Goal: Task Accomplishment & Management: Manage account settings

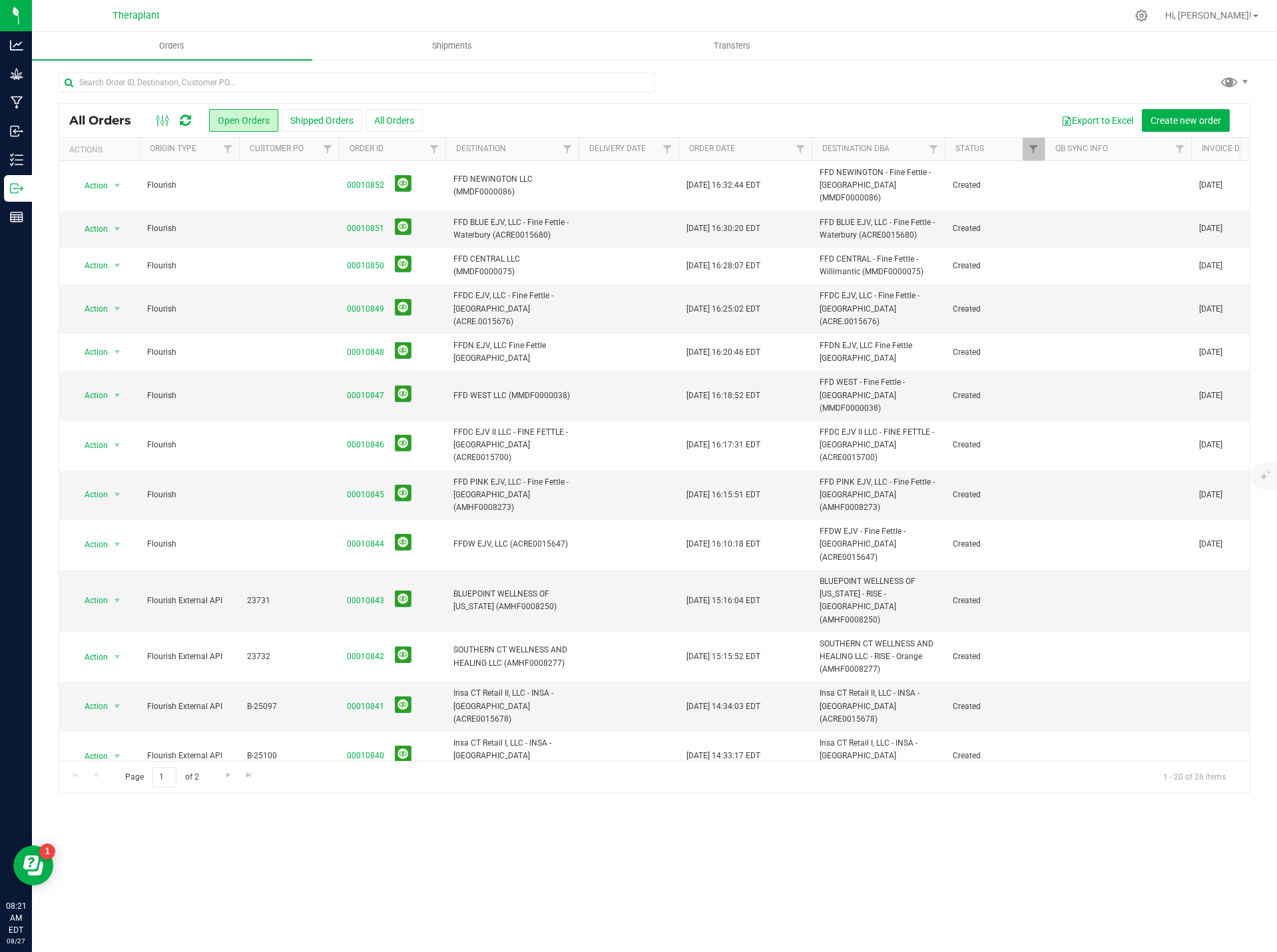
click at [186, 120] on icon at bounding box center [185, 121] width 11 height 14
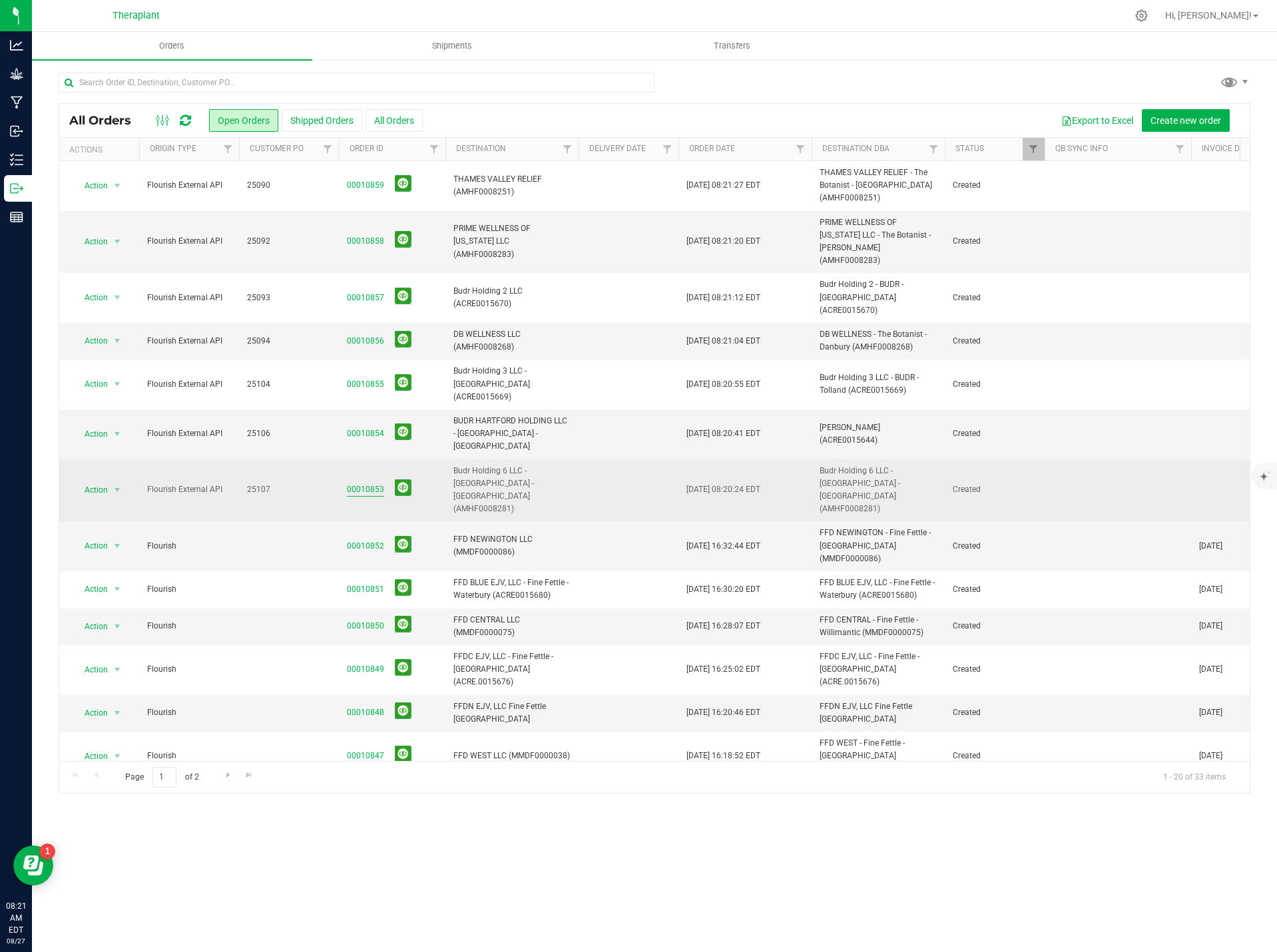
click at [364, 484] on link "00010853" at bounding box center [365, 490] width 37 height 13
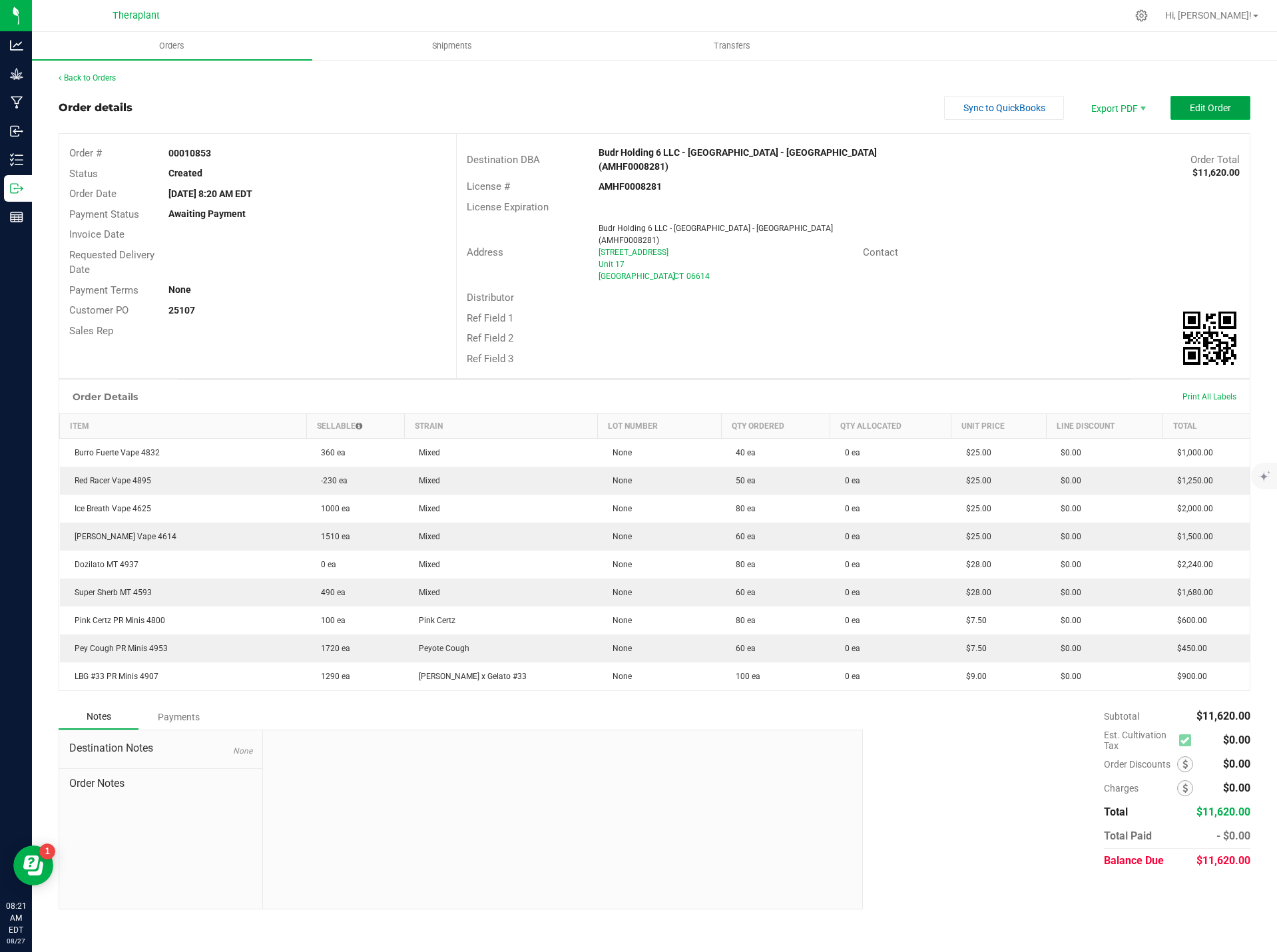
click at [1207, 107] on span "Edit Order" at bounding box center [1211, 108] width 42 height 11
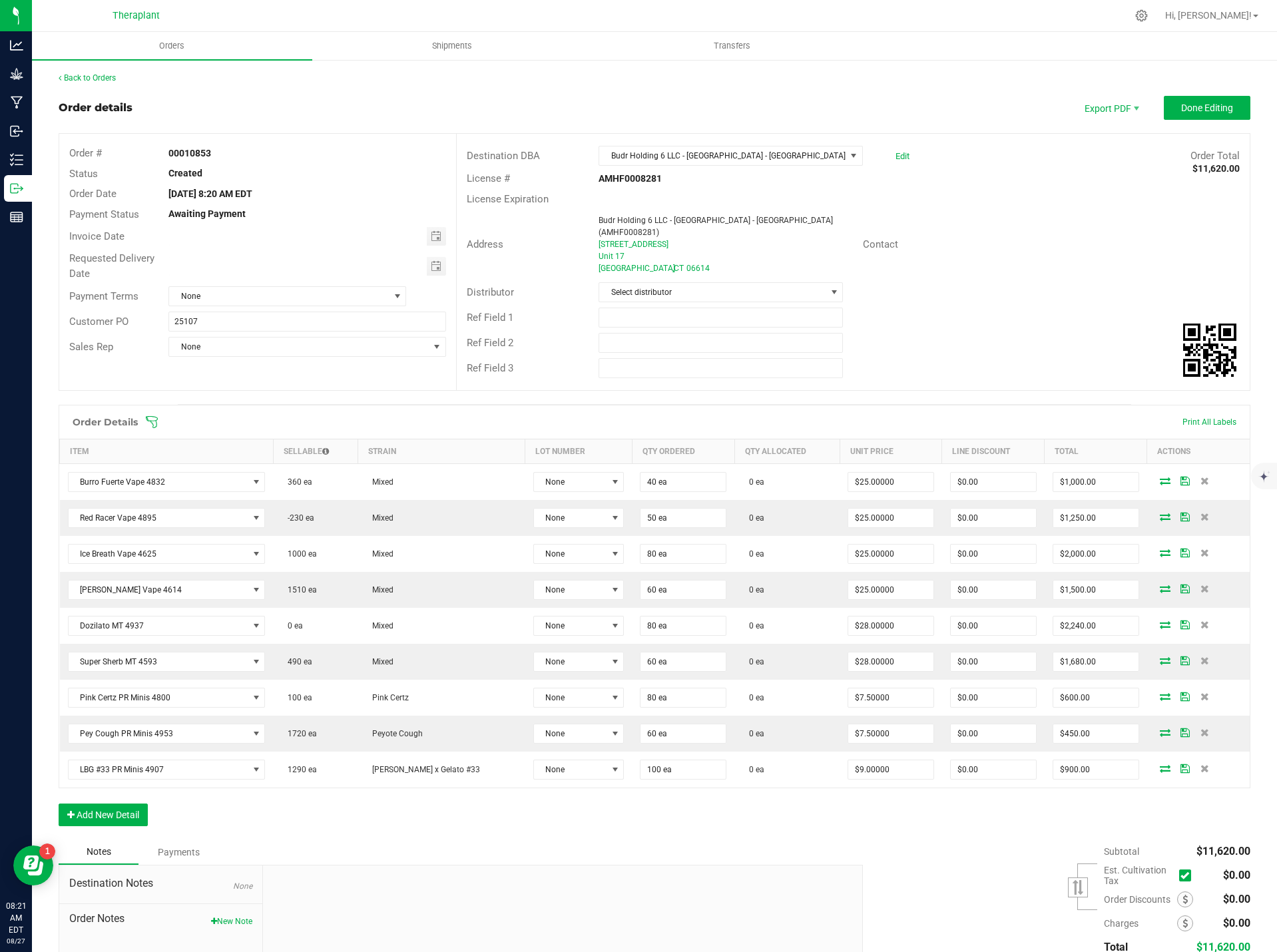
drag, startPoint x: 228, startPoint y: 907, endPoint x: 235, endPoint y: 903, distance: 8.1
click at [230, 916] on button "New Note" at bounding box center [231, 922] width 42 height 12
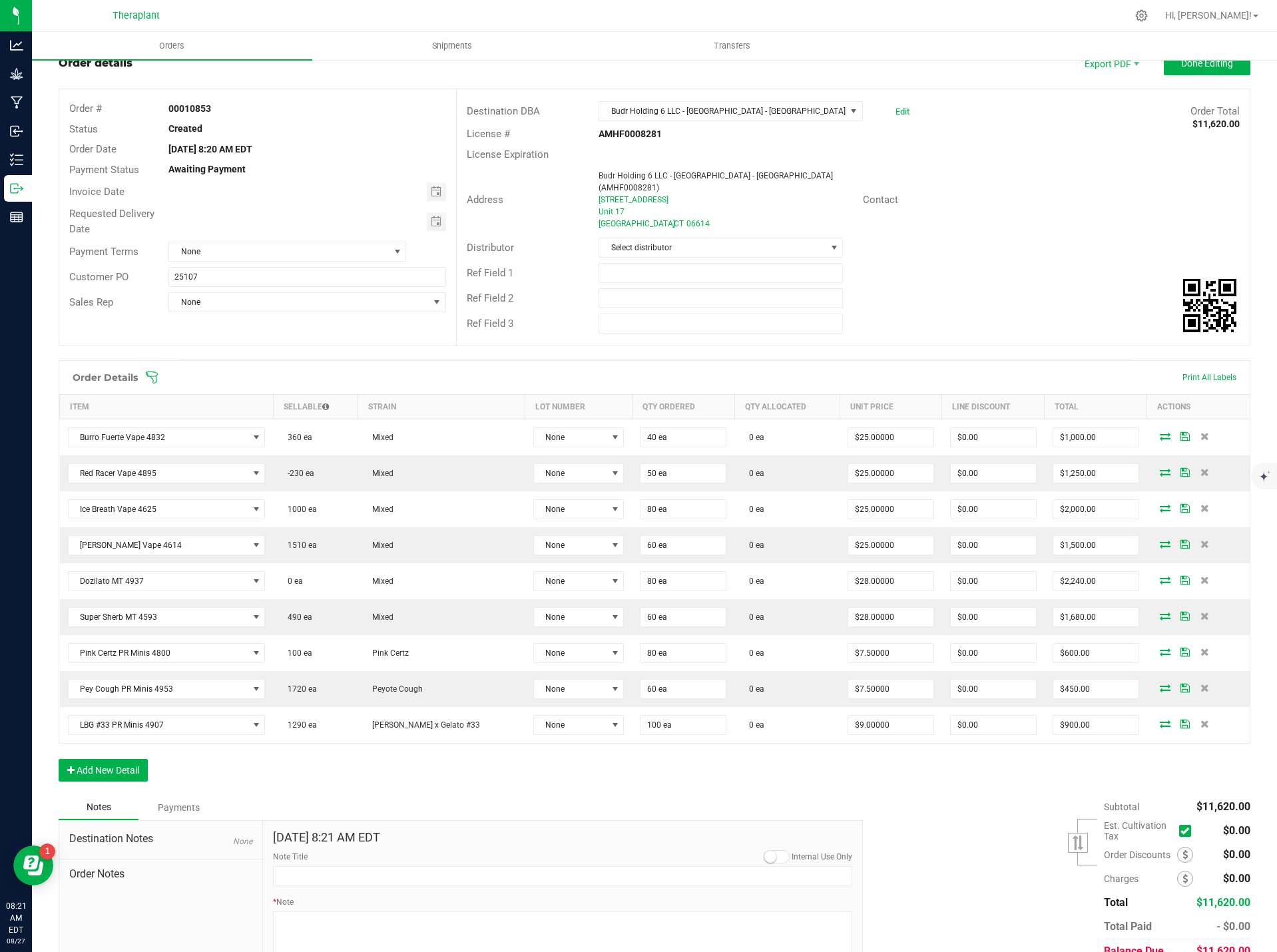
scroll to position [99, 0]
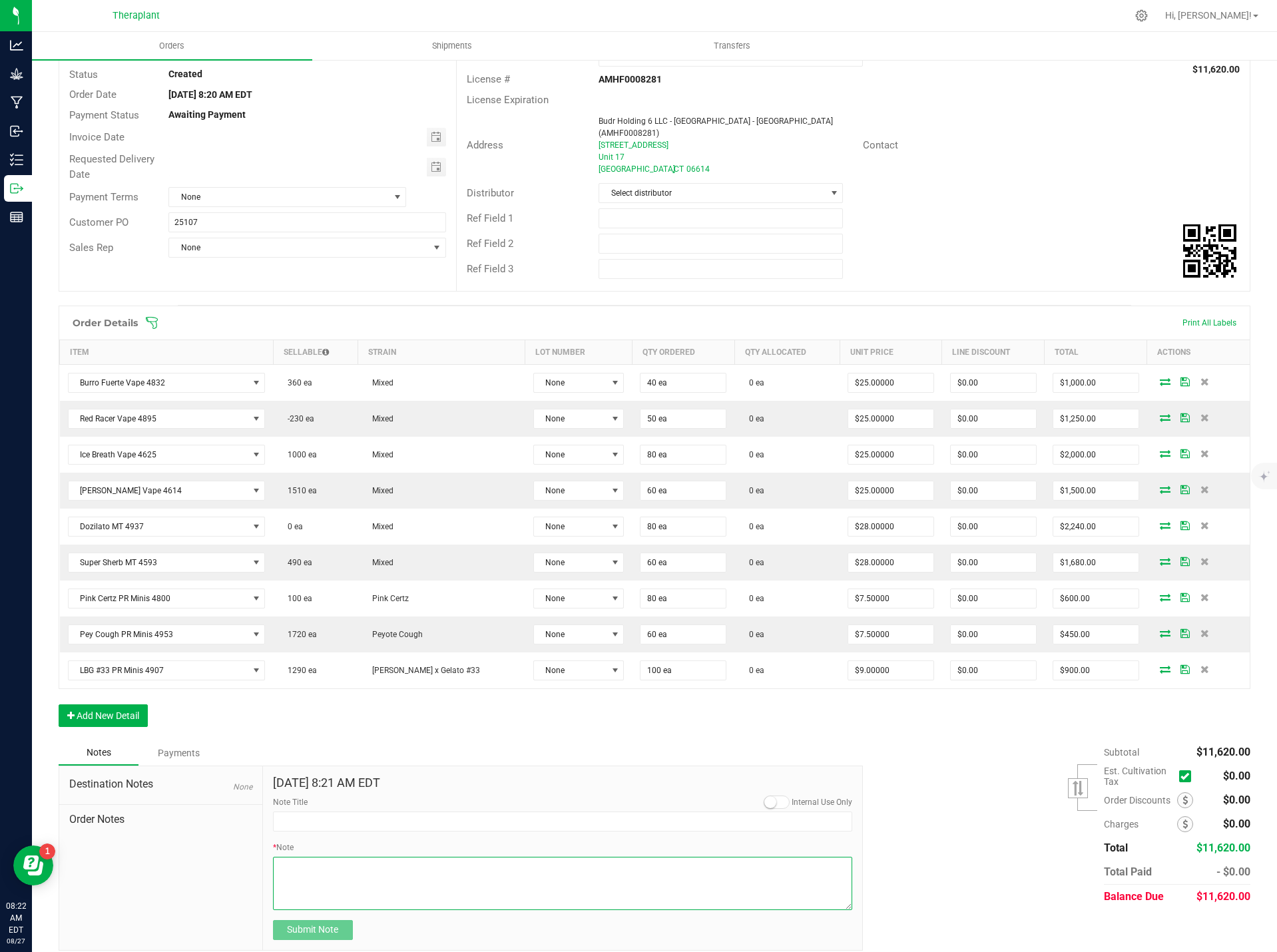
paste textarea "Bulk Deal- Select Vape Cartridge (1.0g) $25. Select AIO (1.0g) $28. Select Pre-…"
type textarea "Bulk Deal- Select Vape Cartridge (1.0g) $25. Select AIO (1.0g) $28. Select Pre-…"
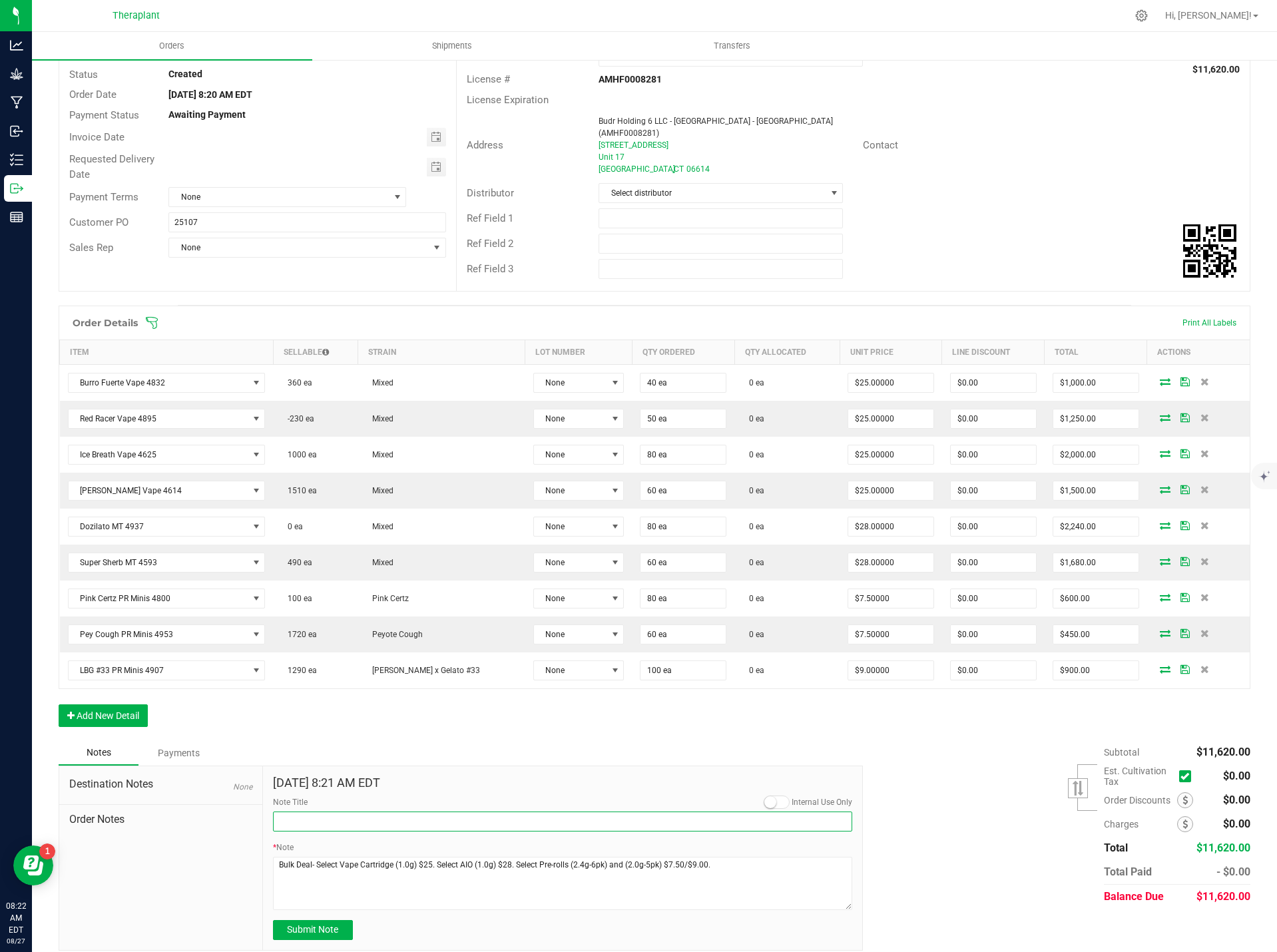
click at [311, 815] on input "Note Title" at bounding box center [562, 821] width 580 height 20
type input "Bulk Deal"
click at [169, 221] on input "25107" at bounding box center [307, 222] width 277 height 20
type input "B-25107"
click at [328, 924] on span "Submit Note" at bounding box center [313, 929] width 51 height 11
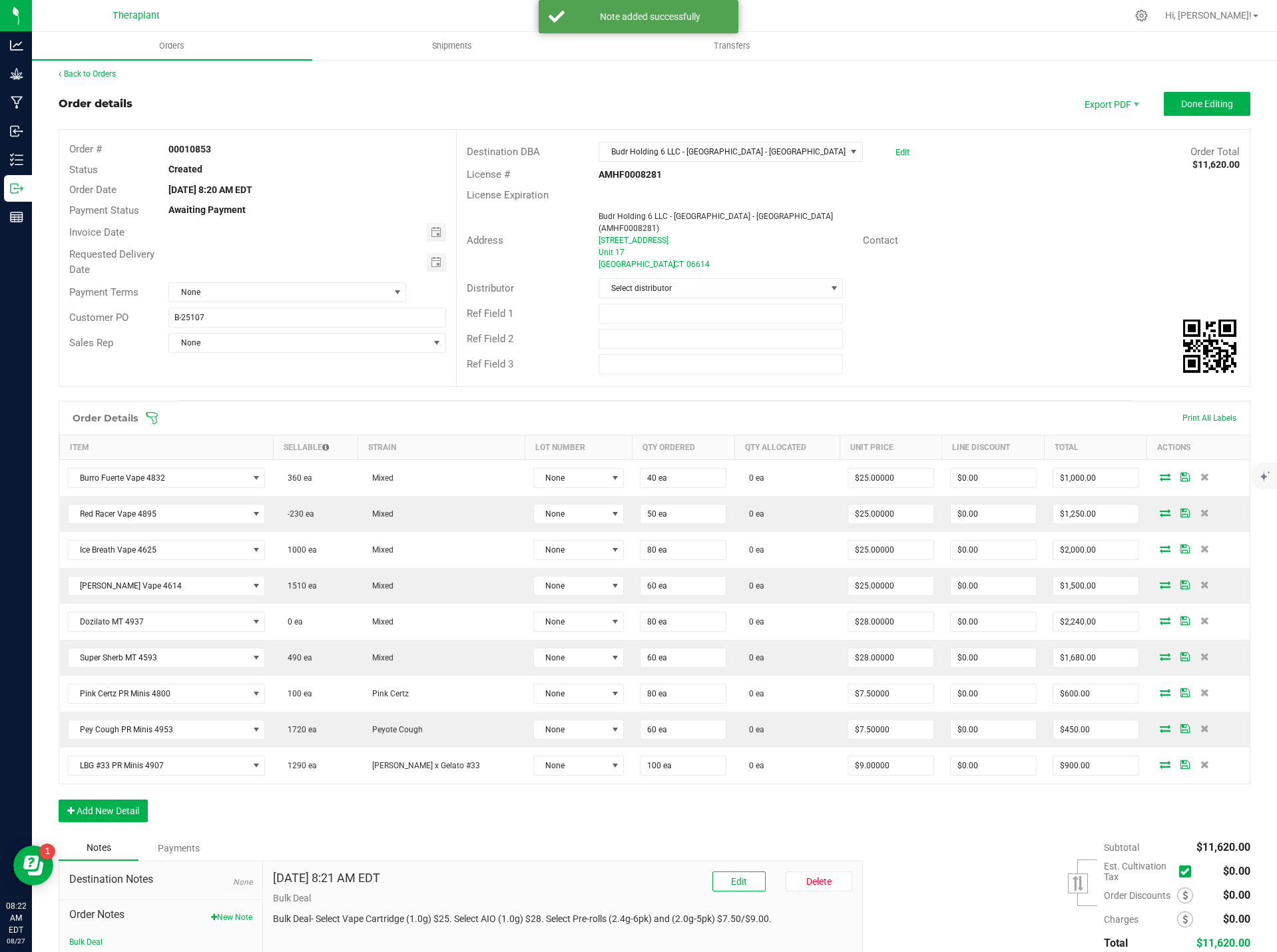
scroll to position [0, 0]
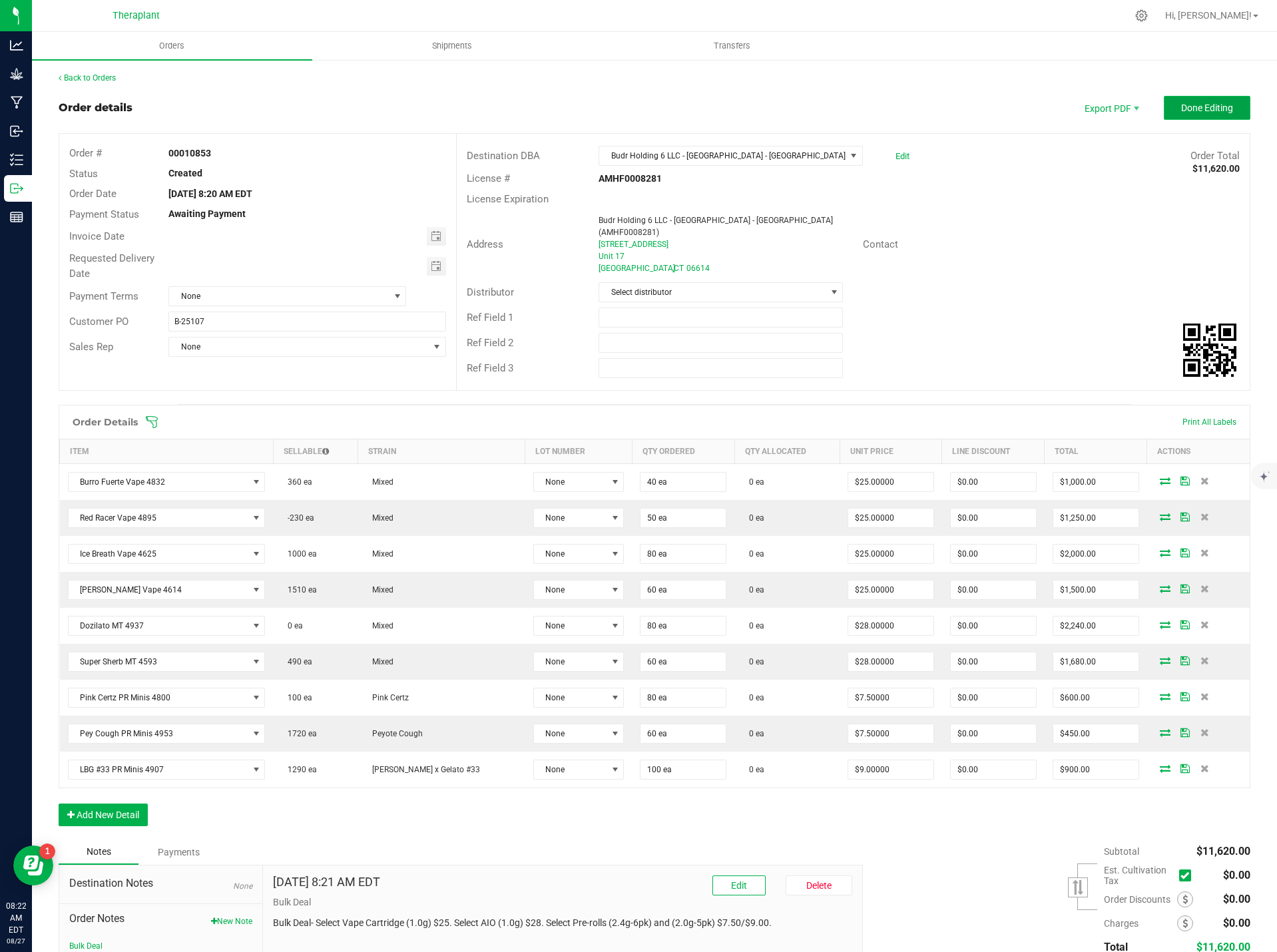
click at [1210, 115] on button "Done Editing" at bounding box center [1207, 108] width 87 height 24
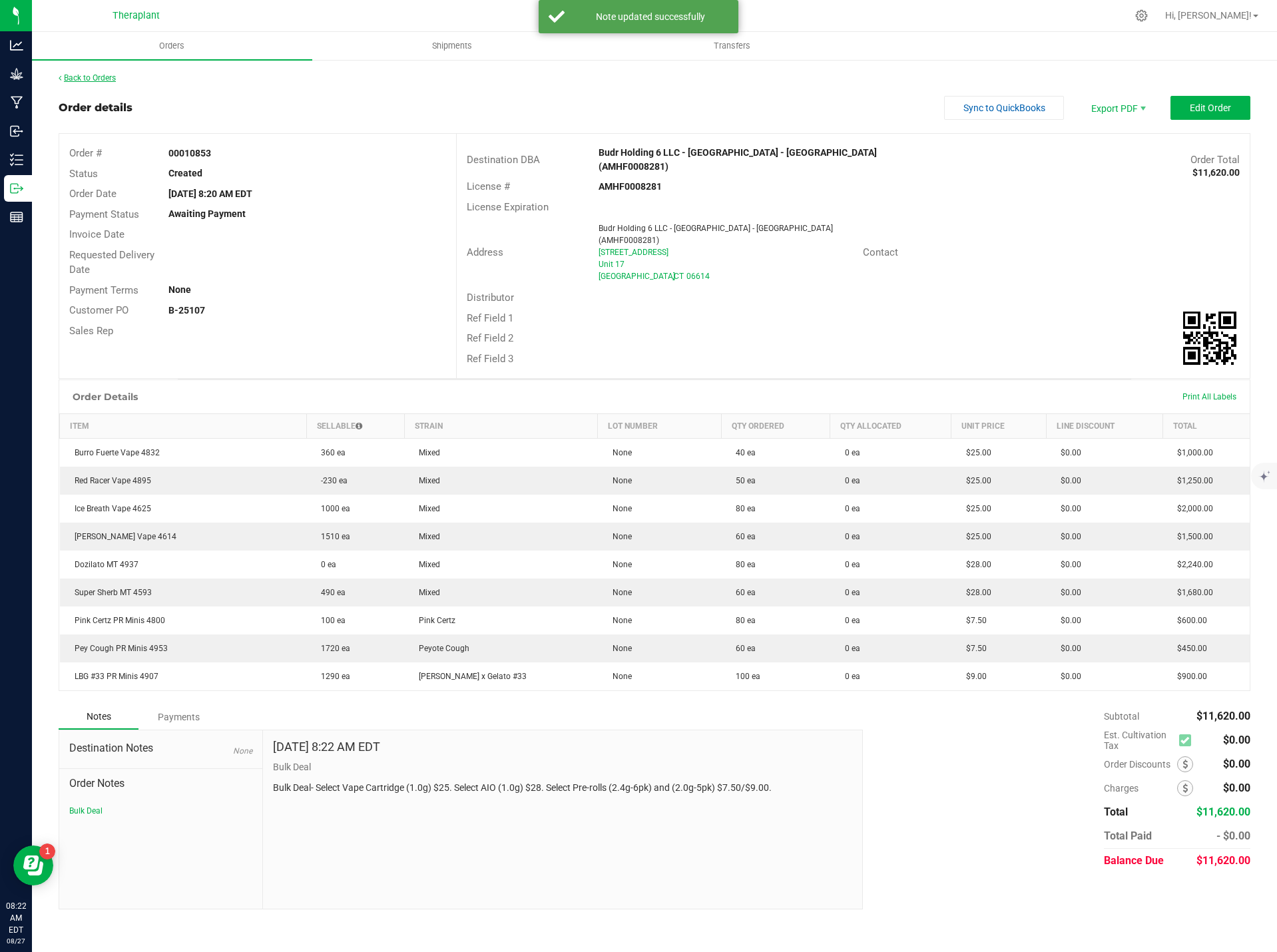
click at [60, 75] on icon at bounding box center [60, 78] width 3 height 8
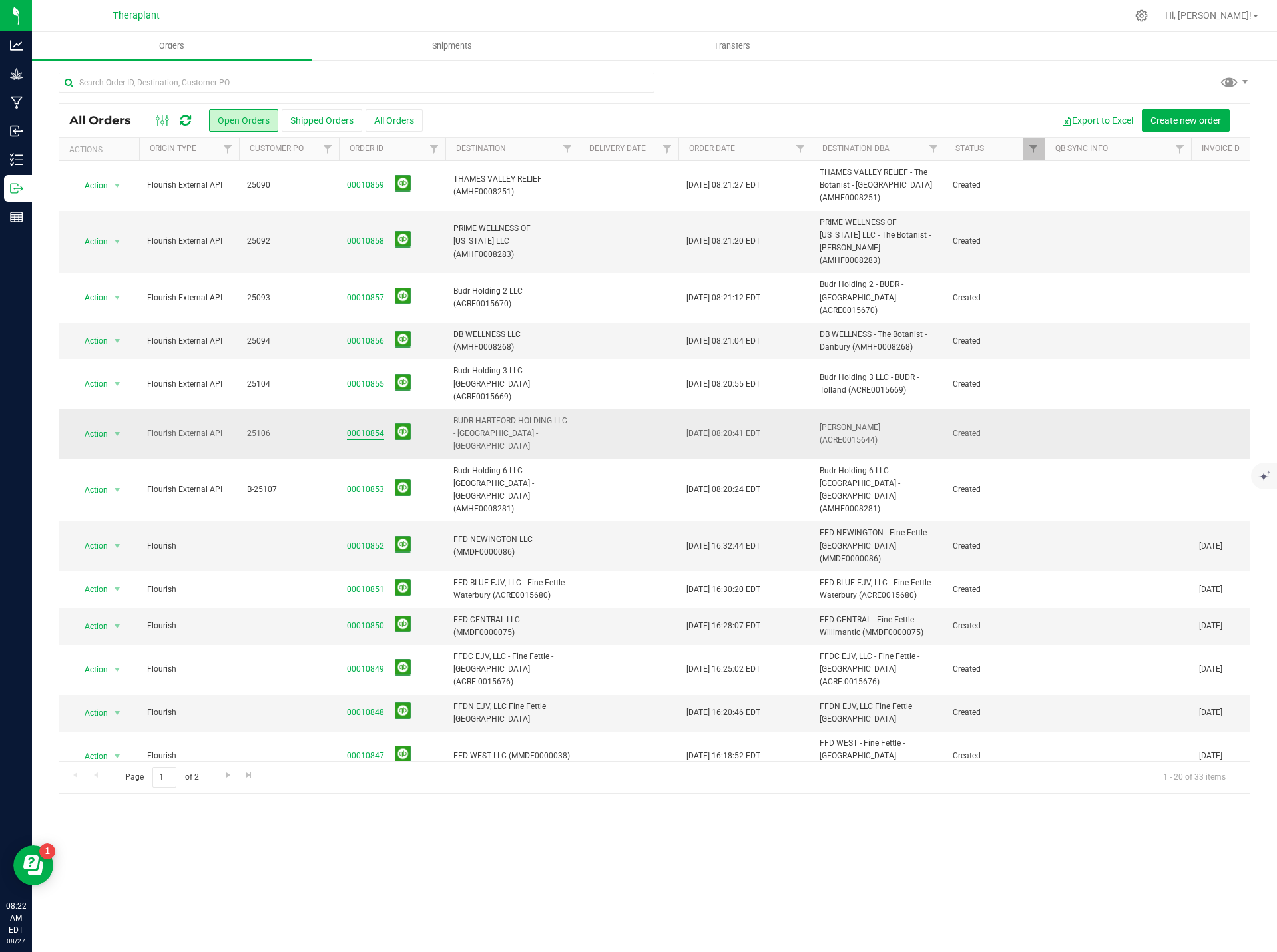
click at [363, 428] on link "00010854" at bounding box center [365, 434] width 37 height 13
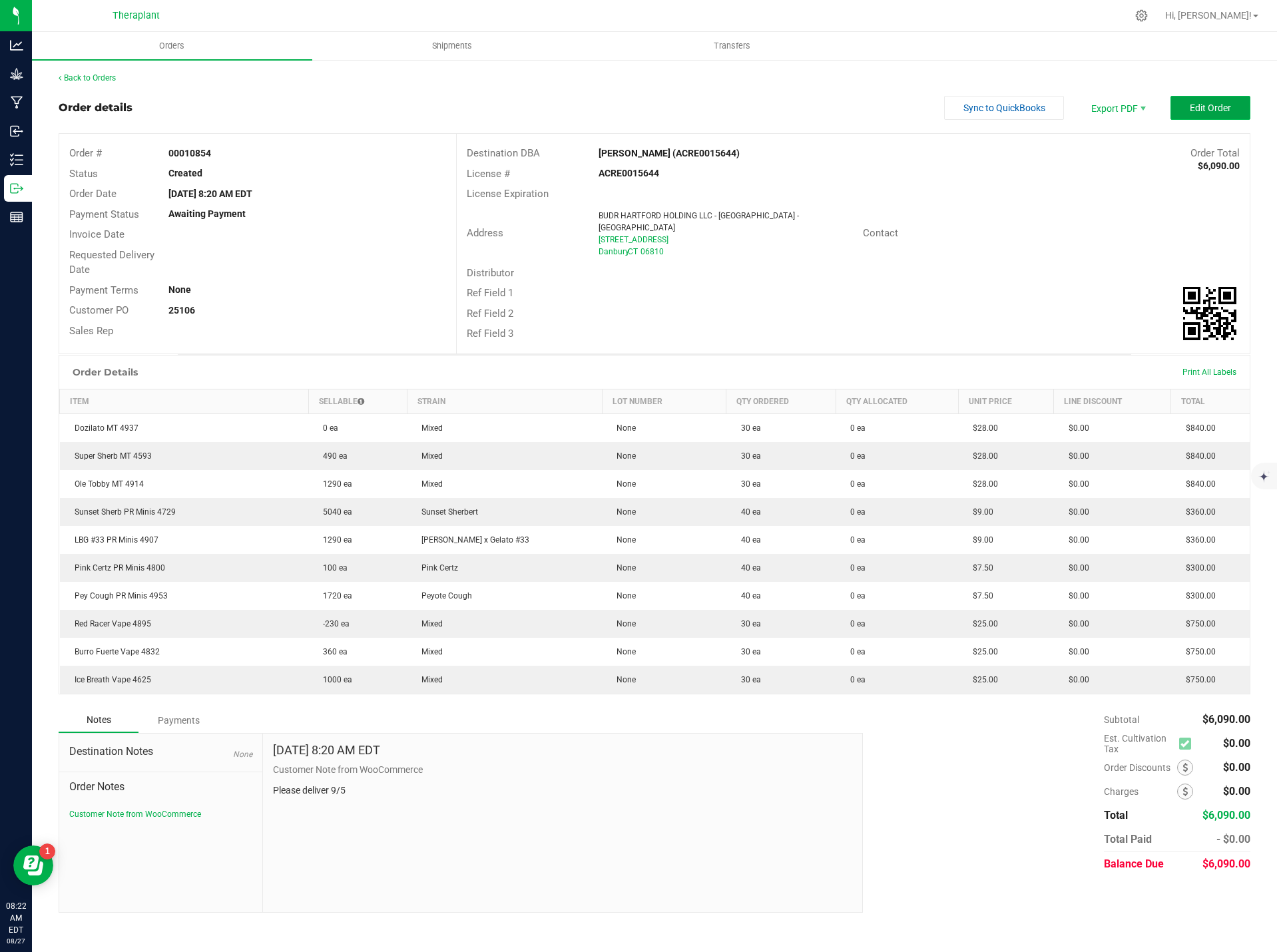
click at [1202, 109] on span "Edit Order" at bounding box center [1211, 108] width 42 height 11
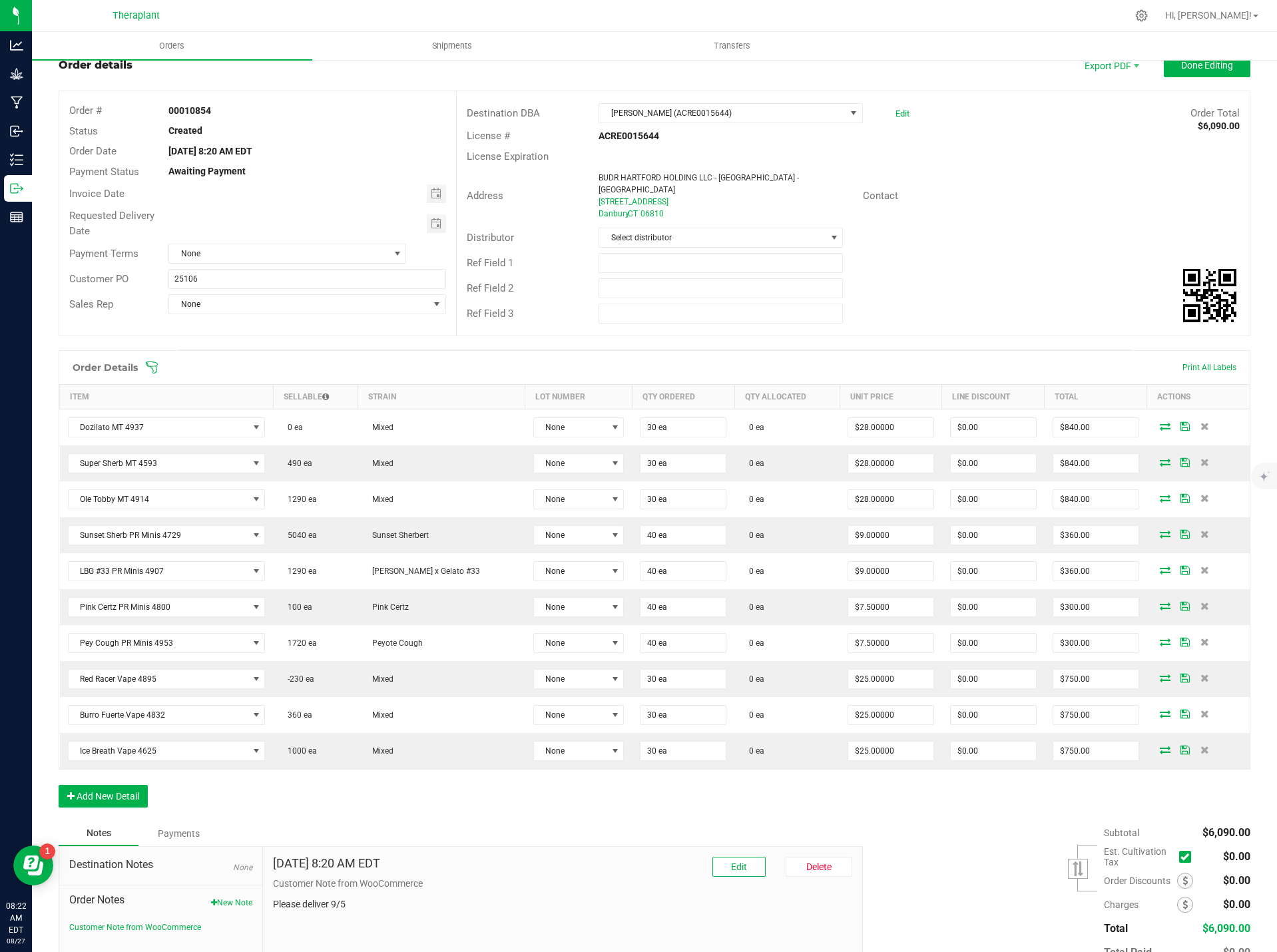
scroll to position [120, 0]
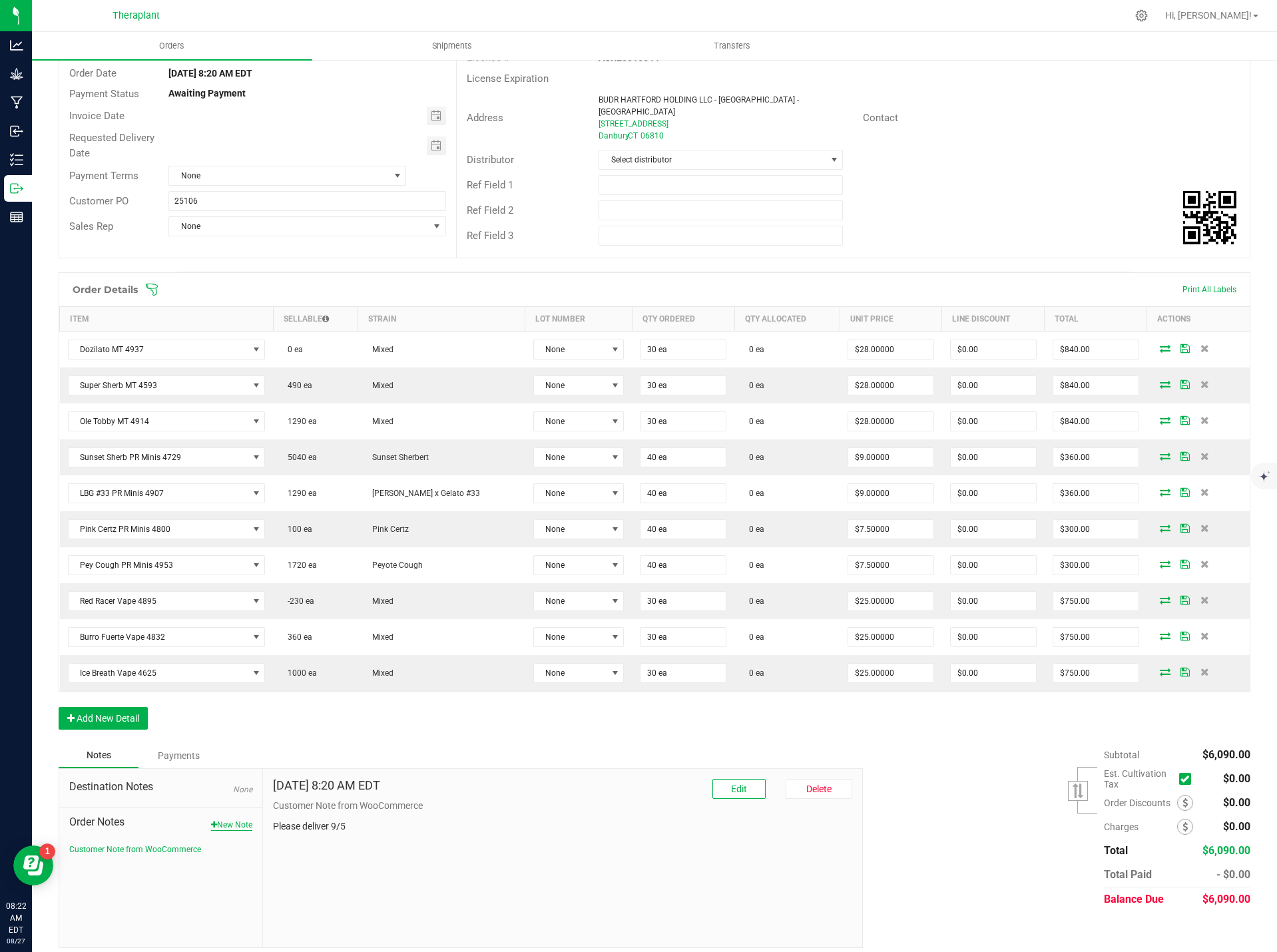
click at [243, 820] on button "New Note" at bounding box center [231, 825] width 42 height 12
paste textarea "Bulk Deal- Select Vape Cartridge (1.0g) $25. Select AIO (1.0g) $28. Select Pre-…"
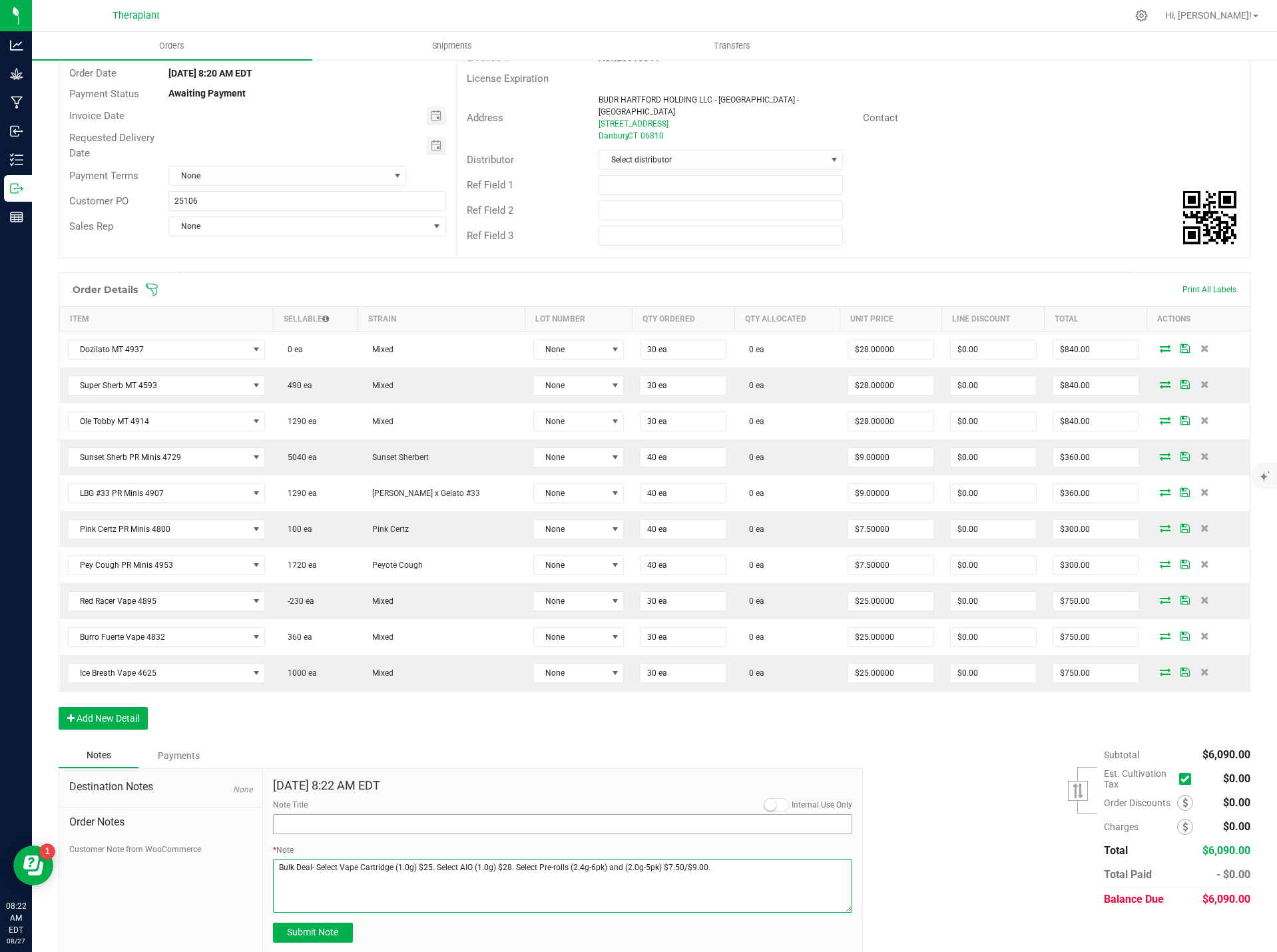
type textarea "Bulk Deal- Select Vape Cartridge (1.0g) $25. Select AIO (1.0g) $28. Select Pre-…"
click at [287, 815] on input "Note Title" at bounding box center [562, 824] width 580 height 20
type input "Bulk Deal"
click at [324, 927] on span "Submit Note" at bounding box center [313, 932] width 51 height 11
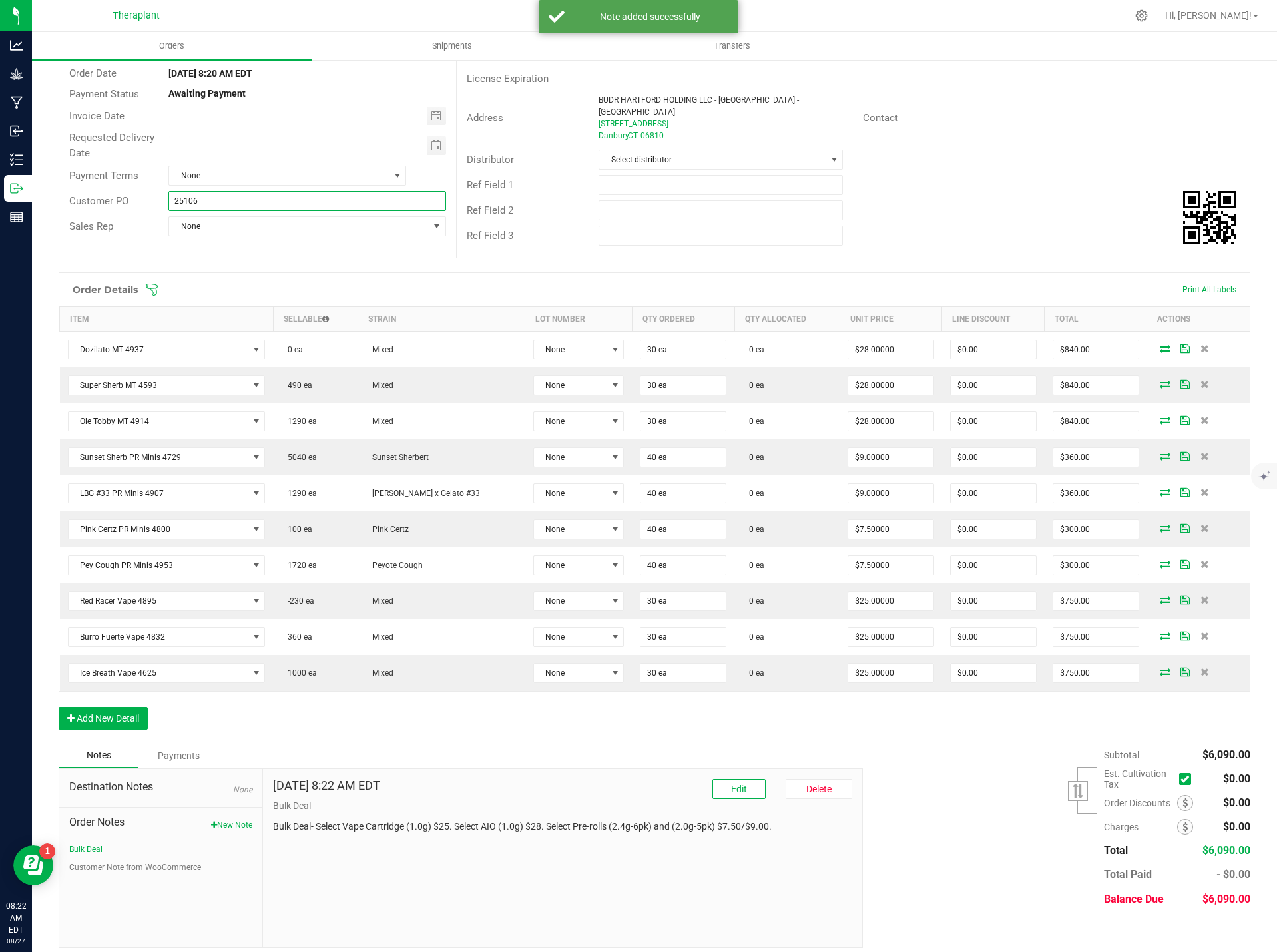
click at [175, 201] on input "25106" at bounding box center [307, 201] width 277 height 20
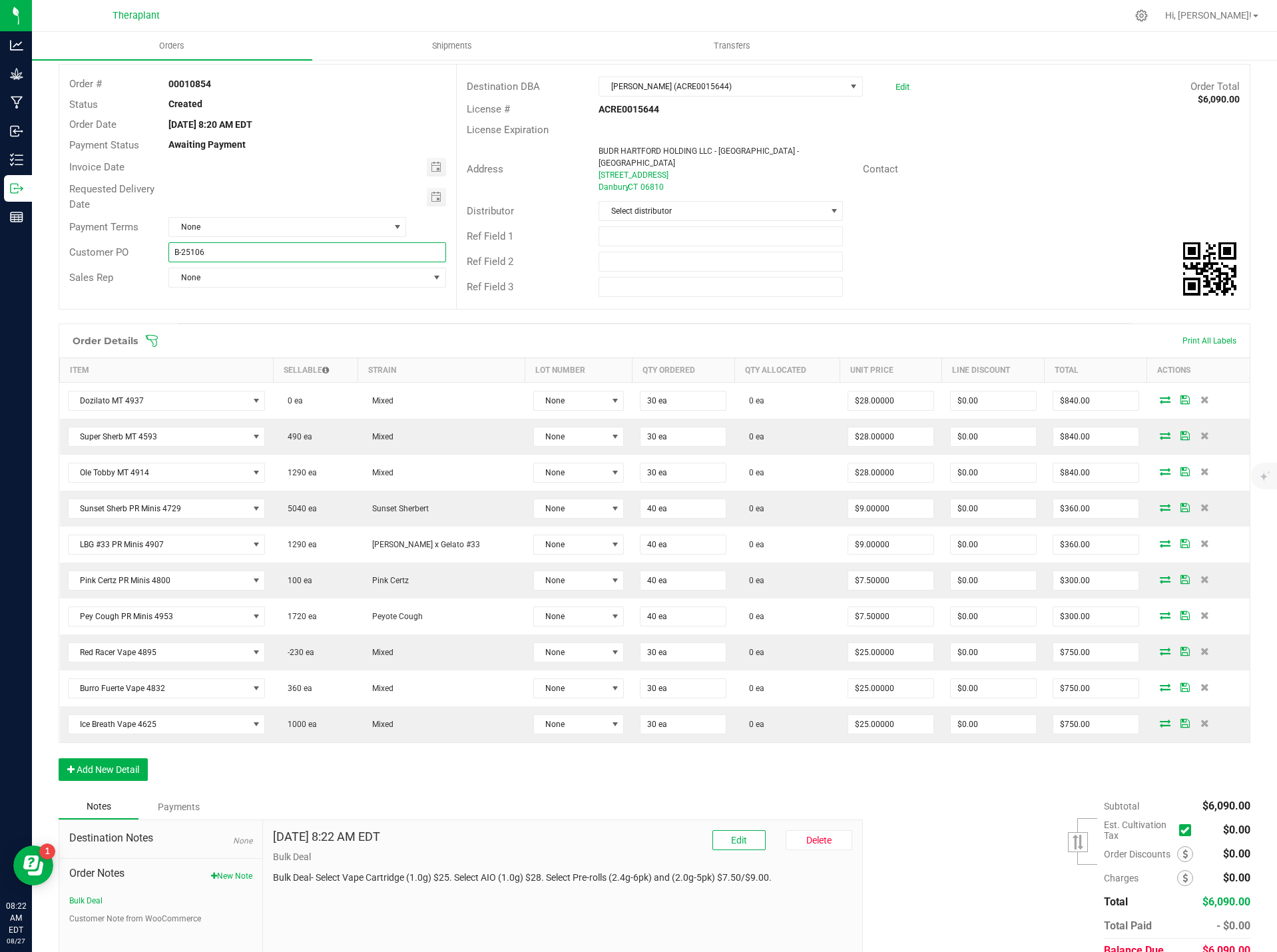
scroll to position [0, 0]
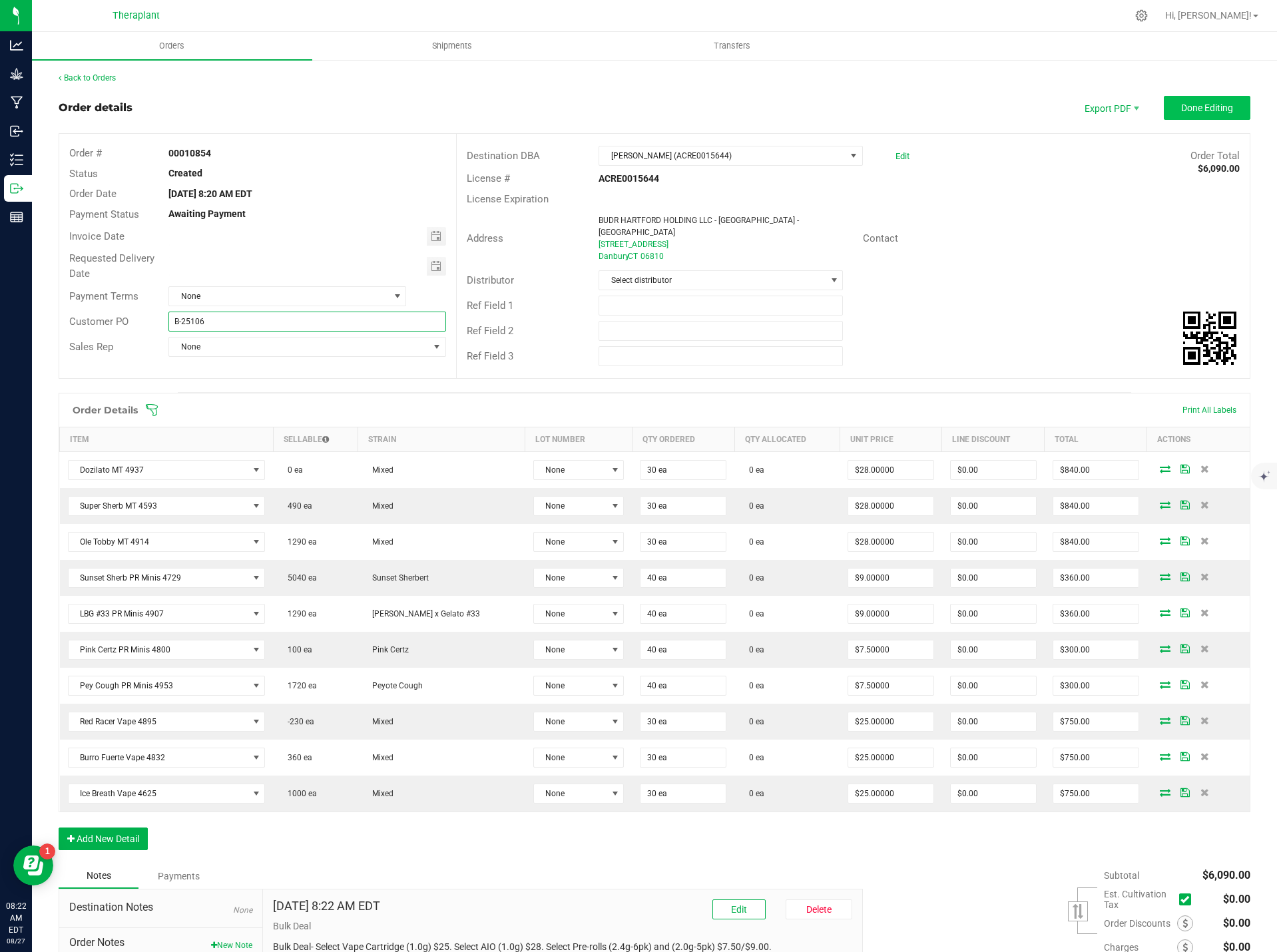
type input "B-25106"
click at [1192, 105] on span "Done Editing" at bounding box center [1207, 108] width 52 height 11
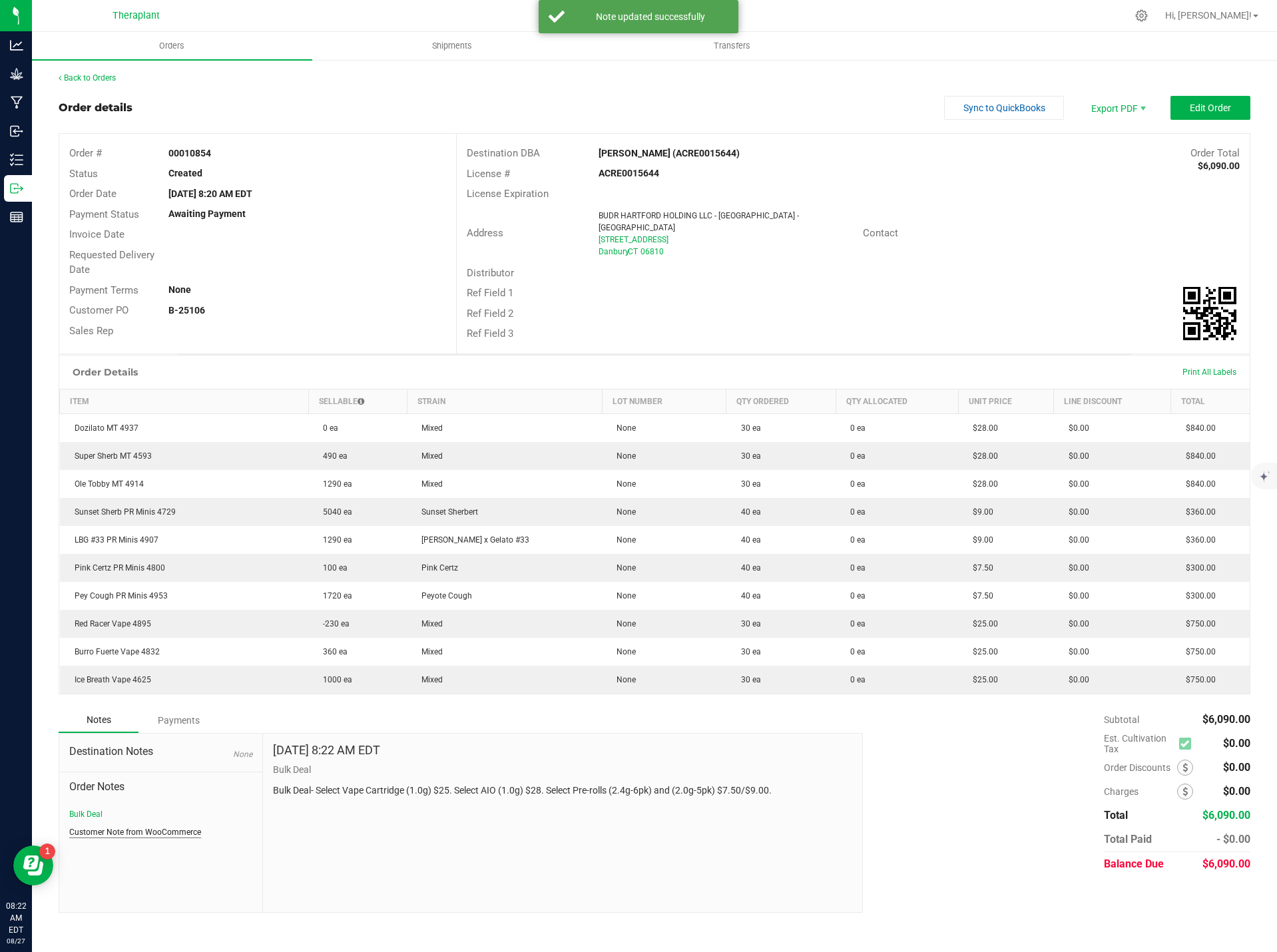
click at [101, 827] on button "Customer Note from WooCommerce" at bounding box center [135, 833] width 131 height 12
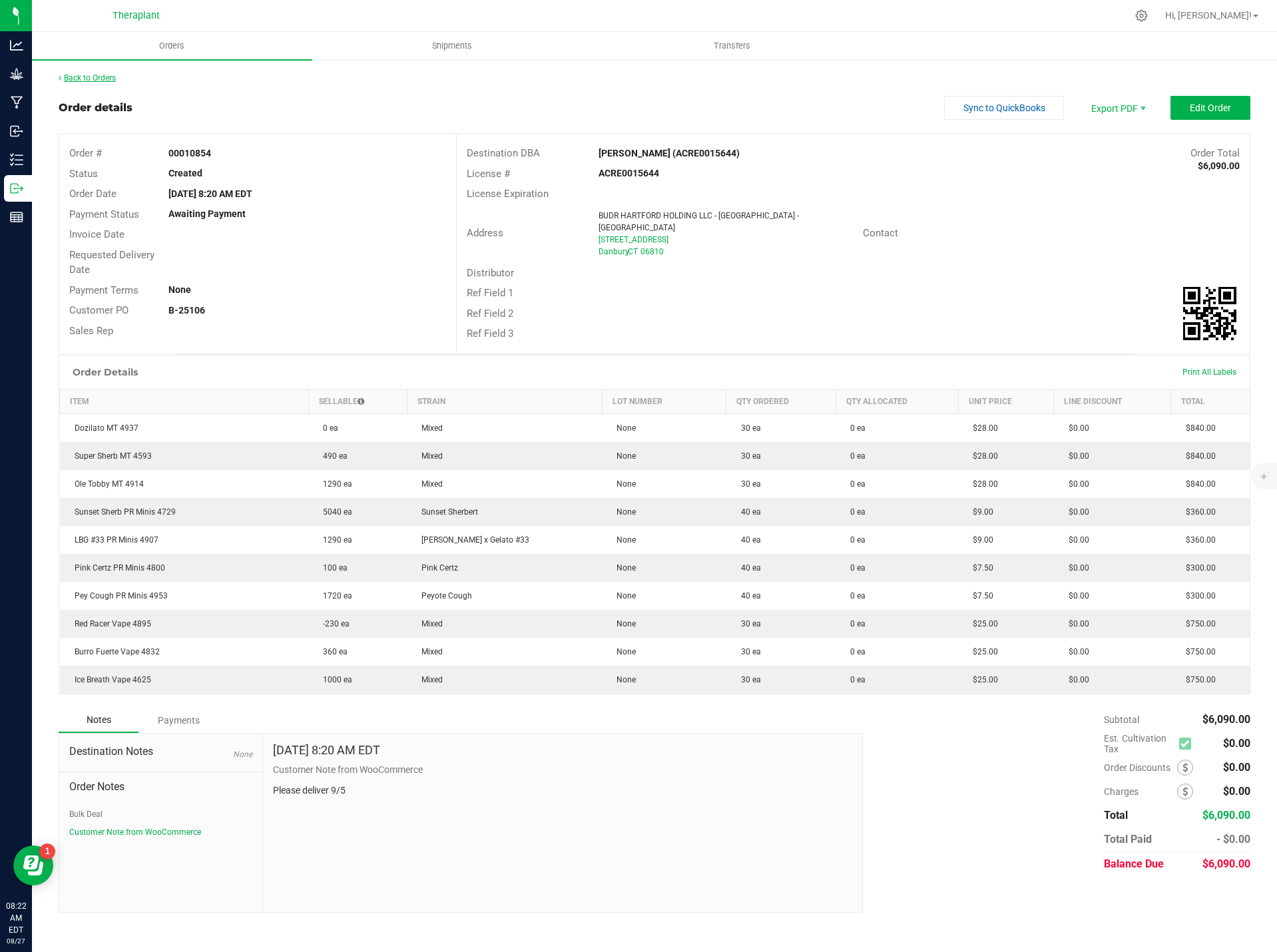
click at [95, 79] on link "Back to Orders" at bounding box center [88, 78] width 57 height 9
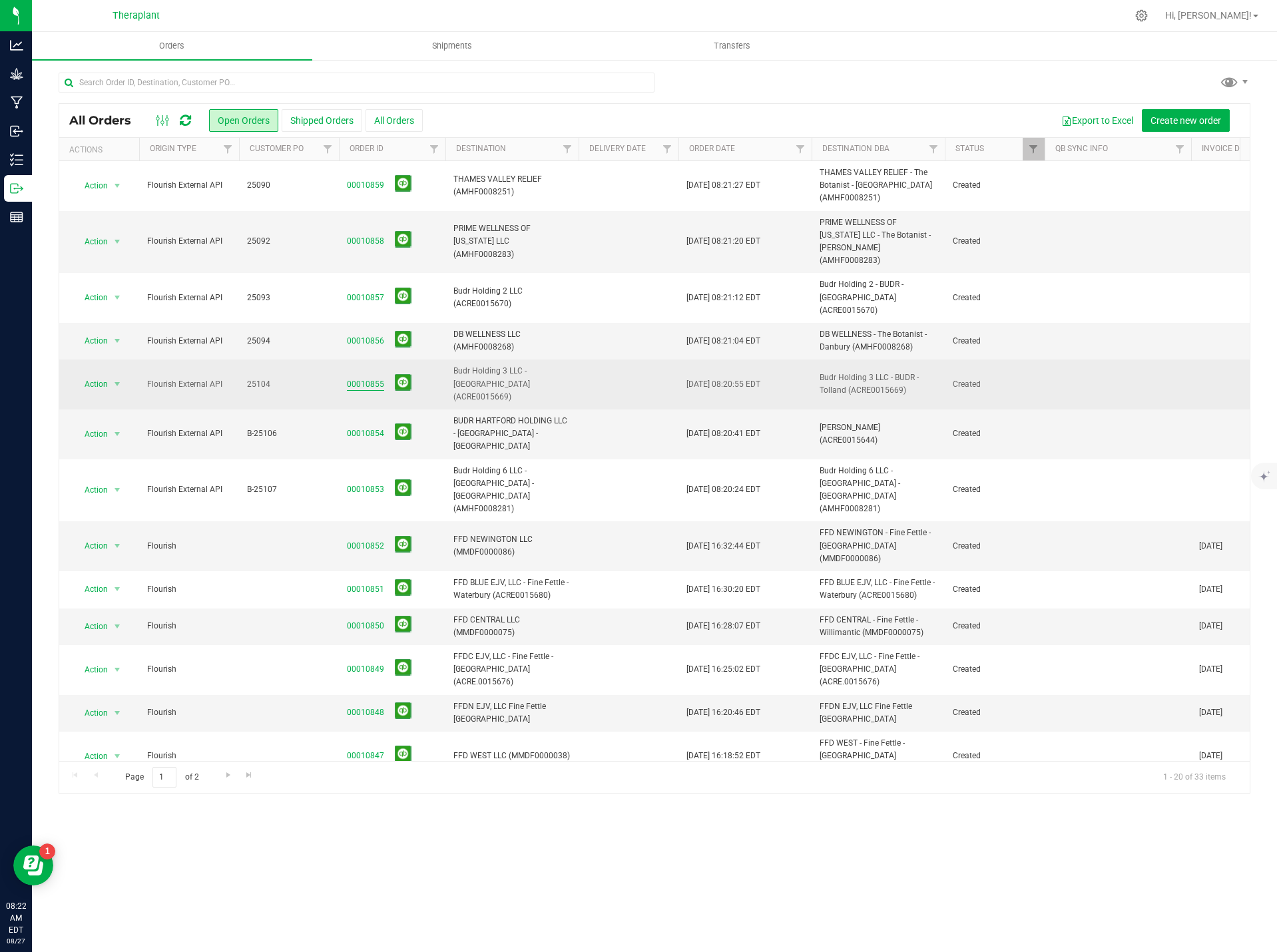
click at [360, 379] on link "00010855" at bounding box center [365, 385] width 37 height 13
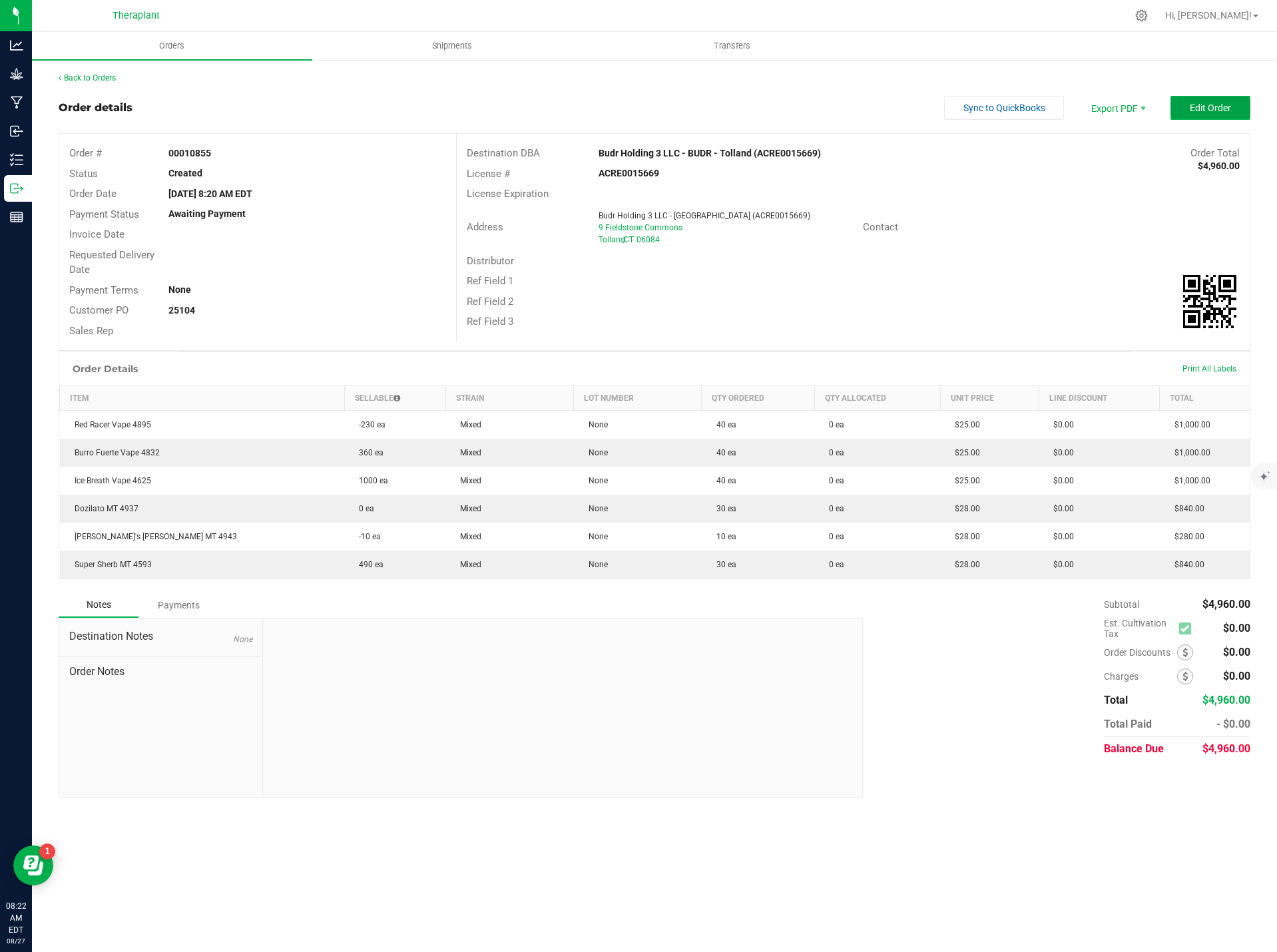
click at [1212, 104] on span "Edit Order" at bounding box center [1211, 108] width 42 height 11
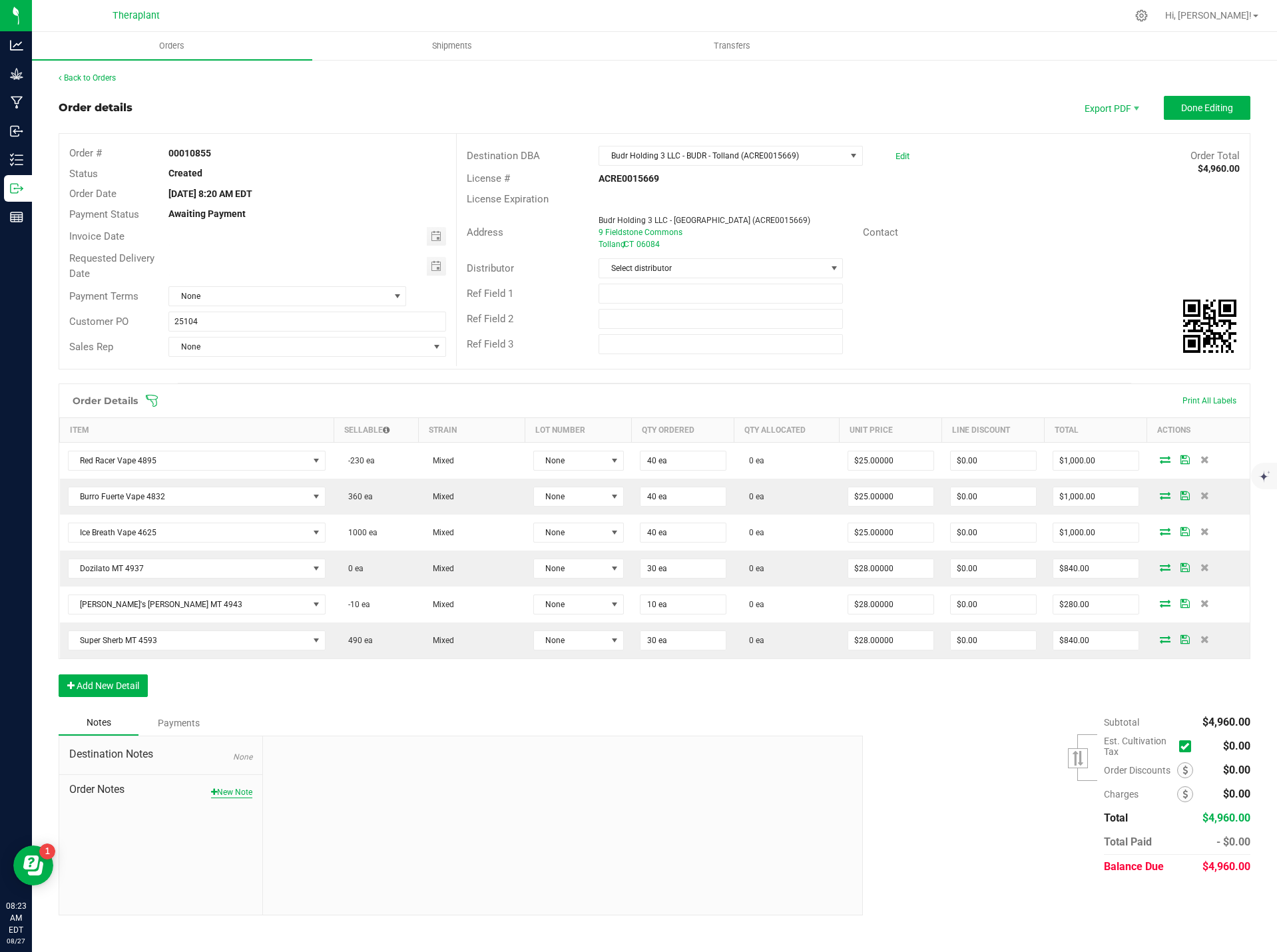
click at [225, 792] on button "New Note" at bounding box center [231, 793] width 42 height 12
paste textarea "Bulk Deal- Select Vape Cartridge (1.0g) $25. Select AIO (1.0g) $28. Select Pre-…"
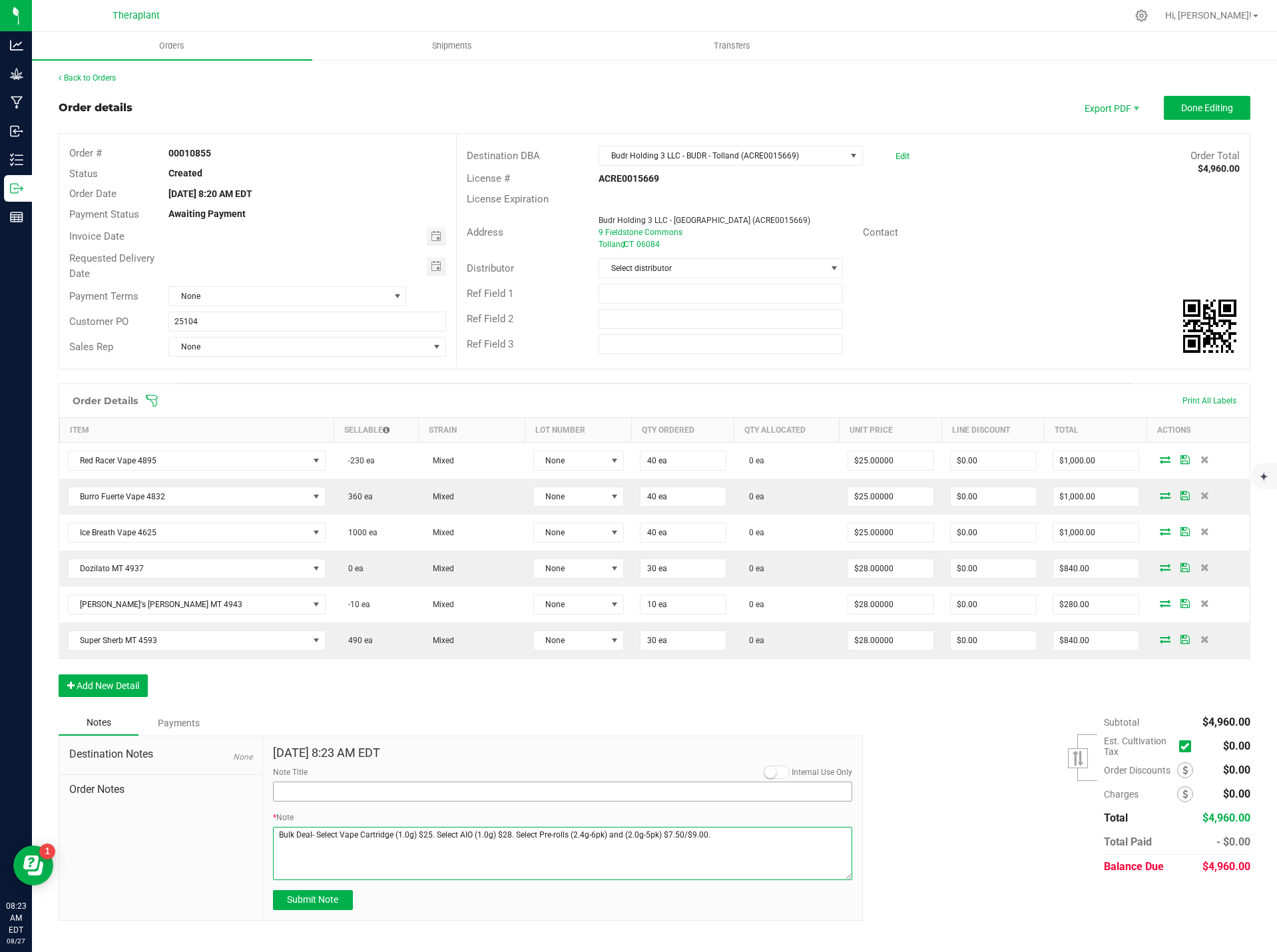
type textarea "Bulk Deal- Select Vape Cartridge (1.0g) $25. Select AIO (1.0g) $28. Select Pre-…"
click at [291, 788] on input "Note Title" at bounding box center [562, 791] width 580 height 20
type input "Bulk Deal"
click at [311, 904] on span "Submit Note" at bounding box center [313, 899] width 51 height 11
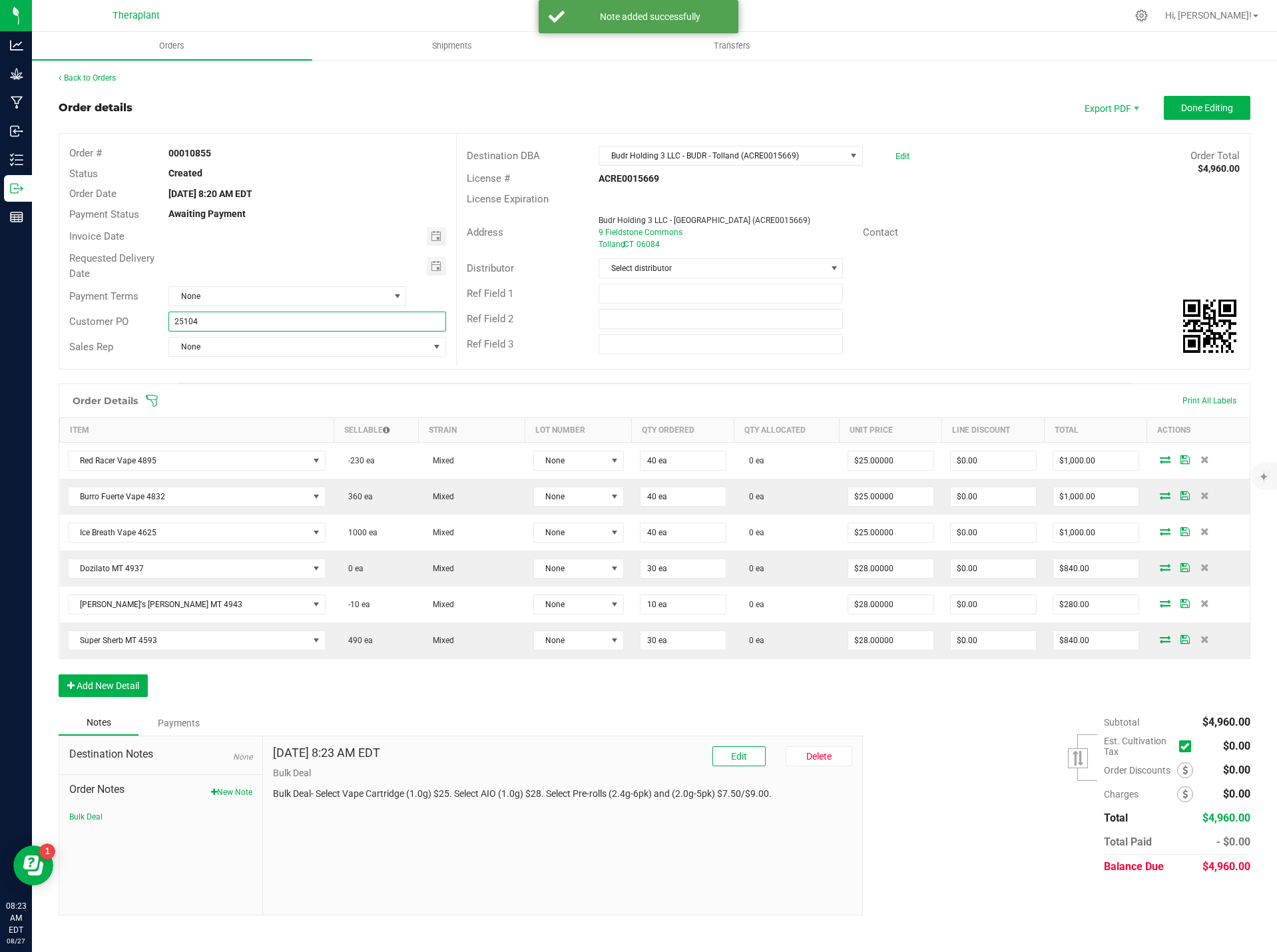
click at [175, 321] on input "25104" at bounding box center [307, 321] width 277 height 20
type input "B-25104"
click at [1214, 104] on span "Done Editing" at bounding box center [1207, 108] width 52 height 11
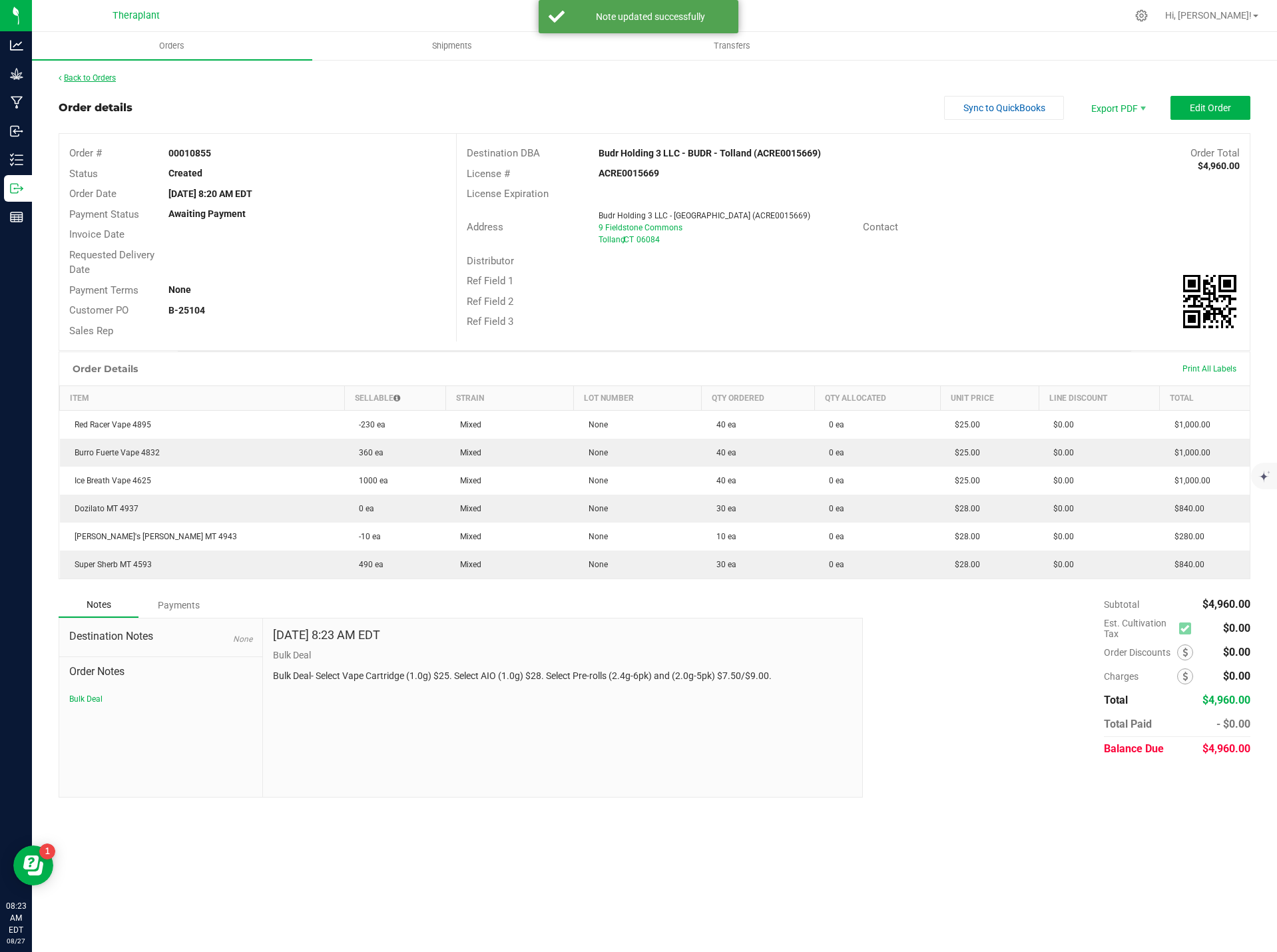
click at [98, 77] on link "Back to Orders" at bounding box center [88, 78] width 57 height 9
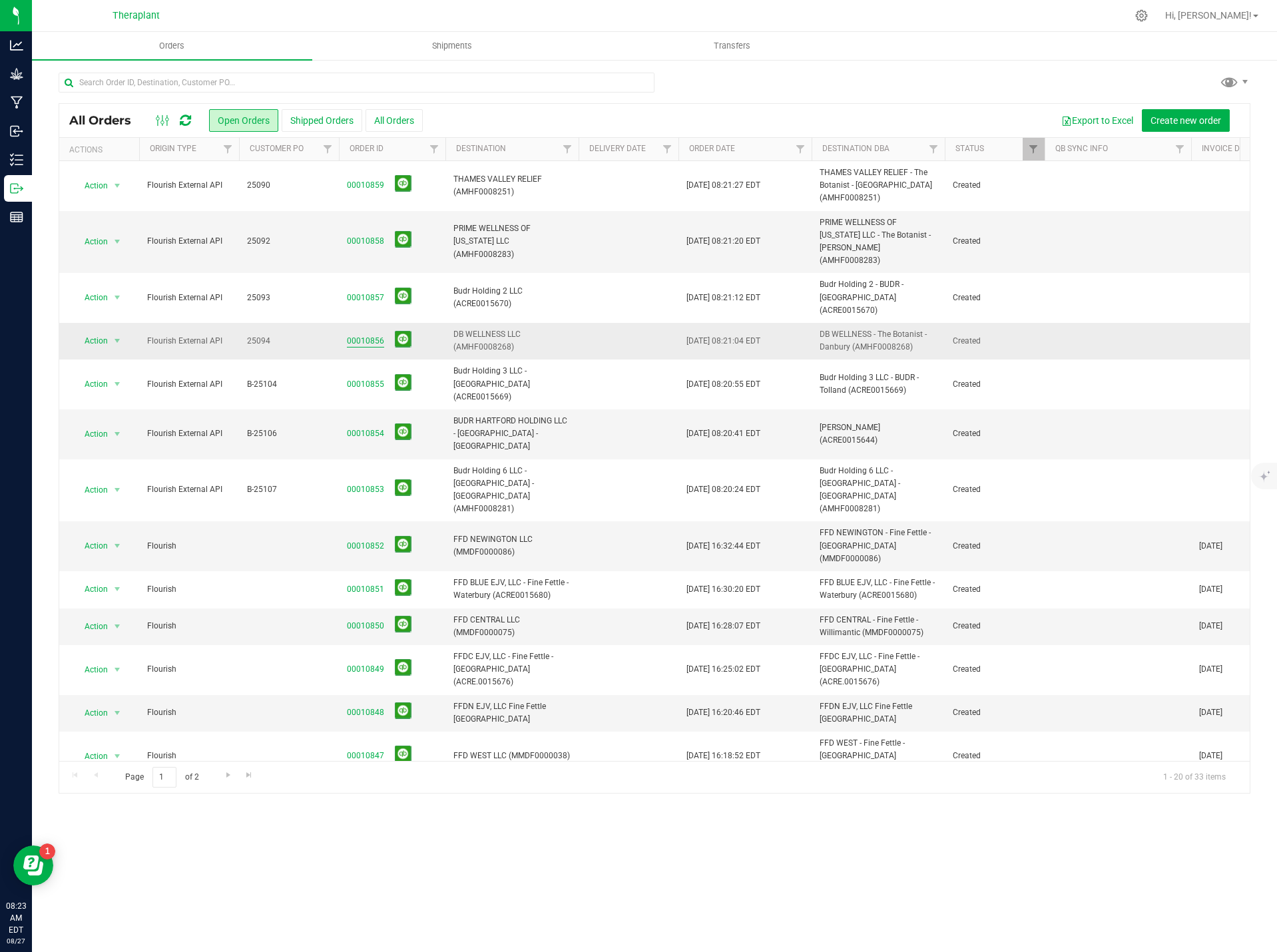
click at [368, 335] on link "00010856" at bounding box center [365, 341] width 37 height 13
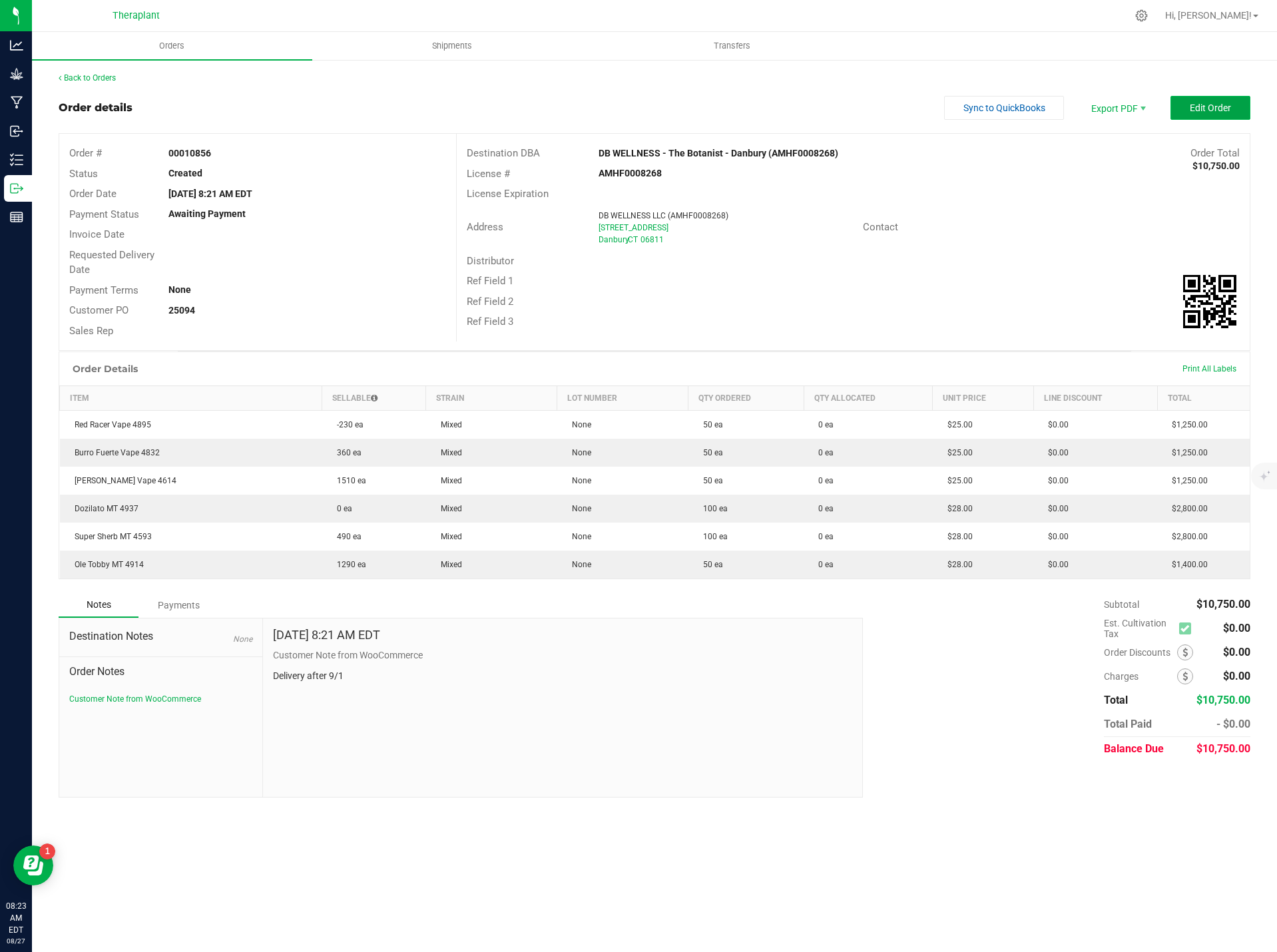
click at [1231, 104] on button "Edit Order" at bounding box center [1211, 108] width 80 height 24
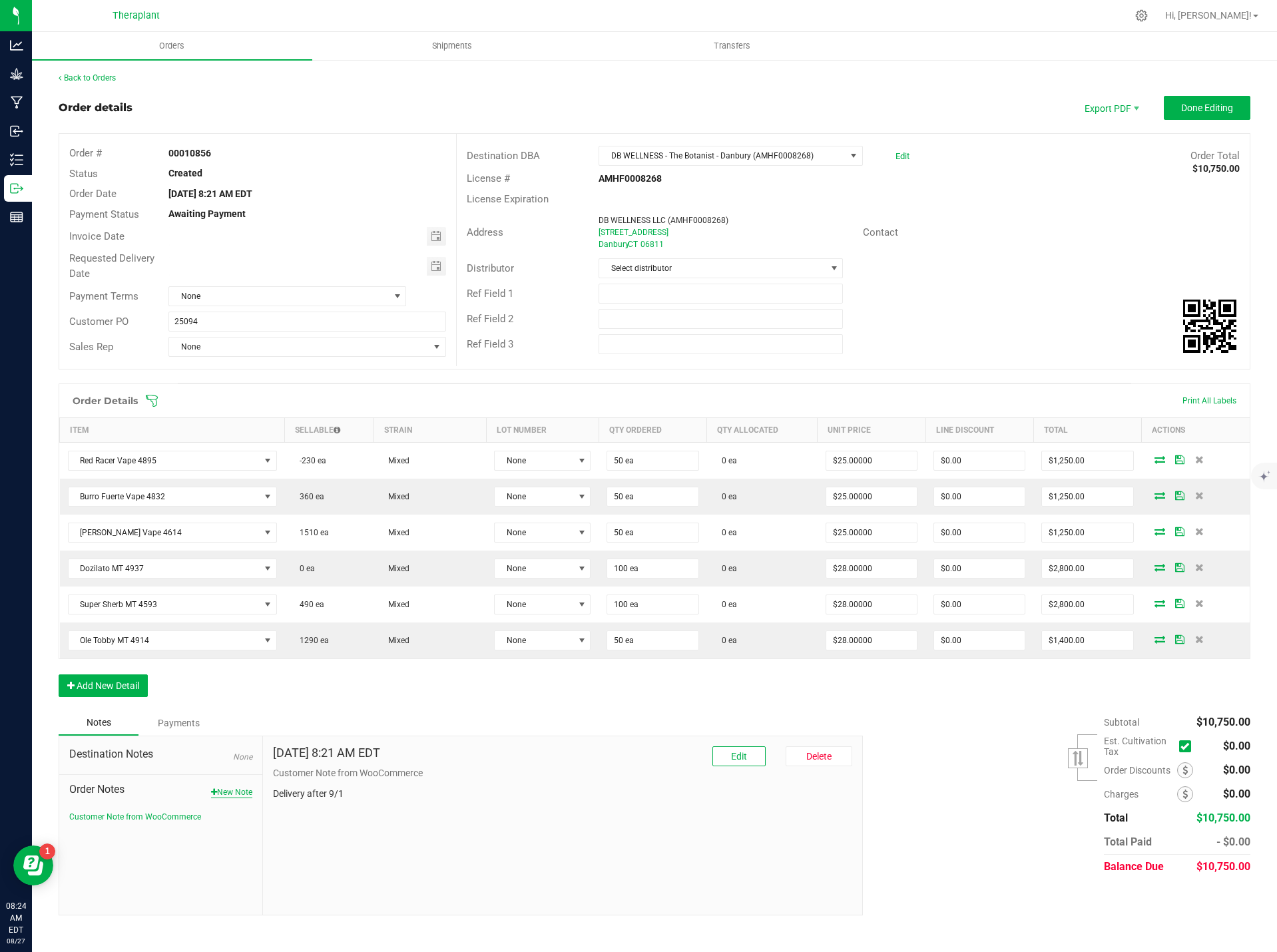
click at [240, 795] on button "New Note" at bounding box center [231, 793] width 42 height 12
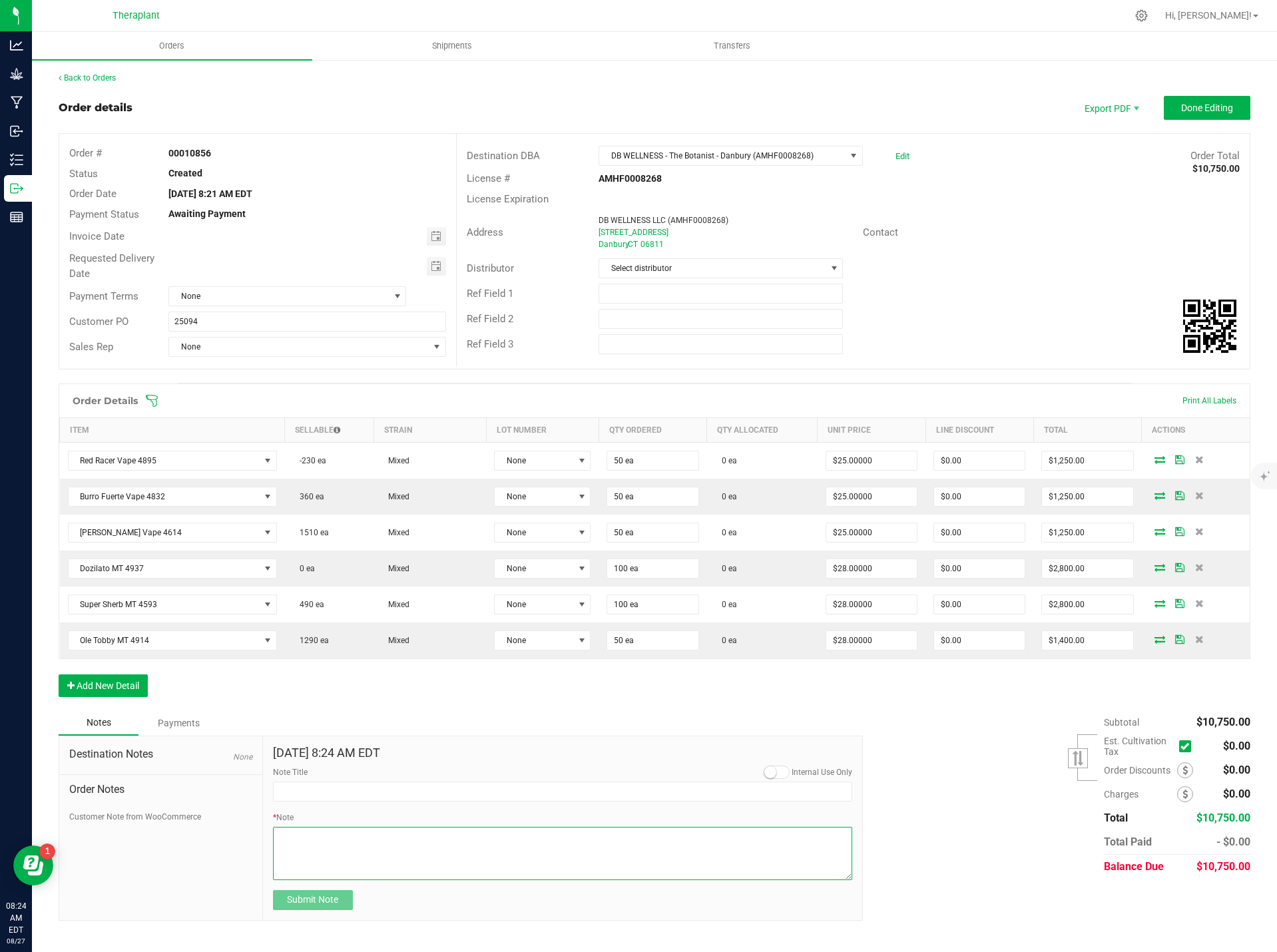
drag, startPoint x: 320, startPoint y: 790, endPoint x: 309, endPoint y: 836, distance: 47.3
click at [308, 838] on textarea "* Note" at bounding box center [562, 853] width 580 height 53
paste textarea "Bulk Deal- Select Vape Cartridge (1.0g) $25. Select AIO (1.0g) $28. Select Pre-…"
type textarea "Bulk Deal- Select Vape Cartridge (1.0g) $25. Select AIO (1.0g) $28. Select Pre-…"
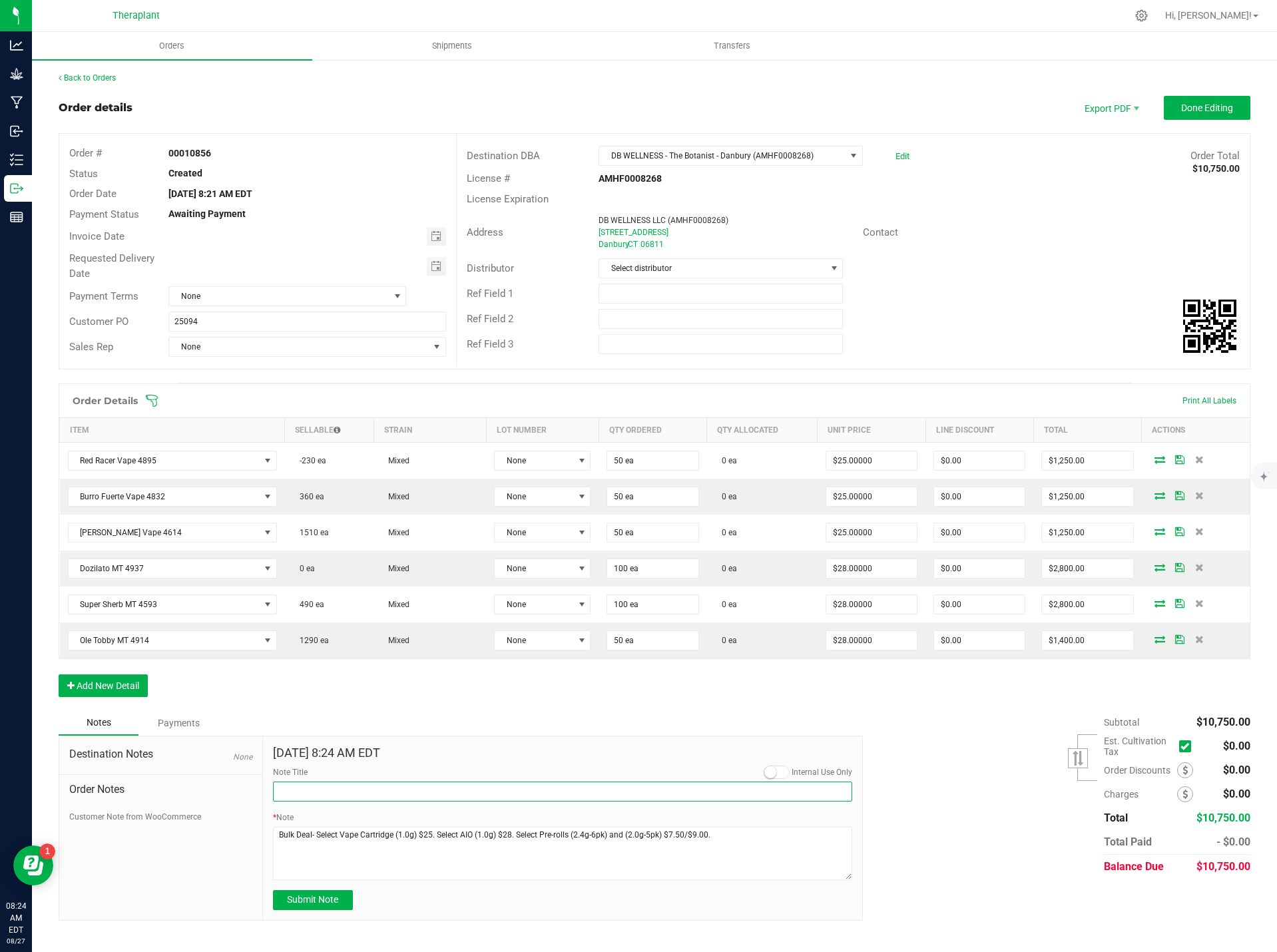
click at [298, 792] on input "Note Title" at bounding box center [562, 791] width 580 height 20
type input "Bulk Deal"
click at [319, 904] on span "Submit Note" at bounding box center [313, 899] width 51 height 11
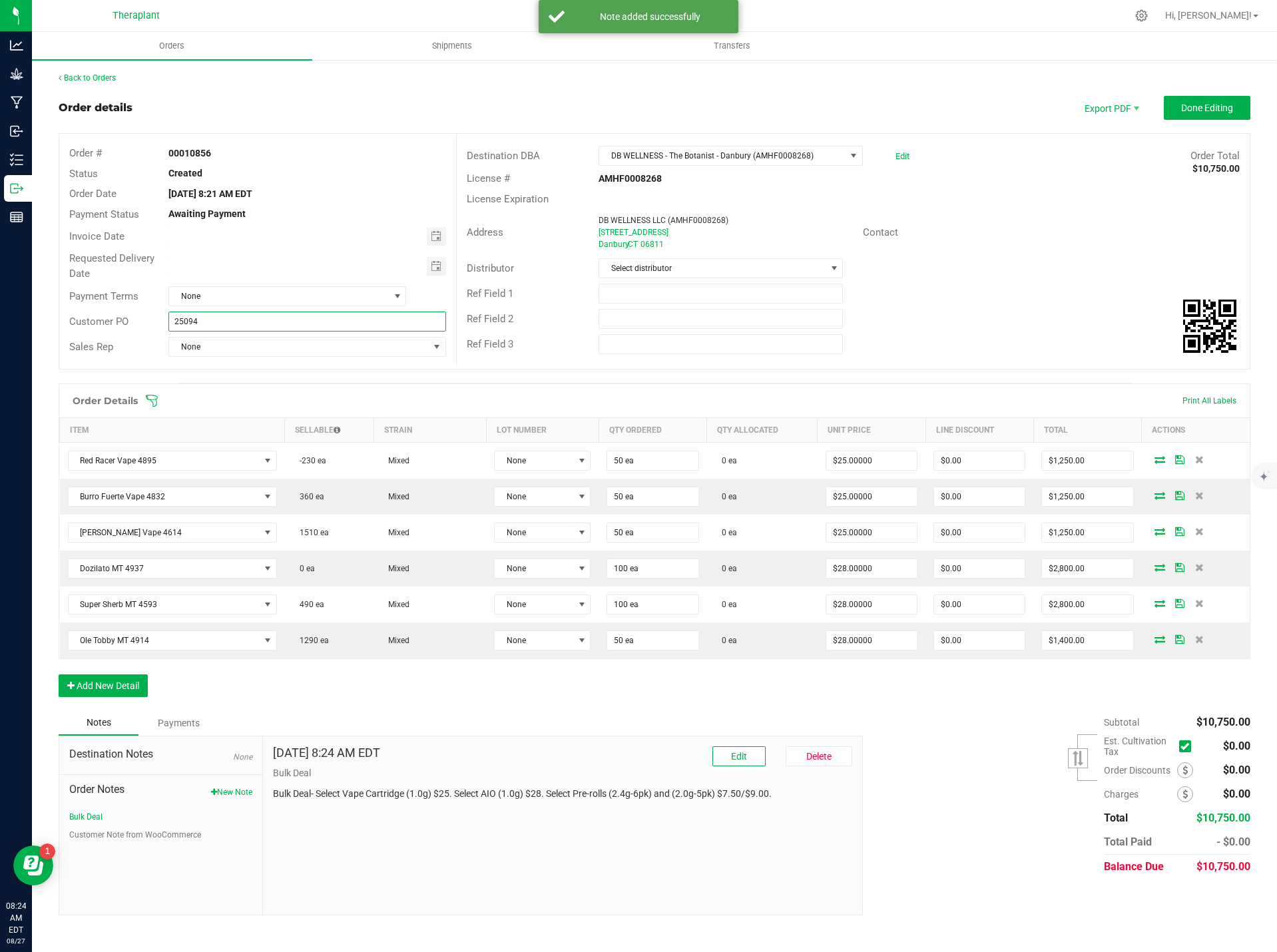
click at [175, 318] on input "25094" at bounding box center [307, 321] width 277 height 20
type input "B-25094"
click at [1199, 113] on span "Done Editing" at bounding box center [1207, 108] width 52 height 11
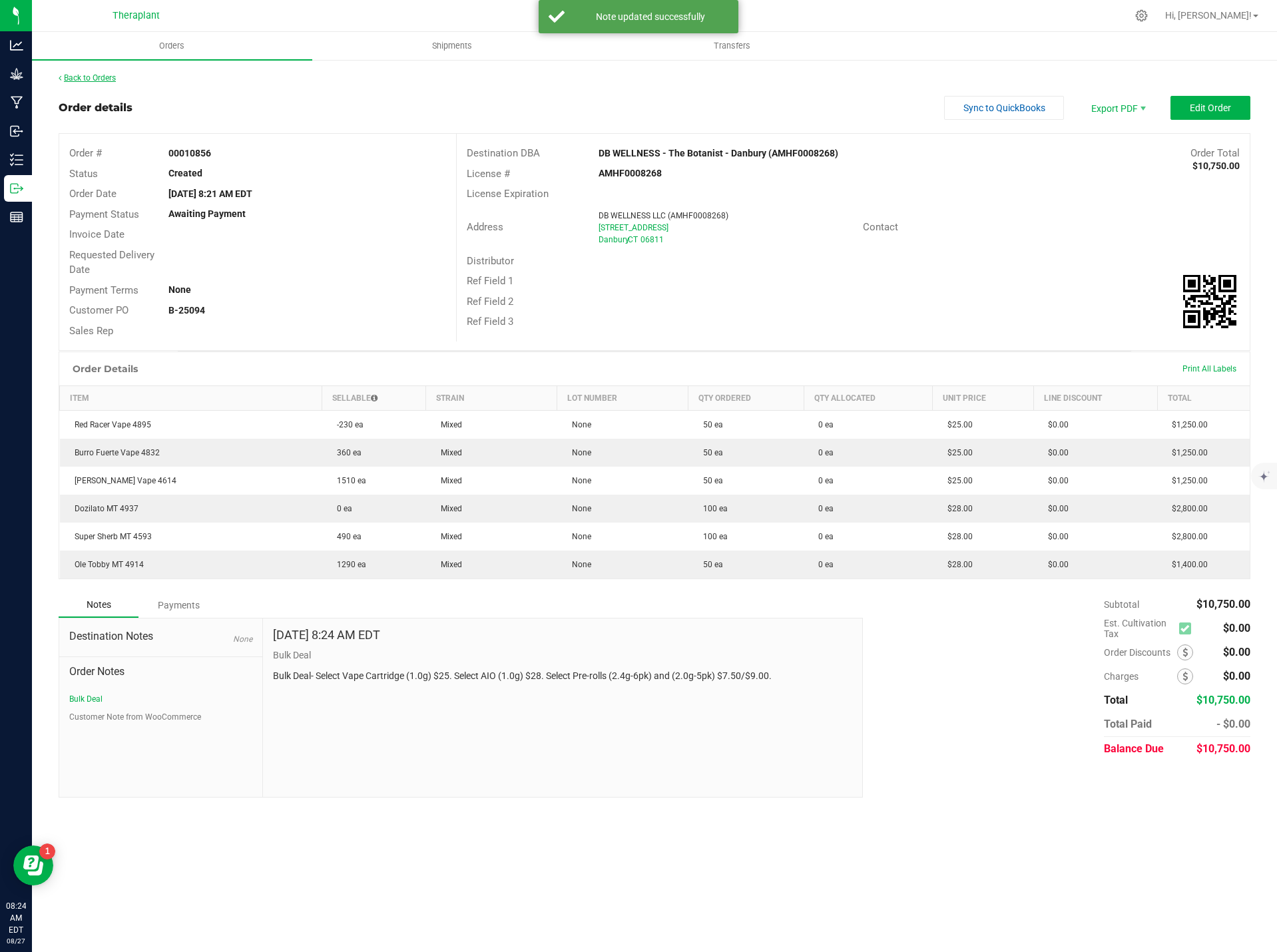
click at [91, 80] on link "Back to Orders" at bounding box center [88, 78] width 57 height 9
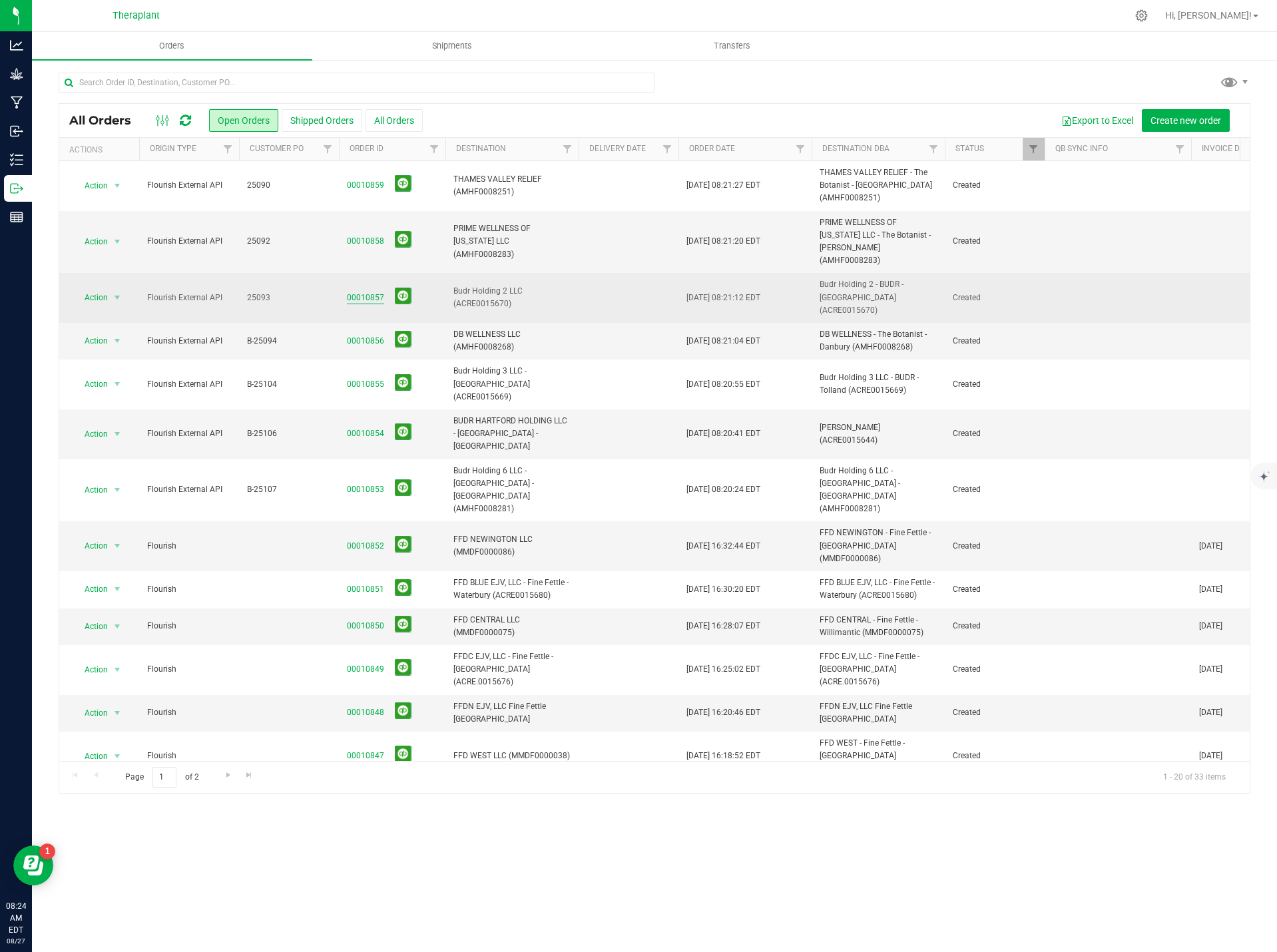
click at [366, 292] on link "00010857" at bounding box center [365, 298] width 37 height 13
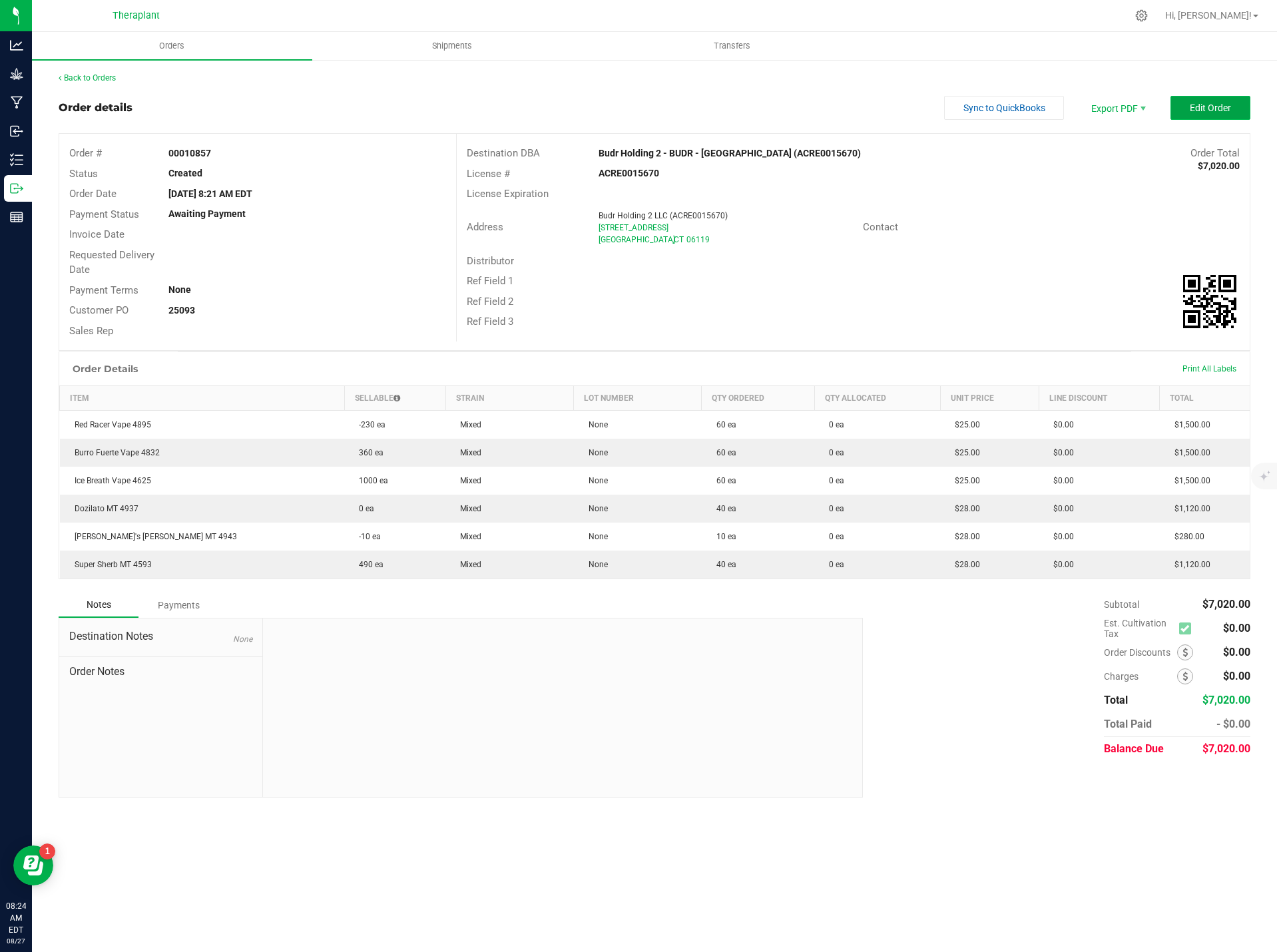
click at [1207, 104] on span "Edit Order" at bounding box center [1211, 108] width 42 height 11
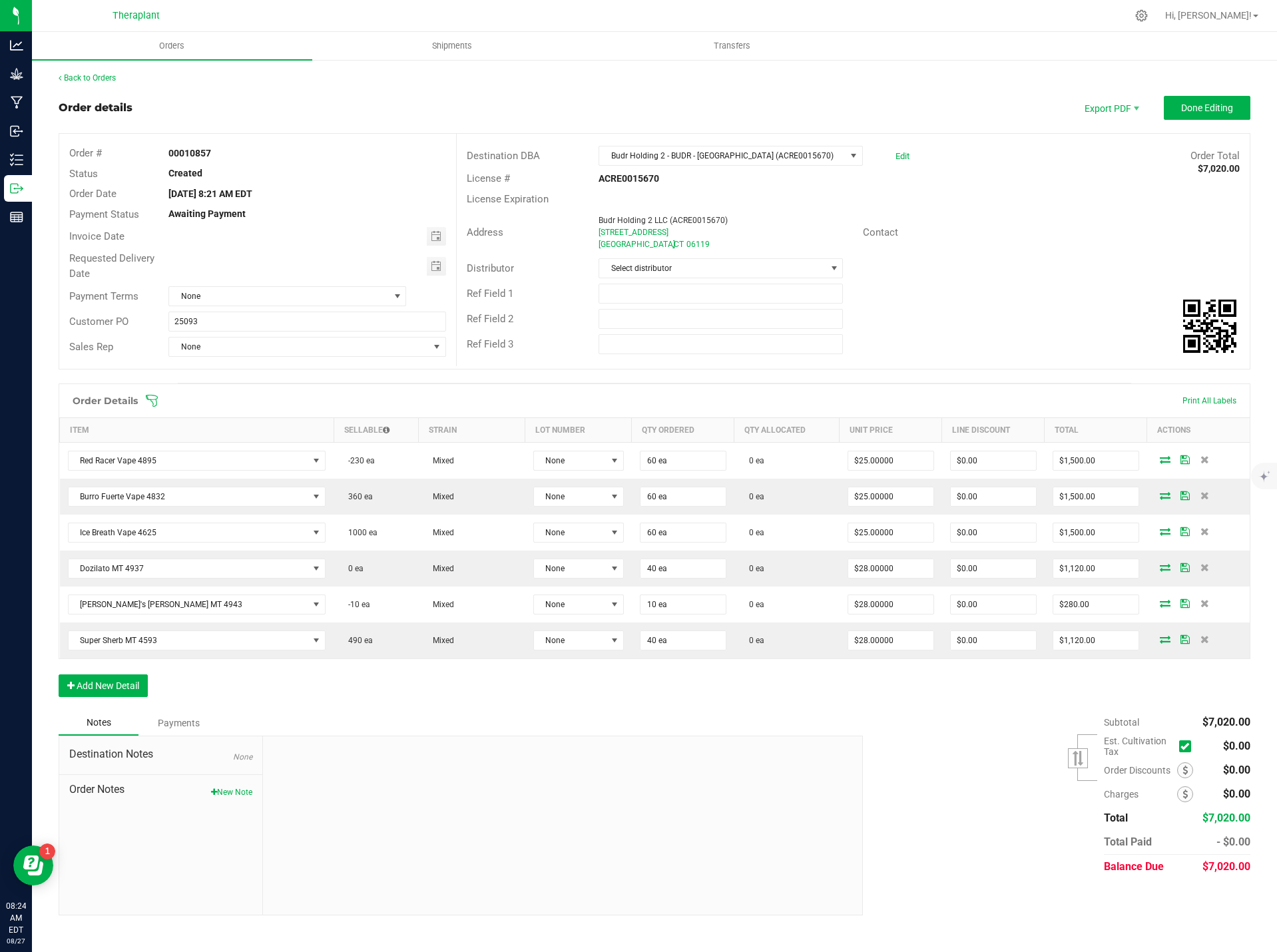
click at [203, 151] on strong "00010857" at bounding box center [190, 153] width 42 height 11
click at [171, 318] on input "25093" at bounding box center [307, 321] width 277 height 20
type input "B-25093"
click at [218, 793] on button "New Note" at bounding box center [231, 793] width 42 height 12
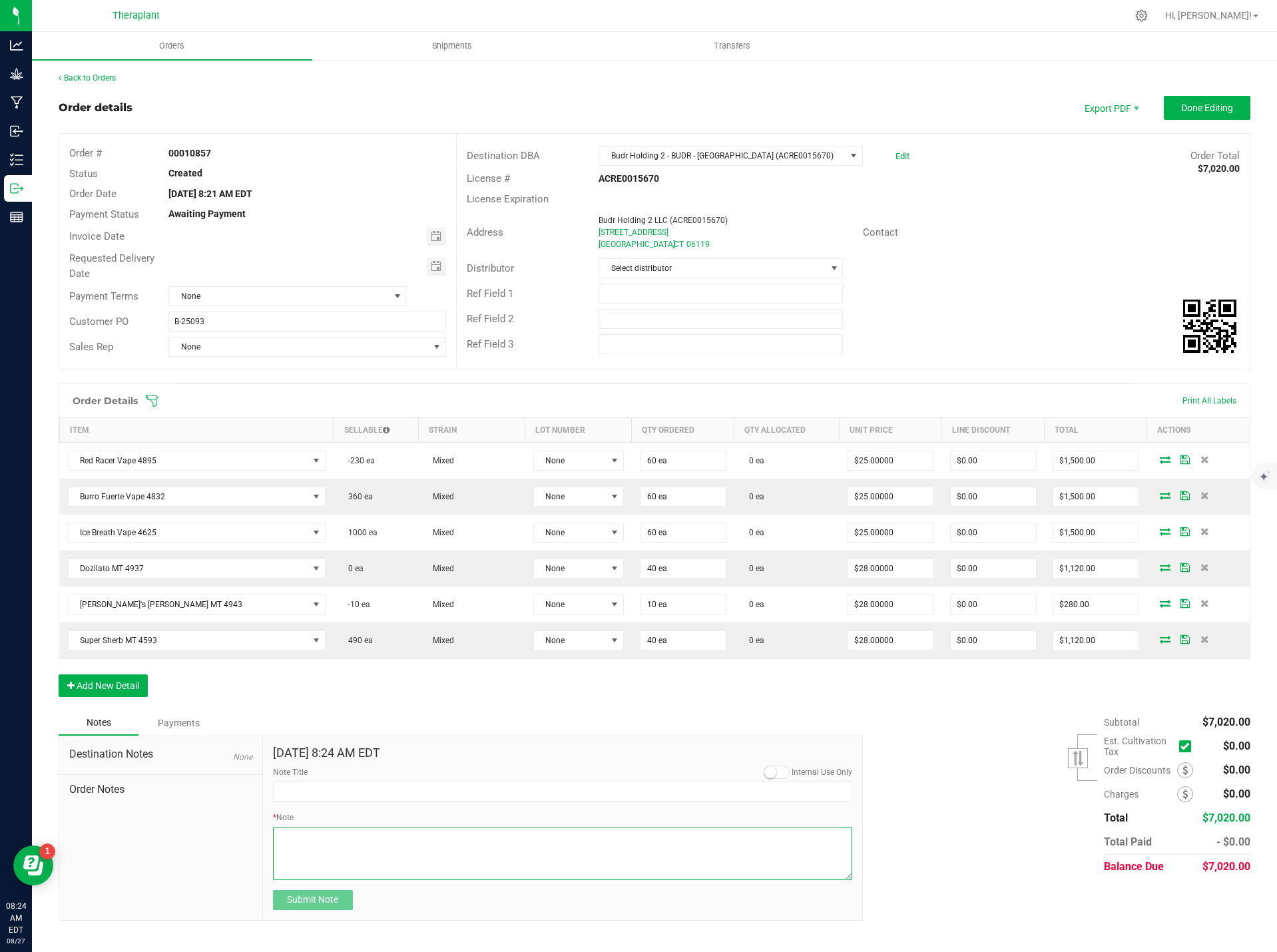
paste textarea "Bulk Deal- Select Vape Cartridge (1.0g) $25. Select AIO (1.0g) $28. Select Pre-…"
type textarea "Bulk Deal- Select Vape Cartridge (1.0g) $25. Select AIO (1.0g) $28. Select Pre-…"
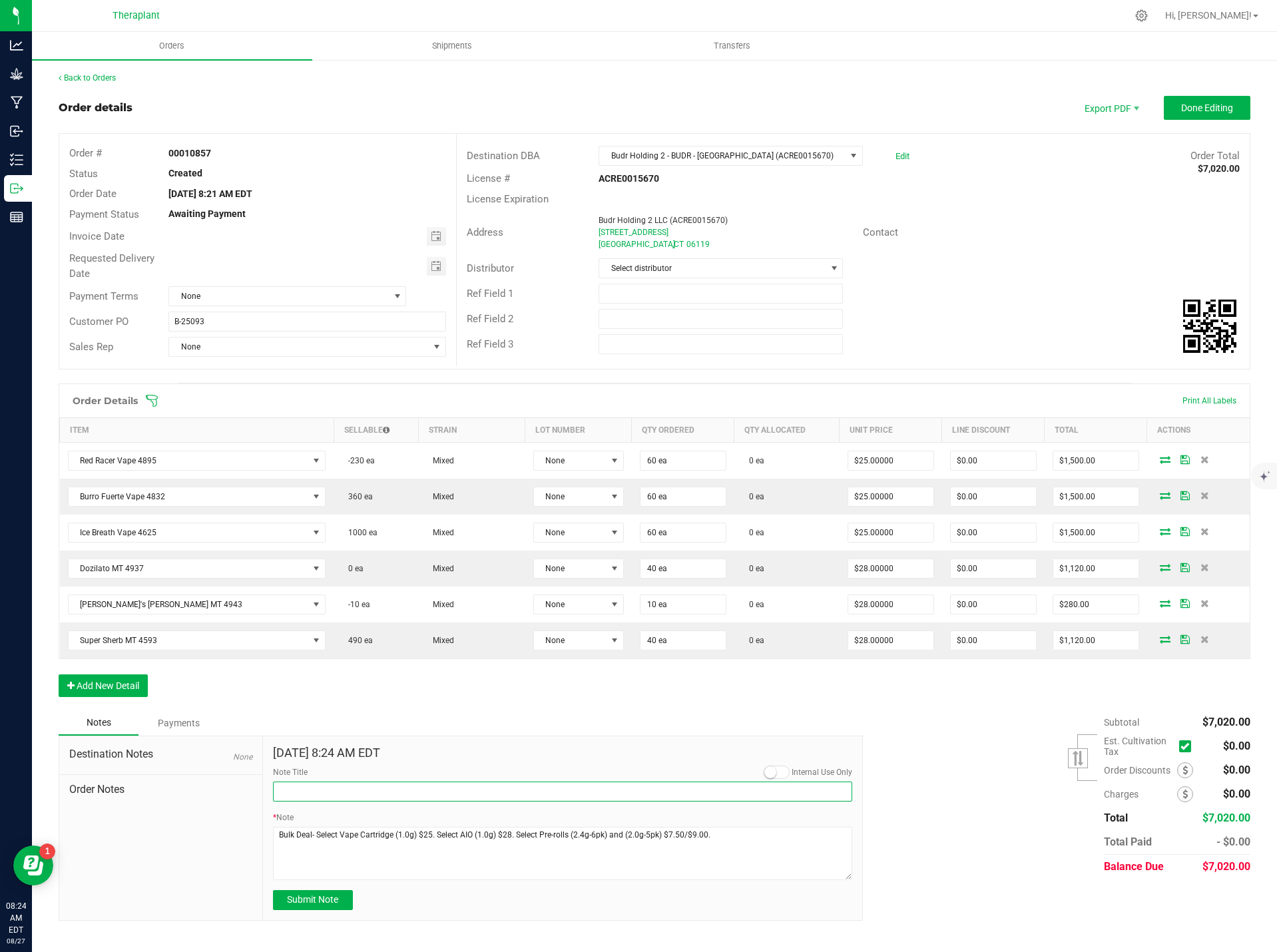
click at [289, 793] on input "Note Title" at bounding box center [562, 791] width 580 height 20
type input "Bulk Deal"
click at [315, 896] on span "Submit Note" at bounding box center [313, 899] width 51 height 11
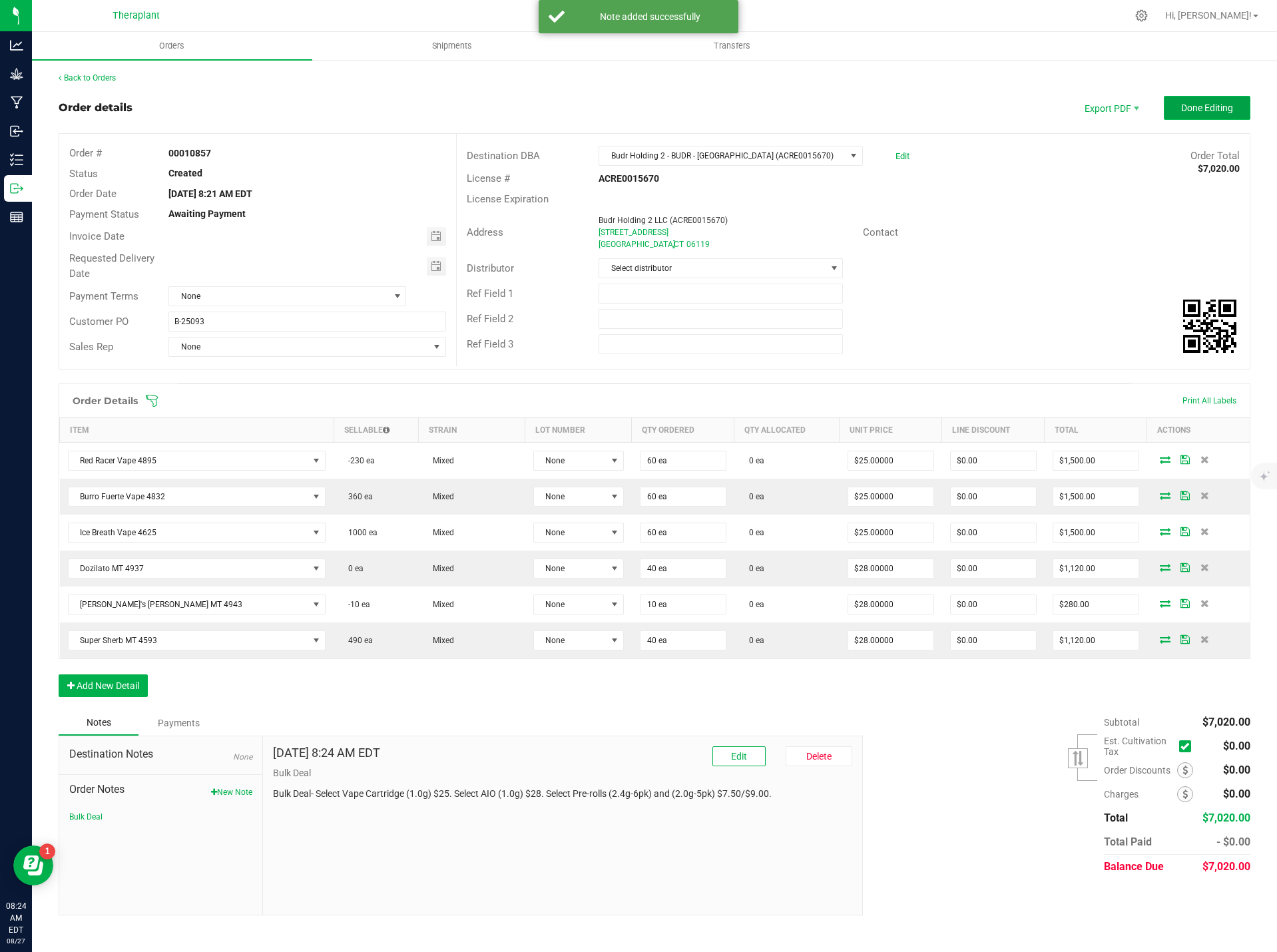
click at [1218, 115] on button "Done Editing" at bounding box center [1207, 108] width 87 height 24
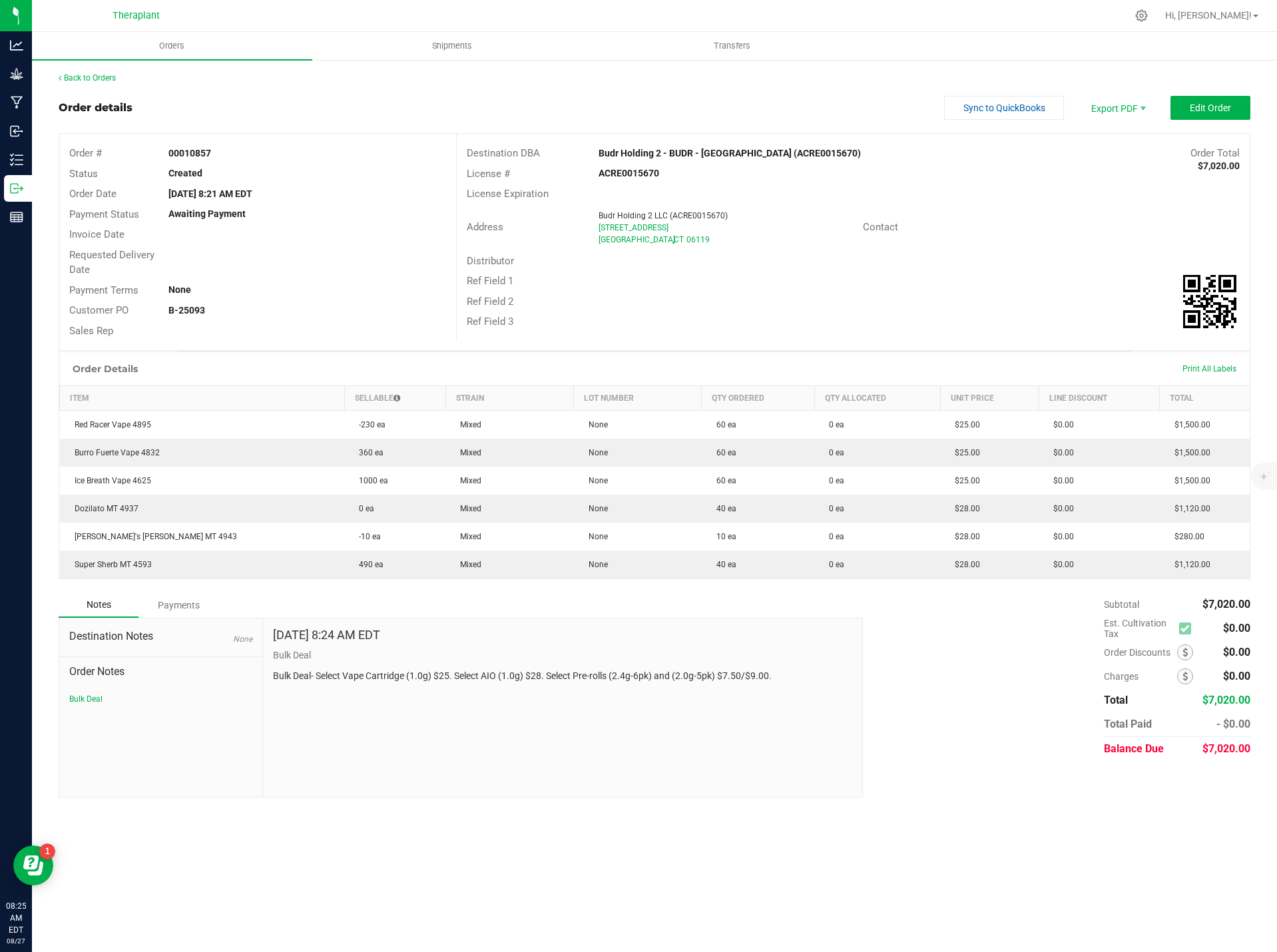
click at [104, 73] on div "Back to Orders" at bounding box center [654, 78] width 1192 height 12
click at [96, 82] on link "Back to Orders" at bounding box center [88, 78] width 57 height 9
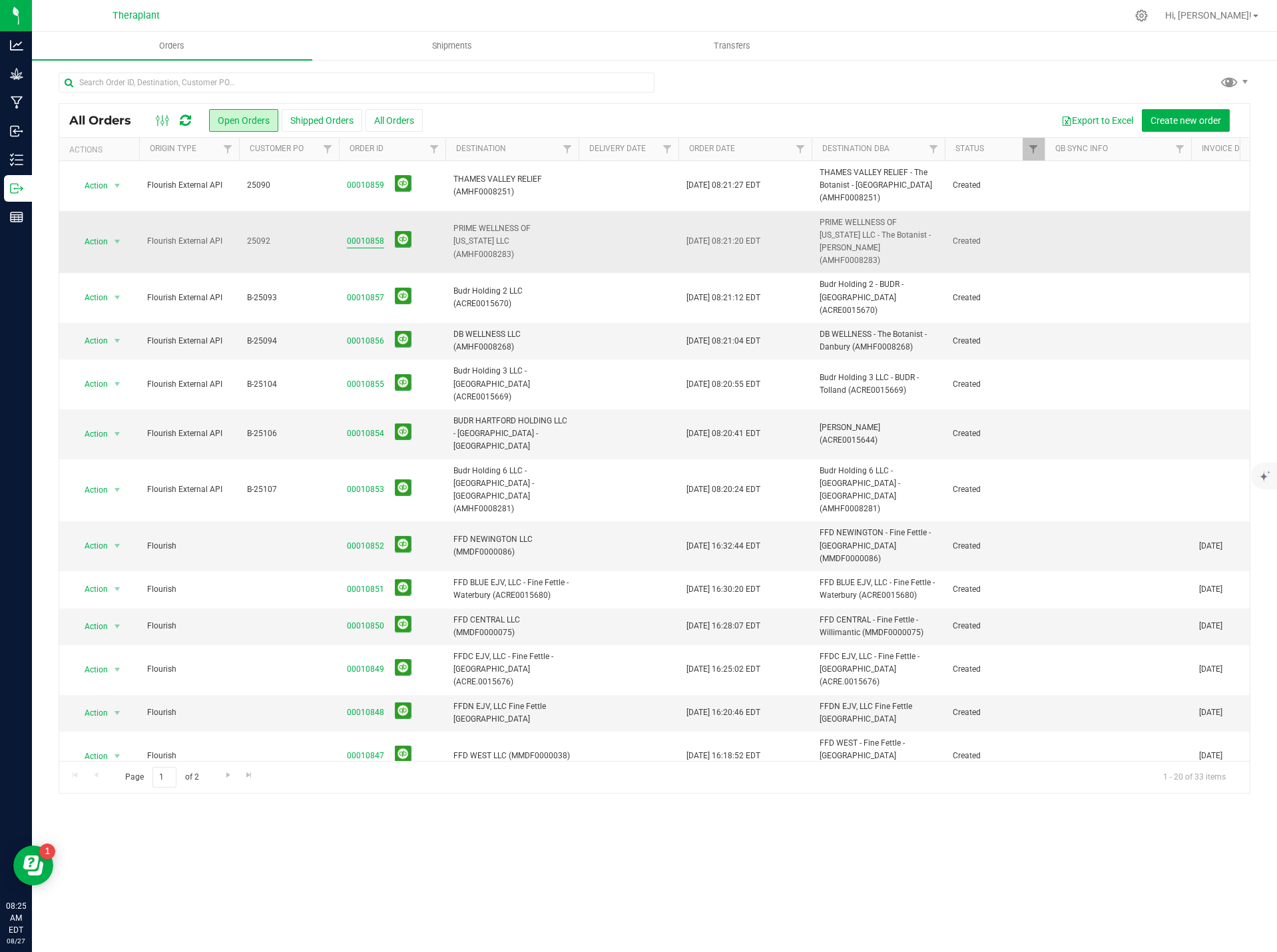
click at [356, 240] on link "00010858" at bounding box center [365, 241] width 37 height 13
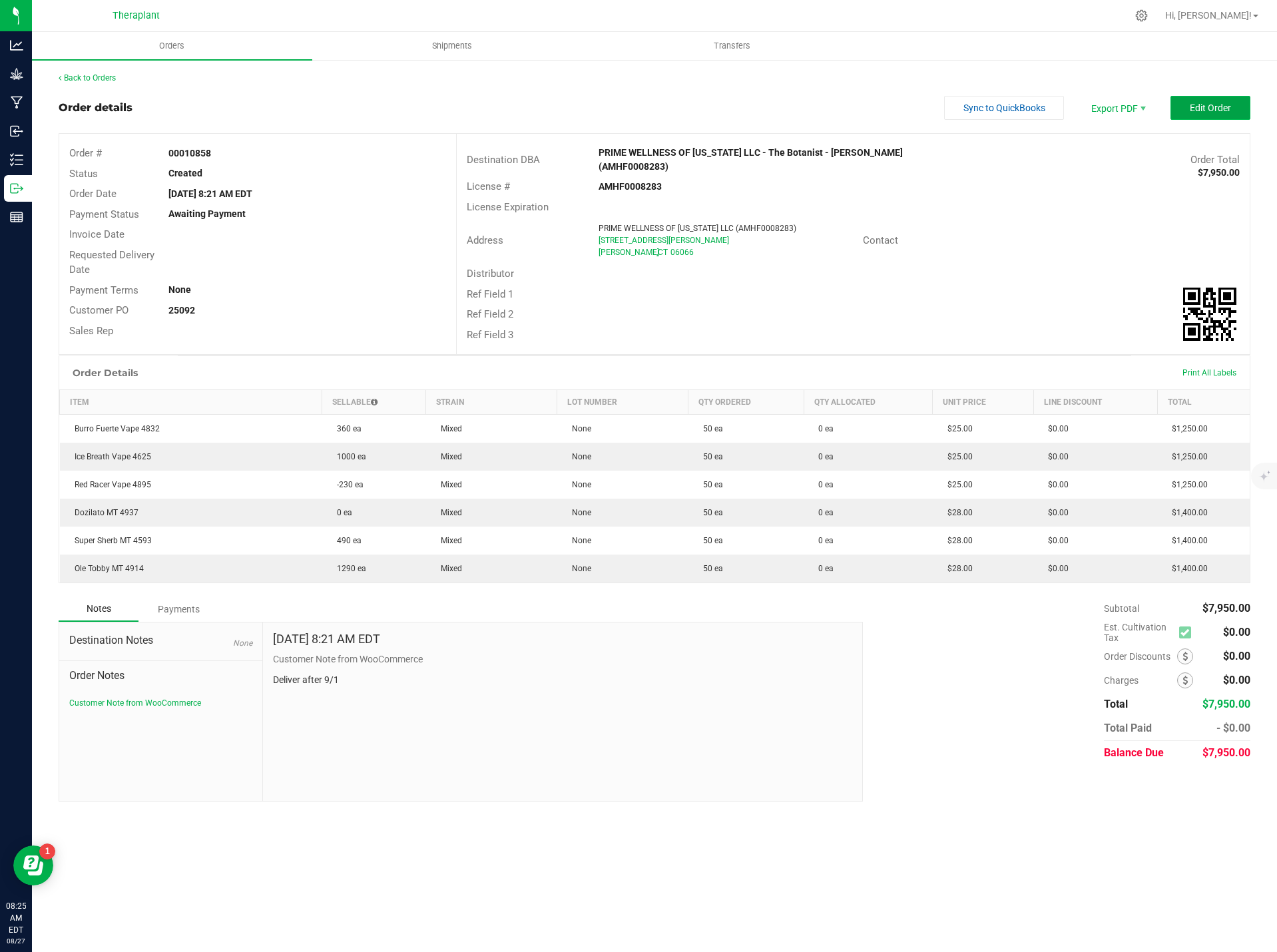
click at [1201, 104] on span "Edit Order" at bounding box center [1211, 108] width 42 height 11
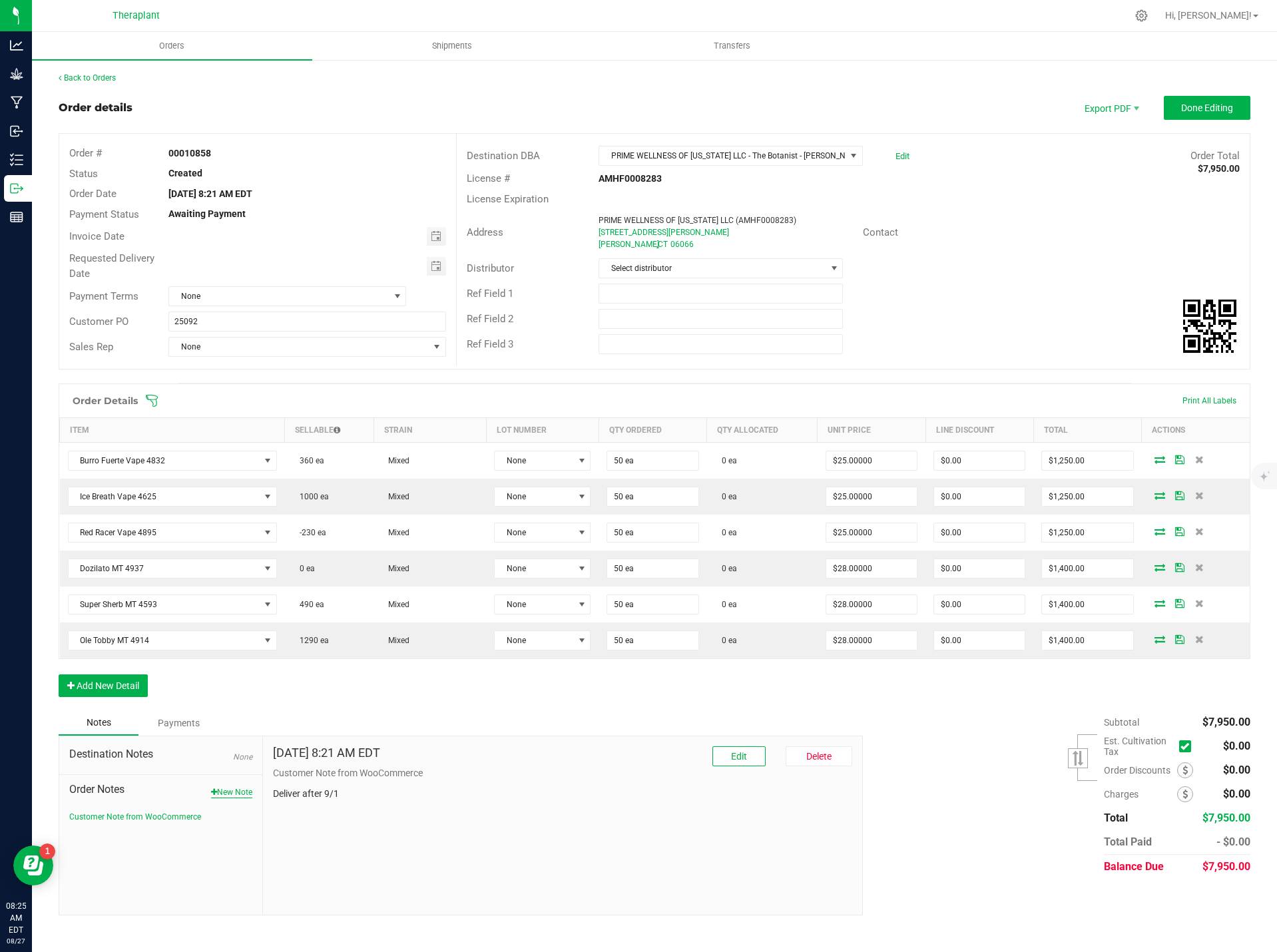
click at [227, 793] on button "New Note" at bounding box center [231, 793] width 42 height 12
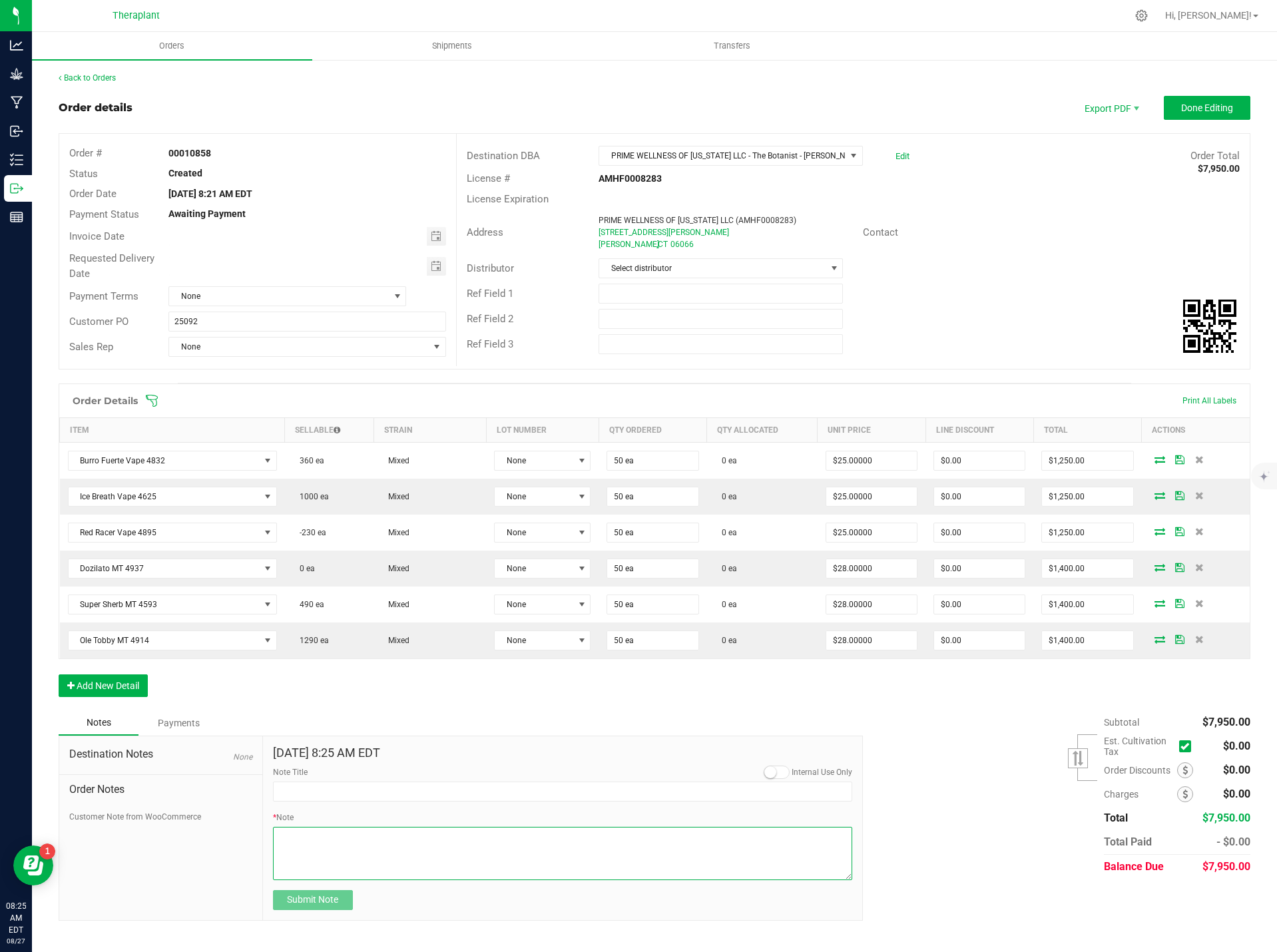
paste textarea "Bulk Deal- Select Vape Cartridge (1.0g) $25. Select AIO (1.0g) $28. Select Pre-…"
type textarea "Bulk Deal- Select Vape Cartridge (1.0g) $25. Select AIO (1.0g) $28. Select Pre-…"
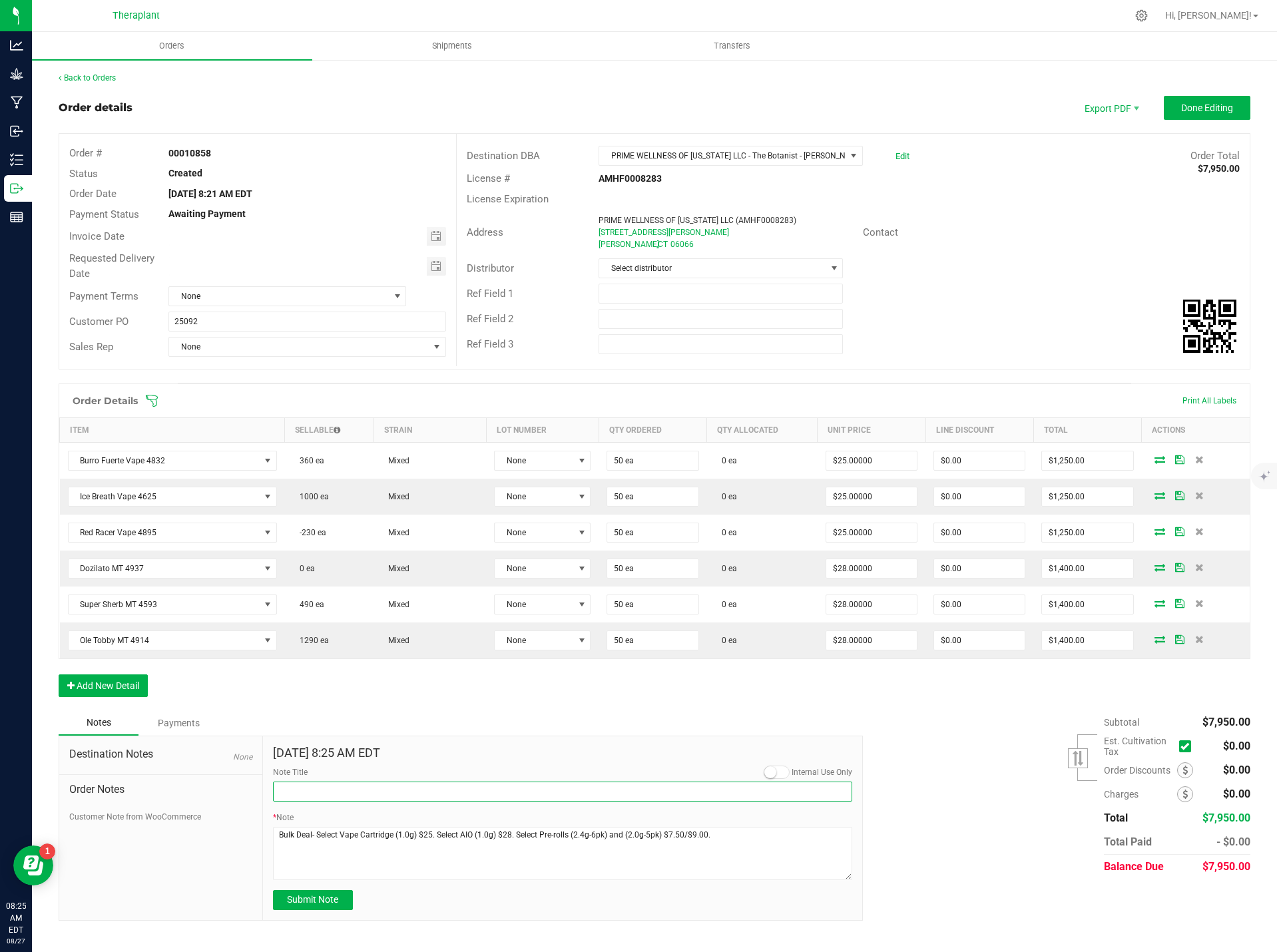
click at [309, 797] on input "Note Title" at bounding box center [562, 791] width 580 height 20
type input "Bulk Deal"
click at [331, 897] on span "Submit Note" at bounding box center [313, 899] width 51 height 11
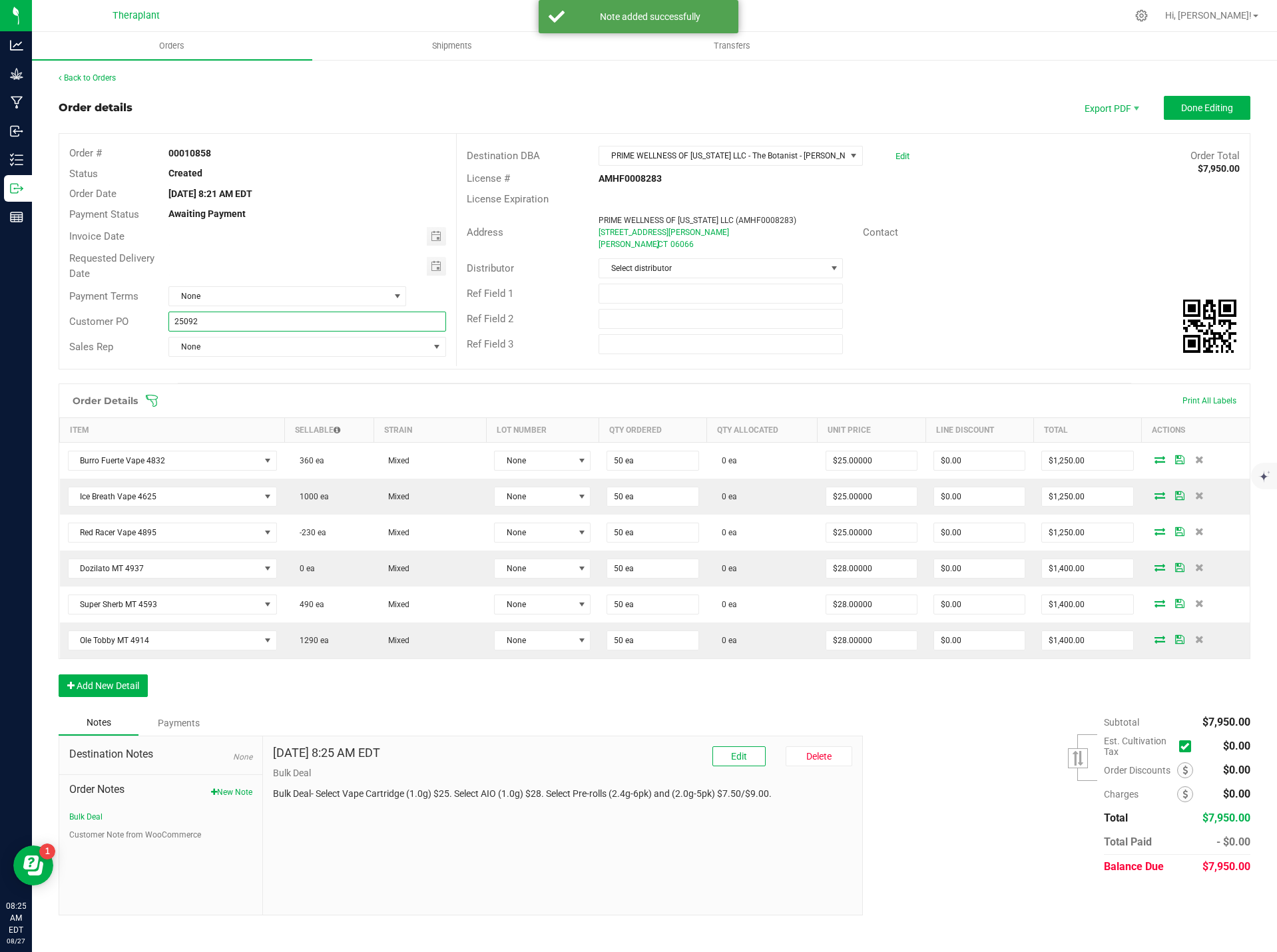
click at [175, 322] on input "25092" at bounding box center [307, 321] width 277 height 20
type input "B-25092"
click at [1194, 112] on span "Done Editing" at bounding box center [1207, 108] width 52 height 11
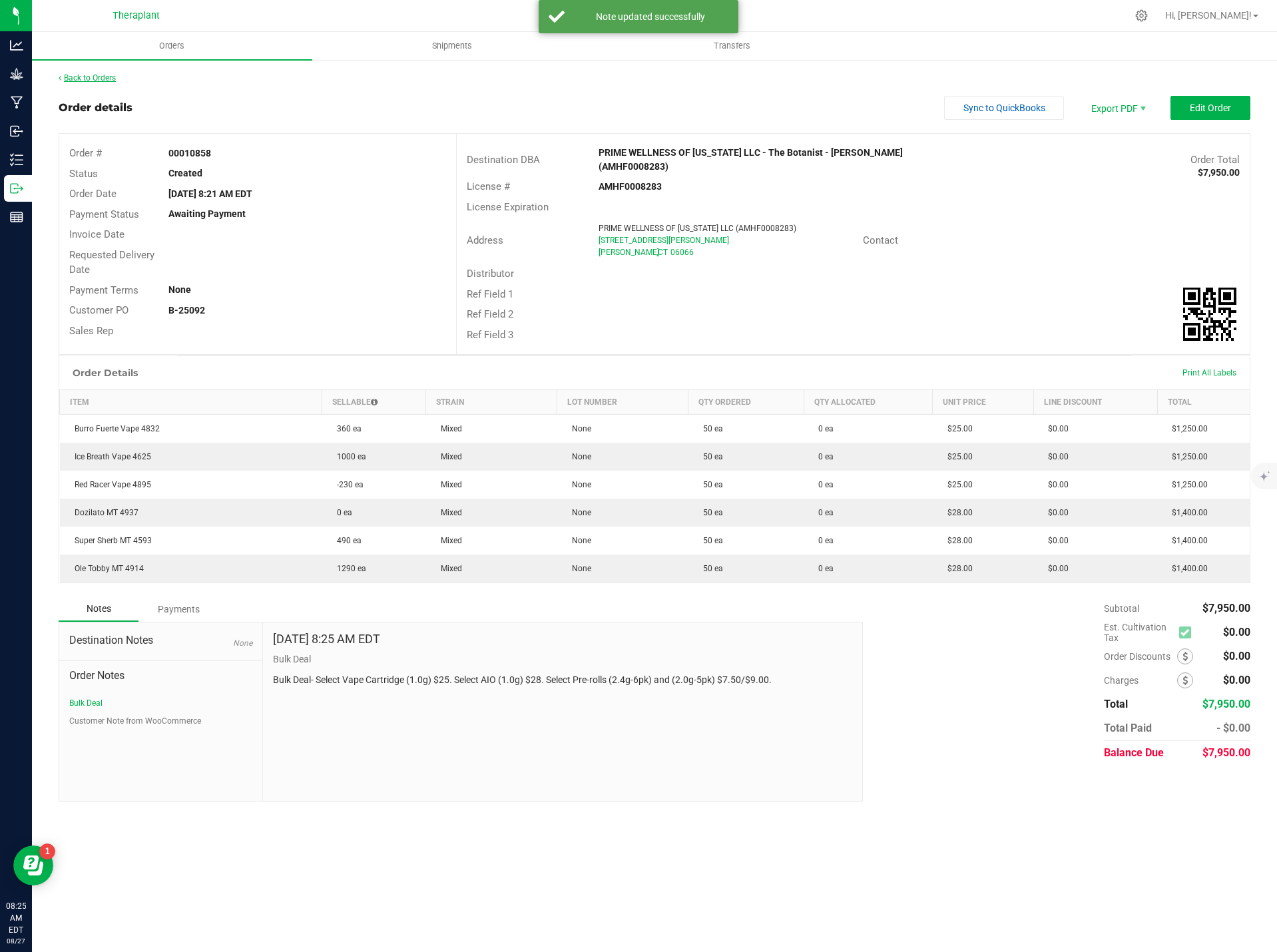
click at [100, 77] on link "Back to Orders" at bounding box center [88, 78] width 57 height 9
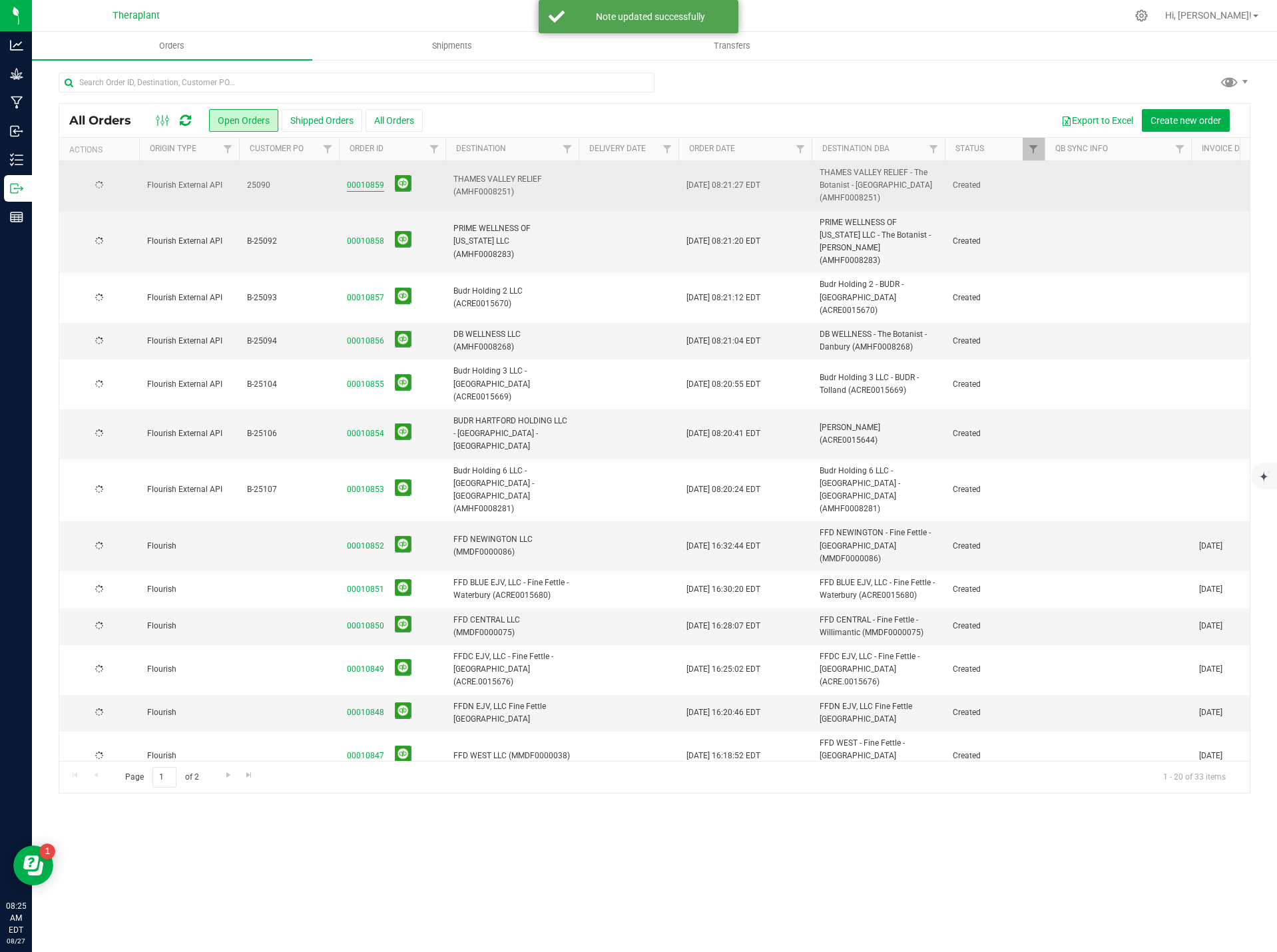
click at [354, 181] on link "00010859" at bounding box center [365, 185] width 37 height 13
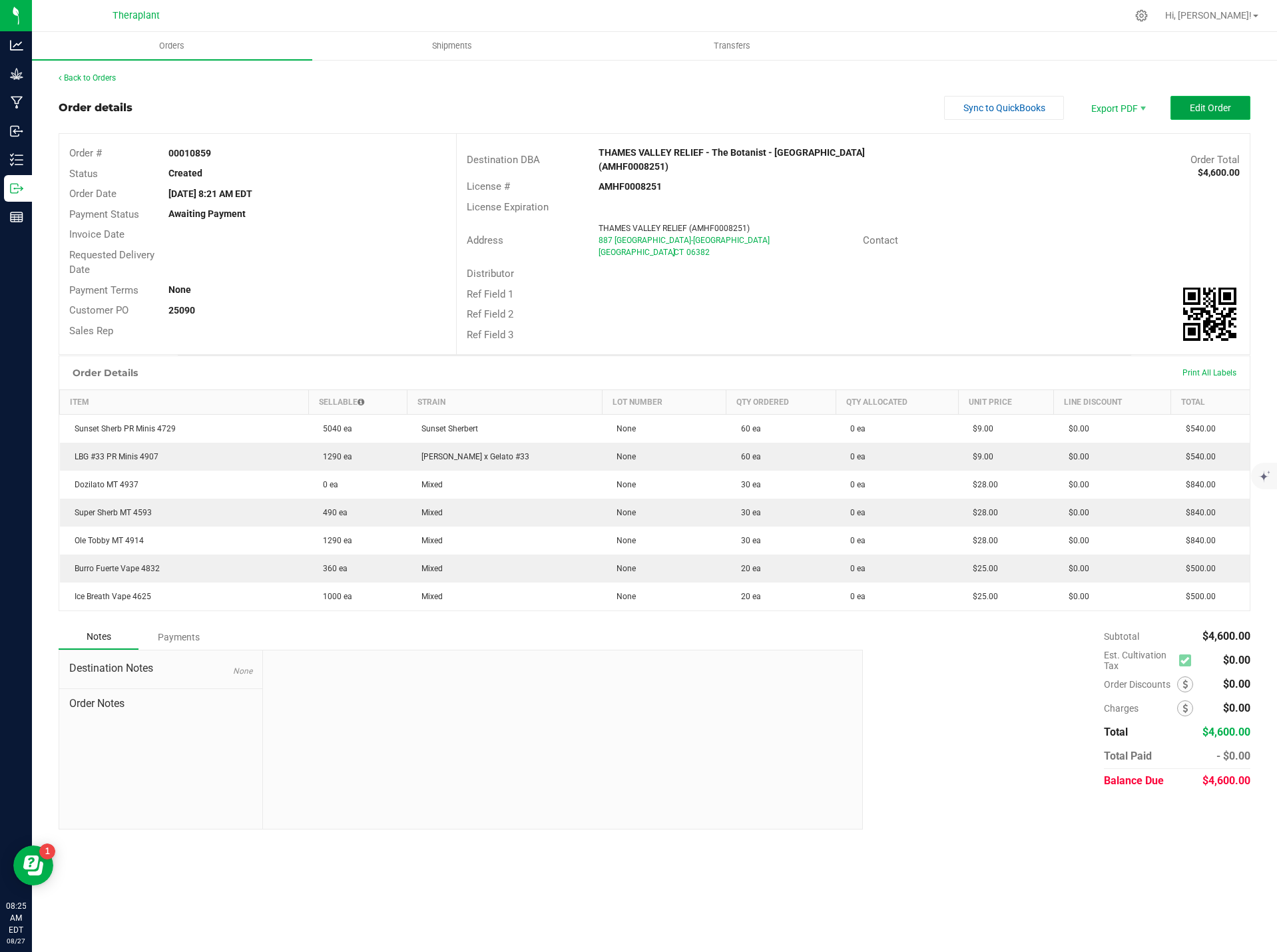
click at [1222, 100] on button "Edit Order" at bounding box center [1211, 108] width 80 height 24
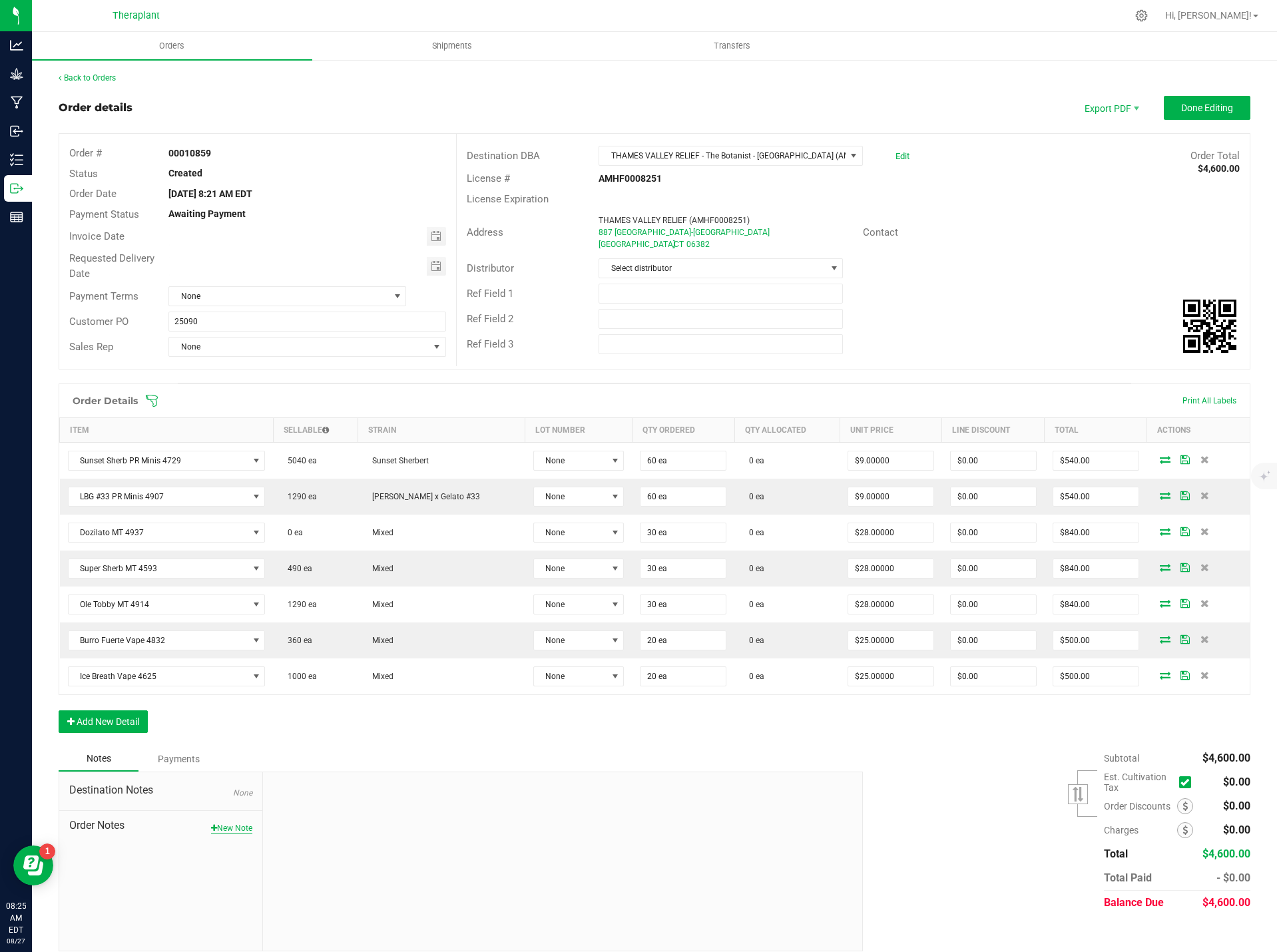
click at [244, 832] on button "New Note" at bounding box center [231, 828] width 42 height 12
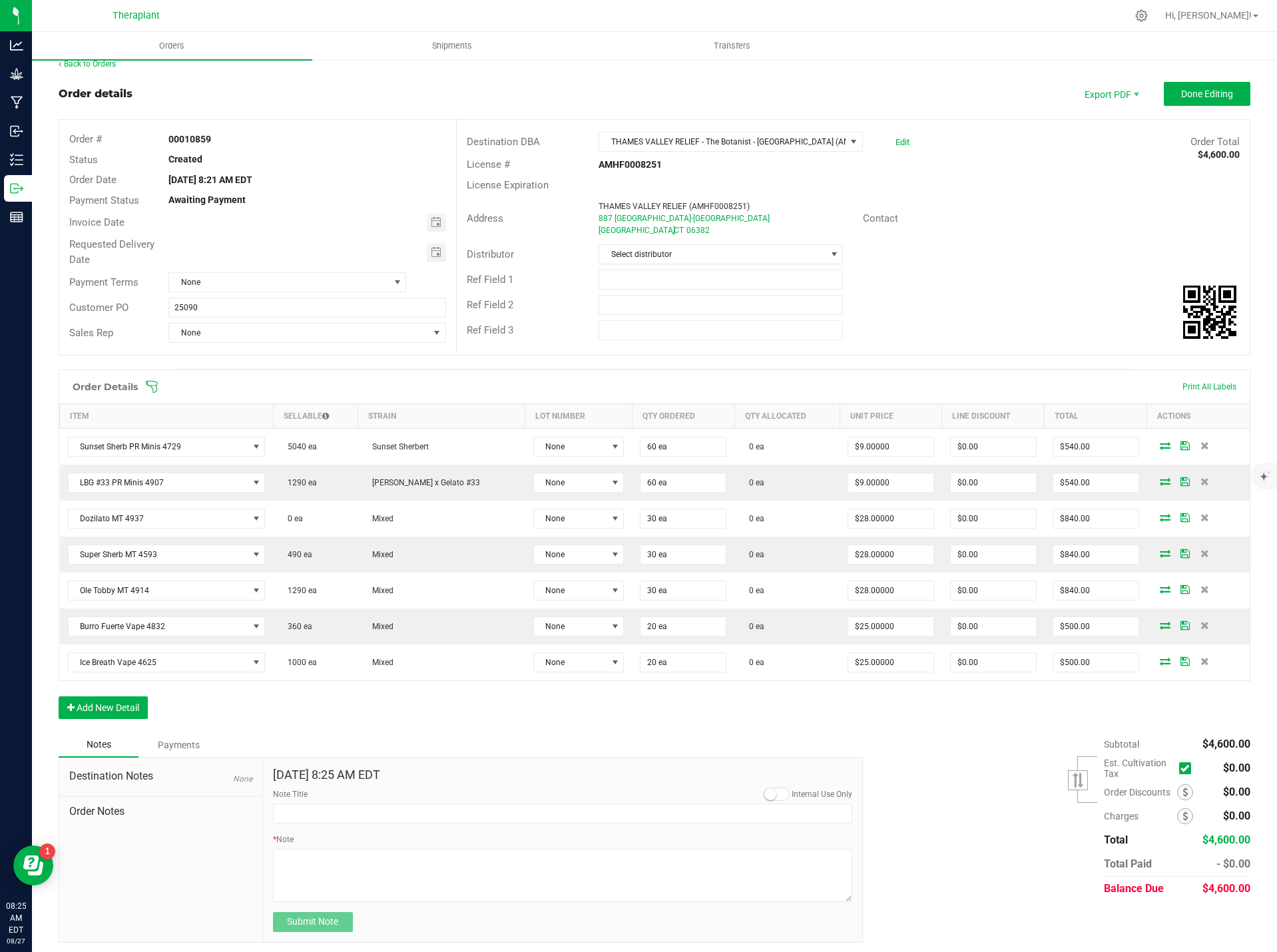
scroll to position [18, 0]
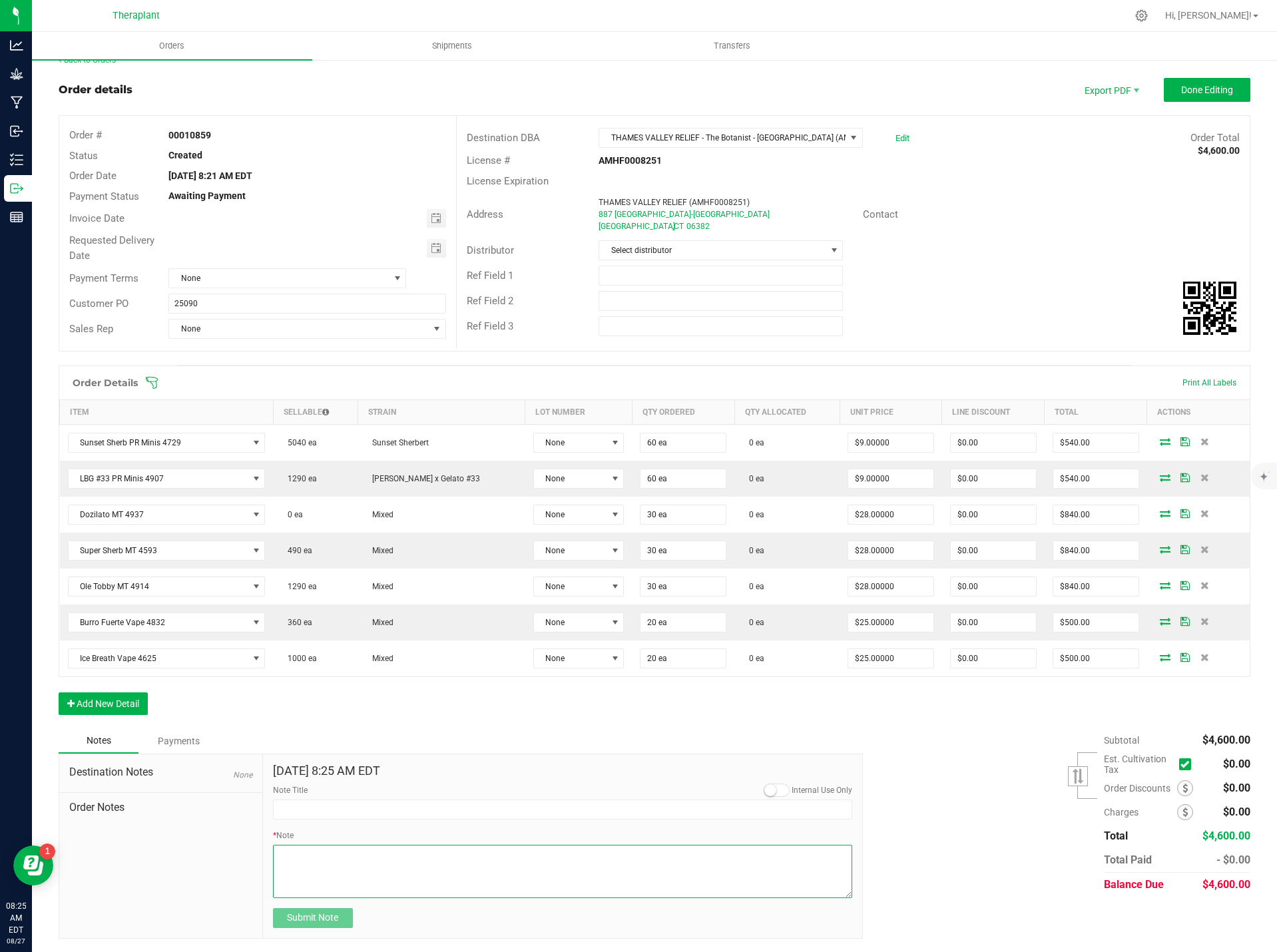
click at [322, 864] on textarea "* Note" at bounding box center [562, 871] width 580 height 53
paste textarea "Bulk Deal- Select Vape Cartridge (1.0g) $25. Select AIO (1.0g) $28. Select Pre-…"
type textarea "Bulk Deal- Select Vape Cartridge (1.0g) $25. Select AIO (1.0g) $28. Select Pre-…"
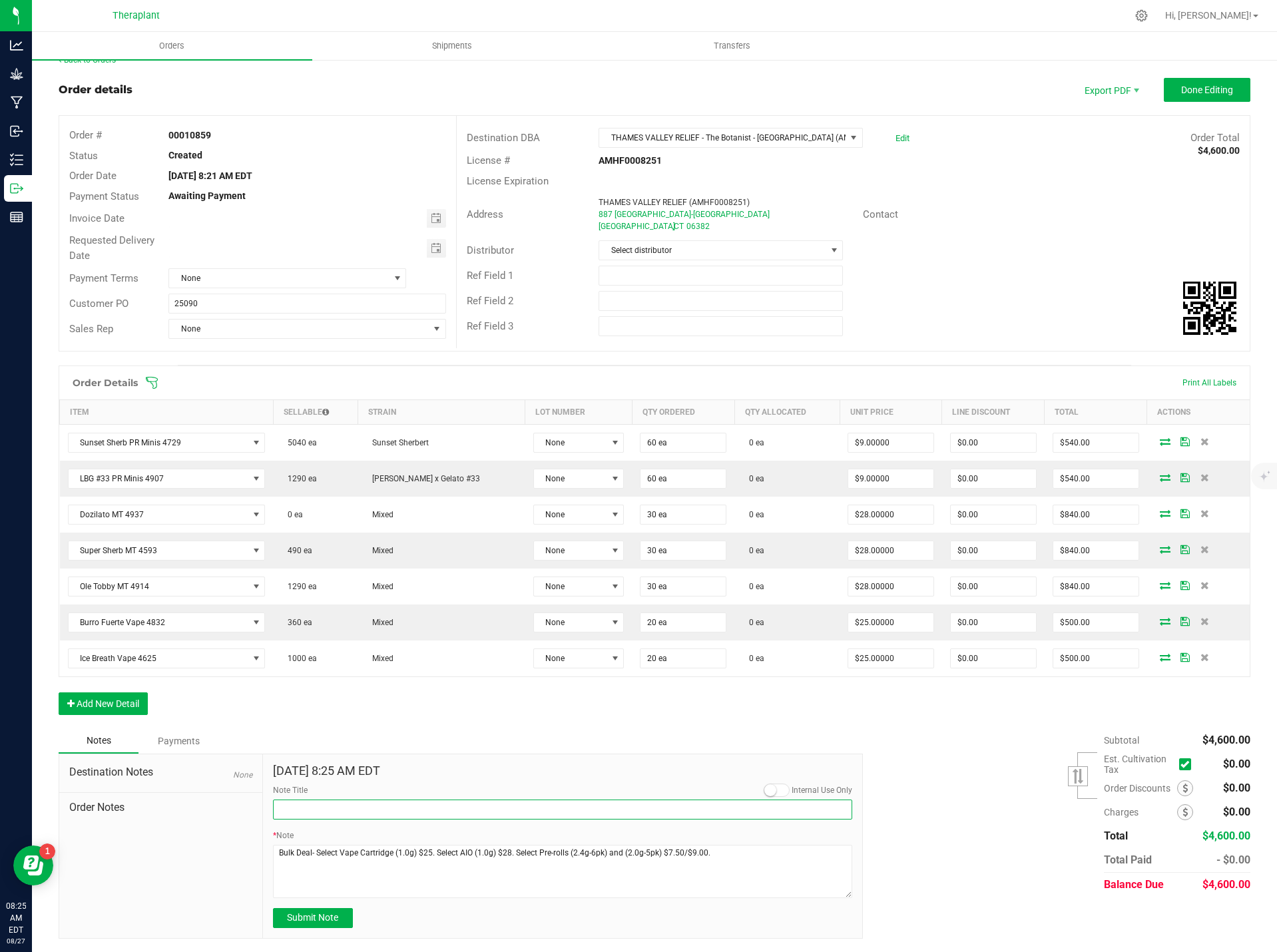
click at [310, 810] on input "Note Title" at bounding box center [562, 809] width 580 height 20
type input "Bulk Deal"
click at [171, 305] on input "25090" at bounding box center [307, 304] width 277 height 20
type input "B-25090"
click at [333, 919] on span "Submit Note" at bounding box center [313, 917] width 51 height 11
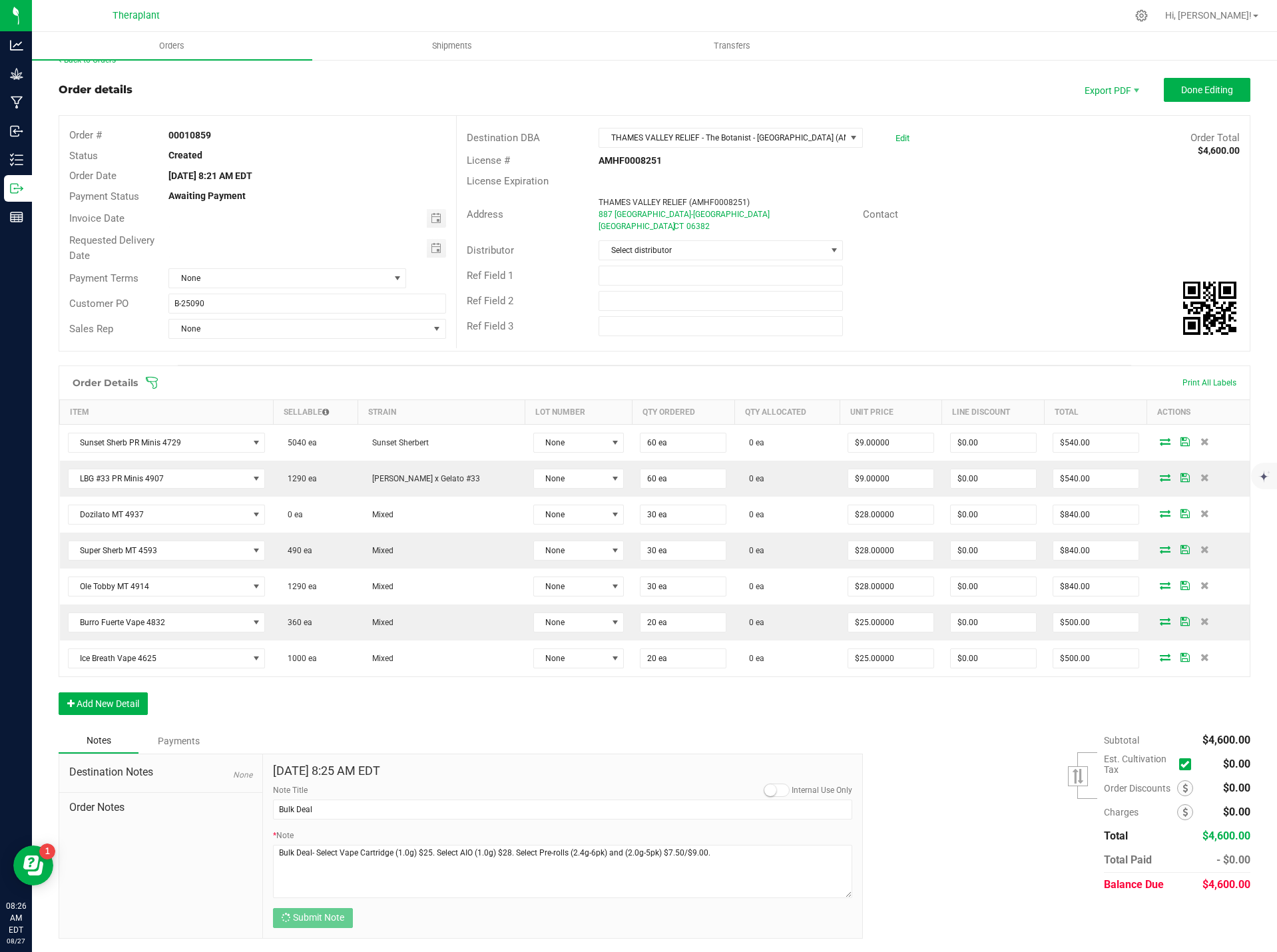
scroll to position [13, 0]
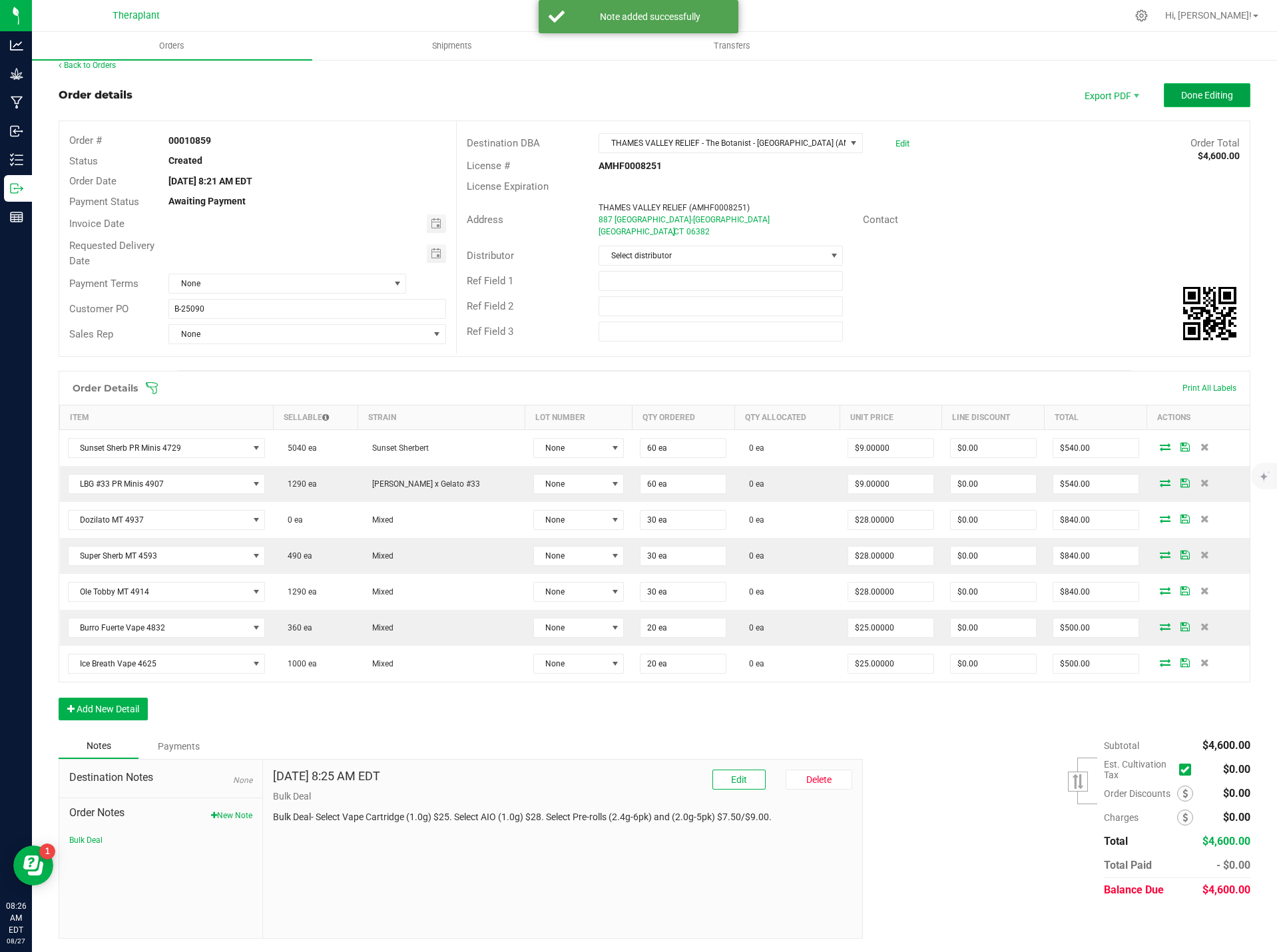
click at [1201, 91] on span "Done Editing" at bounding box center [1207, 95] width 52 height 11
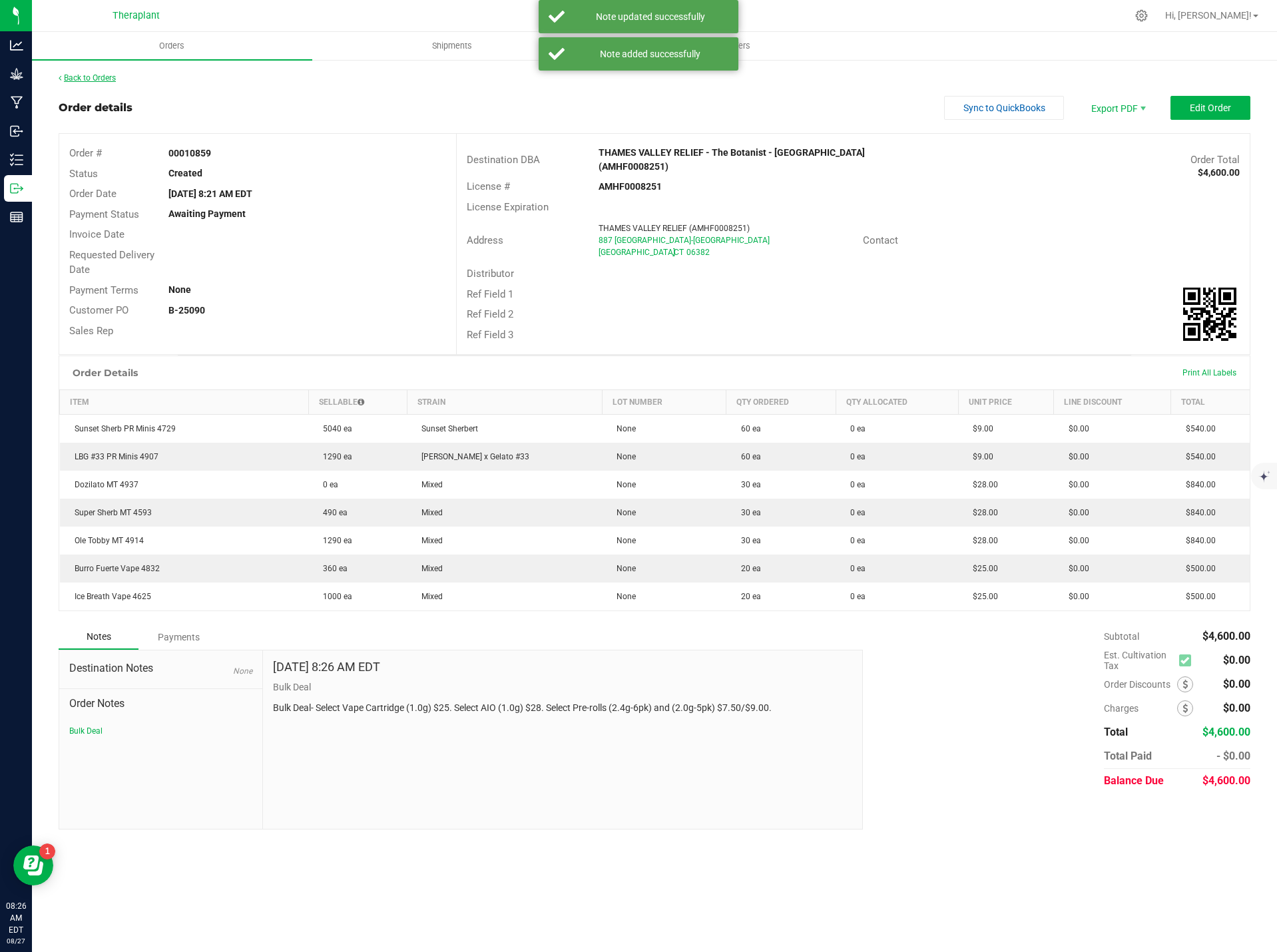
click at [93, 76] on link "Back to Orders" at bounding box center [88, 78] width 57 height 9
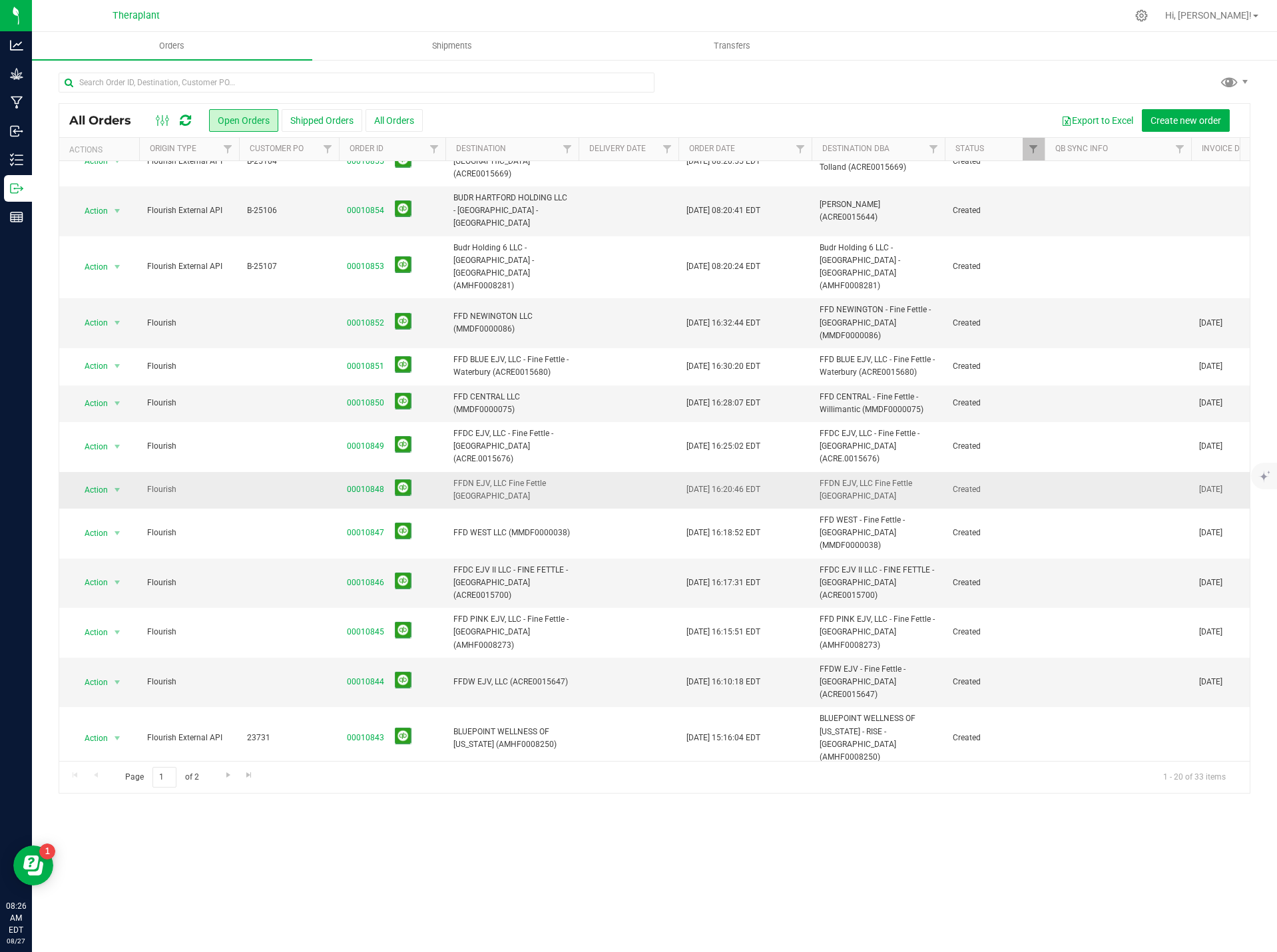
scroll to position [224, 0]
click at [356, 837] on link "00010841" at bounding box center [365, 843] width 37 height 13
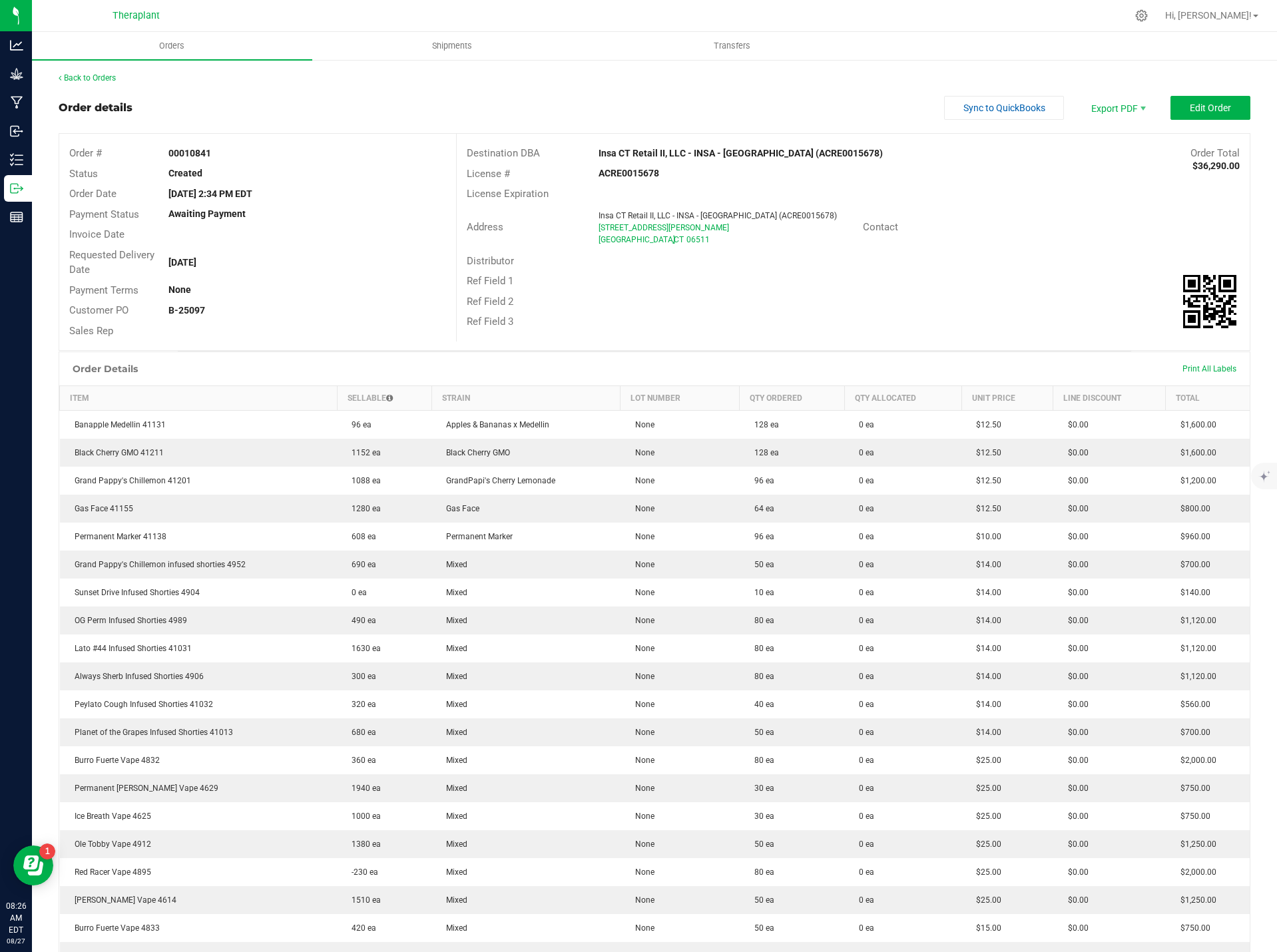
click at [101, 82] on div "Back to Orders" at bounding box center [654, 78] width 1192 height 12
click at [100, 77] on link "Back to Orders" at bounding box center [88, 78] width 57 height 9
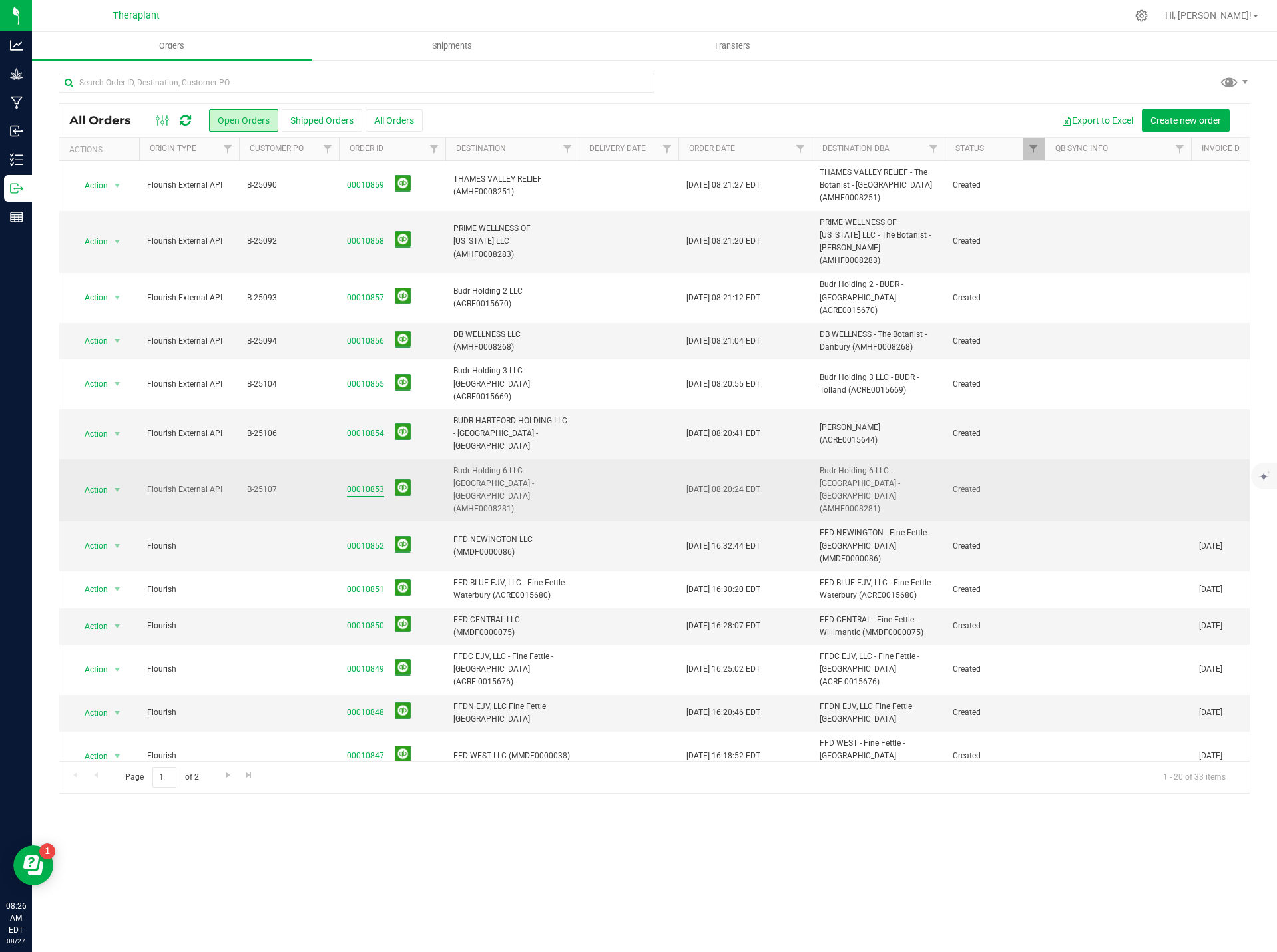
click at [362, 484] on link "00010853" at bounding box center [365, 490] width 37 height 13
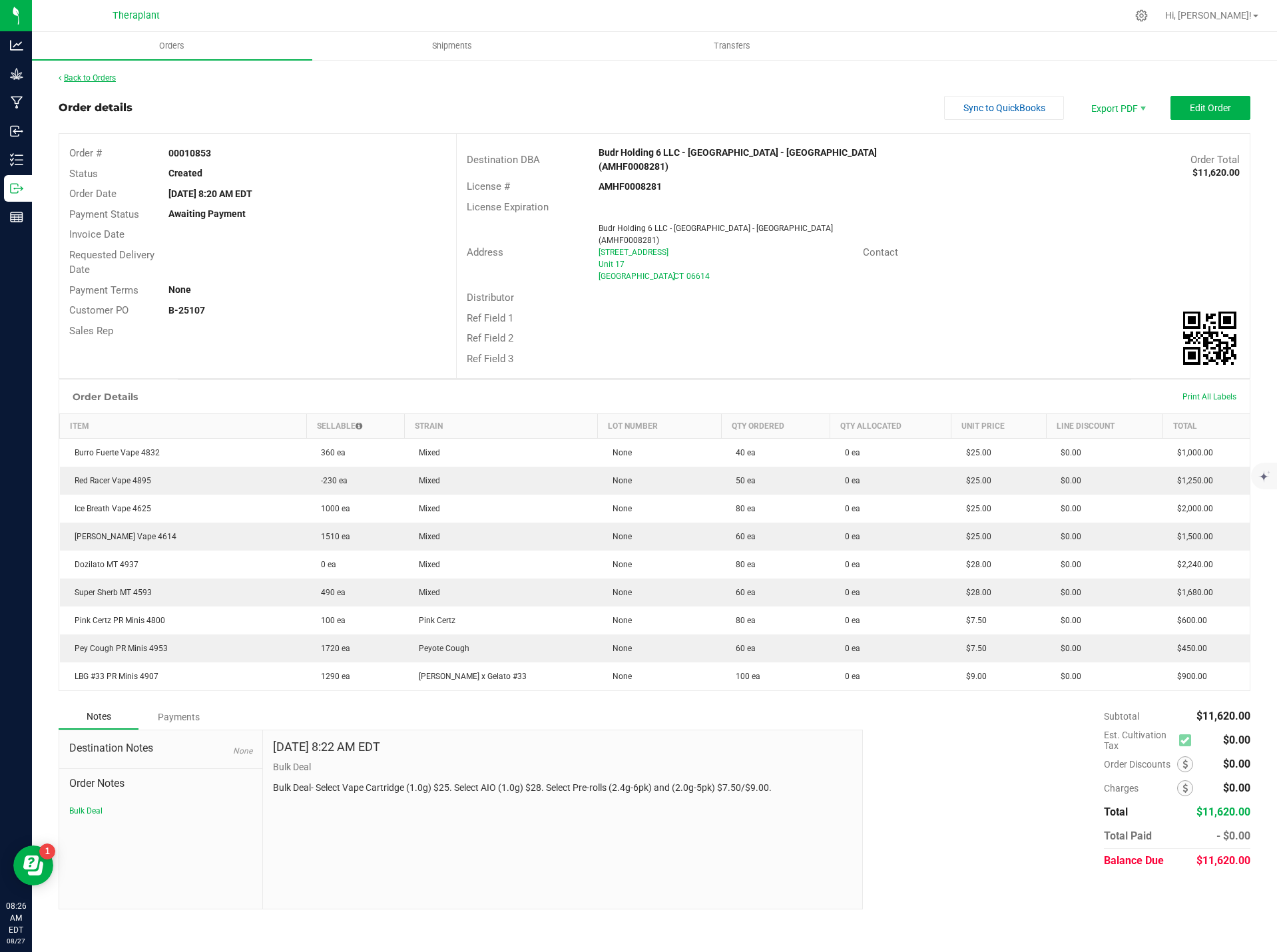
click at [100, 75] on link "Back to Orders" at bounding box center [88, 78] width 57 height 9
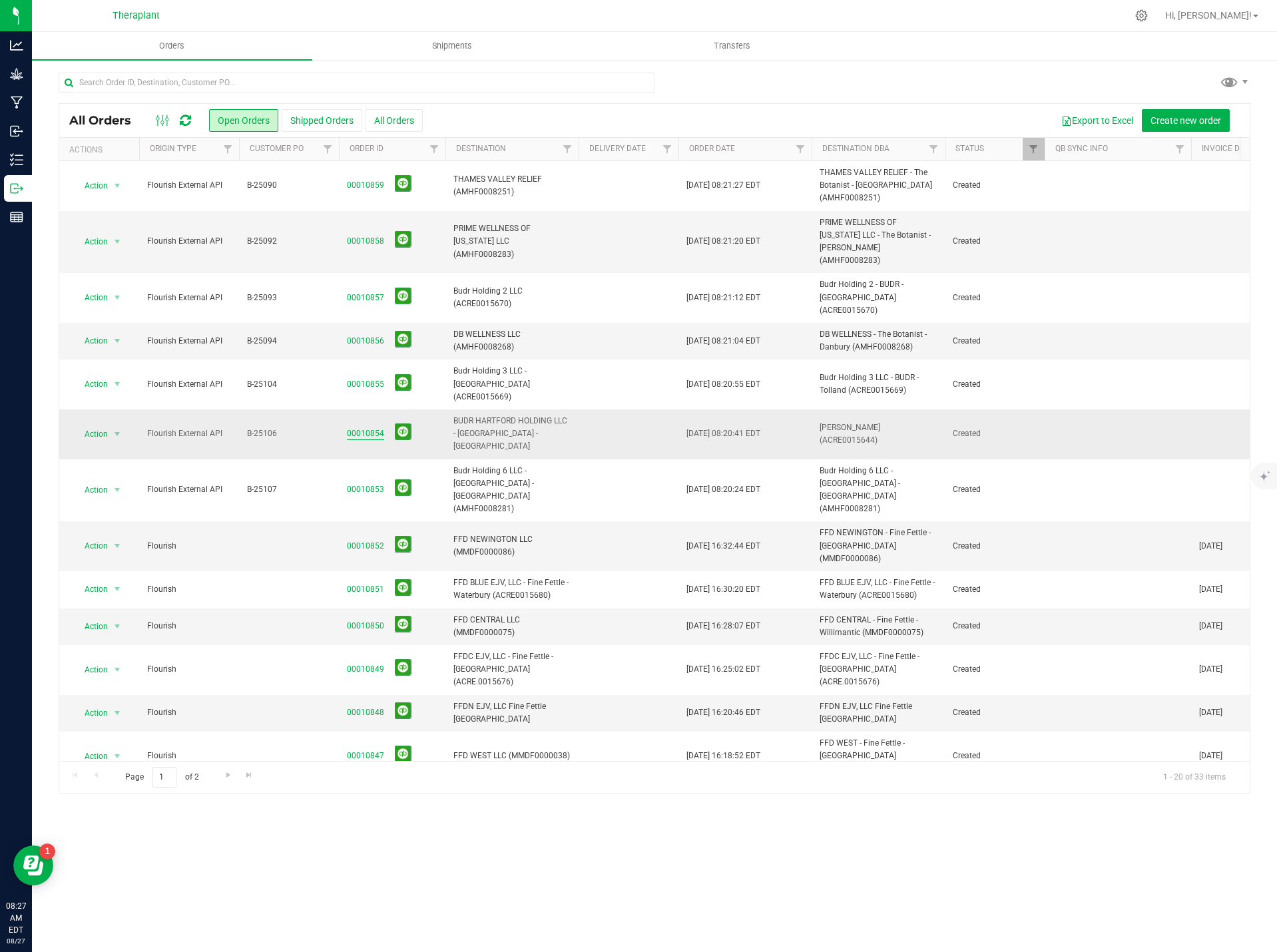
click at [363, 428] on link "00010854" at bounding box center [365, 434] width 37 height 13
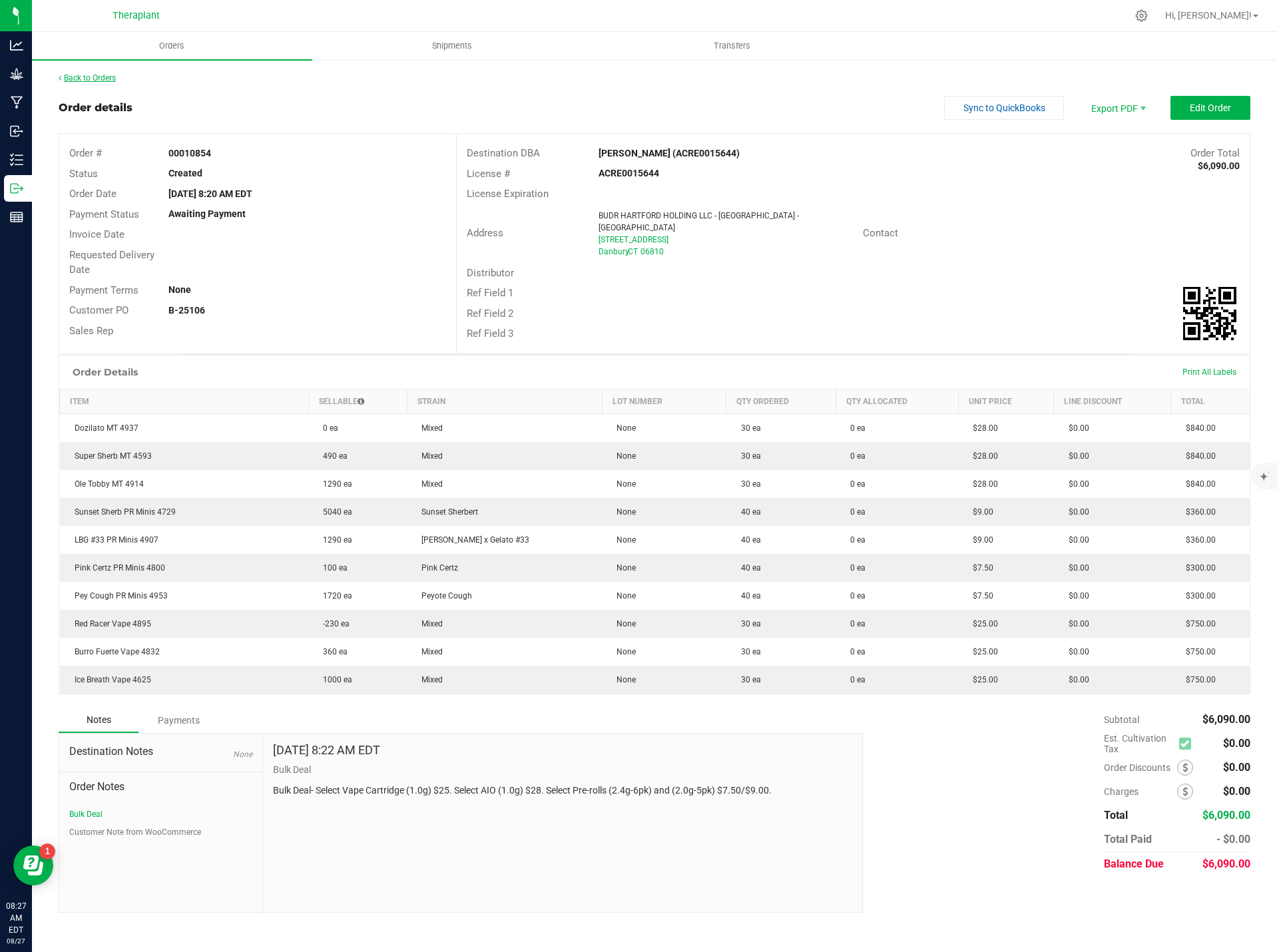
click at [78, 82] on link "Back to Orders" at bounding box center [88, 78] width 57 height 9
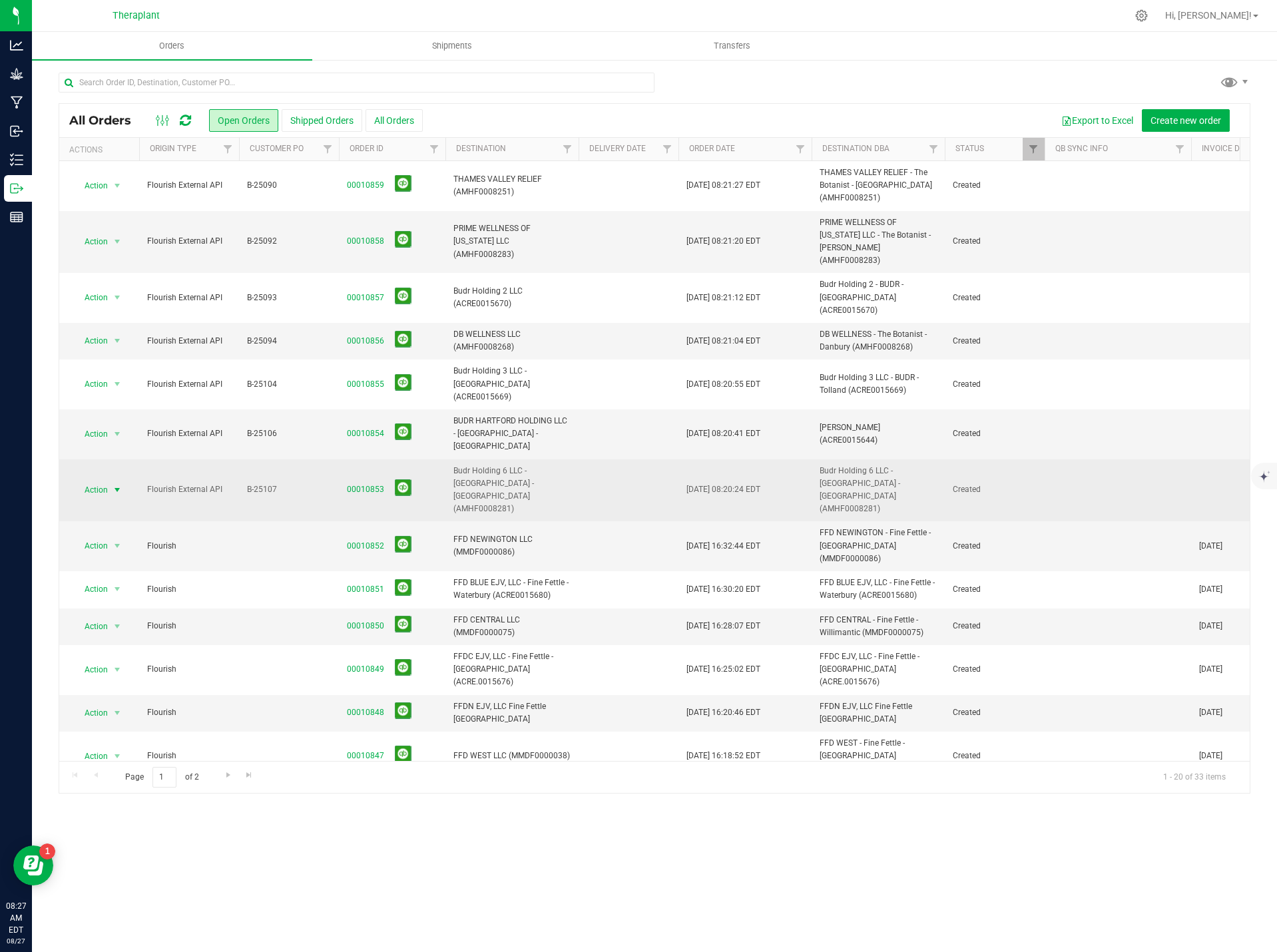
click at [90, 481] on span "Action" at bounding box center [91, 490] width 36 height 19
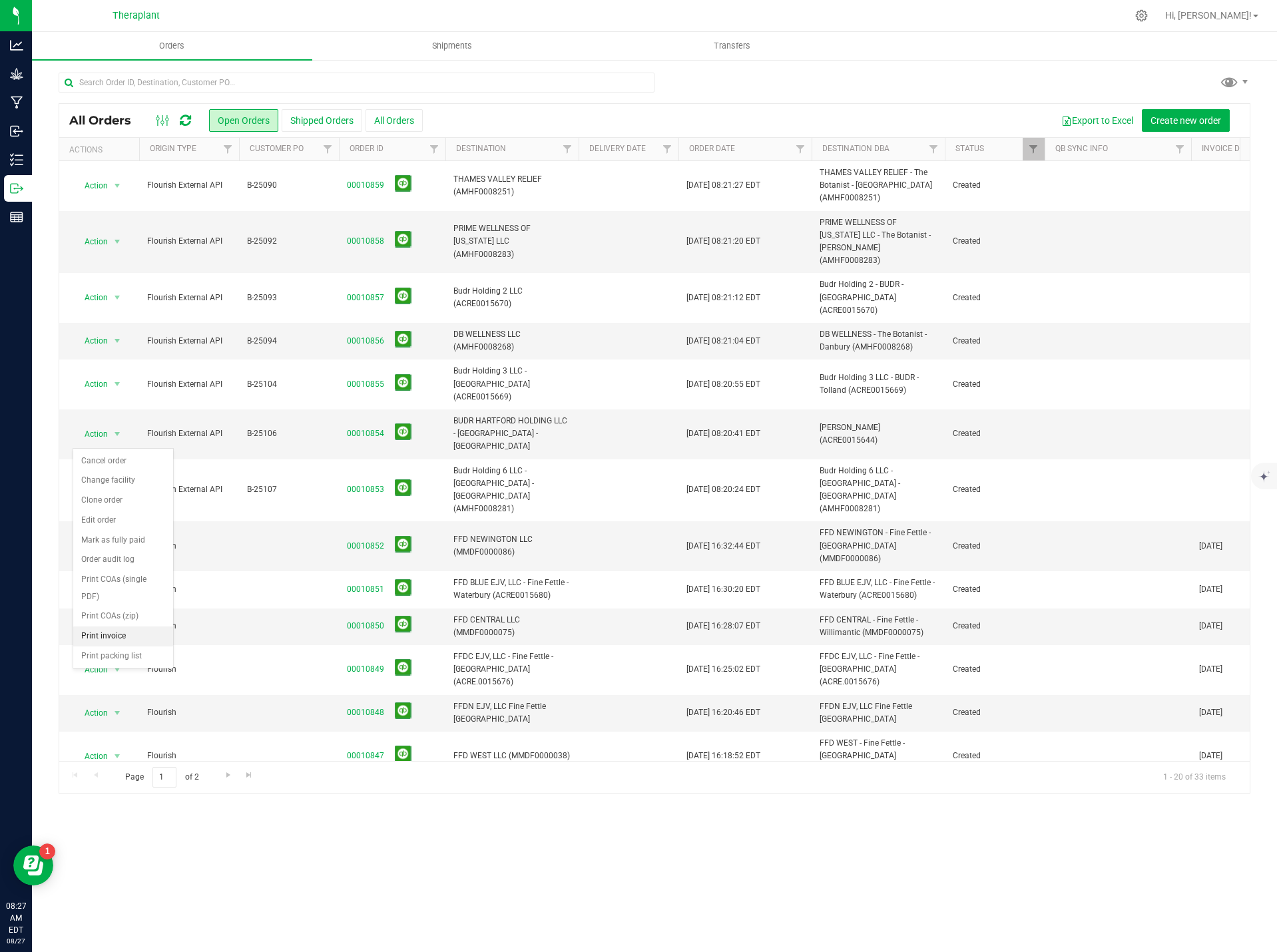
click at [127, 633] on li "Print invoice" at bounding box center [123, 636] width 100 height 20
click at [104, 425] on span "Action" at bounding box center [91, 434] width 36 height 19
click at [130, 595] on li "Print invoice" at bounding box center [123, 600] width 100 height 20
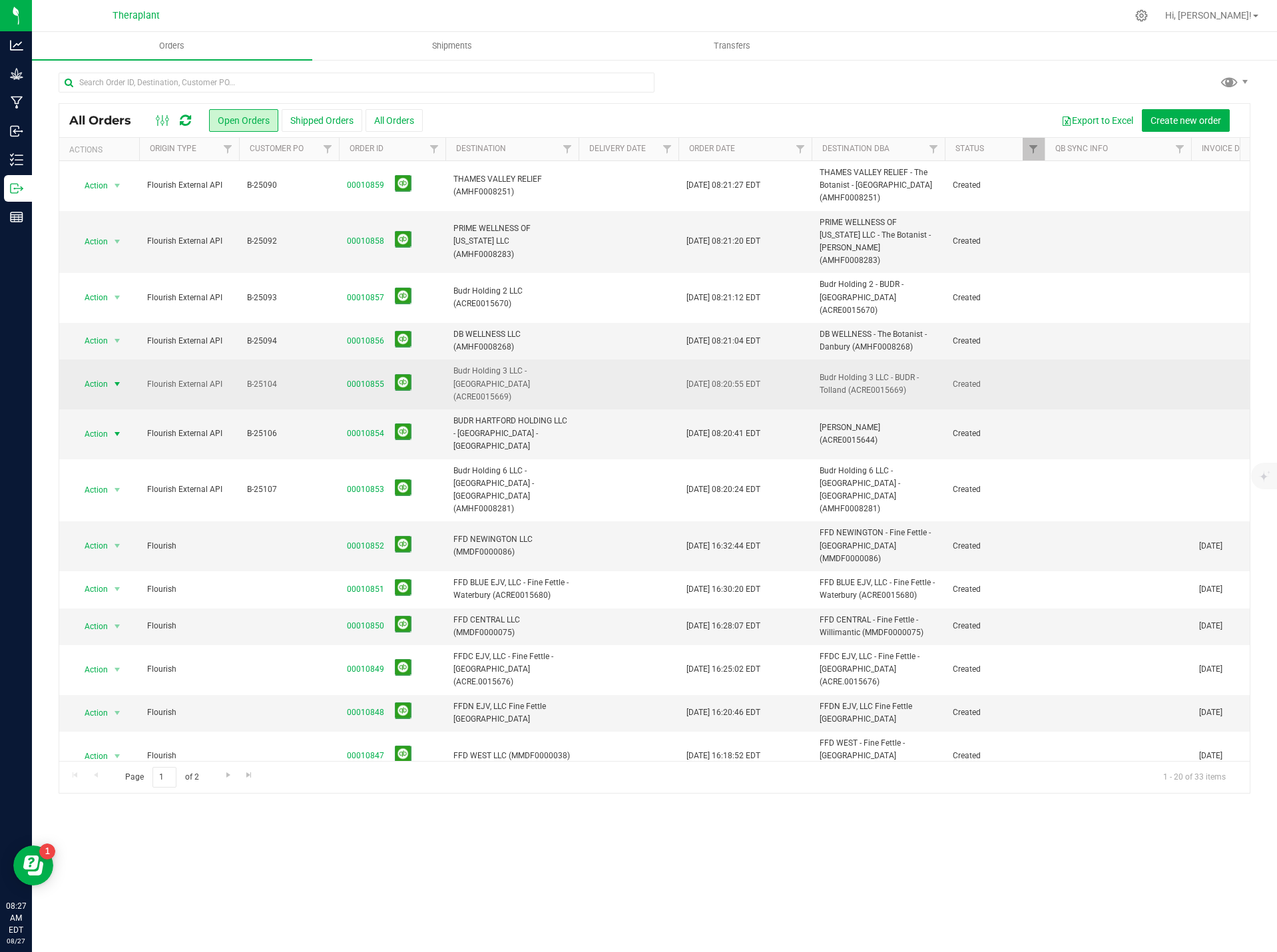
click at [112, 379] on span "select" at bounding box center [117, 384] width 11 height 11
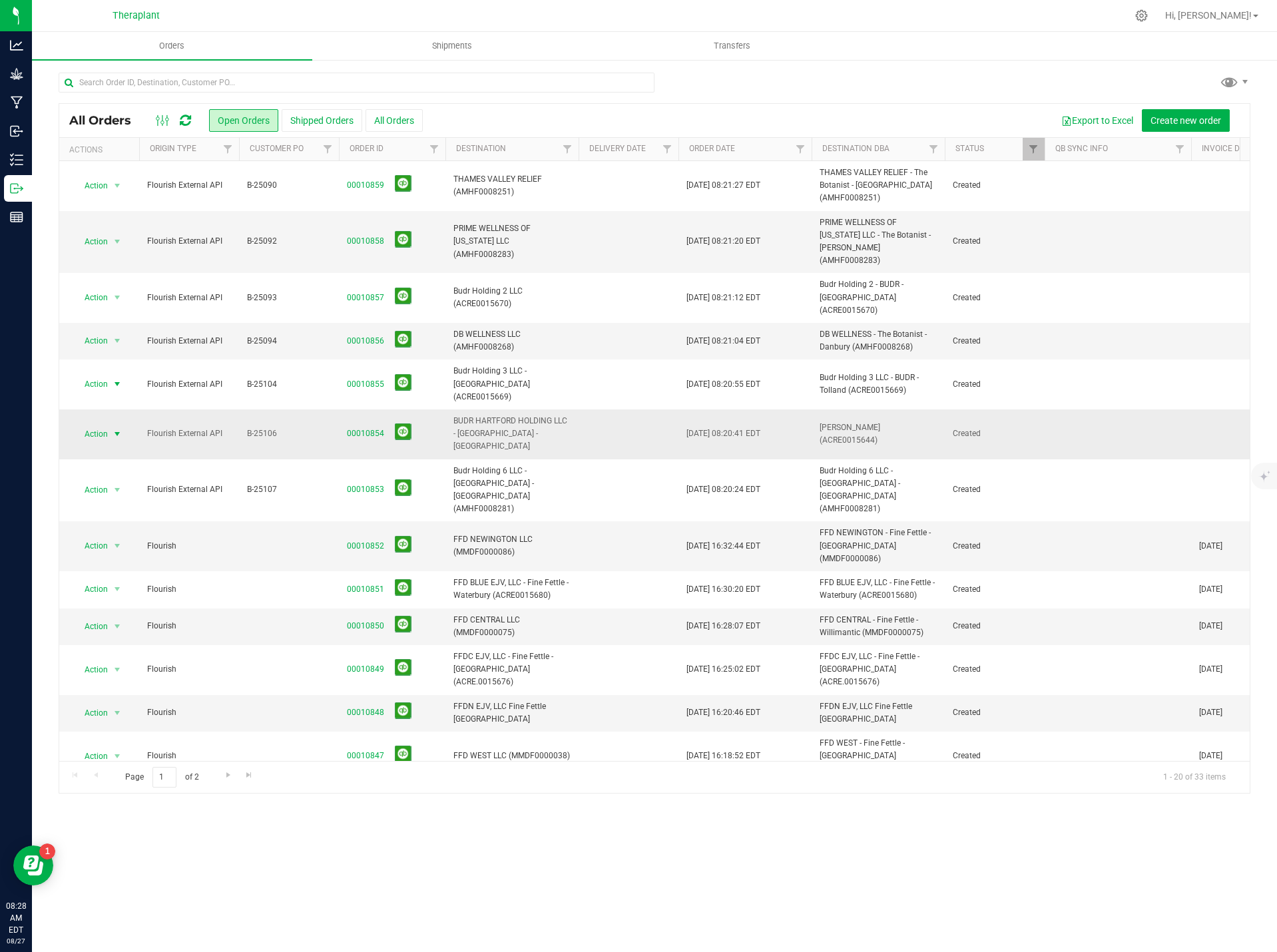
click at [104, 425] on span "Action" at bounding box center [91, 434] width 36 height 19
click at [115, 598] on li "Print invoice" at bounding box center [123, 600] width 100 height 20
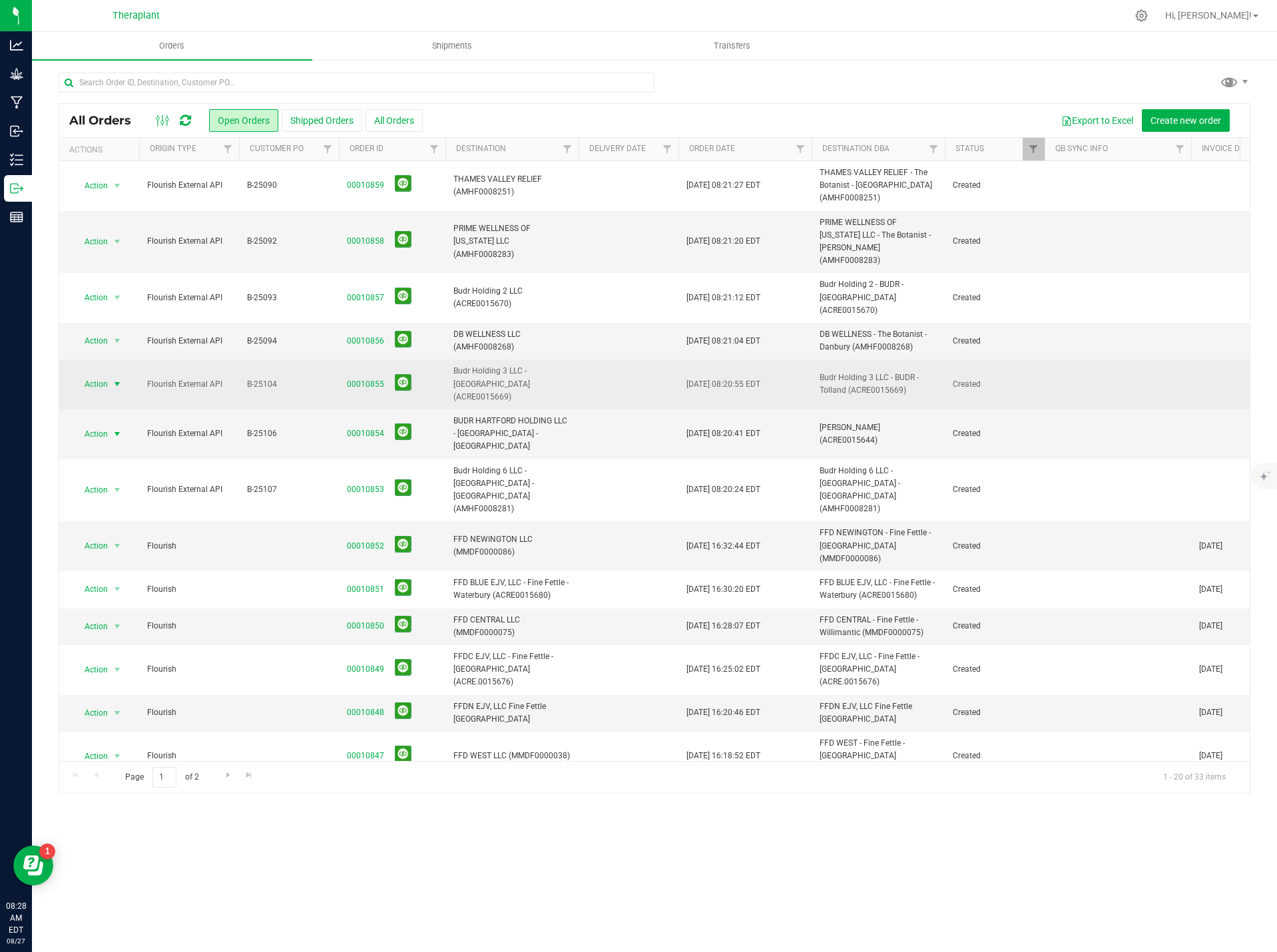
click at [107, 375] on span "Action" at bounding box center [91, 384] width 36 height 19
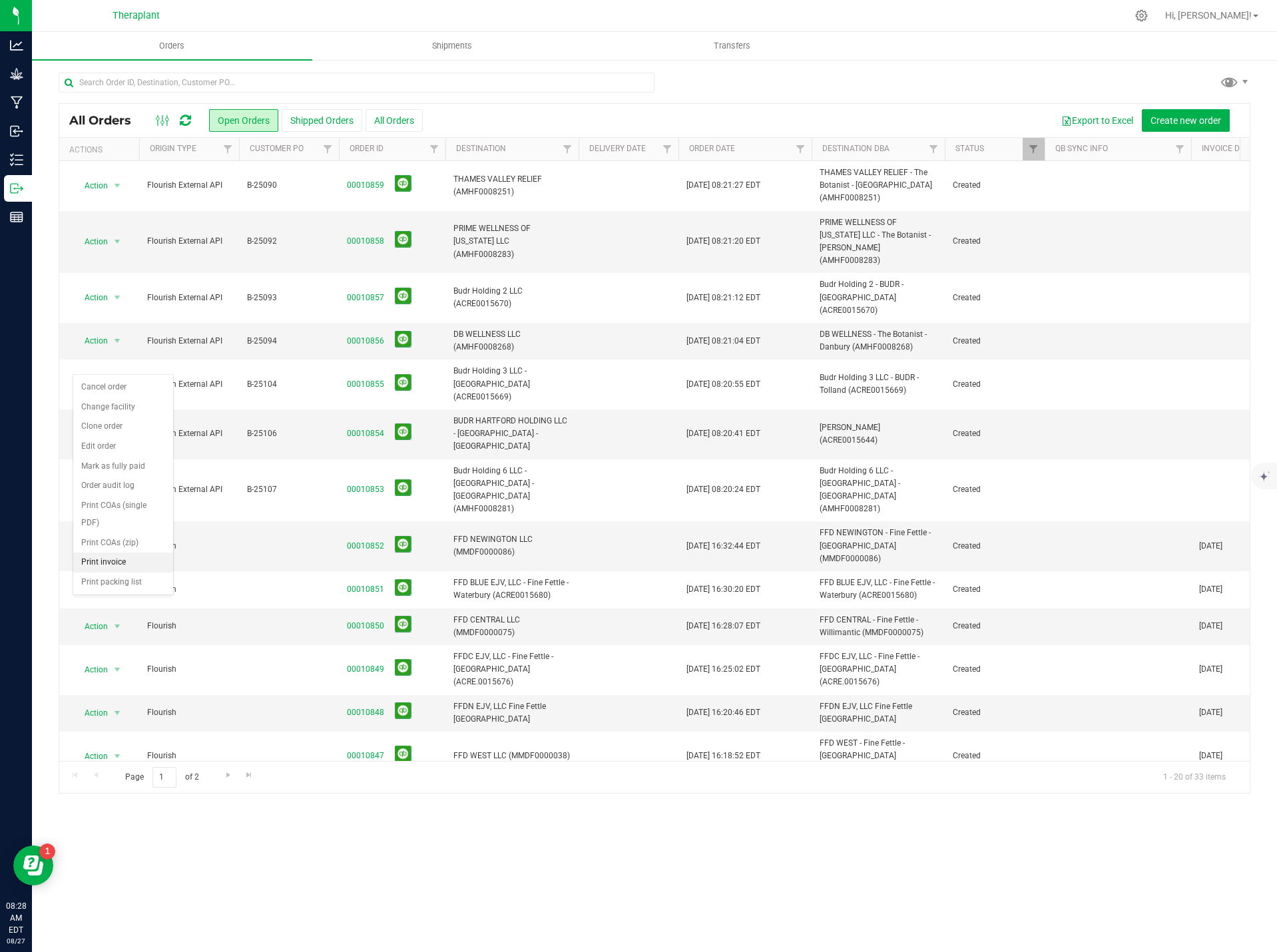
click at [113, 562] on li "Print invoice" at bounding box center [123, 562] width 100 height 20
click at [111, 332] on span "select" at bounding box center [118, 341] width 17 height 19
click at [119, 524] on li "Print invoice" at bounding box center [123, 526] width 100 height 20
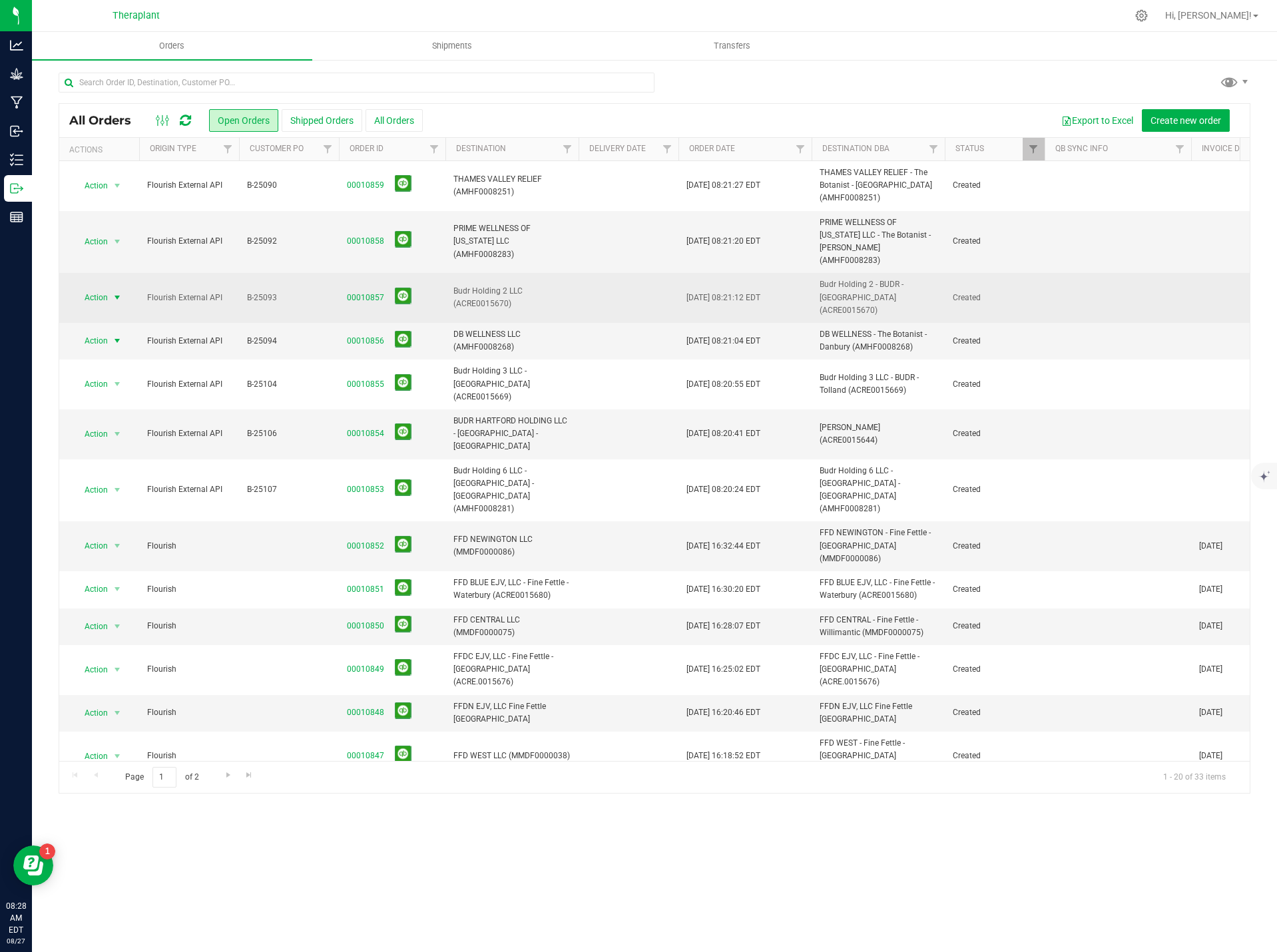
click at [116, 292] on span "select" at bounding box center [117, 298] width 11 height 11
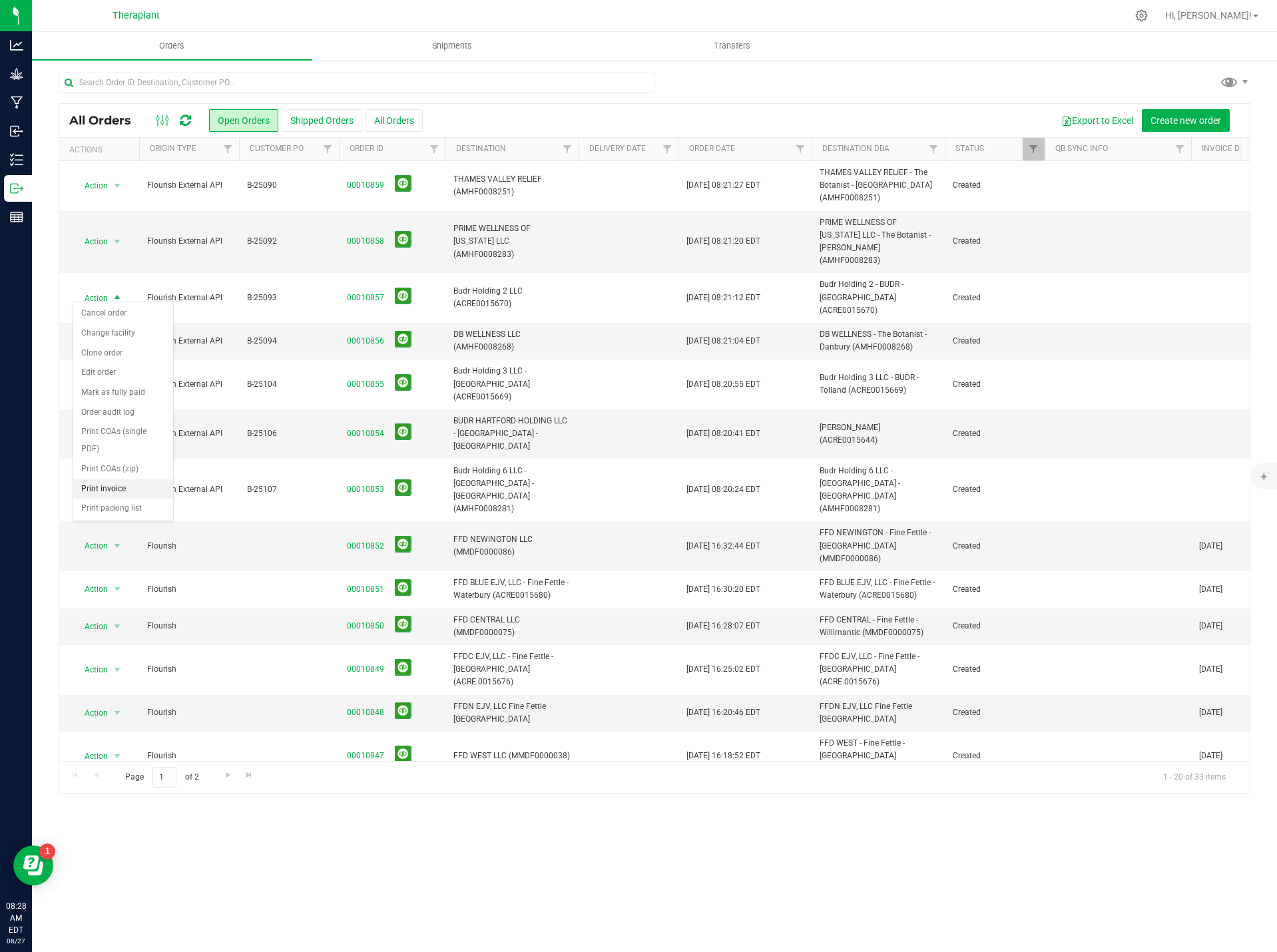
click at [119, 486] on li "Print invoice" at bounding box center [123, 489] width 100 height 20
click at [118, 242] on span "select" at bounding box center [117, 242] width 11 height 11
click at [122, 428] on ul "Cancel order Change facility Clone order Edit order Mark as fully paid Order au…" at bounding box center [123, 361] width 100 height 215
click at [122, 434] on li "Print invoice" at bounding box center [123, 439] width 100 height 20
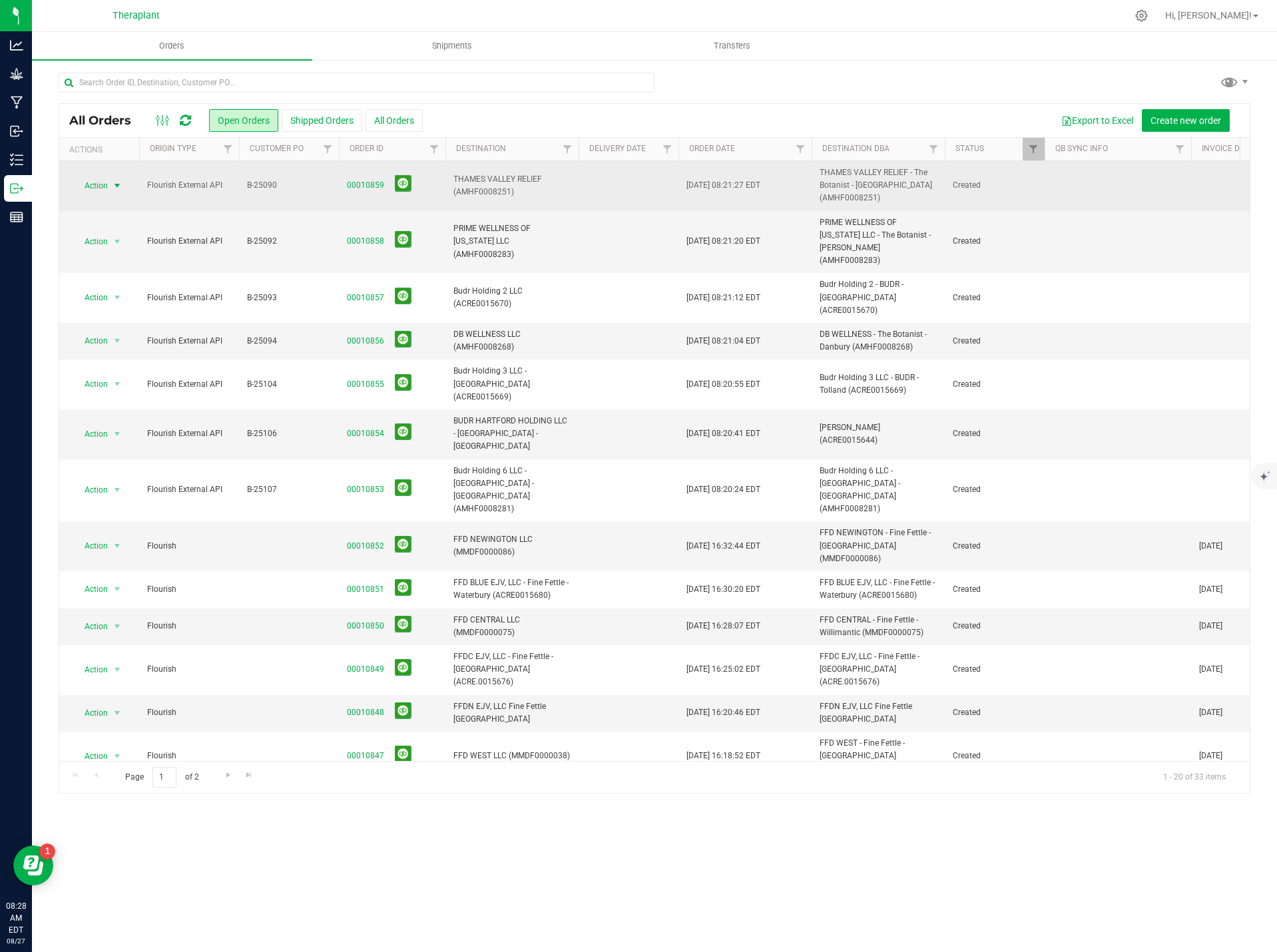
click at [113, 179] on span "select" at bounding box center [118, 186] width 17 height 19
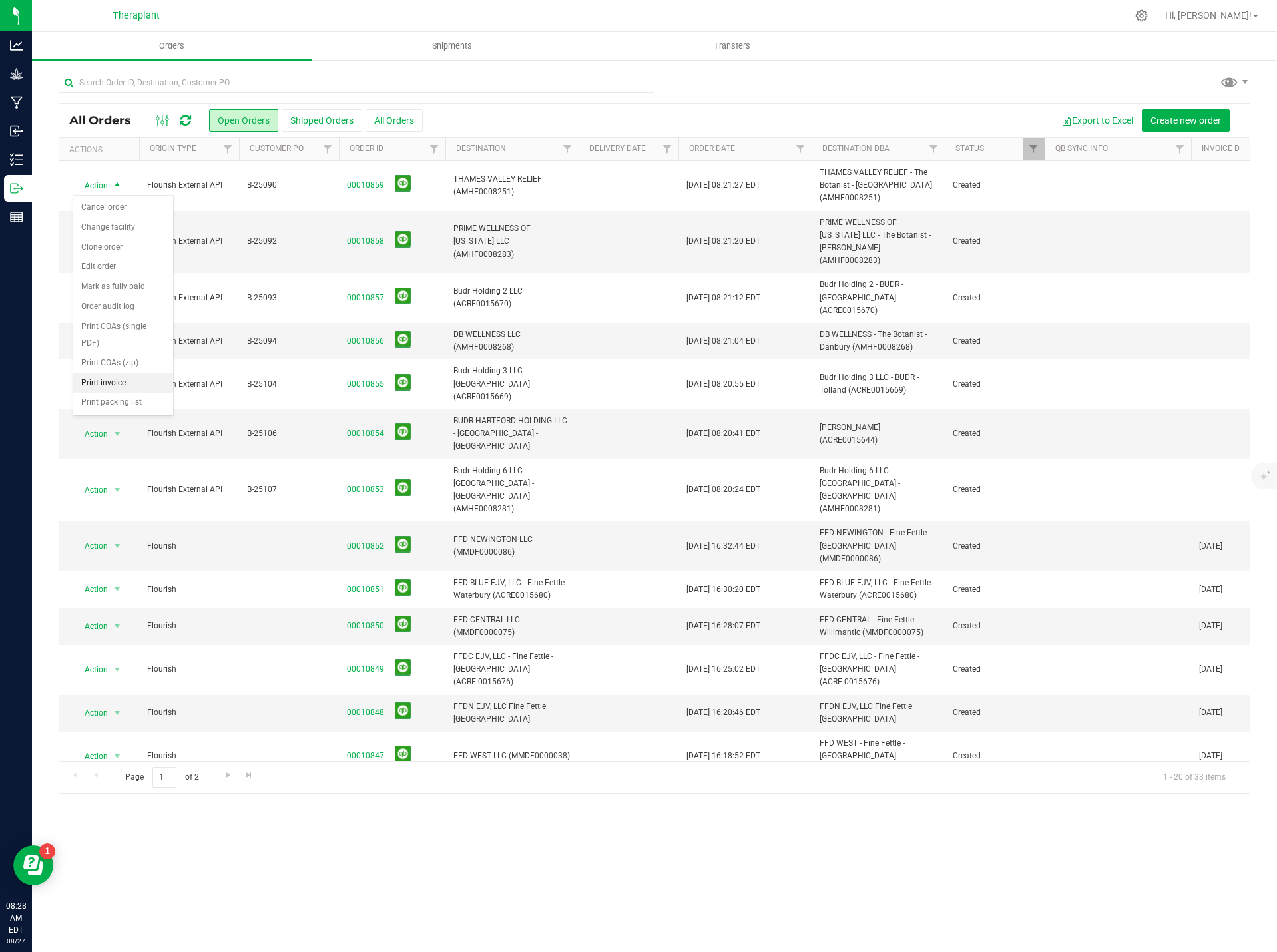
click at [117, 382] on li "Print invoice" at bounding box center [123, 383] width 100 height 20
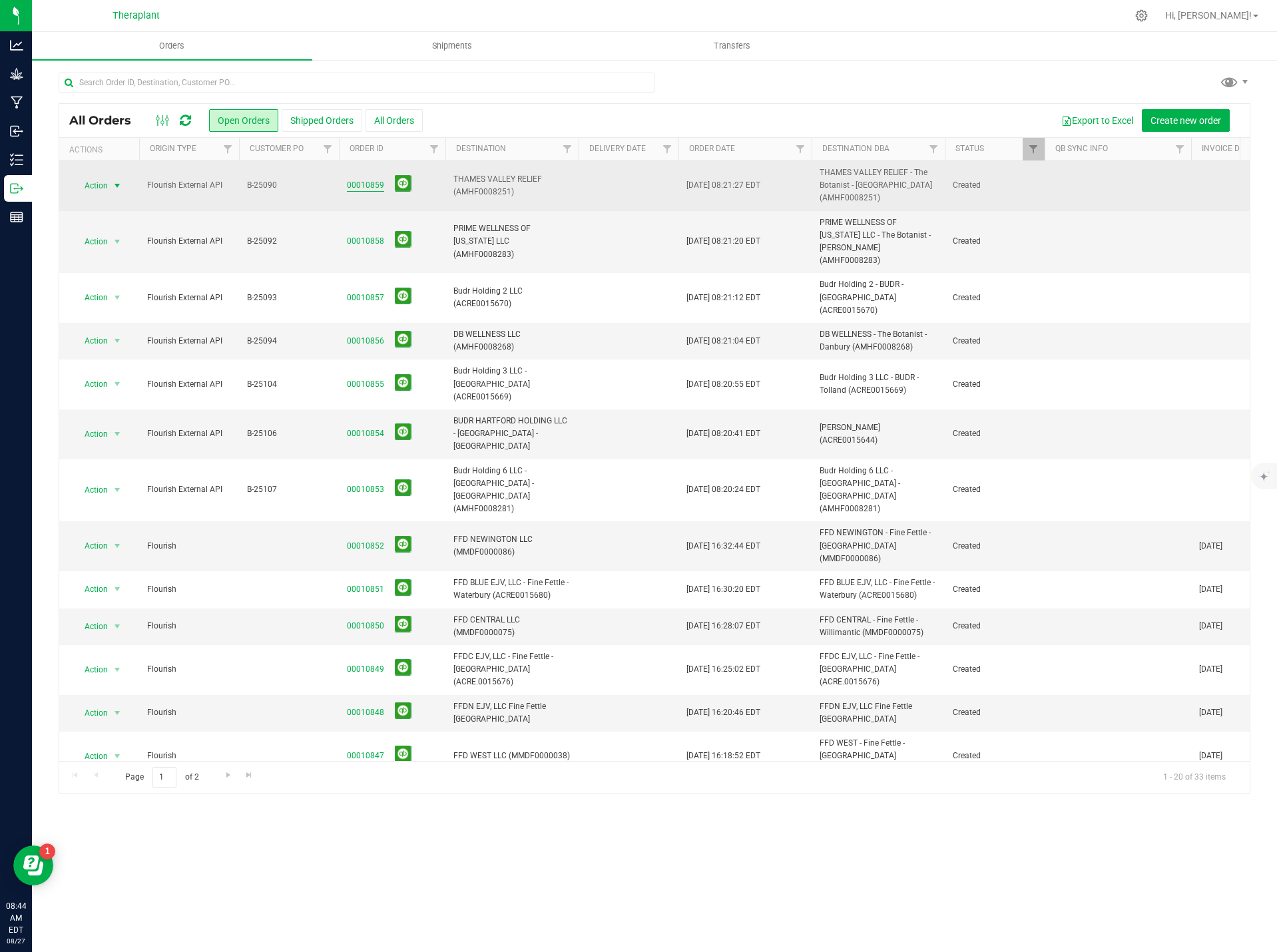
click at [366, 182] on link "00010859" at bounding box center [365, 185] width 37 height 13
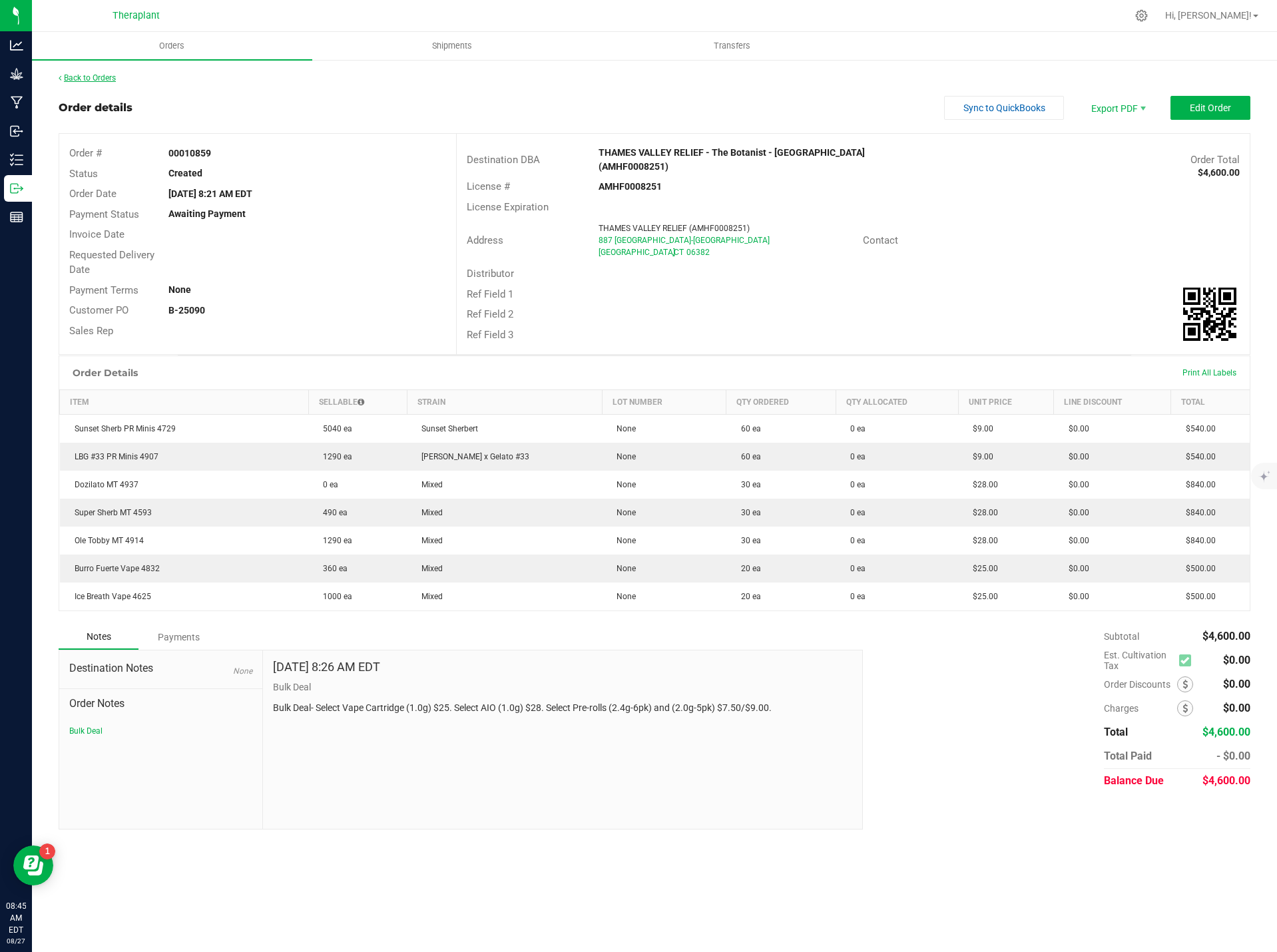
click at [100, 78] on link "Back to Orders" at bounding box center [88, 78] width 57 height 9
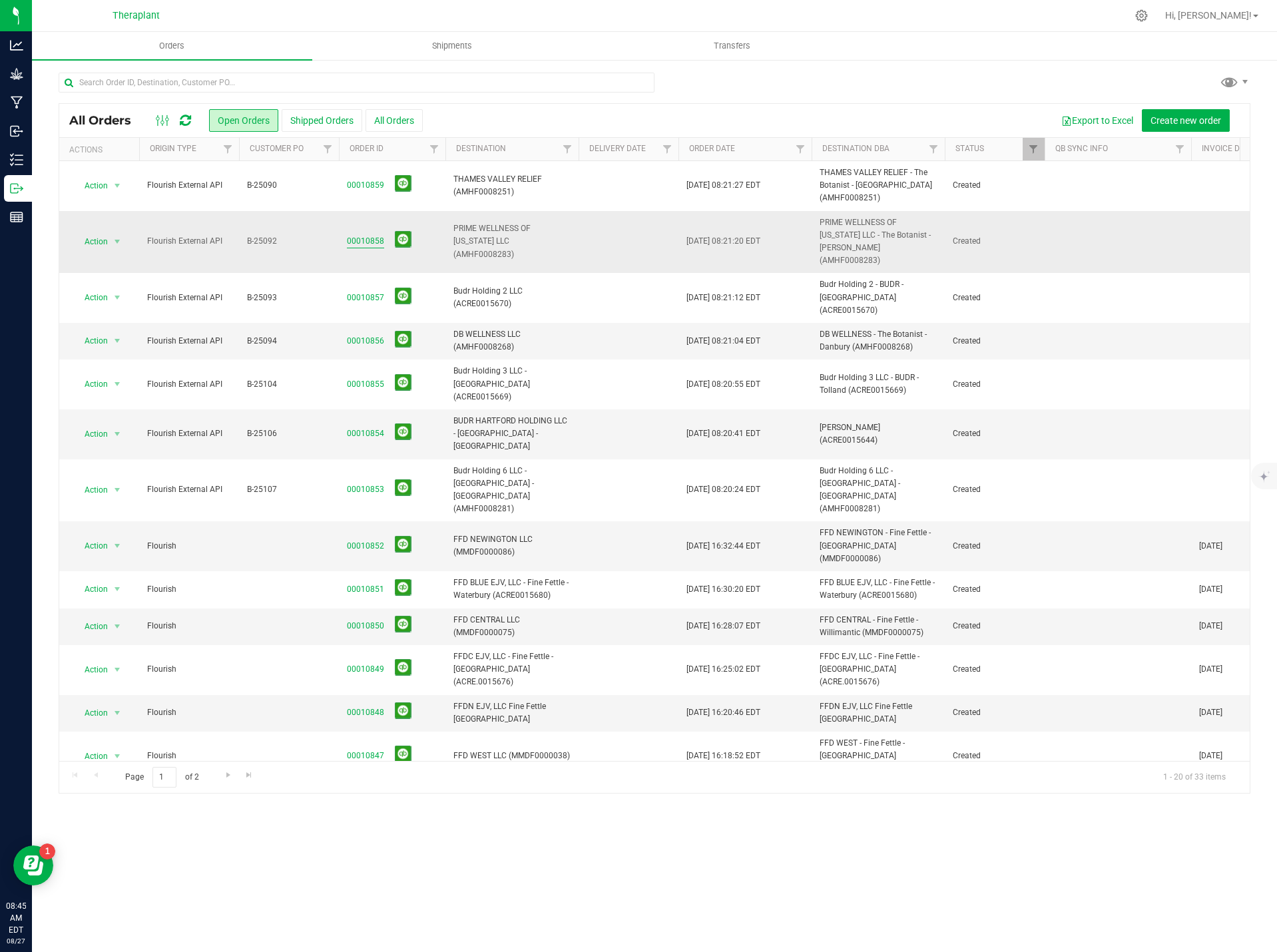
click at [361, 243] on link "00010858" at bounding box center [365, 241] width 37 height 13
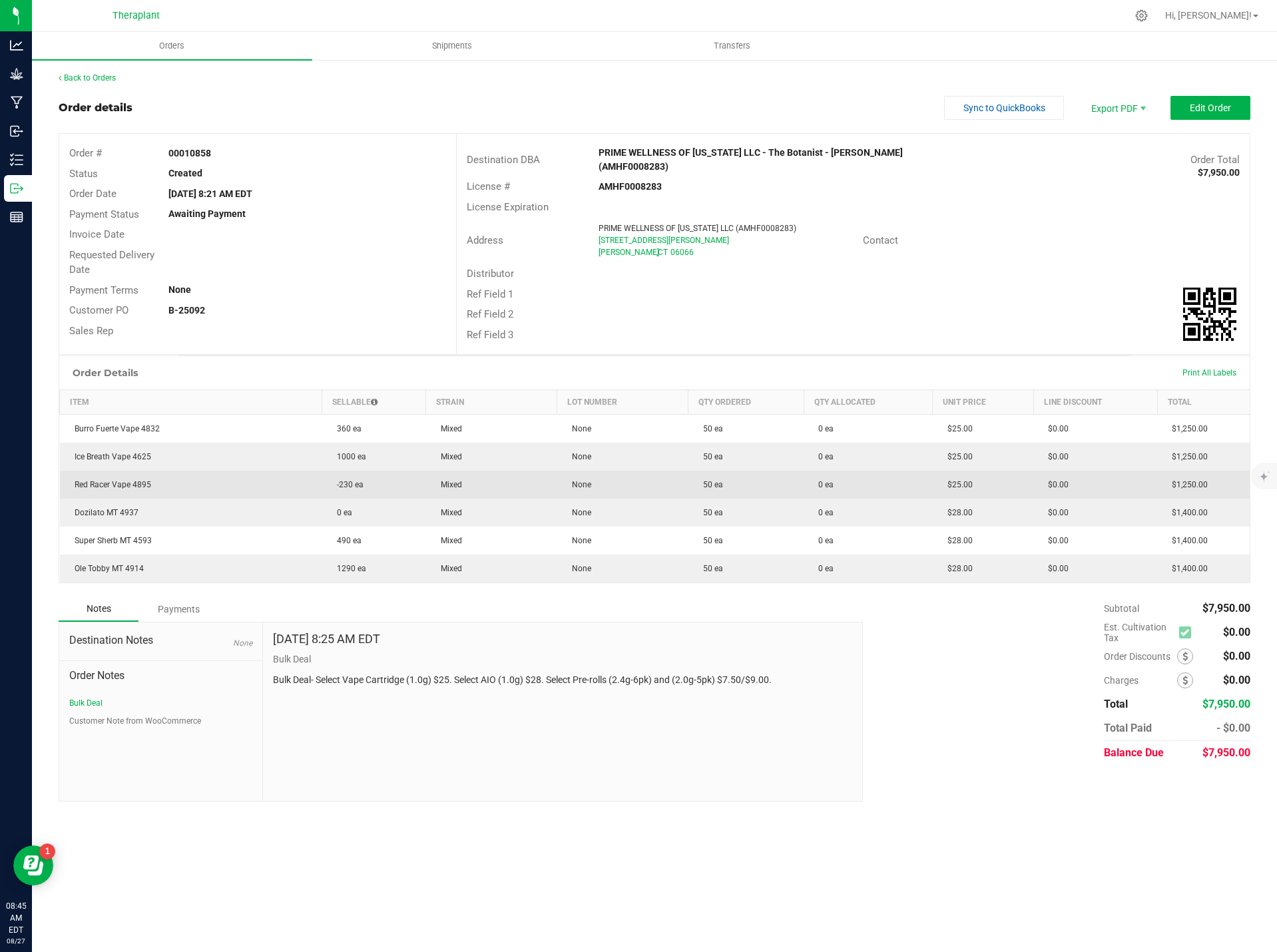
drag, startPoint x: 152, startPoint y: 484, endPoint x: 76, endPoint y: 490, distance: 76.2
click at [76, 490] on td "Red Racer Vape 4895" at bounding box center [190, 484] width 262 height 28
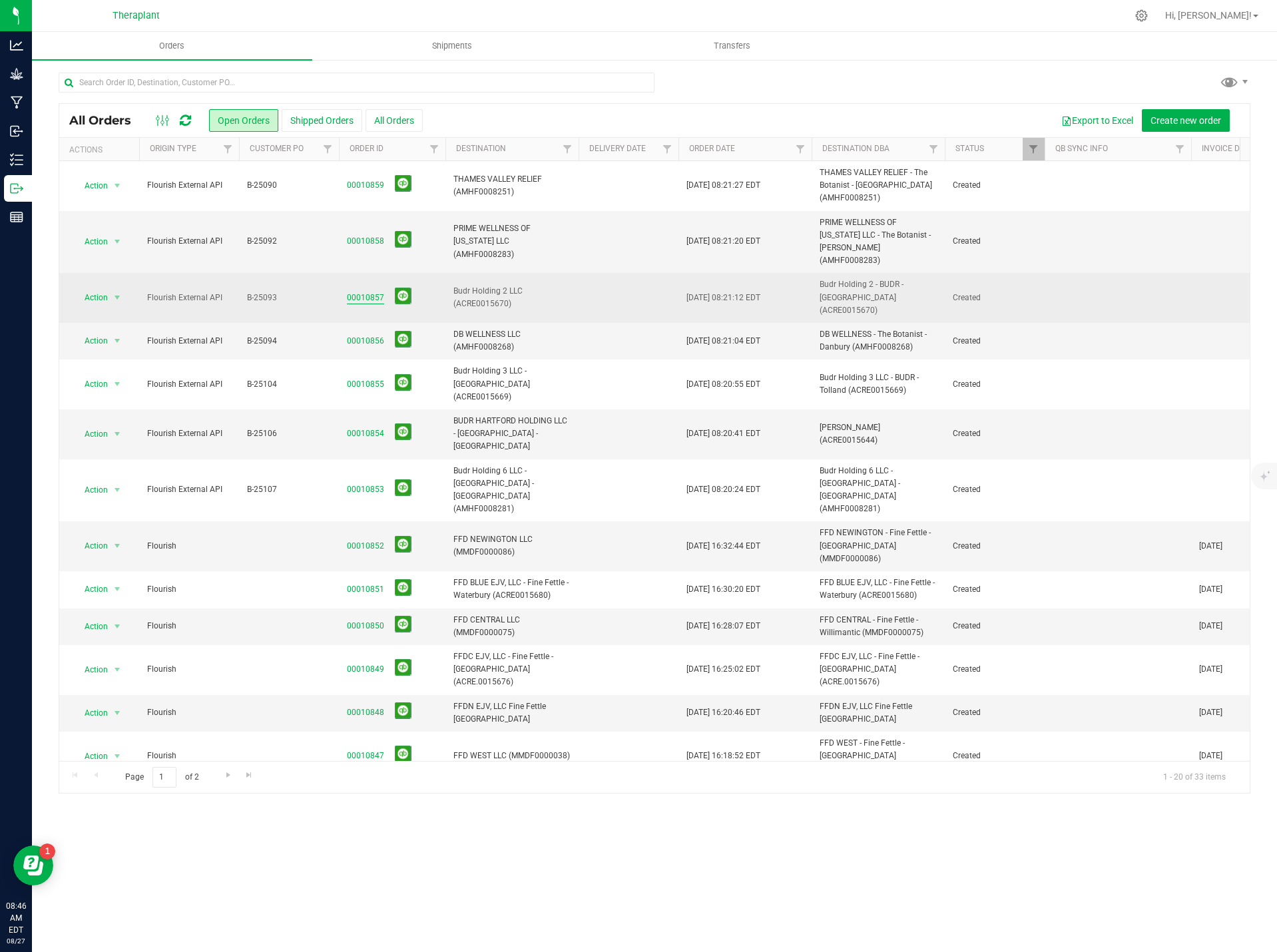
click at [361, 292] on link "00010857" at bounding box center [365, 298] width 37 height 13
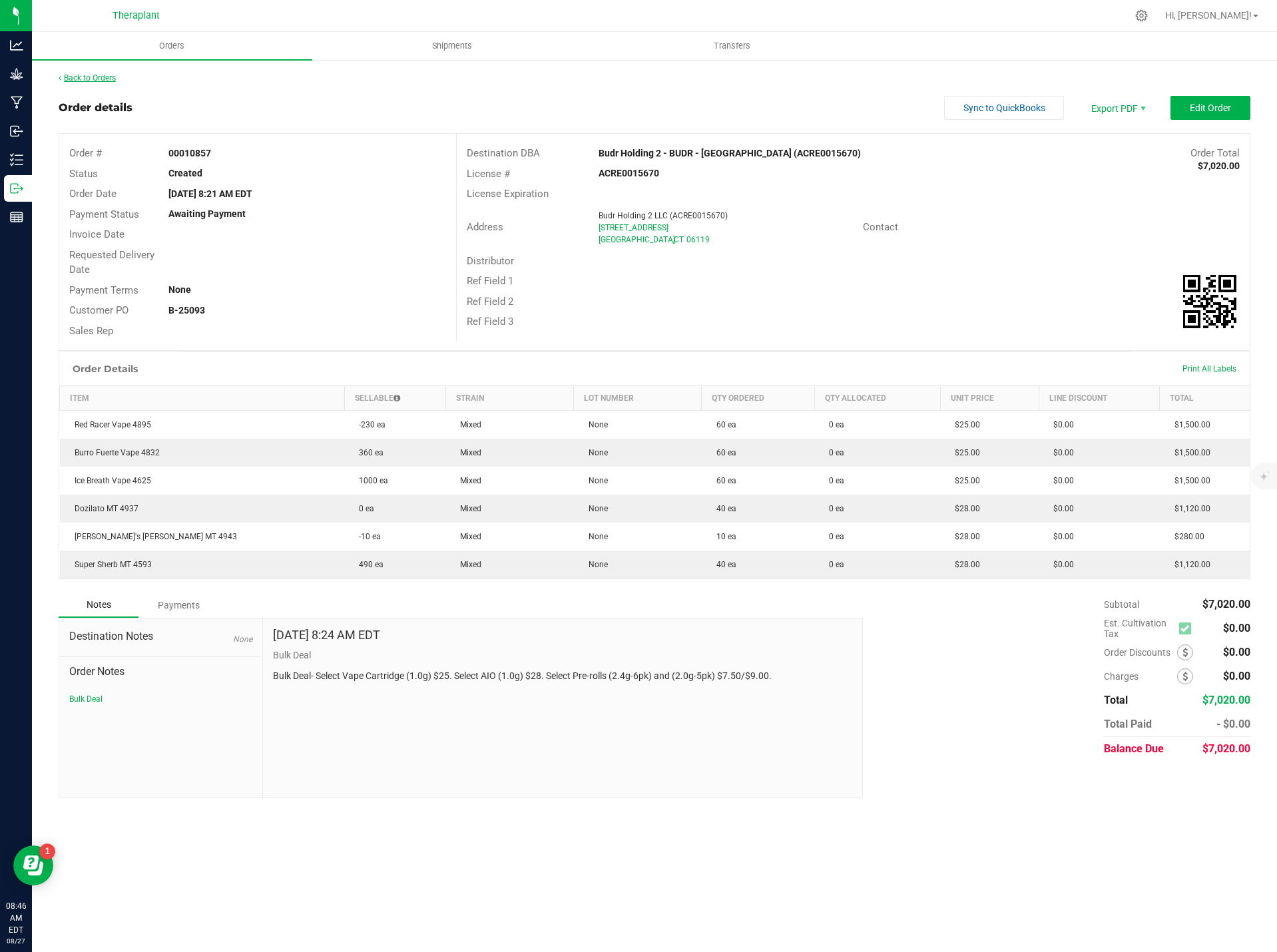
click at [109, 81] on link "Back to Orders" at bounding box center [88, 78] width 57 height 9
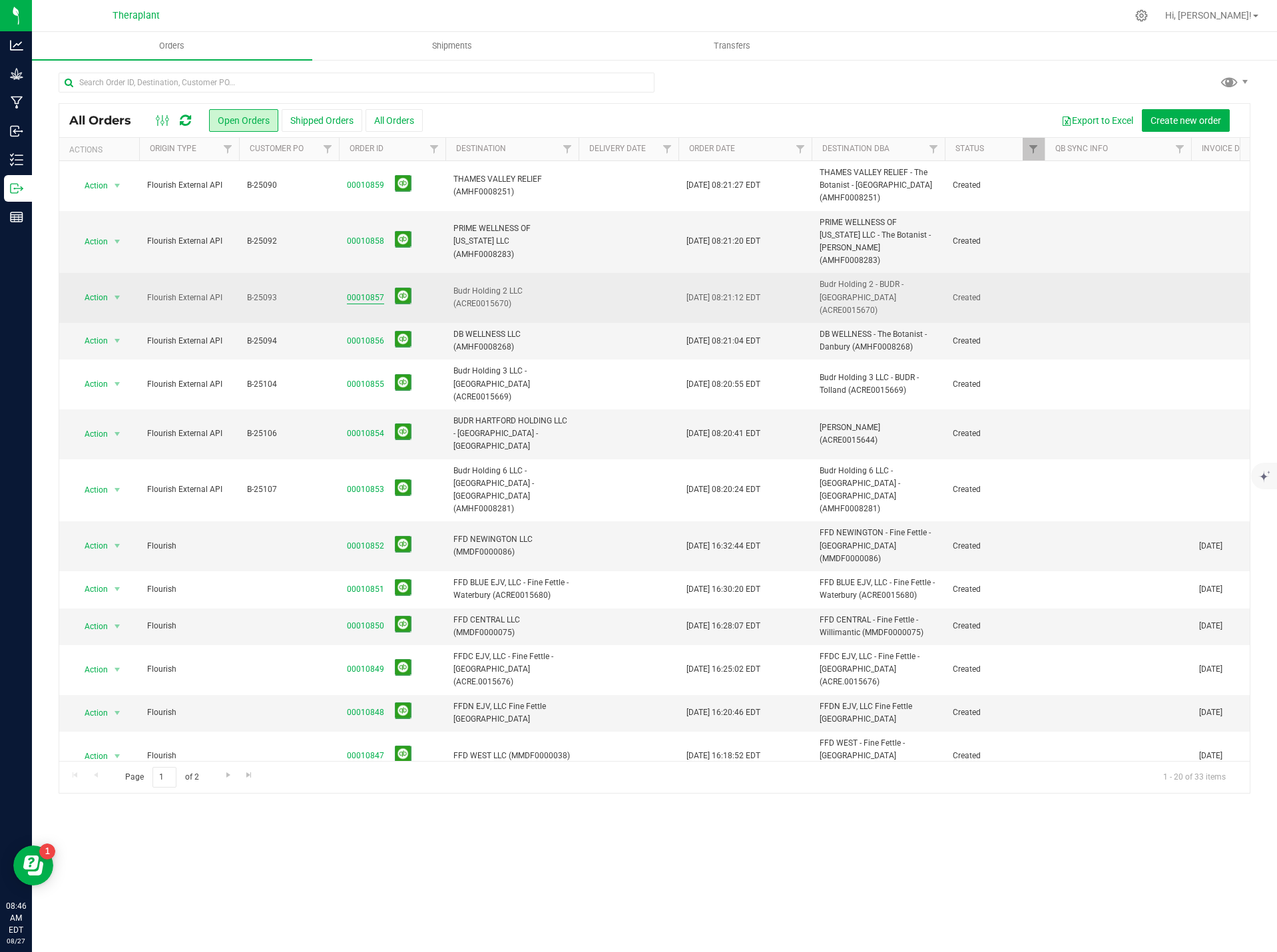
click at [360, 292] on link "00010857" at bounding box center [365, 298] width 37 height 13
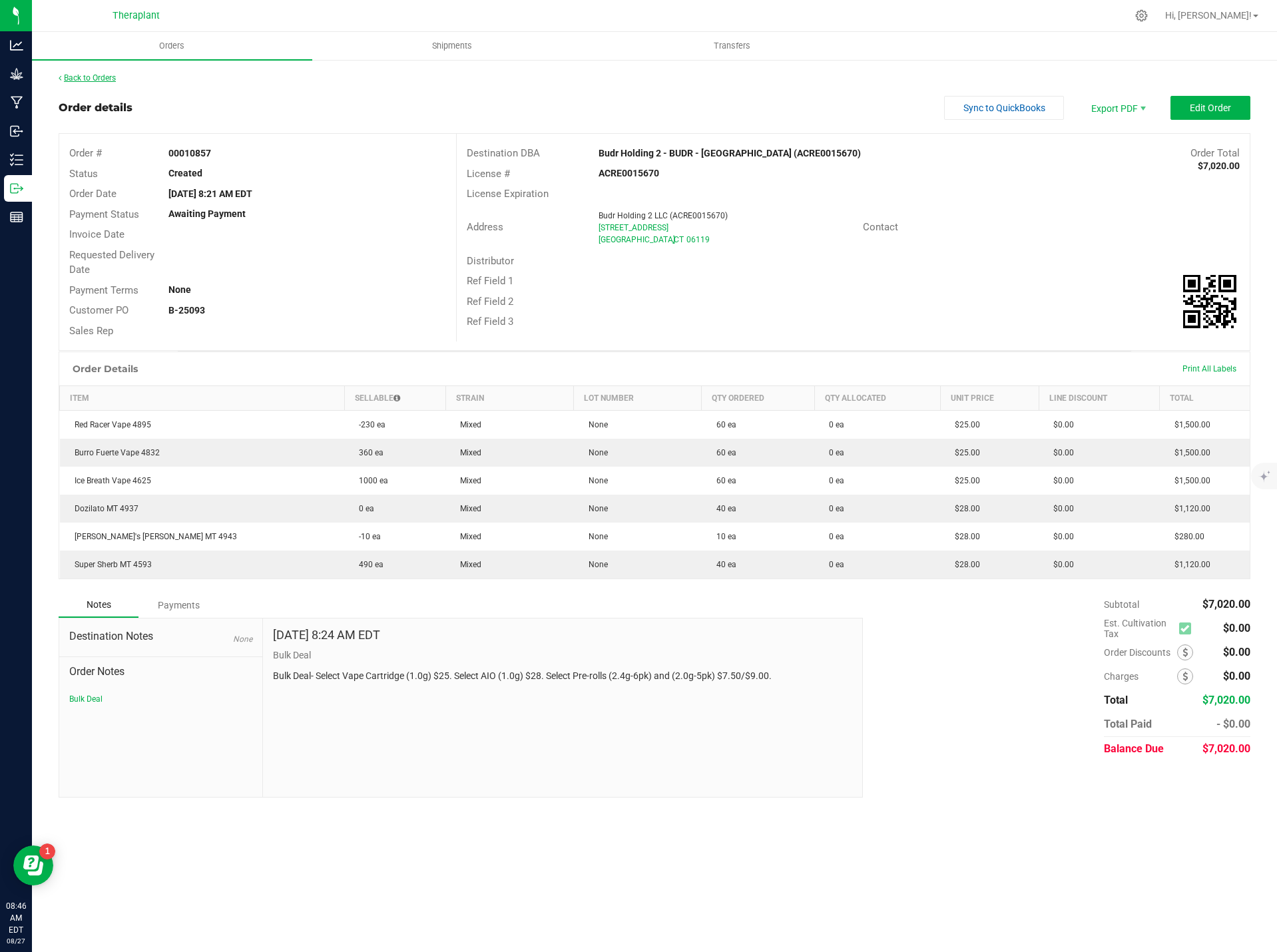
click at [87, 82] on link "Back to Orders" at bounding box center [88, 78] width 57 height 9
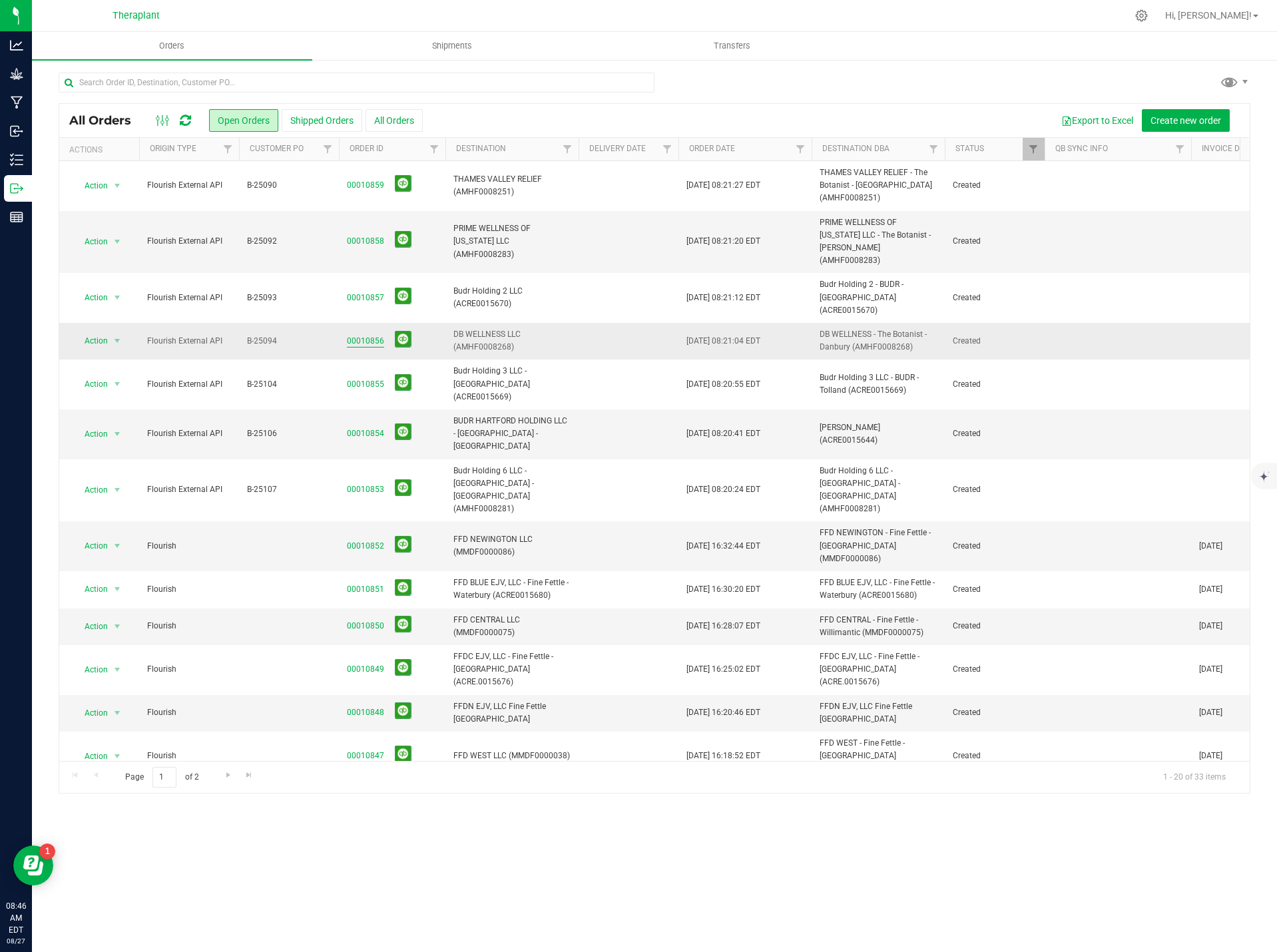
click at [365, 335] on link "00010856" at bounding box center [365, 341] width 37 height 13
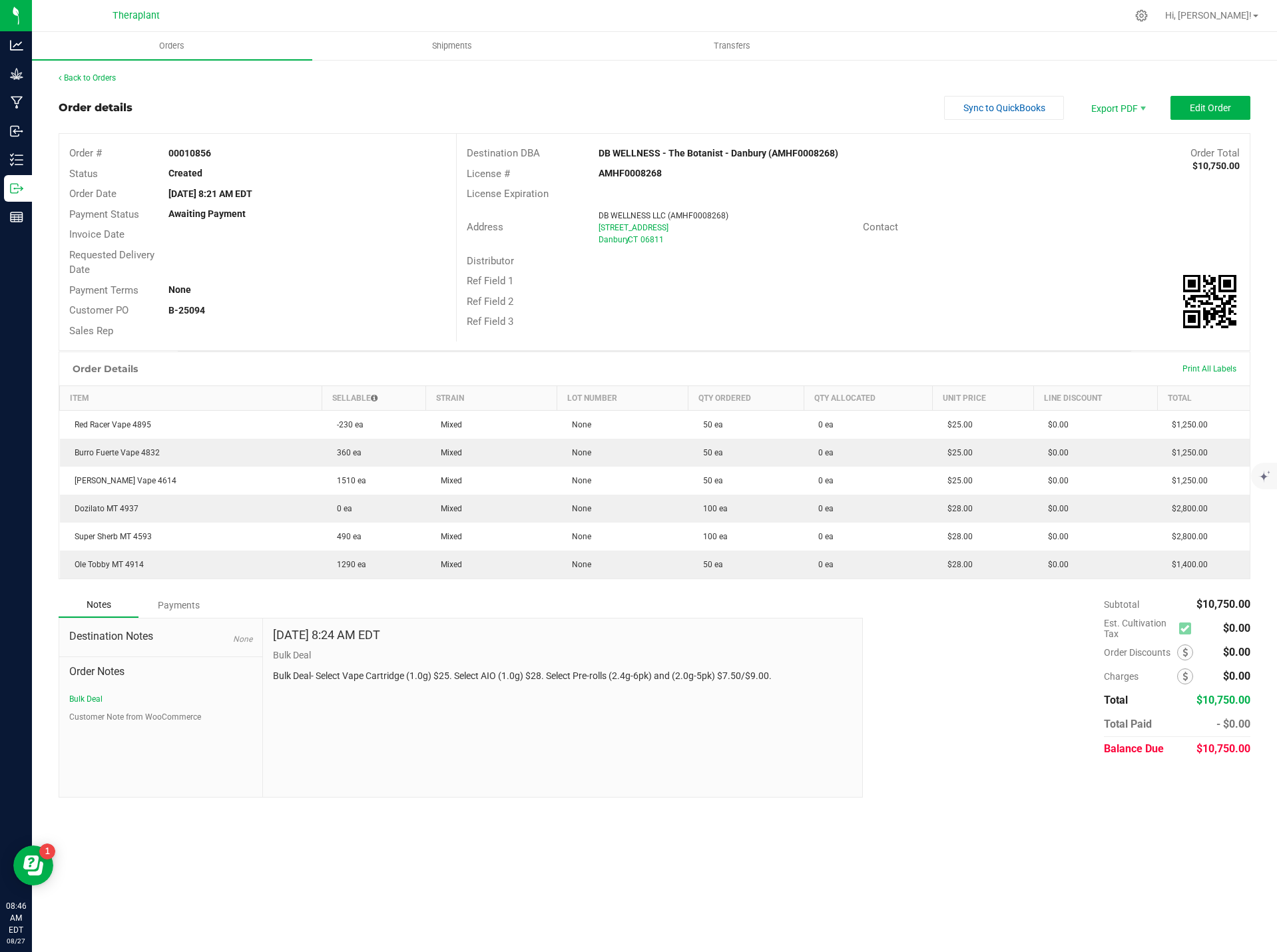
click at [104, 73] on div "Back to Orders" at bounding box center [654, 78] width 1192 height 12
click at [100, 76] on link "Back to Orders" at bounding box center [88, 78] width 57 height 9
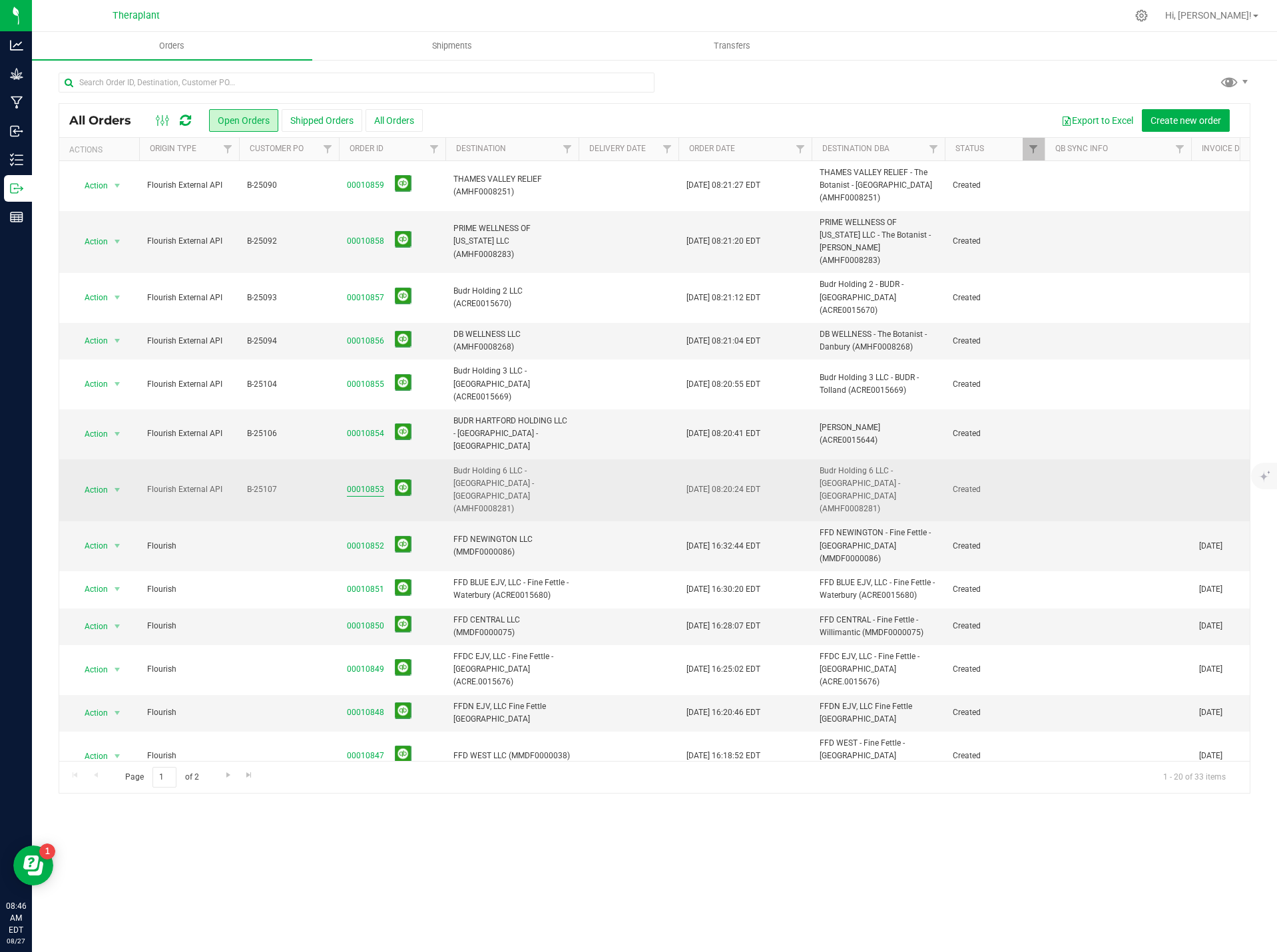
click at [356, 484] on link "00010853" at bounding box center [365, 490] width 37 height 13
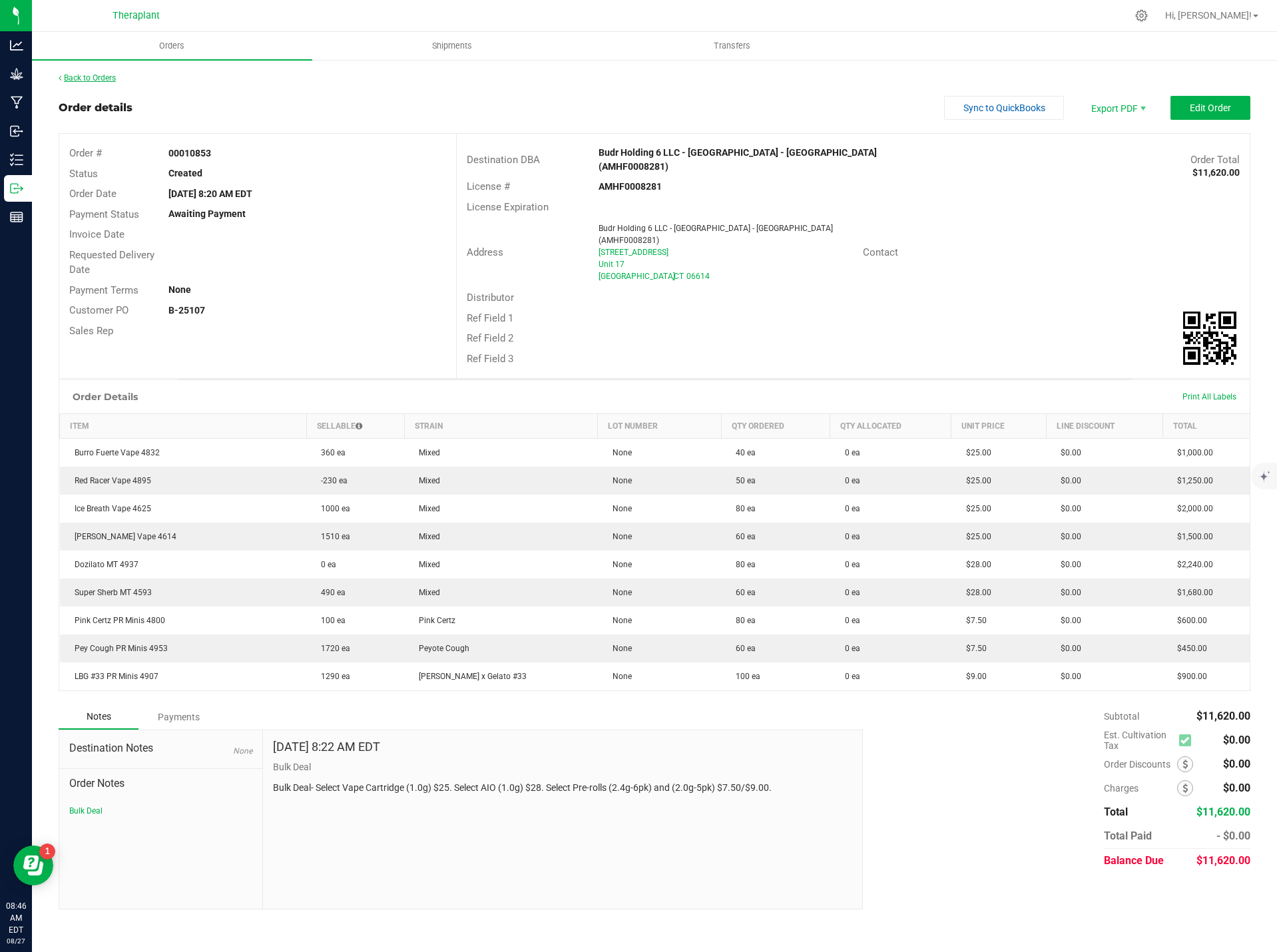
click at [88, 75] on link "Back to Orders" at bounding box center [88, 78] width 57 height 9
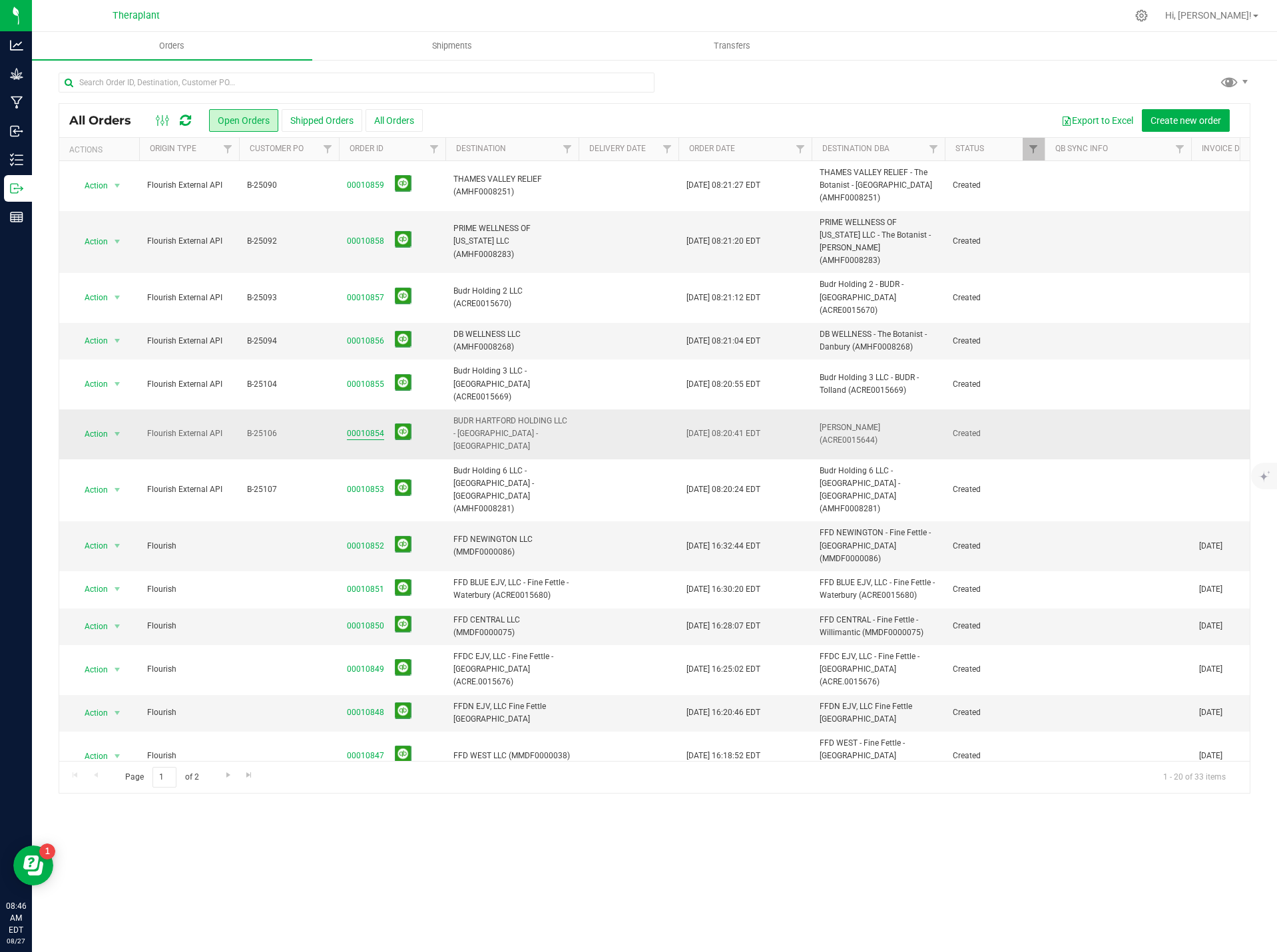
click at [350, 428] on link "00010854" at bounding box center [365, 434] width 37 height 13
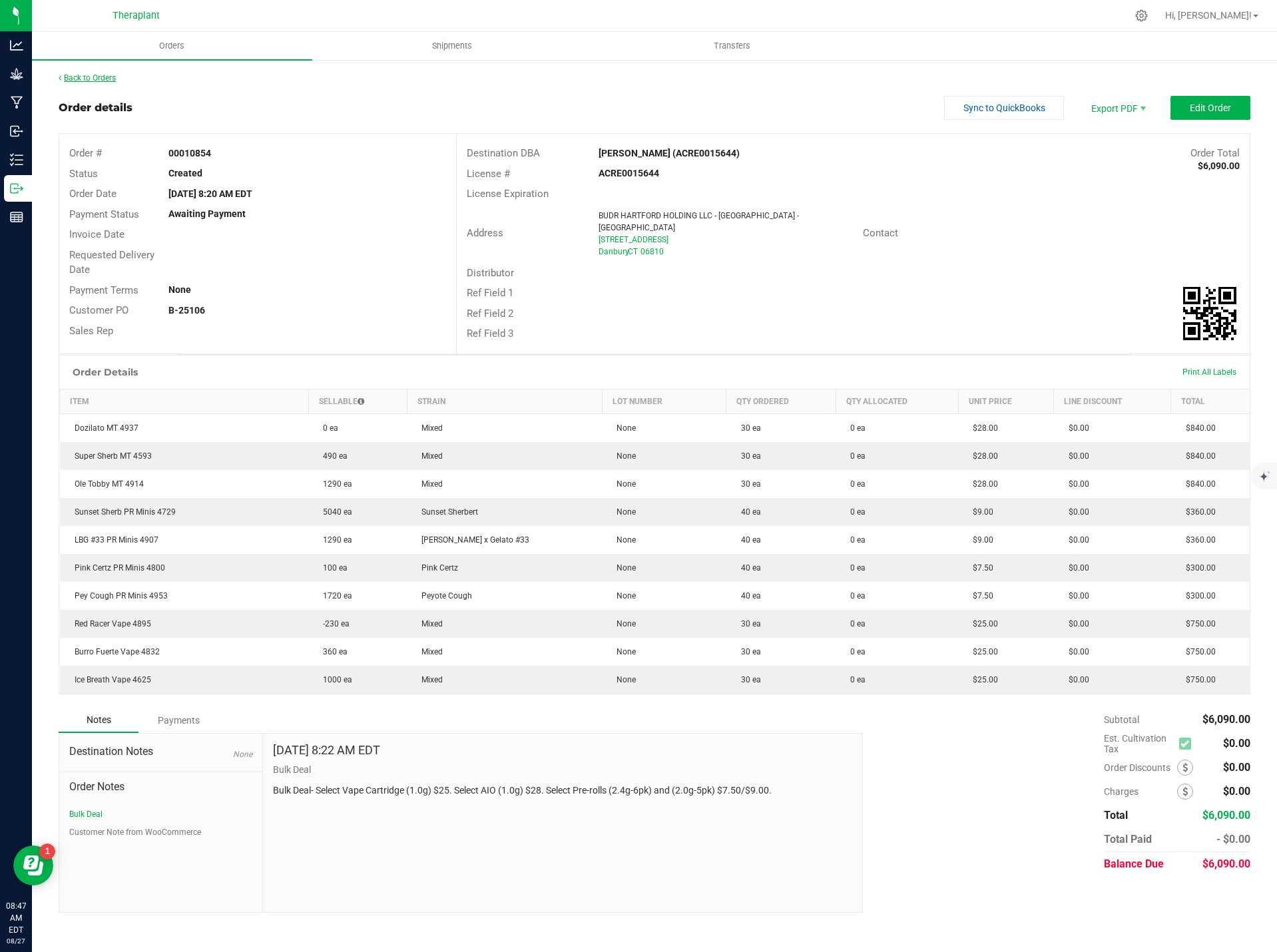
click at [100, 75] on link "Back to Orders" at bounding box center [88, 78] width 57 height 9
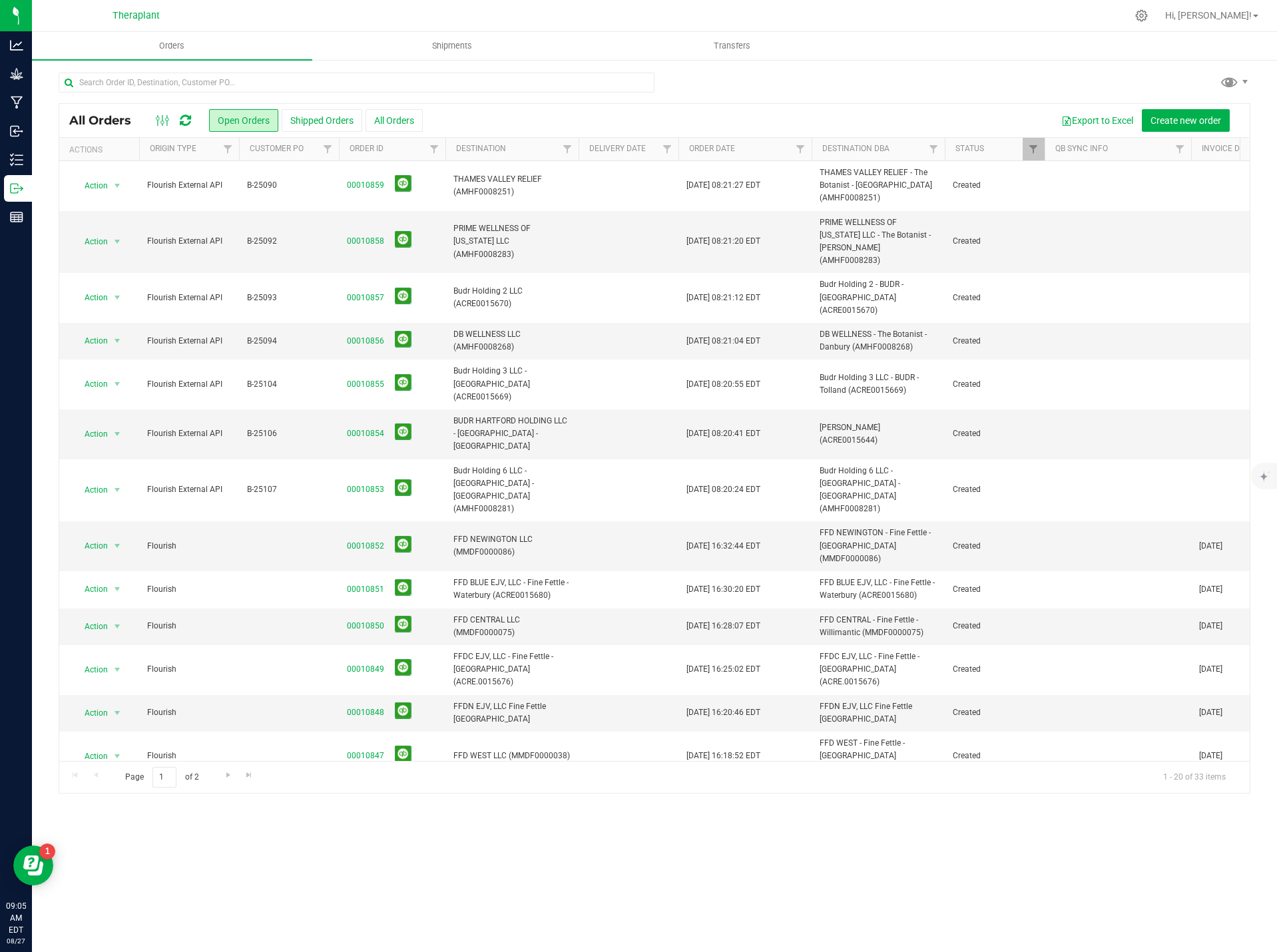
click at [182, 120] on icon at bounding box center [185, 121] width 11 height 14
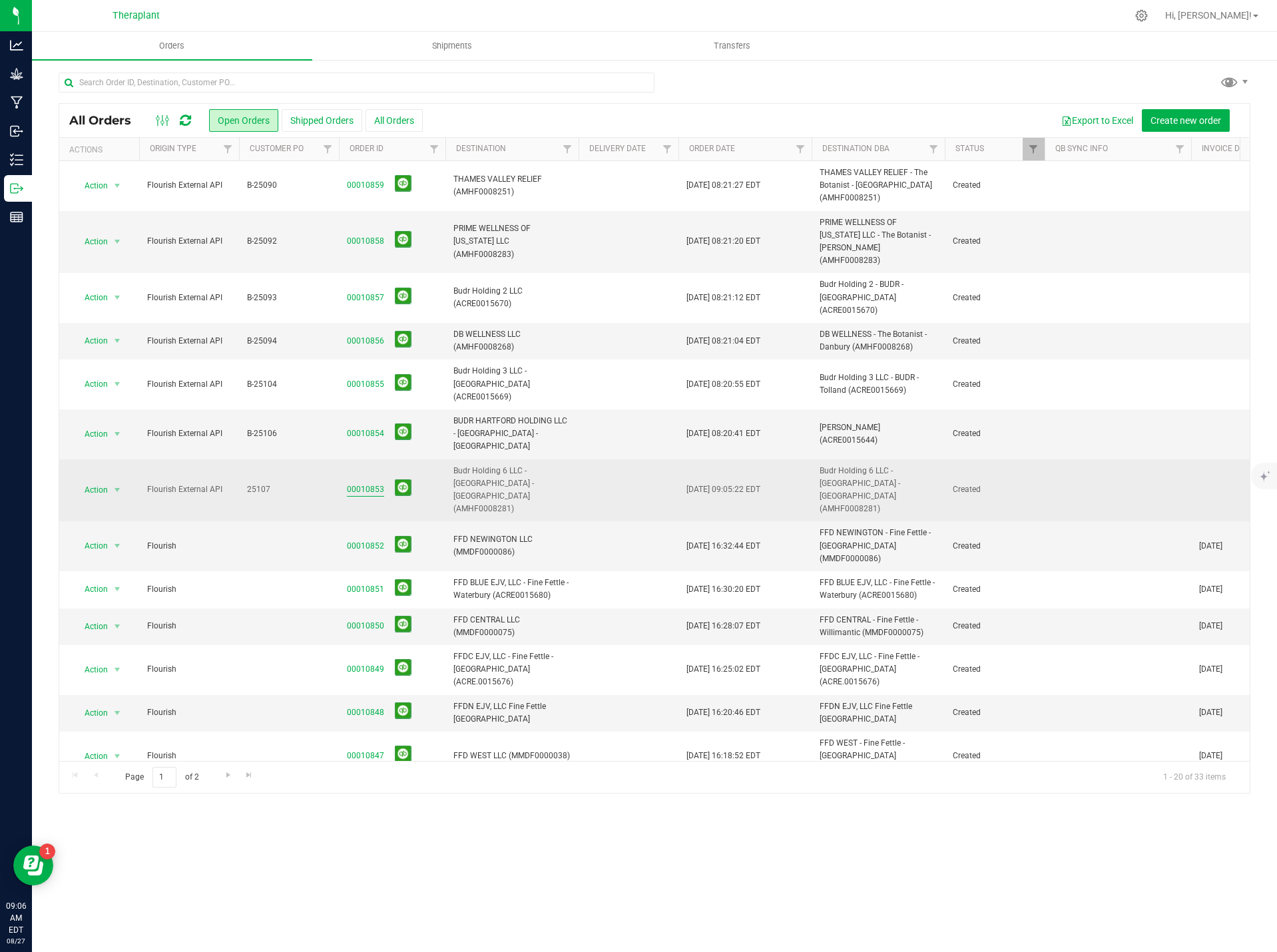
click at [357, 484] on link "00010853" at bounding box center [365, 490] width 37 height 13
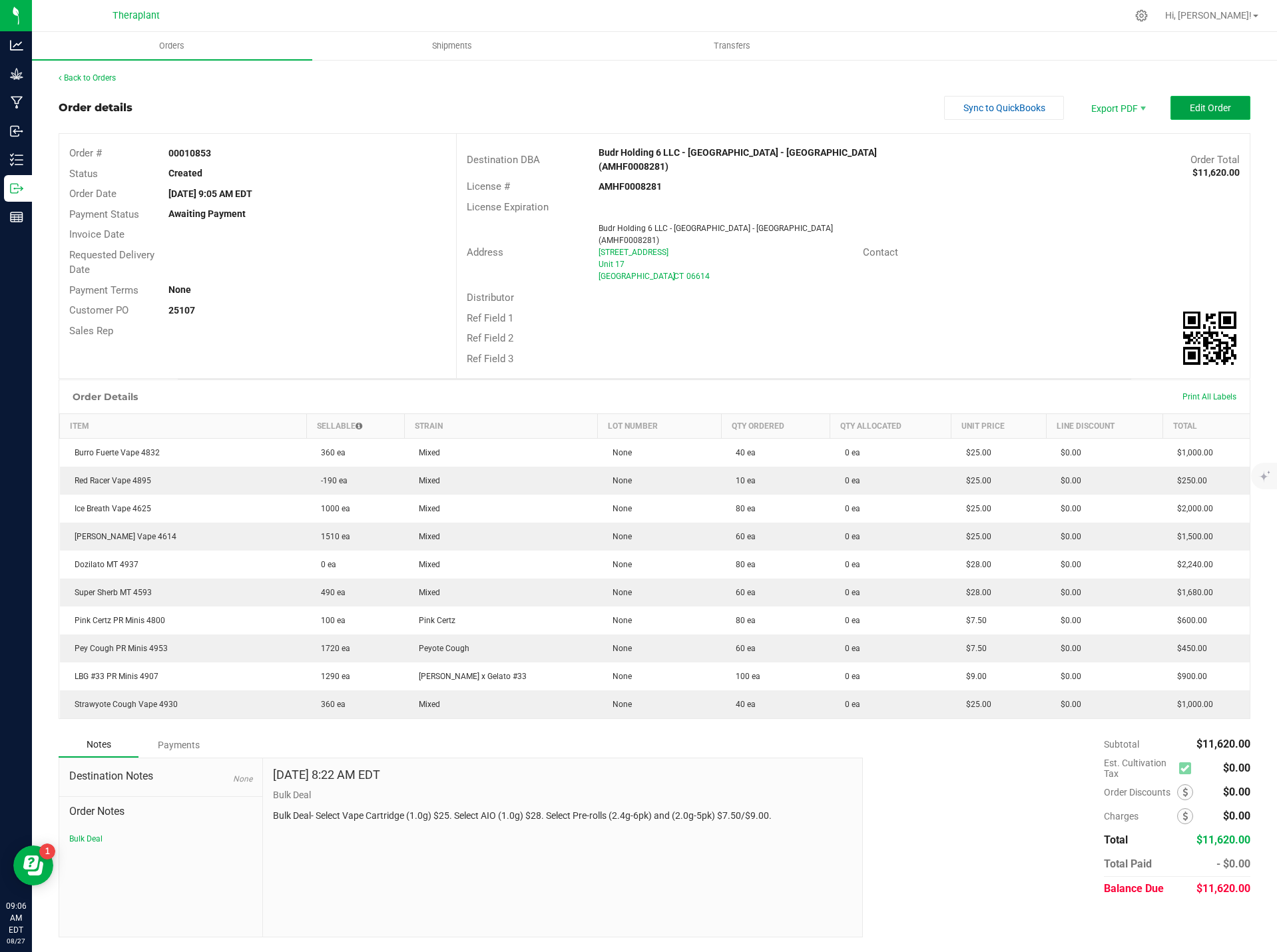
click at [1230, 110] on span "Edit Order" at bounding box center [1211, 108] width 42 height 11
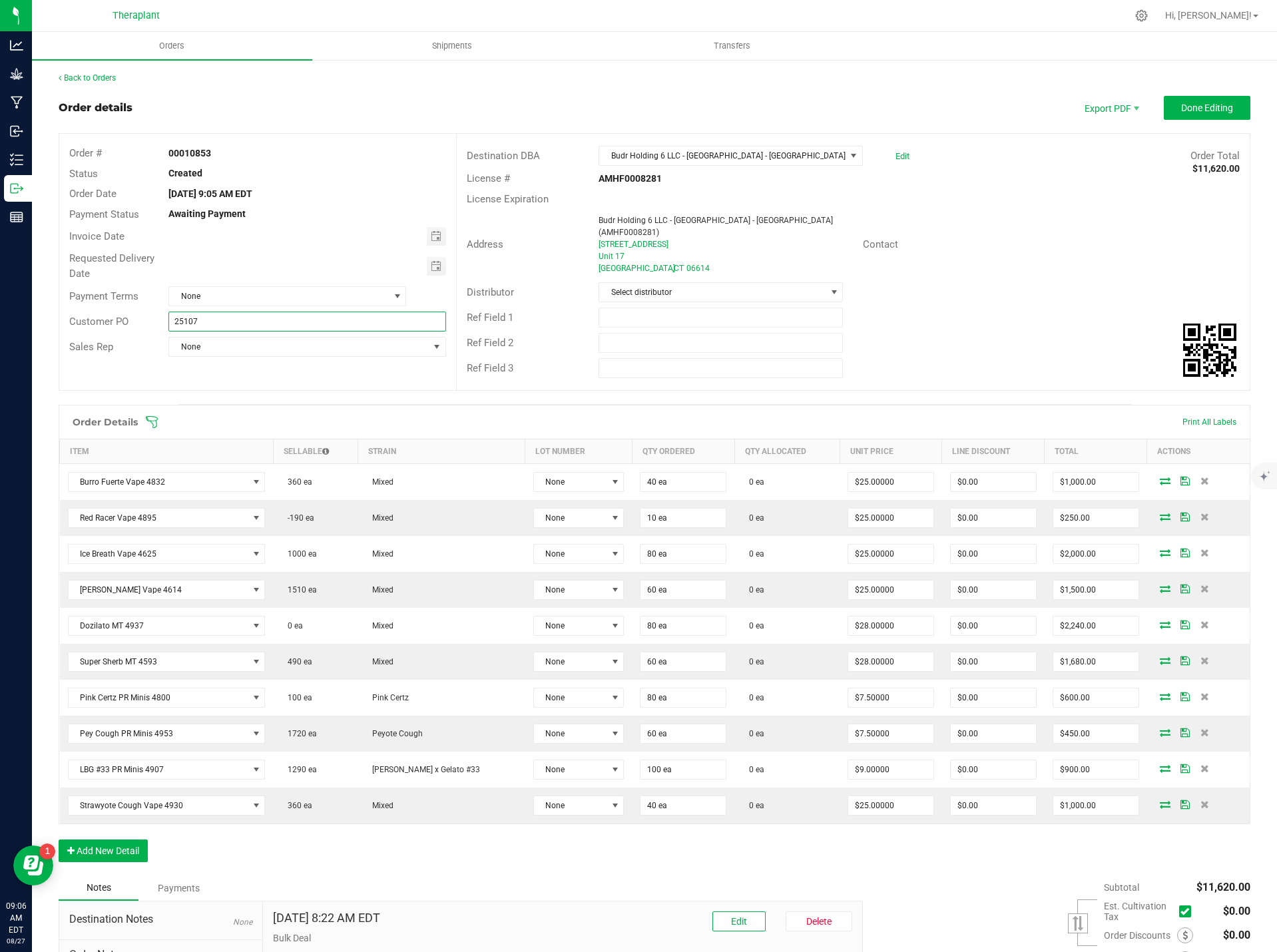
click at [169, 322] on input "25107" at bounding box center [307, 321] width 277 height 20
type input "B-25107"
click at [1229, 110] on button "Done Editing" at bounding box center [1207, 108] width 87 height 24
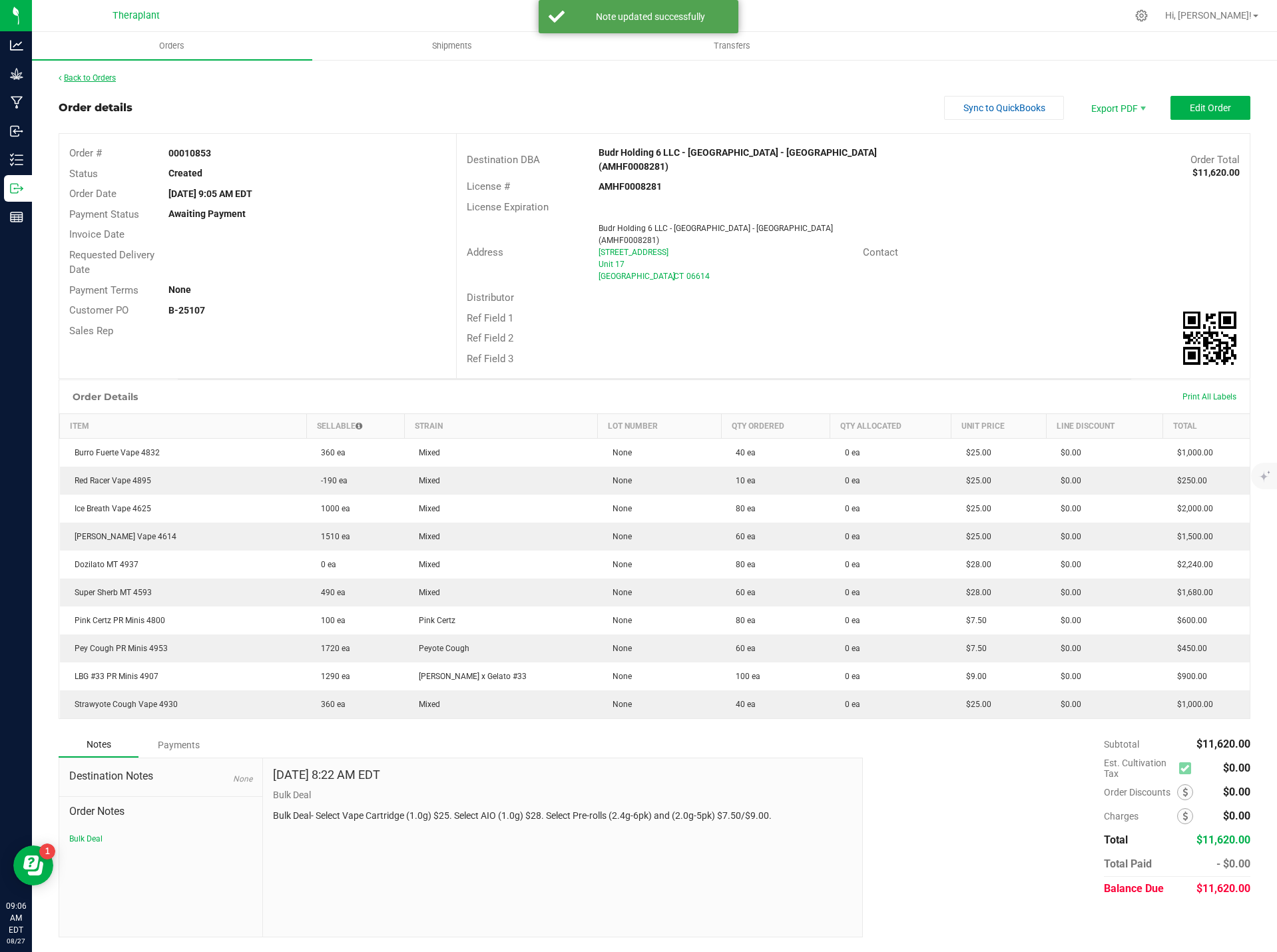
click at [93, 78] on link "Back to Orders" at bounding box center [88, 78] width 57 height 9
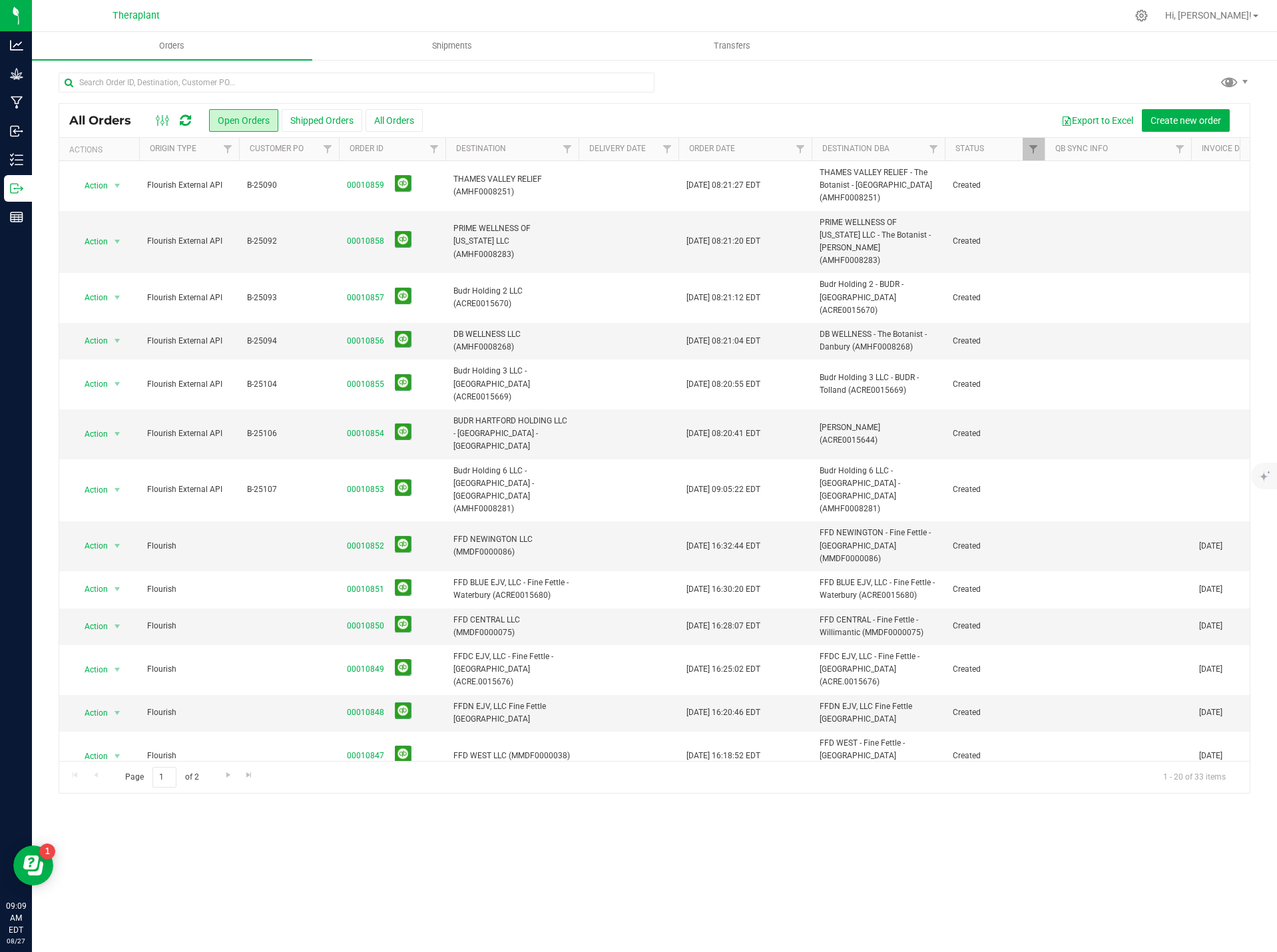
click at [184, 115] on icon at bounding box center [185, 121] width 11 height 14
click at [357, 428] on link "00010854" at bounding box center [365, 434] width 37 height 13
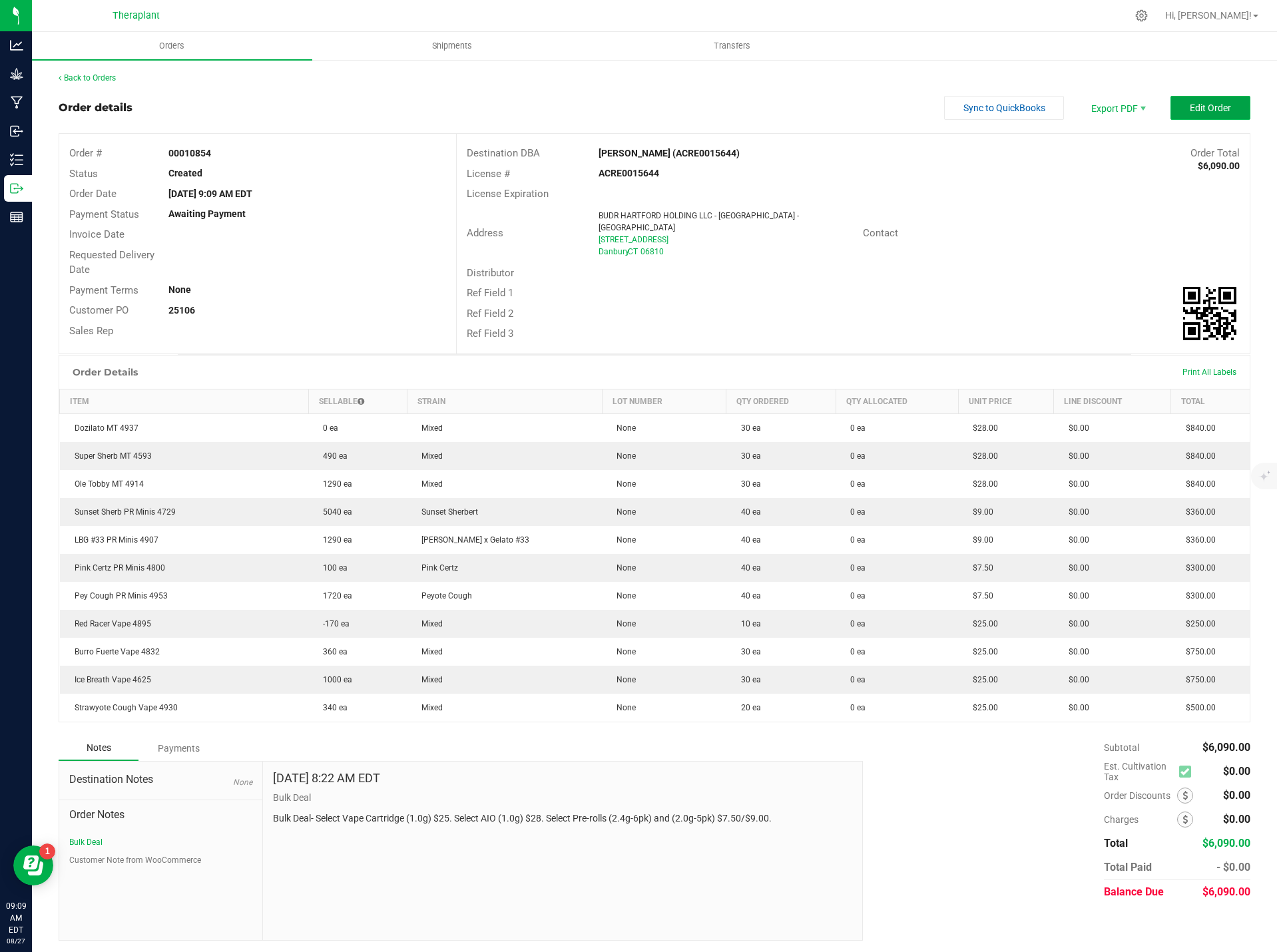
click at [1201, 107] on span "Edit Order" at bounding box center [1211, 108] width 42 height 11
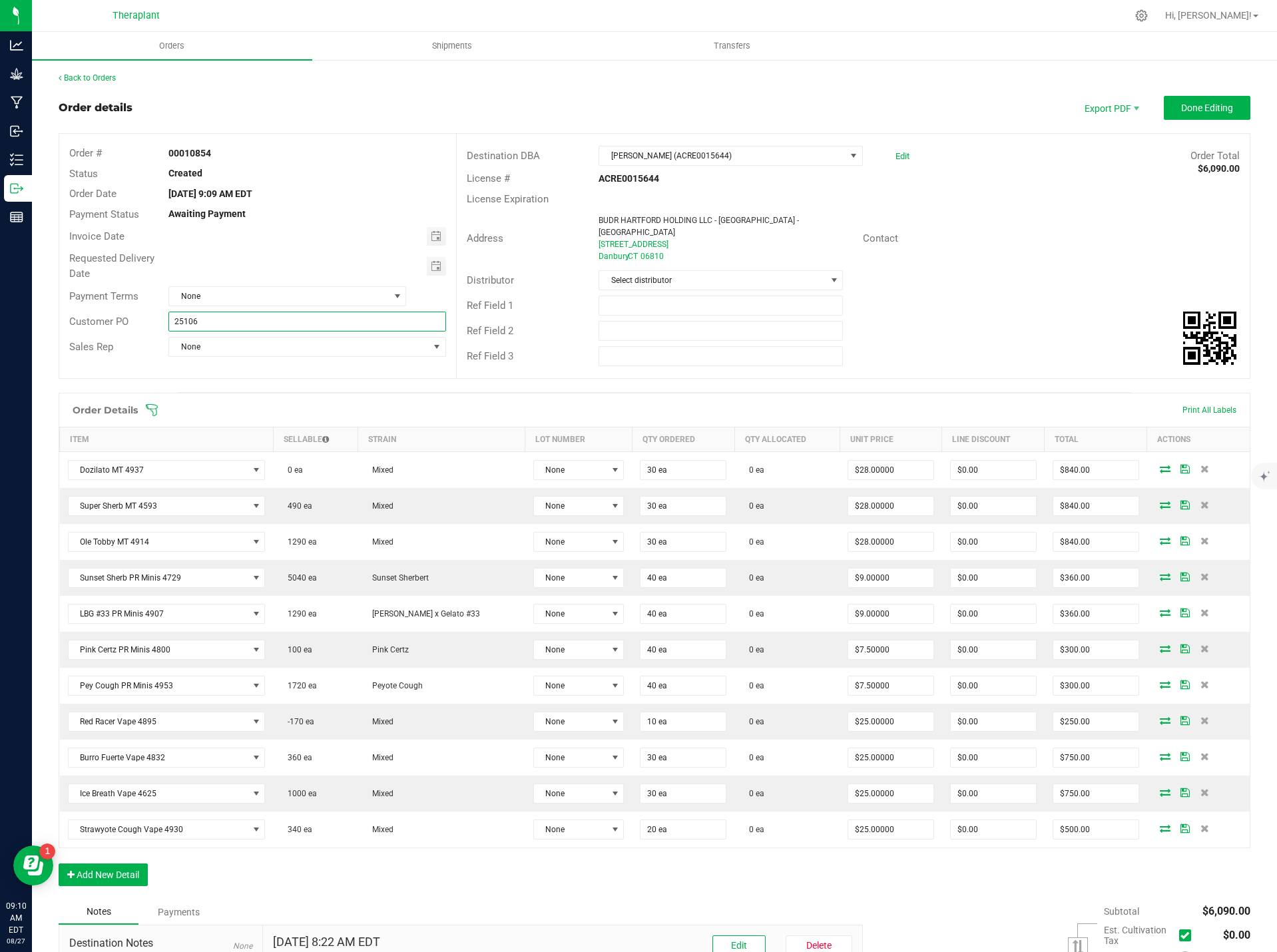
click at [169, 318] on input "25106" at bounding box center [307, 321] width 277 height 20
type input "B-25106"
click at [1019, 293] on div "Ref Field 1" at bounding box center [852, 305] width 793 height 25
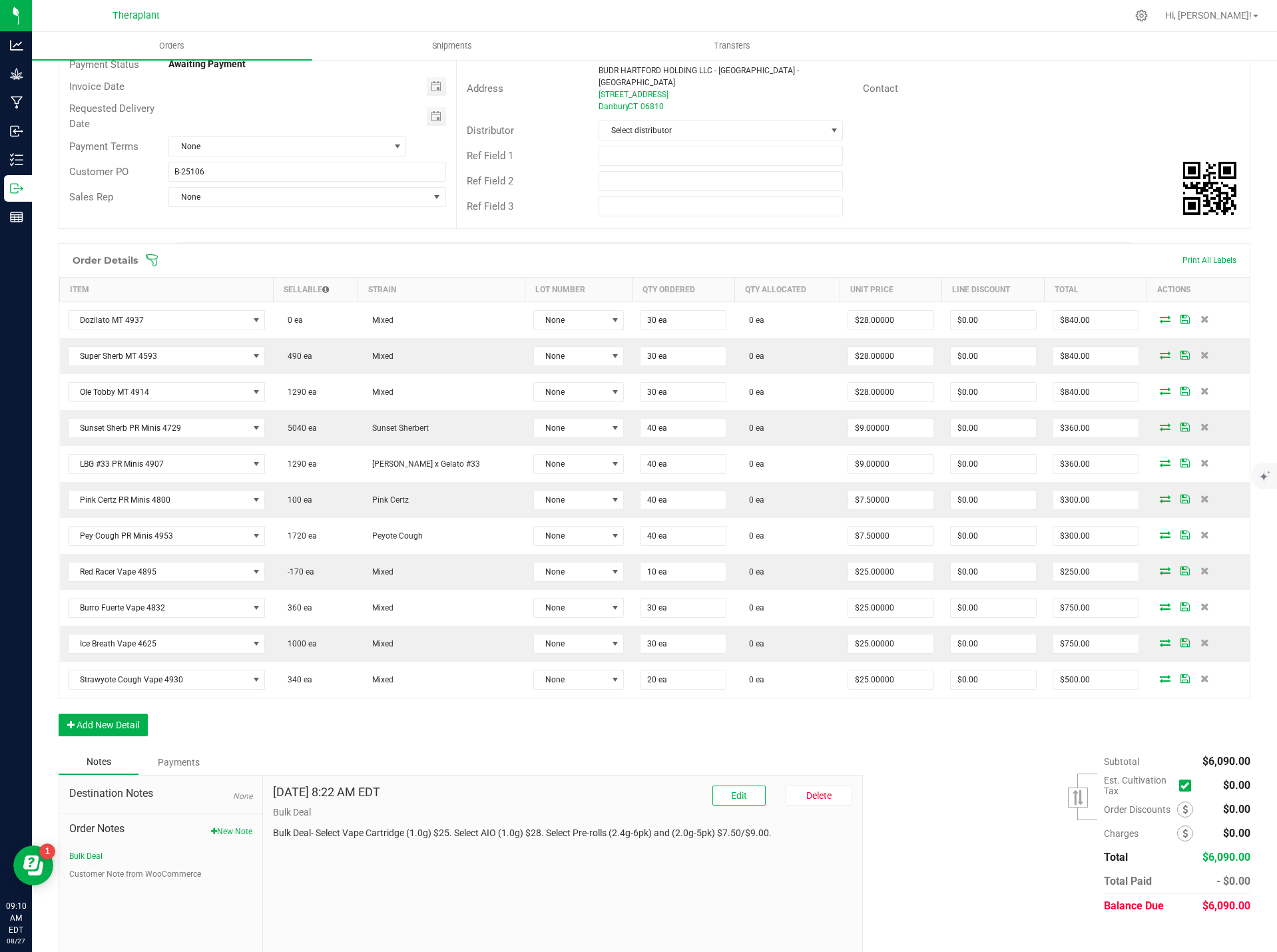
scroll to position [156, 0]
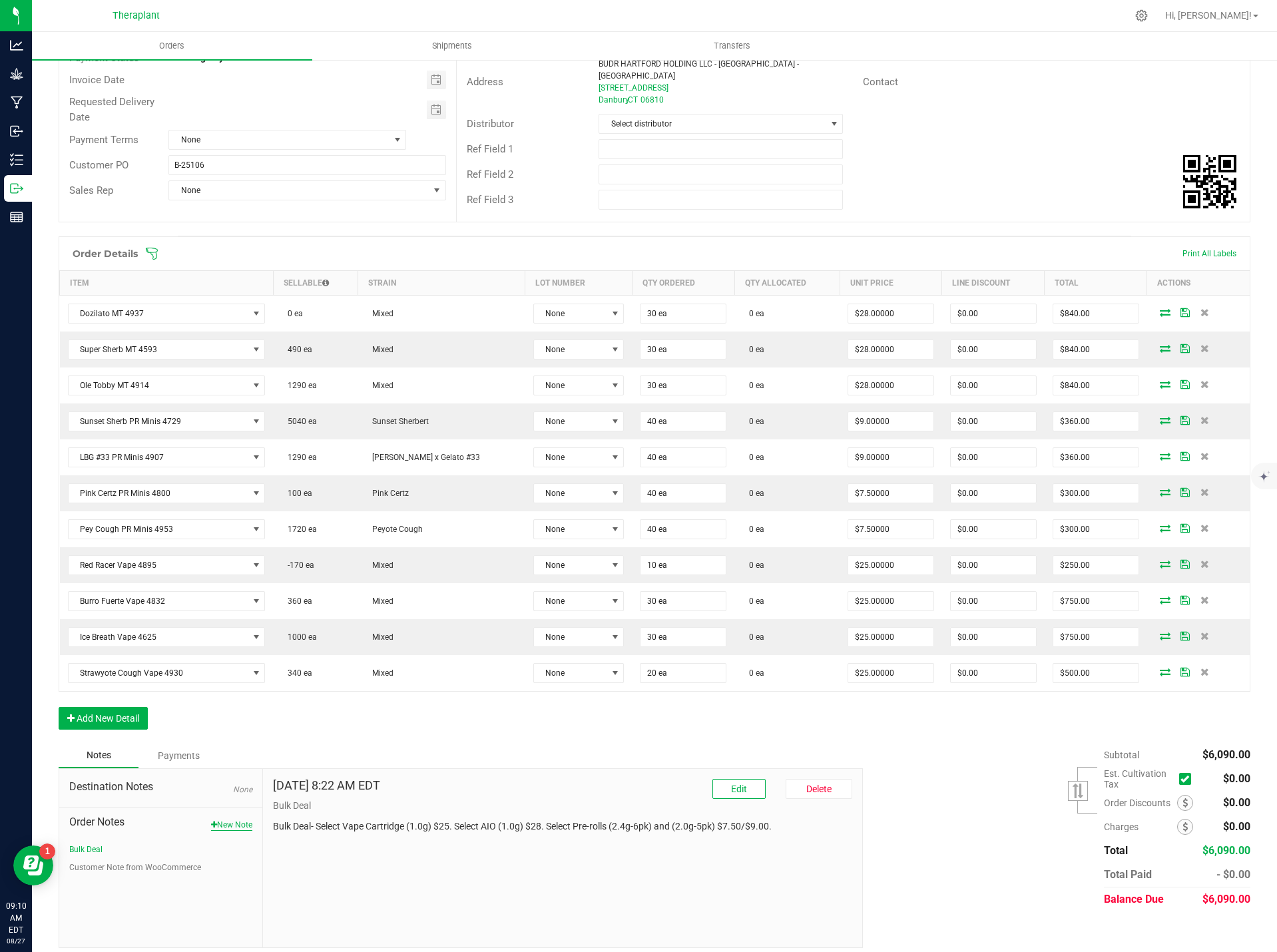
click at [226, 819] on button "New Note" at bounding box center [231, 825] width 42 height 12
paste textarea "Red Racer Vape 4895- 86.92% THC – 10-pack- swapped 20 units for Strawyote Cough…"
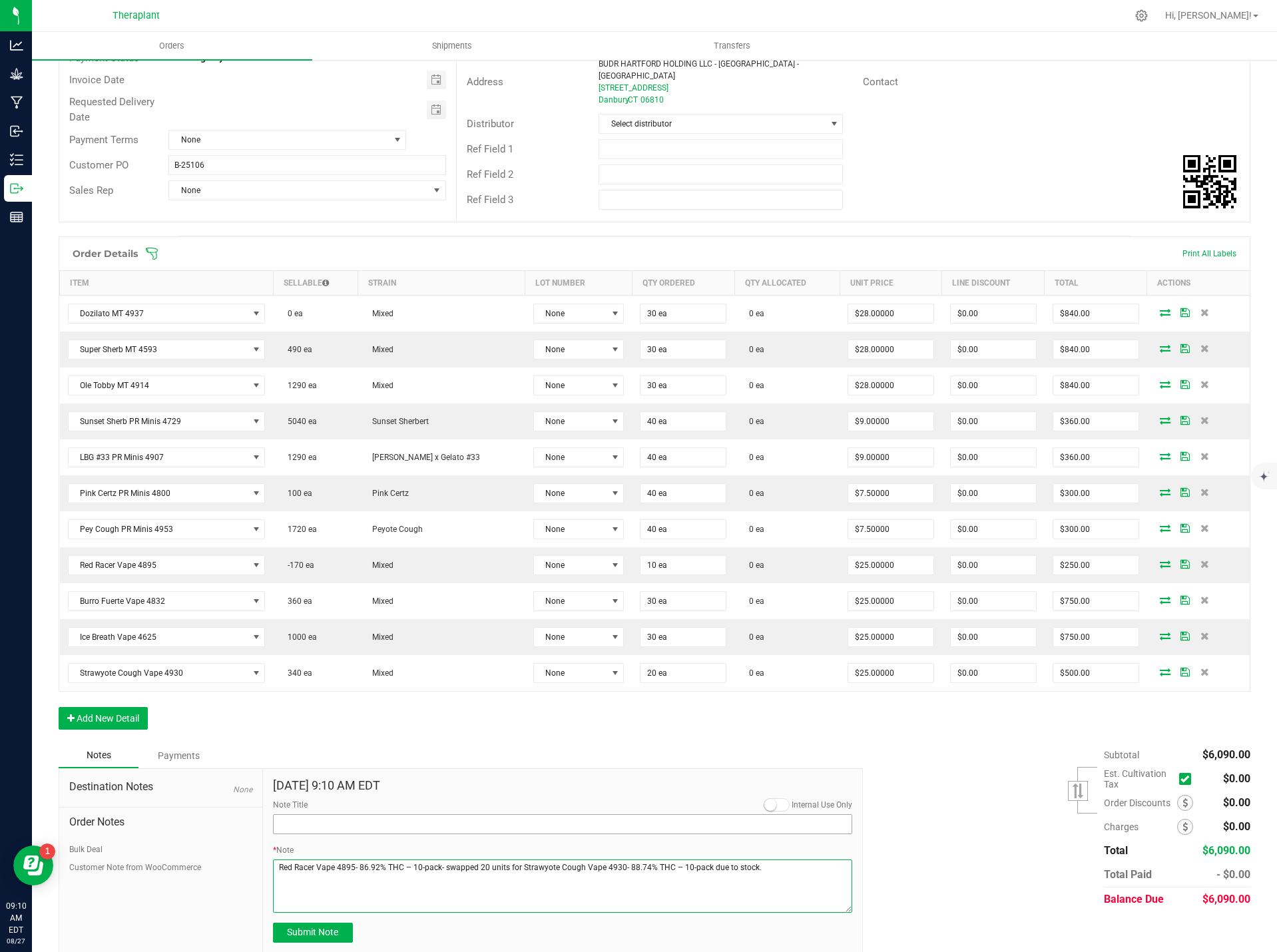
type textarea "Red Racer Vape 4895- 86.92% THC – 10-pack- swapped 20 units for Strawyote Cough…"
click at [300, 817] on input "Note Title" at bounding box center [562, 824] width 580 height 20
type input "Product Swapped"
click at [315, 927] on span "Submit Note" at bounding box center [313, 932] width 51 height 11
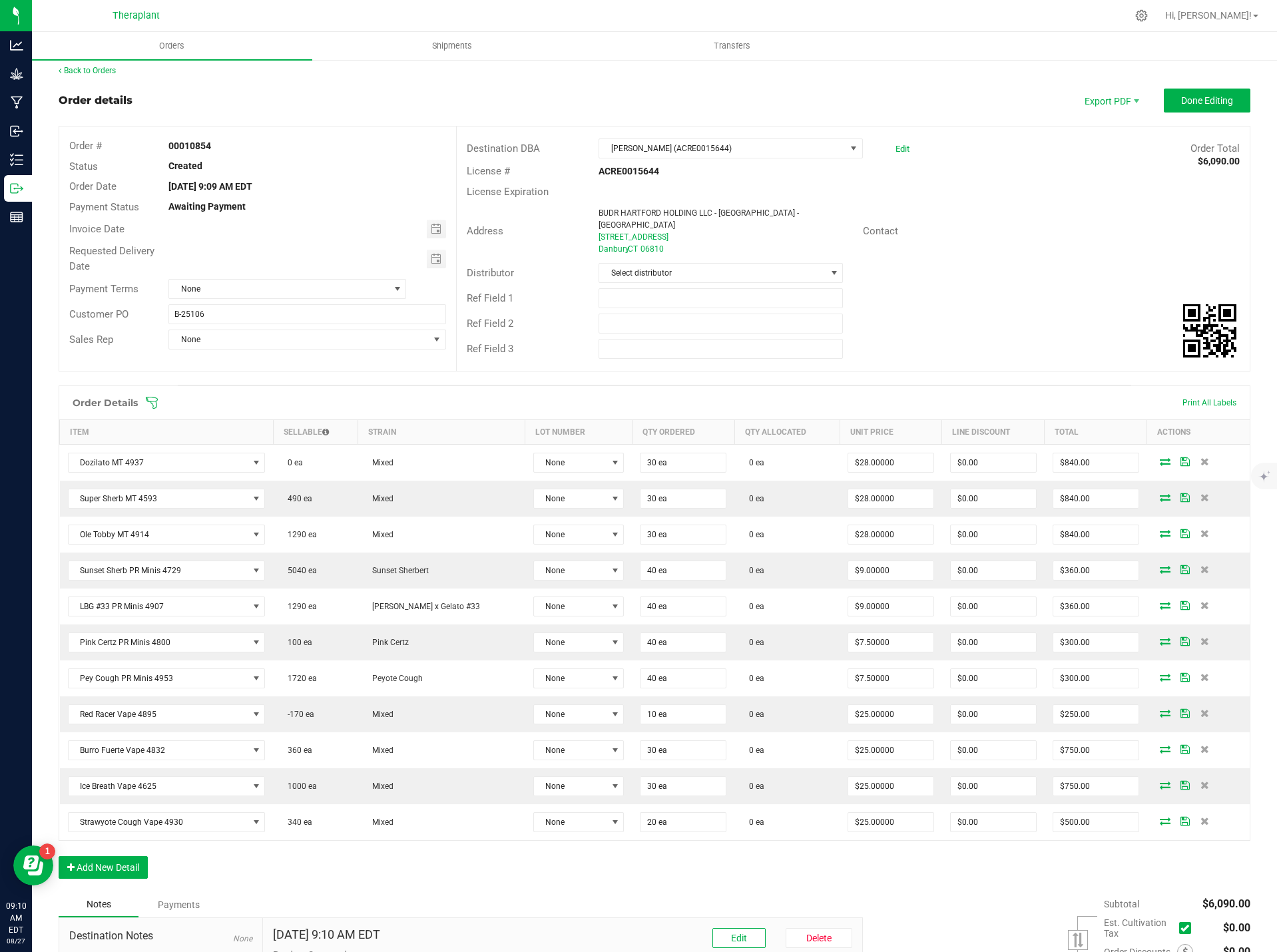
scroll to position [0, 0]
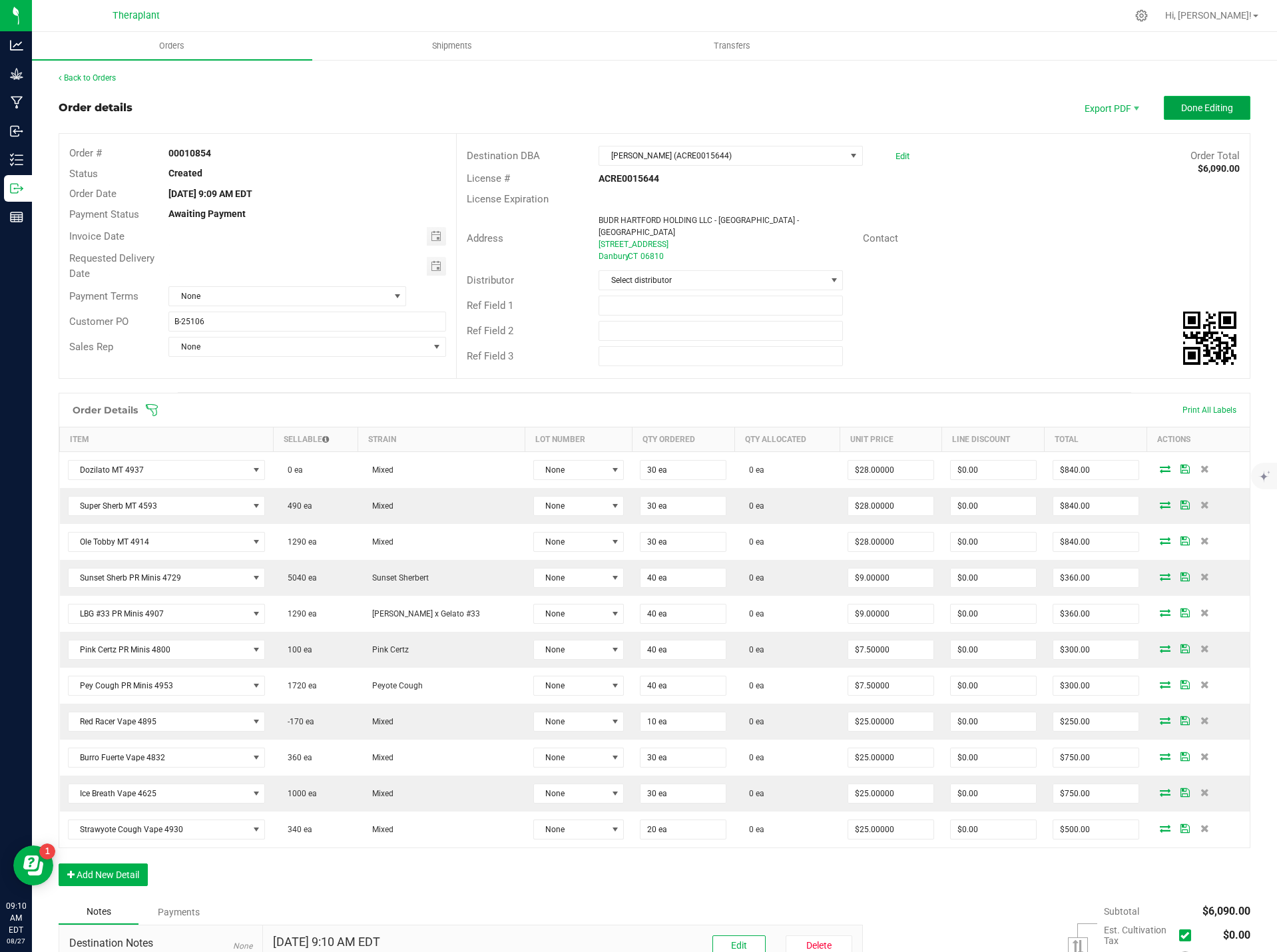
click at [1168, 100] on button "Done Editing" at bounding box center [1207, 108] width 87 height 24
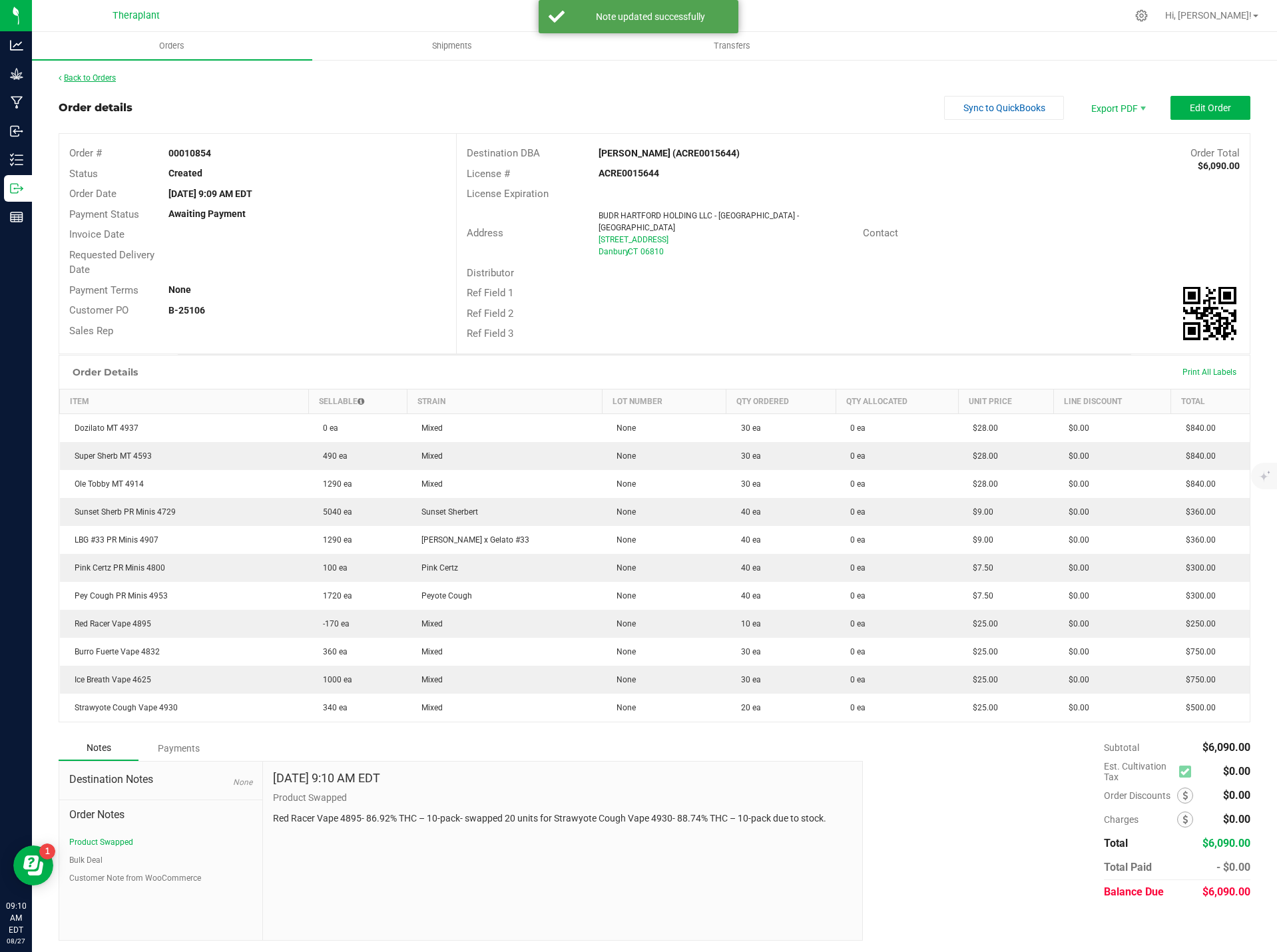
click at [80, 81] on link "Back to Orders" at bounding box center [88, 78] width 57 height 9
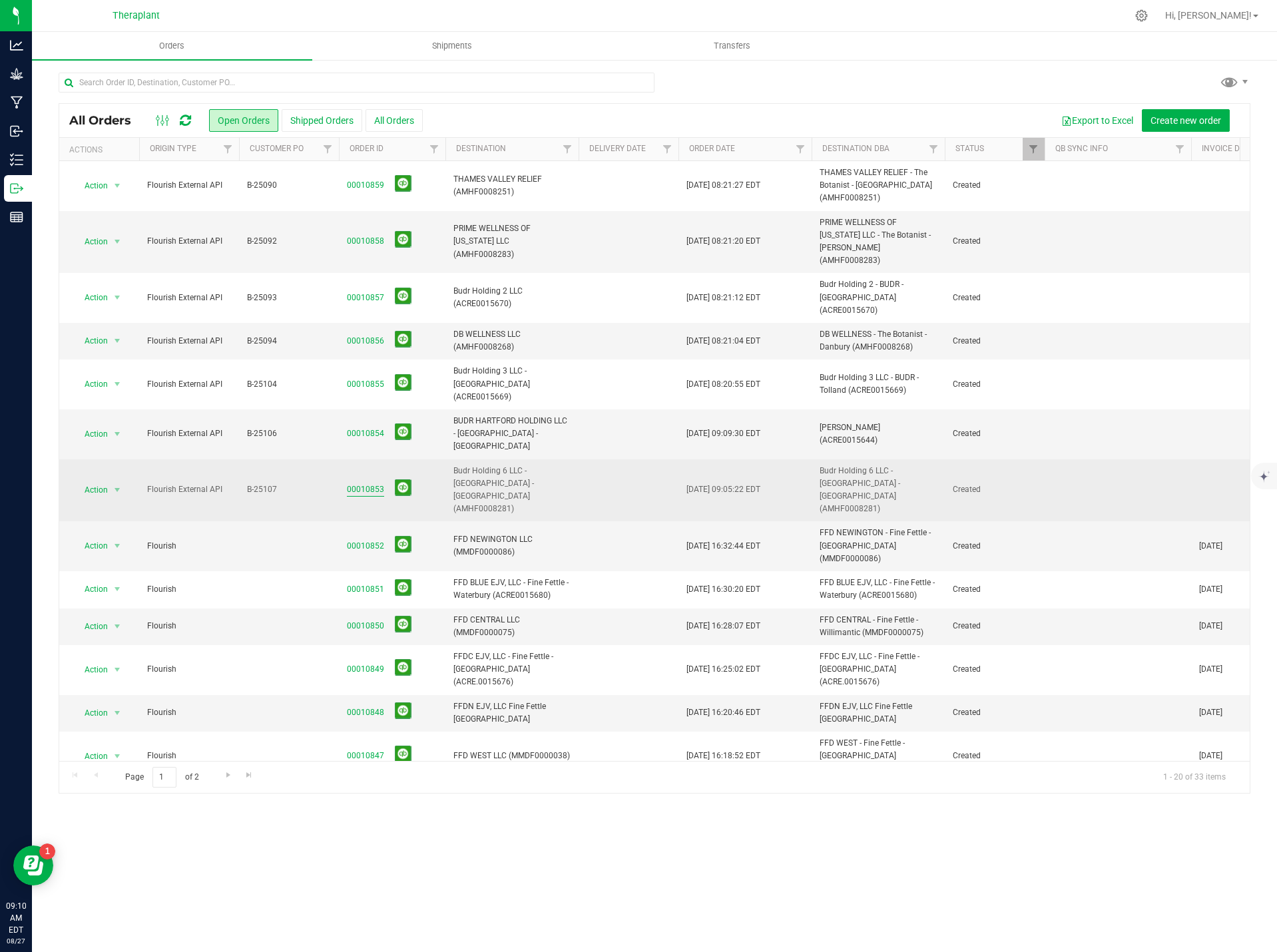
click at [348, 484] on link "00010853" at bounding box center [365, 490] width 37 height 13
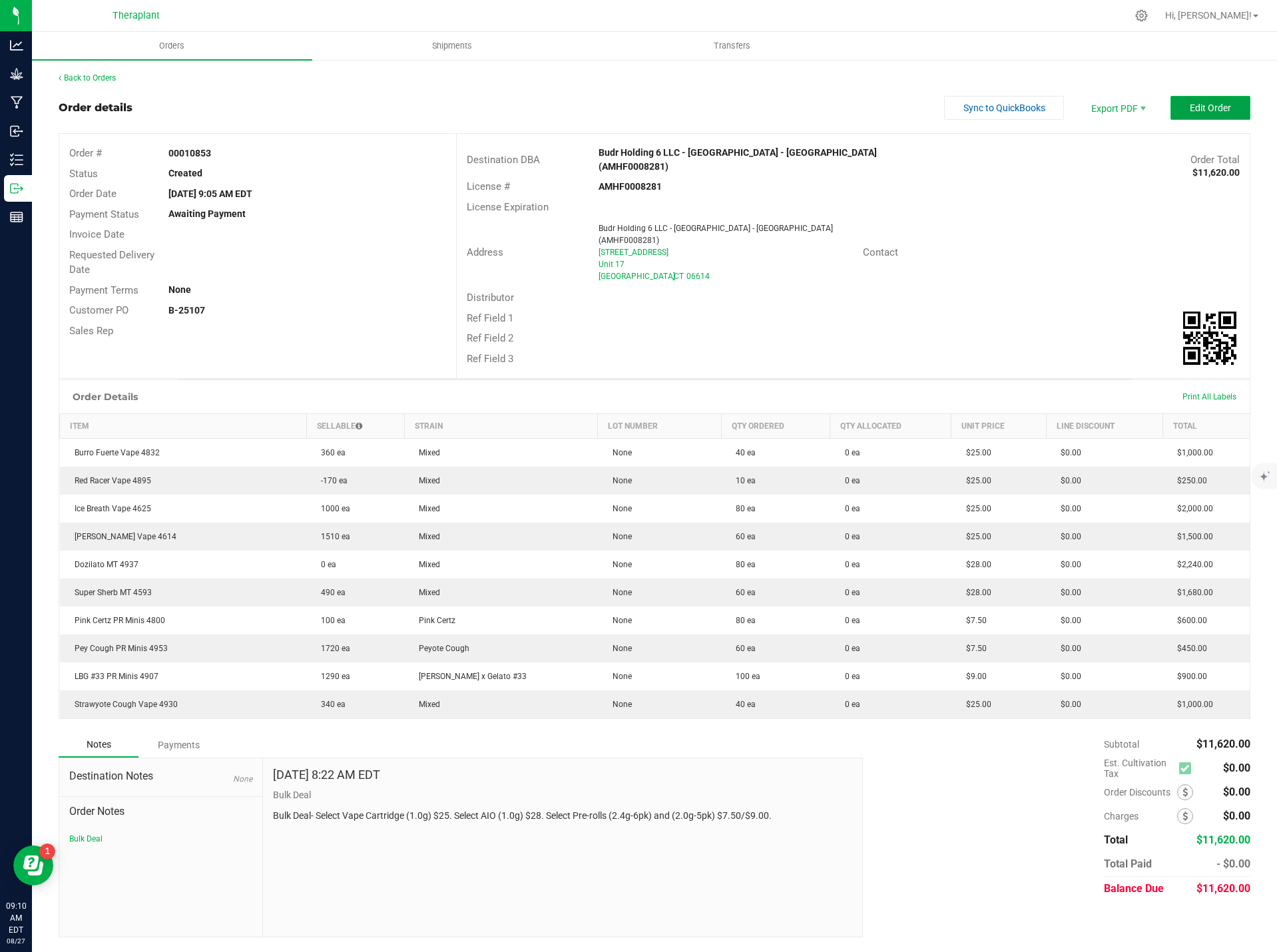
click at [1220, 112] on span "Edit Order" at bounding box center [1211, 108] width 42 height 11
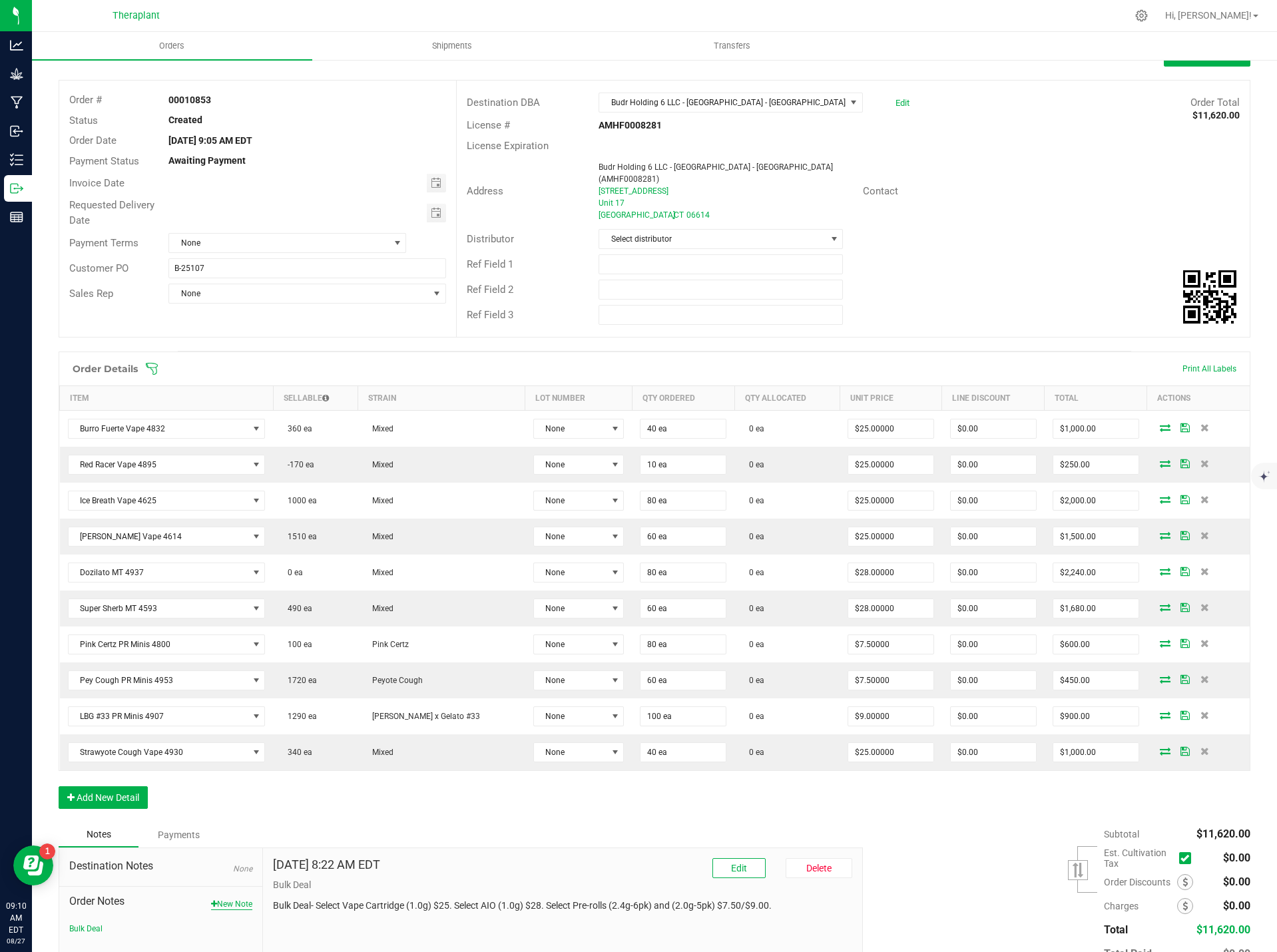
scroll to position [130, 0]
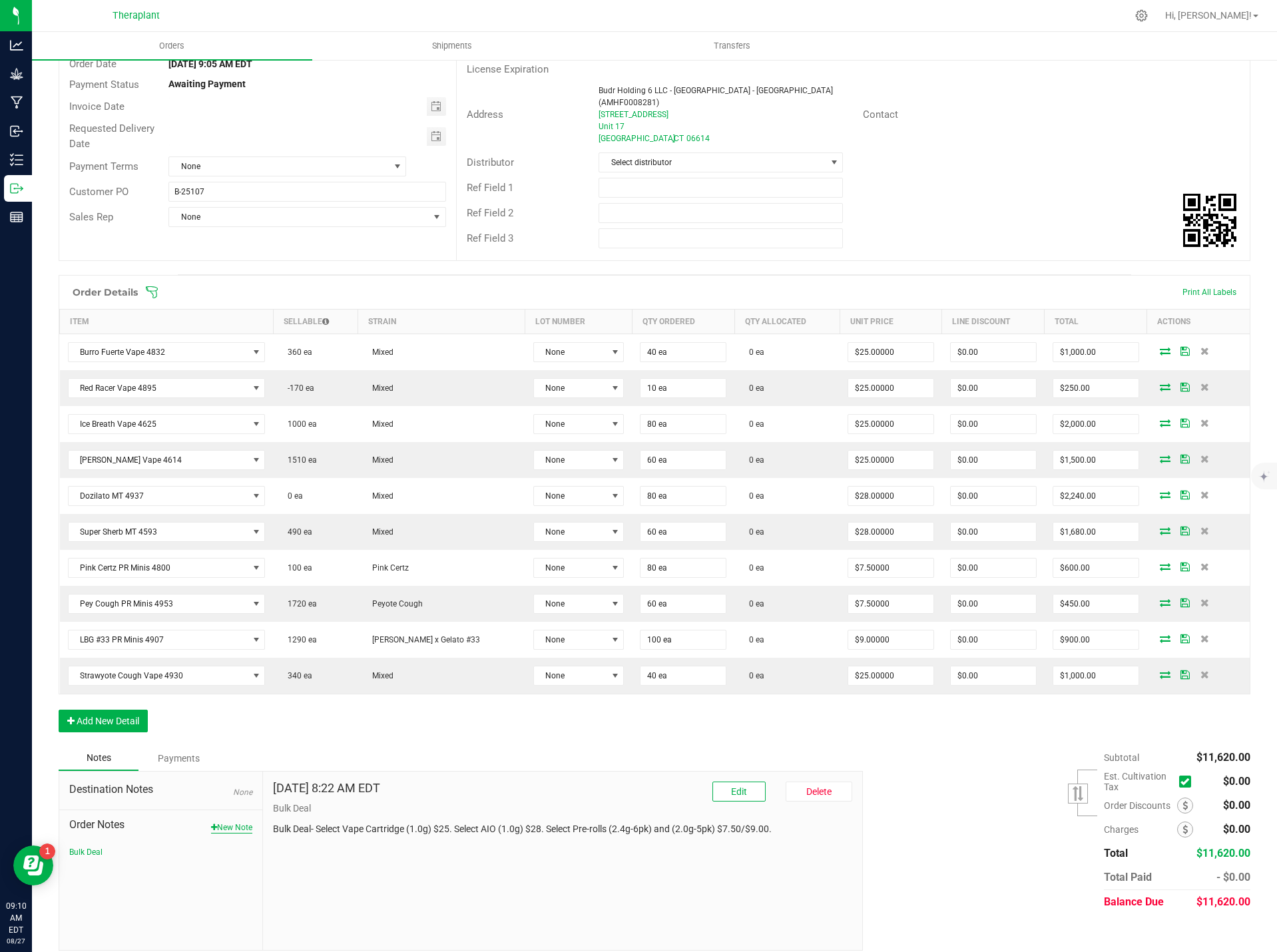
click at [236, 821] on button "New Note" at bounding box center [231, 827] width 42 height 12
click at [309, 862] on textarea "* Note" at bounding box center [562, 889] width 580 height 53
paste textarea "Red Racer Vape 4895- 86.92% THC – 10-pack- swapped 40 units for Strawyote Cough…"
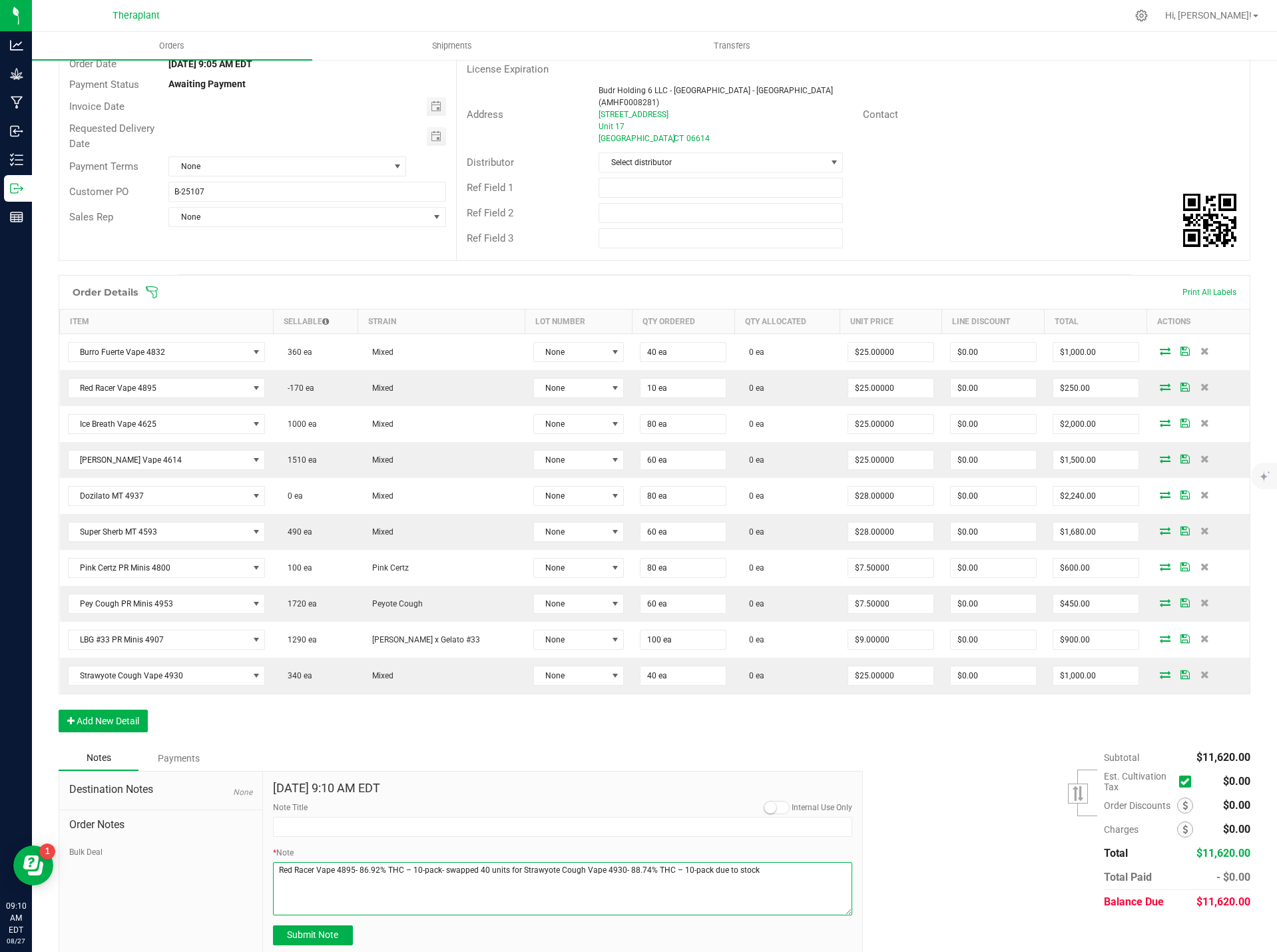
type textarea "Red Racer Vape 4895- 86.92% THC – 10-pack- swapped 40 units for Strawyote Cough…"
click at [308, 803] on div "Note Title" at bounding box center [562, 819] width 580 height 36
click at [302, 817] on input "Note Title" at bounding box center [562, 827] width 580 height 20
type input "Product Swapped"
click at [316, 926] on button "Submit Note" at bounding box center [313, 935] width 80 height 20
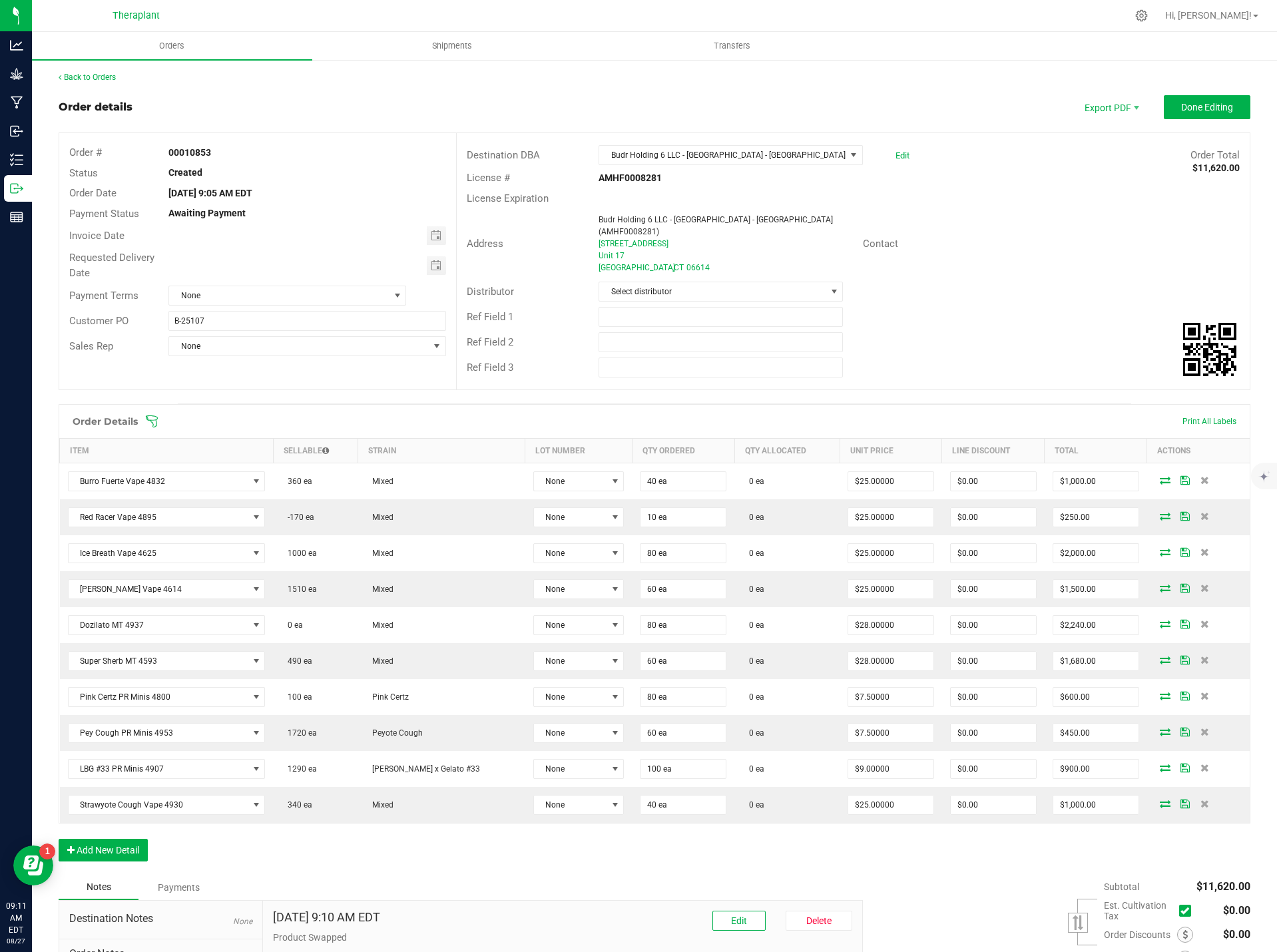
scroll to position [0, 0]
click at [1224, 115] on button "Done Editing" at bounding box center [1207, 108] width 87 height 24
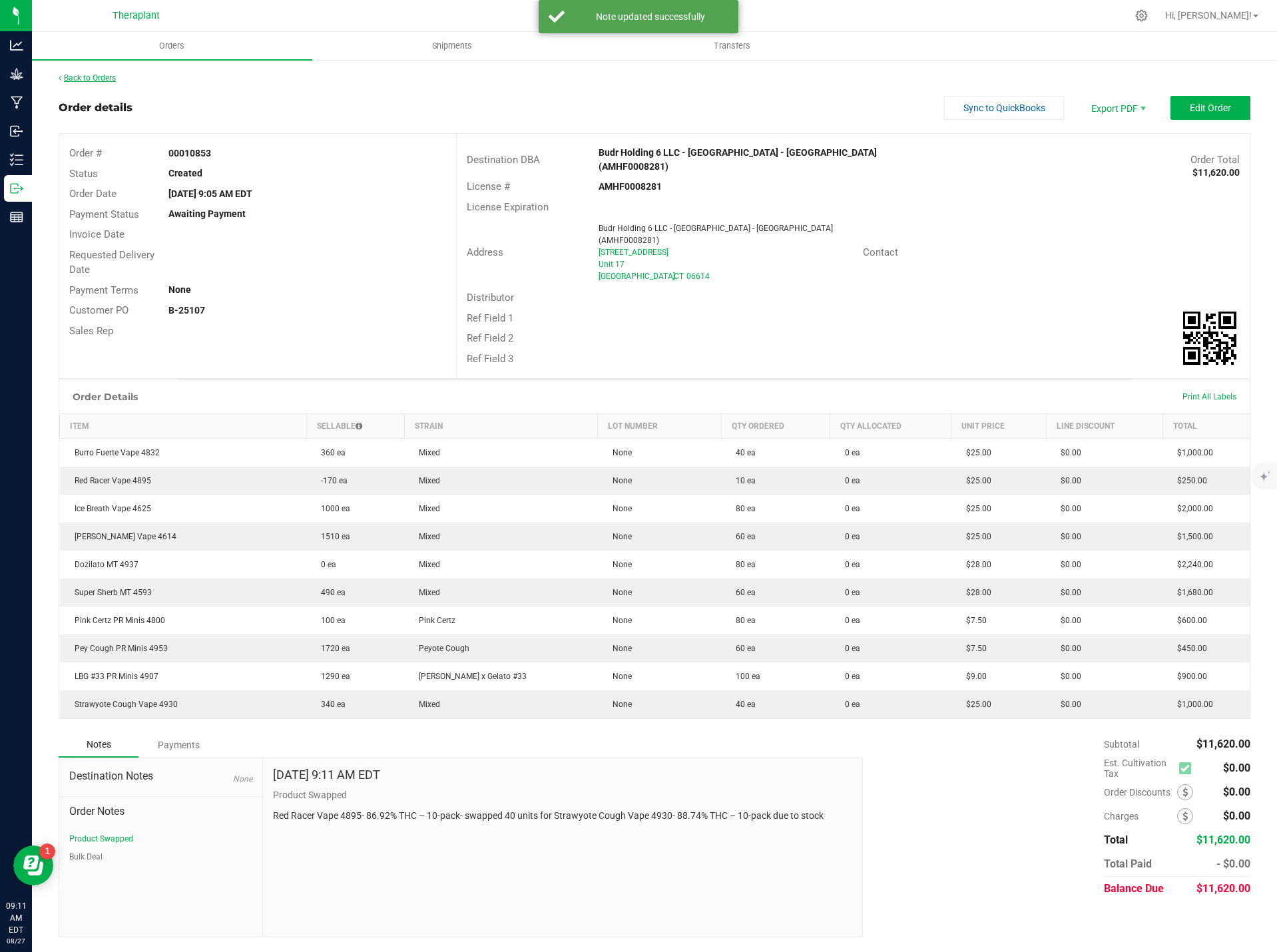
click at [107, 74] on link "Back to Orders" at bounding box center [88, 78] width 57 height 9
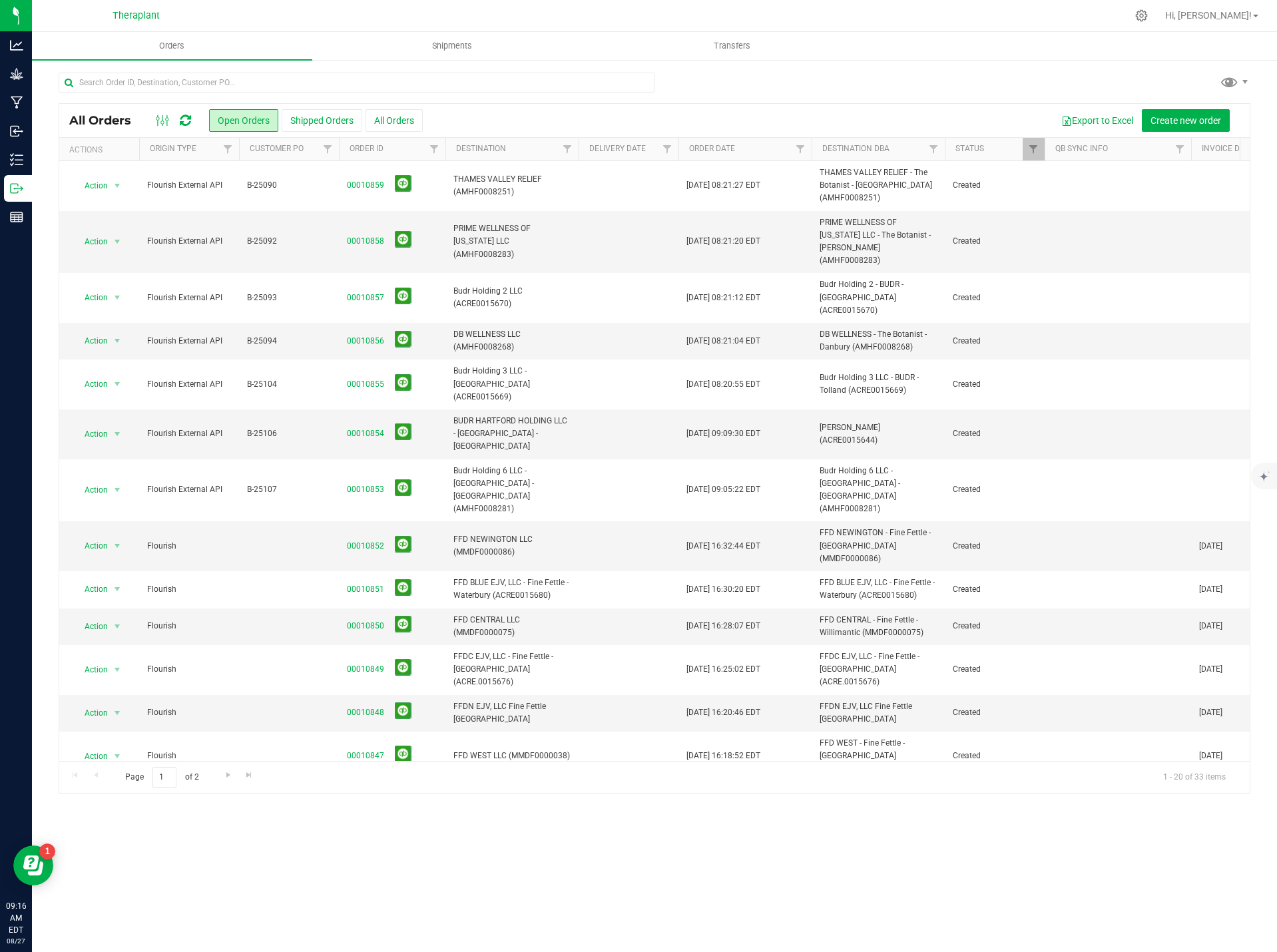
click at [189, 120] on icon at bounding box center [185, 121] width 11 height 14
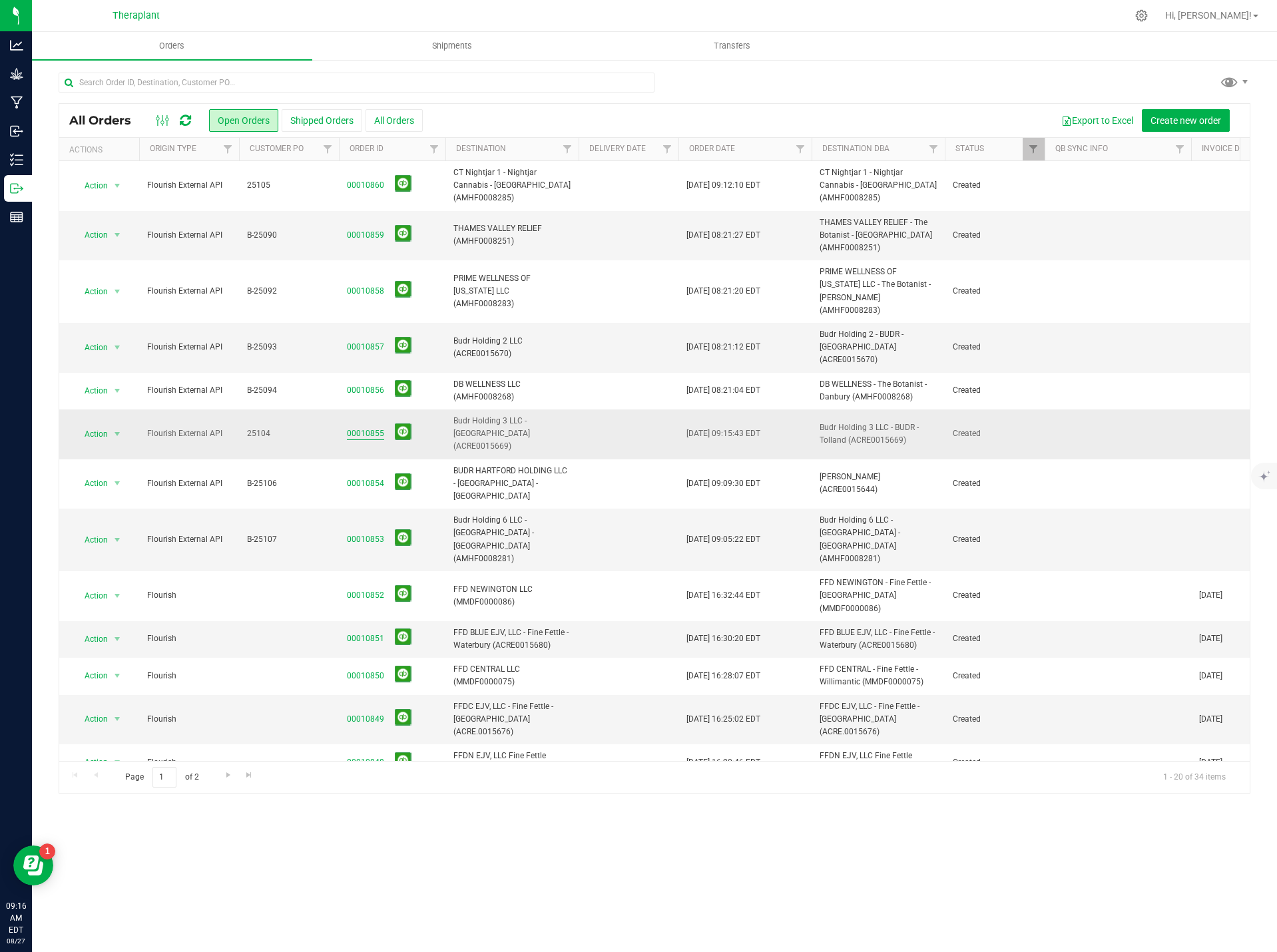
click at [366, 428] on link "00010855" at bounding box center [365, 434] width 37 height 13
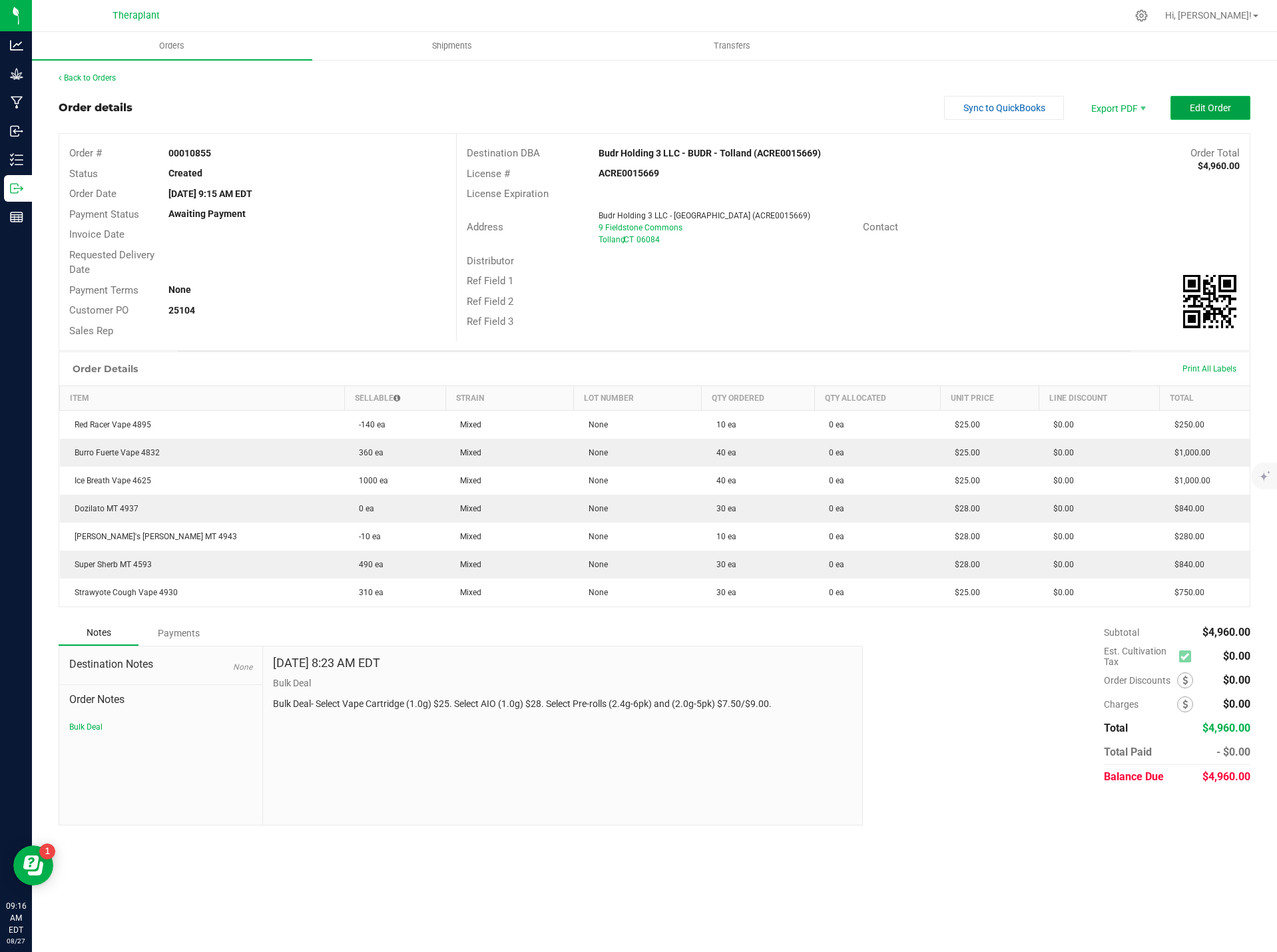
click at [1204, 100] on button "Edit Order" at bounding box center [1211, 108] width 80 height 24
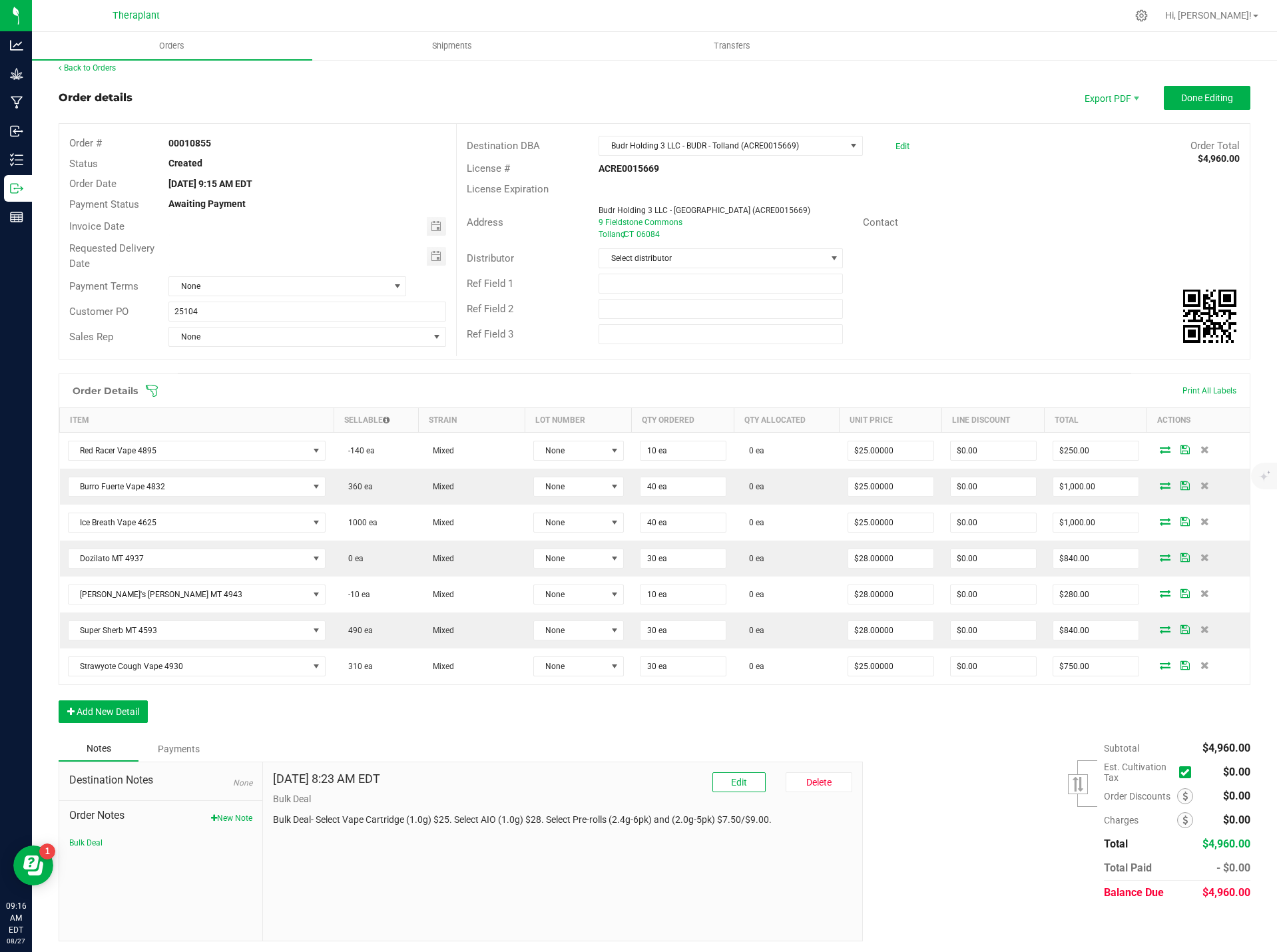
scroll to position [13, 0]
click at [224, 818] on button "New Note" at bounding box center [231, 815] width 42 height 12
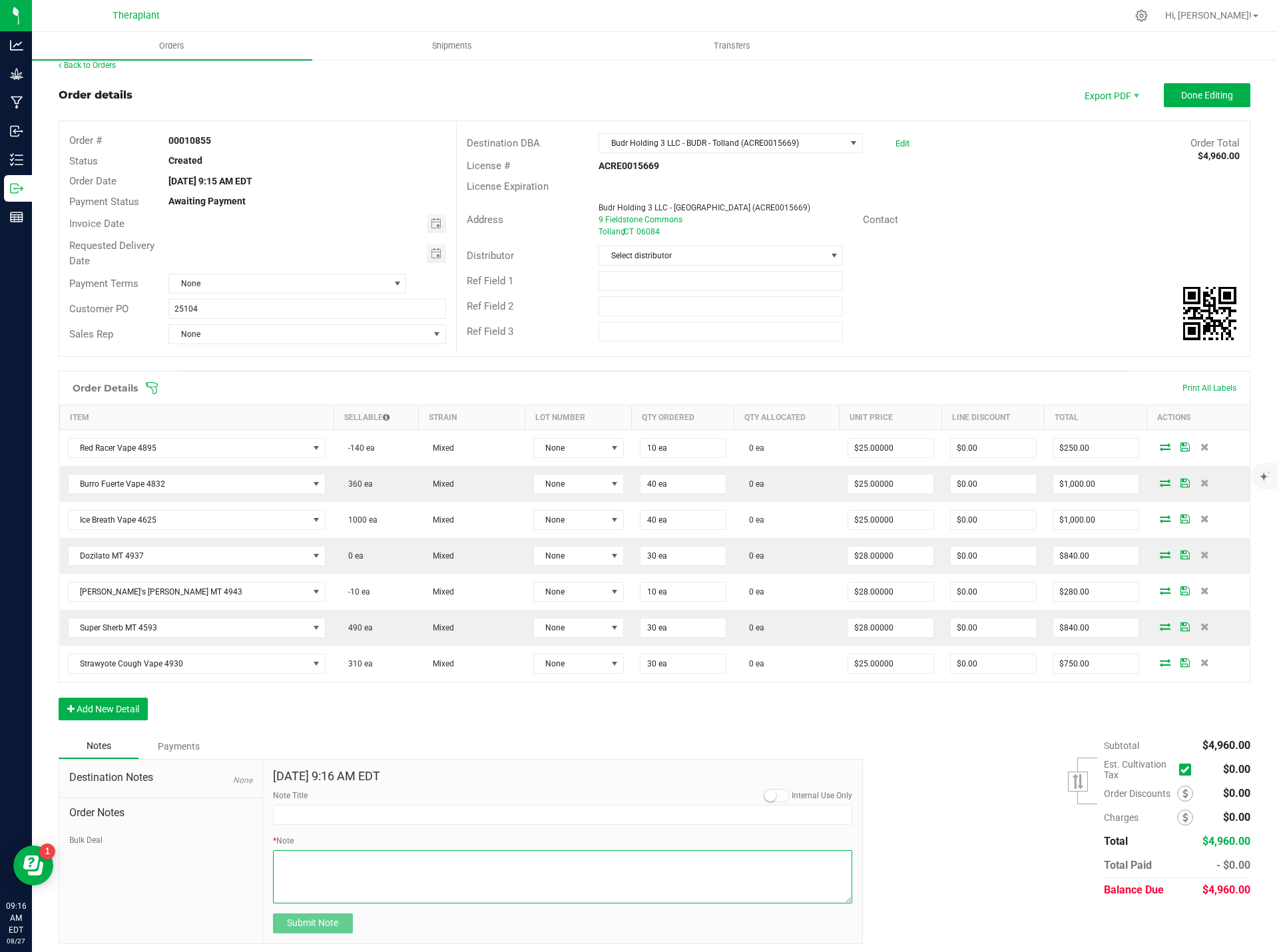
paste textarea "Red Racer Vape 4895- 86.92% THC – 10-pack- swapped 30 units for Strawyote Cough…"
type textarea "Red Racer Vape 4895- 86.92% THC – 10-pack- swapped 30 units for Strawyote Cough…"
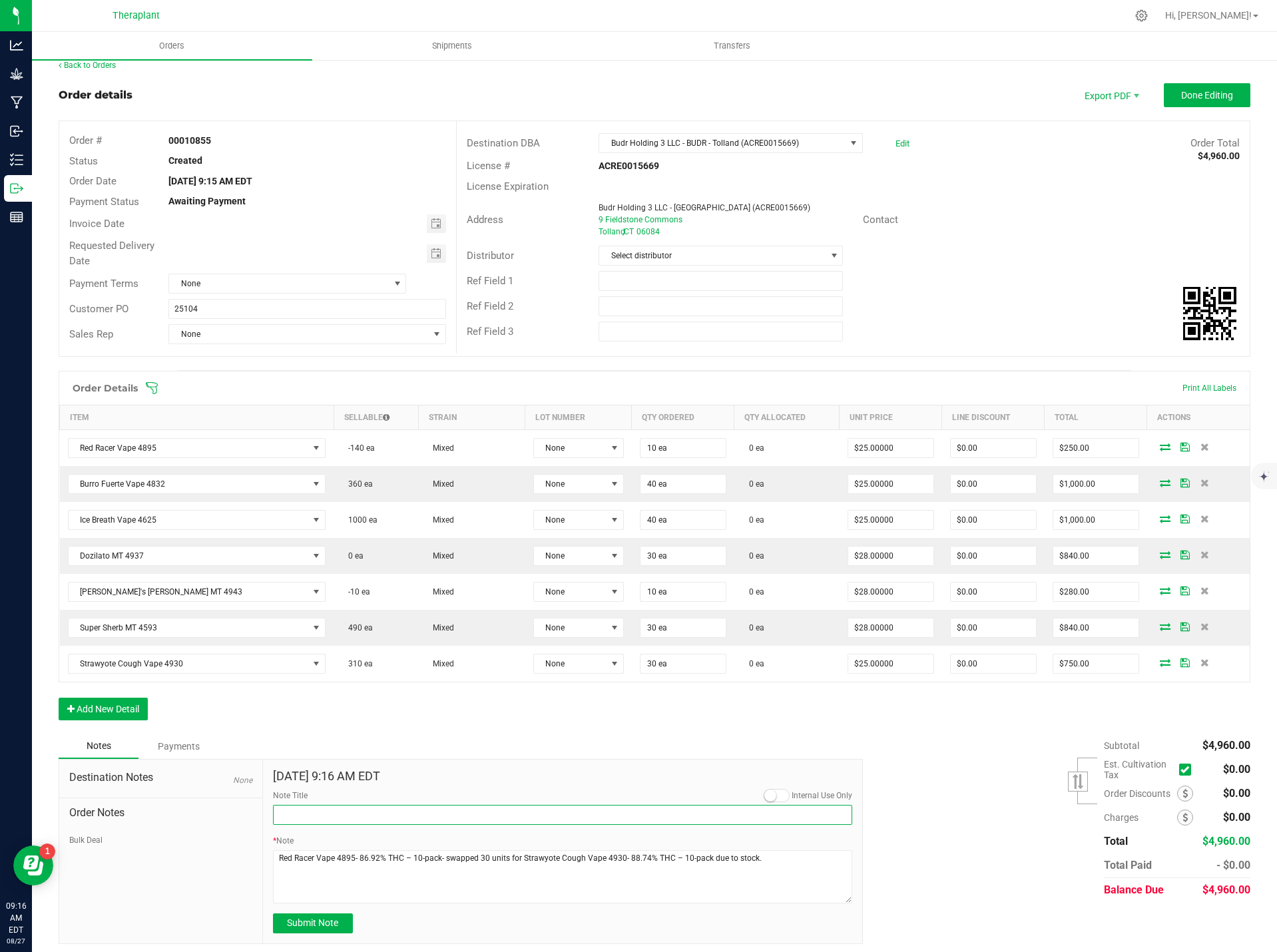
click at [298, 815] on input "Note Title" at bounding box center [562, 814] width 580 height 20
type input "Product Swapped"
click at [333, 922] on span "Submit Note" at bounding box center [313, 923] width 51 height 11
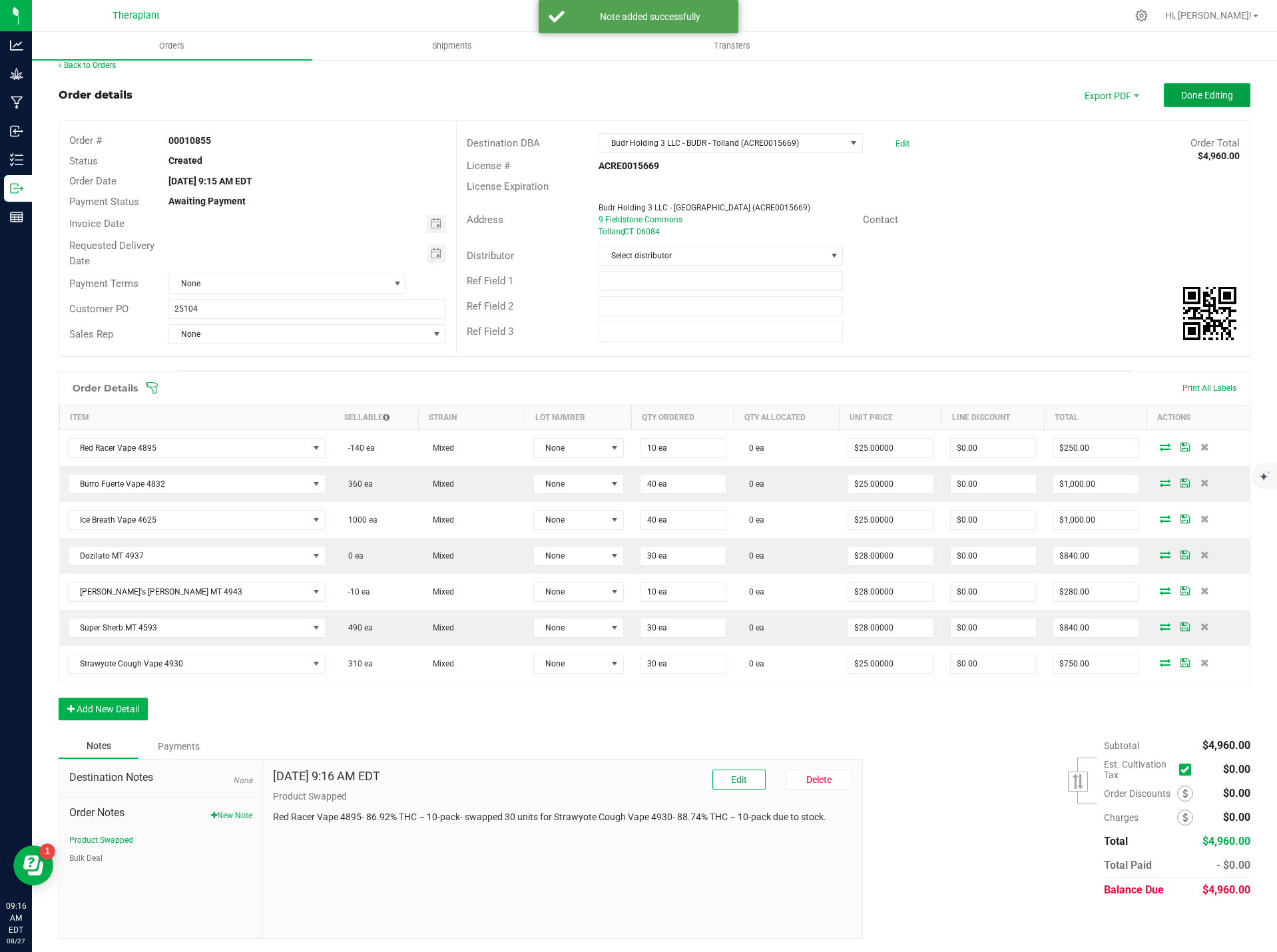
click at [1196, 88] on button "Done Editing" at bounding box center [1207, 95] width 87 height 24
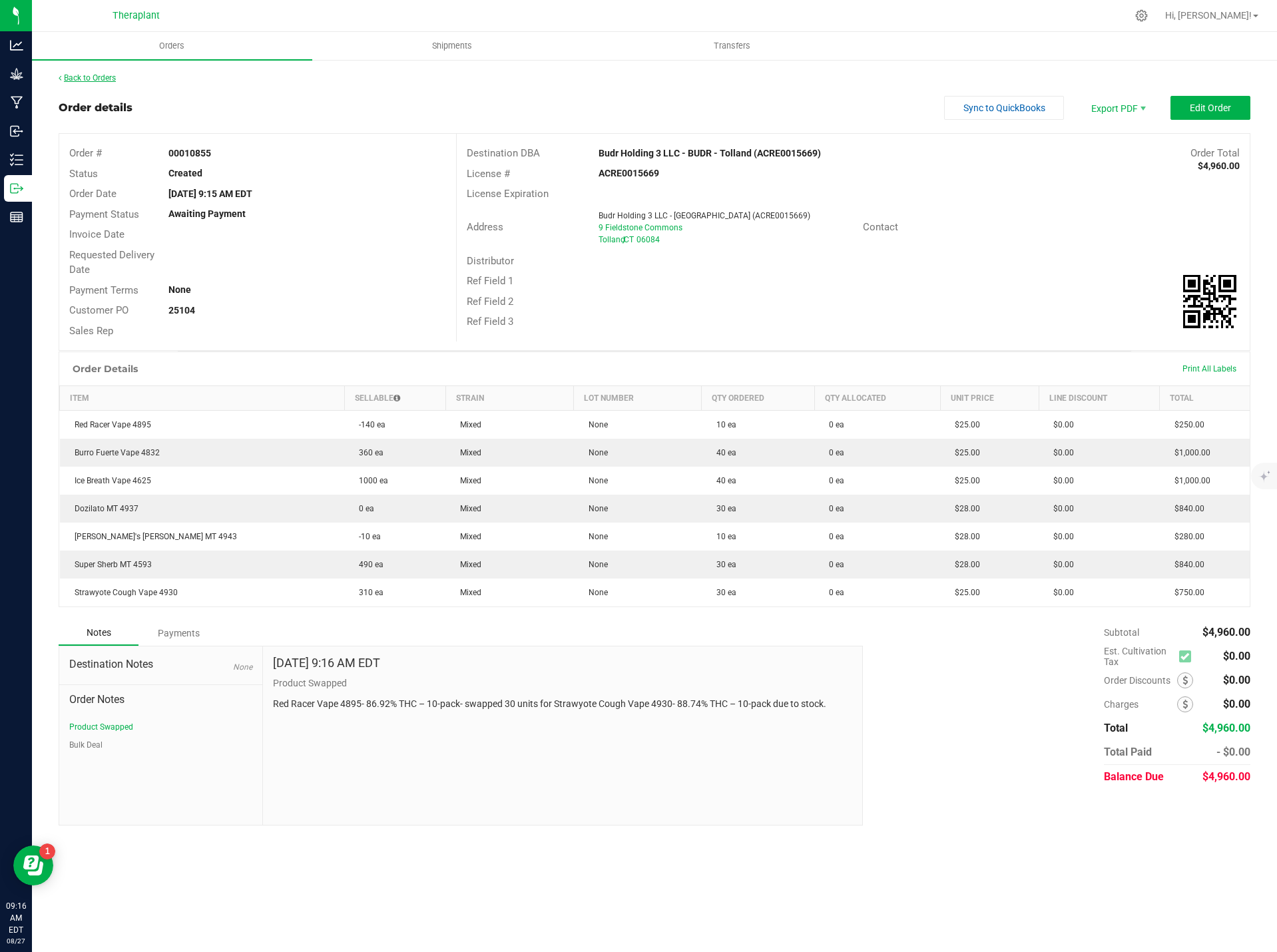
click at [97, 74] on link "Back to Orders" at bounding box center [88, 78] width 57 height 9
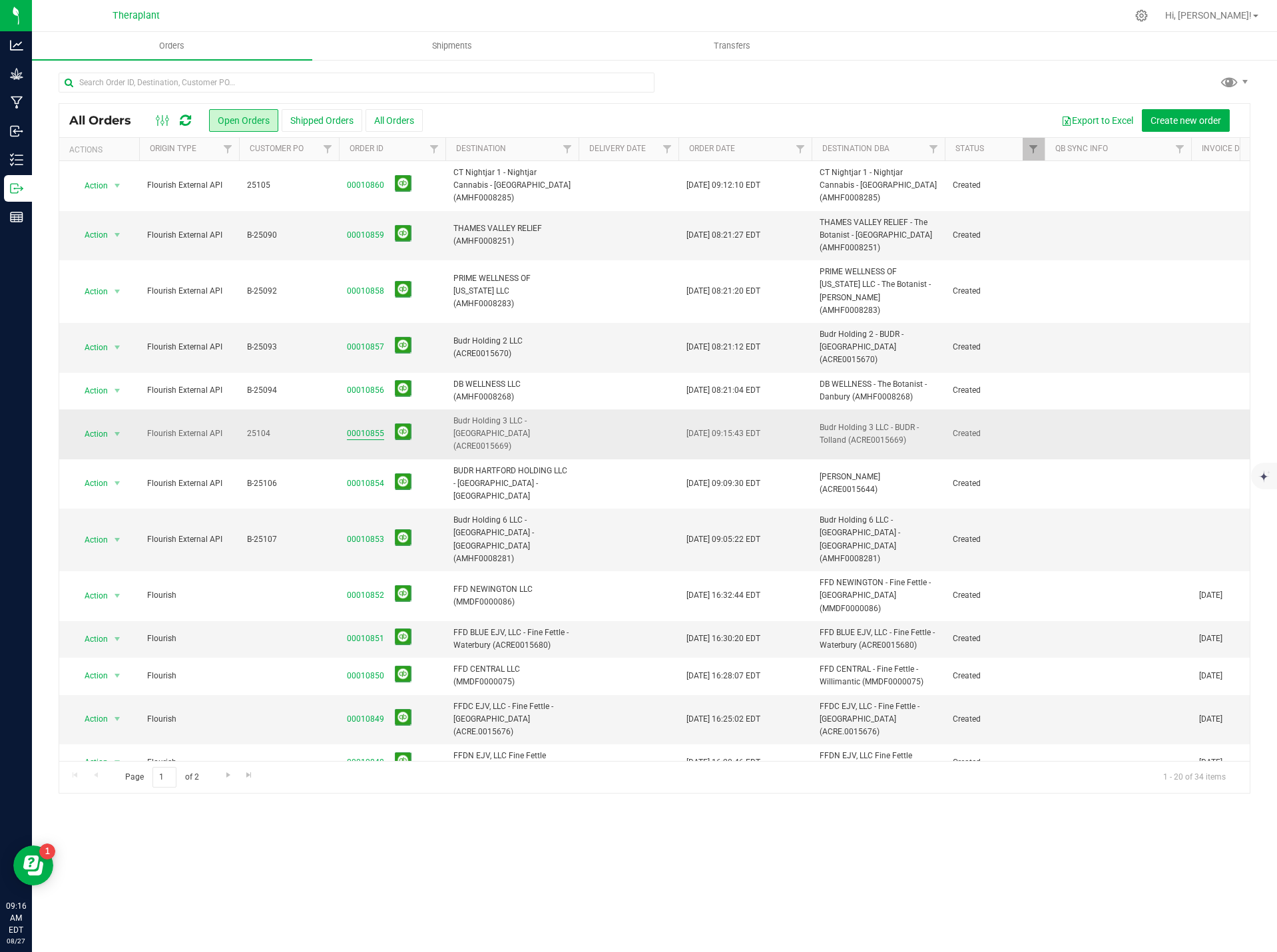
click at [357, 428] on link "00010855" at bounding box center [365, 434] width 37 height 13
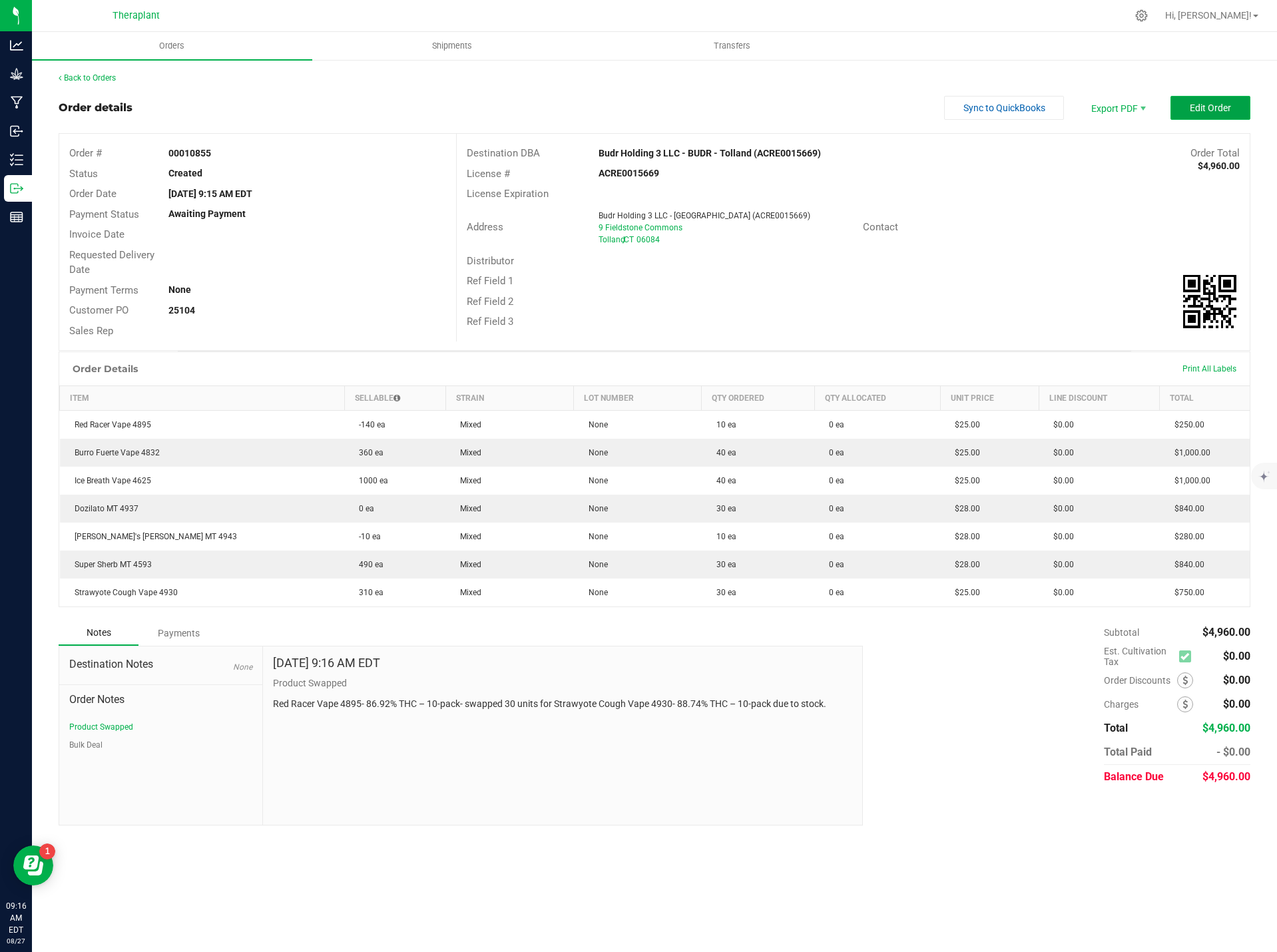
click at [1230, 110] on span "Edit Order" at bounding box center [1211, 108] width 42 height 11
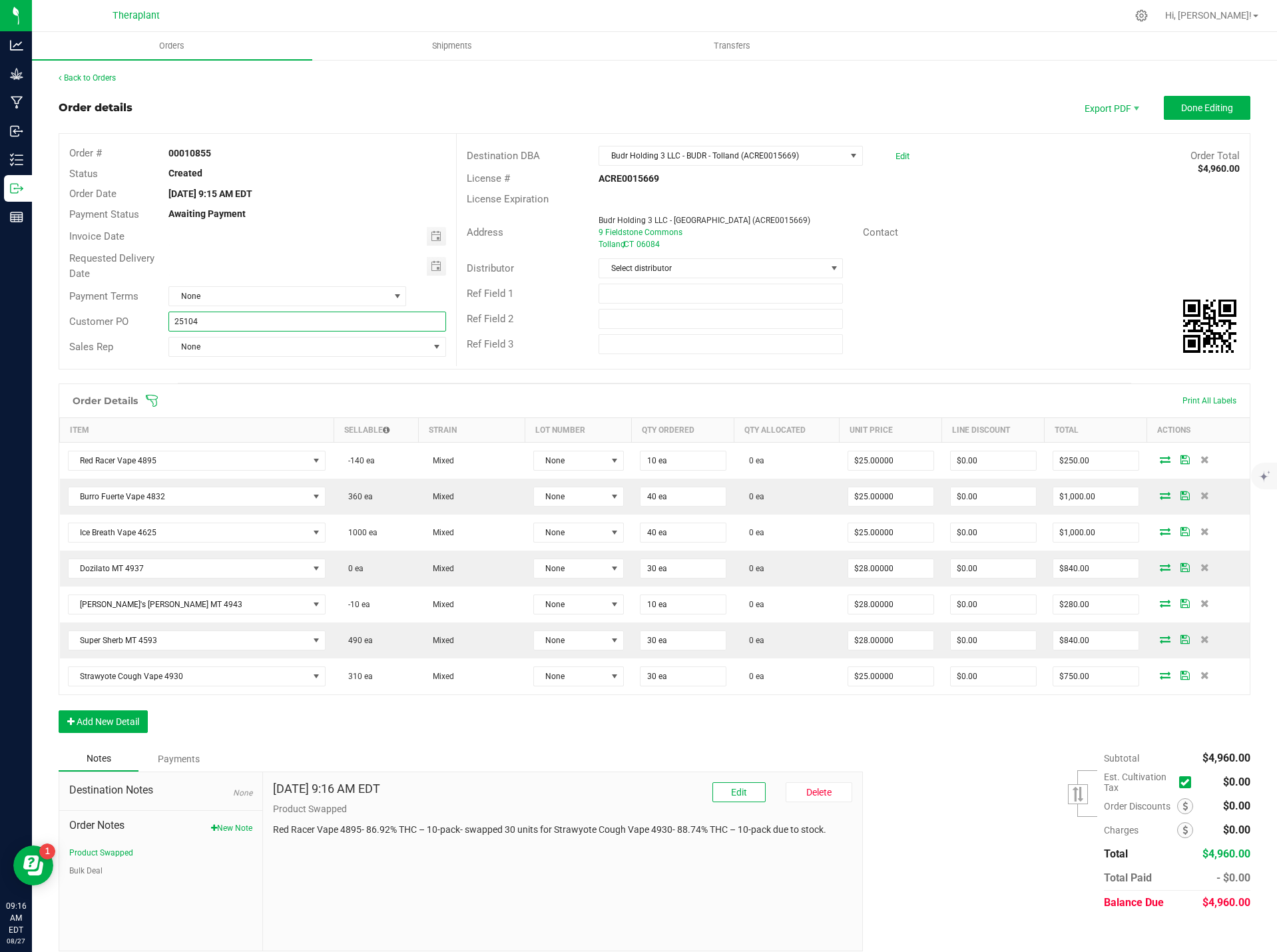
click at [177, 317] on input "25104" at bounding box center [307, 321] width 277 height 20
type input "B-25104"
click at [1220, 112] on span "Done Editing" at bounding box center [1207, 108] width 52 height 11
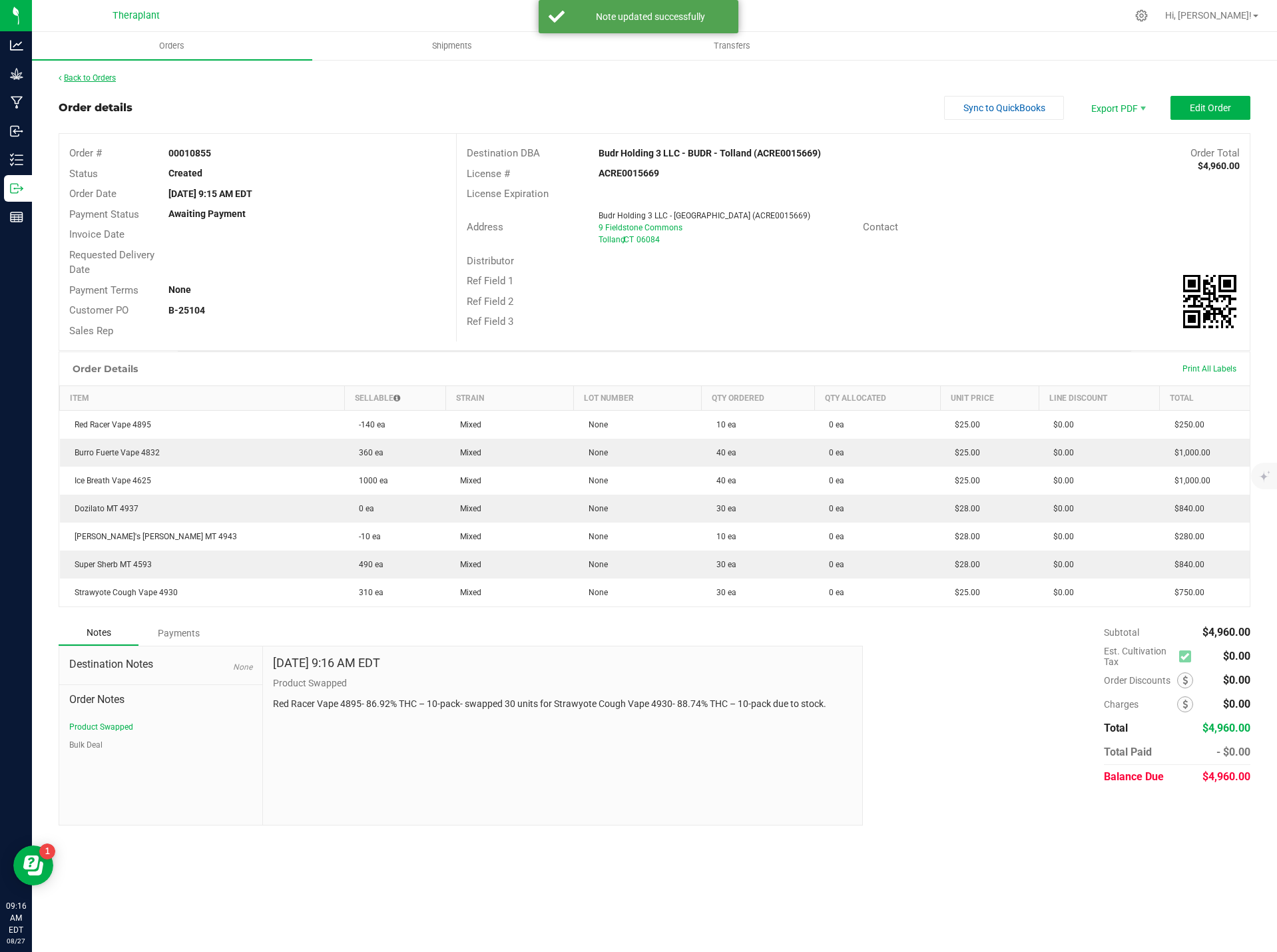
click at [107, 78] on link "Back to Orders" at bounding box center [88, 78] width 57 height 9
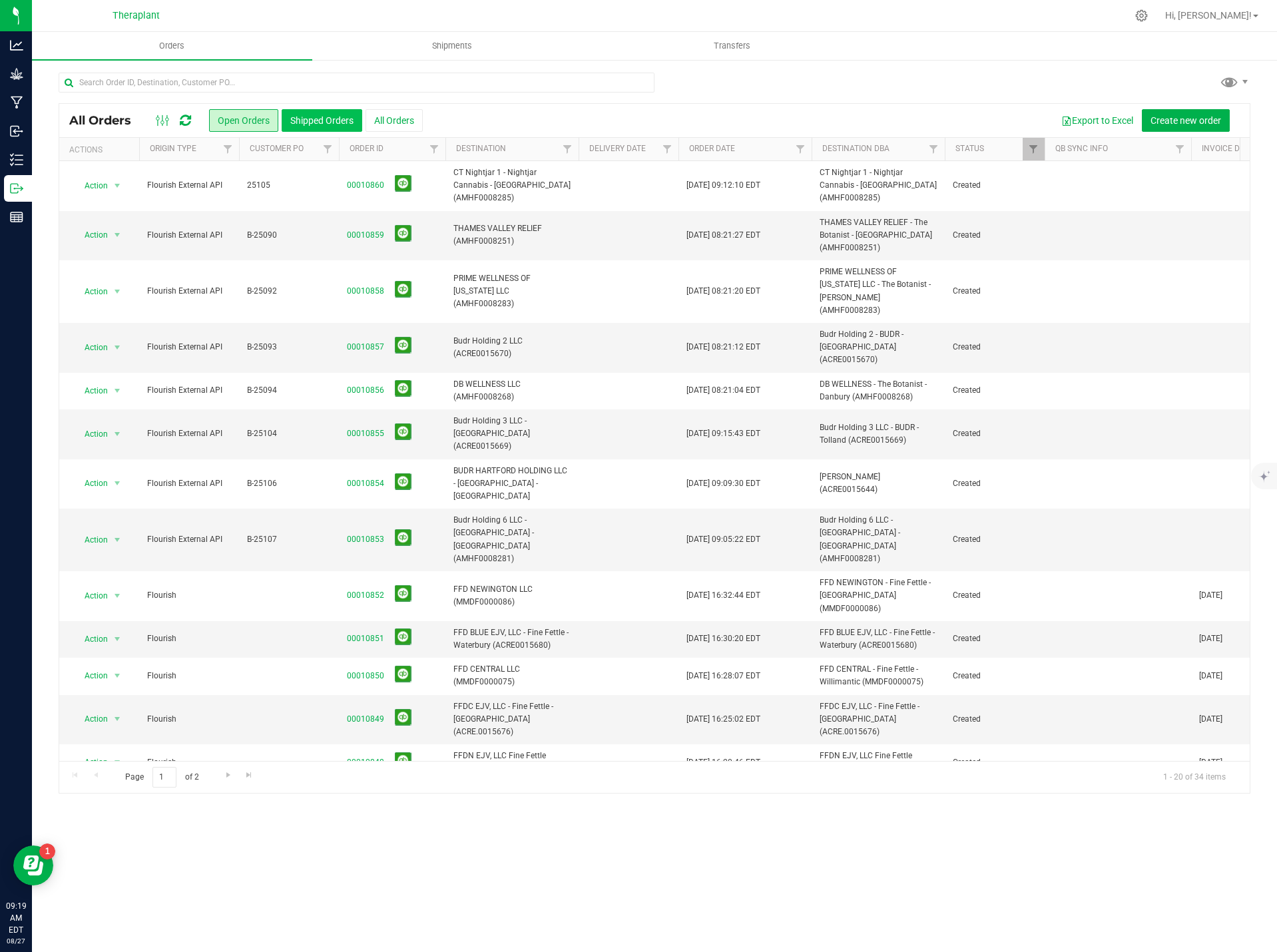
click at [328, 115] on button "Shipped Orders" at bounding box center [322, 121] width 81 height 23
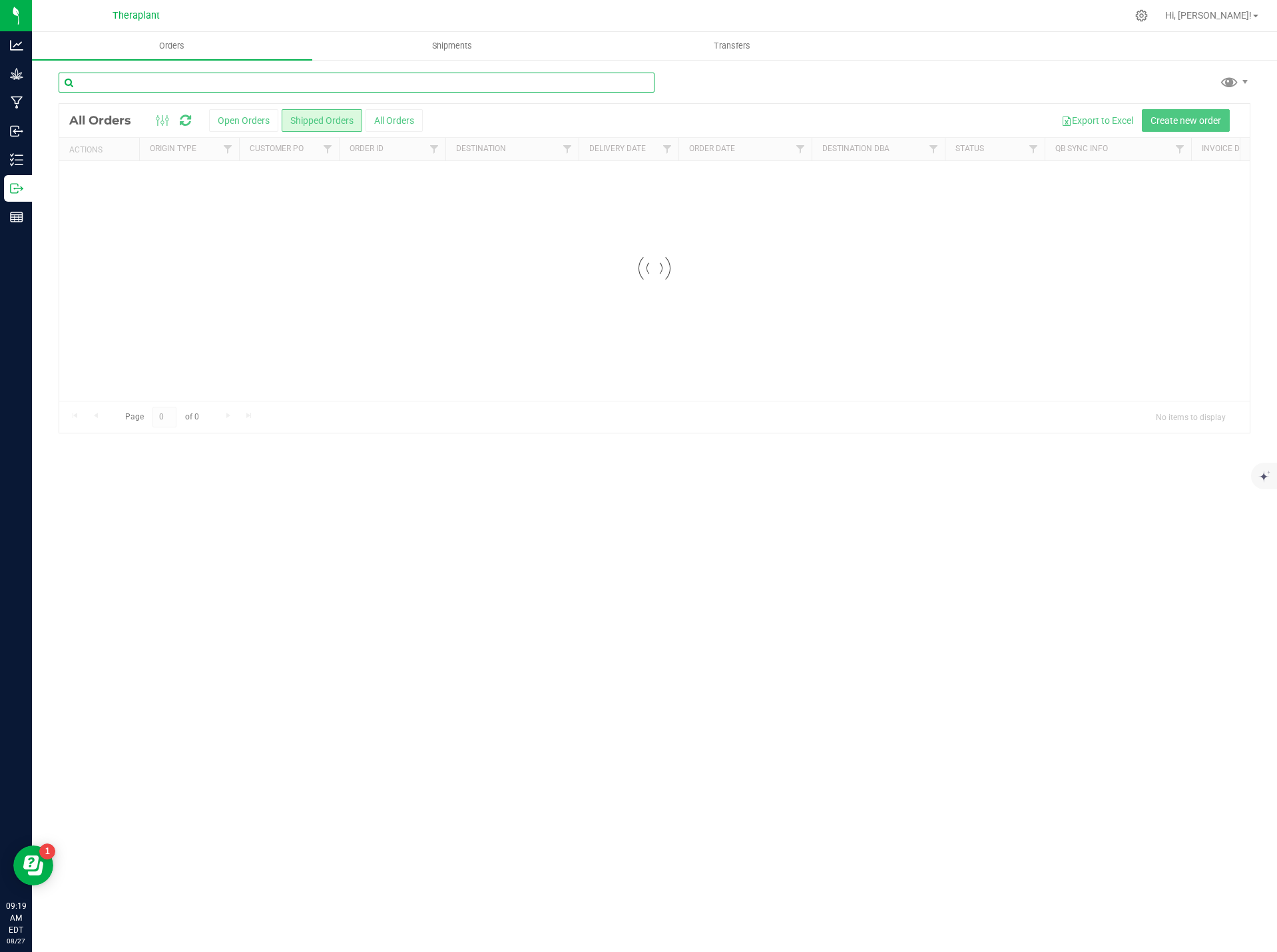
click at [203, 79] on input "text" at bounding box center [357, 82] width 596 height 20
type input "25105"
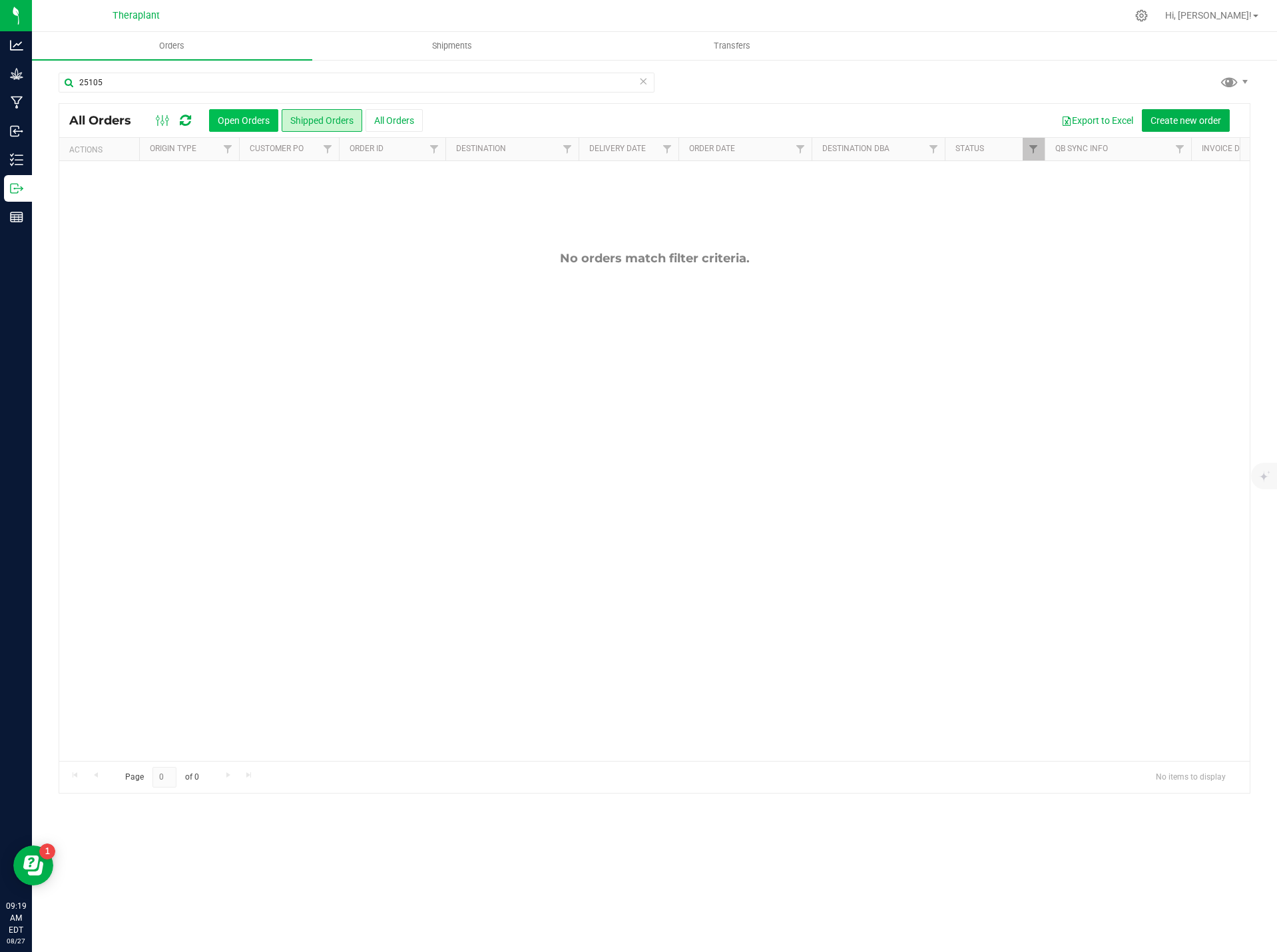
click at [261, 126] on button "Open Orders" at bounding box center [244, 121] width 70 height 23
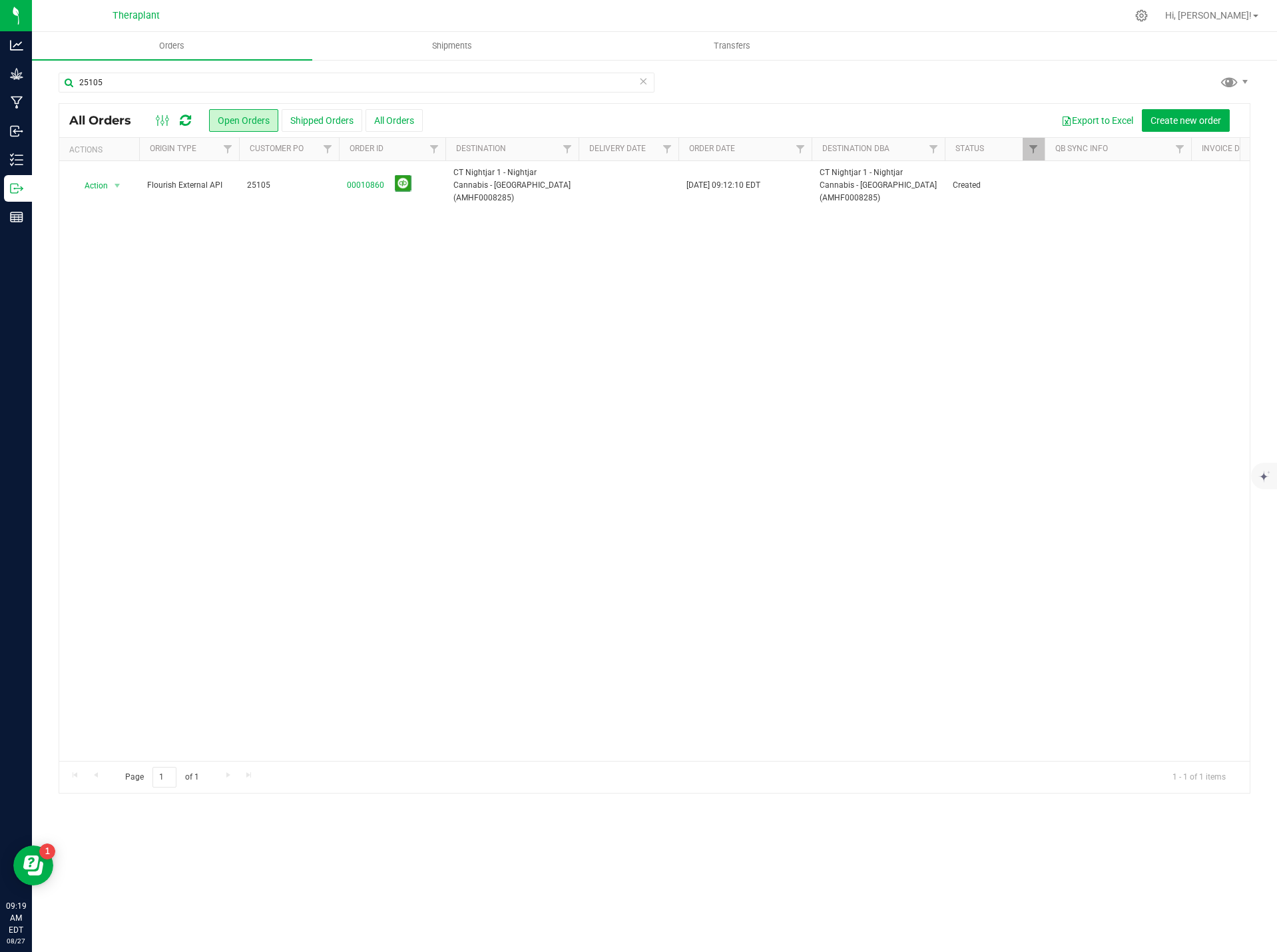
click at [642, 76] on icon at bounding box center [643, 80] width 9 height 16
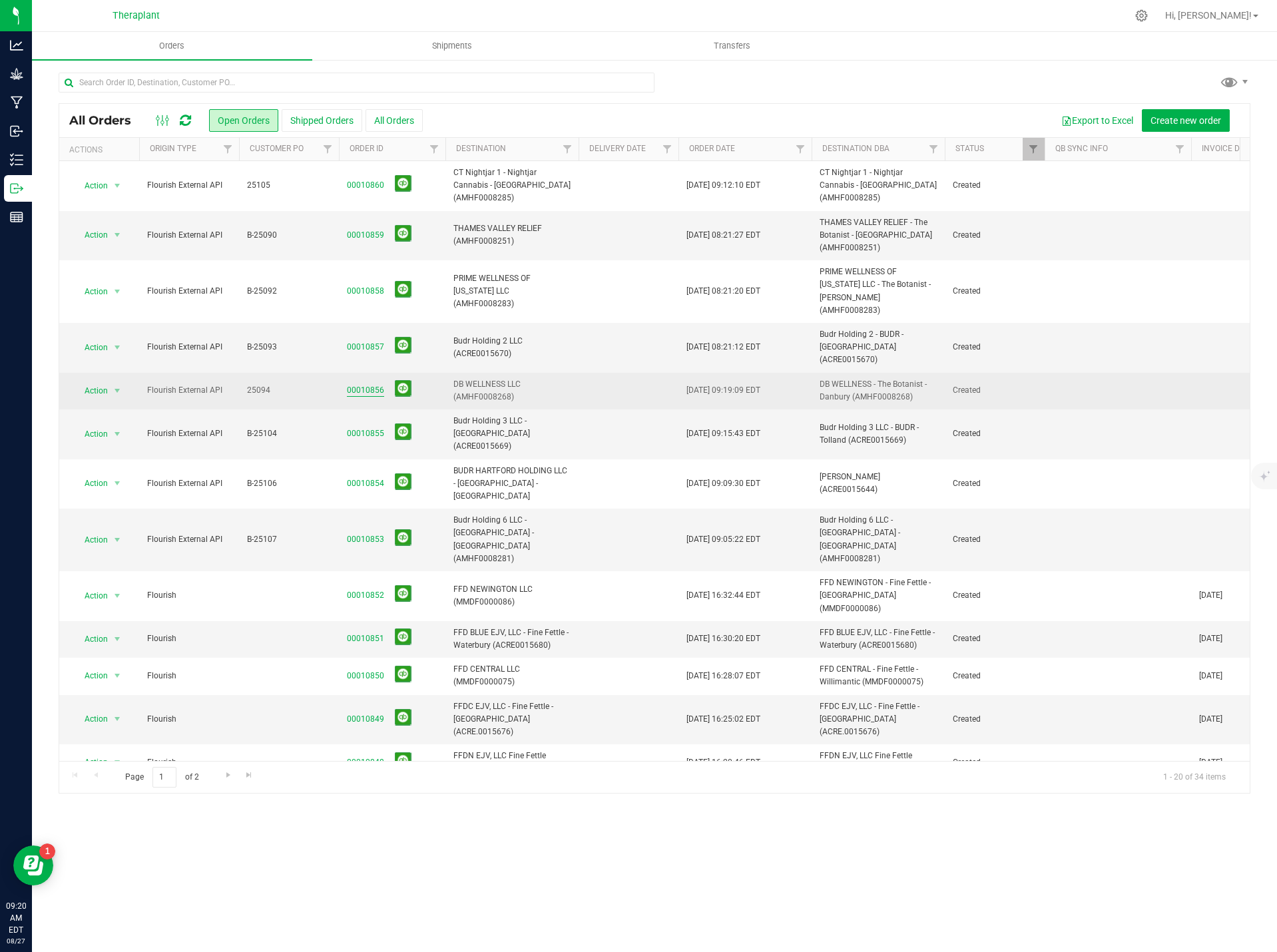
click at [357, 384] on link "00010856" at bounding box center [365, 390] width 37 height 13
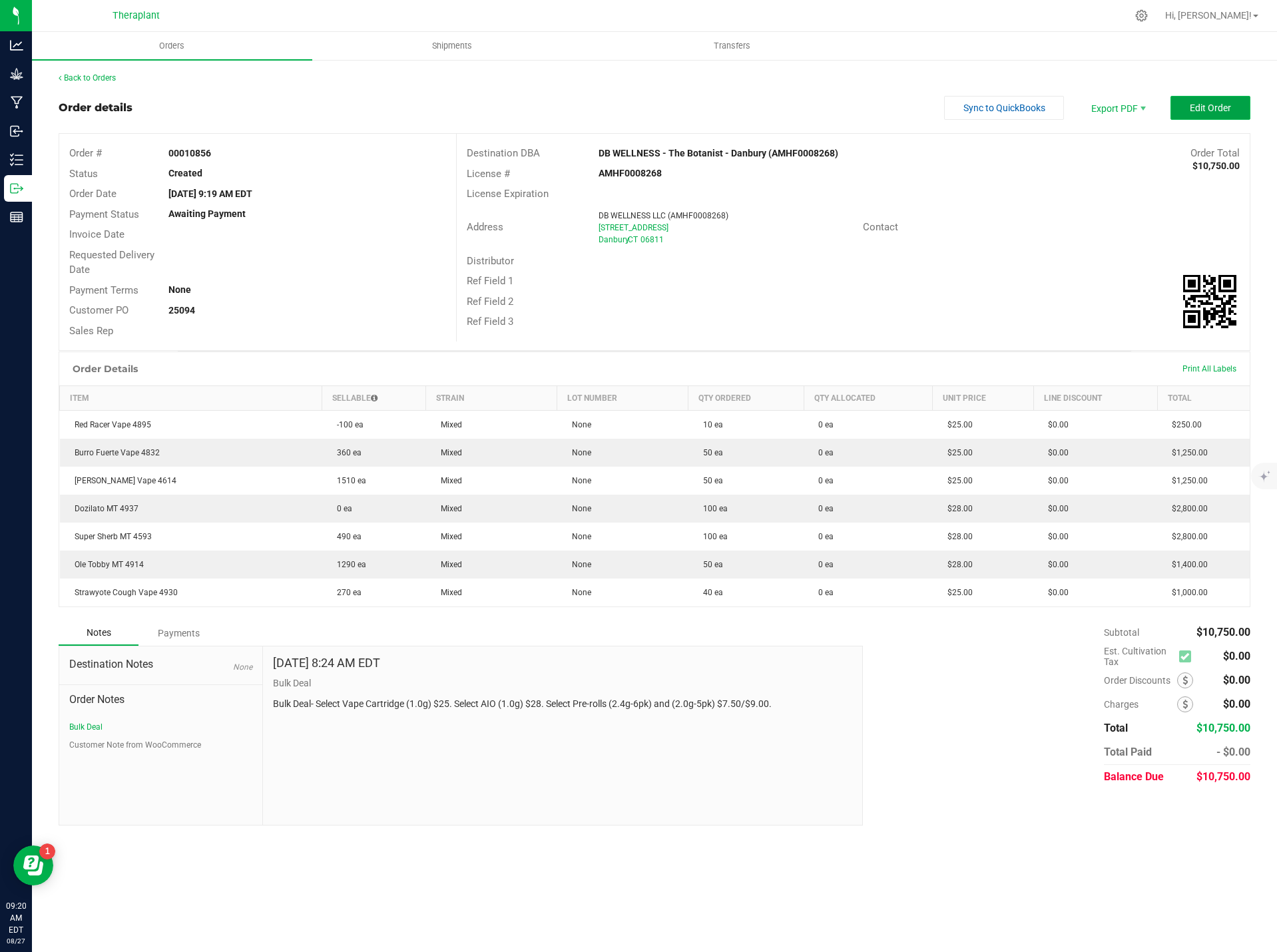
click at [1214, 97] on button "Edit Order" at bounding box center [1211, 108] width 80 height 24
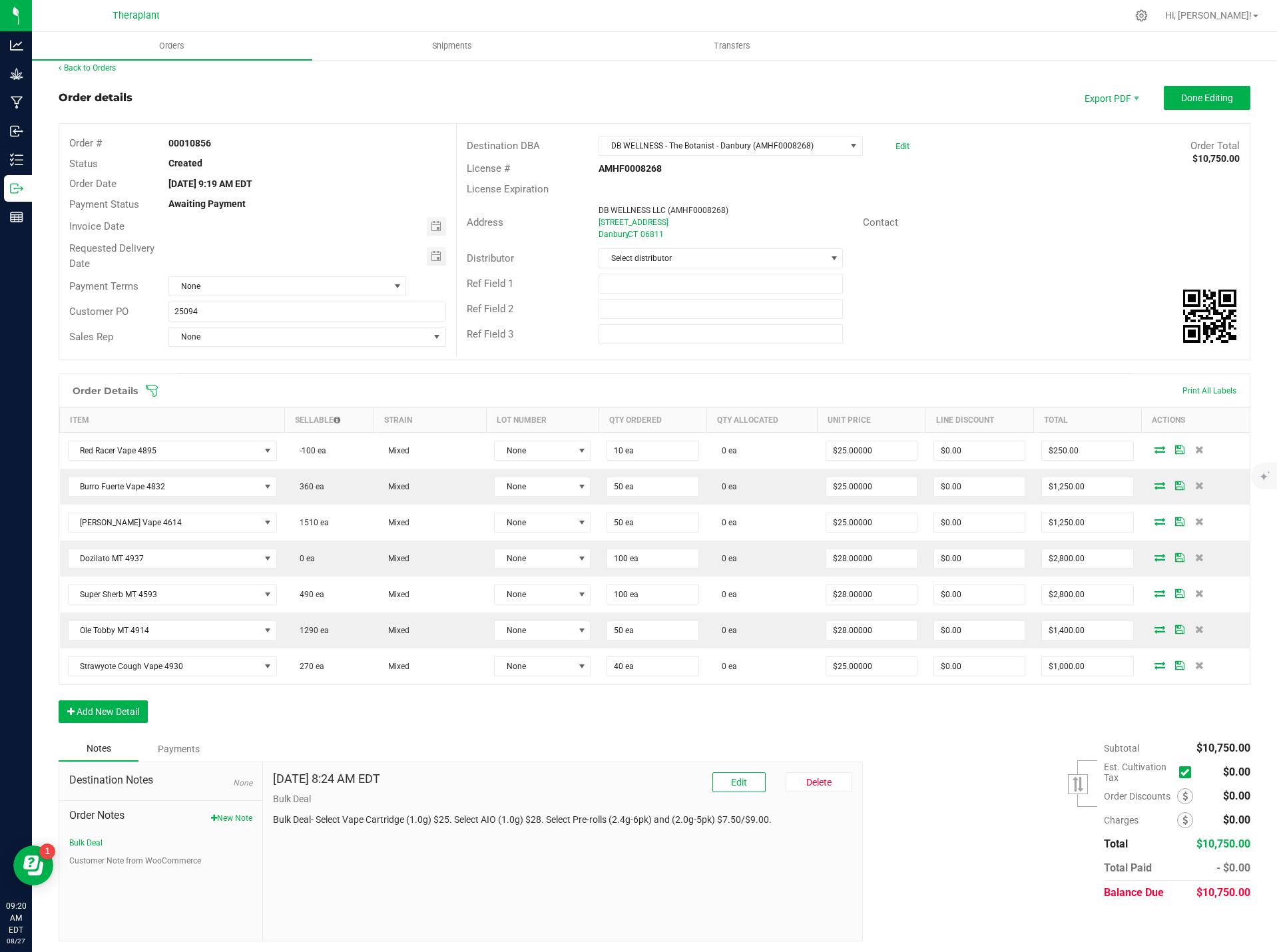
scroll to position [13, 0]
click at [221, 816] on button "New Note" at bounding box center [231, 815] width 42 height 12
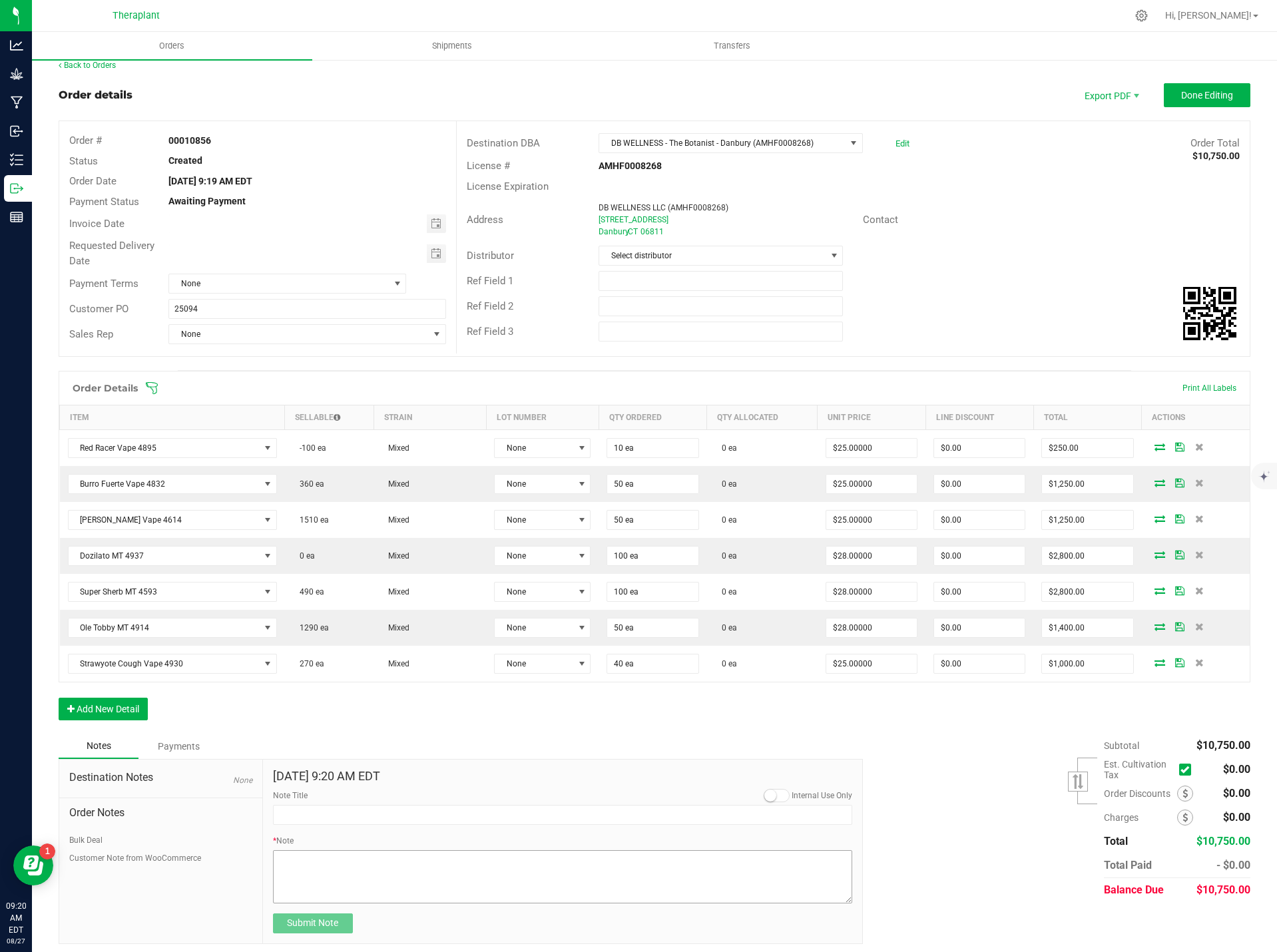
scroll to position [18, 0]
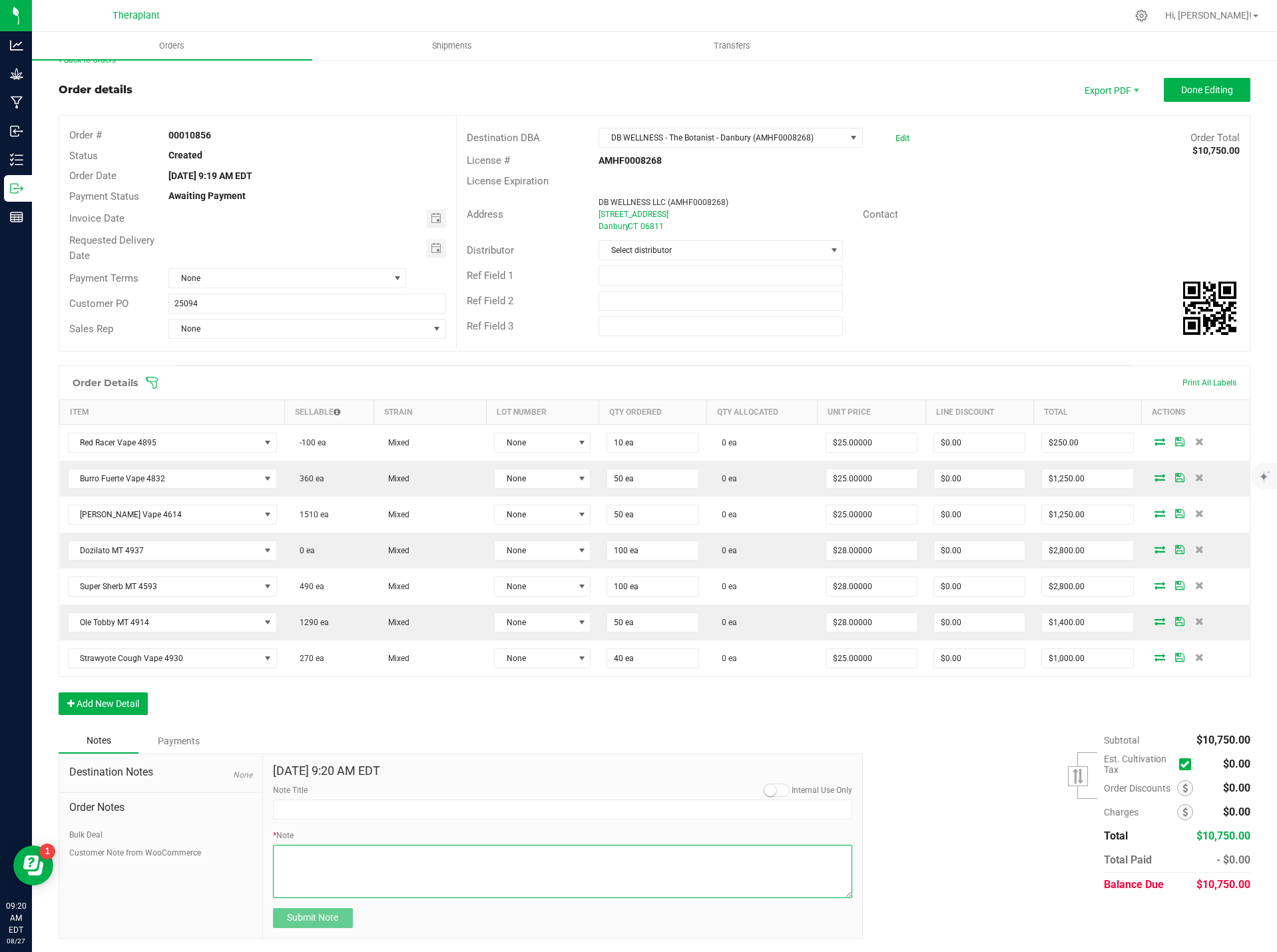
paste textarea "Red Racer Vape 4895- 86.92% THC – 10-pack- swapped 40 units for Strawyote Cough…"
type textarea "Red Racer Vape 4895- 86.92% THC – 10-pack- swapped 40 units for Strawyote Cough…"
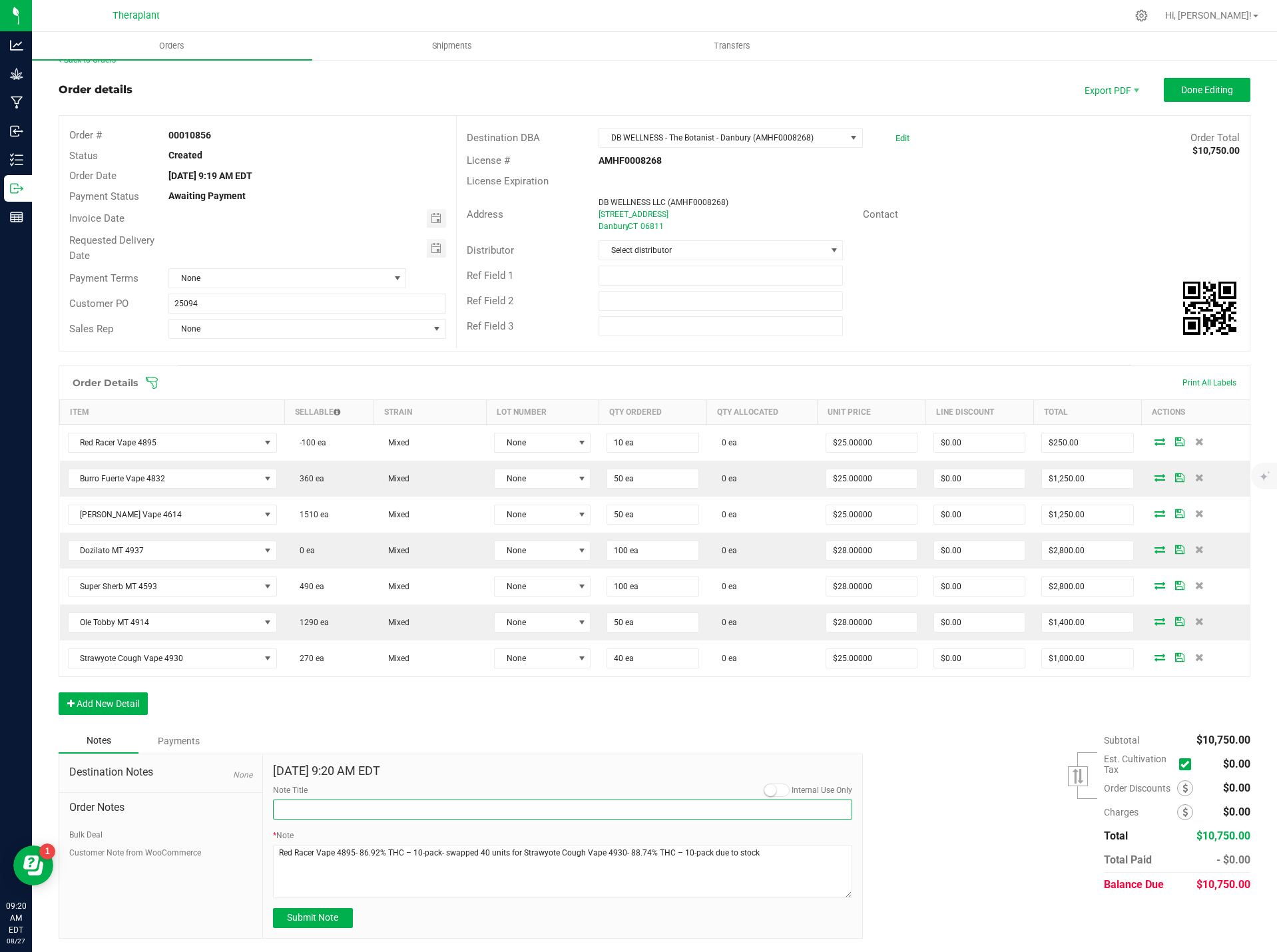
click at [308, 811] on input "Note Title" at bounding box center [562, 809] width 580 height 20
type input "Product Swapped"
click at [330, 920] on span "Submit Note" at bounding box center [313, 917] width 51 height 11
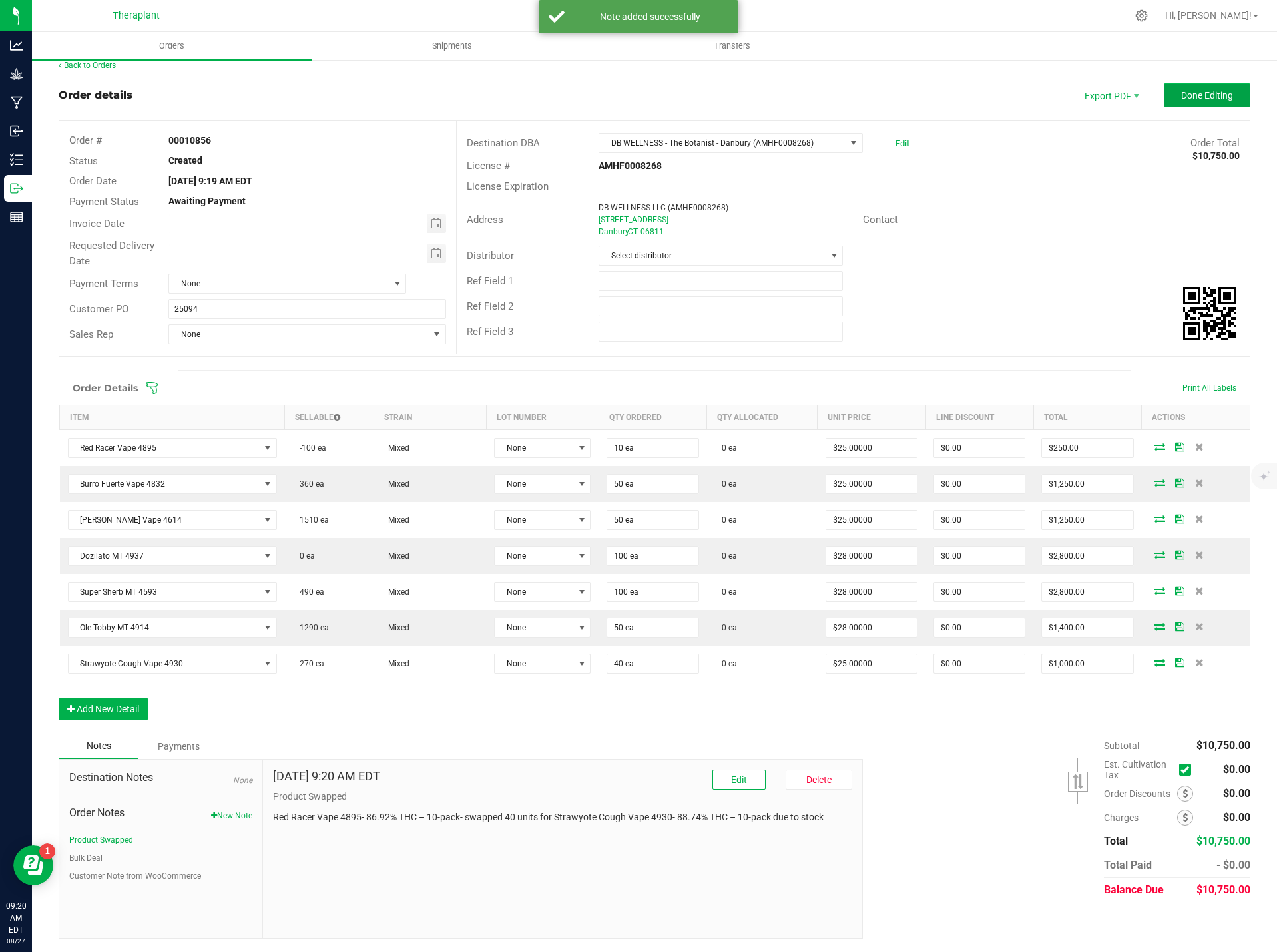
click at [1199, 94] on span "Done Editing" at bounding box center [1207, 95] width 52 height 11
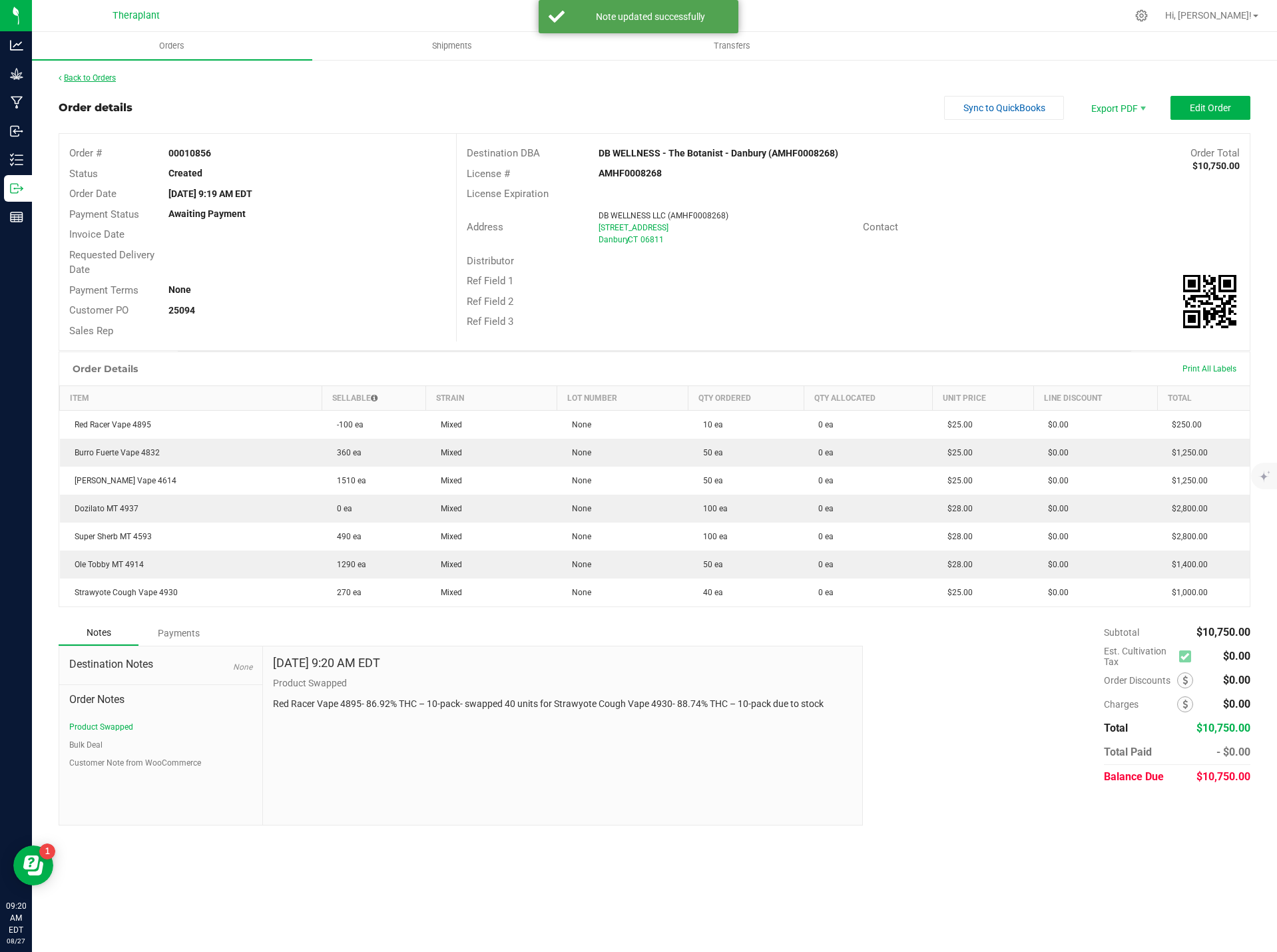
click at [86, 76] on link "Back to Orders" at bounding box center [88, 78] width 57 height 9
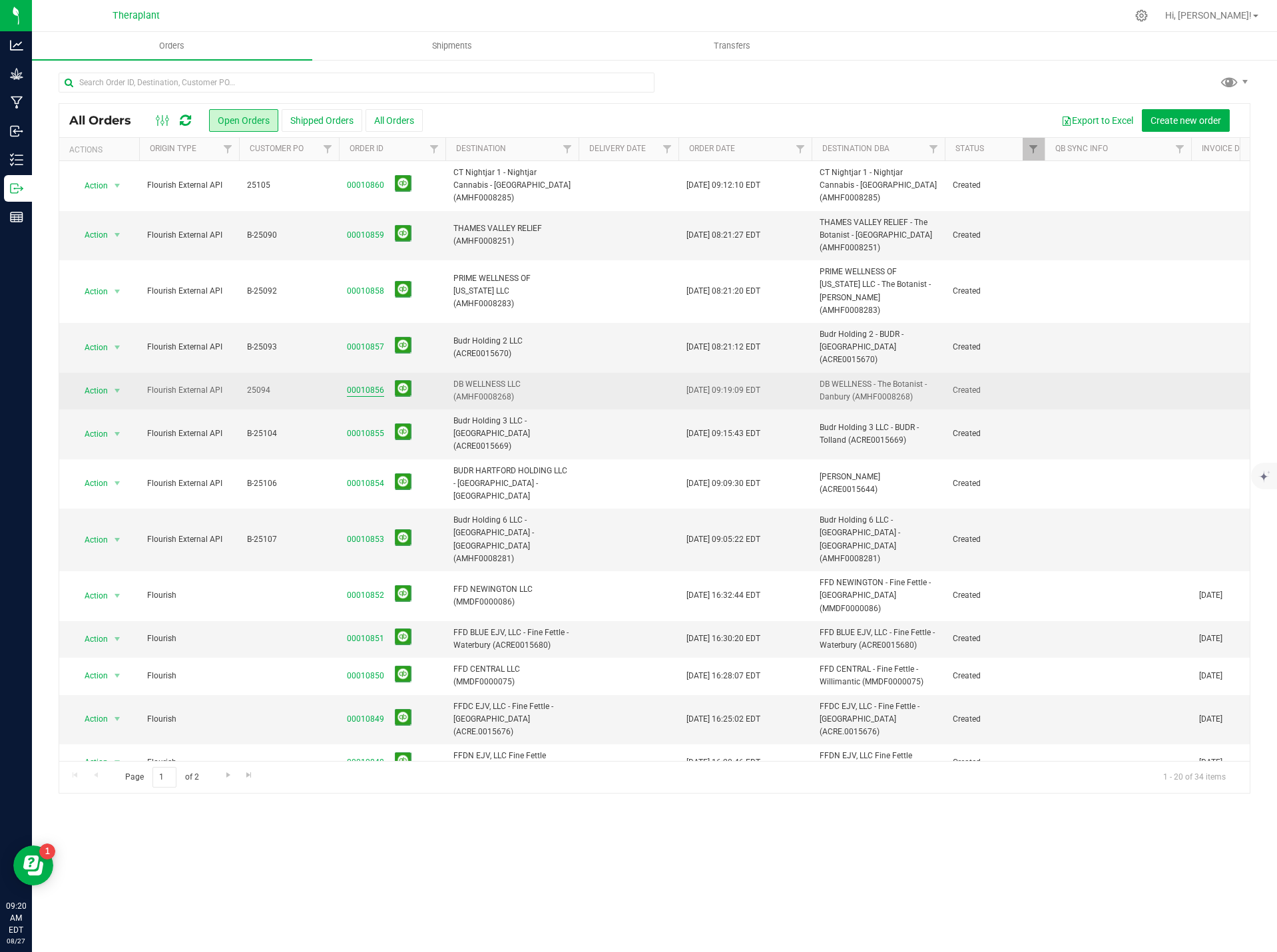
click at [362, 384] on link "00010856" at bounding box center [365, 390] width 37 height 13
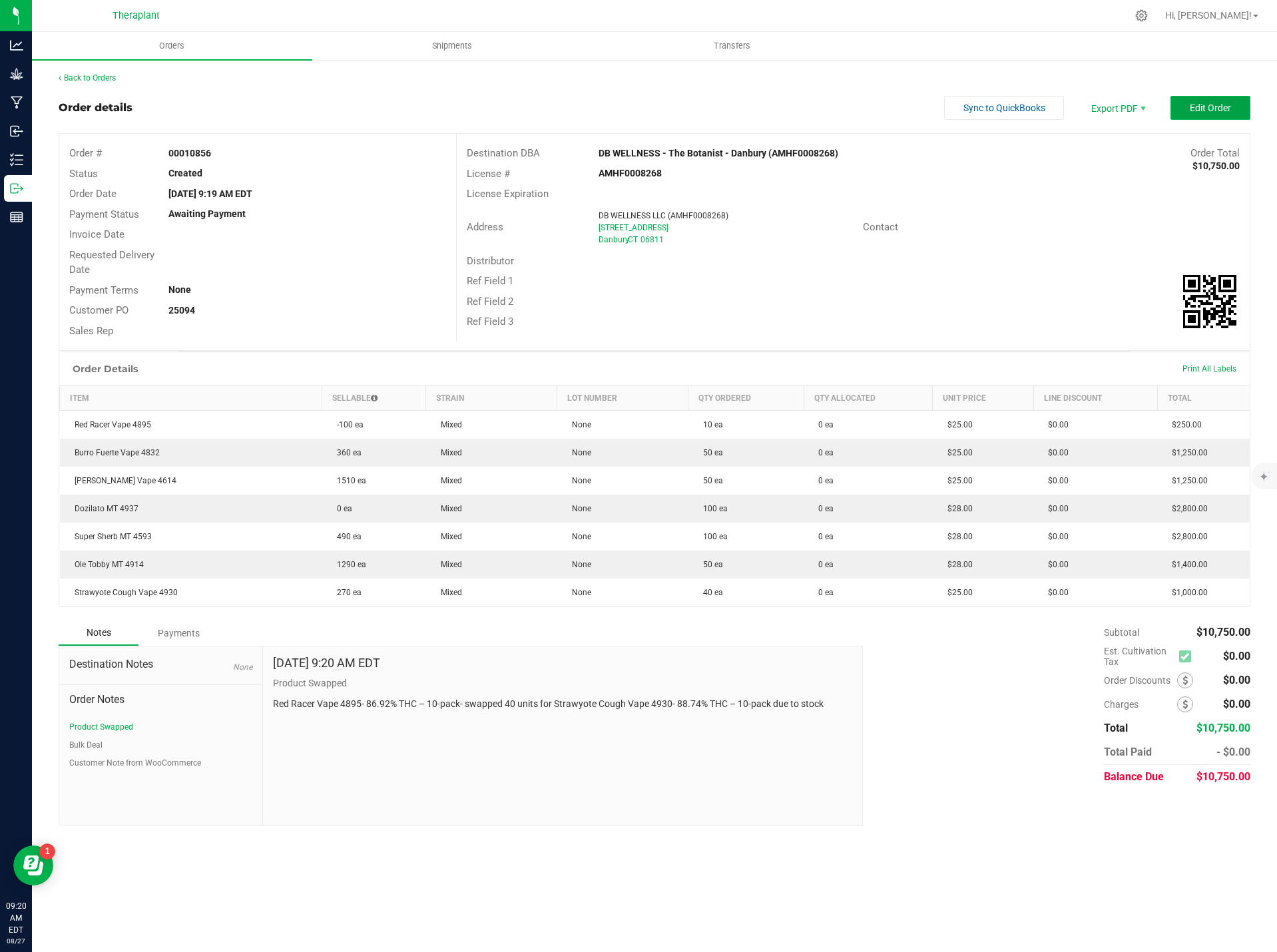
click at [1219, 118] on button "Edit Order" at bounding box center [1211, 108] width 80 height 24
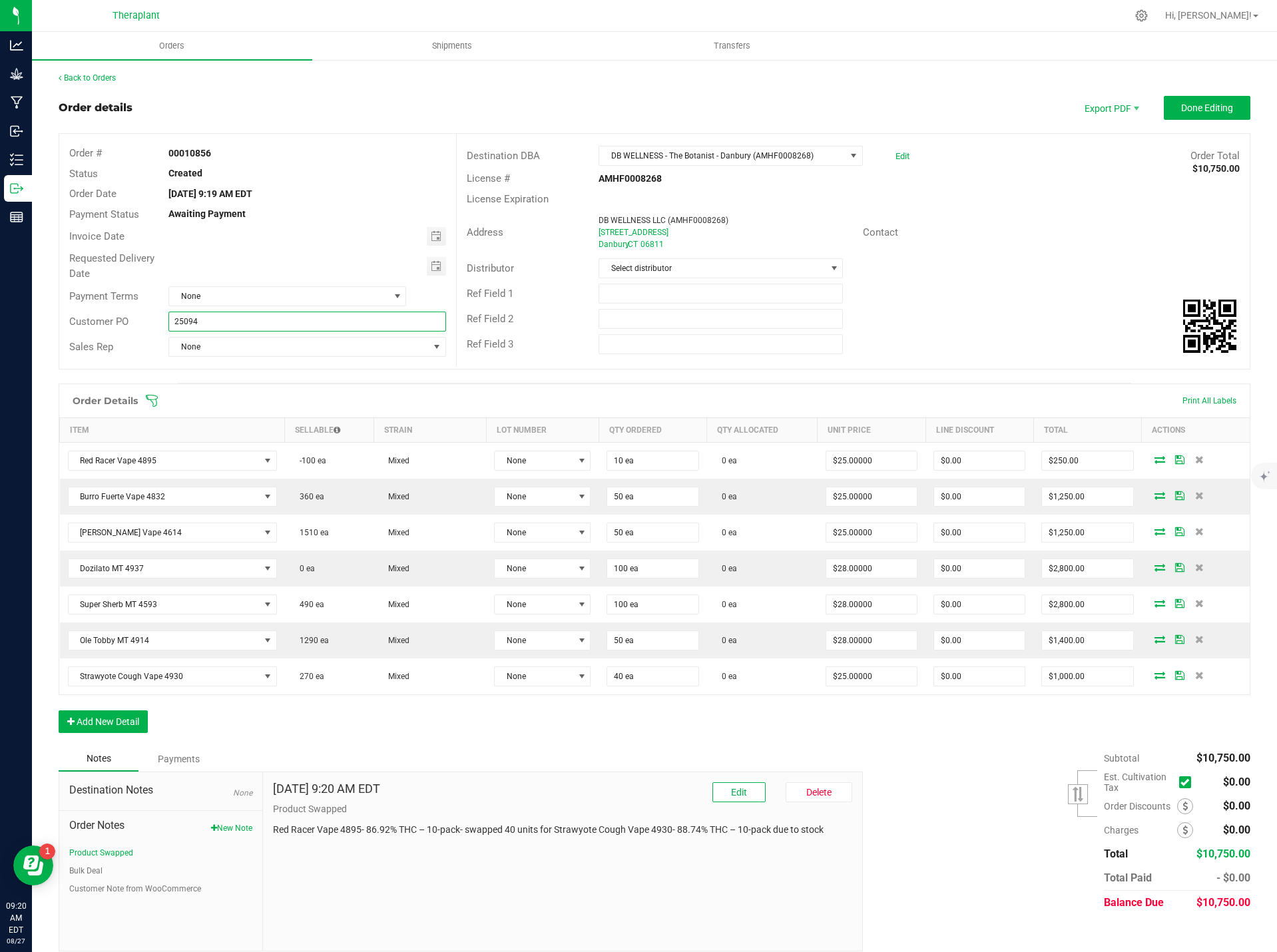
click at [172, 319] on input "25094" at bounding box center [307, 321] width 277 height 20
type input "B-25094"
click at [1207, 100] on button "Done Editing" at bounding box center [1207, 108] width 87 height 24
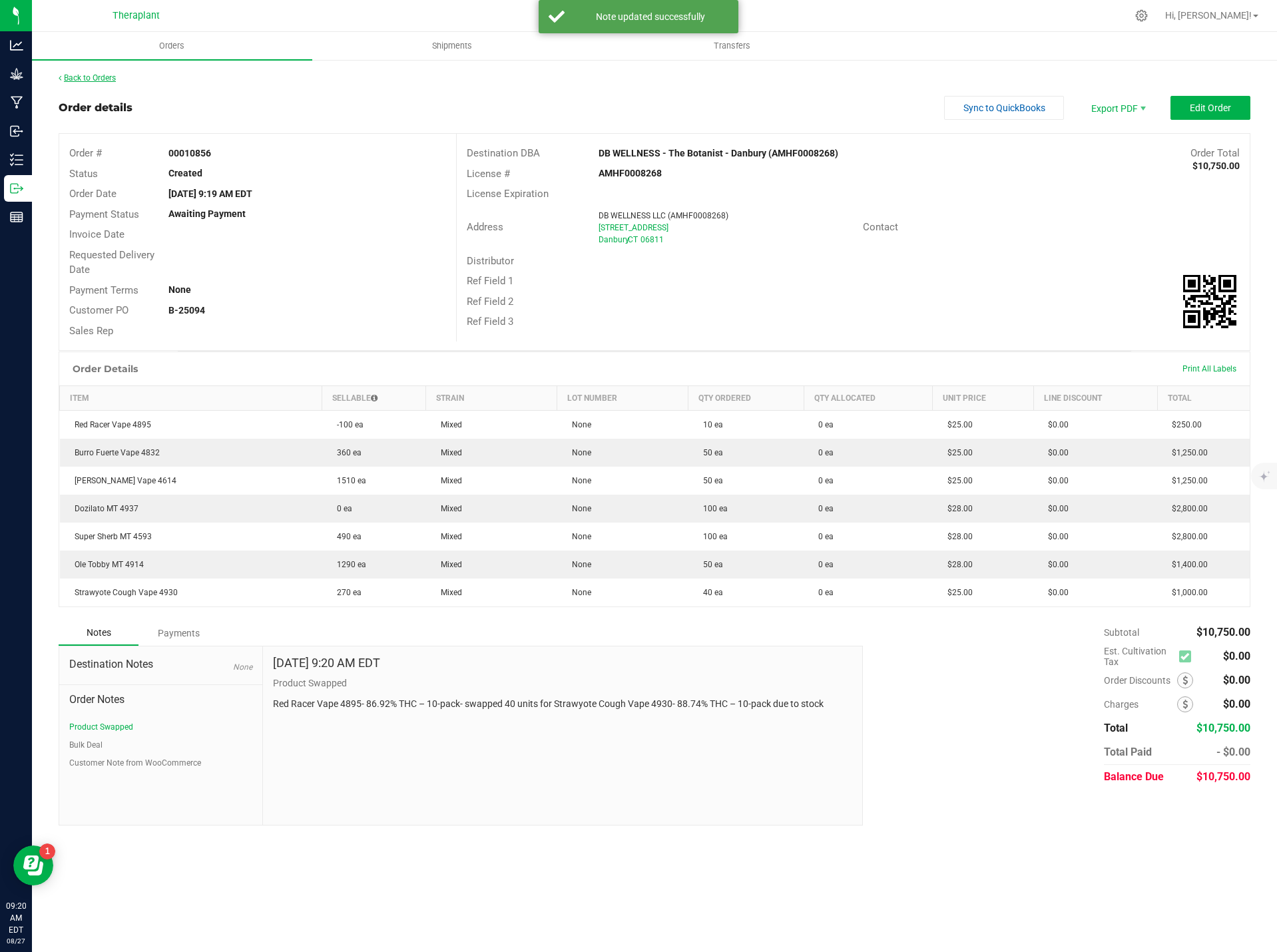
click at [94, 74] on link "Back to Orders" at bounding box center [88, 78] width 57 height 9
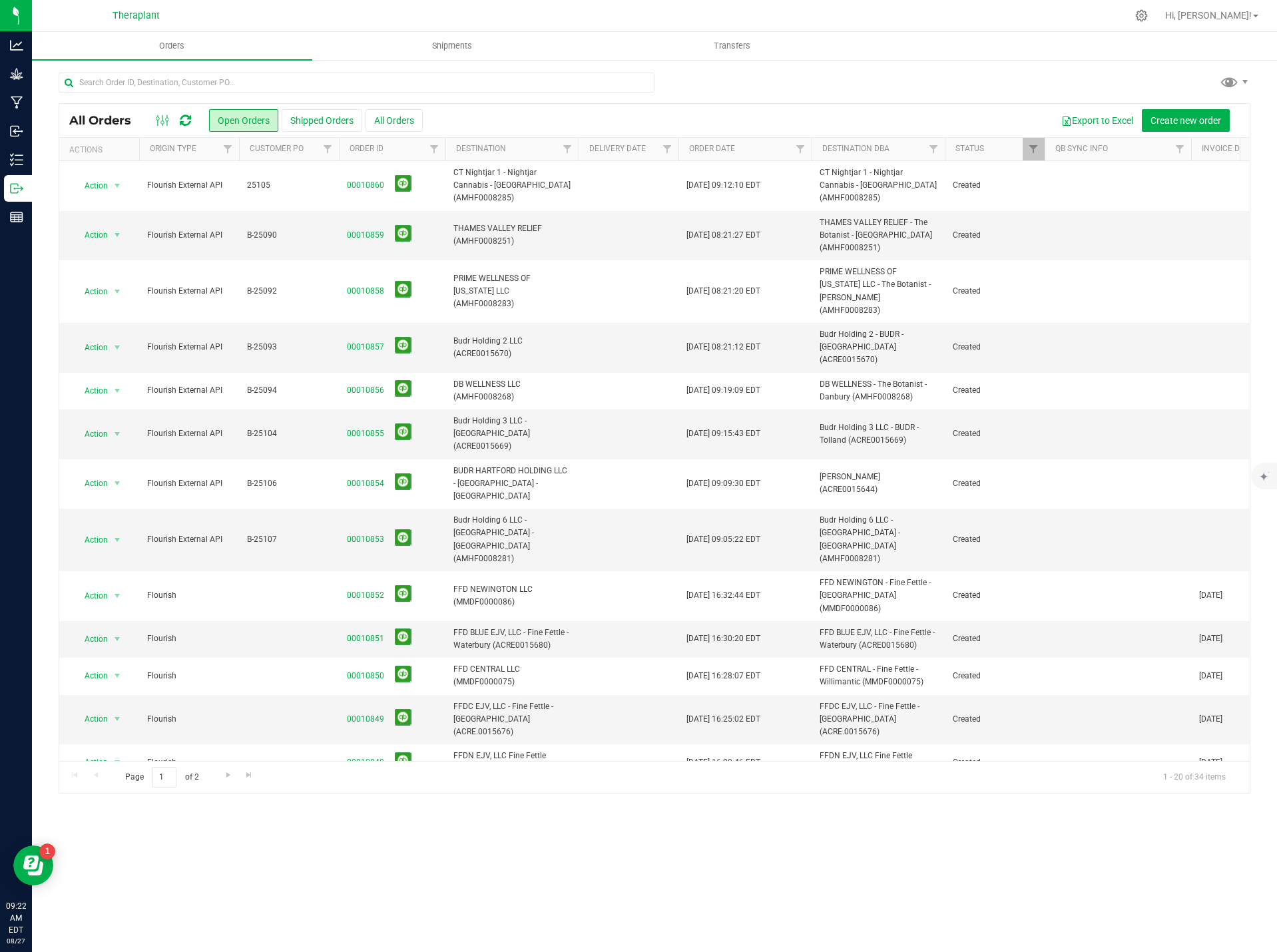
click at [181, 116] on icon at bounding box center [185, 121] width 11 height 14
click at [363, 341] on link "00010857" at bounding box center [365, 347] width 37 height 13
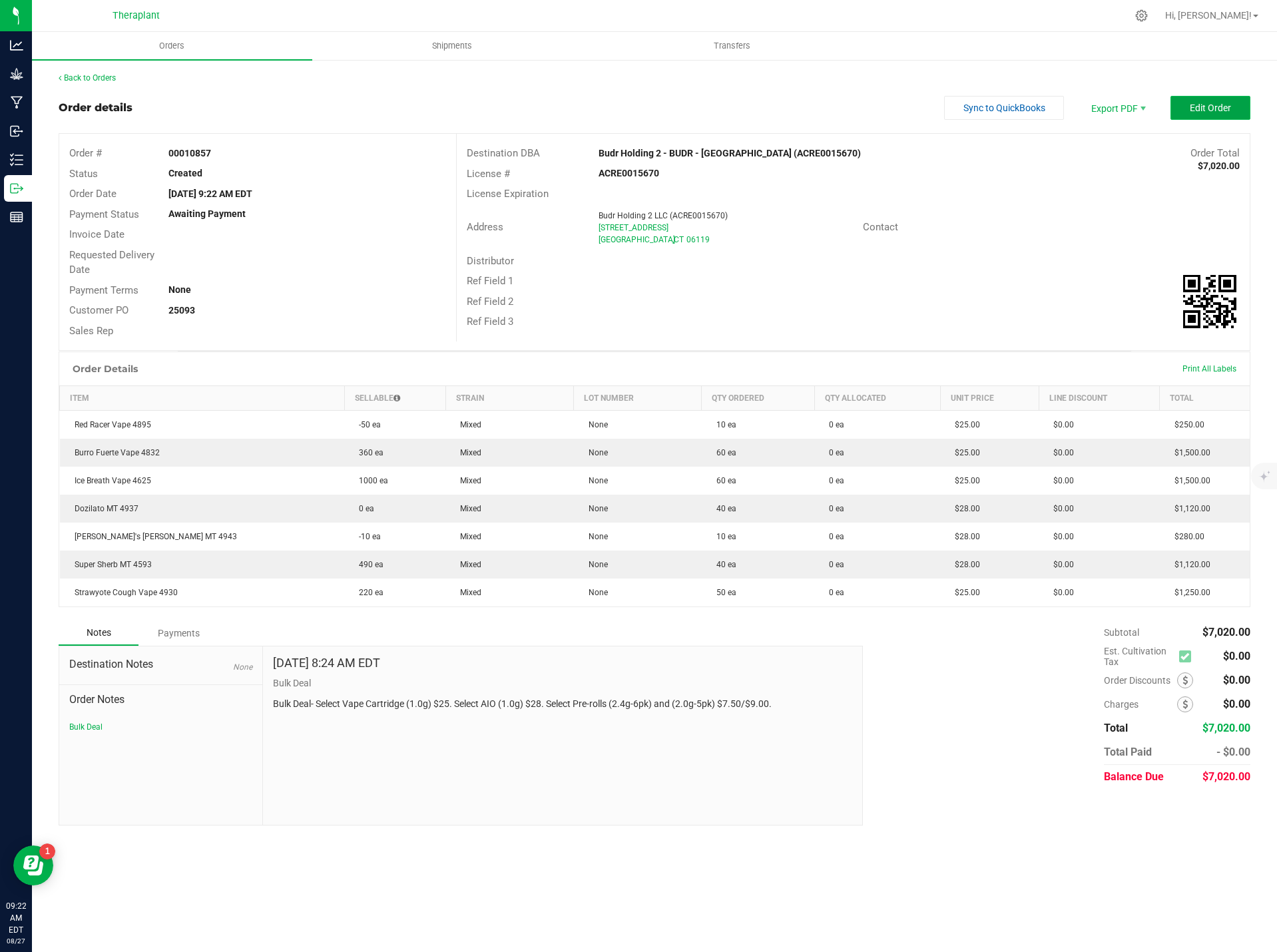
click at [1202, 109] on span "Edit Order" at bounding box center [1211, 108] width 42 height 11
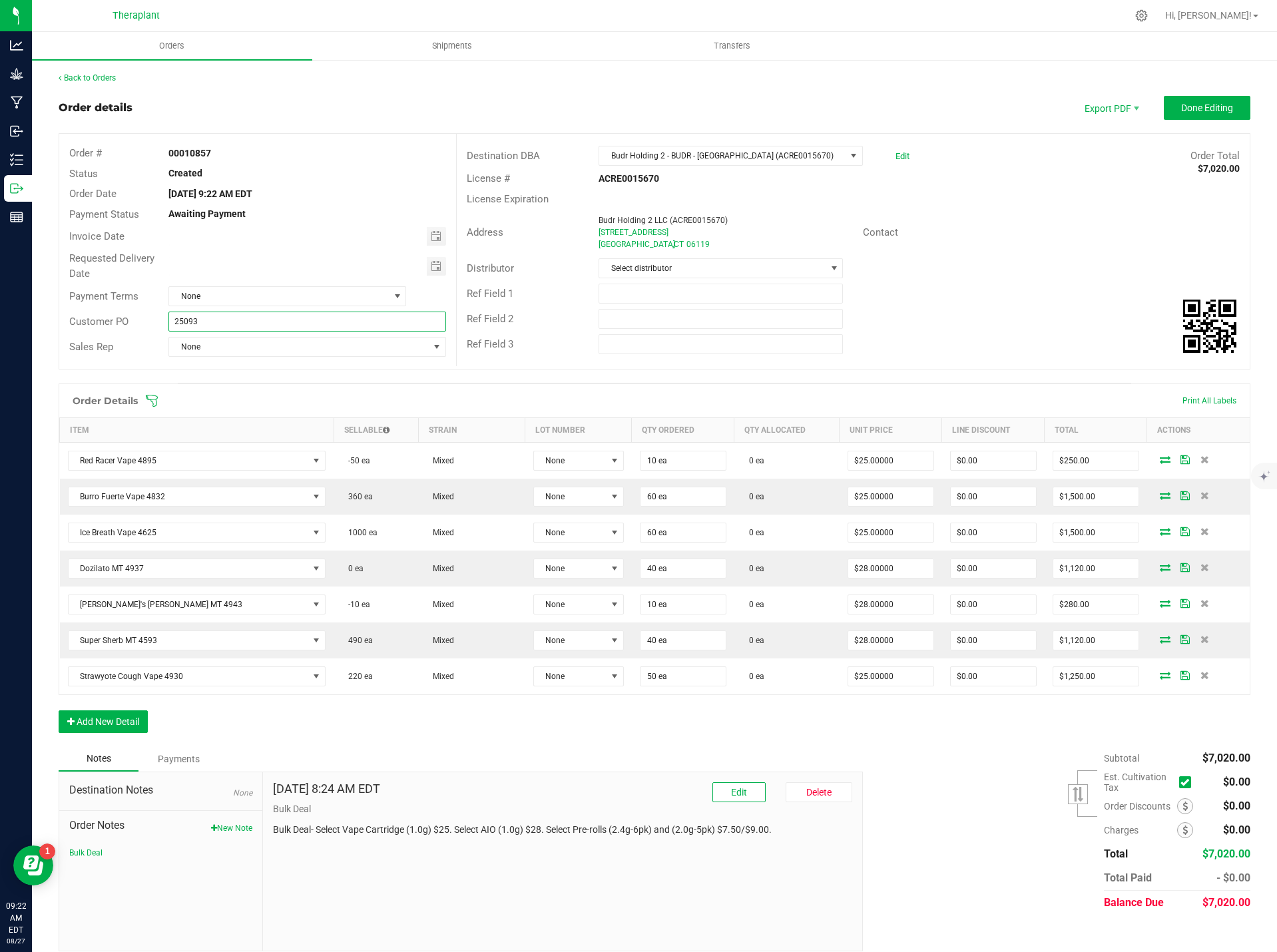
click at [171, 323] on input "25093" at bounding box center [307, 321] width 277 height 20
type input "B-25093"
click at [231, 833] on button "New Note" at bounding box center [231, 828] width 42 height 12
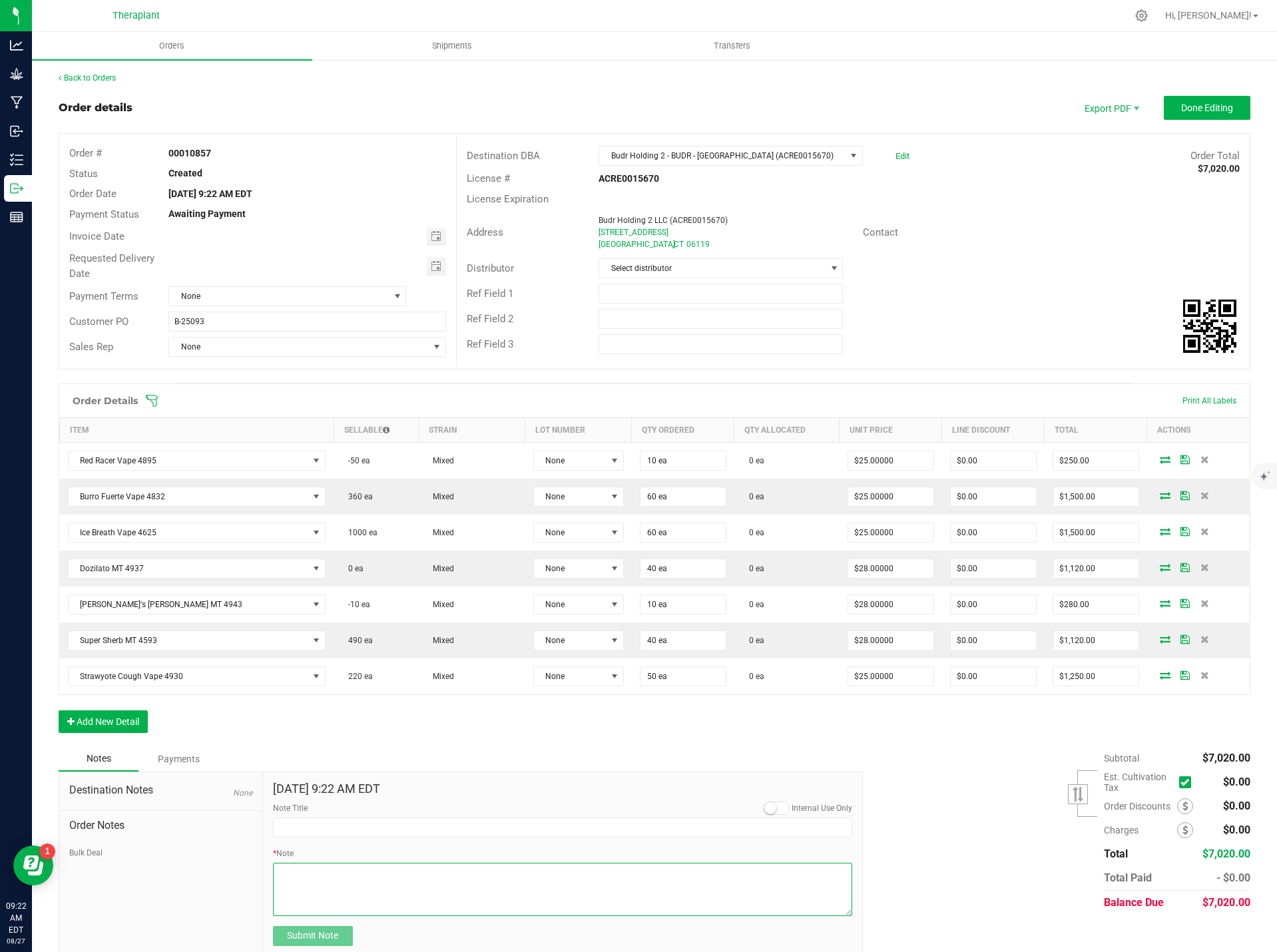
paste textarea "Red Racer Vape 4895- 86.92% THC – 10-pack- swapped 50 units for Strawyote Cough…"
type textarea "Red Racer Vape 4895- 86.92% THC – 10-pack- swapped 50 units for Strawyote Cough…"
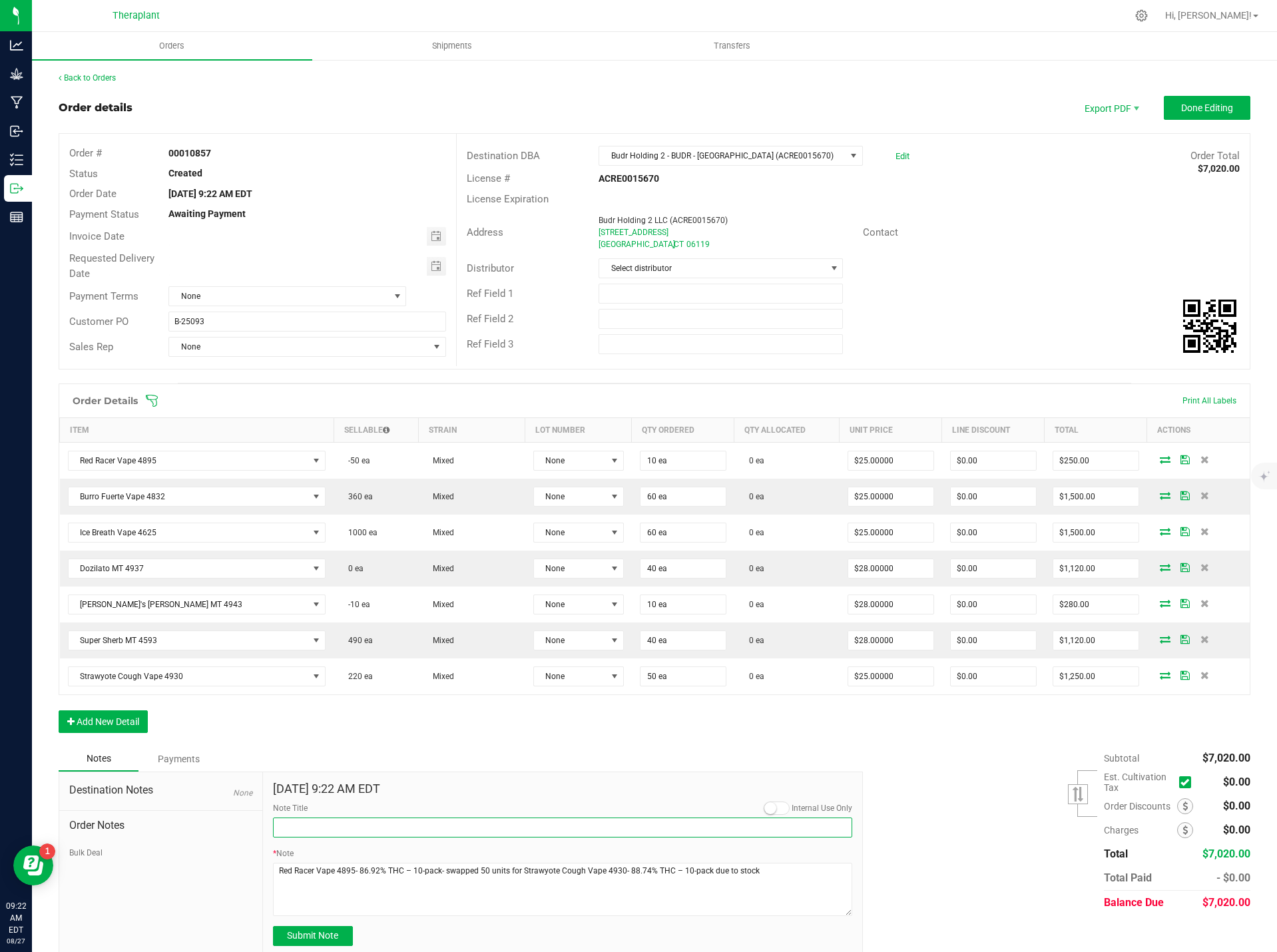
click at [308, 818] on input "Note Title" at bounding box center [562, 827] width 580 height 20
type input "Product Swapped"
click at [331, 935] on span "Submit Note" at bounding box center [313, 935] width 51 height 11
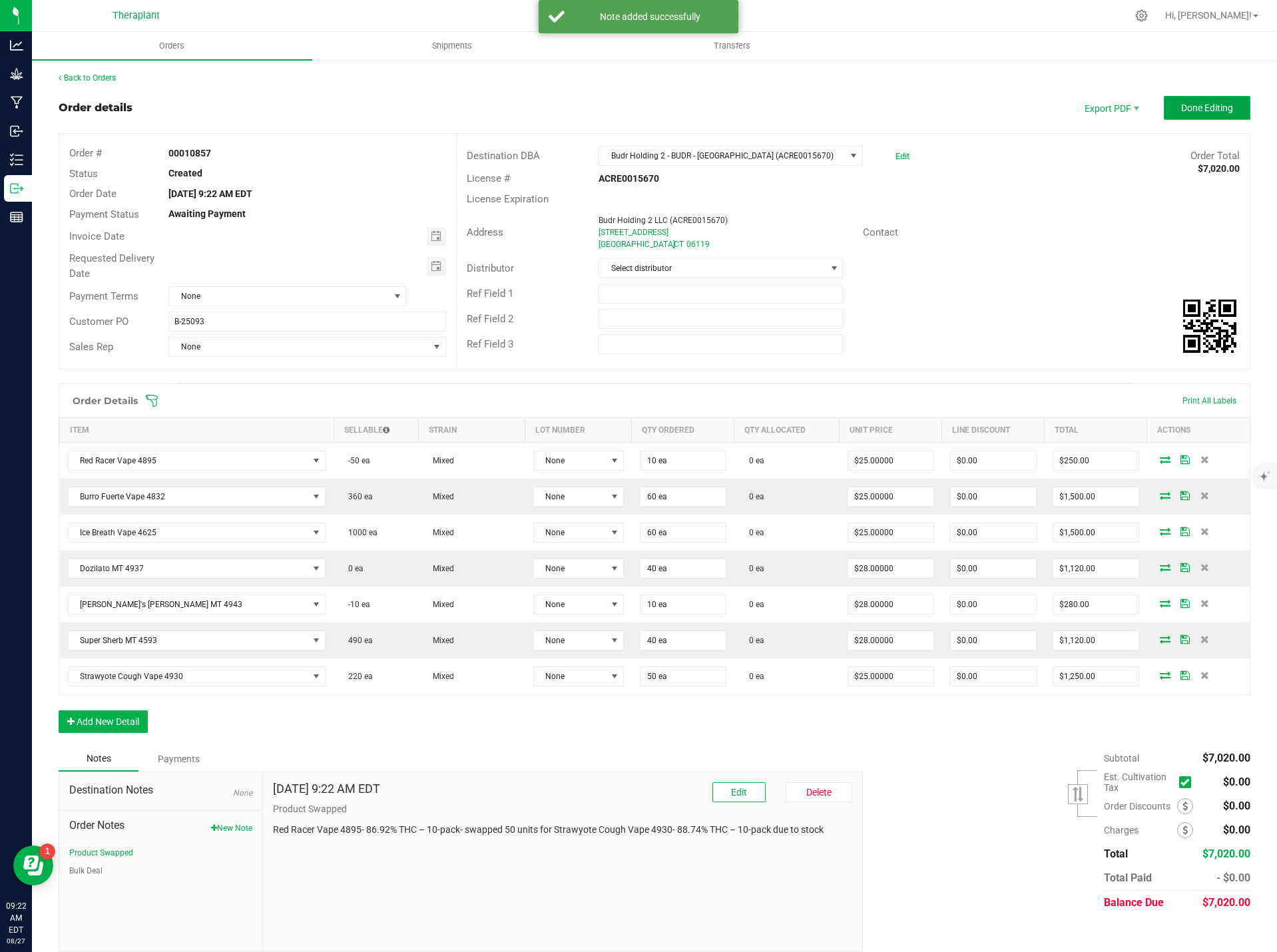
click at [1181, 108] on span "Done Editing" at bounding box center [1207, 108] width 52 height 11
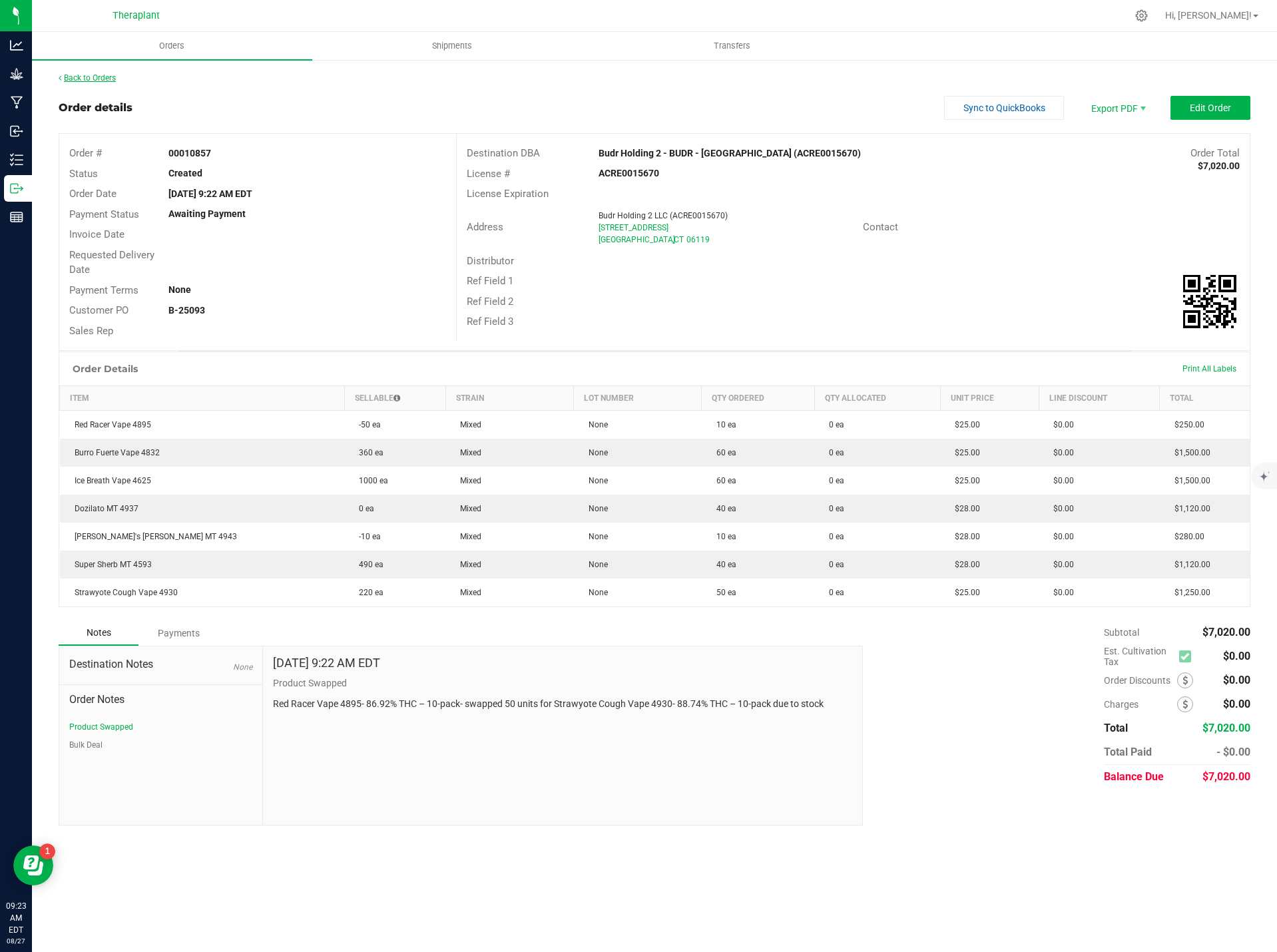
click at [81, 78] on link "Back to Orders" at bounding box center [88, 78] width 57 height 9
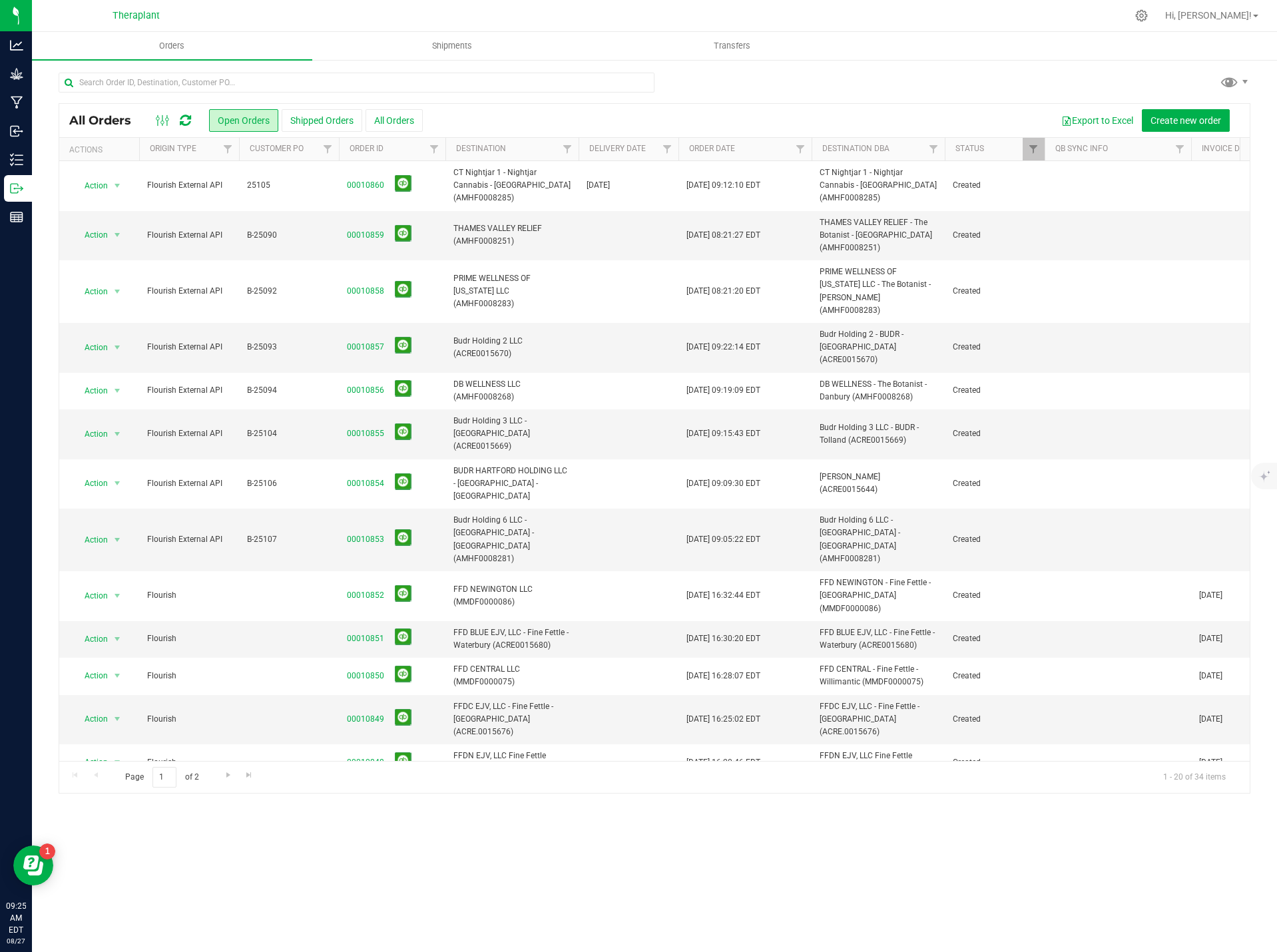
click at [187, 117] on icon at bounding box center [185, 121] width 11 height 14
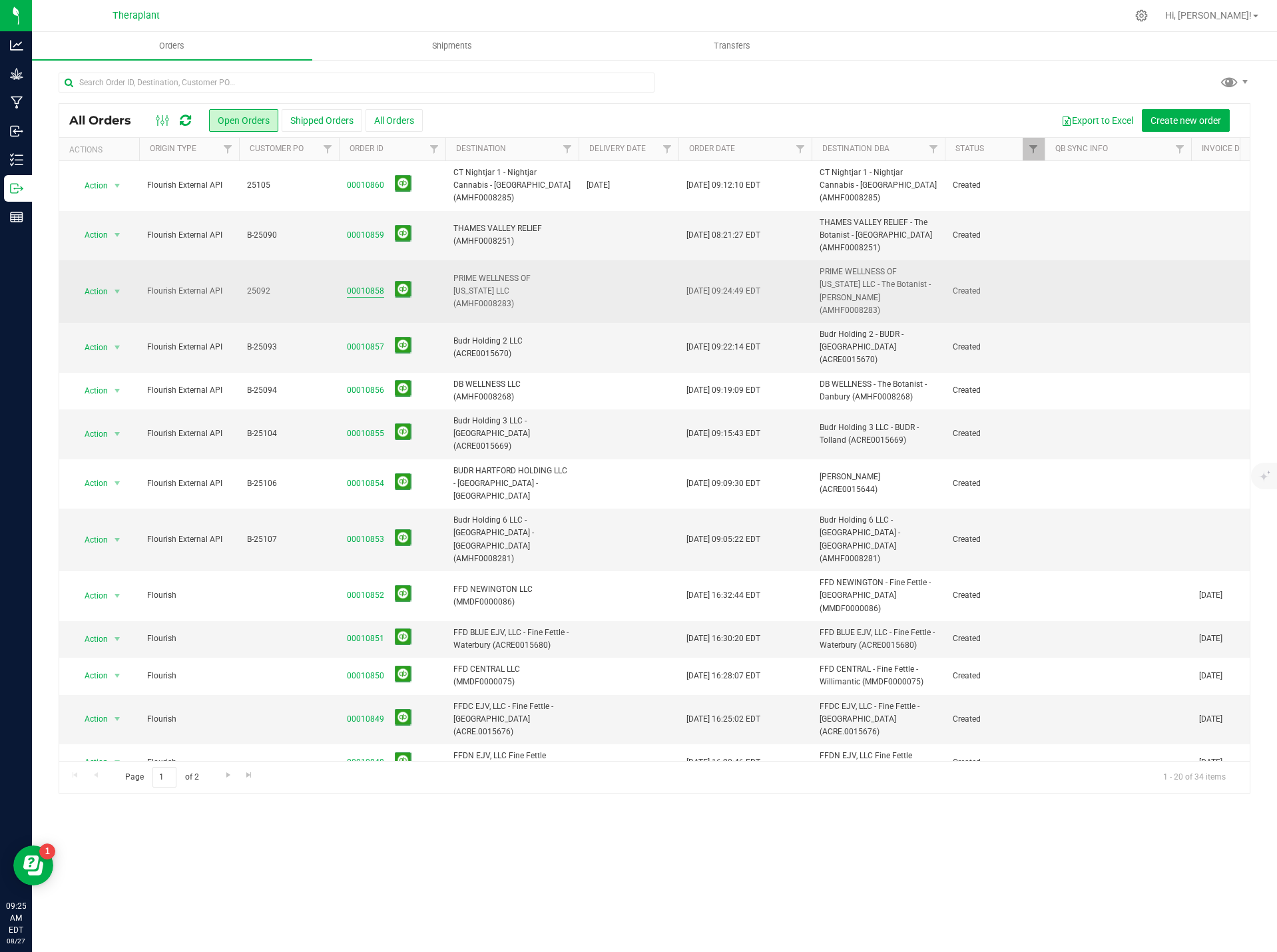
click at [356, 285] on link "00010858" at bounding box center [365, 291] width 37 height 13
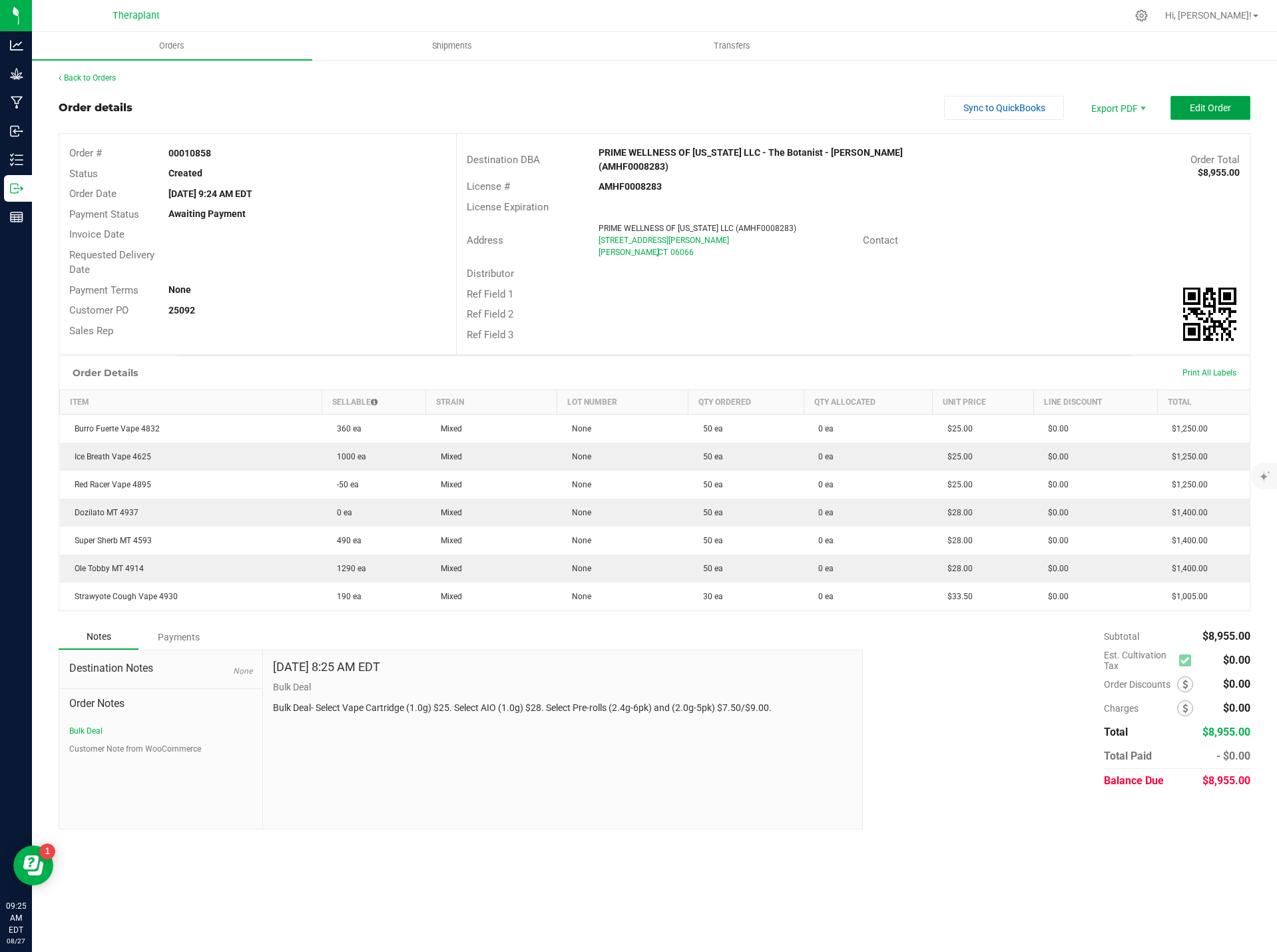
click at [1223, 110] on span "Edit Order" at bounding box center [1211, 108] width 42 height 11
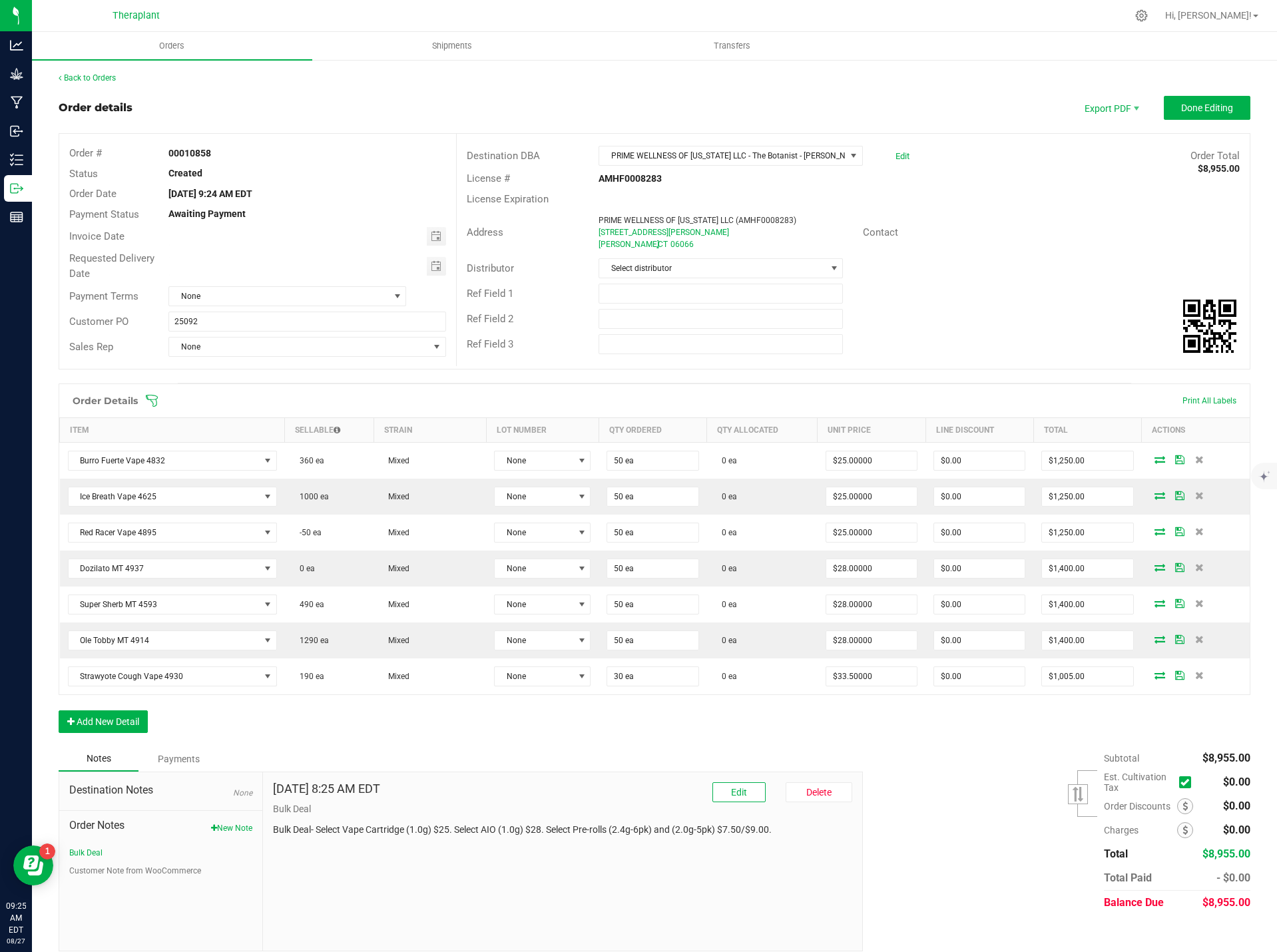
click at [244, 821] on span "Order Notes" at bounding box center [161, 825] width 183 height 16
click at [239, 827] on button "New Note" at bounding box center [231, 828] width 42 height 12
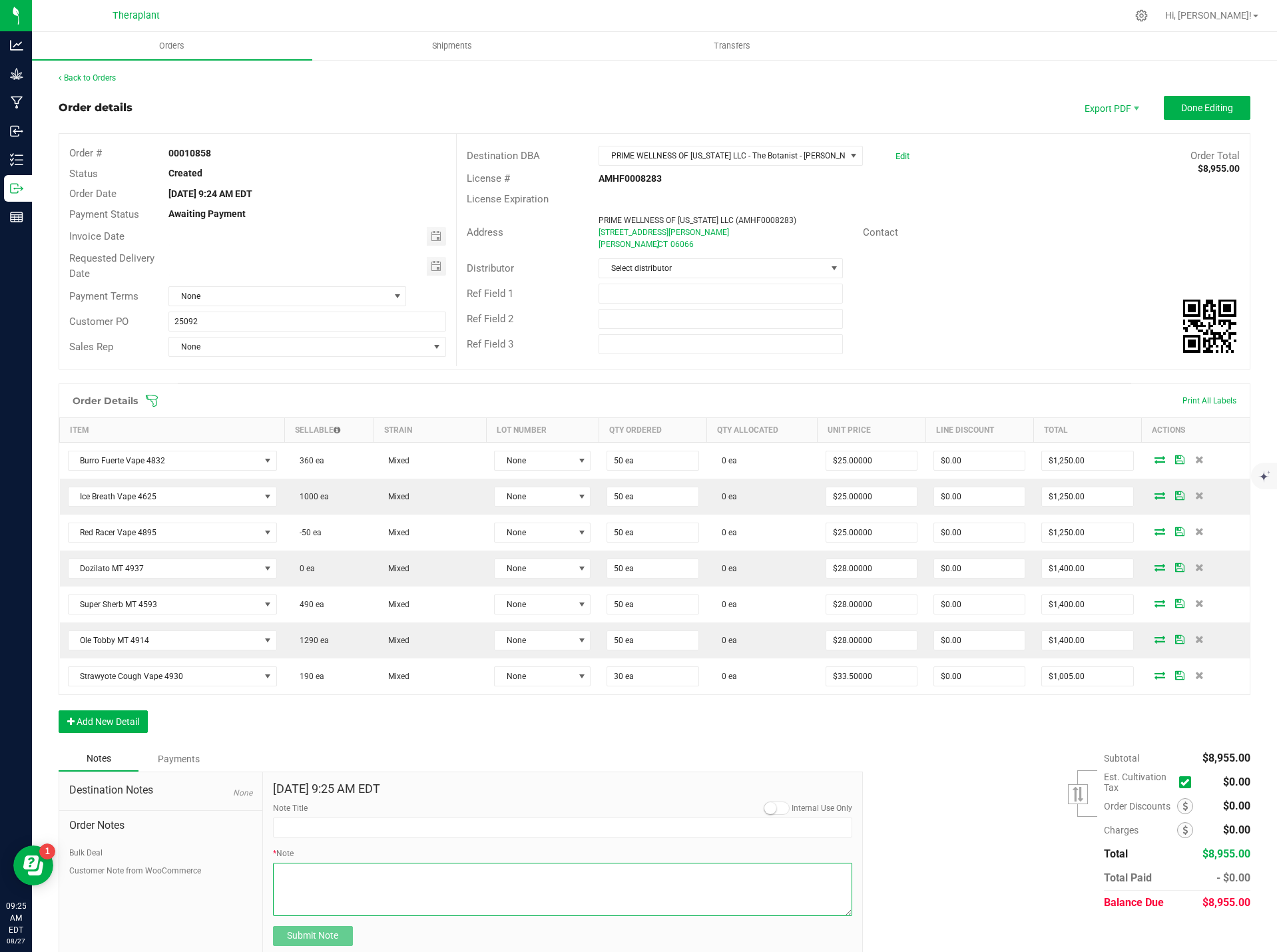
paste textarea "Red Racer Vape 4895- 86.92% THC – 10-pack- swapped 40 units for Strawyote Cough…"
type textarea "Red Racer Vape 4895- 86.92% THC – 10-pack- swapped 40 units for Strawyote Cough…"
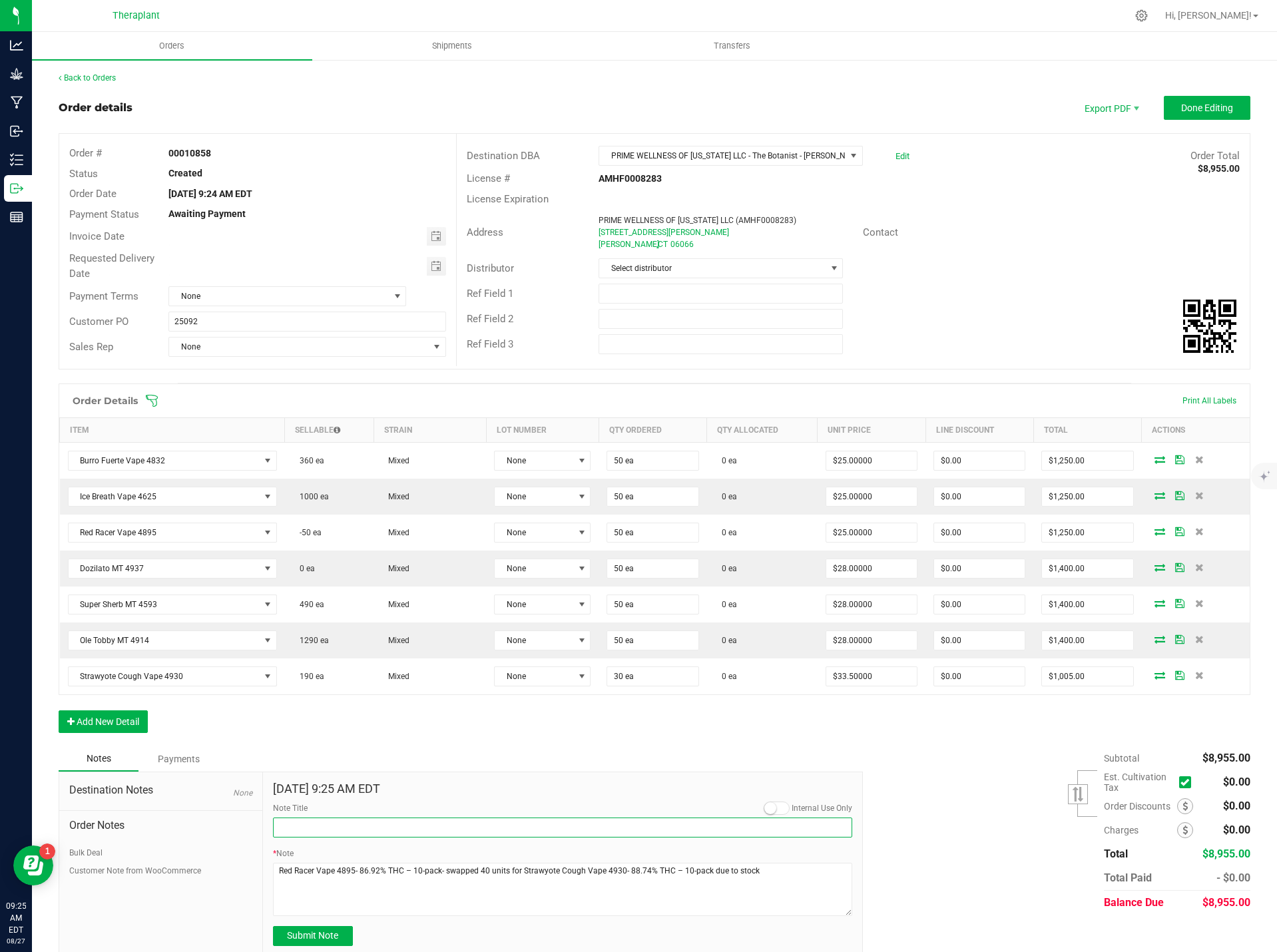
click at [316, 827] on input "Note Title" at bounding box center [562, 827] width 580 height 20
type input "Product Swapped"
click at [333, 934] on span "Submit Note" at bounding box center [313, 935] width 51 height 11
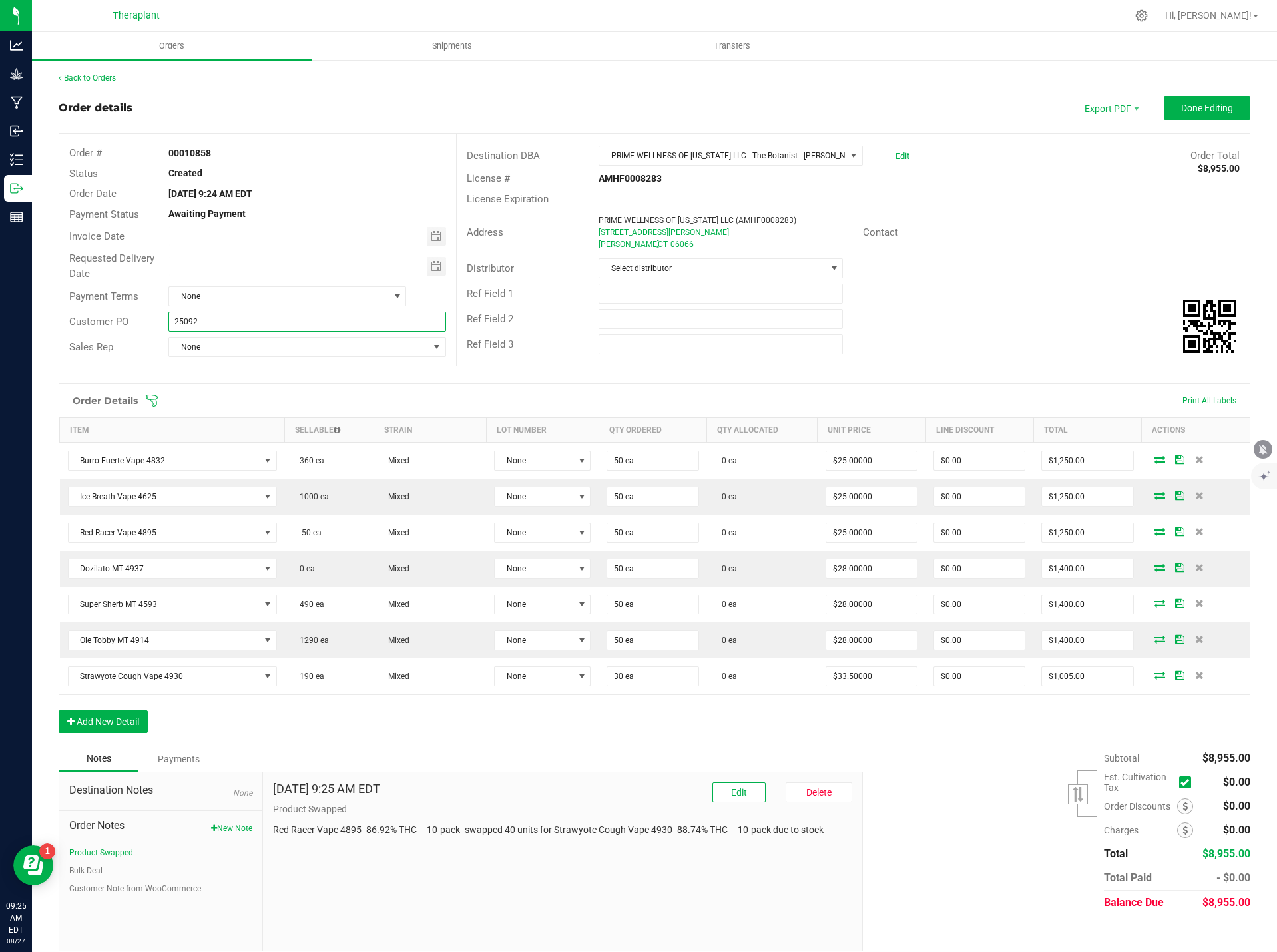
click at [174, 322] on input "25092" at bounding box center [307, 321] width 277 height 20
type input "B-25092"
click at [1202, 112] on span "Done Editing" at bounding box center [1207, 108] width 52 height 11
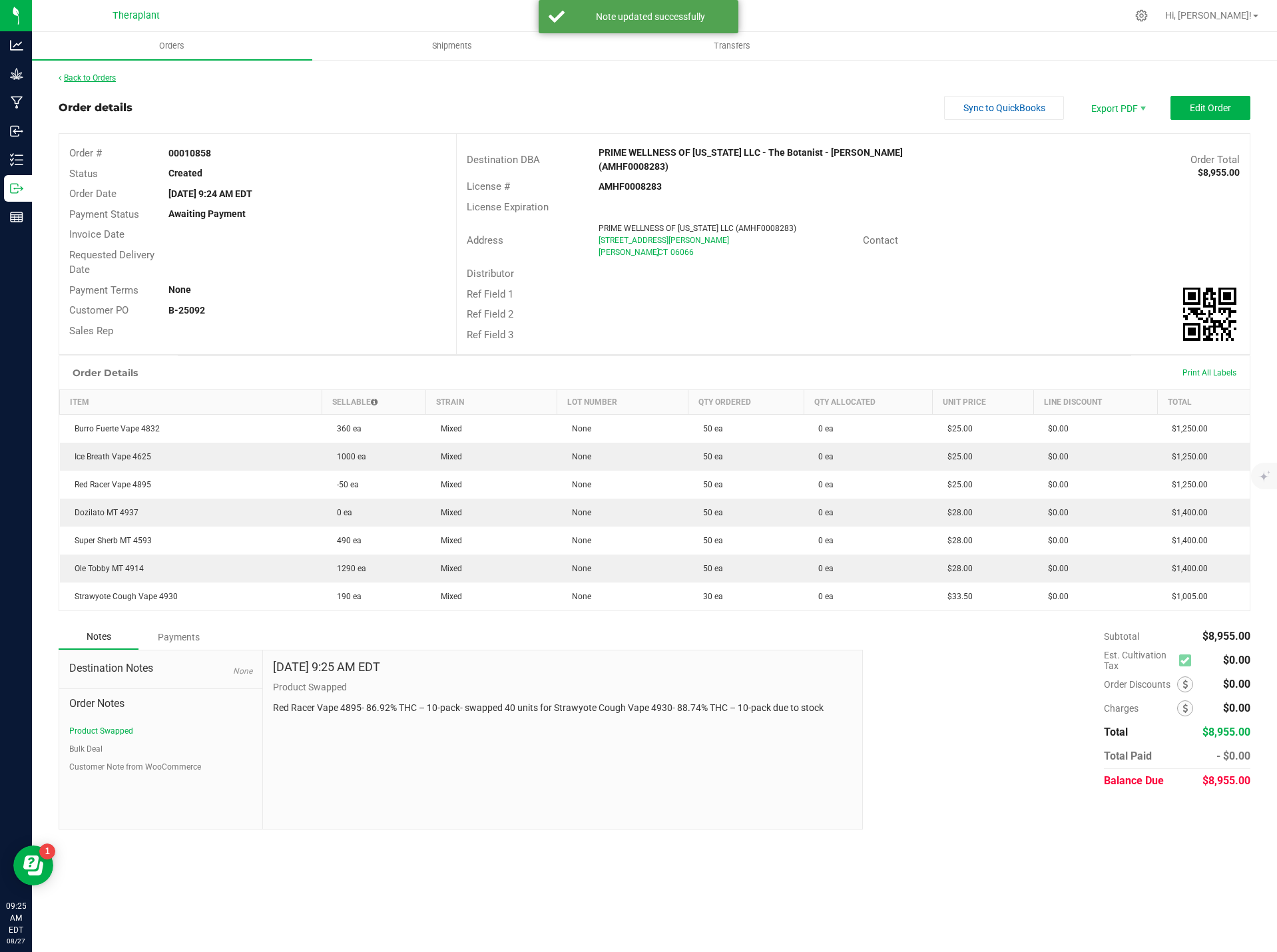
click at [85, 77] on link "Back to Orders" at bounding box center [88, 78] width 57 height 9
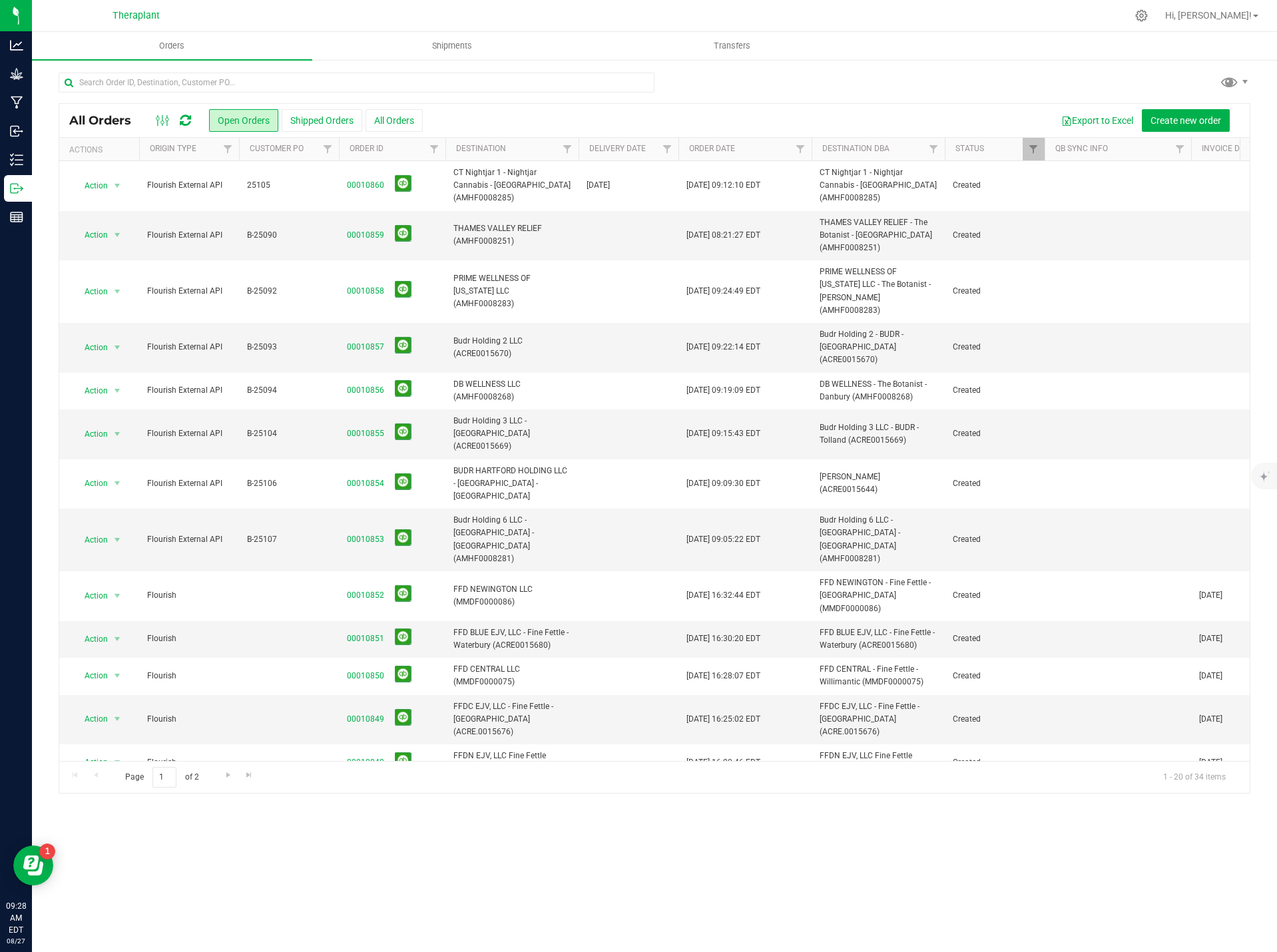
click at [180, 120] on icon at bounding box center [185, 121] width 11 height 14
click at [356, 225] on span "00010859" at bounding box center [392, 235] width 91 height 20
click at [360, 229] on link "00010859" at bounding box center [365, 235] width 37 height 13
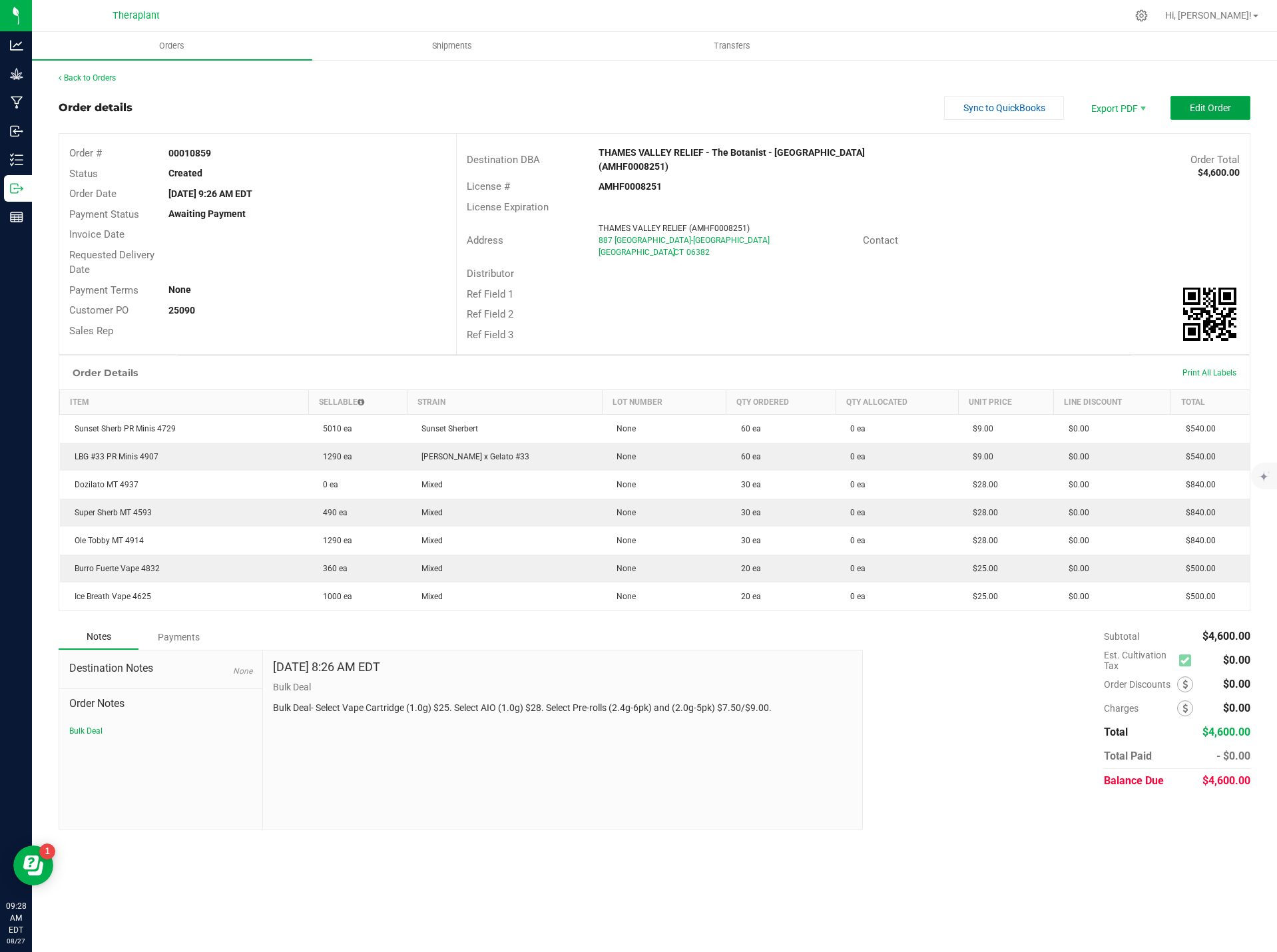
click at [1235, 110] on button "Edit Order" at bounding box center [1211, 108] width 80 height 24
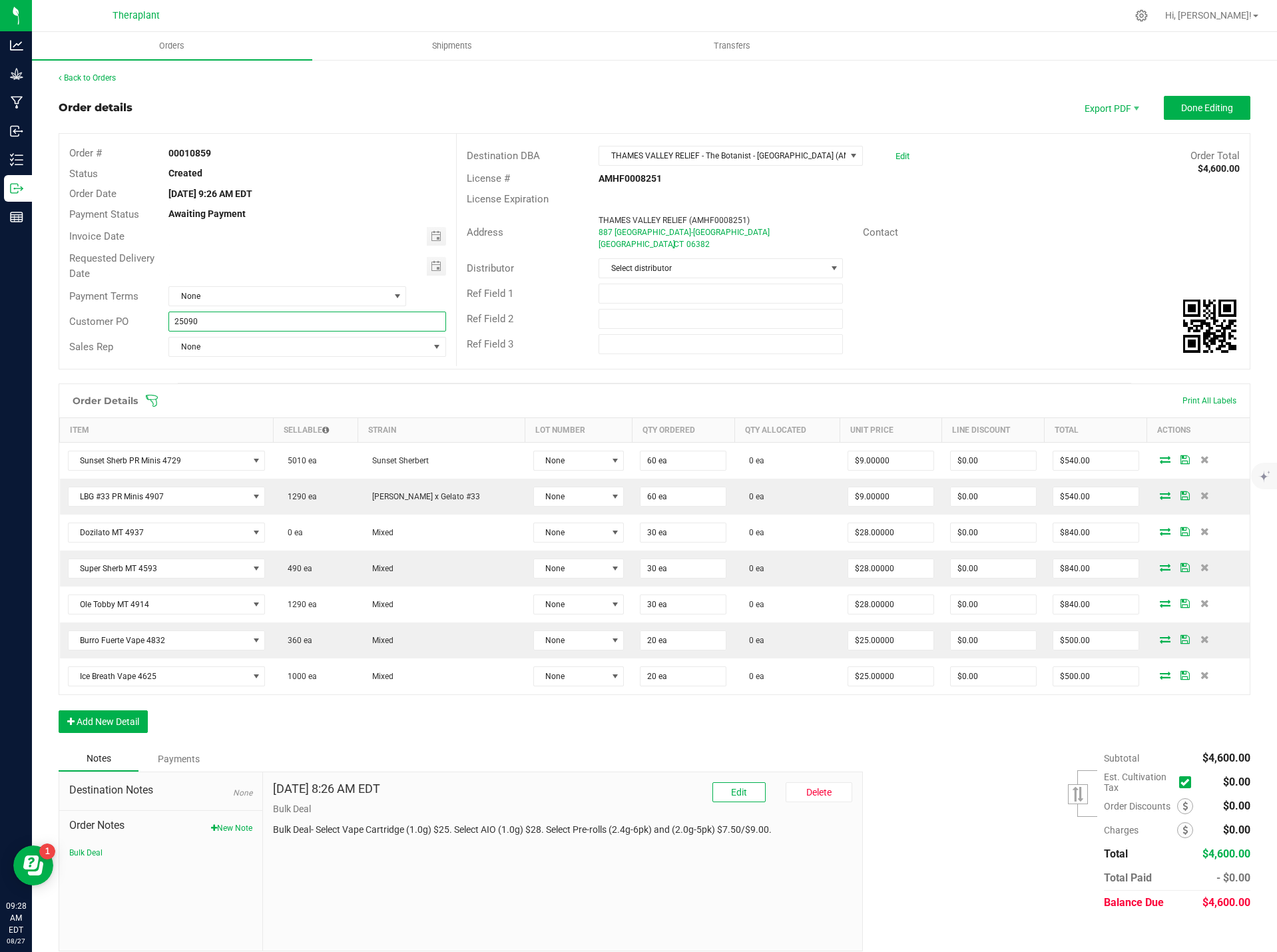
click at [175, 321] on input "25090" at bounding box center [307, 321] width 277 height 20
type input "B-25090"
click at [1184, 111] on span "Done Editing" at bounding box center [1207, 108] width 52 height 11
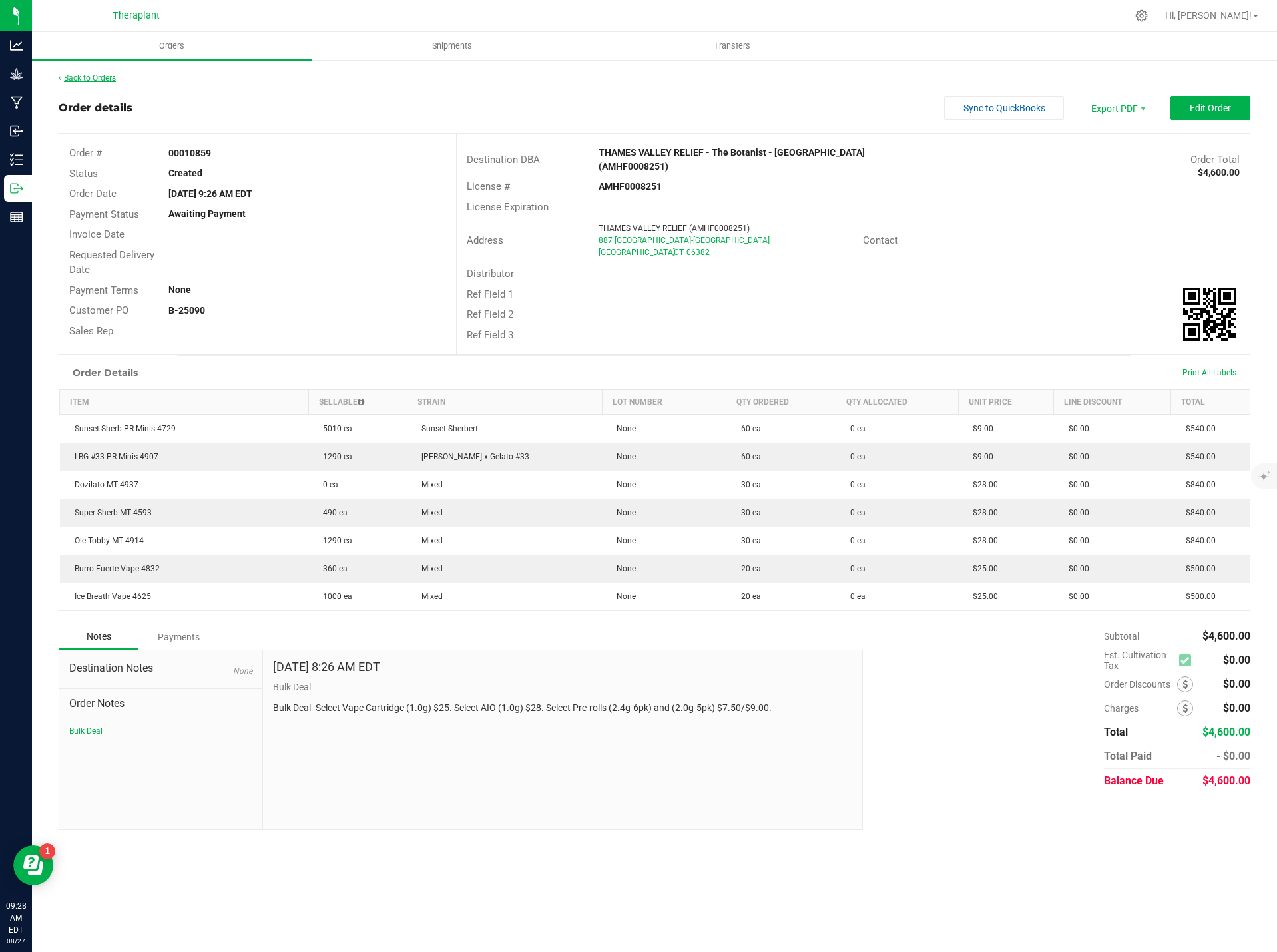
click at [107, 76] on link "Back to Orders" at bounding box center [88, 78] width 57 height 9
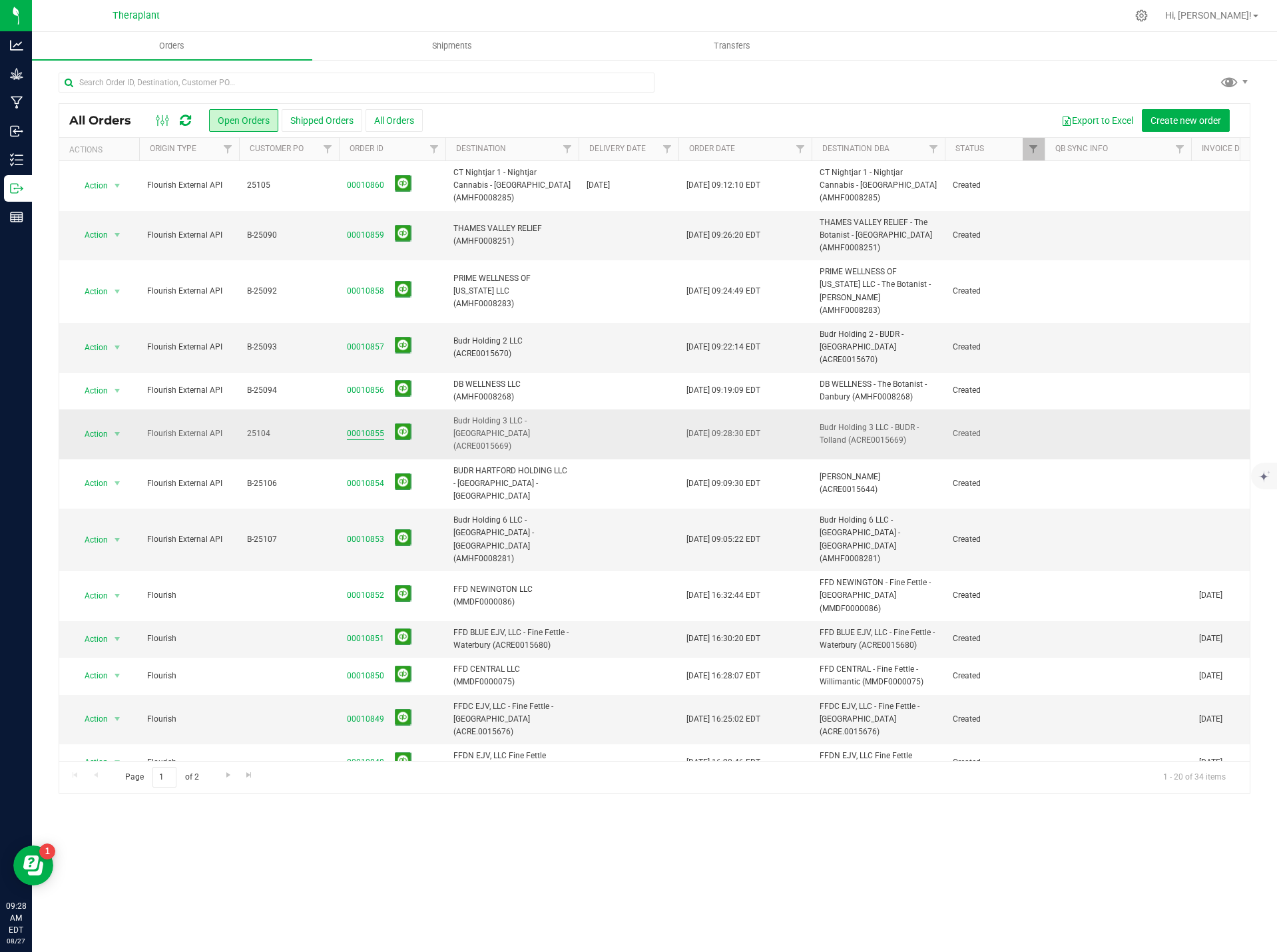
click at [363, 428] on link "00010855" at bounding box center [365, 434] width 37 height 13
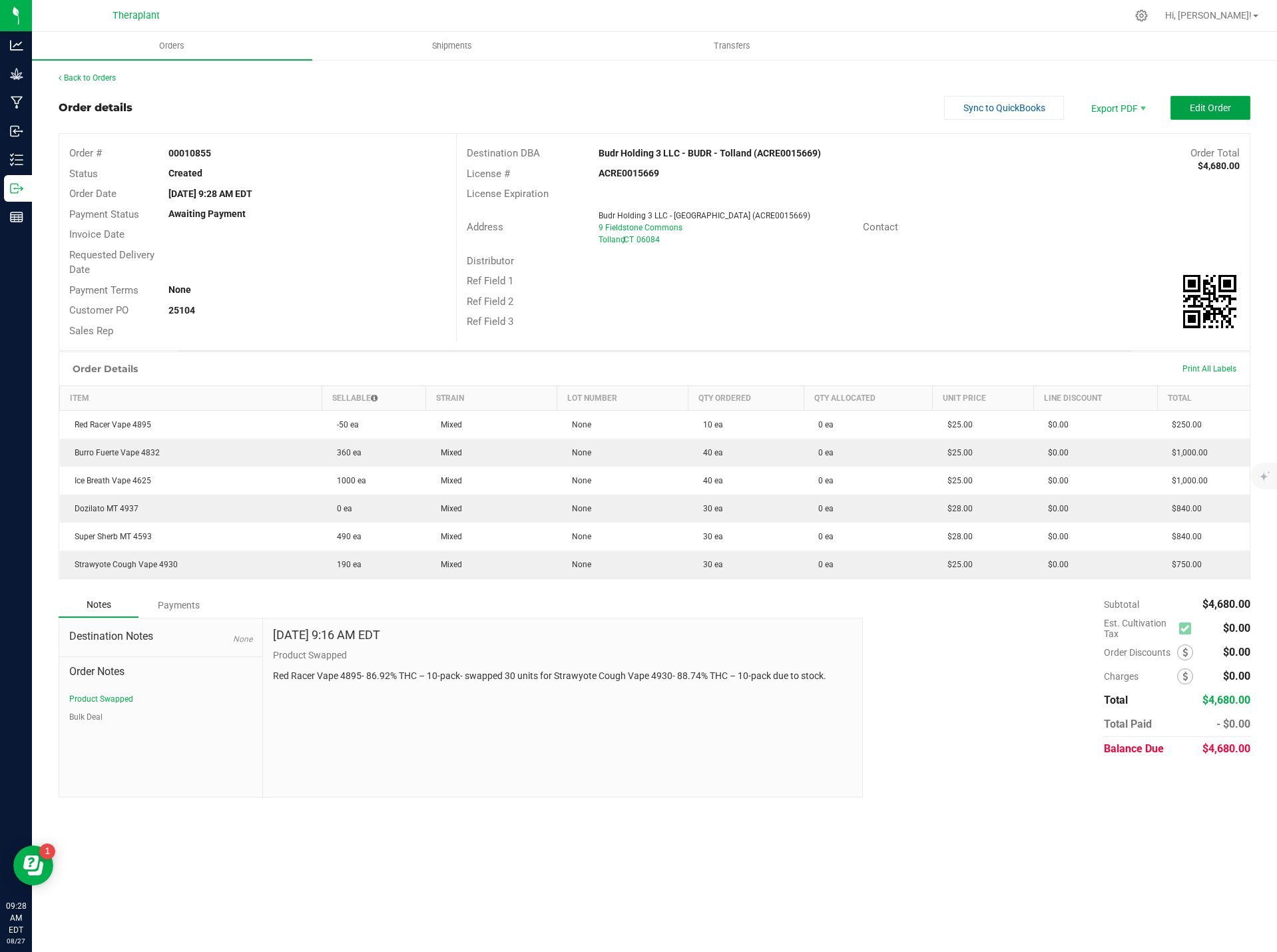
click at [1213, 103] on span "Edit Order" at bounding box center [1211, 108] width 42 height 11
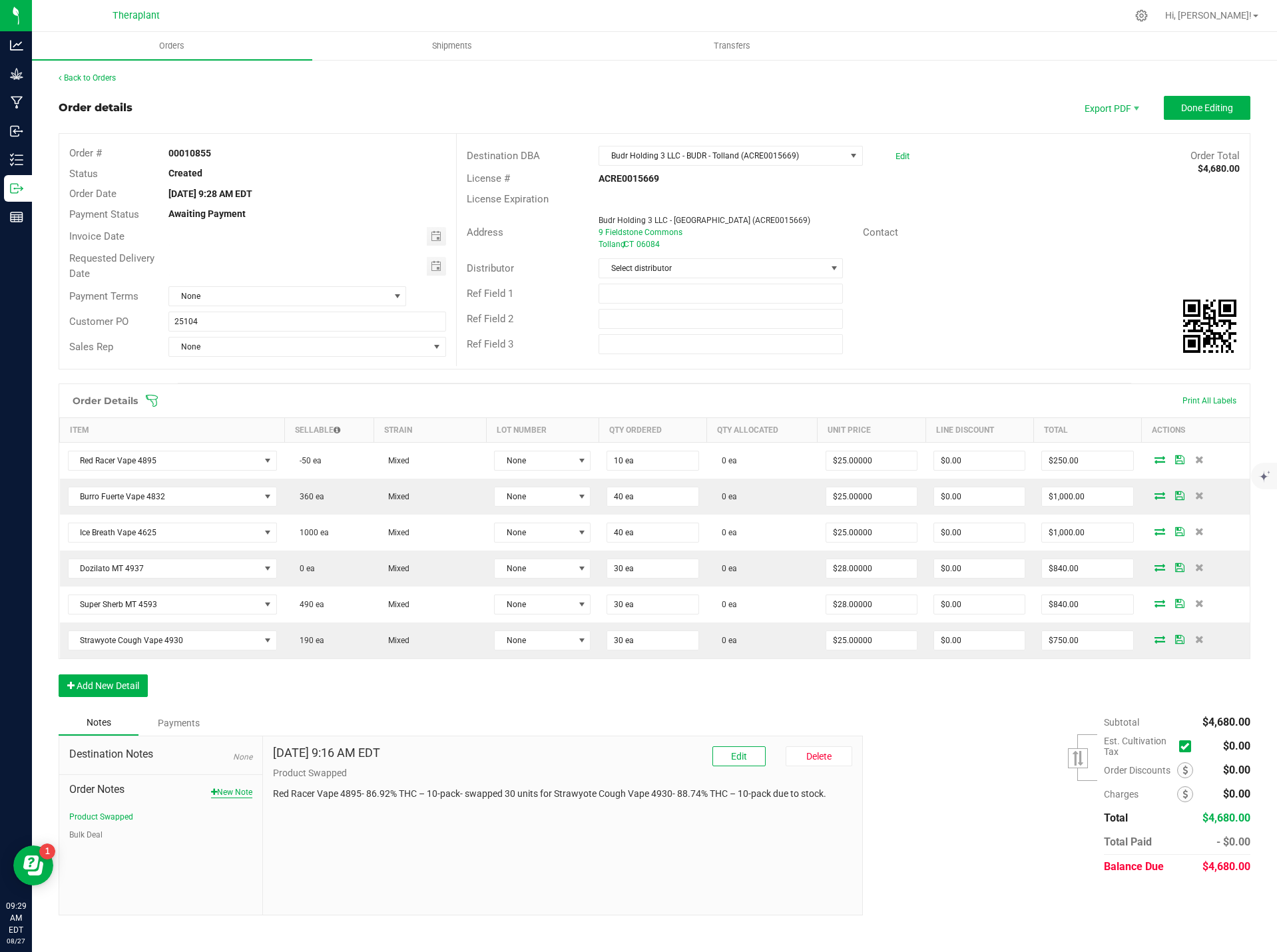
click at [228, 793] on button "New Note" at bounding box center [231, 793] width 42 height 12
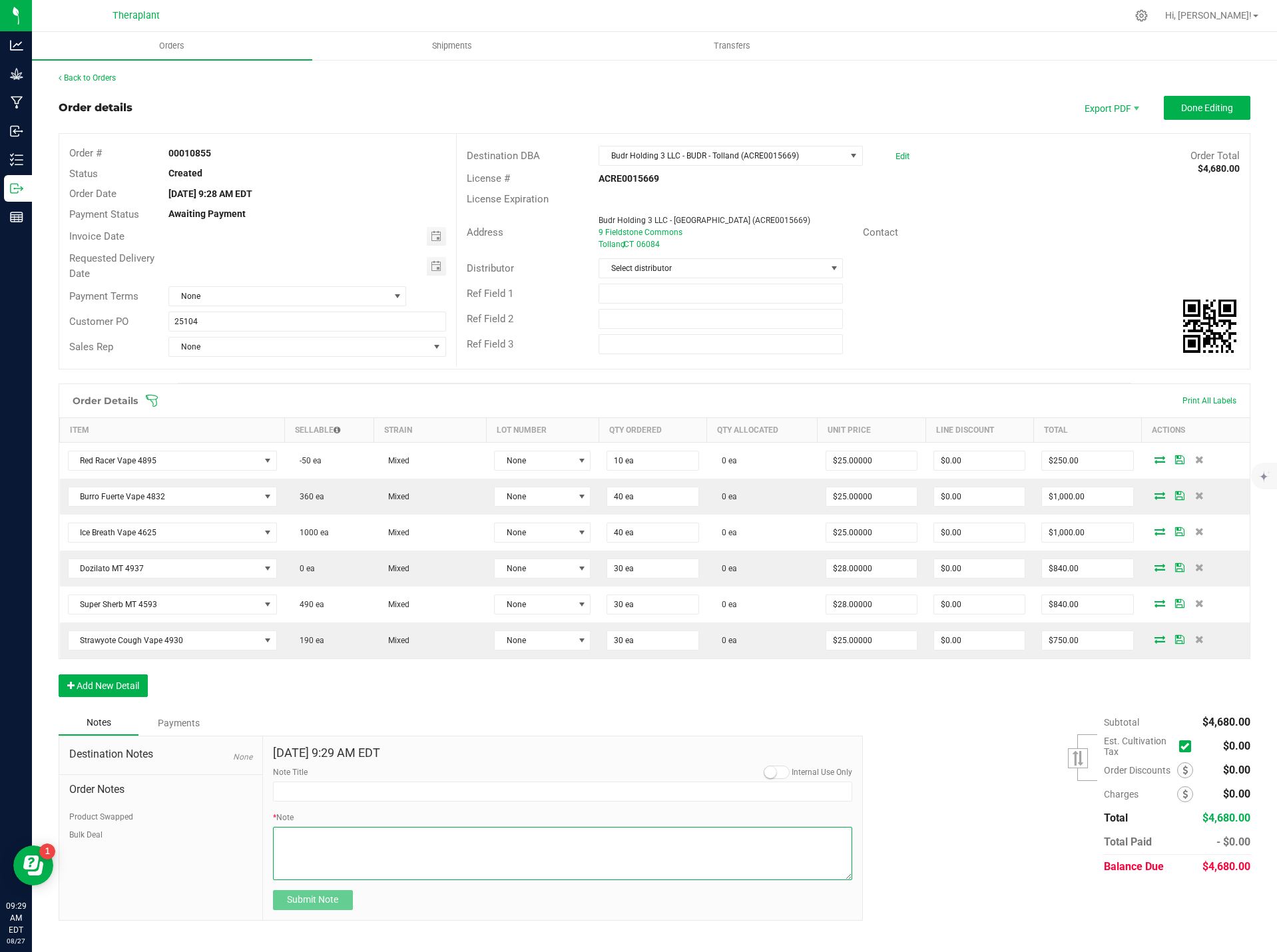
paste textarea "Larry’s Latto MT 4943- 92.19% THC – 10-pack- removed 10 units due to stock"
type textarea "Larry’s Latto MT 4943- 92.19% THC – 10-pack- removed 10 units due to stock"
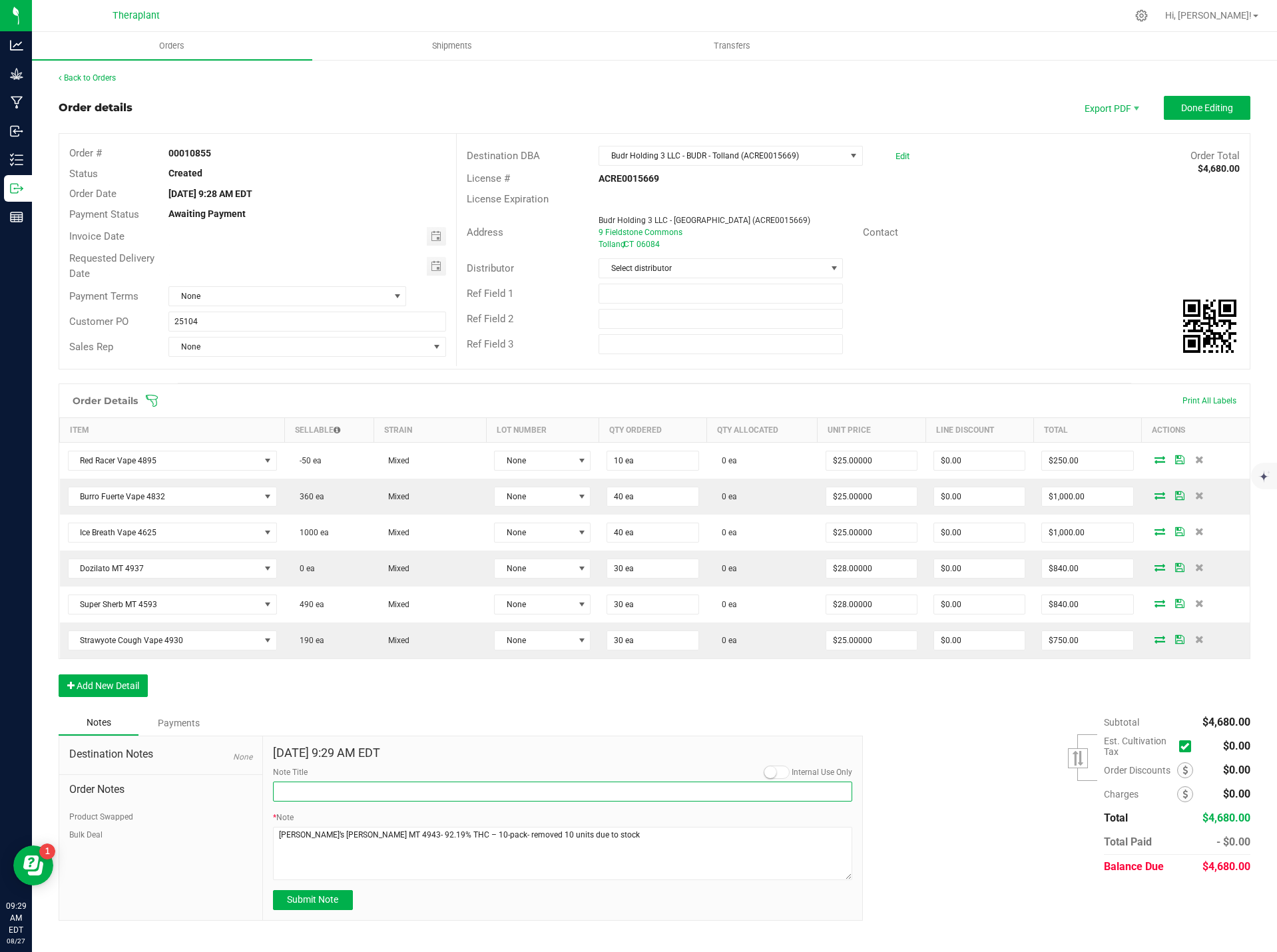
click at [296, 790] on input "Note Title" at bounding box center [562, 791] width 580 height 20
type input "Product Removed due to stock"
click at [320, 916] on div "Aug 27, 2025 9:29 AM EDT Internal Use Only Note Title Product Removed due to st…" at bounding box center [563, 828] width 600 height 184
click at [328, 902] on span "Submit Note" at bounding box center [313, 899] width 51 height 11
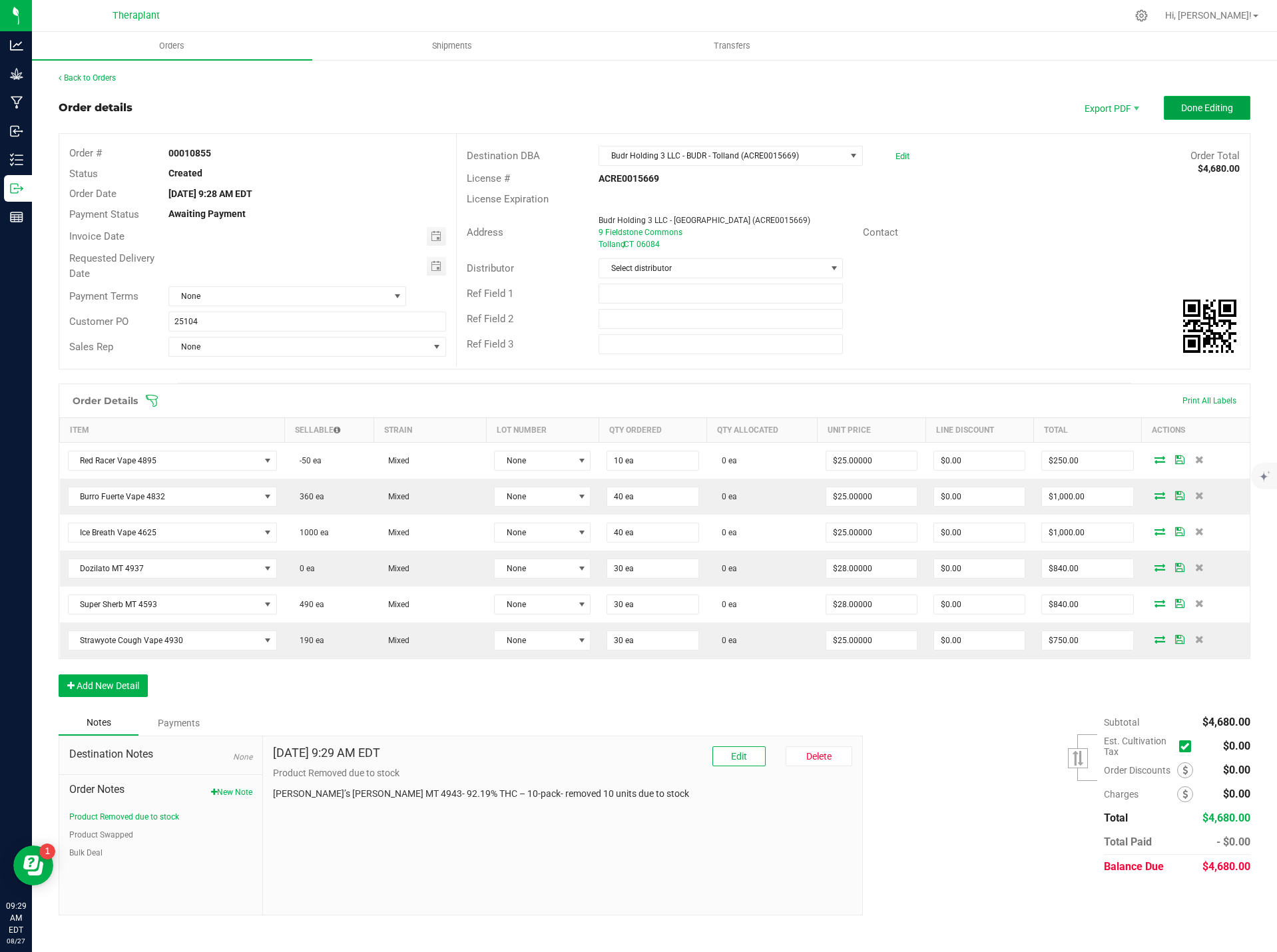
click at [1203, 104] on span "Done Editing" at bounding box center [1207, 108] width 52 height 11
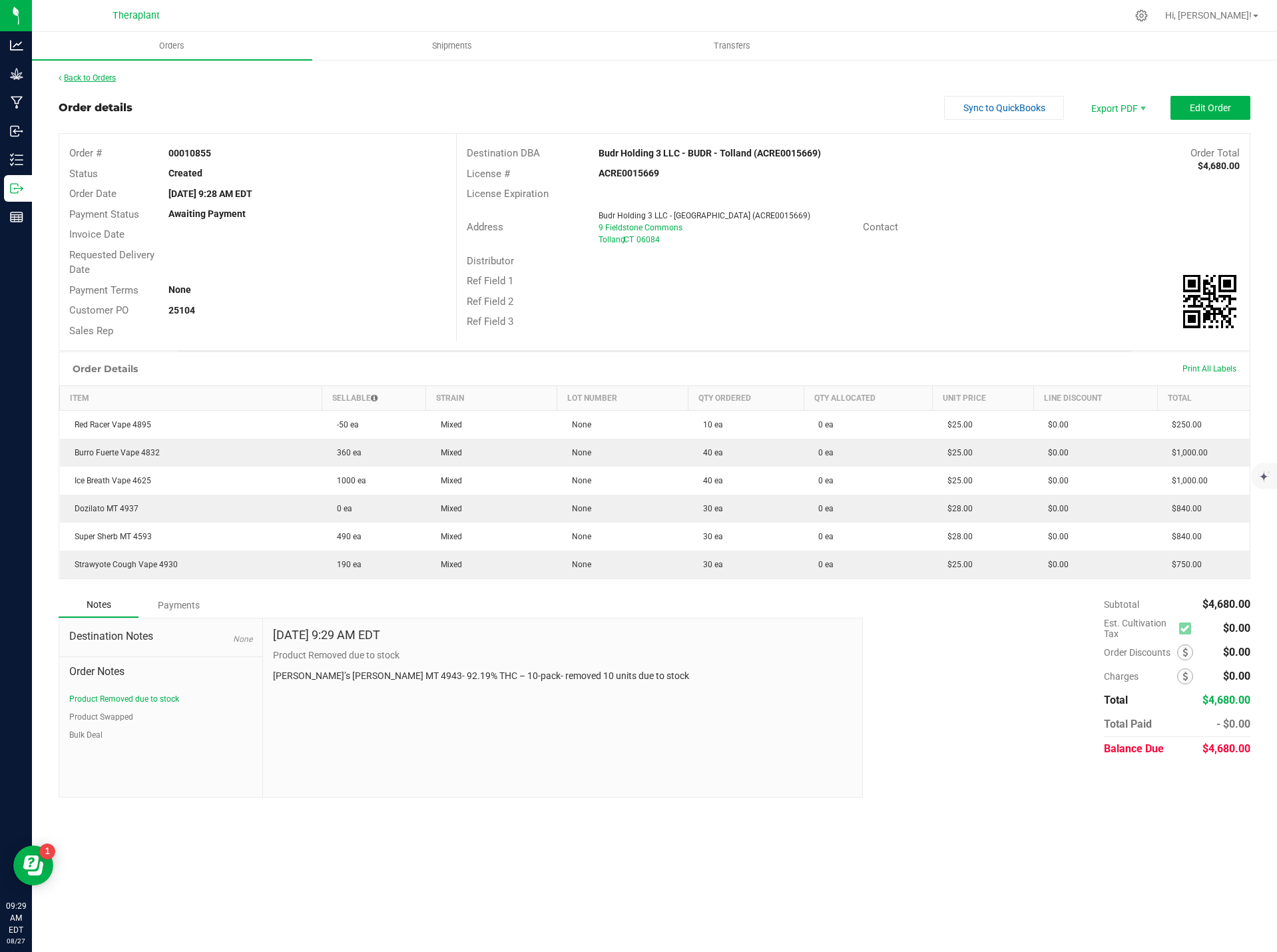
click at [81, 76] on link "Back to Orders" at bounding box center [88, 78] width 57 height 9
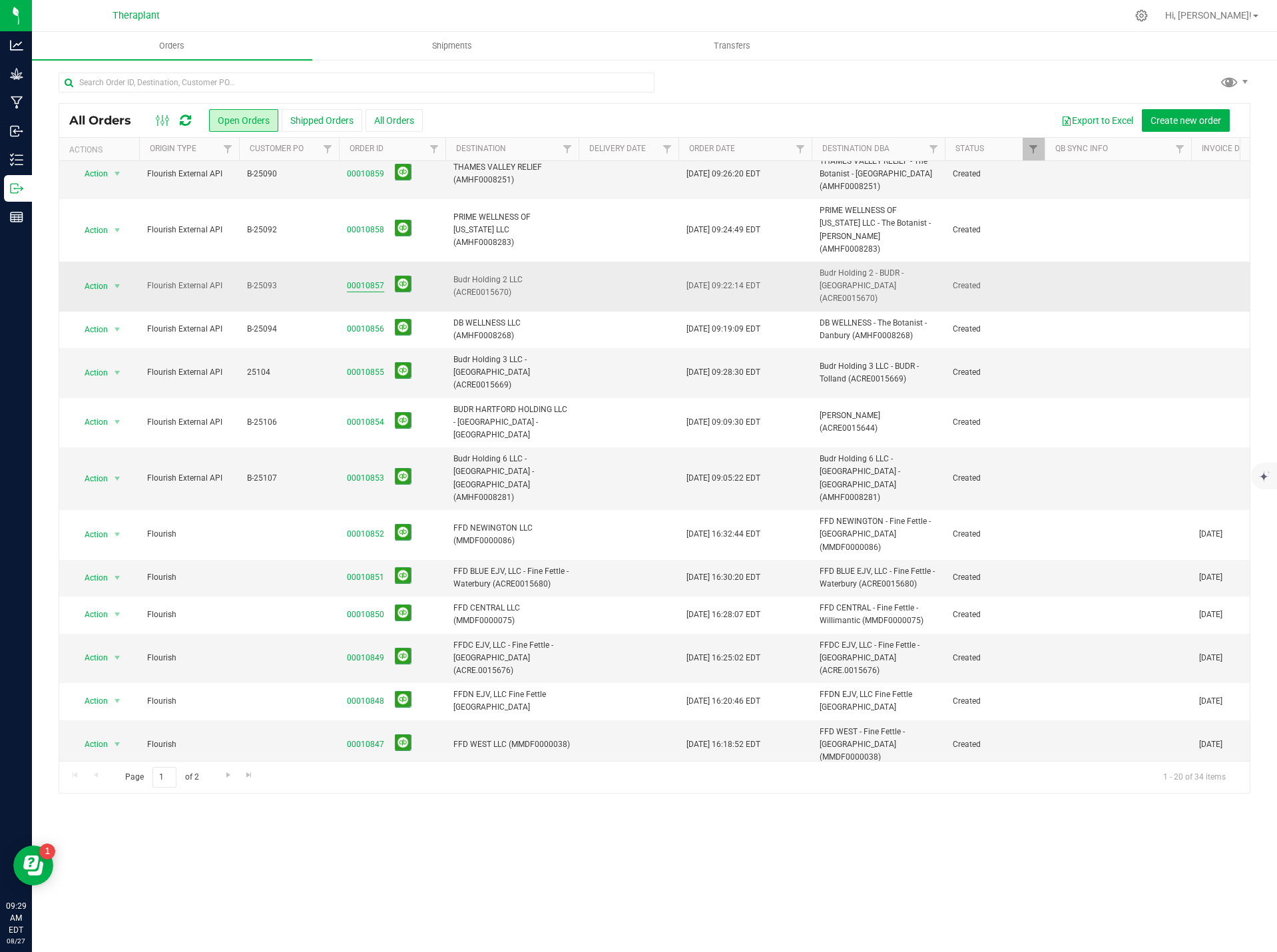
scroll to position [24, 0]
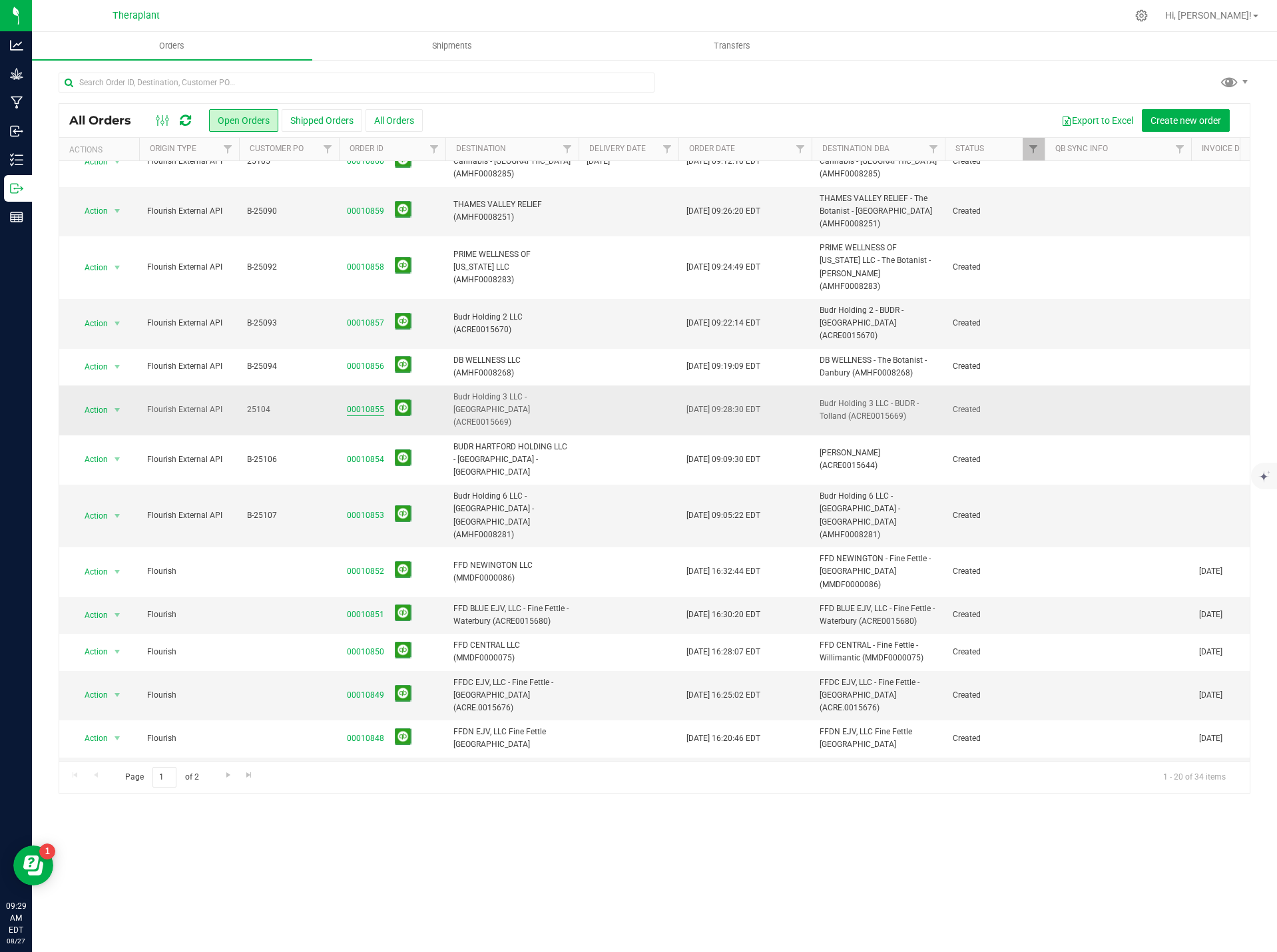
click at [361, 403] on link "00010855" at bounding box center [365, 410] width 37 height 13
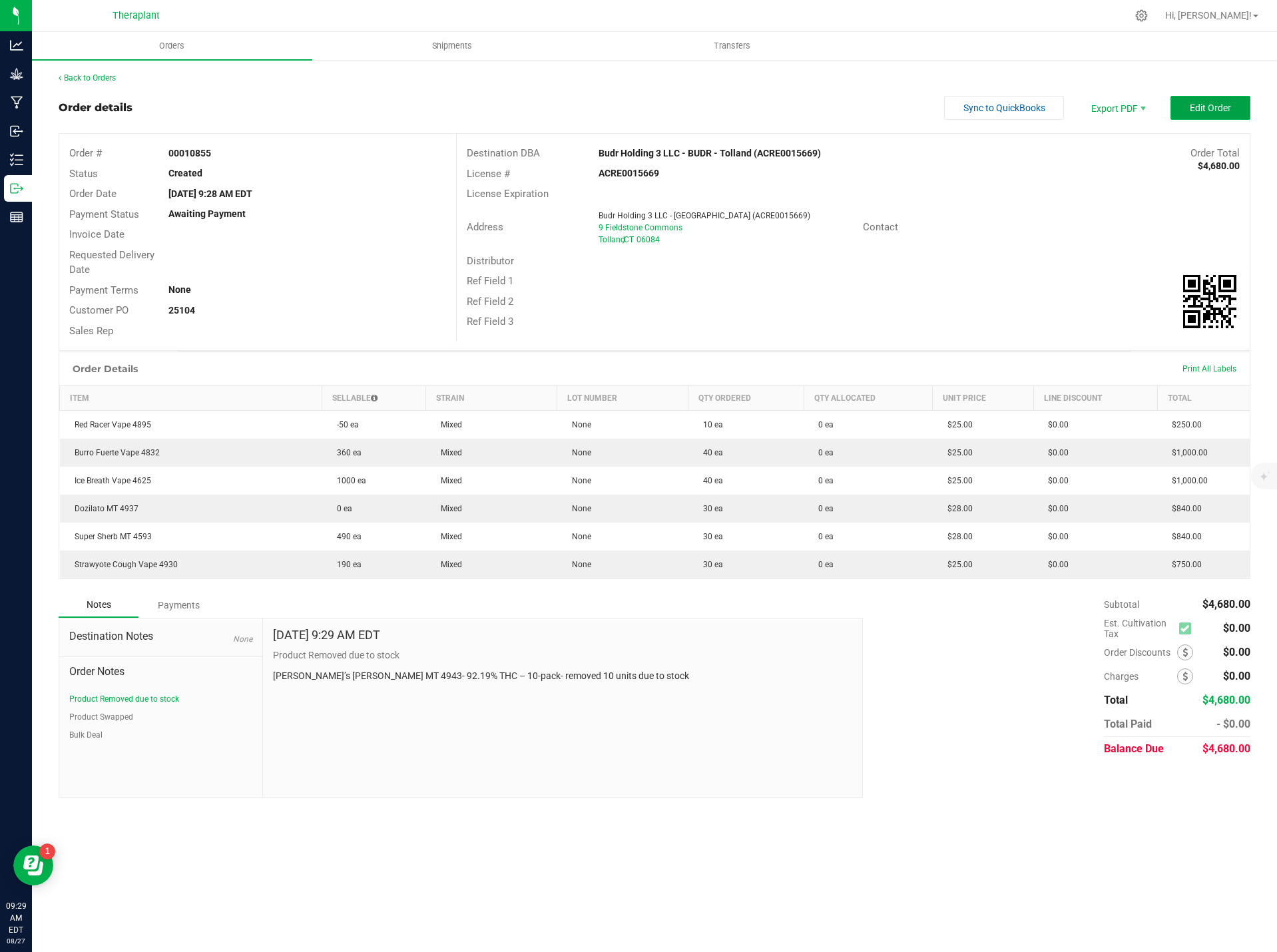
click at [1204, 104] on span "Edit Order" at bounding box center [1211, 108] width 42 height 11
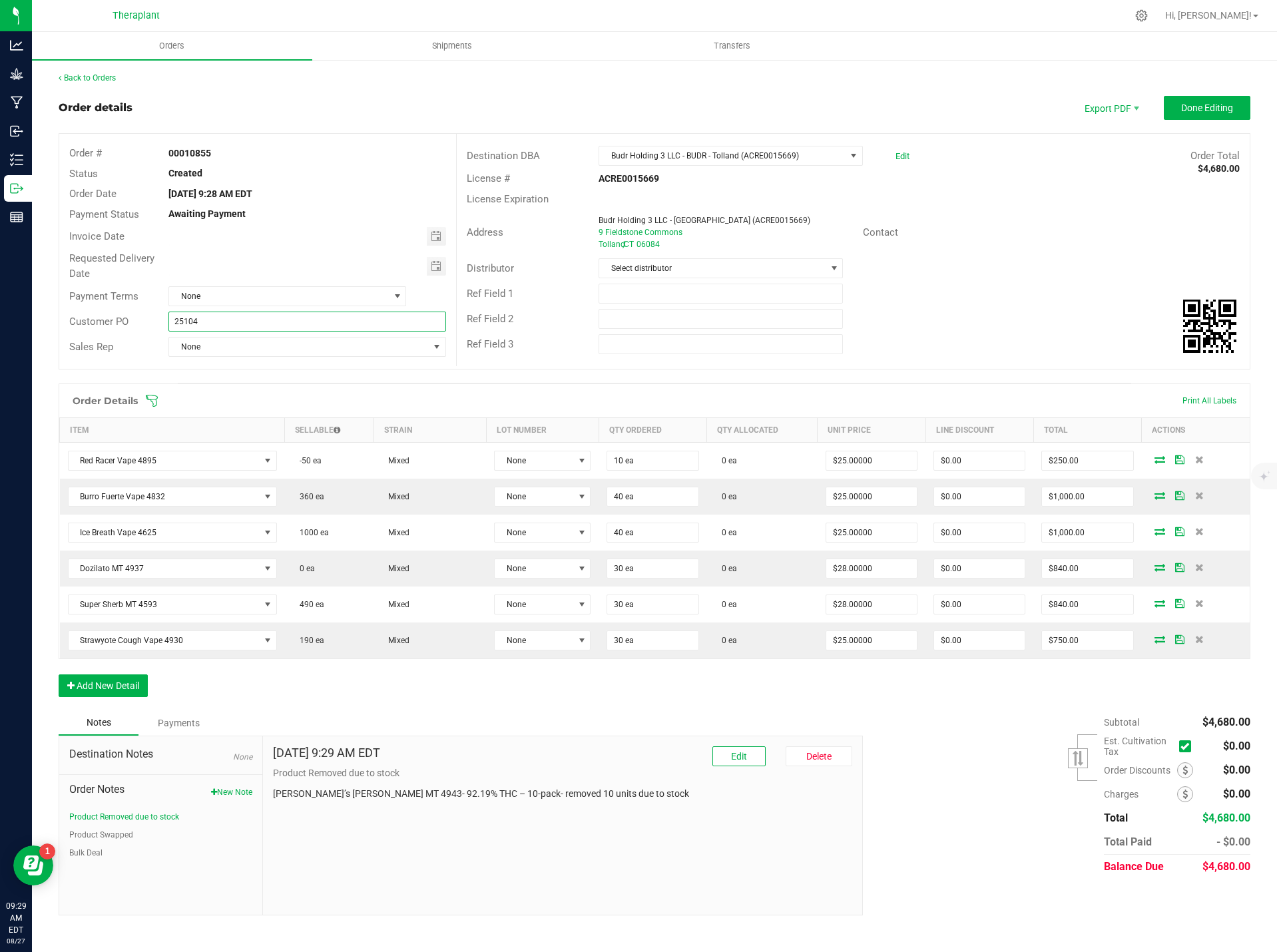
click at [173, 318] on input "25104" at bounding box center [307, 321] width 277 height 20
type input "B-25104"
click at [444, 376] on div "Order details Export PDF Done Editing Order # 00010855 Status Created Order Dat…" at bounding box center [654, 505] width 1192 height 820
click at [1214, 108] on span "Done Editing" at bounding box center [1207, 108] width 52 height 11
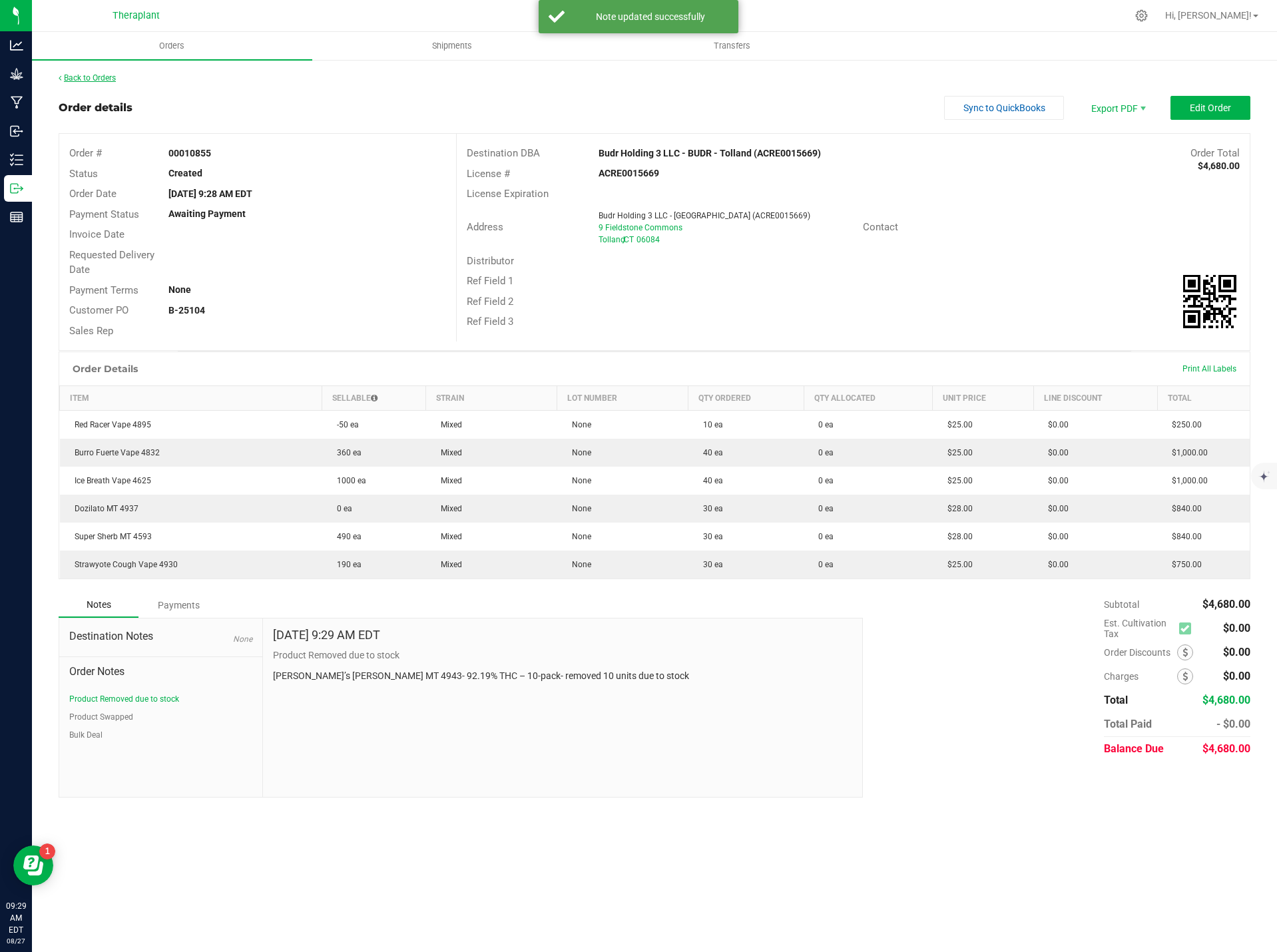
click at [76, 75] on link "Back to Orders" at bounding box center [88, 78] width 57 height 9
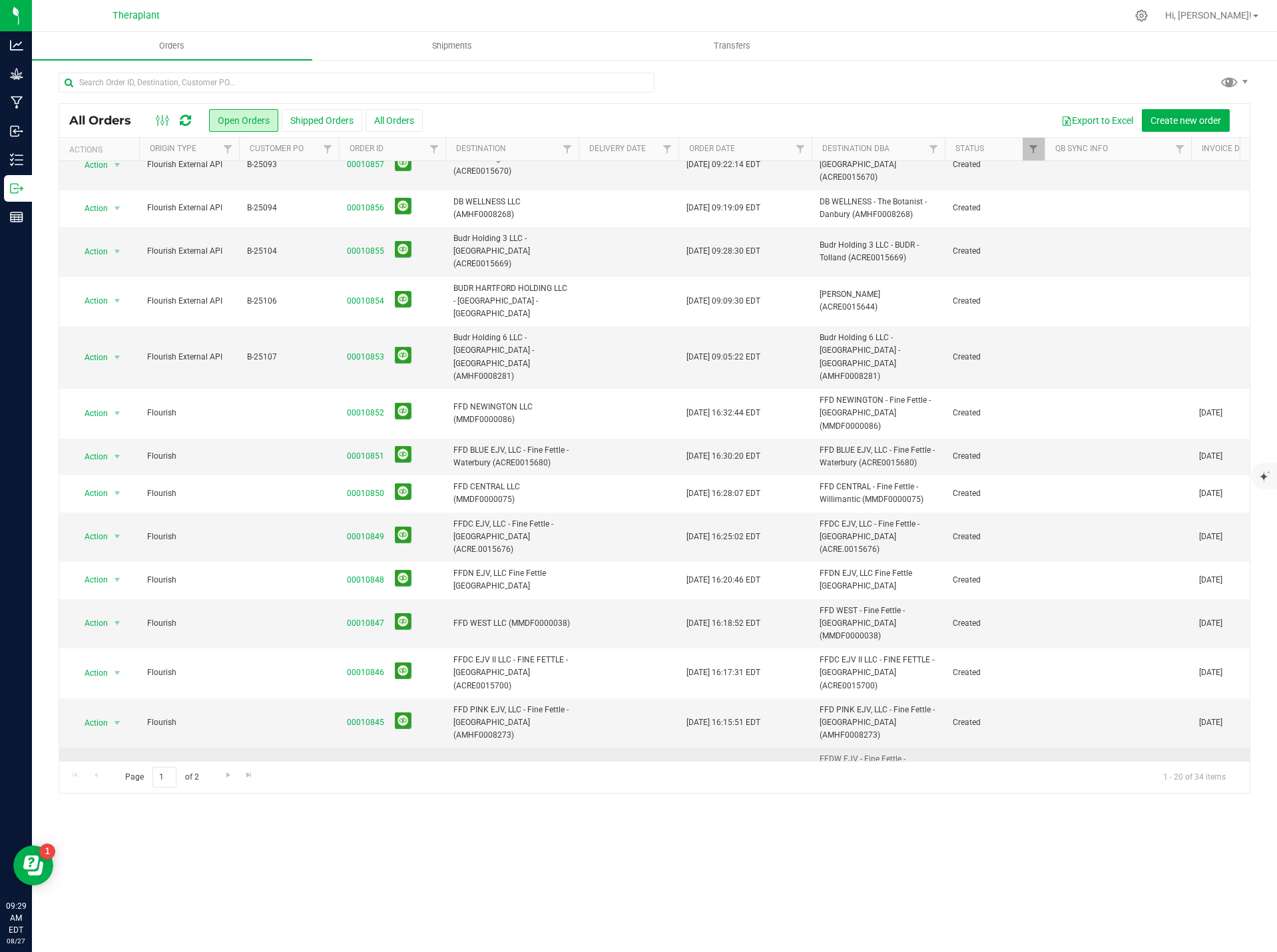
scroll to position [224, 0]
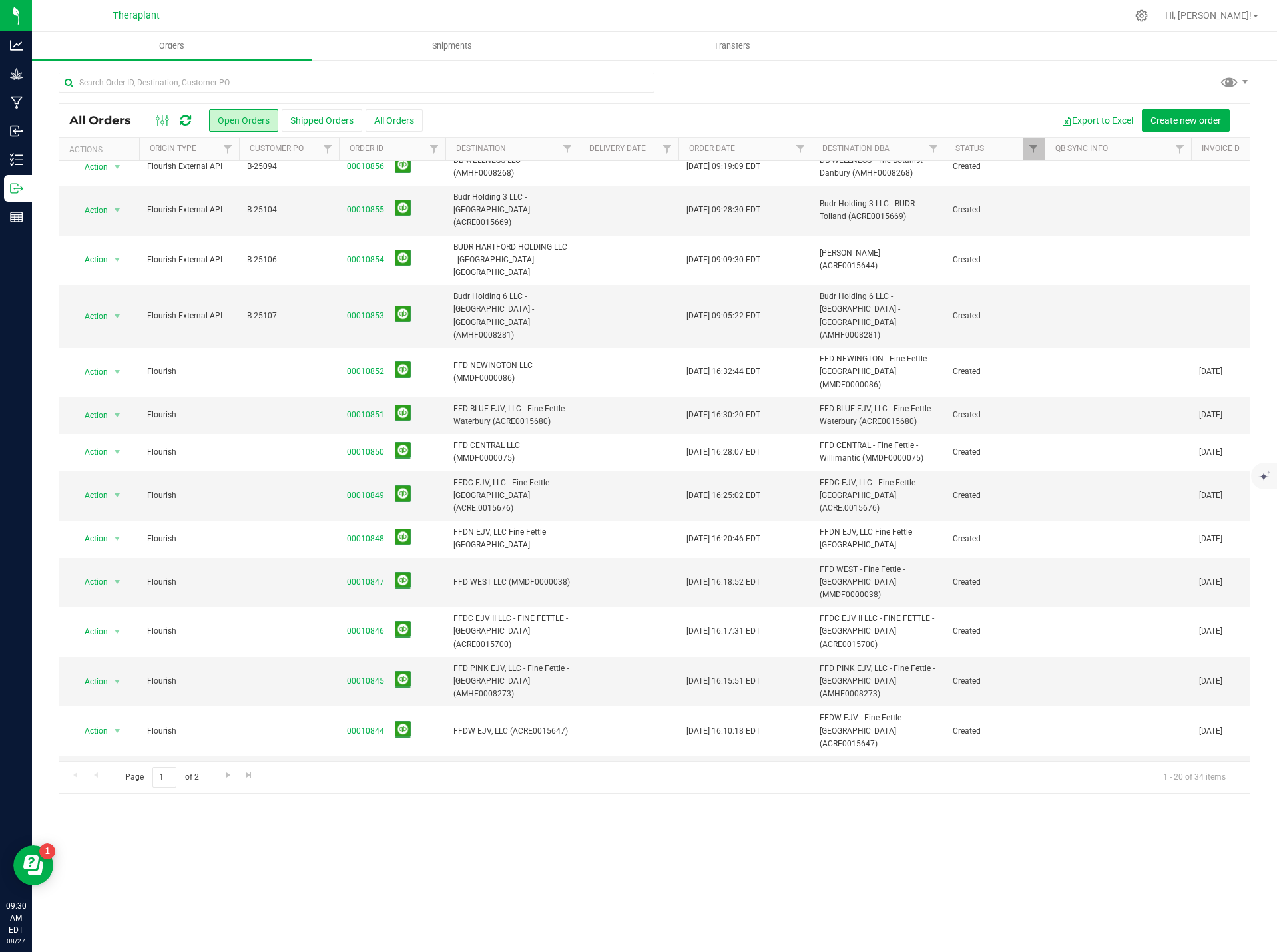
click at [373, 887] on link "00010841" at bounding box center [365, 893] width 37 height 13
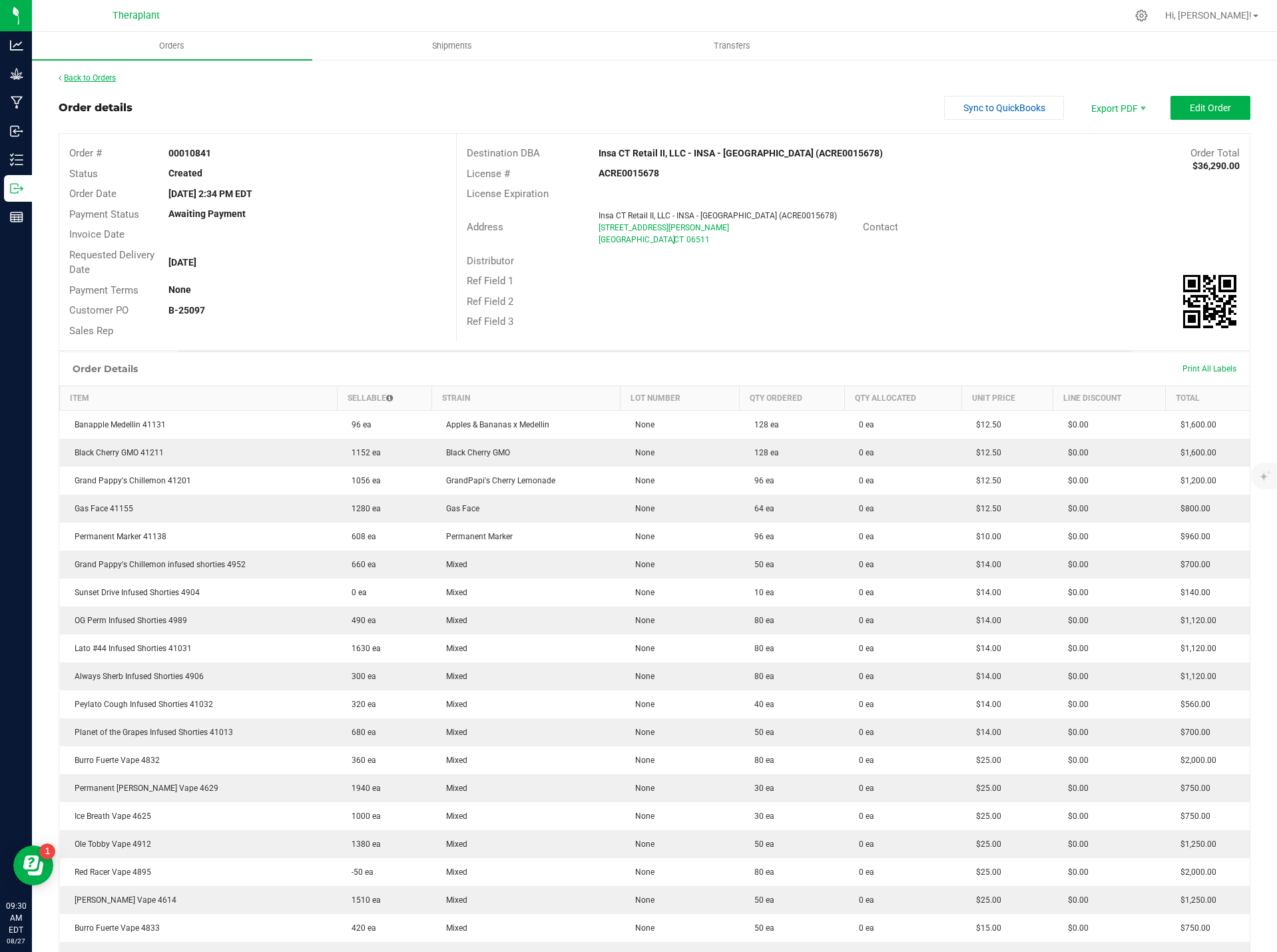
click at [98, 79] on link "Back to Orders" at bounding box center [88, 78] width 57 height 9
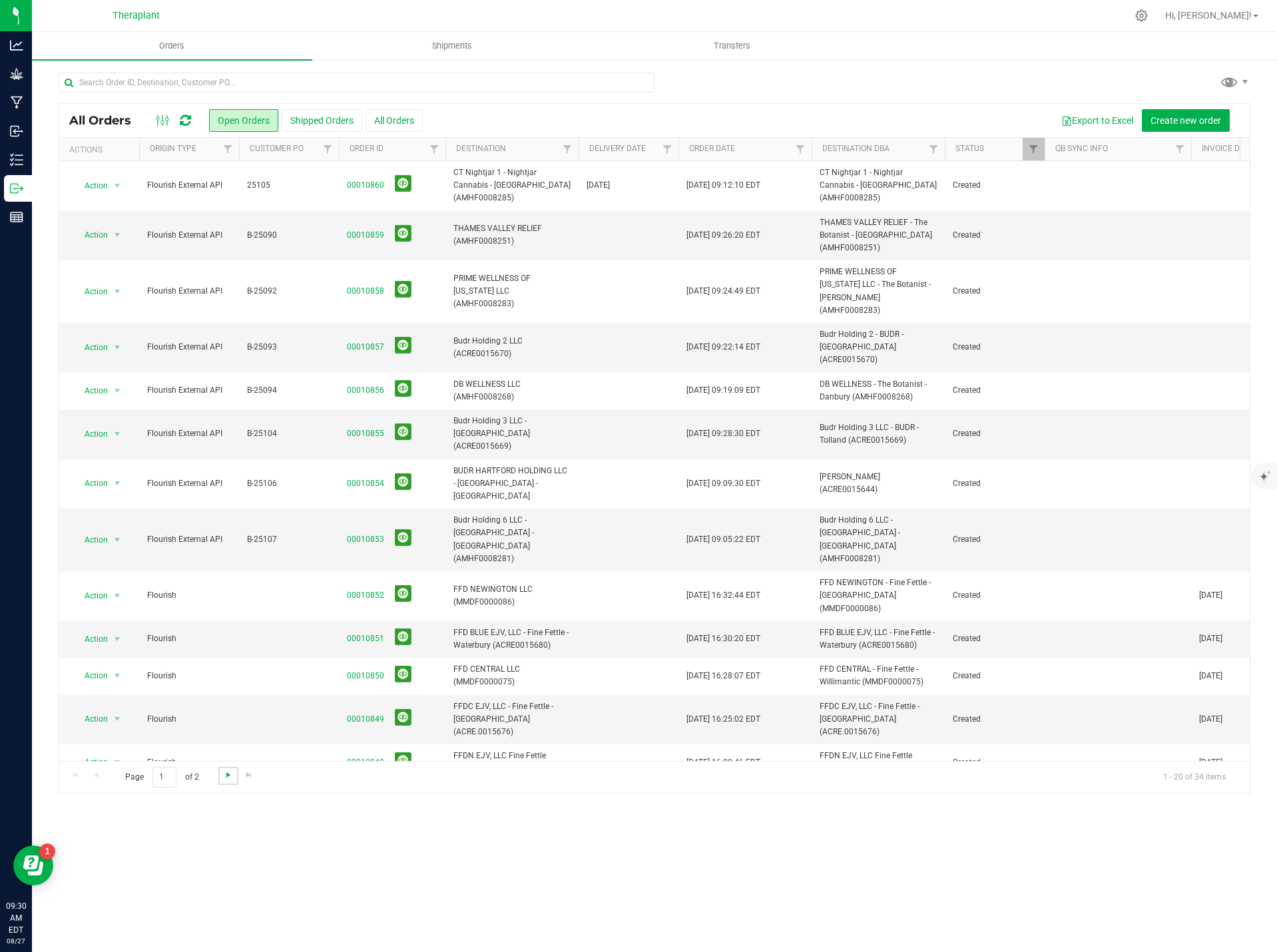
click at [221, 775] on link "Go to the next page" at bounding box center [228, 776] width 20 height 18
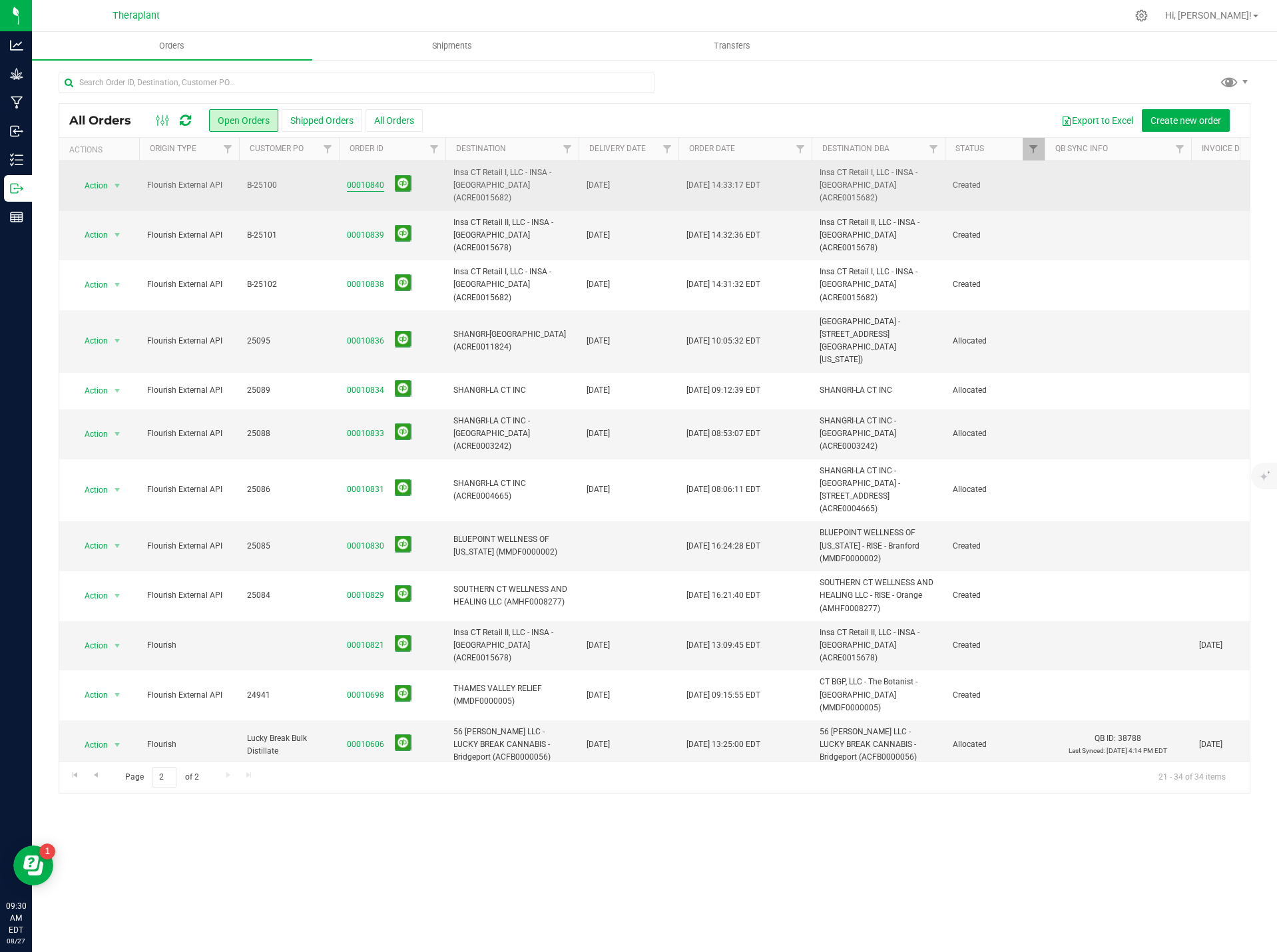
click at [363, 182] on link "00010840" at bounding box center [365, 185] width 37 height 13
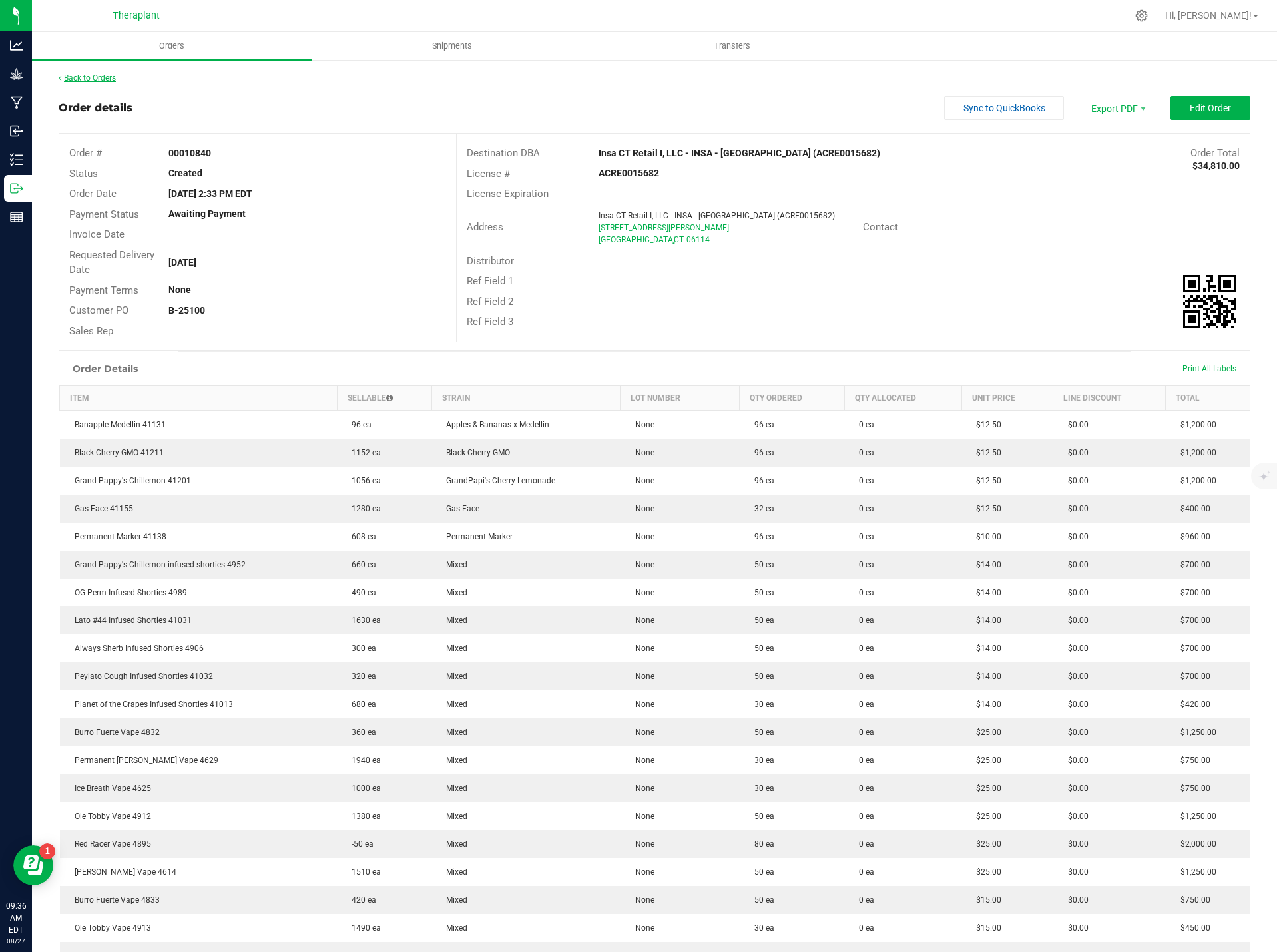
click at [79, 77] on link "Back to Orders" at bounding box center [88, 78] width 57 height 9
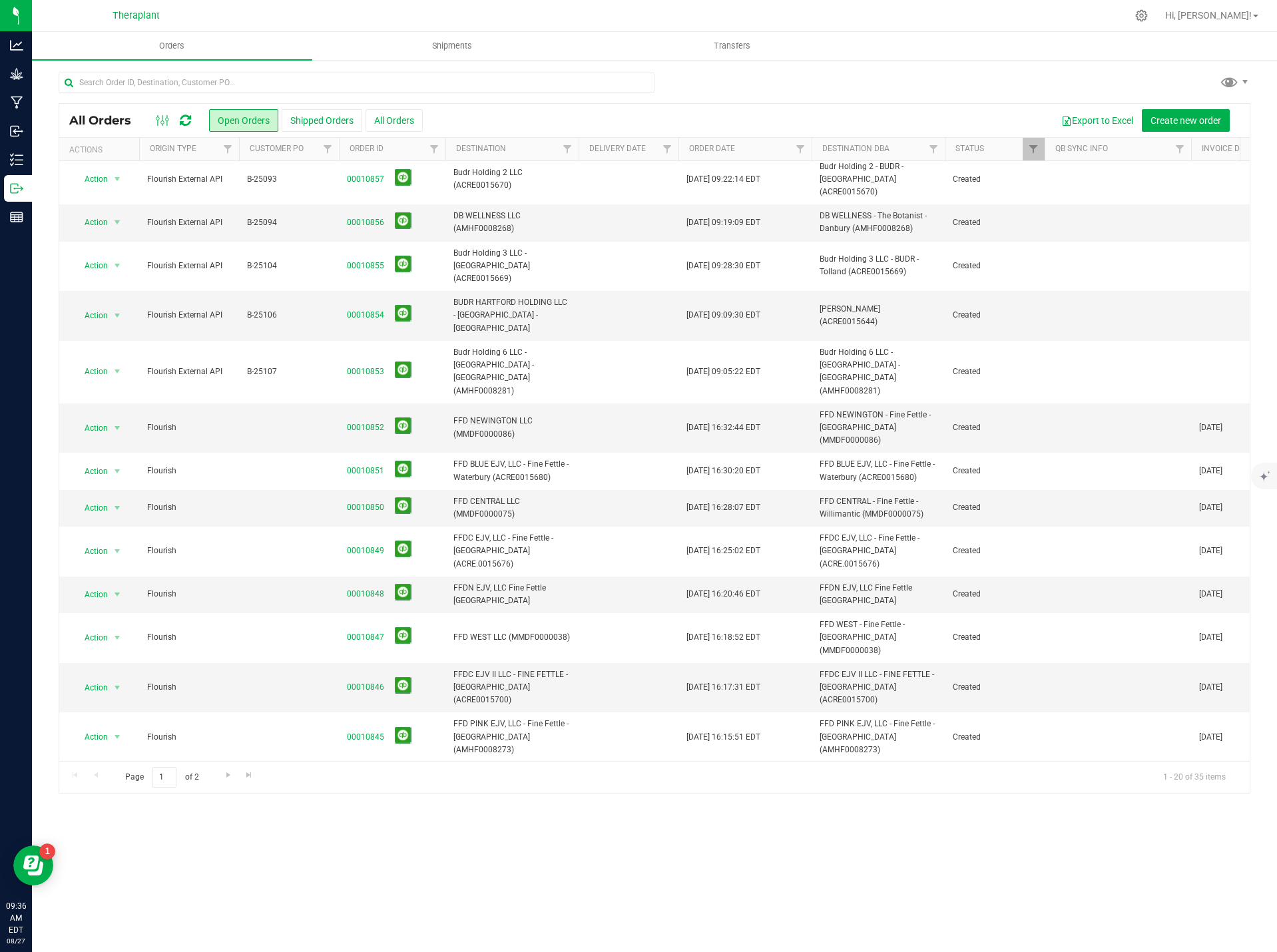
scroll to position [224, 0]
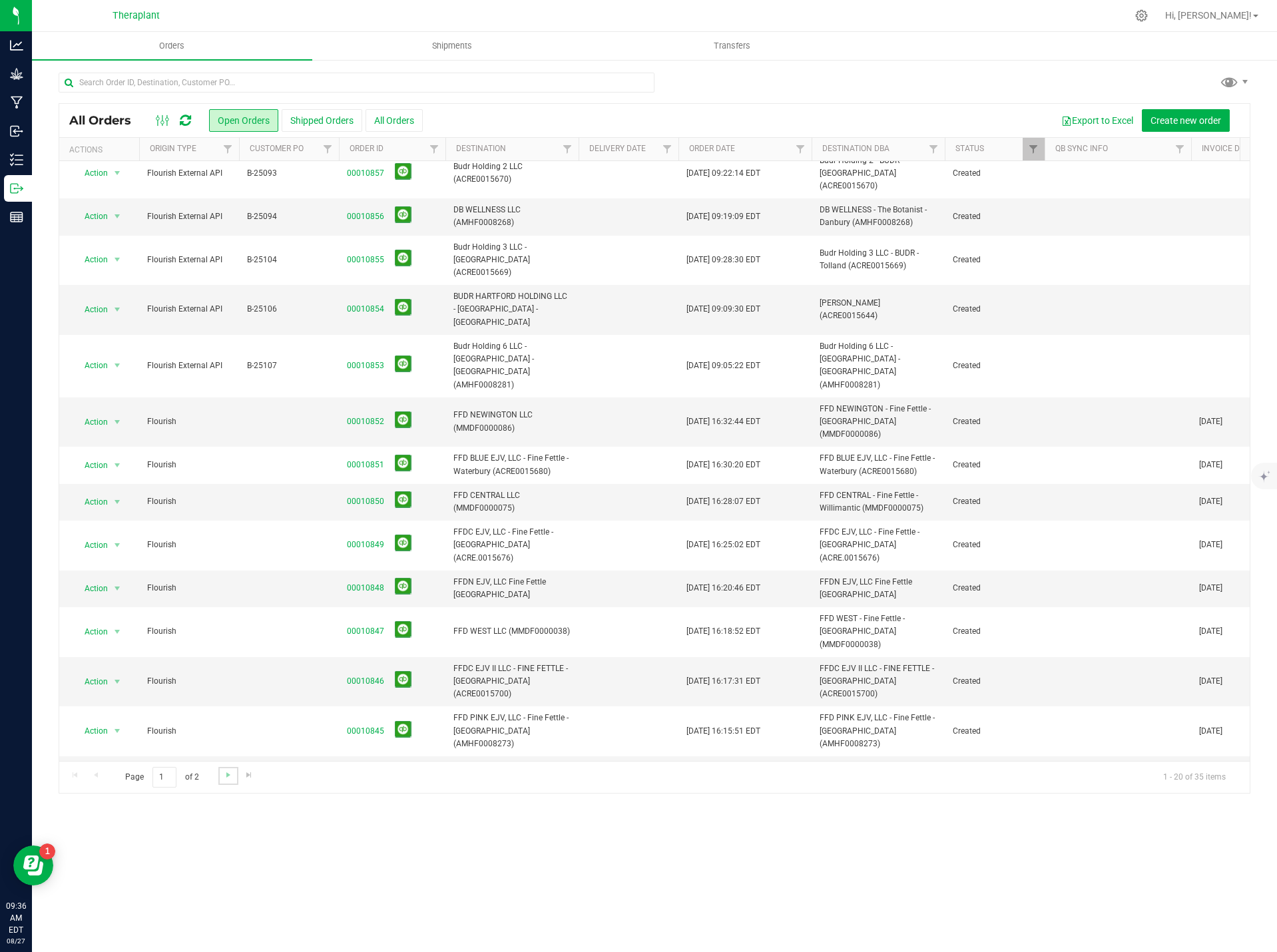
click at [227, 781] on link "Go to the next page" at bounding box center [228, 776] width 20 height 18
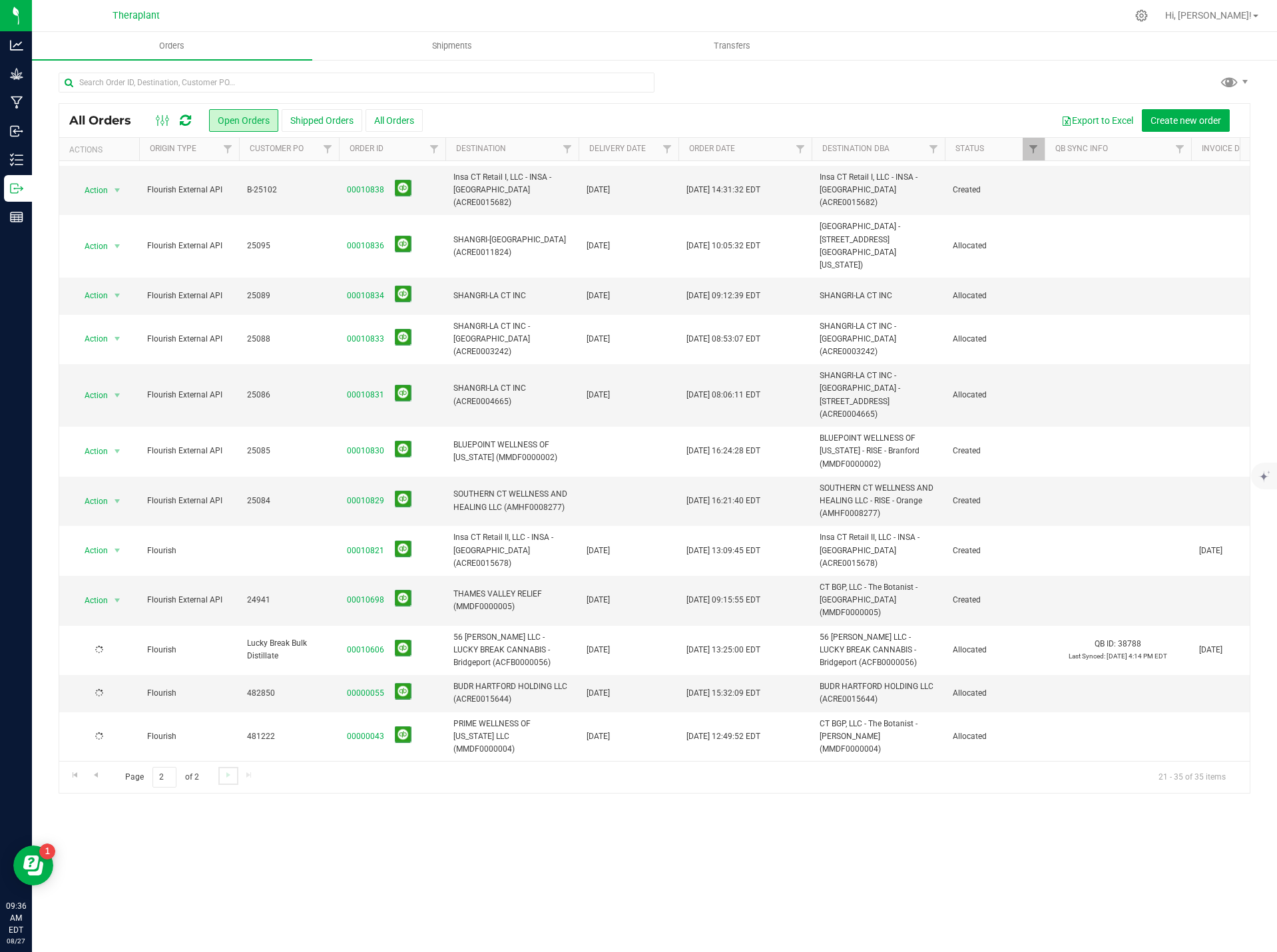
scroll to position [0, 0]
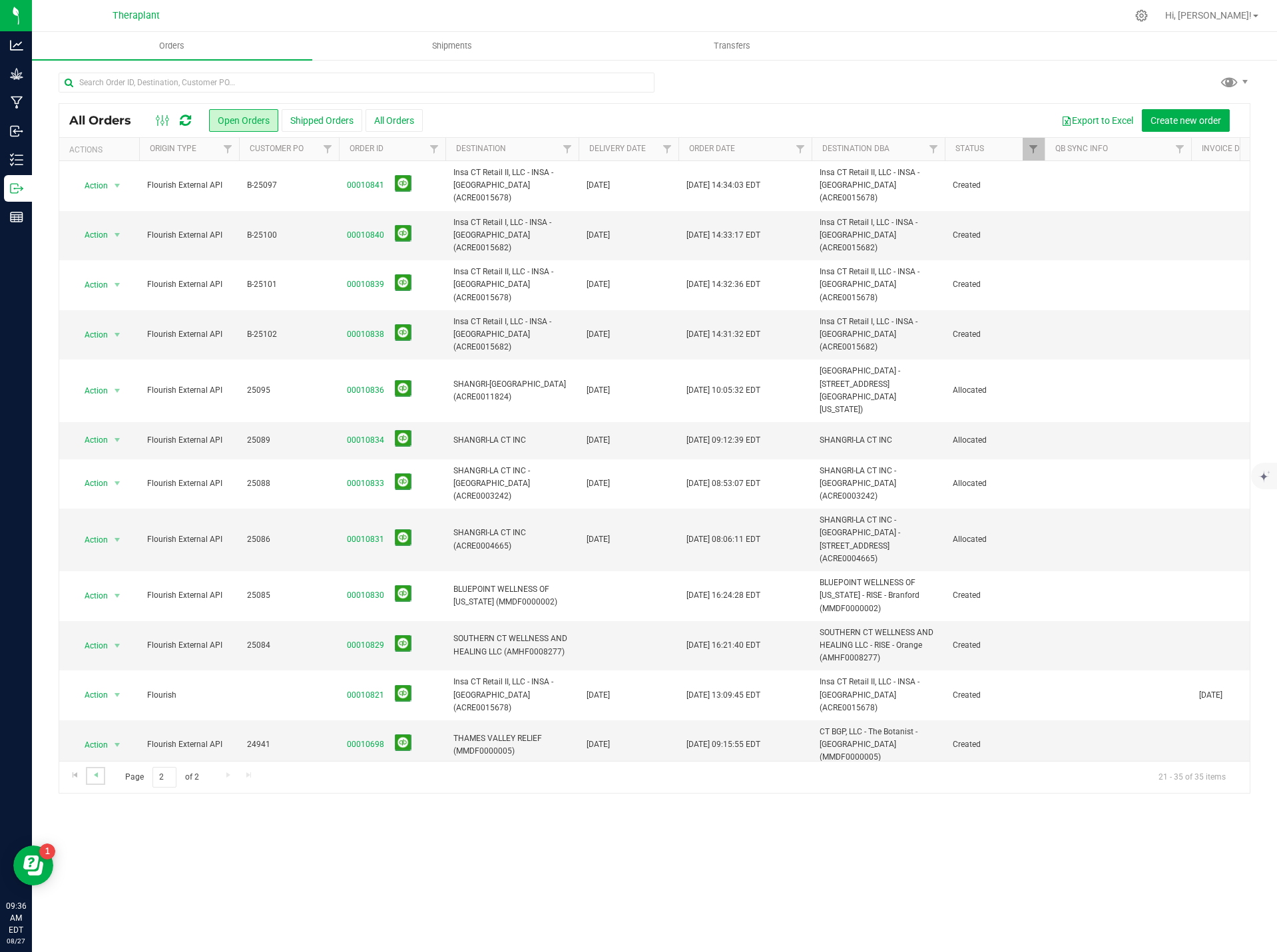
click at [103, 780] on link "Go to the previous page" at bounding box center [96, 776] width 20 height 18
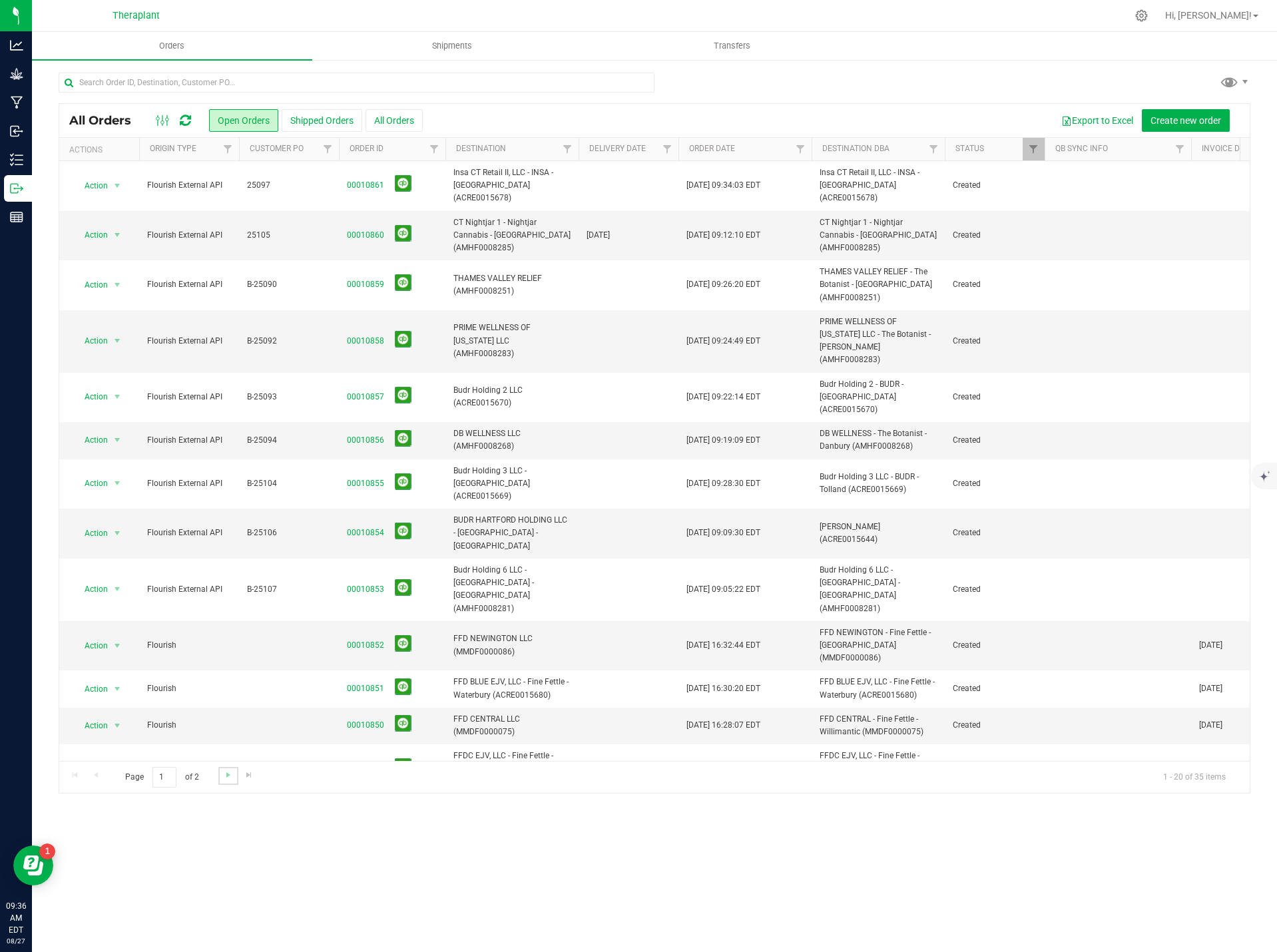
click at [221, 777] on link "Go to the next page" at bounding box center [228, 776] width 20 height 18
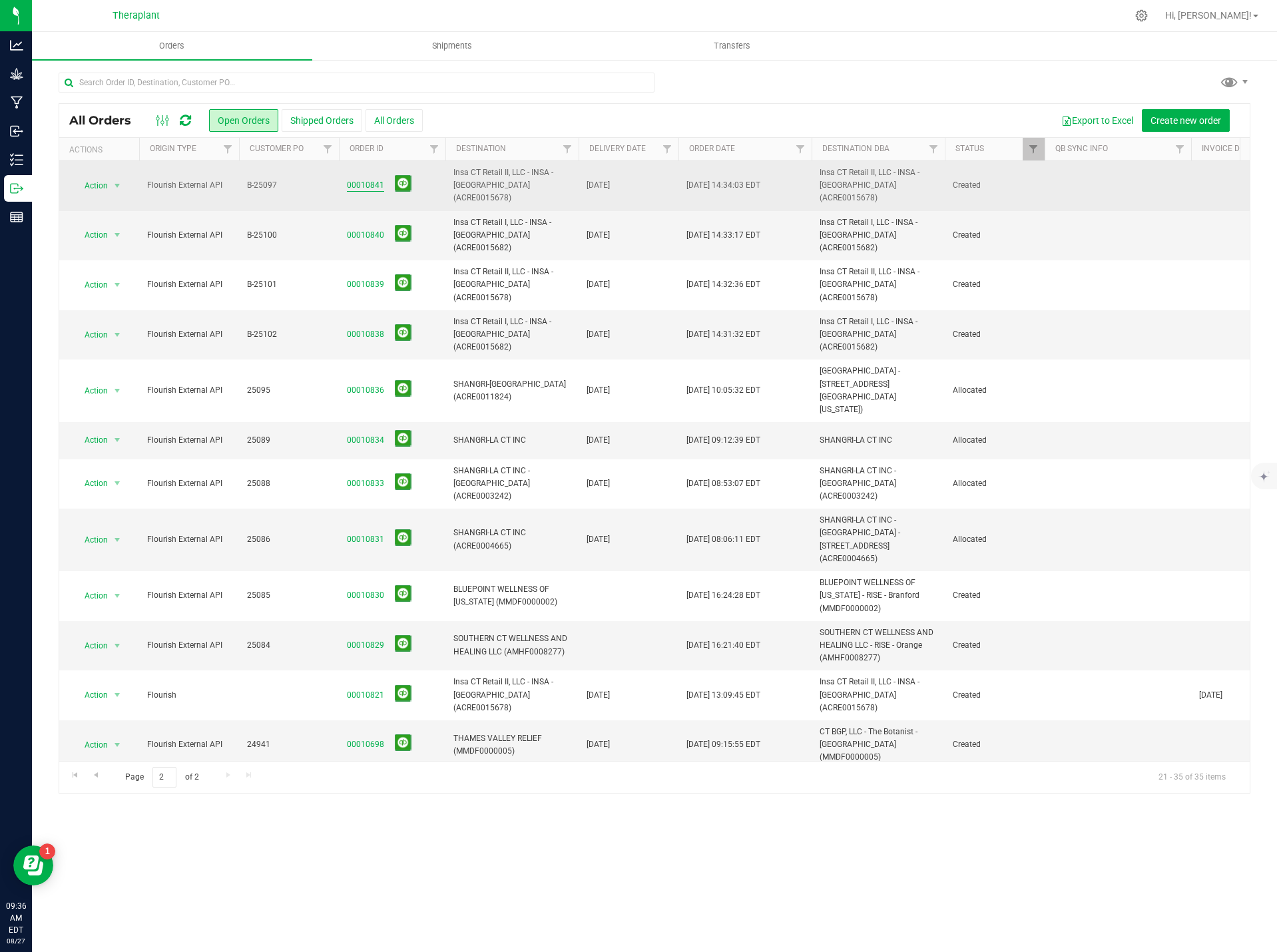
click at [360, 182] on link "00010841" at bounding box center [365, 185] width 37 height 13
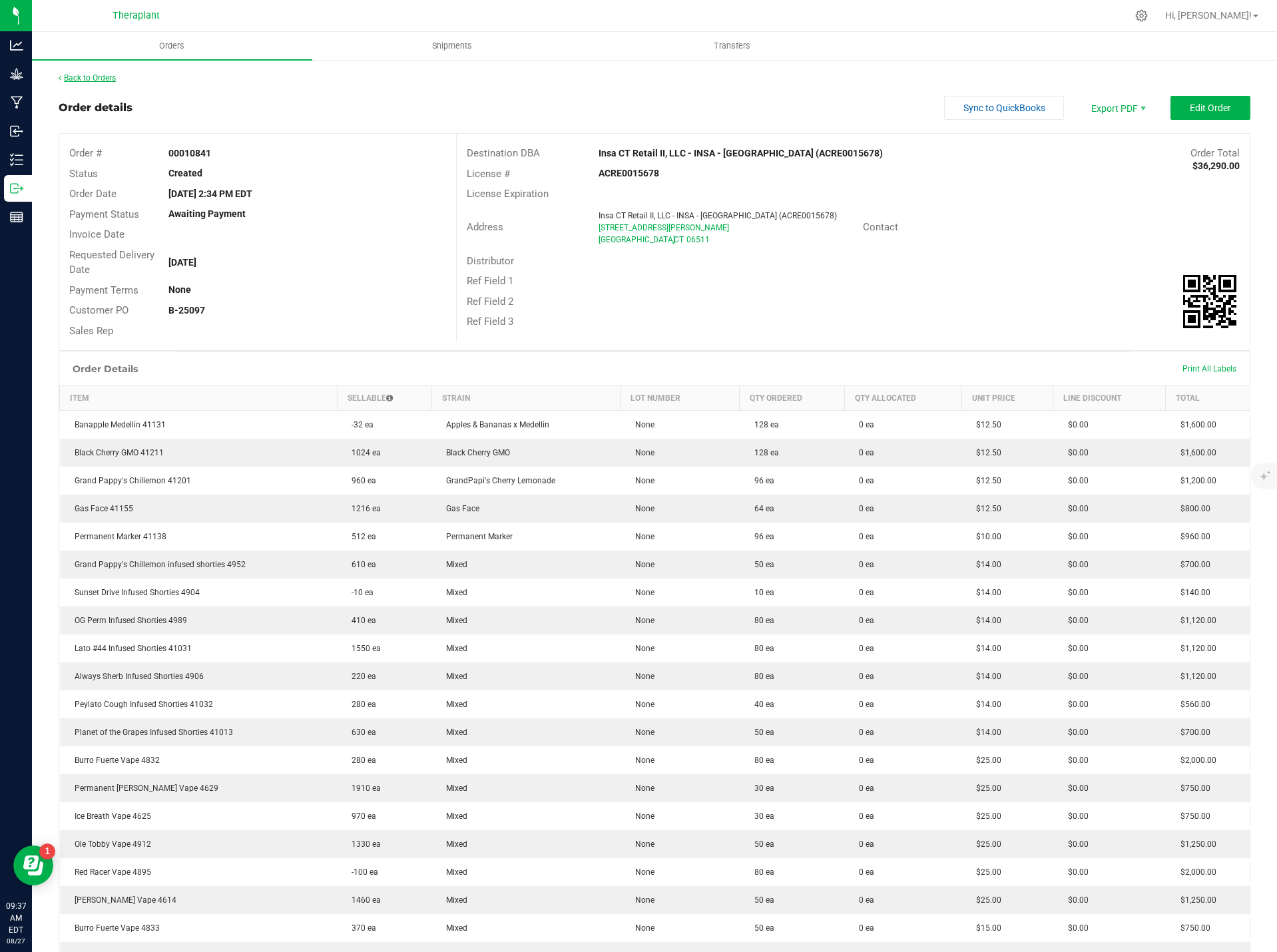
click at [110, 76] on link "Back to Orders" at bounding box center [88, 78] width 57 height 9
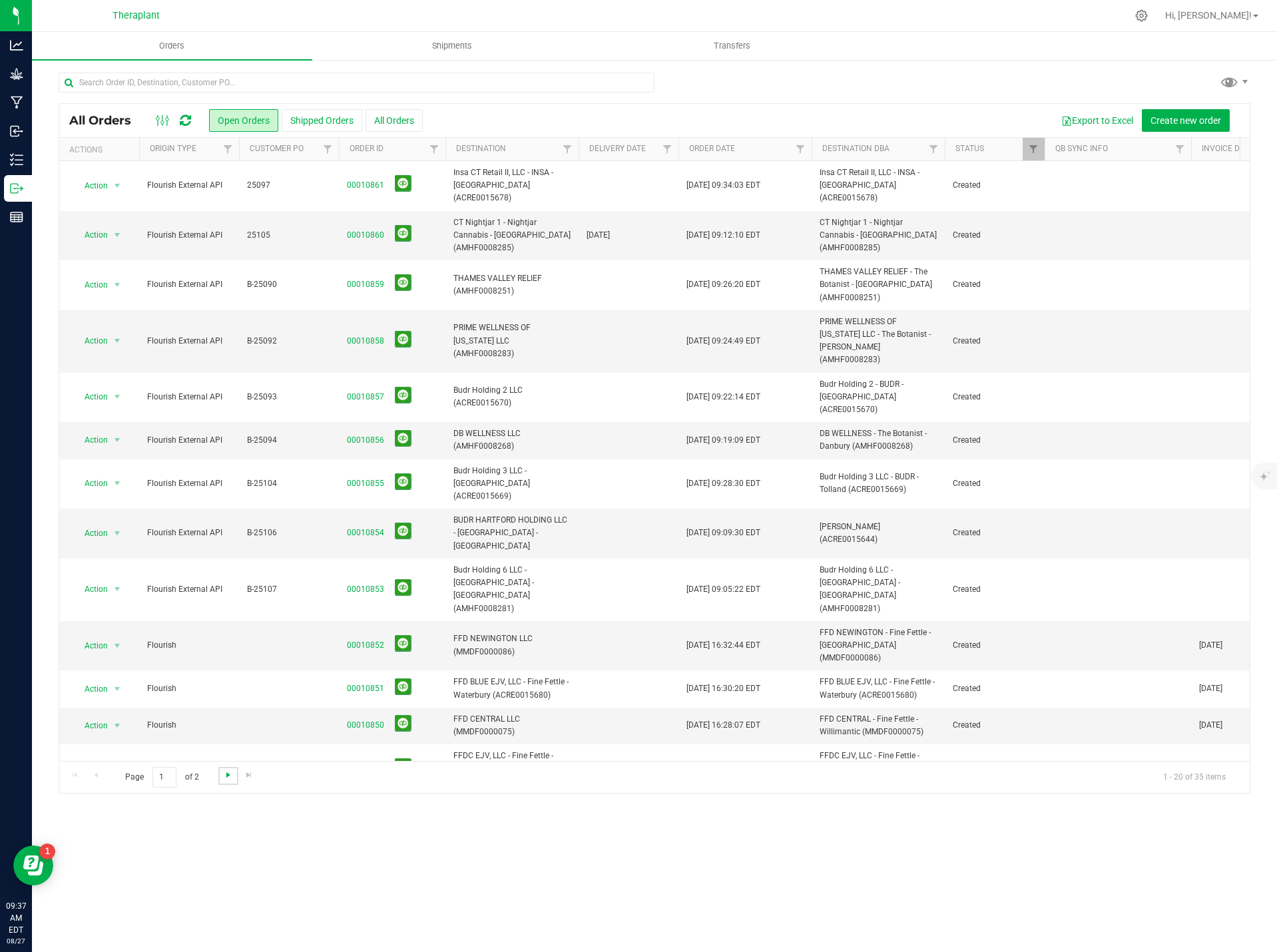
click at [226, 777] on span "Go to the next page" at bounding box center [228, 775] width 11 height 11
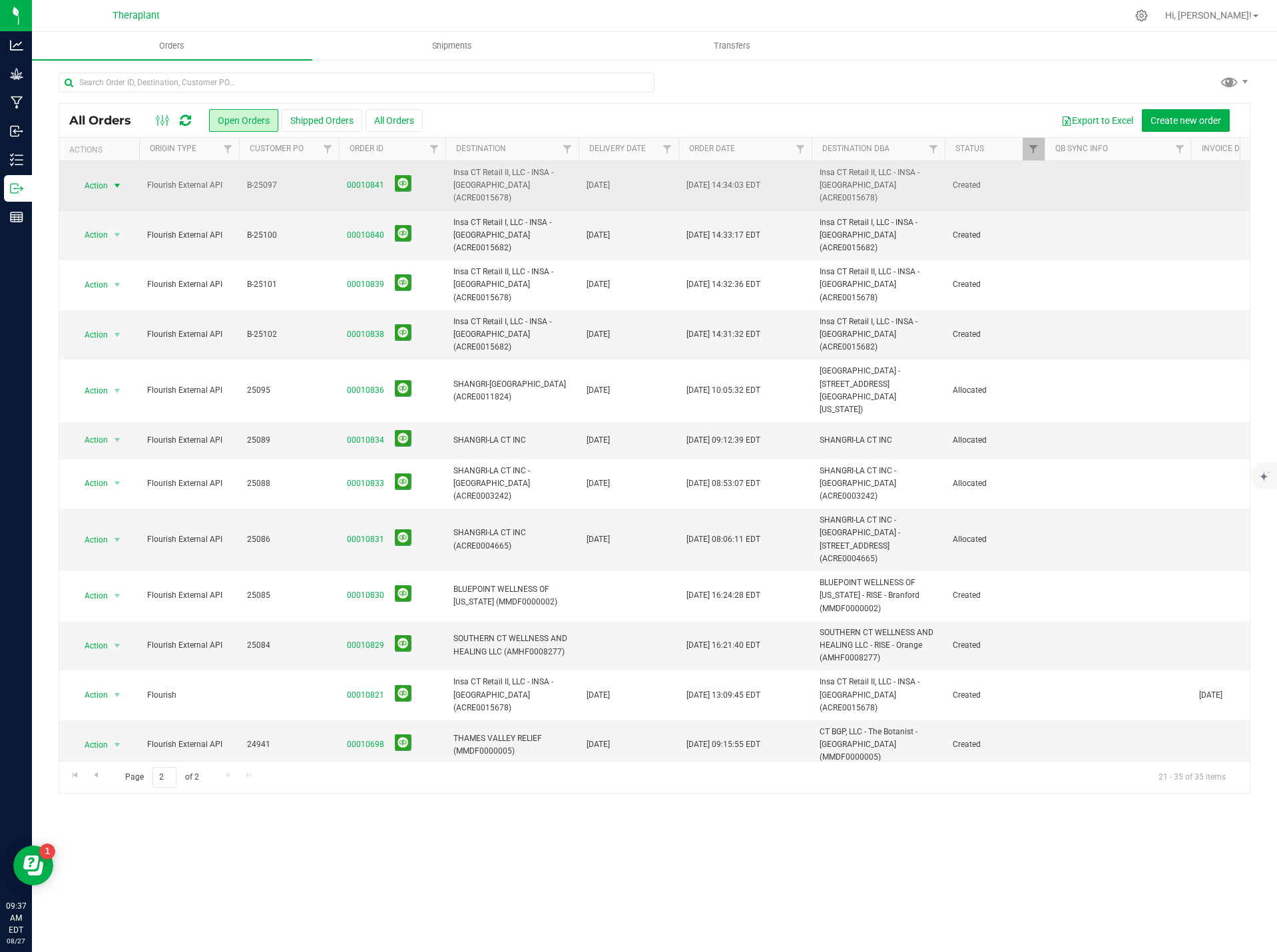
click at [99, 177] on span "Action" at bounding box center [91, 186] width 36 height 19
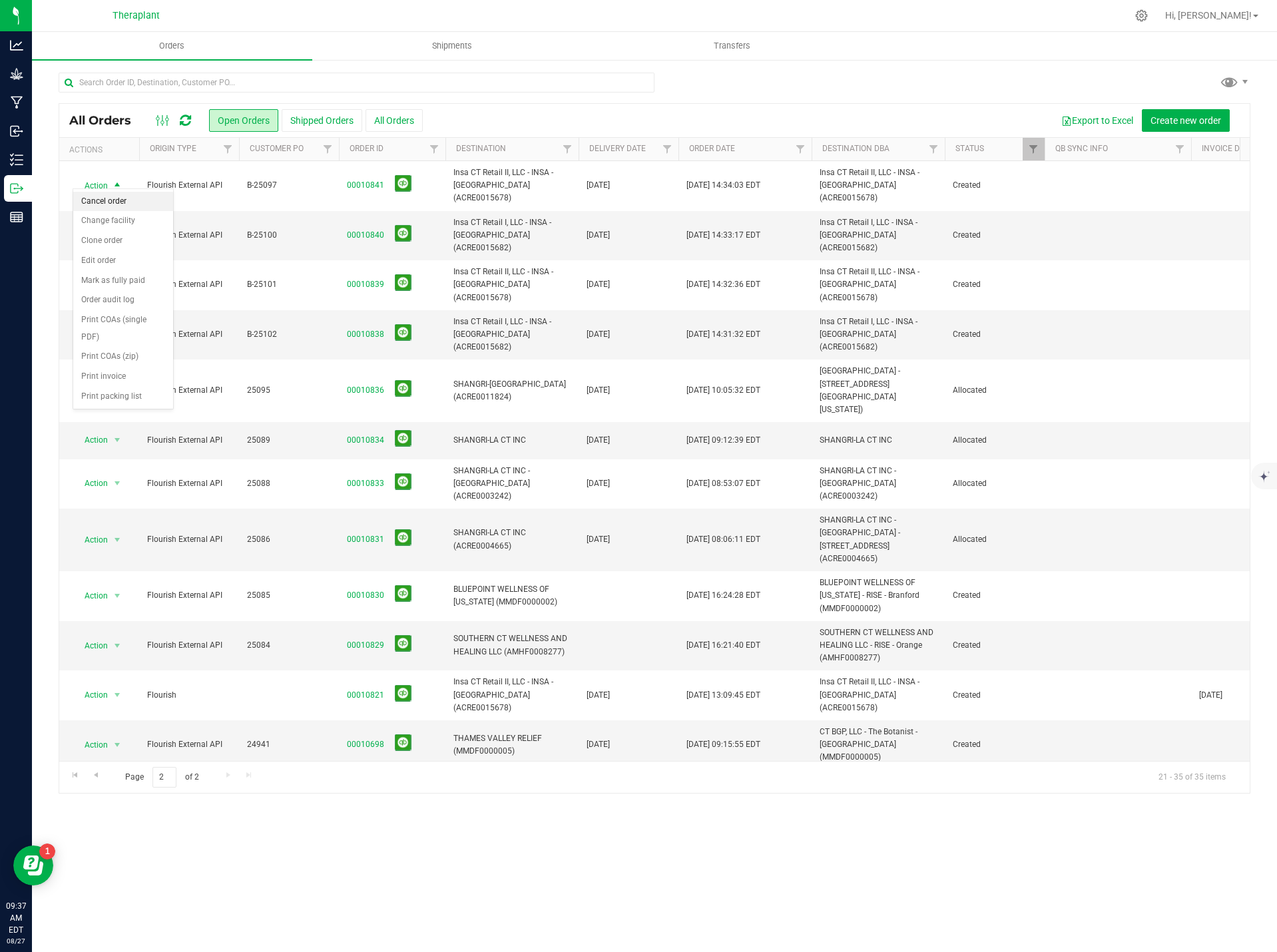
click at [117, 199] on li "Cancel order" at bounding box center [123, 202] width 100 height 20
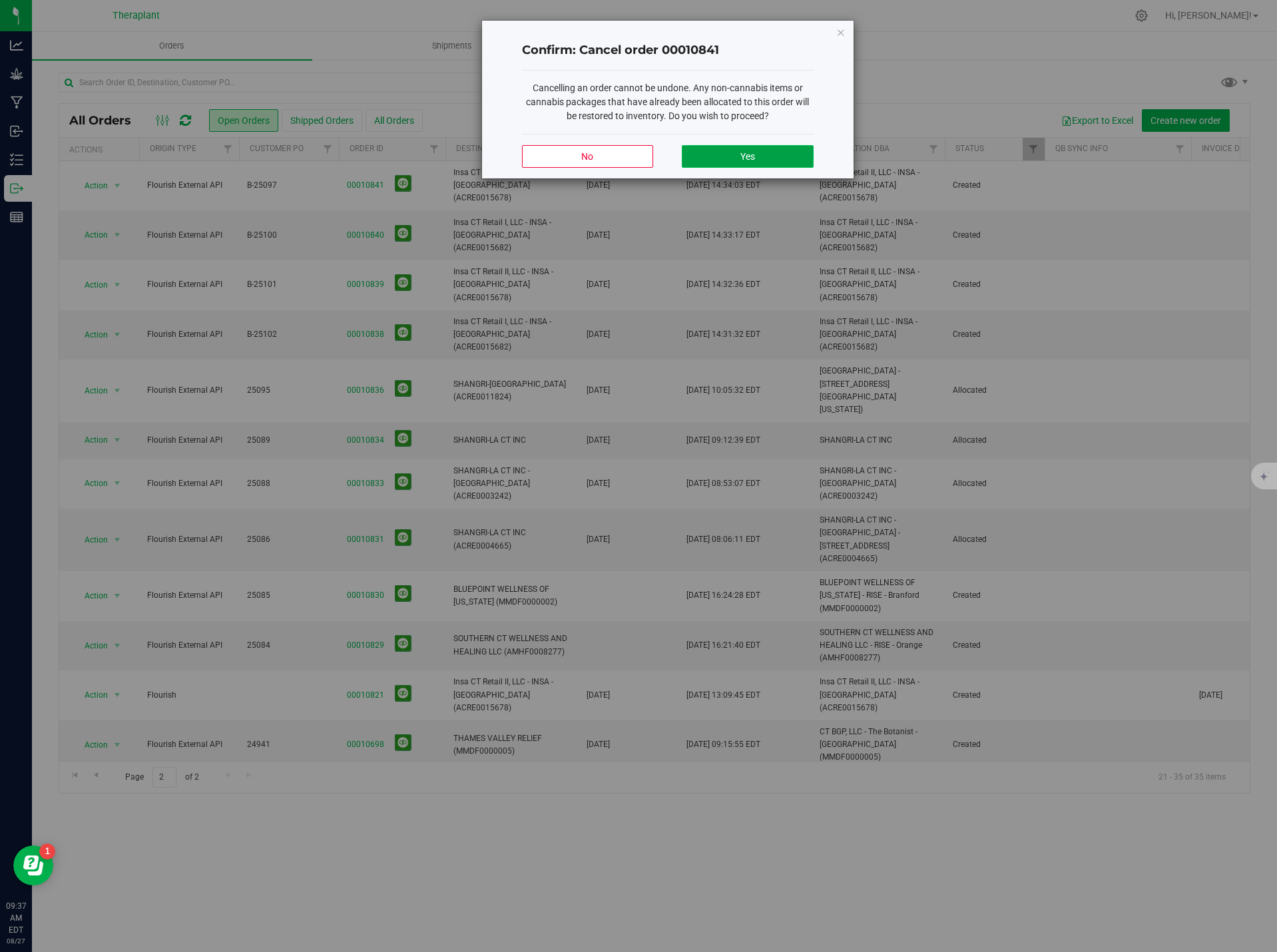
click at [753, 153] on span "Yes" at bounding box center [747, 156] width 14 height 11
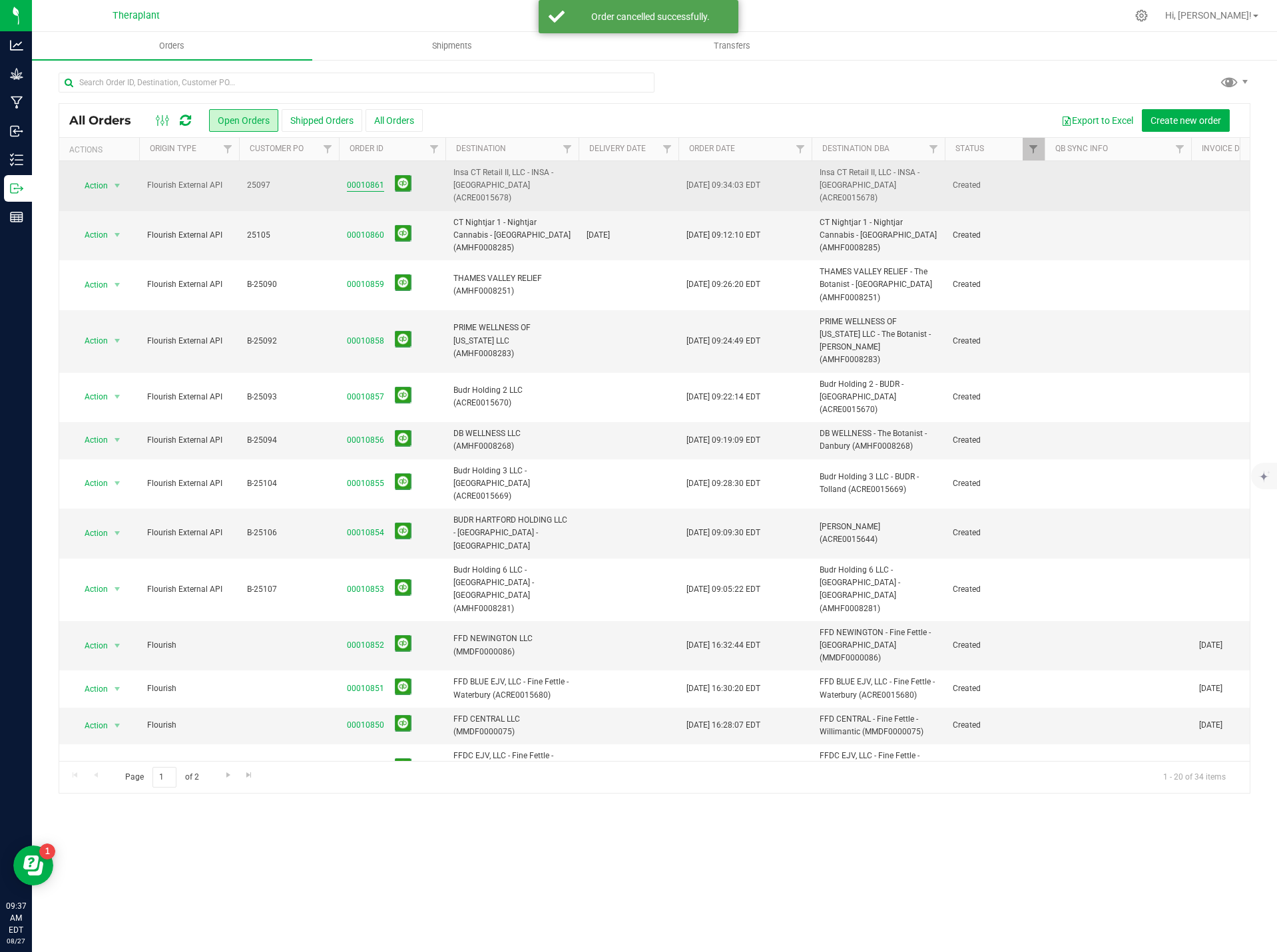
click at [380, 182] on link "00010861" at bounding box center [365, 185] width 37 height 13
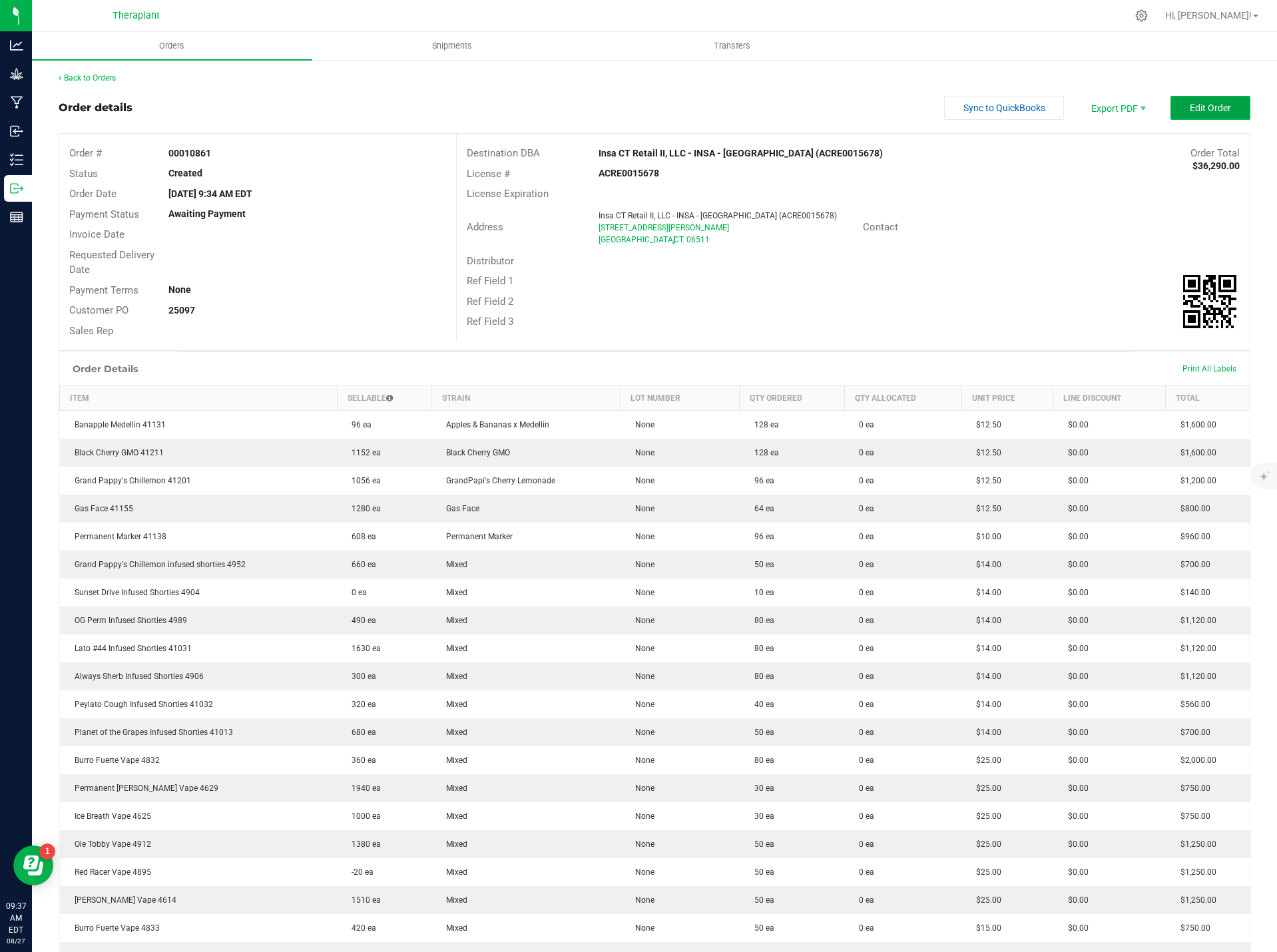
click at [1190, 103] on span "Edit Order" at bounding box center [1211, 108] width 42 height 11
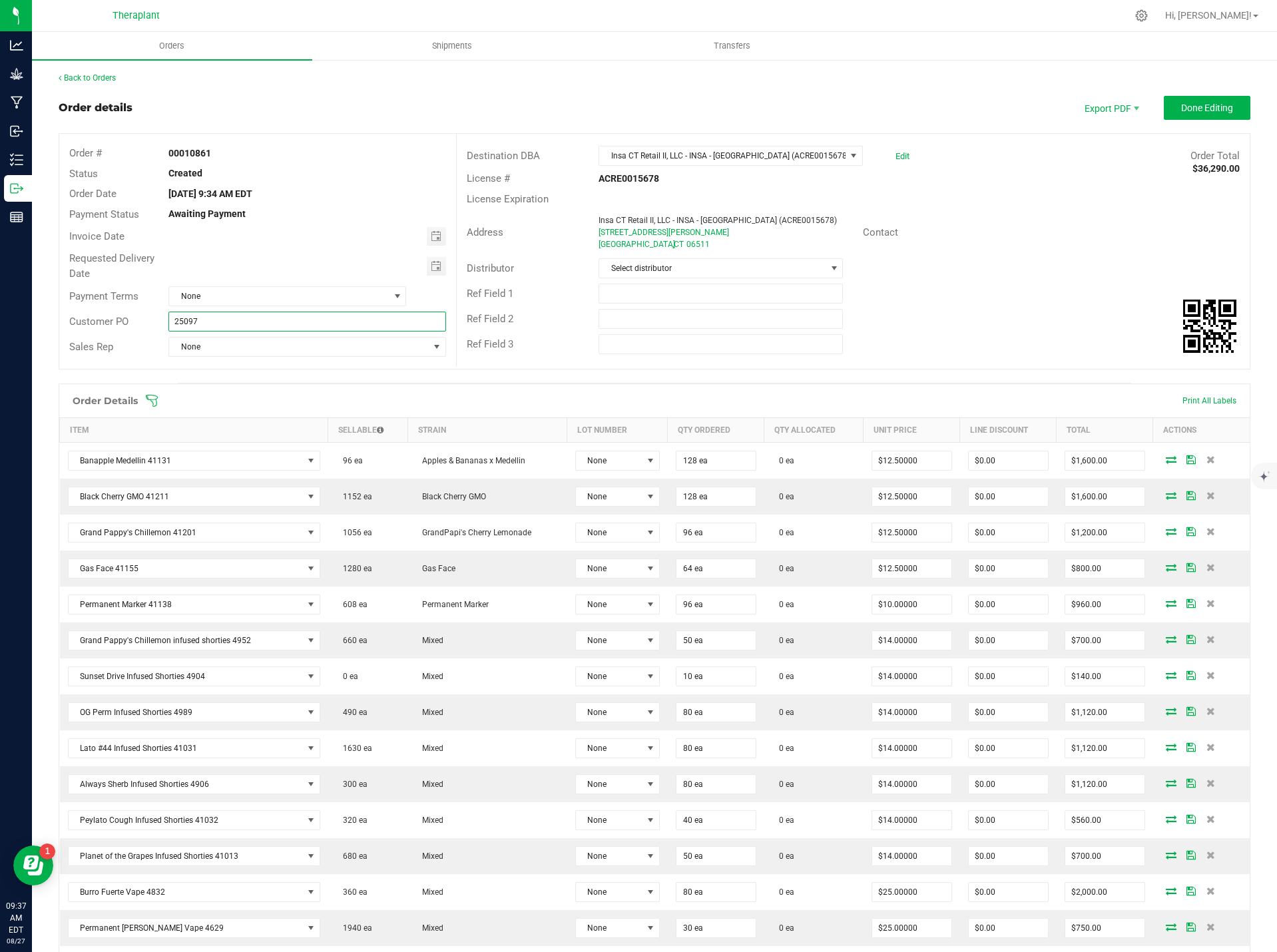
click at [170, 319] on input "25097" at bounding box center [307, 321] width 277 height 20
type input "B-25097"
click at [915, 293] on div "Ref Field 1" at bounding box center [852, 293] width 793 height 25
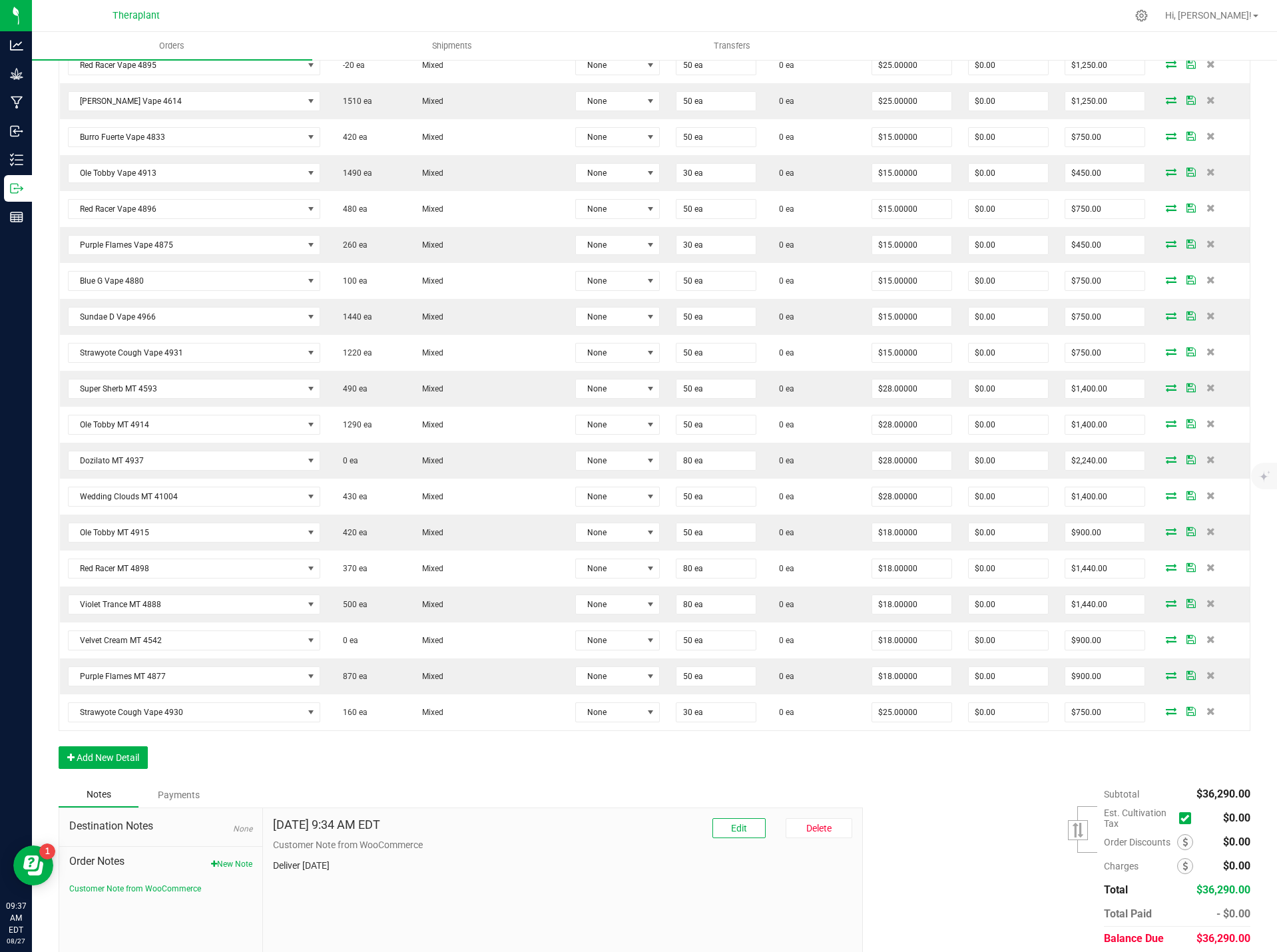
scroll to position [1019, 0]
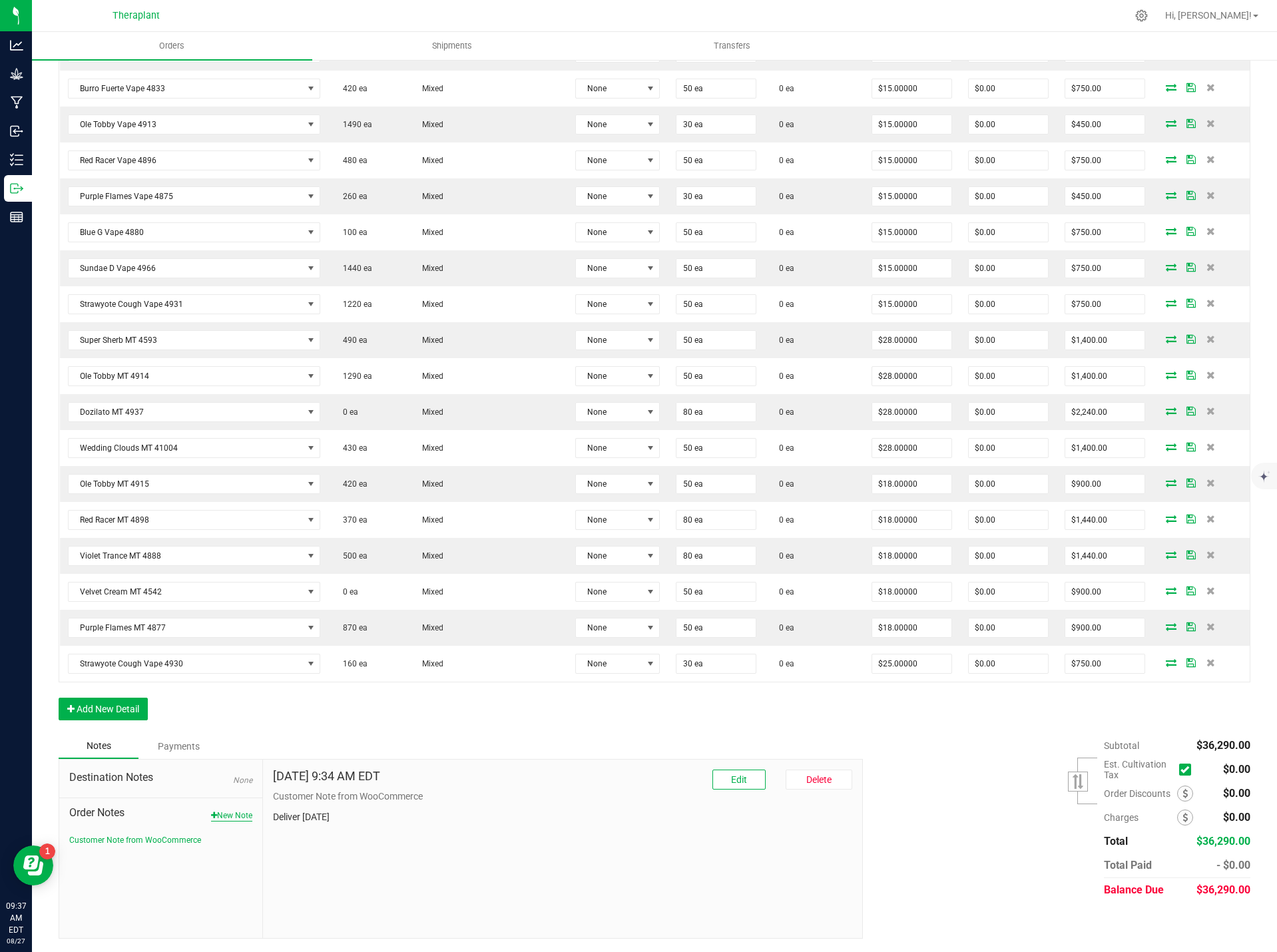
click at [224, 818] on button "New Note" at bounding box center [231, 815] width 42 height 12
paste textarea "Red Racer Vape 4895- 86.92% THC – 10-pack swapped 30 units for Strawyote Cough …"
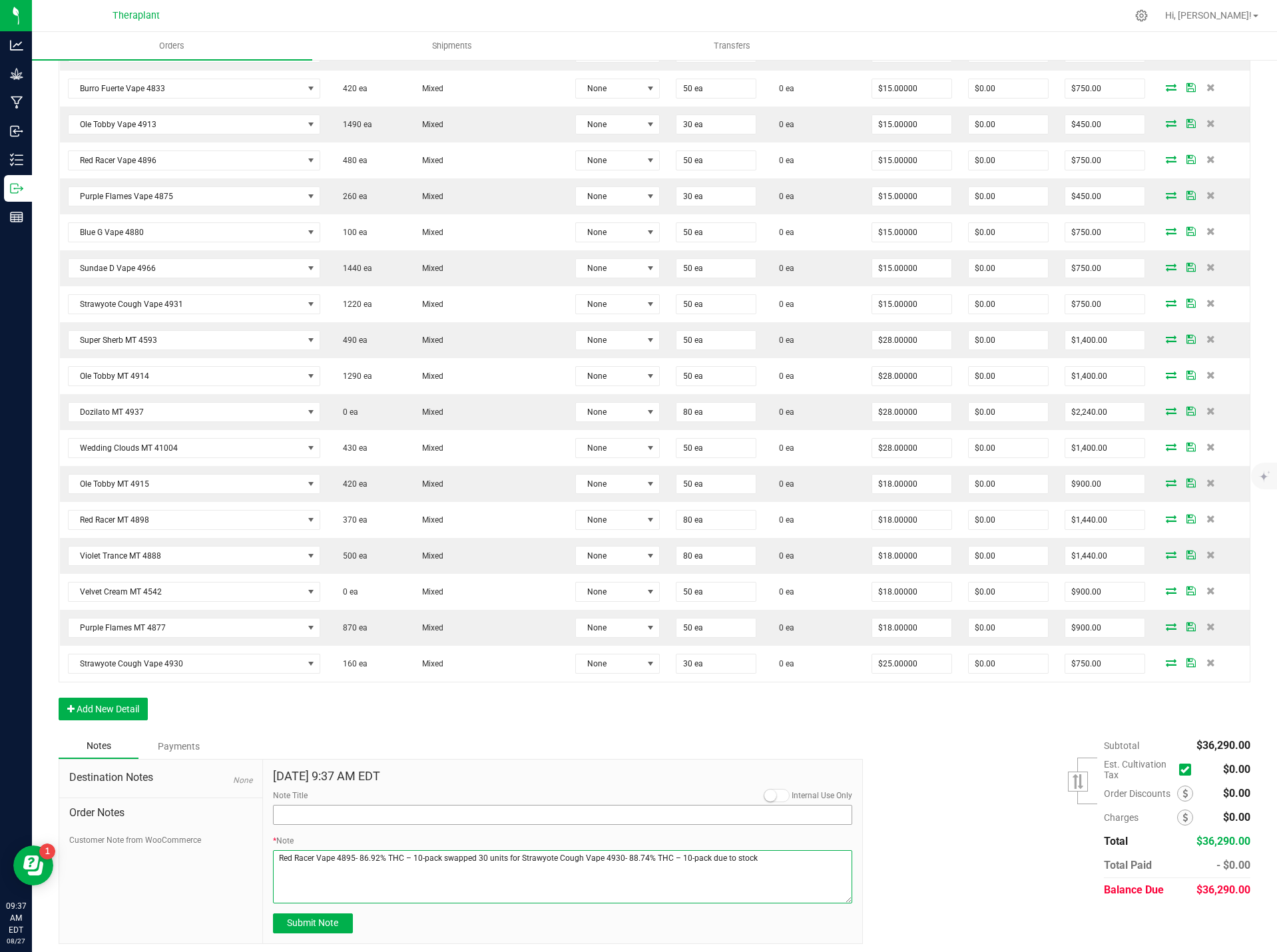
type textarea "Red Racer Vape 4895- 86.92% THC – 10-pack swapped 30 units for Strawyote Cough …"
click at [313, 821] on input "Note Title" at bounding box center [562, 814] width 580 height 20
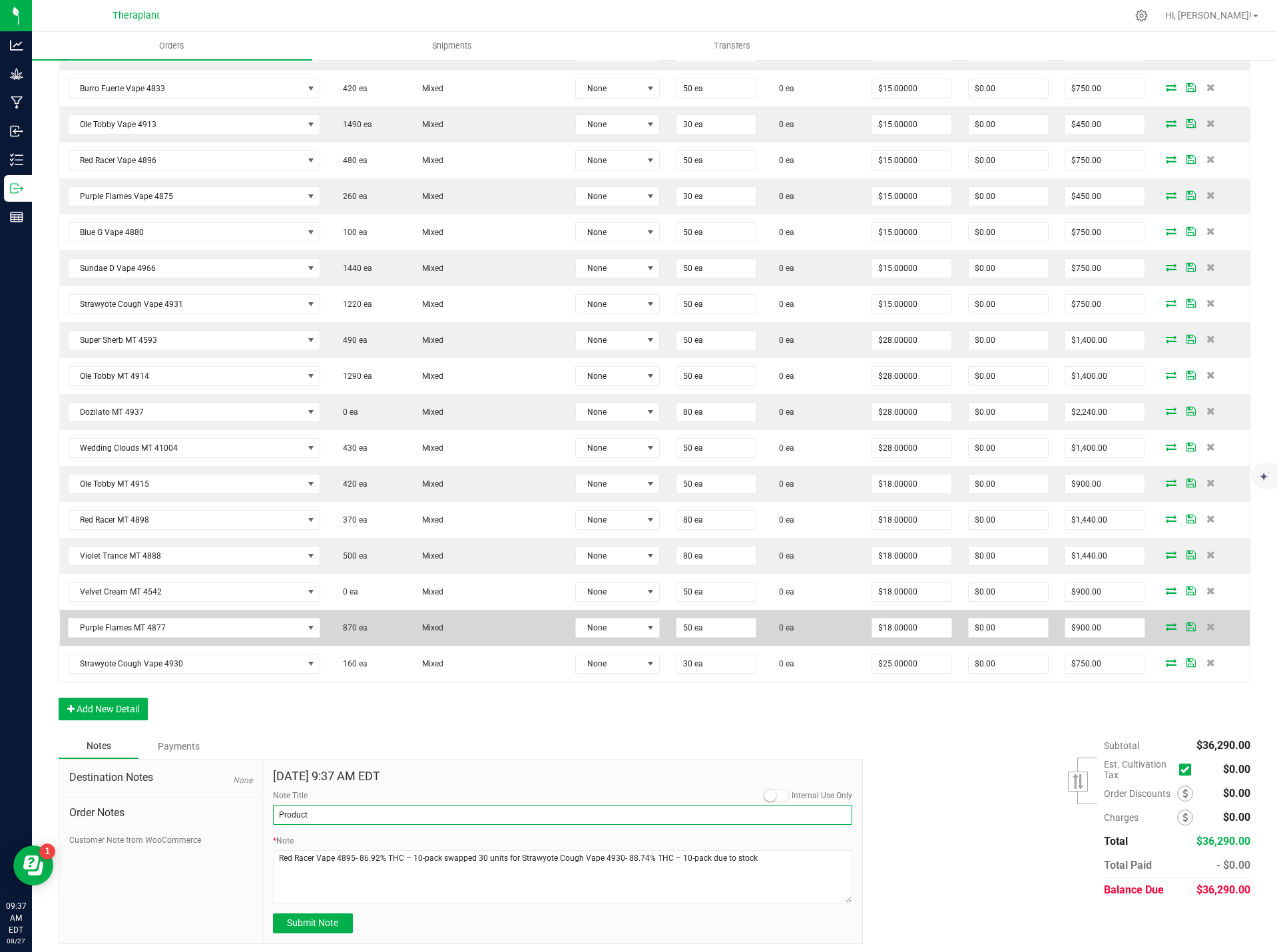
type input "Product Swapped"
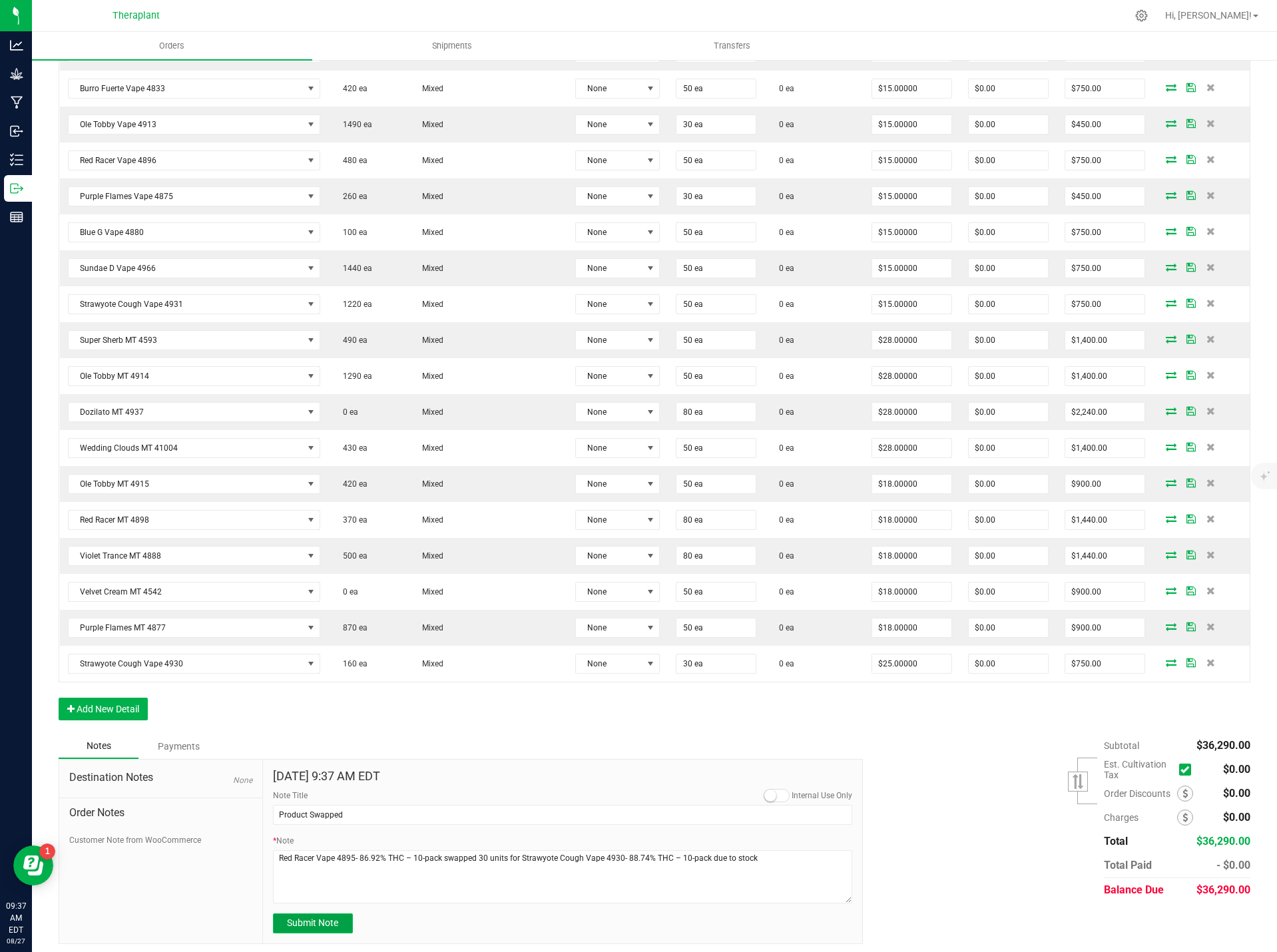
click at [316, 914] on button "Submit Note" at bounding box center [313, 923] width 80 height 20
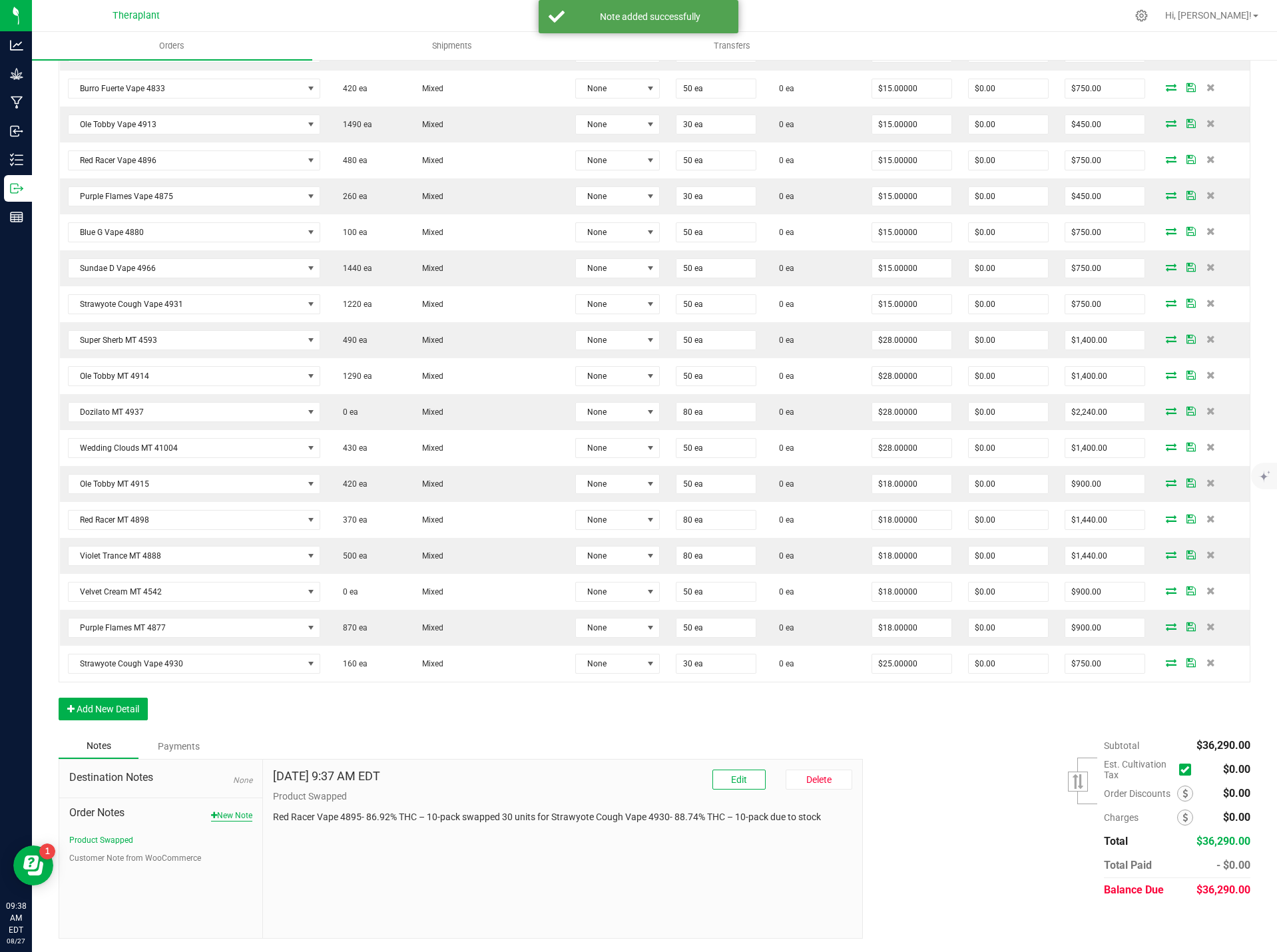
click at [229, 810] on button "New Note" at bounding box center [231, 815] width 42 height 12
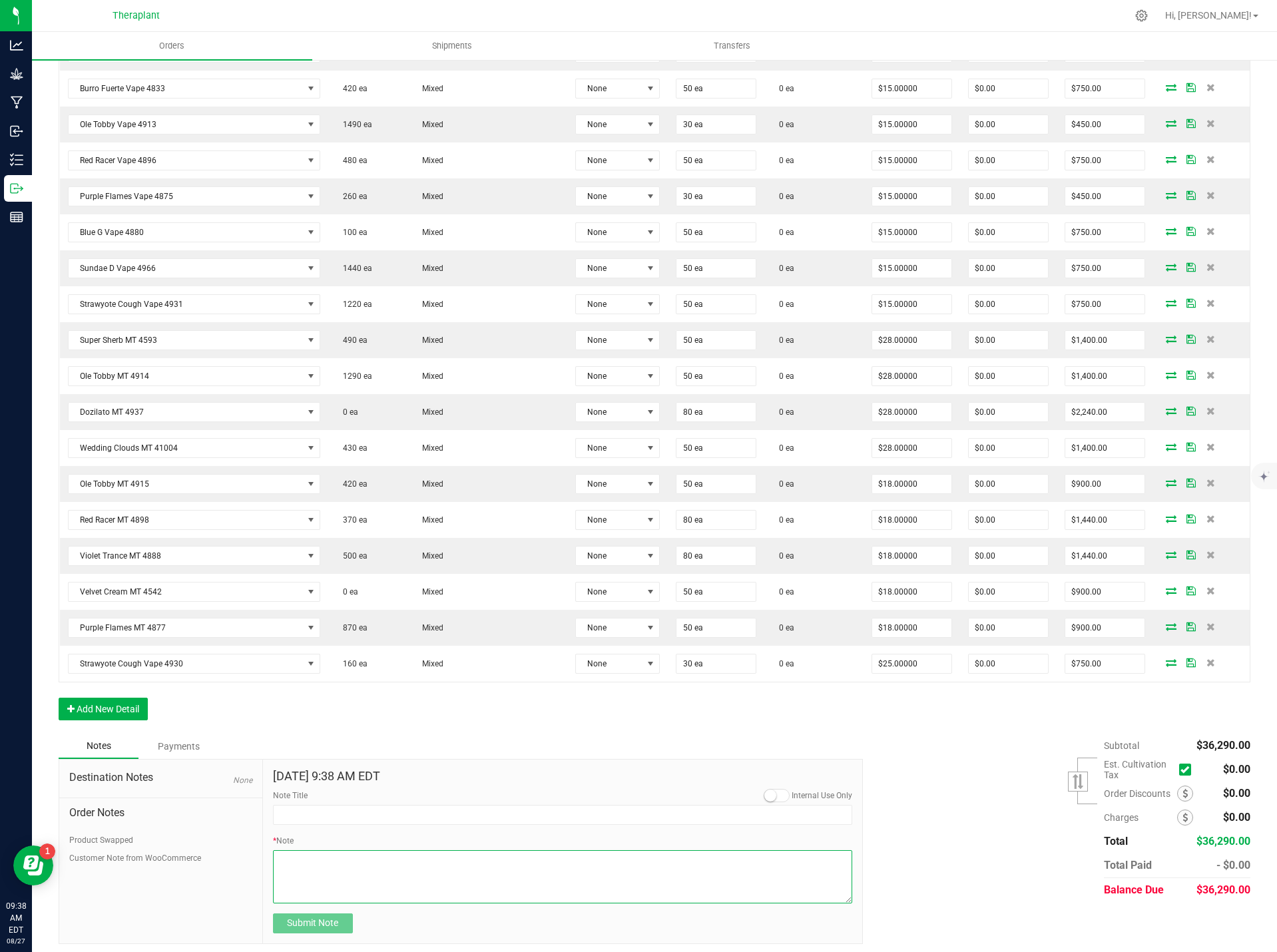
paste textarea "Bulk Deal Select Varieties- Vape Cartridge 1.0g $25, Vape Cartridge 0.5g $15, A…"
type textarea "Bulk Deal Select Varieties- Vape Cartridge 1.0g $25, Vape Cartridge 0.5g $15, A…"
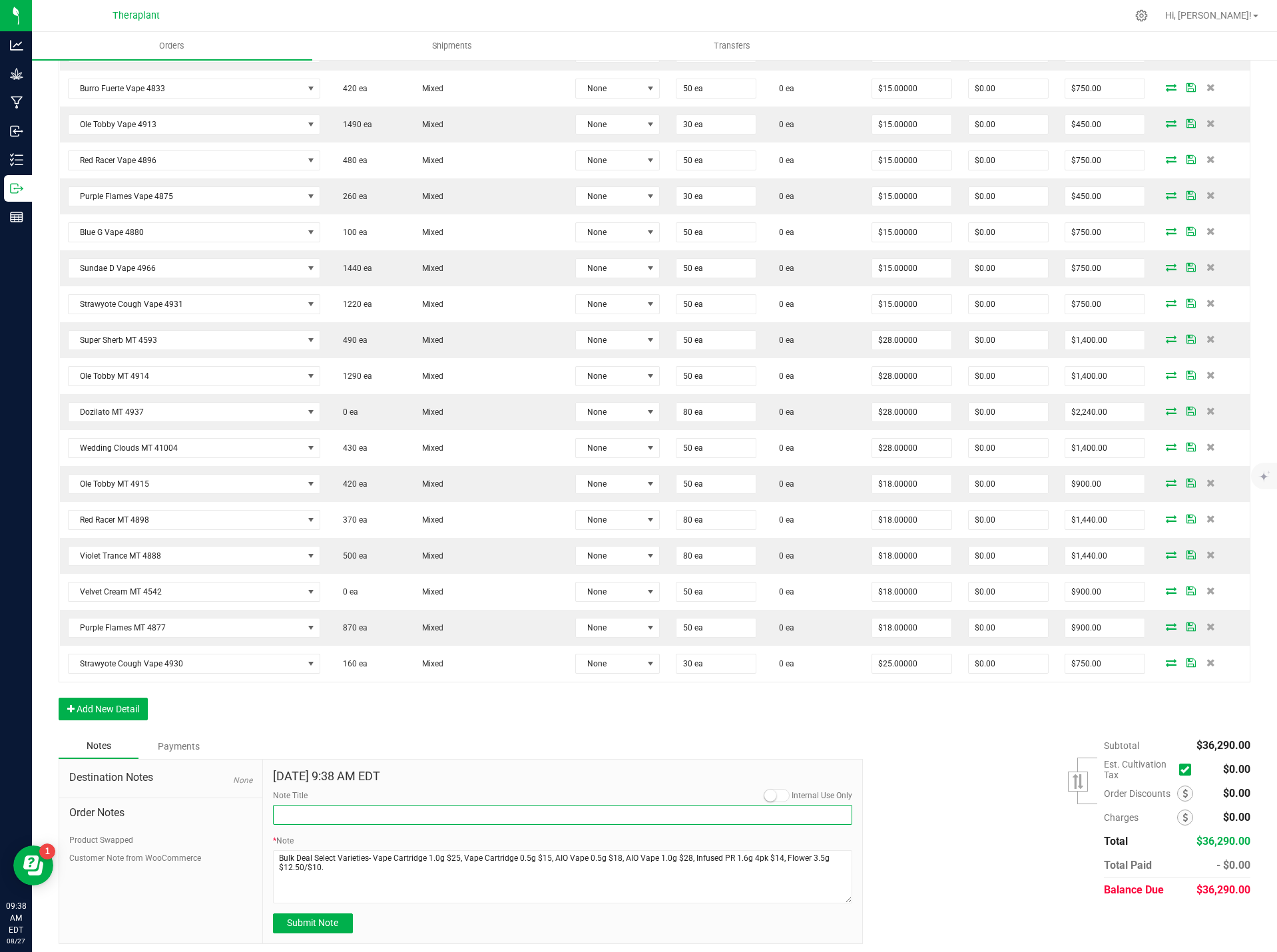
click at [286, 813] on input "Note Title" at bounding box center [562, 814] width 580 height 20
type input "Bulk Deal"
click at [348, 919] on button "Submit Note" at bounding box center [313, 923] width 80 height 20
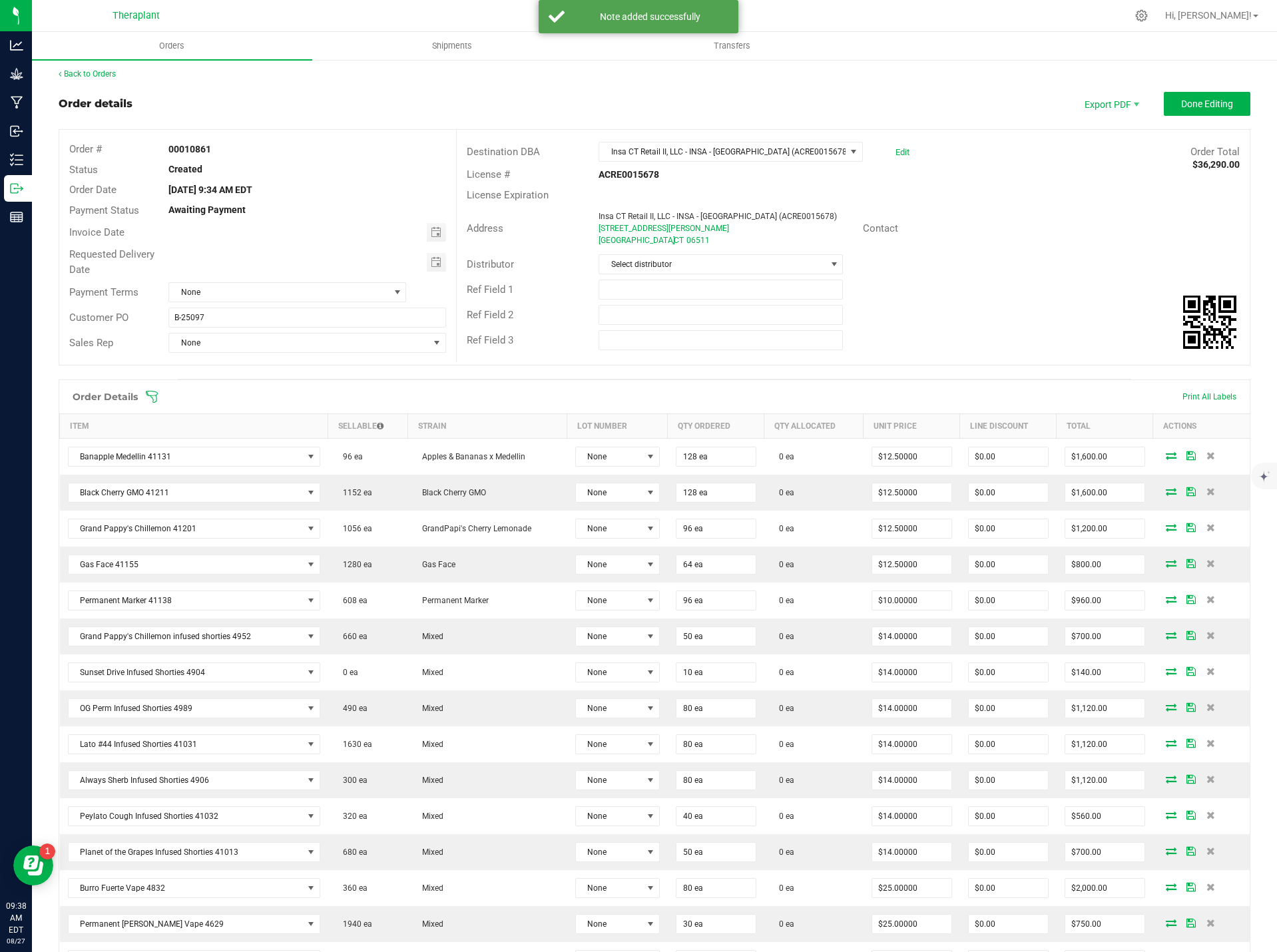
scroll to position [0, 0]
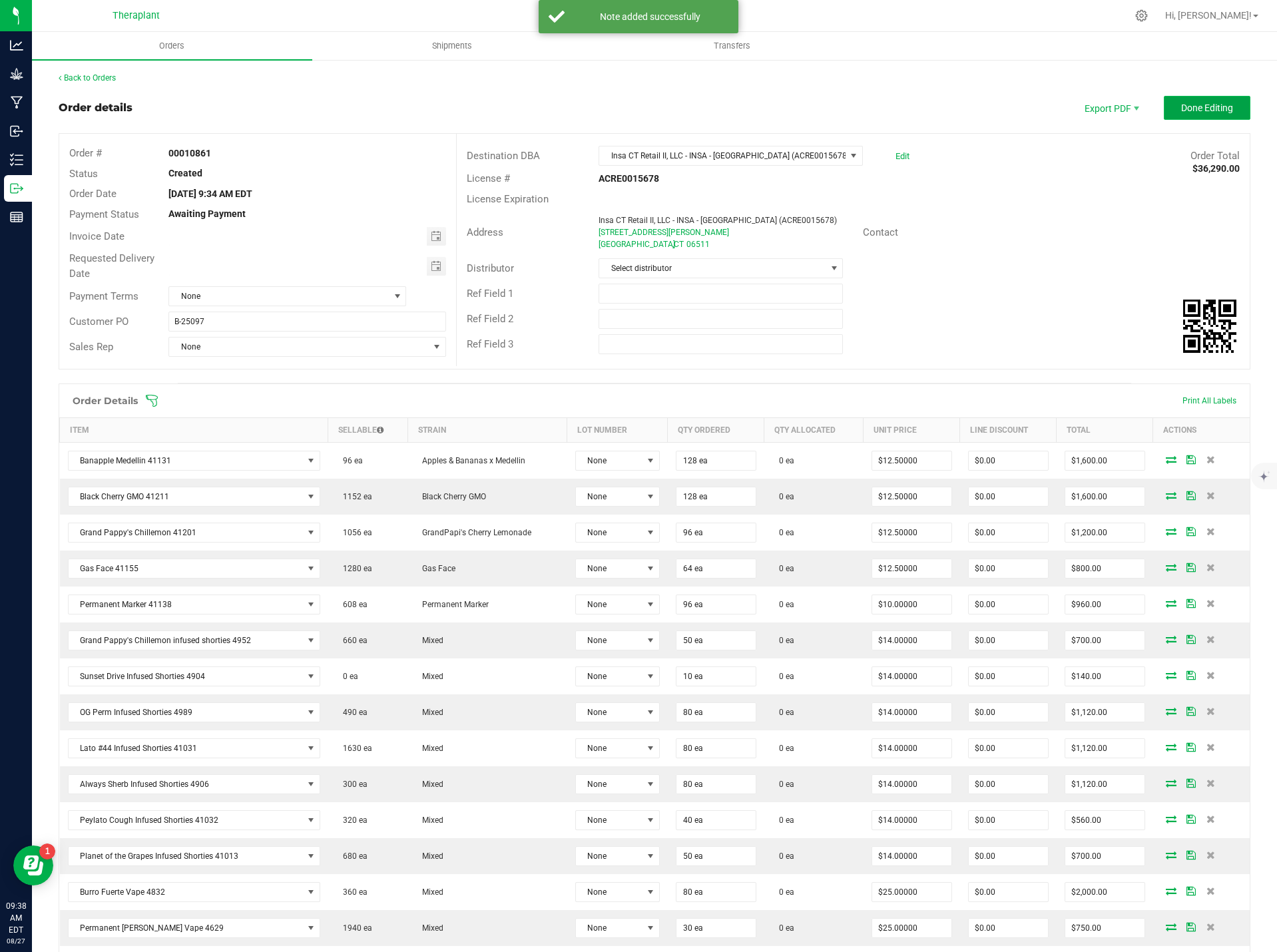
click at [1213, 110] on span "Done Editing" at bounding box center [1207, 108] width 52 height 11
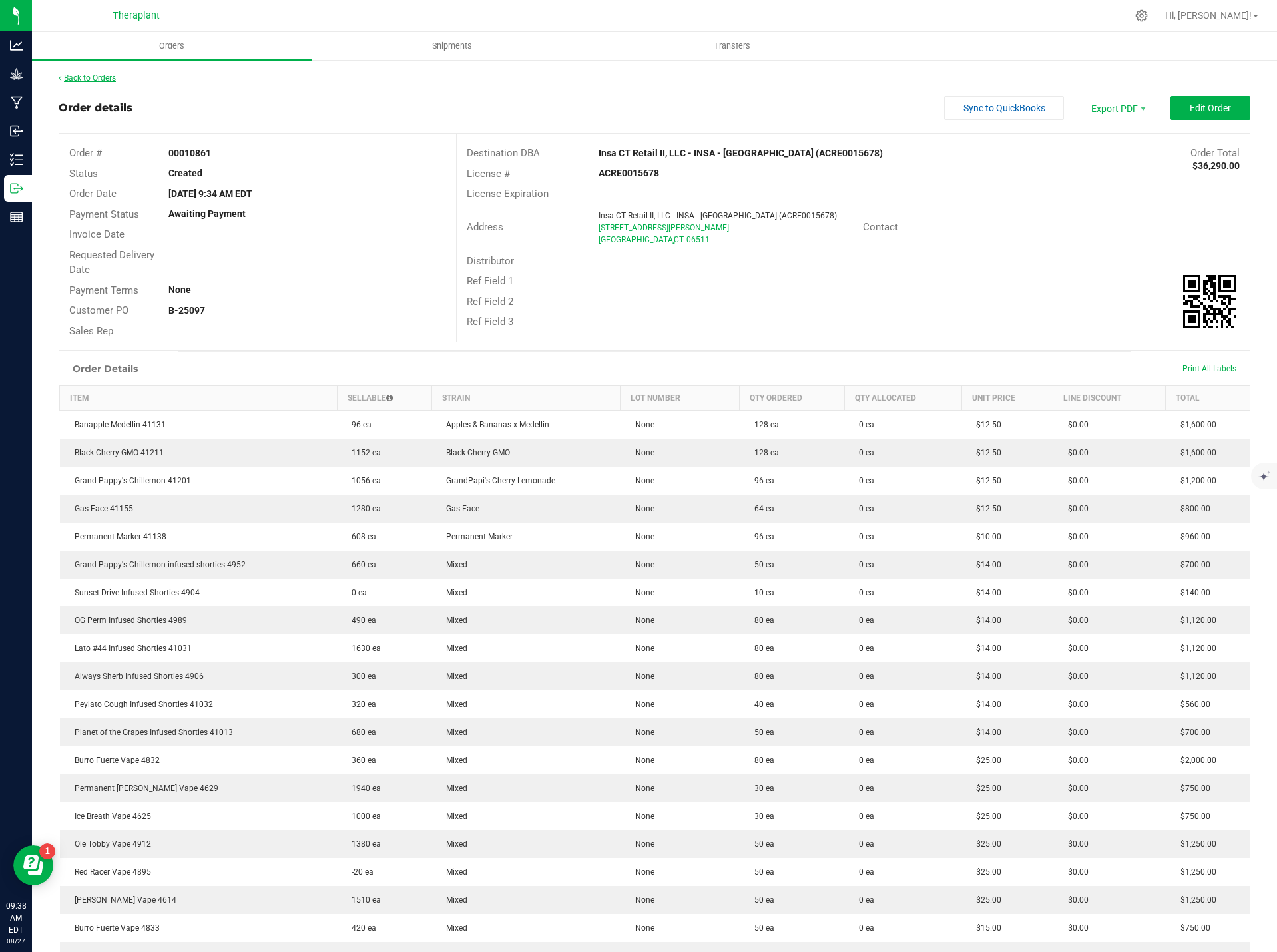
click at [104, 79] on link "Back to Orders" at bounding box center [88, 78] width 57 height 9
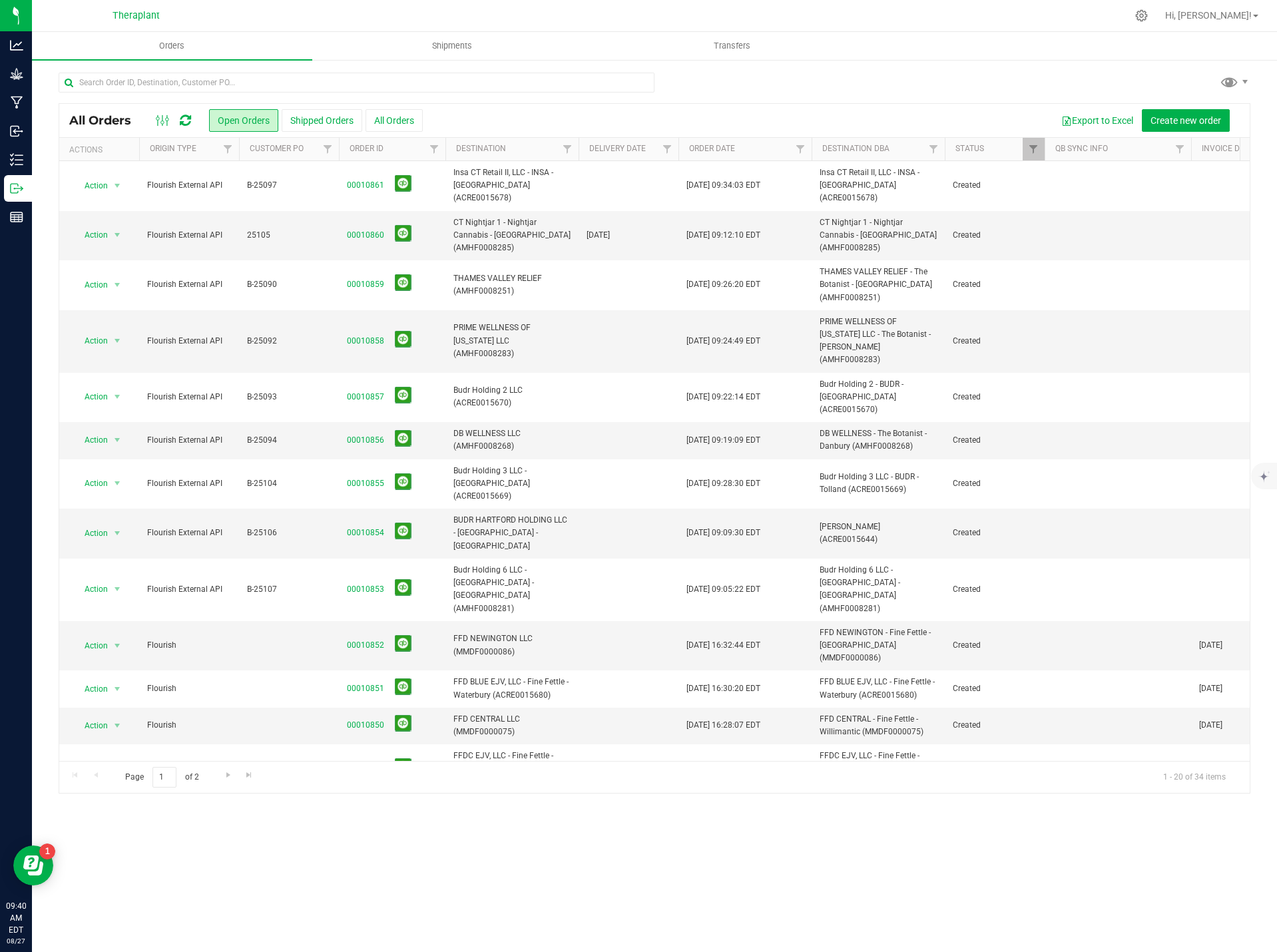
click at [187, 120] on icon at bounding box center [185, 121] width 11 height 14
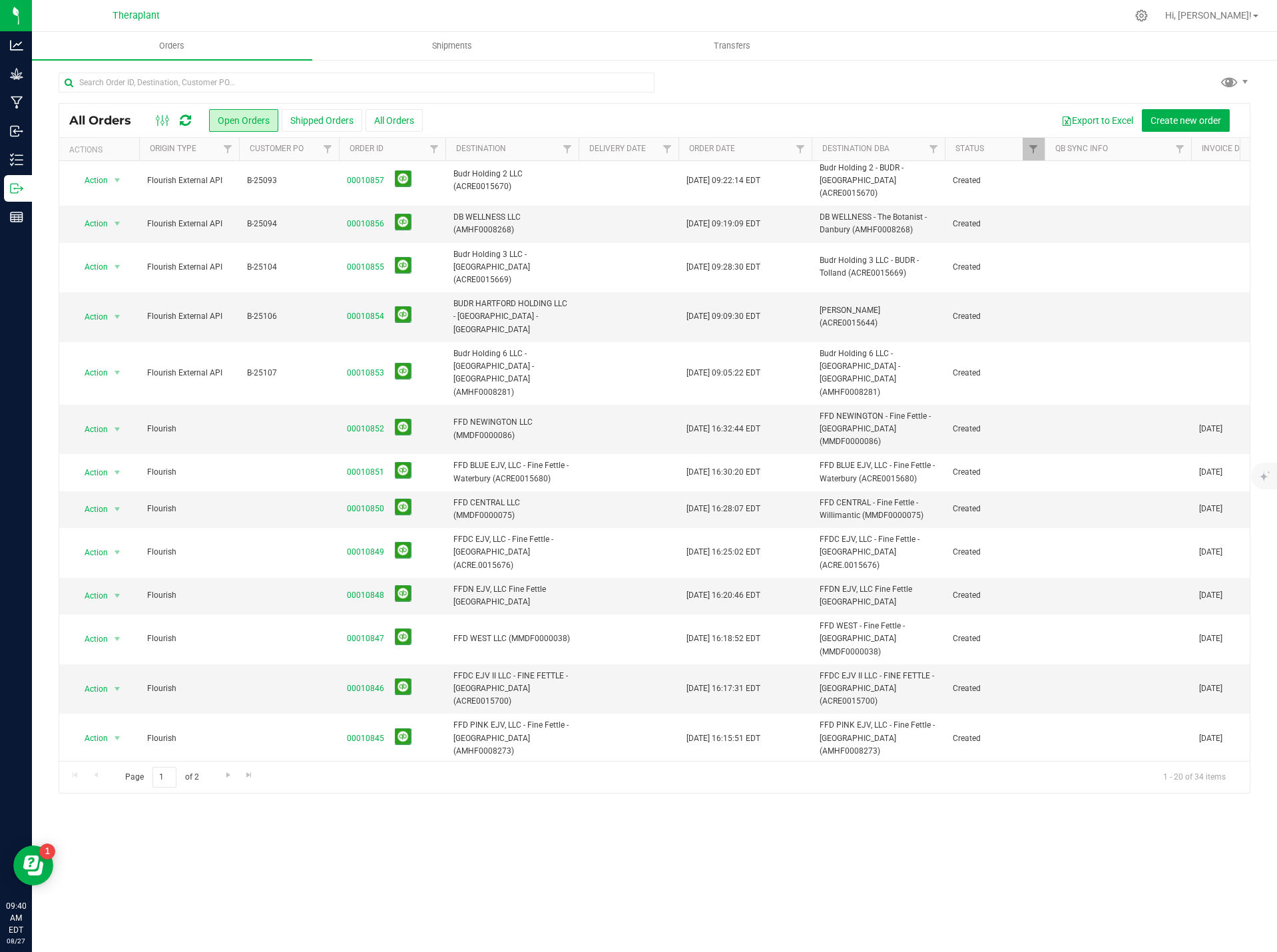
scroll to position [224, 0]
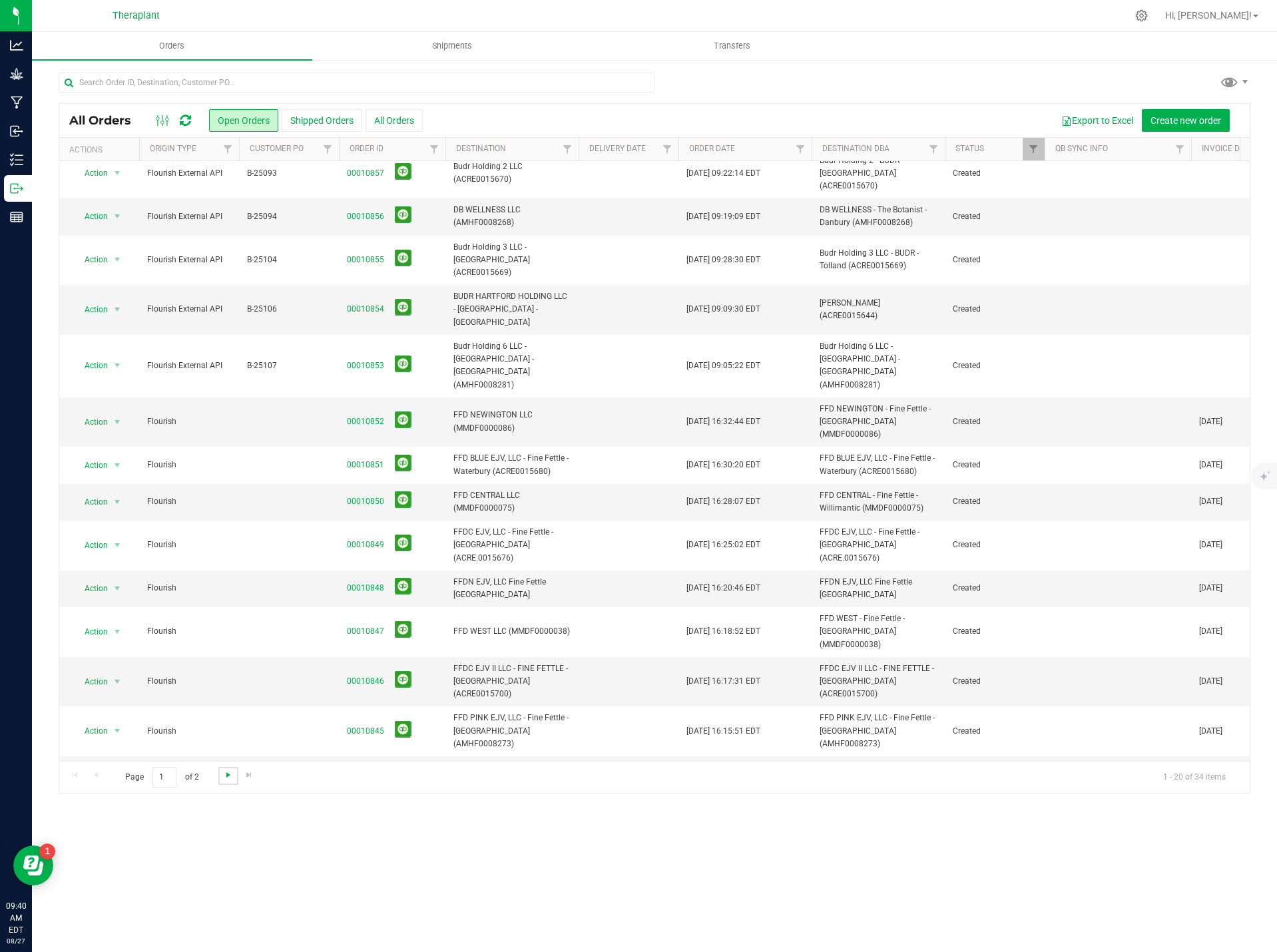
click at [225, 775] on span "Go to the next page" at bounding box center [228, 775] width 11 height 11
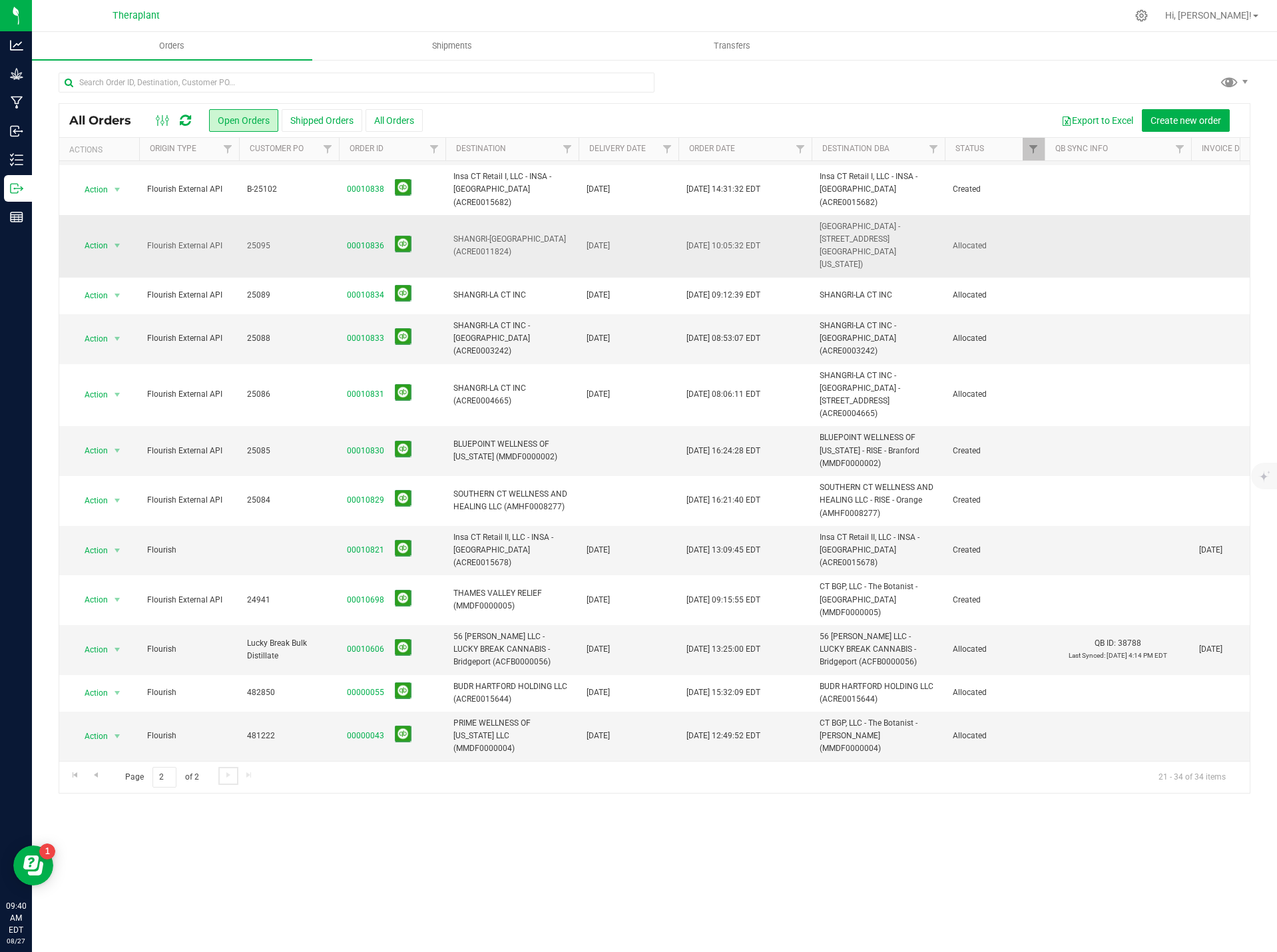
scroll to position [0, 0]
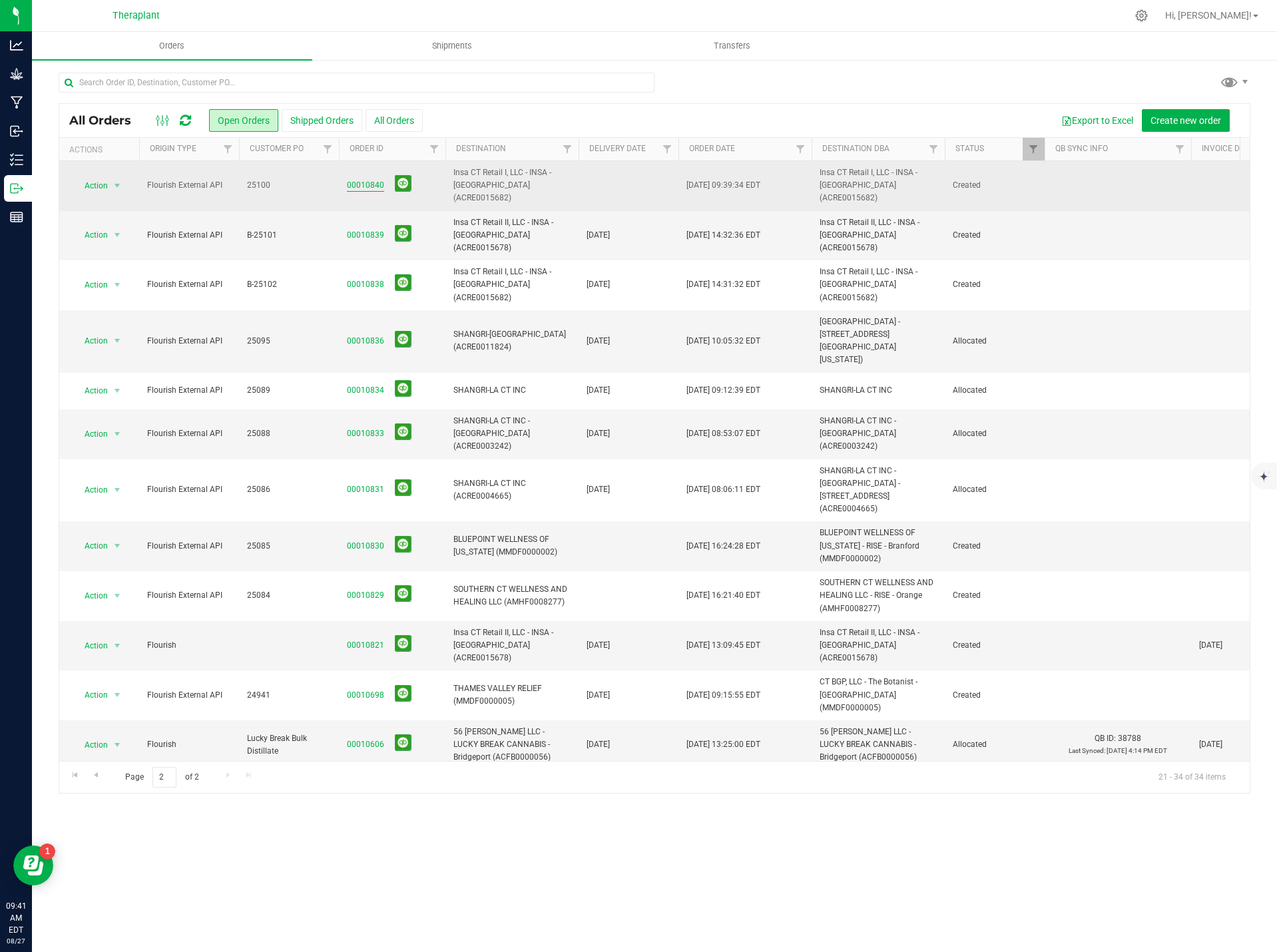
click at [358, 179] on link "00010840" at bounding box center [365, 185] width 37 height 13
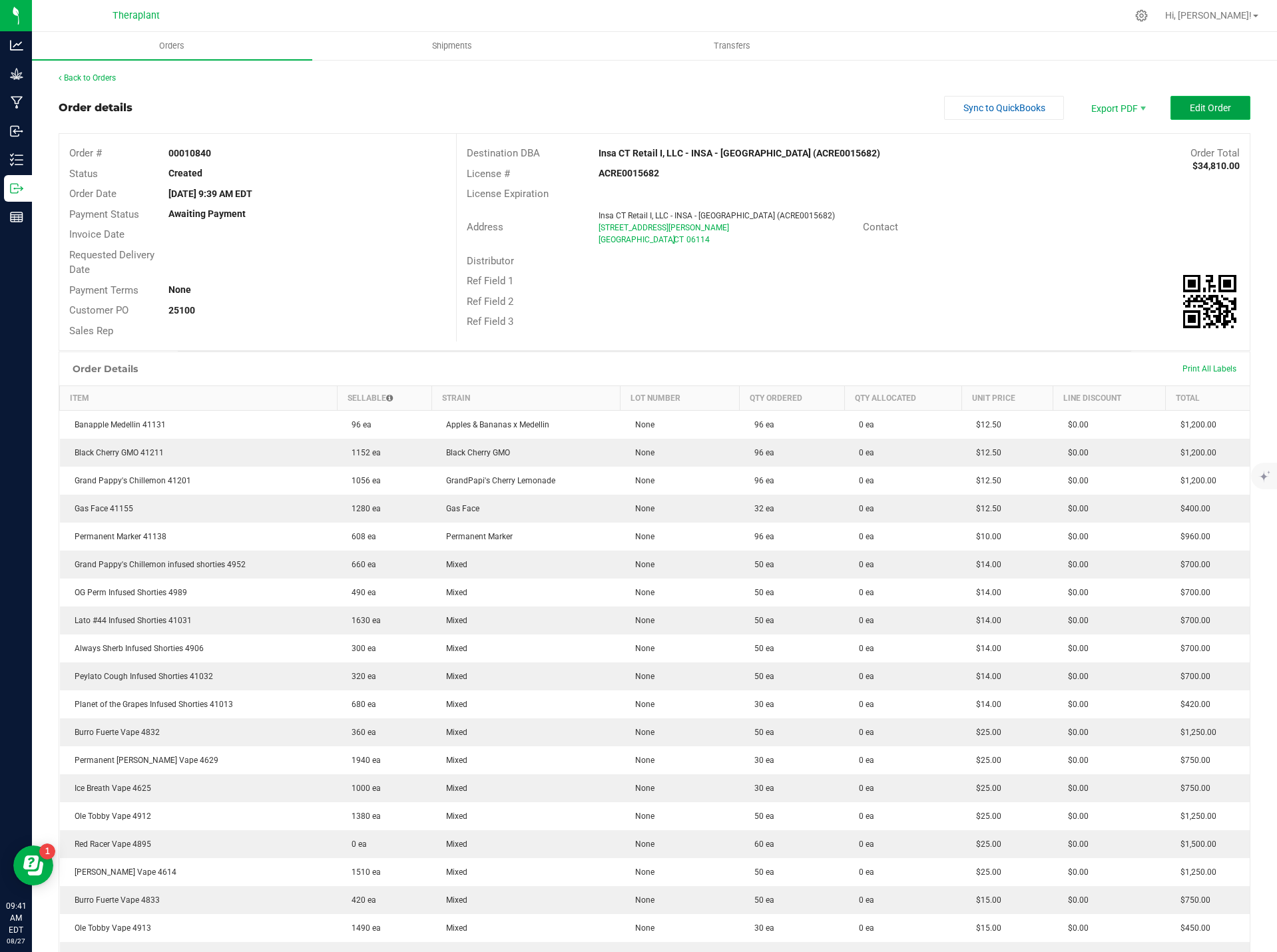
click at [1193, 113] on span "Edit Order" at bounding box center [1211, 108] width 42 height 11
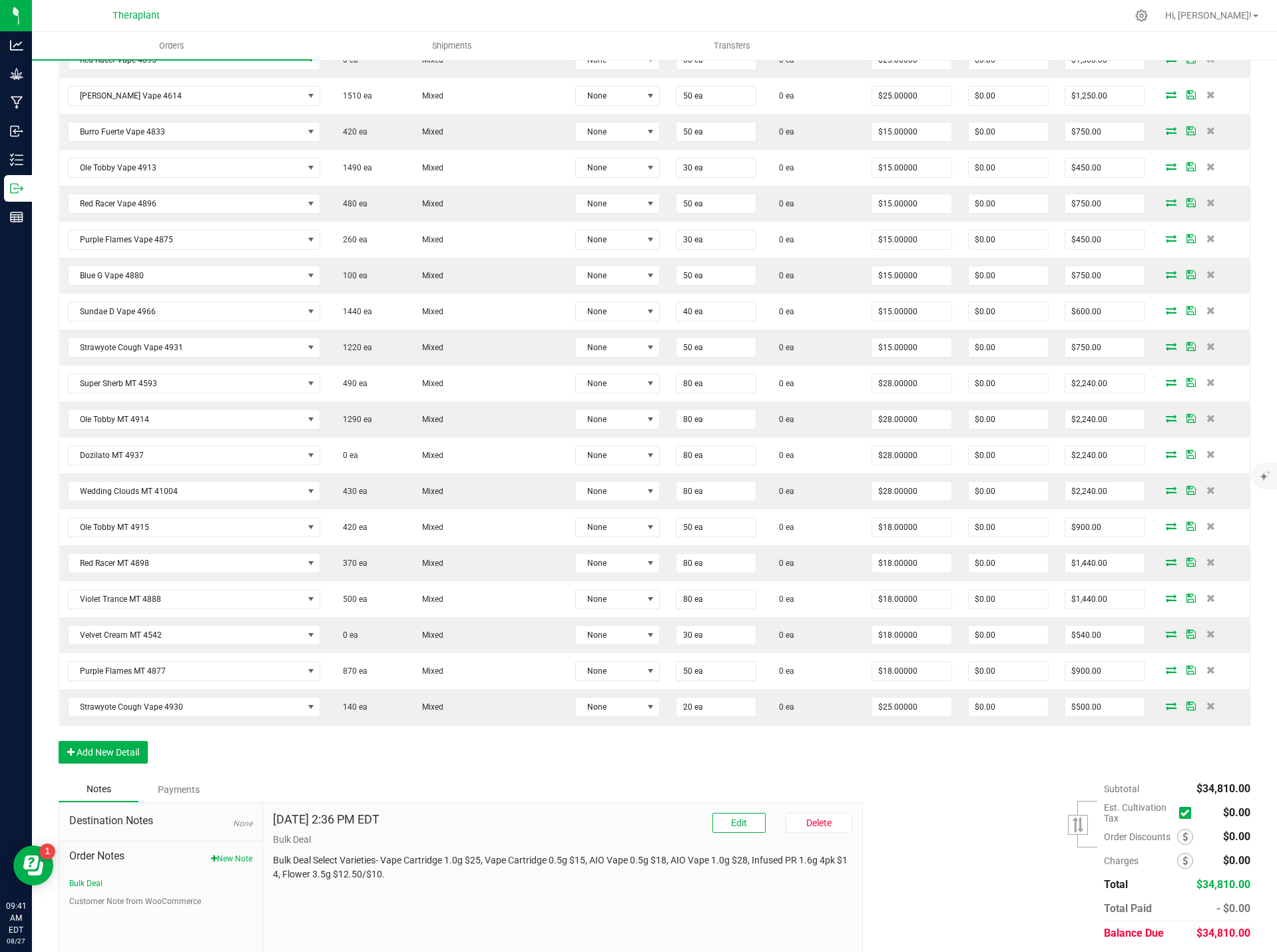
scroll to position [983, 0]
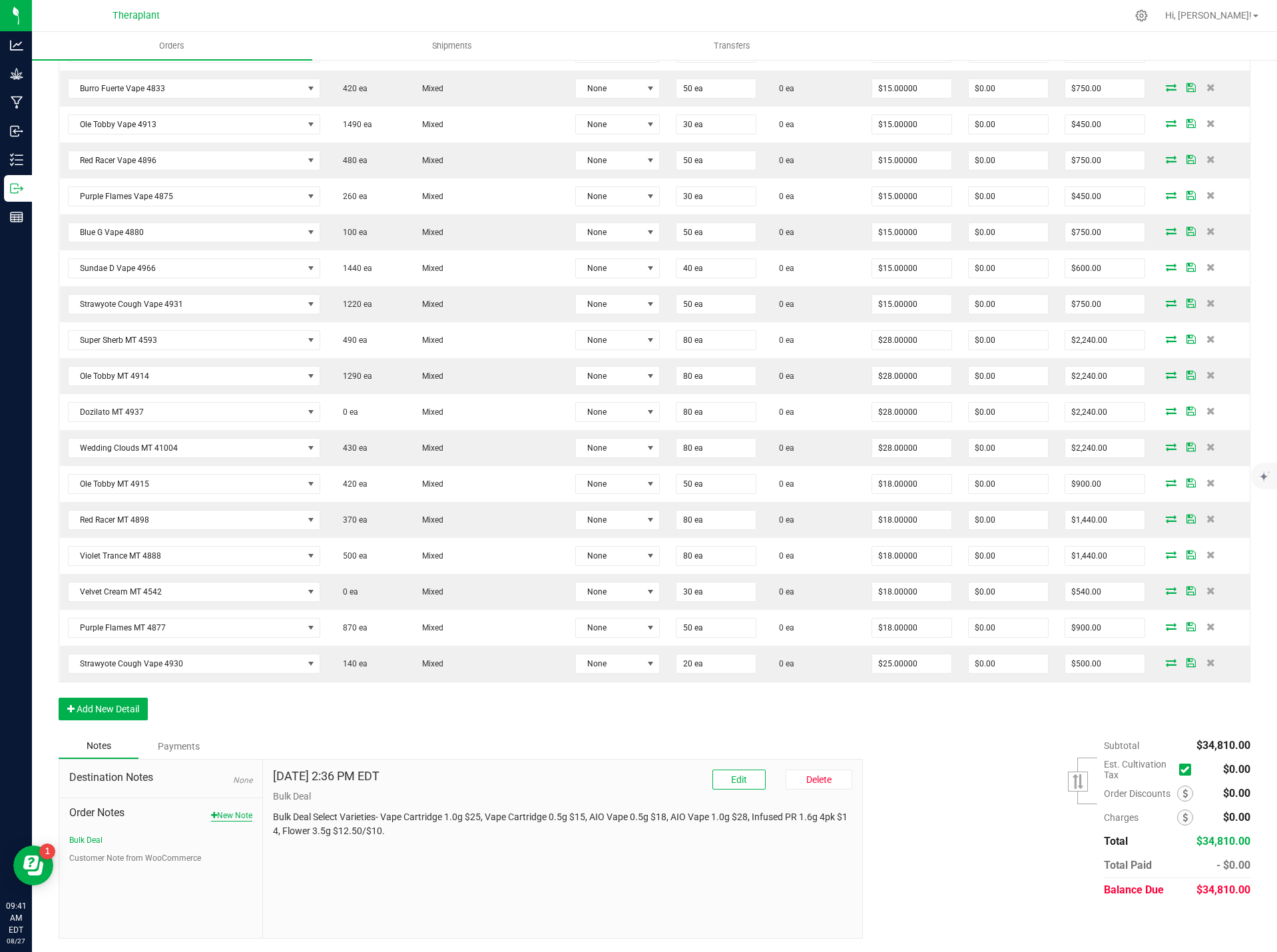
click at [220, 821] on button "New Note" at bounding box center [231, 815] width 42 height 12
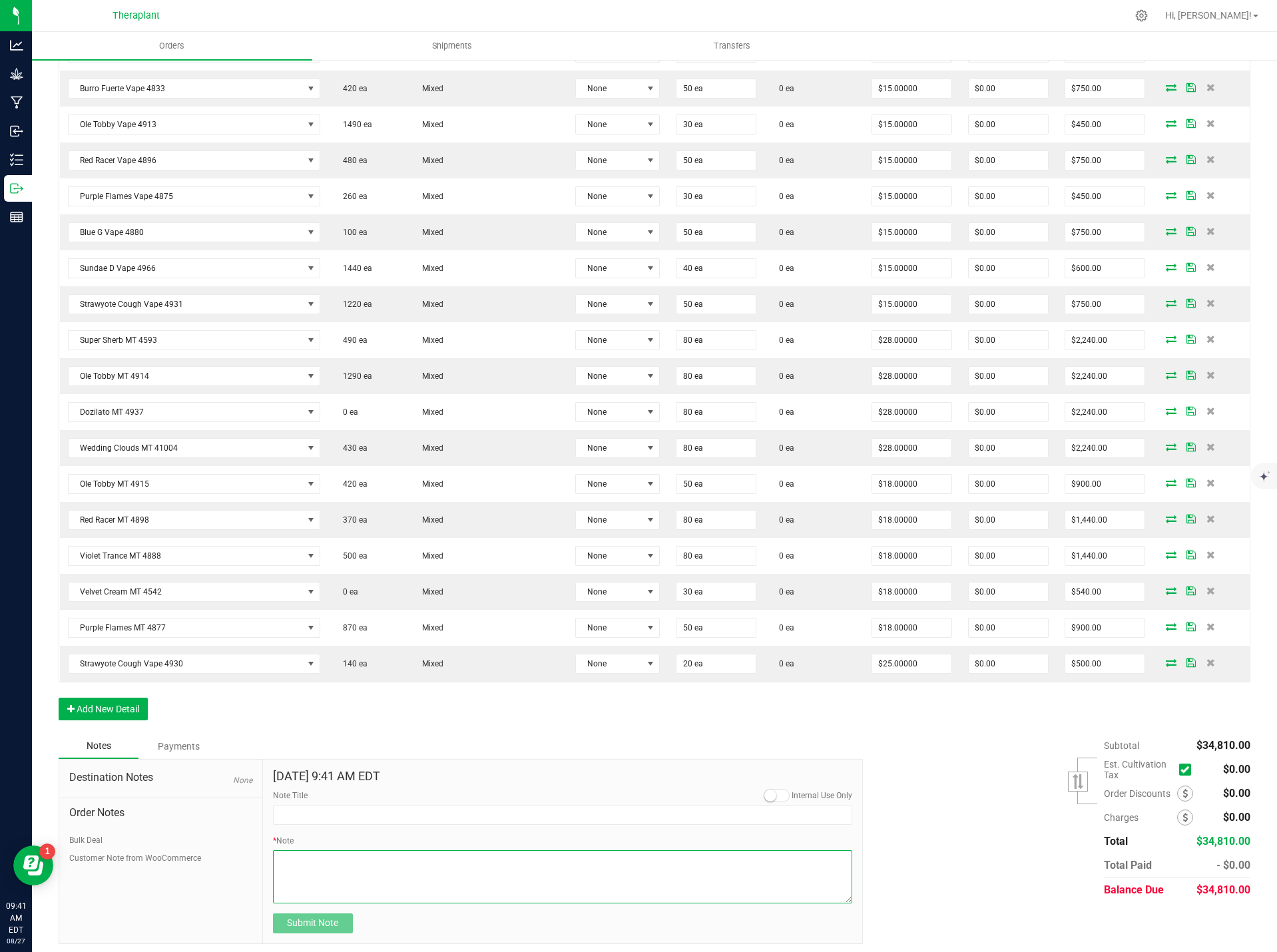
paste textarea "Red Racer Vape 4895- 86.92% THC – 10-pack- swapped 20 units for Strawyote Cough…"
type textarea "Red Racer Vape 4895- 86.92% THC – 10-pack- swapped 20 units for Strawyote Cough…"
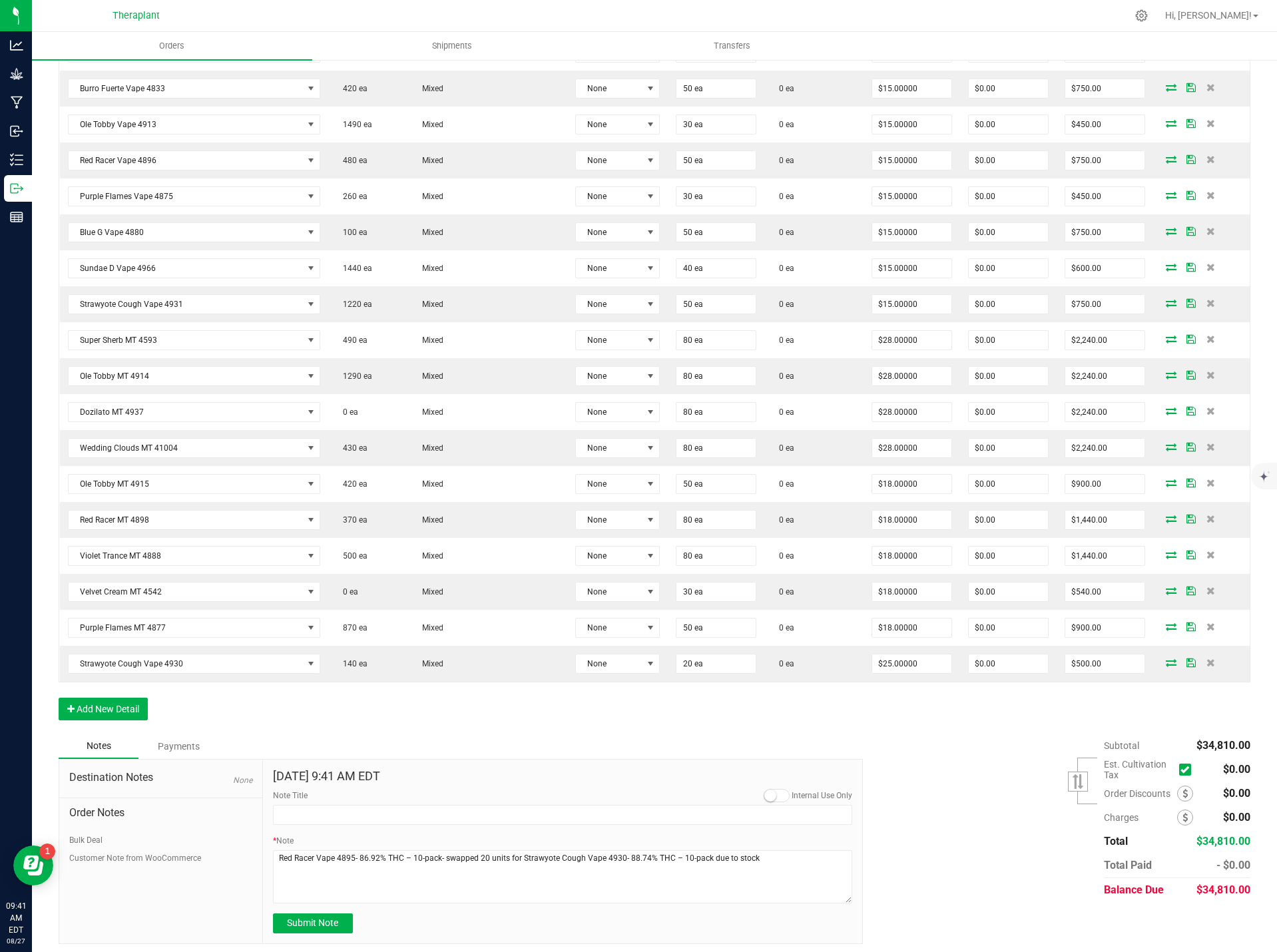
click at [296, 792] on label "Note Title" at bounding box center [290, 796] width 35 height 12
click at [296, 805] on input "Note Title" at bounding box center [562, 814] width 580 height 20
click at [298, 811] on input "Note Title" at bounding box center [562, 814] width 580 height 20
type input "Product Swapped"
click at [324, 920] on span "Submit Note" at bounding box center [313, 923] width 51 height 11
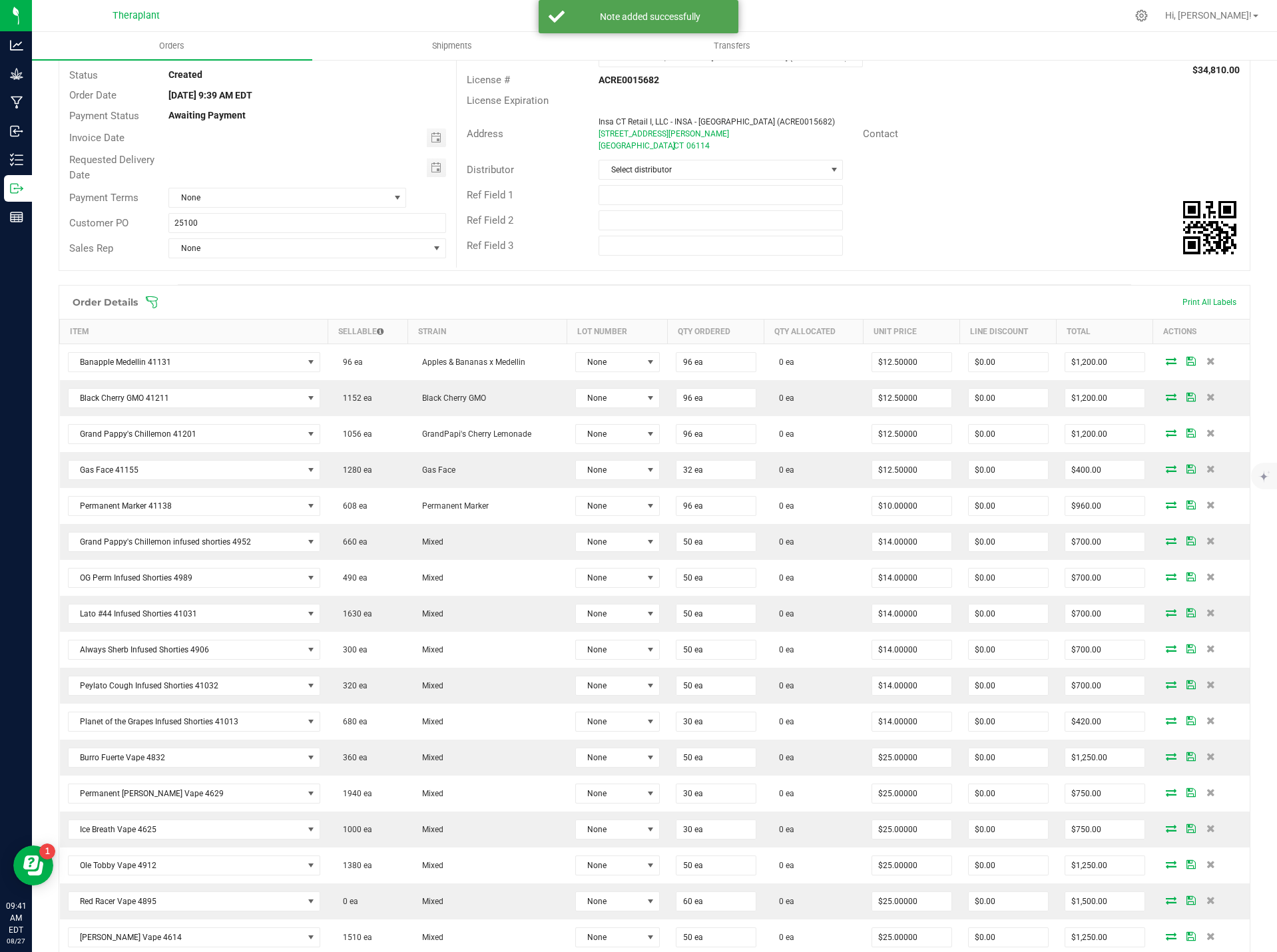
scroll to position [0, 0]
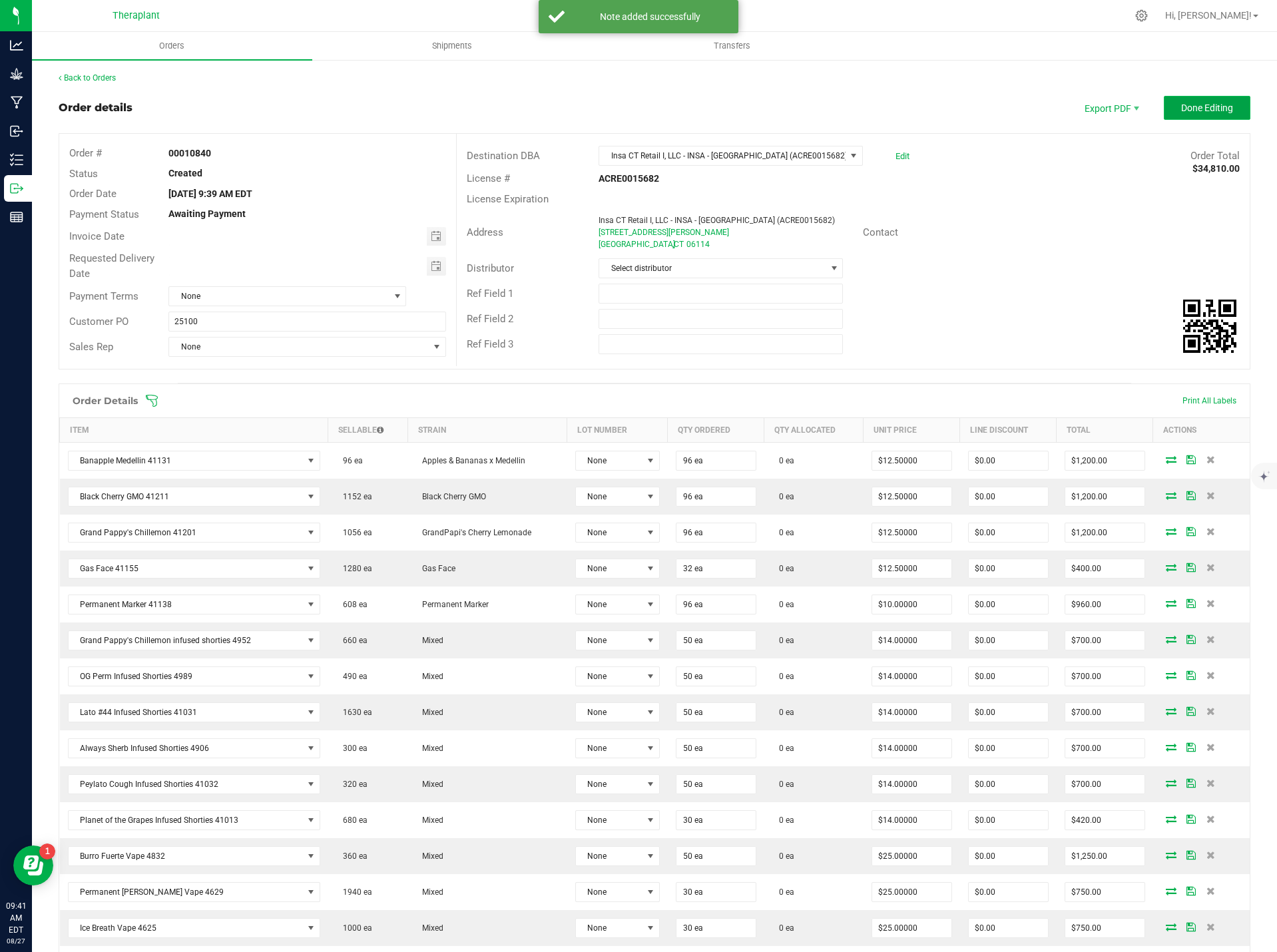
click at [1201, 108] on span "Done Editing" at bounding box center [1207, 108] width 52 height 11
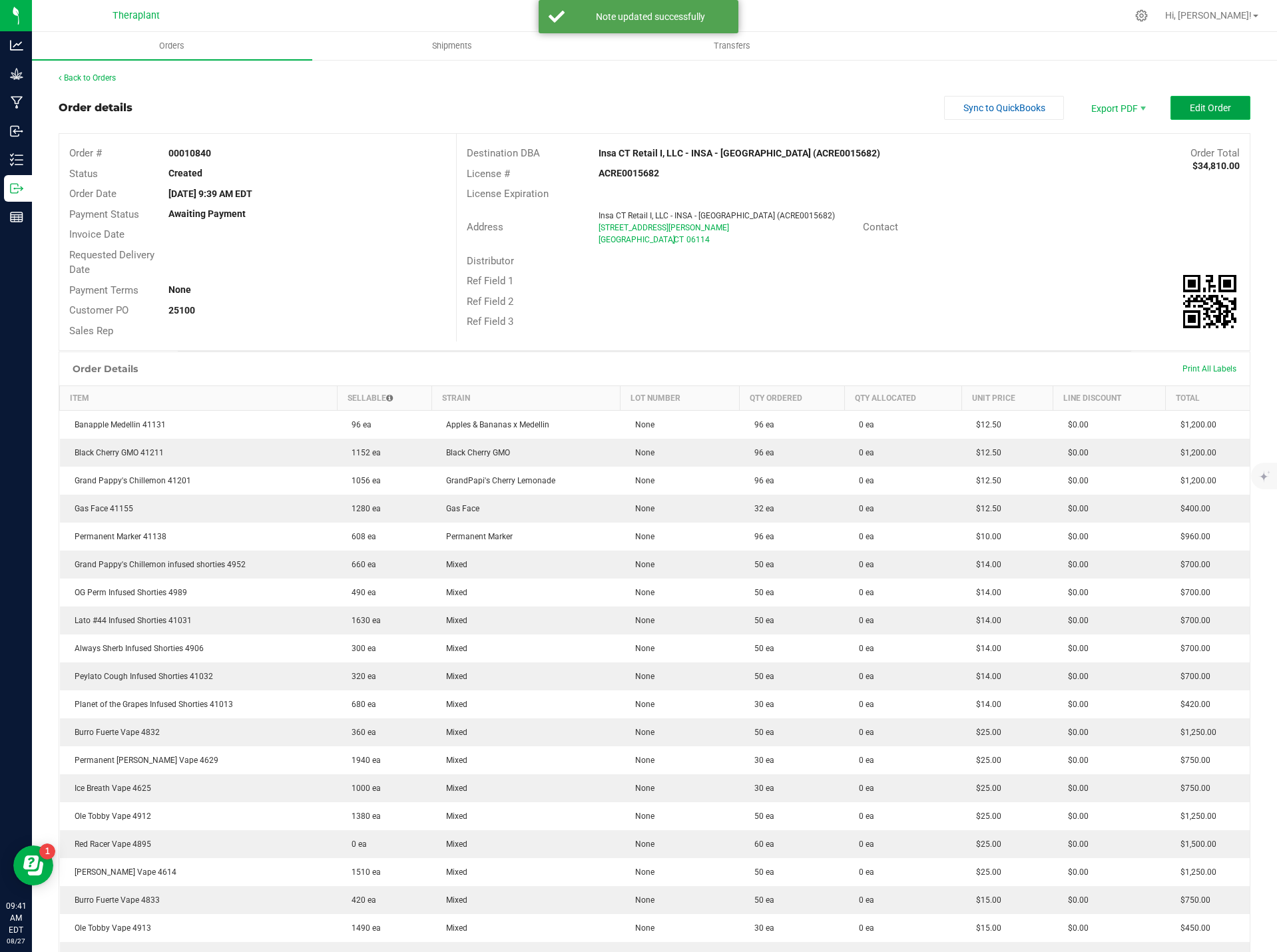
click at [1218, 100] on button "Edit Order" at bounding box center [1211, 108] width 80 height 24
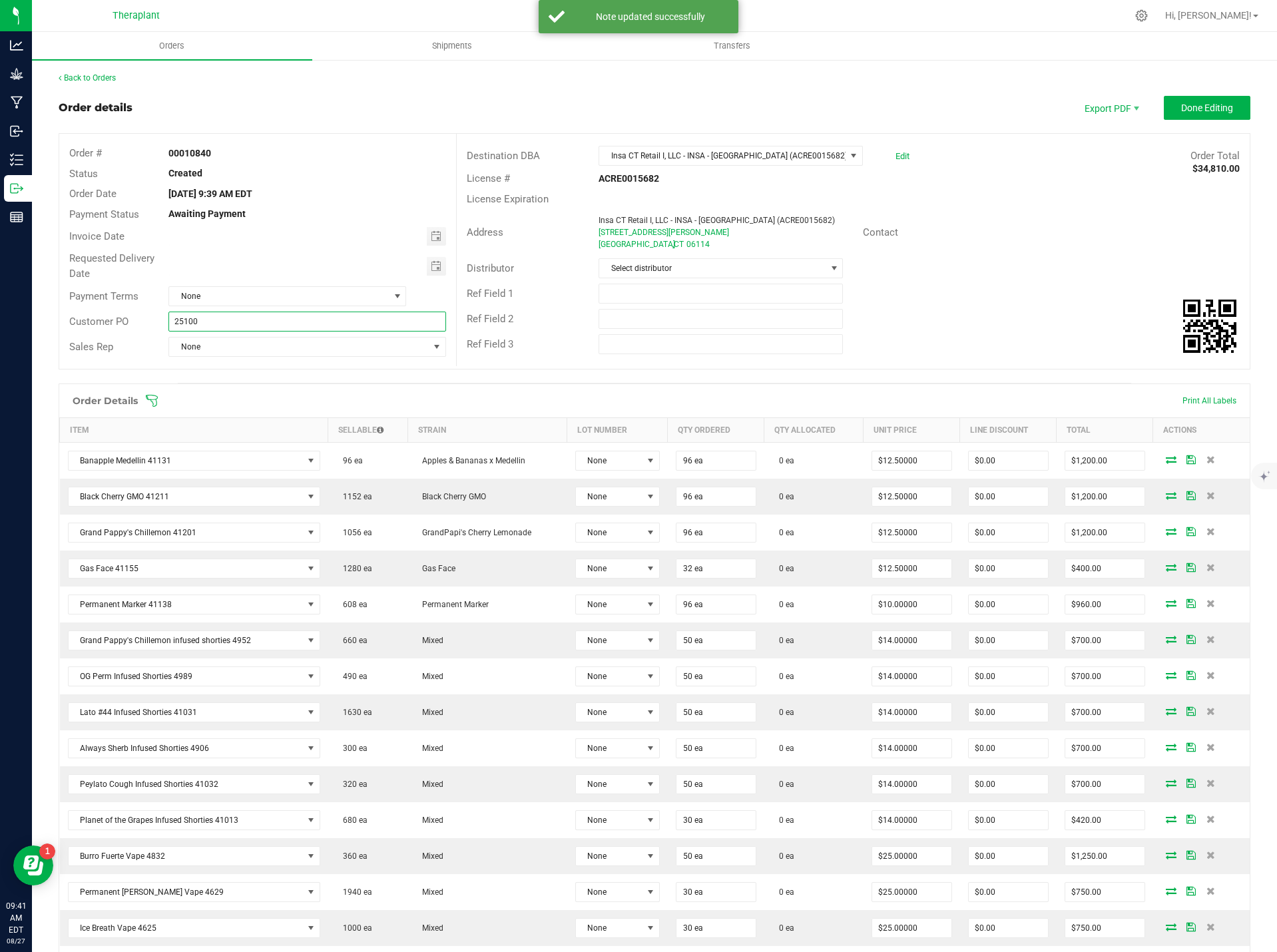
click at [169, 320] on input "25100" at bounding box center [307, 321] width 277 height 20
type input "B-25100"
click at [1192, 116] on button "Done Editing" at bounding box center [1207, 108] width 87 height 24
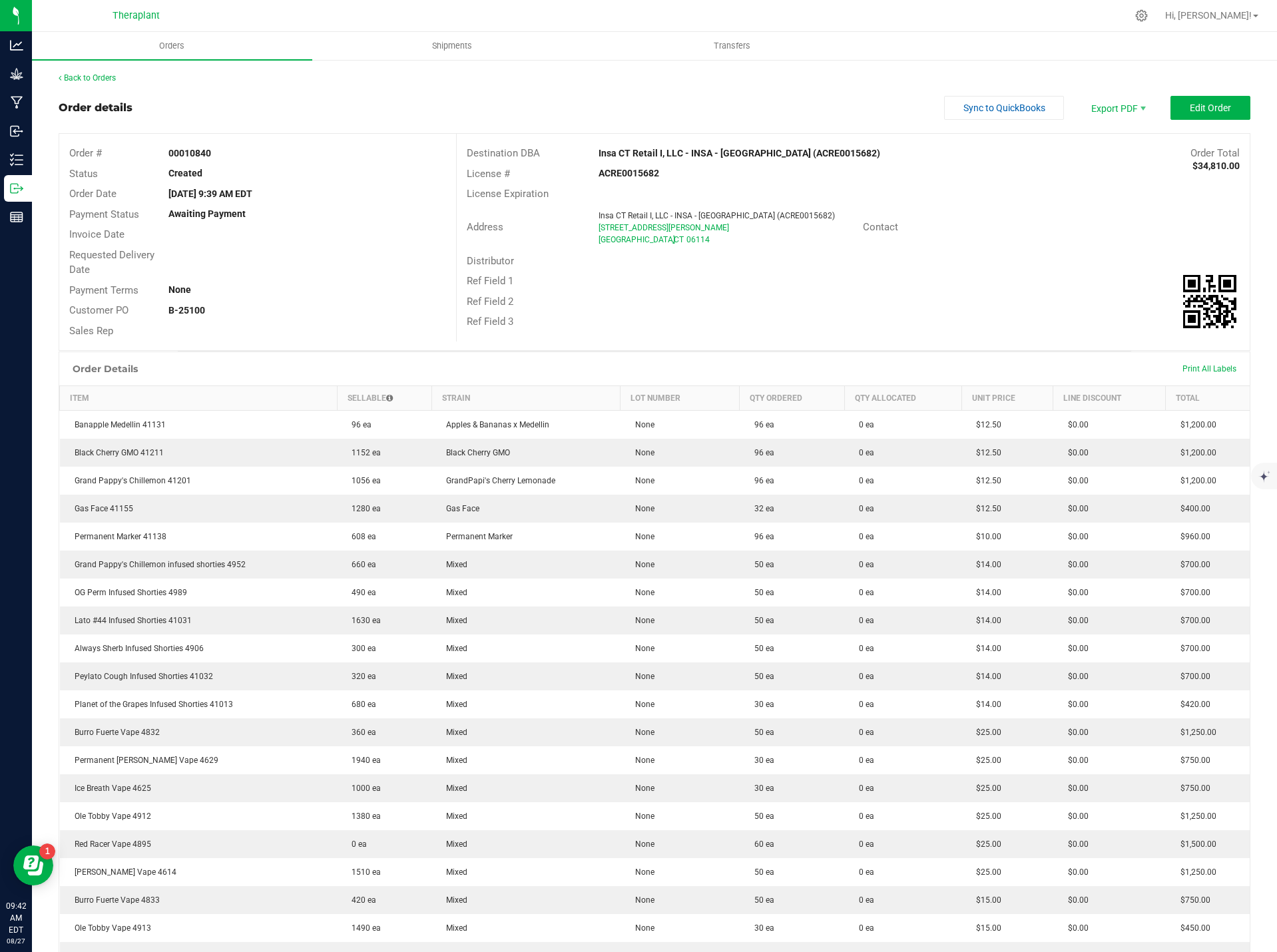
click at [92, 72] on div "Back to Orders" at bounding box center [654, 78] width 1192 height 12
click at [97, 76] on link "Back to Orders" at bounding box center [88, 78] width 57 height 9
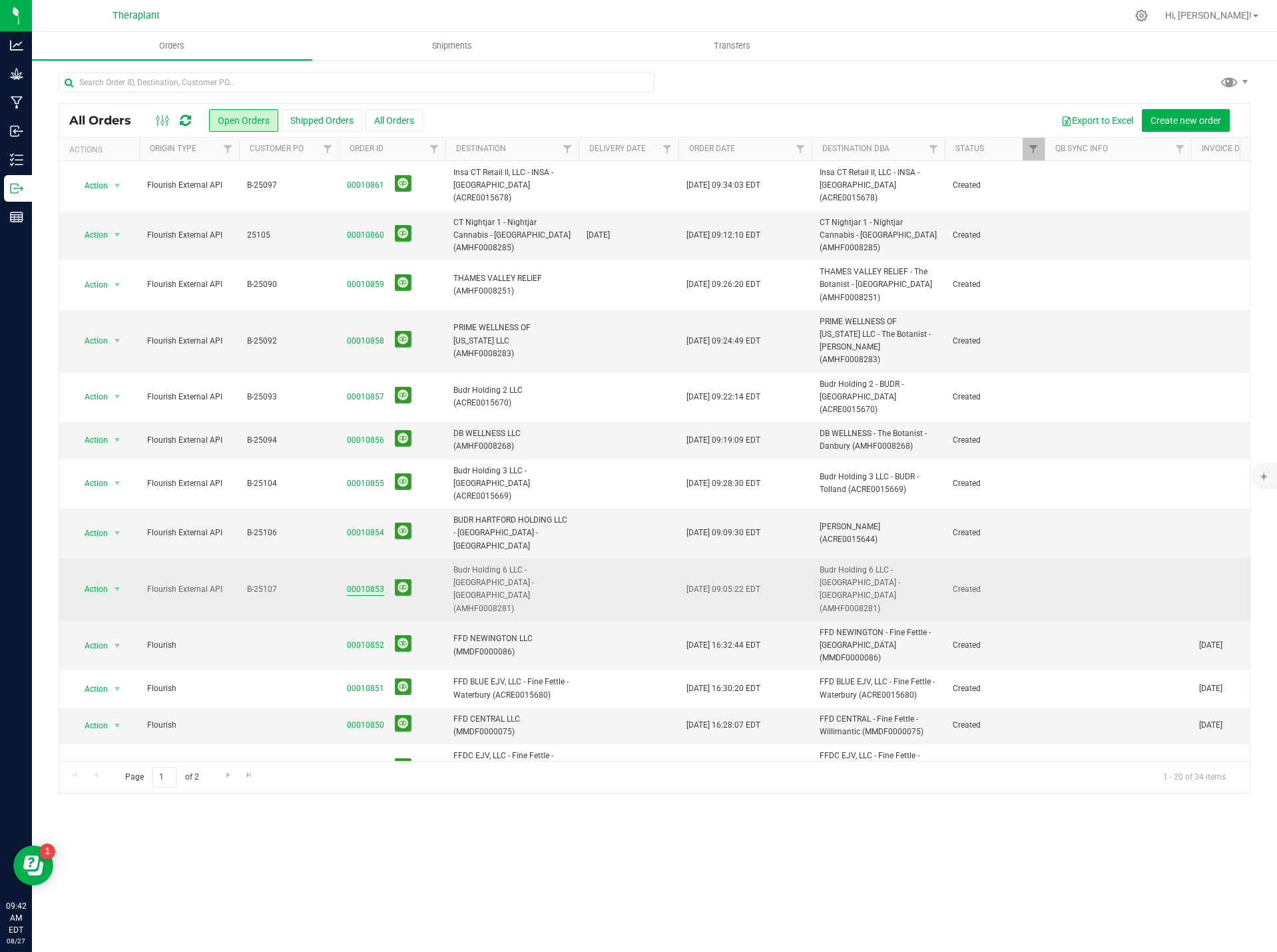
click at [366, 583] on link "00010853" at bounding box center [365, 589] width 37 height 13
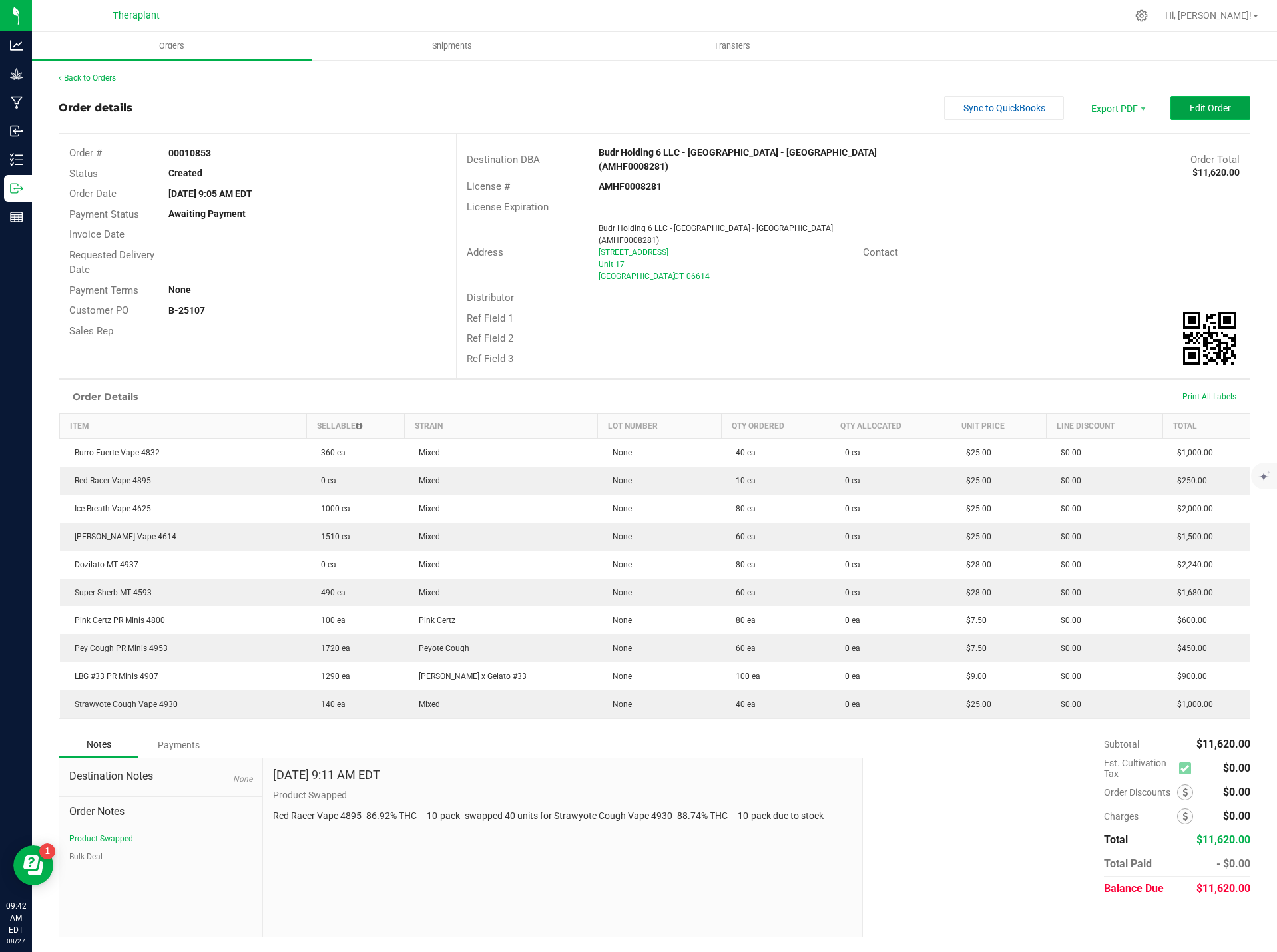
click at [1211, 116] on button "Edit Order" at bounding box center [1211, 108] width 80 height 24
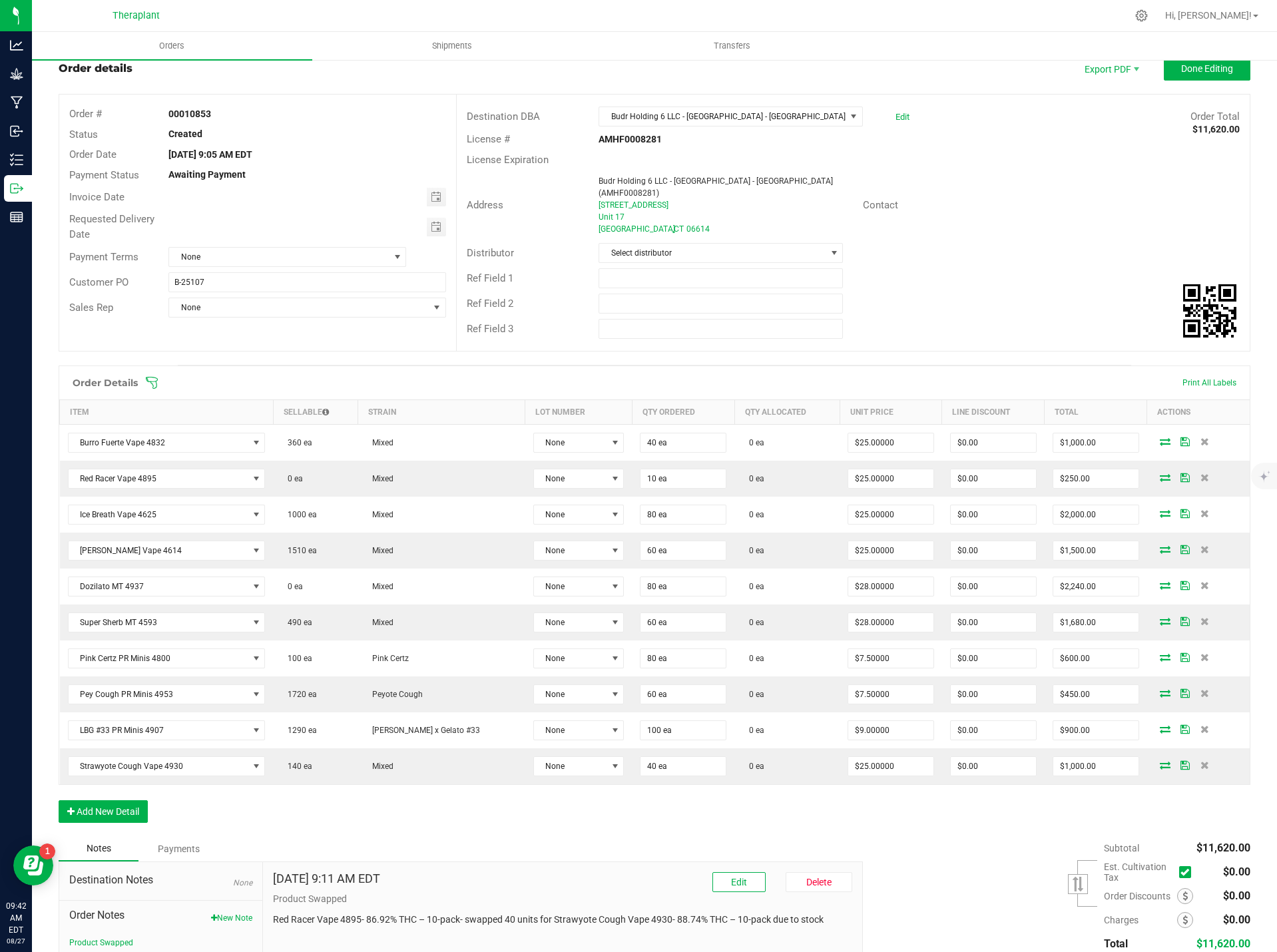
scroll to position [130, 0]
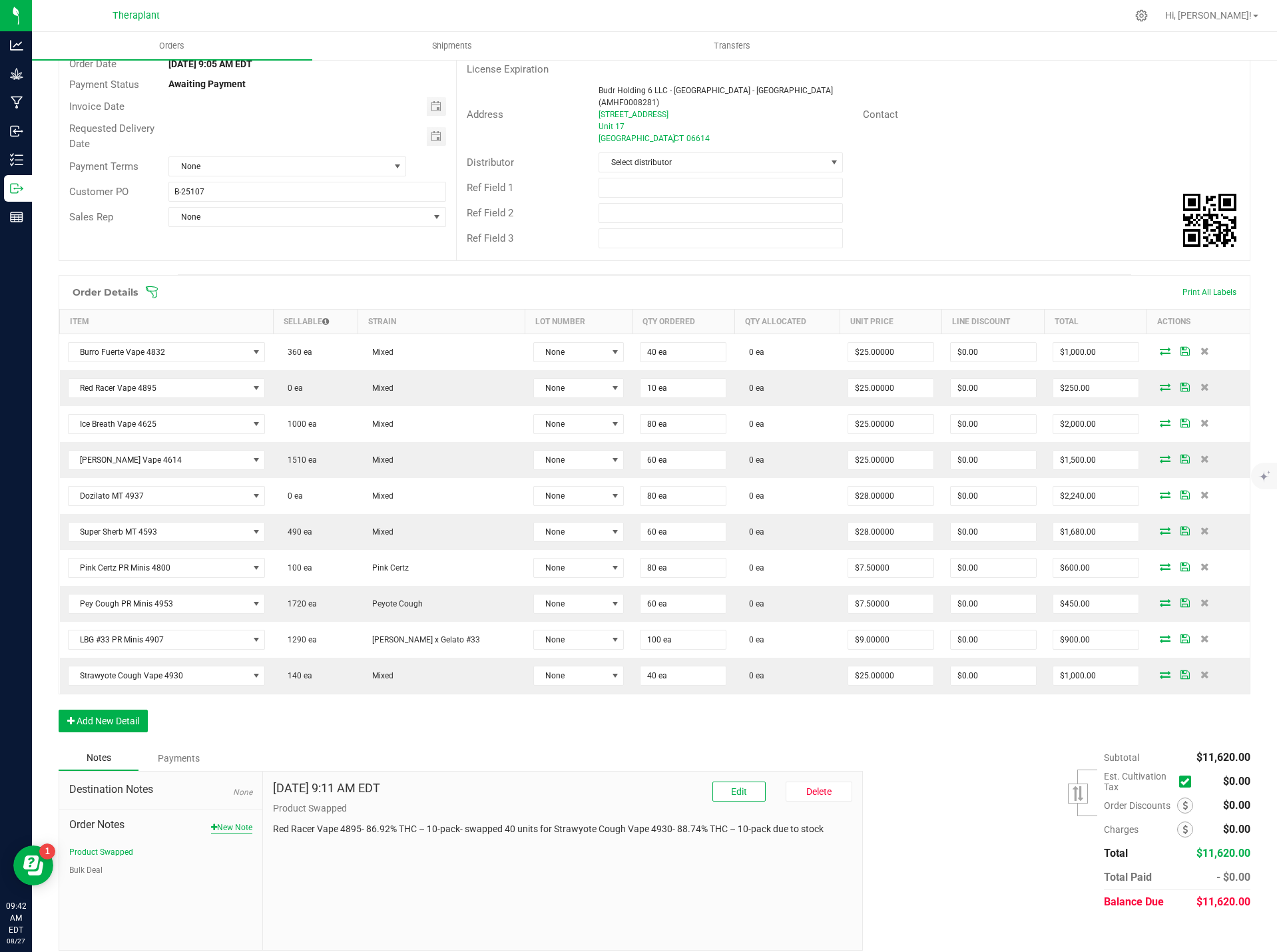
click at [245, 821] on button "New Note" at bounding box center [231, 827] width 42 height 12
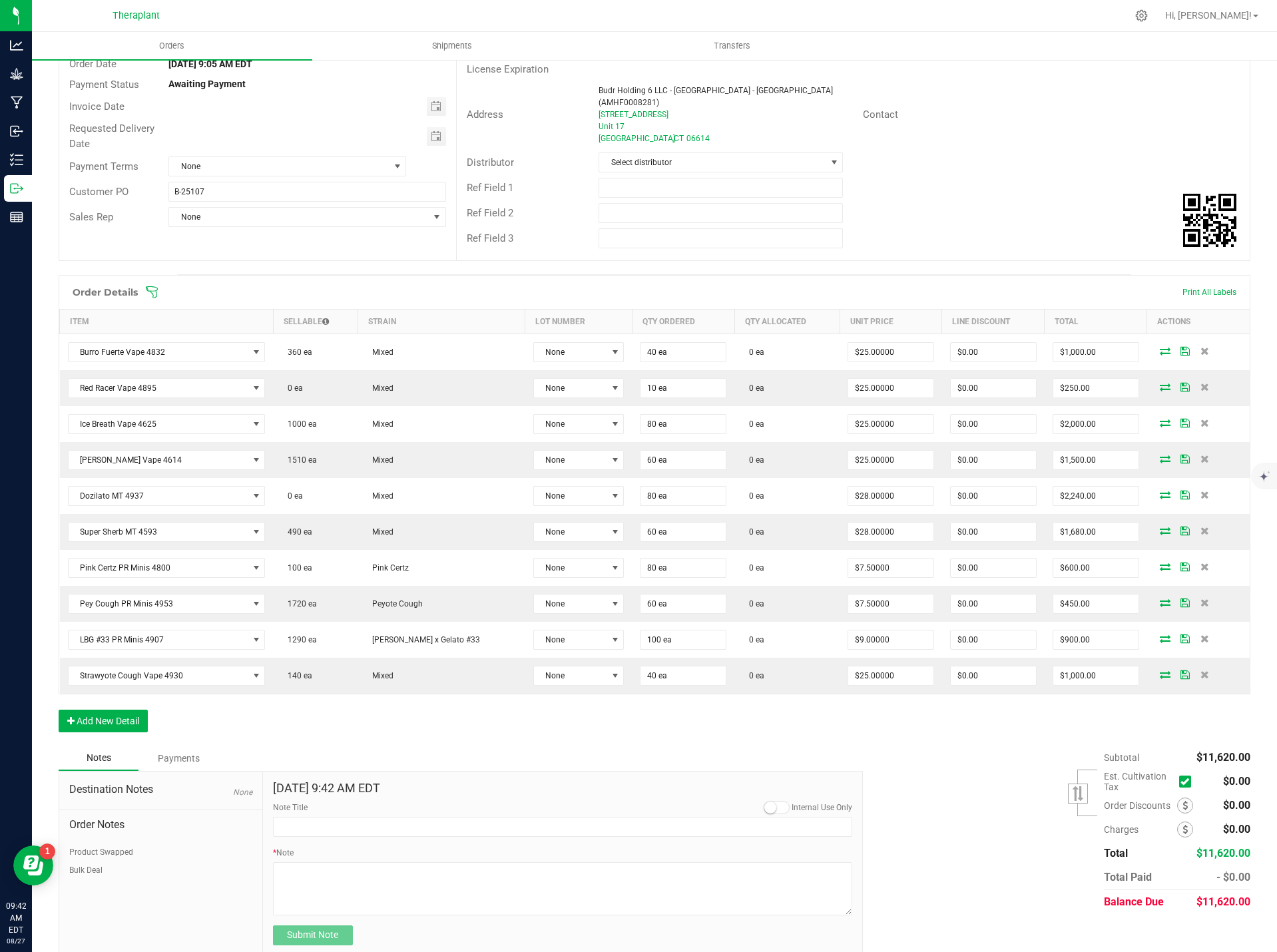
click at [322, 802] on div "Note Title" at bounding box center [562, 819] width 580 height 36
click at [323, 817] on input "Note Title" at bounding box center [562, 827] width 580 height 20
type input "Delivery"
click at [305, 875] on textarea "* Note" at bounding box center [562, 889] width 580 height 53
type textarea "please deliver after 9/1"
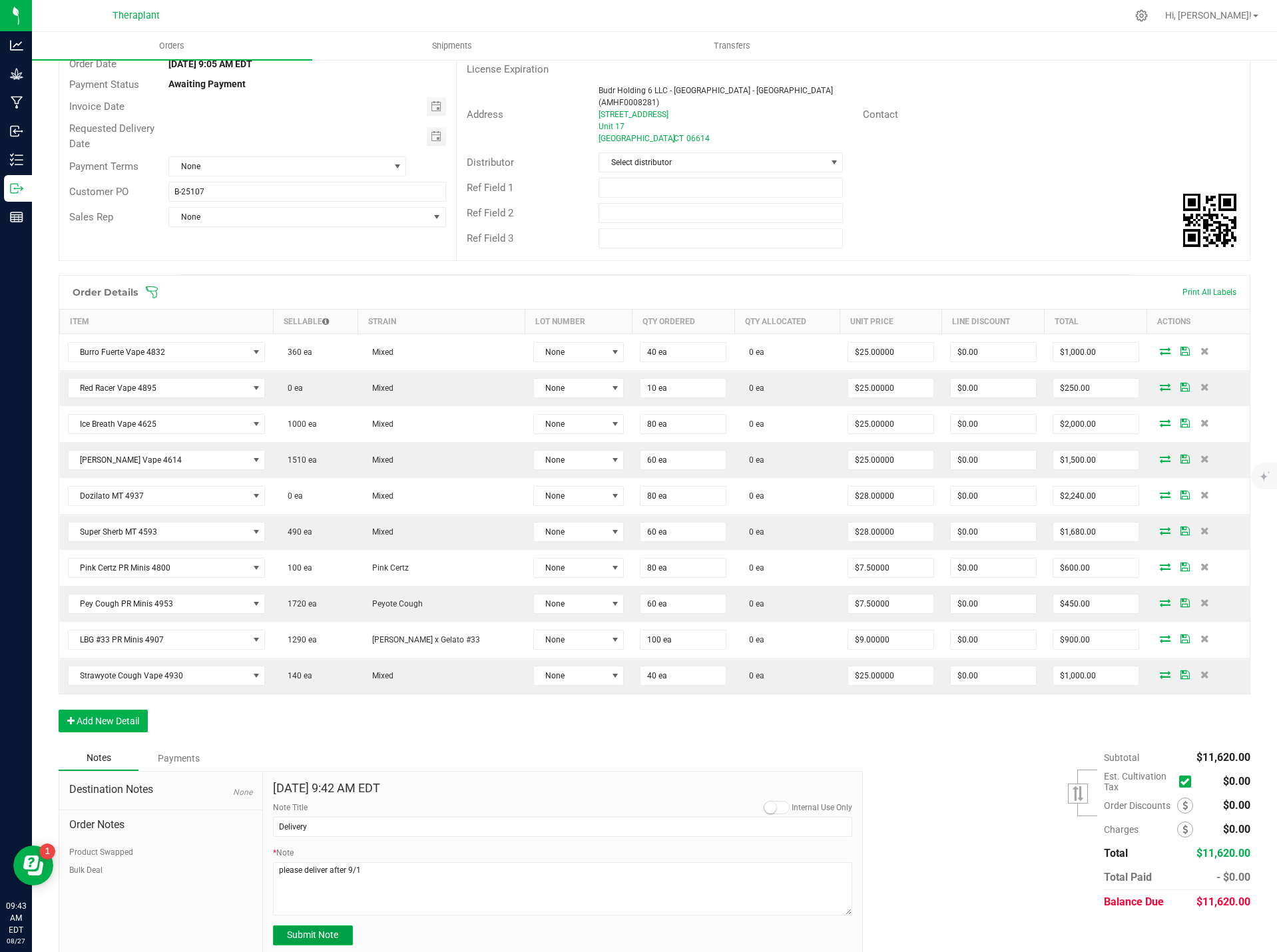
click at [324, 929] on span "Submit Note" at bounding box center [313, 935] width 51 height 11
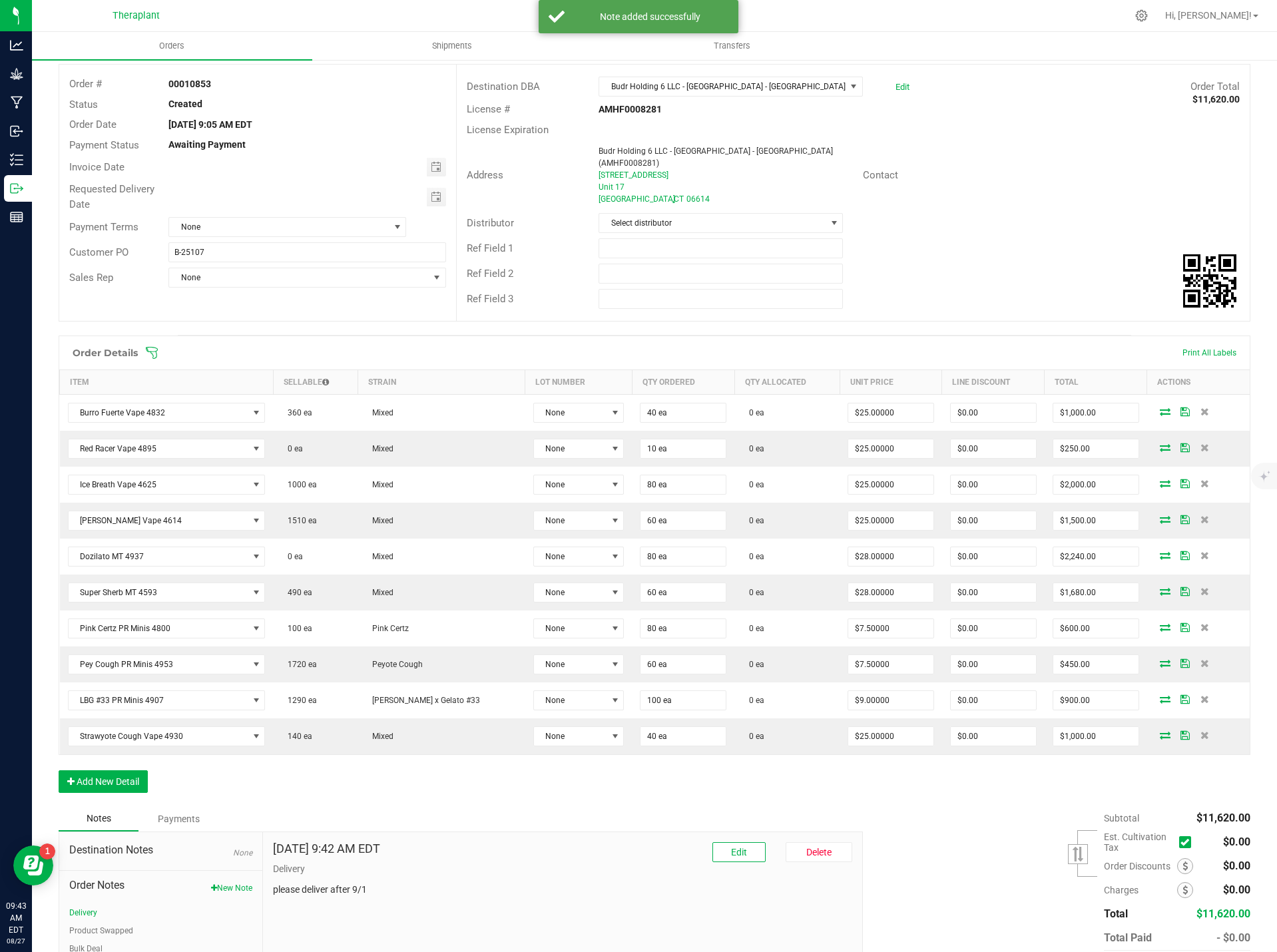
scroll to position [0, 0]
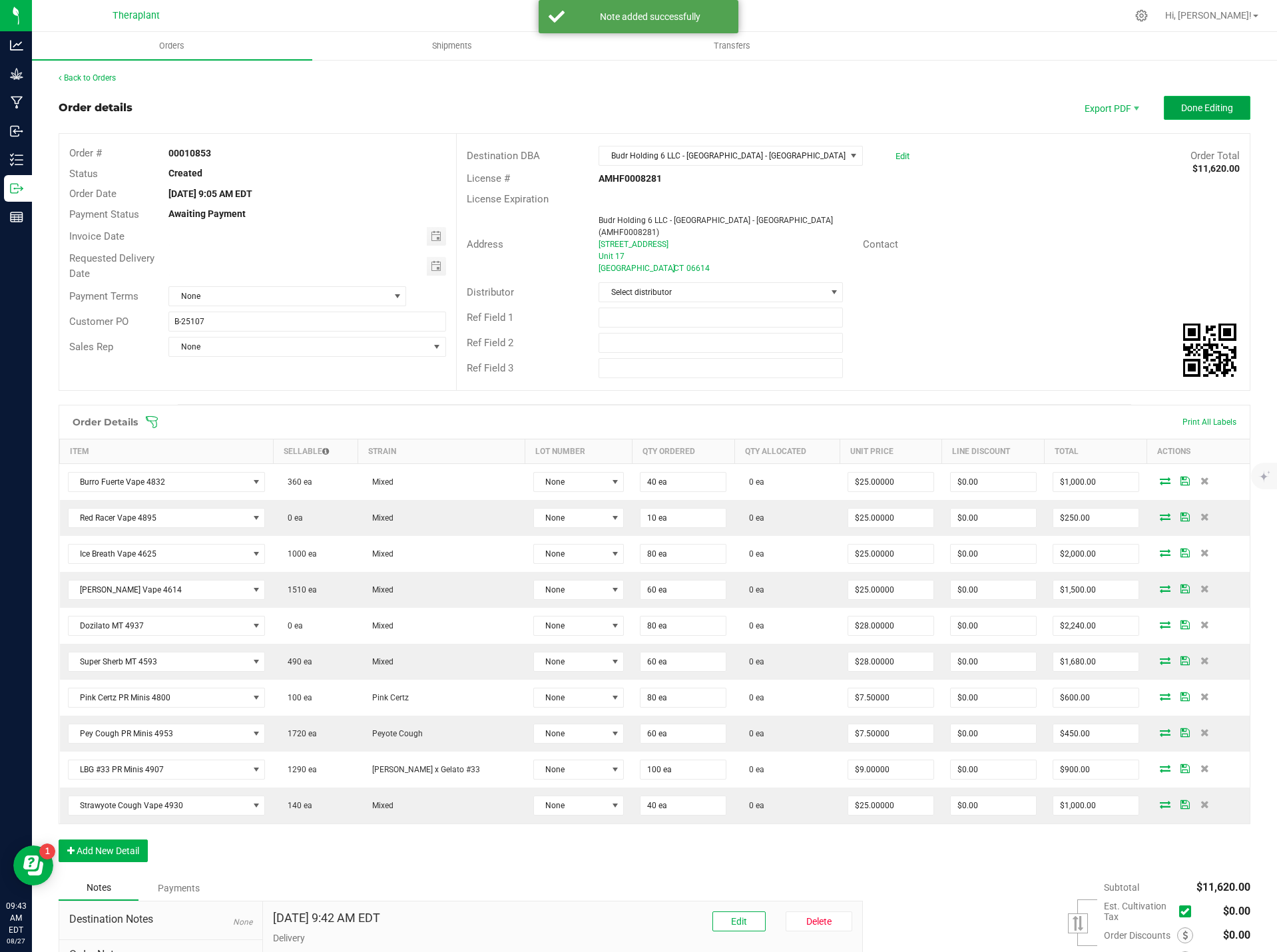
click at [1224, 109] on button "Done Editing" at bounding box center [1207, 108] width 87 height 24
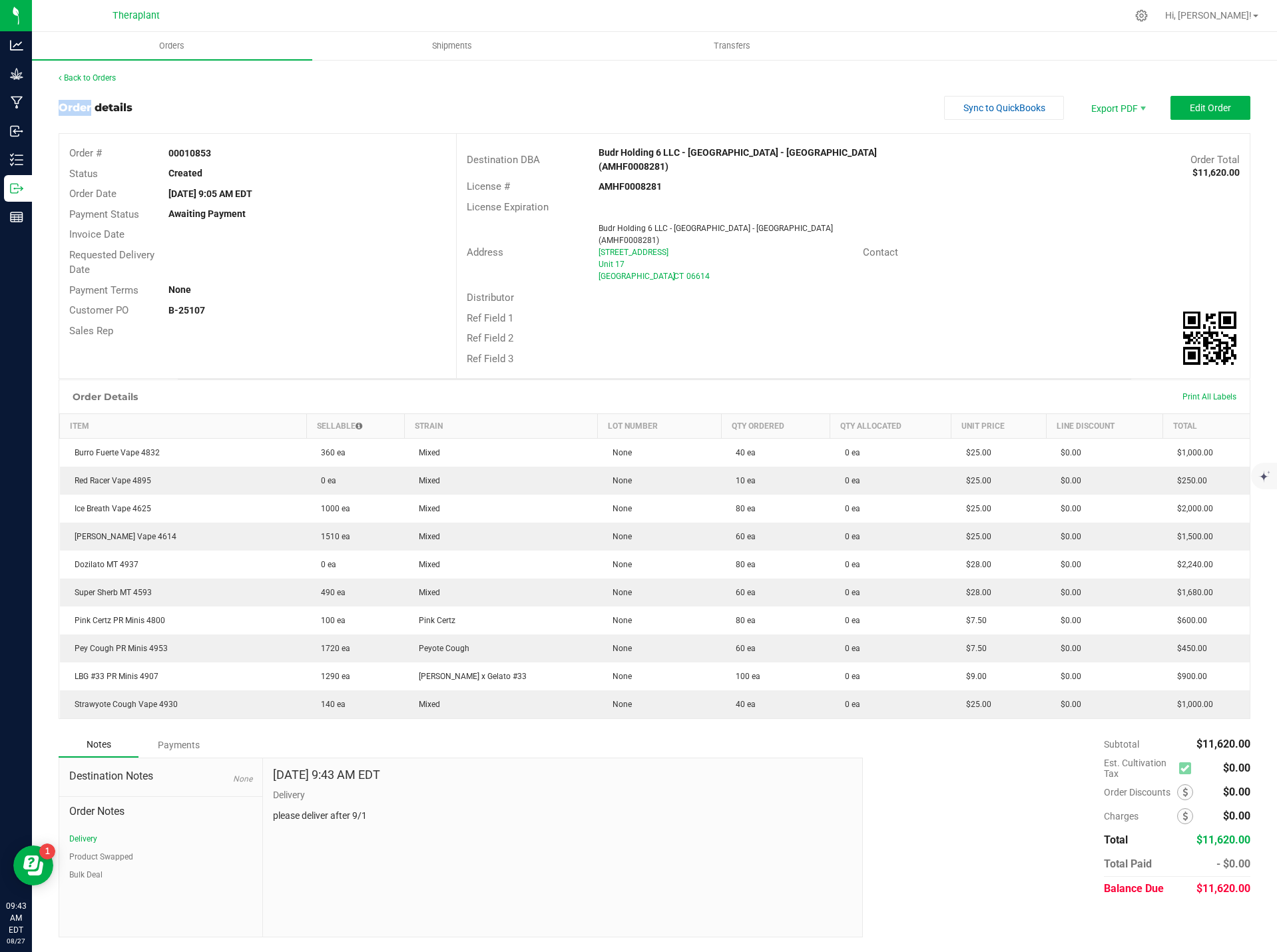
click at [87, 90] on div "Back to Orders Order details Sync to QuickBooks Export PDF Edit Order Order # 0…" at bounding box center [654, 505] width 1192 height 866
click at [89, 79] on link "Back to Orders" at bounding box center [88, 78] width 57 height 9
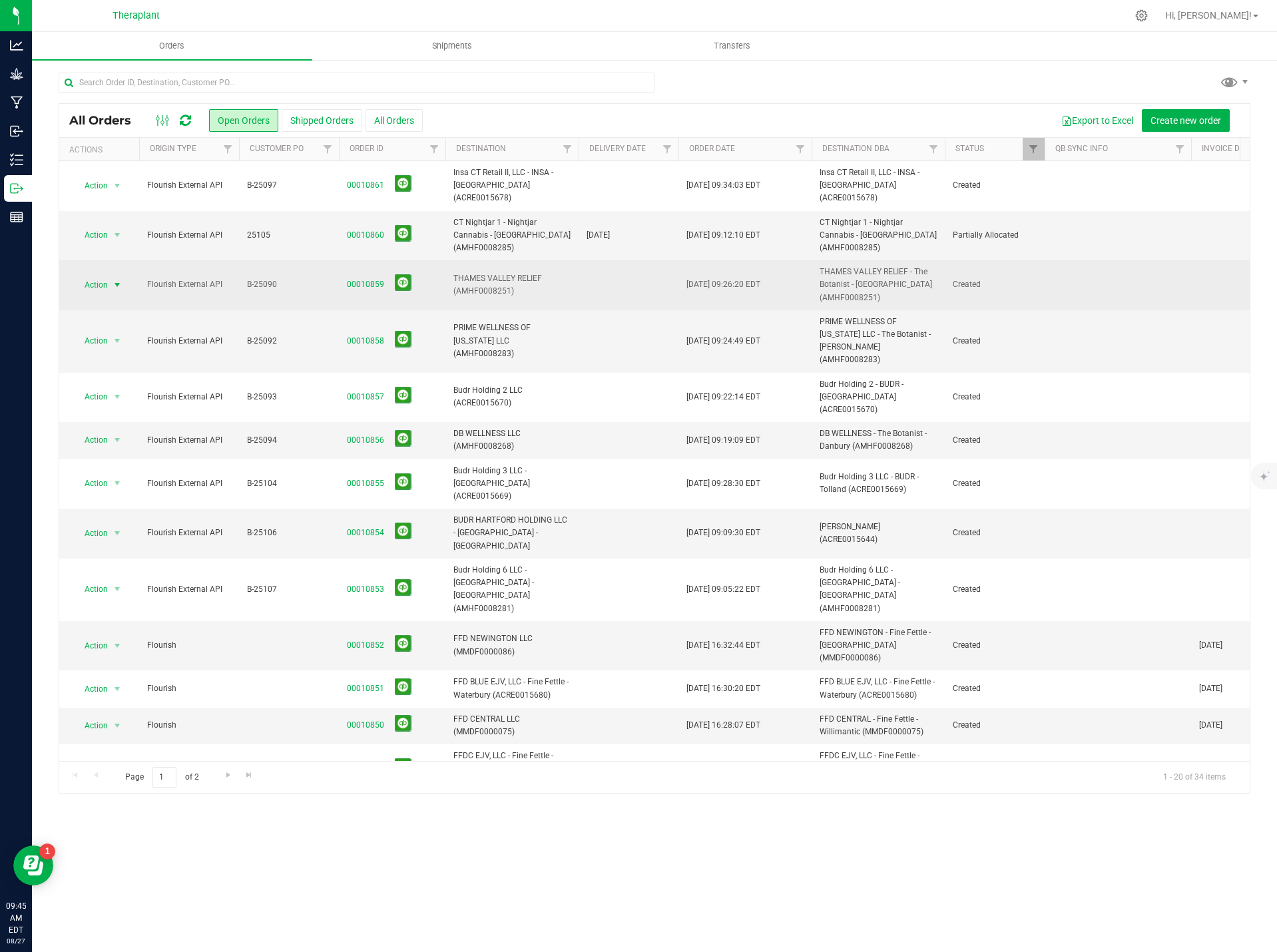
click at [107, 276] on span "Action" at bounding box center [91, 285] width 36 height 19
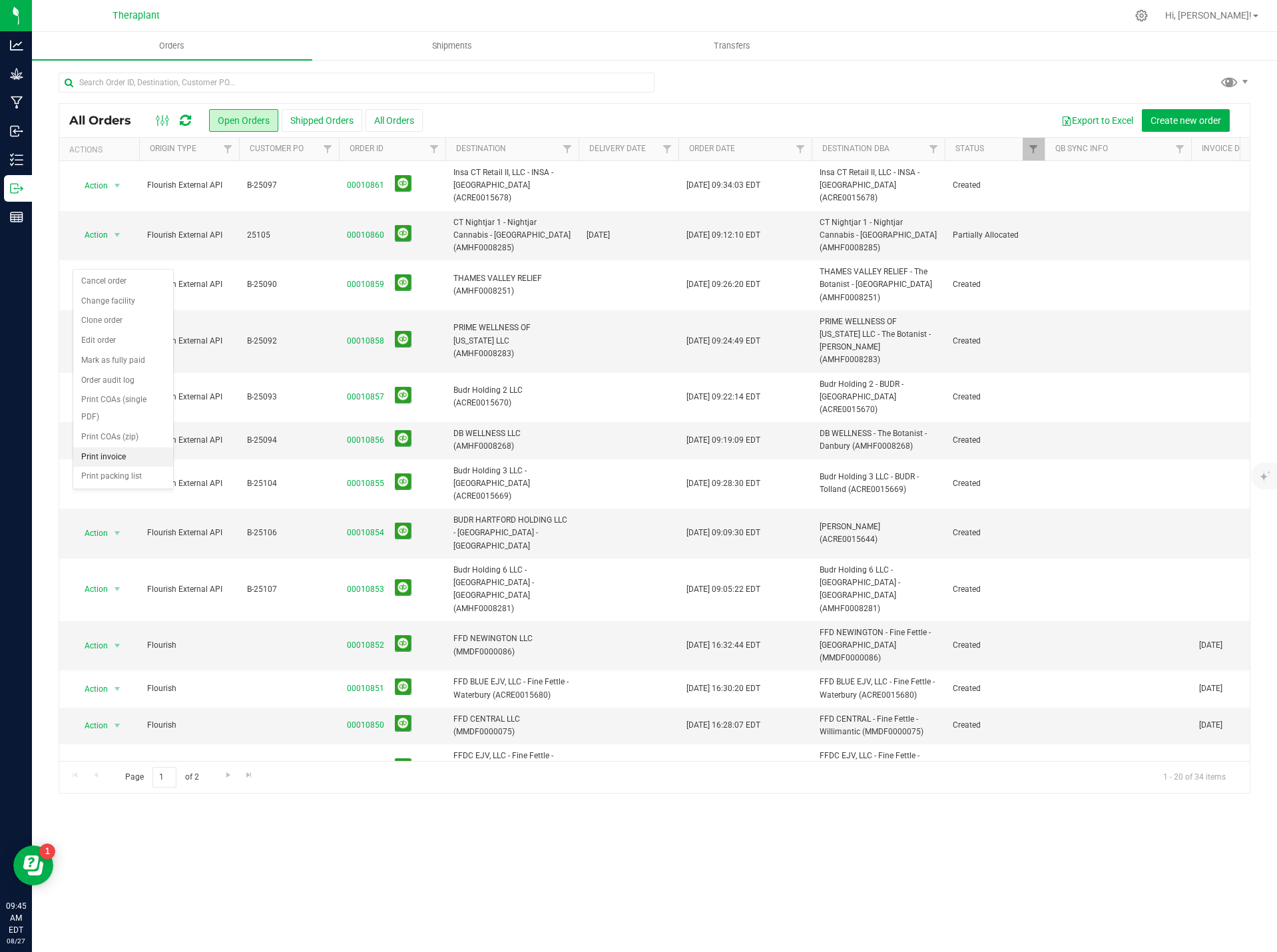
click at [125, 456] on li "Print invoice" at bounding box center [123, 457] width 100 height 20
click at [100, 332] on span "Action" at bounding box center [91, 341] width 36 height 19
click at [131, 507] on li "Print invoice" at bounding box center [123, 513] width 100 height 20
click at [93, 332] on span "Action" at bounding box center [91, 341] width 36 height 19
click at [125, 511] on li "Print invoice" at bounding box center [123, 513] width 100 height 20
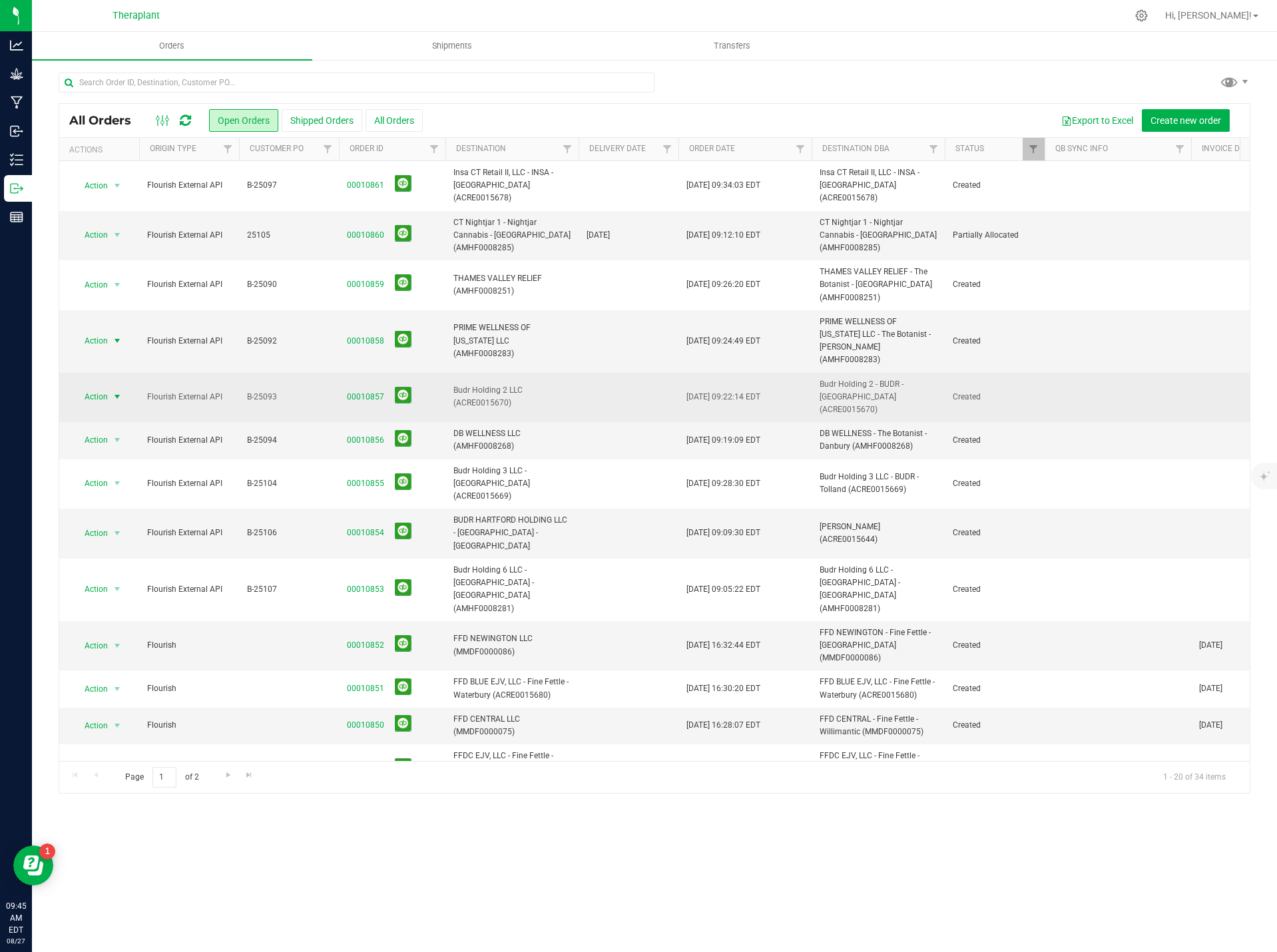
click at [107, 388] on span "Action" at bounding box center [91, 397] width 36 height 19
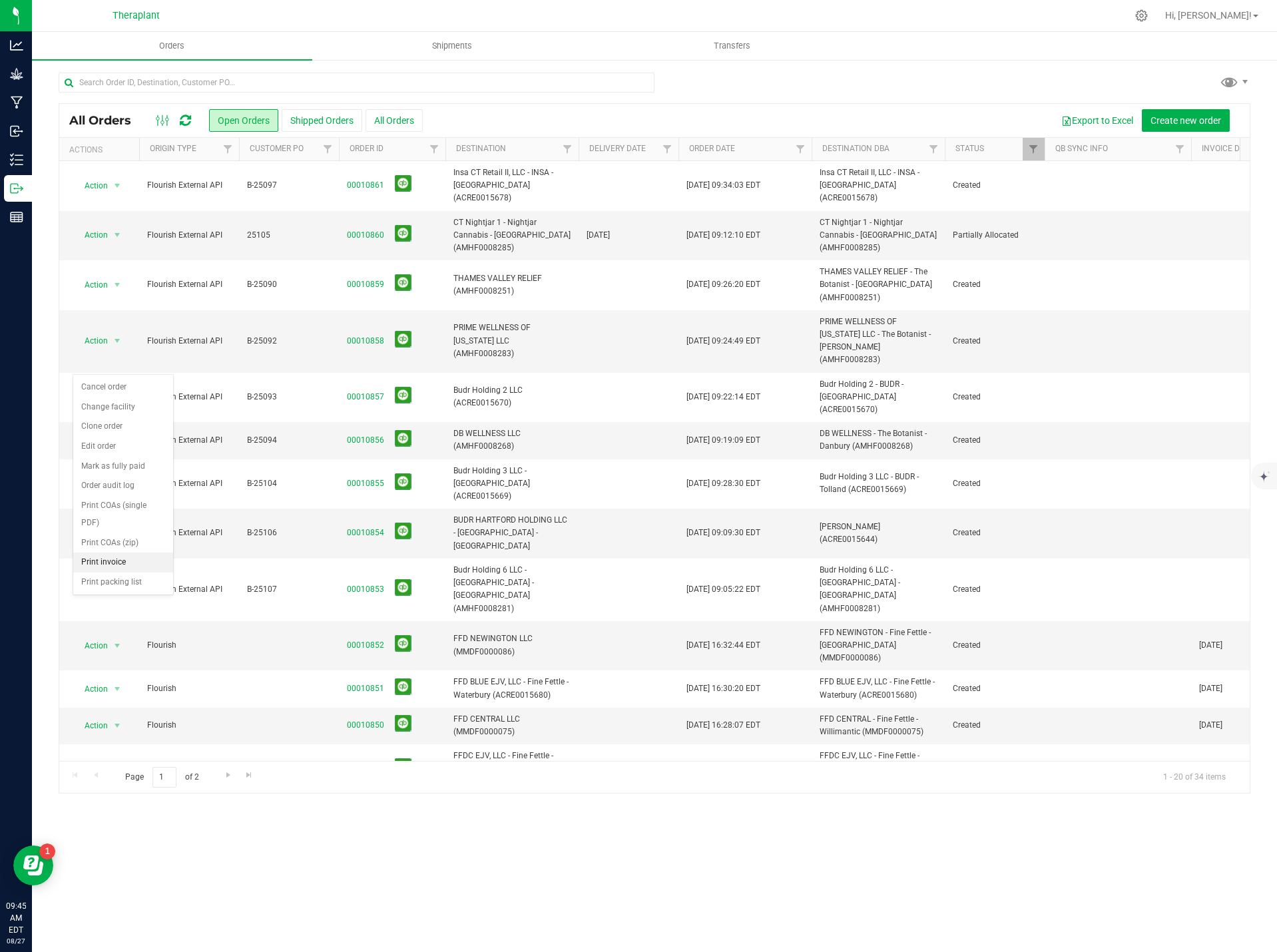
click at [128, 560] on li "Print invoice" at bounding box center [123, 562] width 100 height 20
click at [111, 431] on span "select" at bounding box center [118, 440] width 17 height 19
click at [119, 605] on li "Print invoice" at bounding box center [123, 600] width 100 height 20
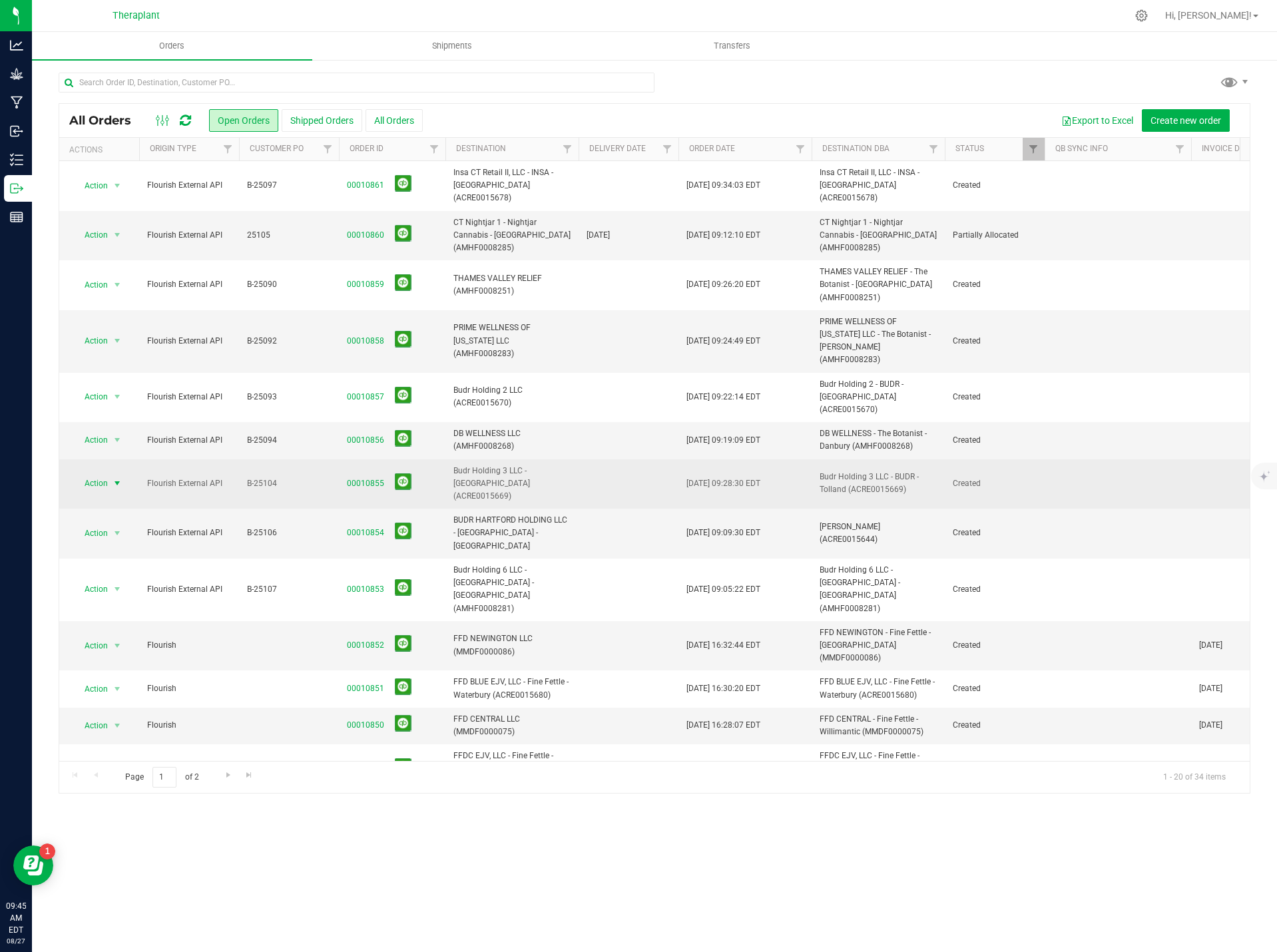
click at [101, 474] on span "Action" at bounding box center [91, 483] width 36 height 19
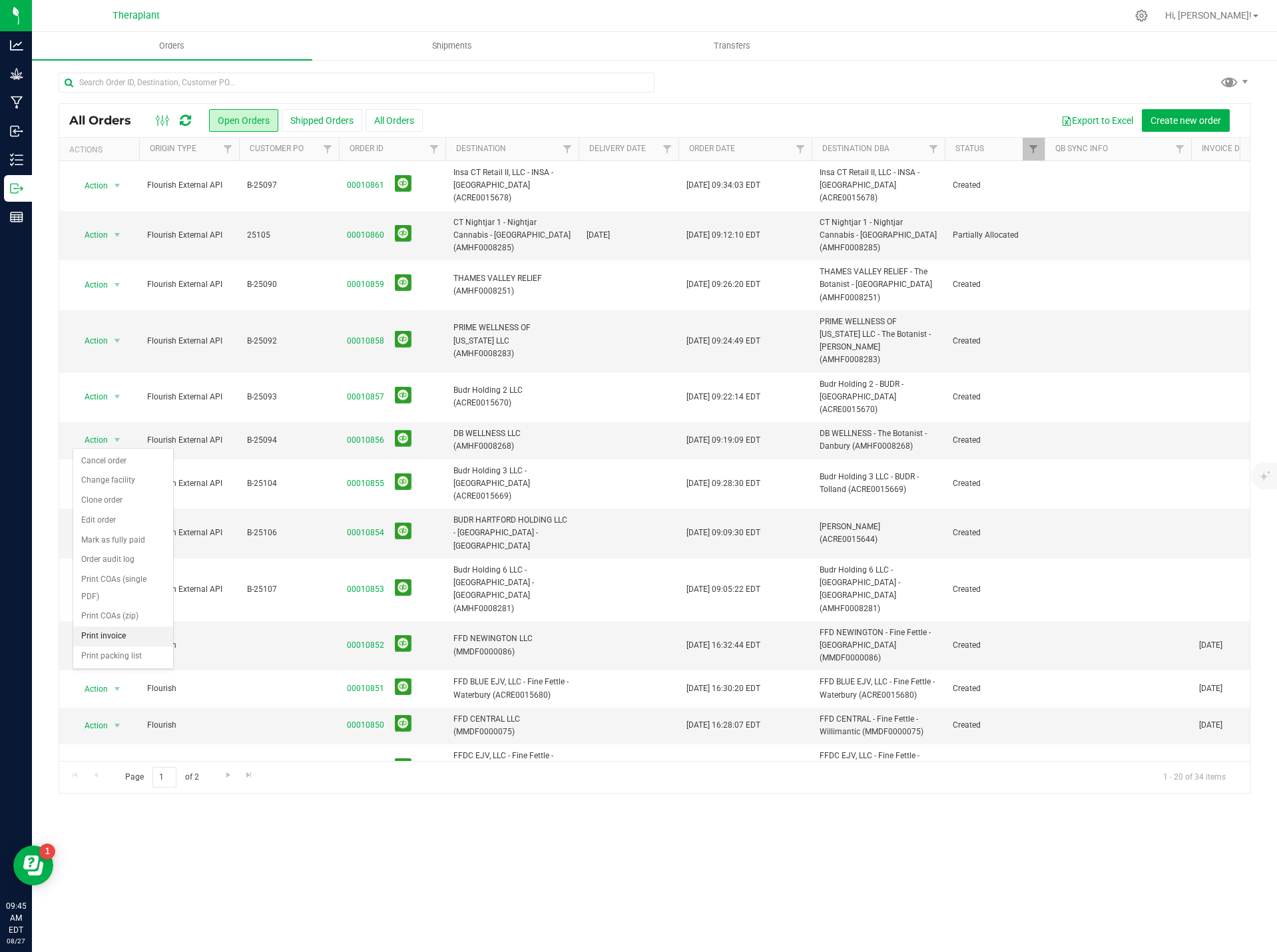
click at [125, 641] on li "Print invoice" at bounding box center [123, 636] width 100 height 20
click at [102, 524] on span "Action" at bounding box center [91, 533] width 36 height 19
click at [137, 669] on li "Print invoice" at bounding box center [123, 674] width 100 height 20
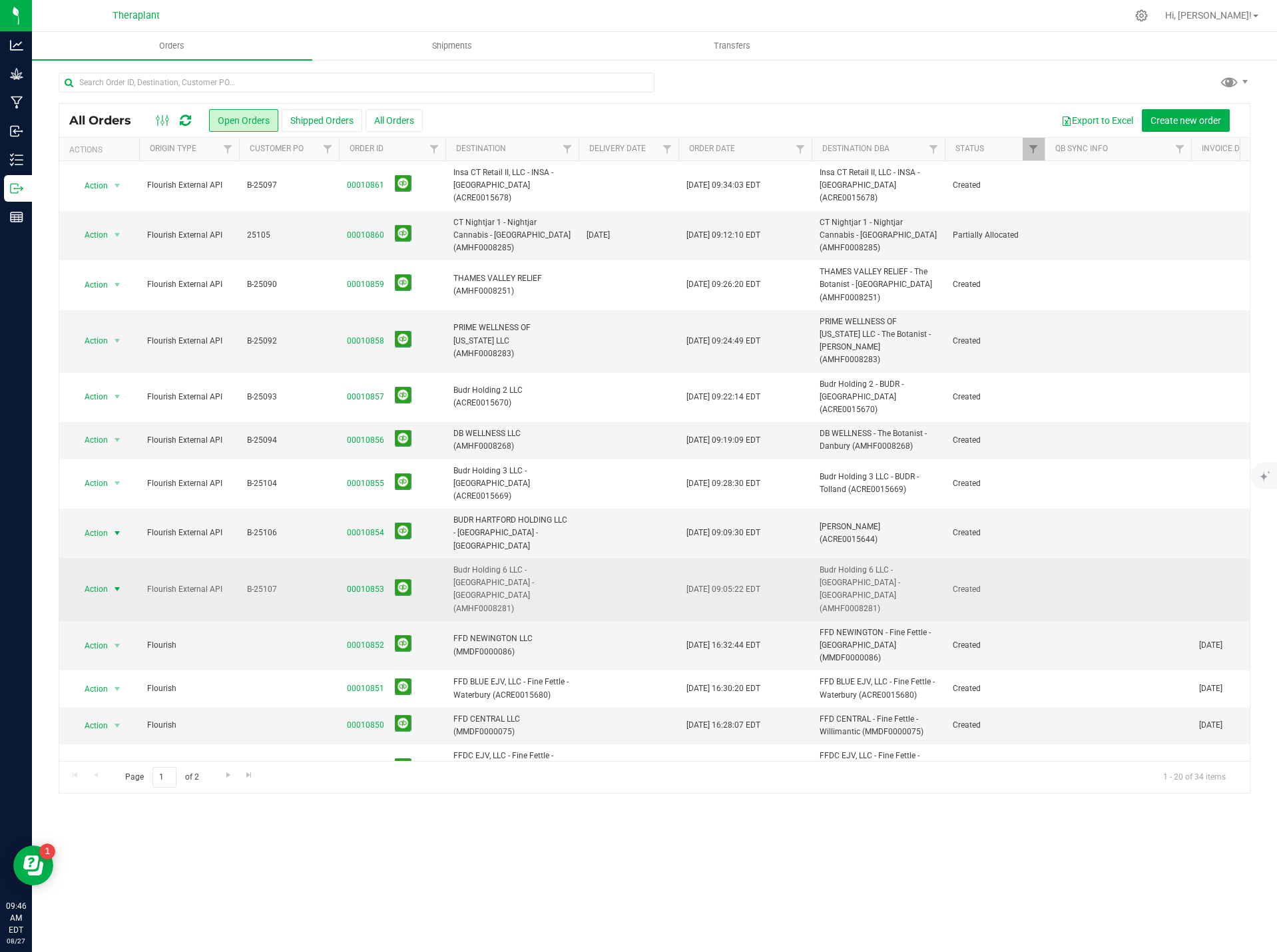
click at [110, 580] on span "select" at bounding box center [118, 589] width 17 height 19
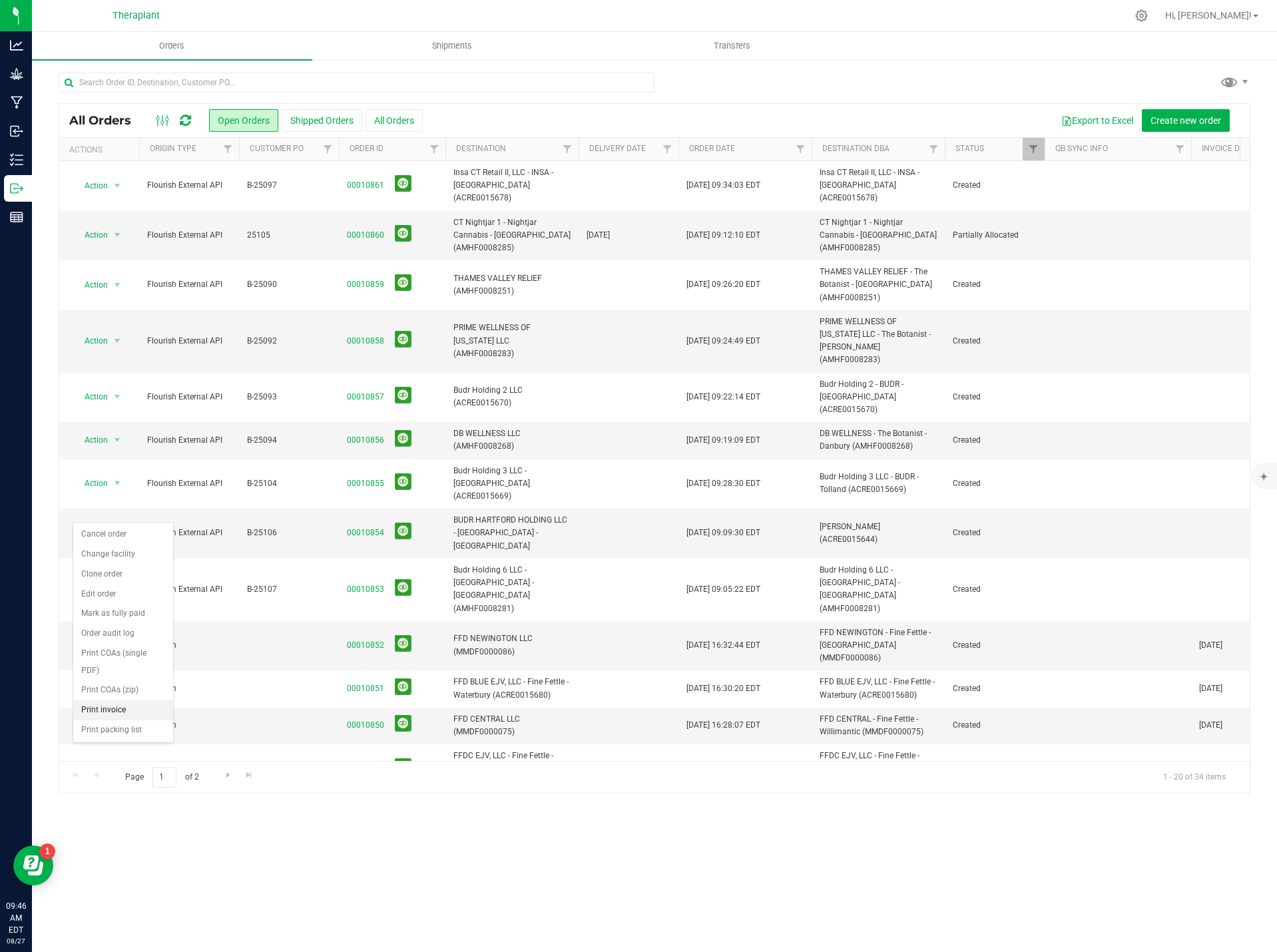
click at [144, 711] on li "Print invoice" at bounding box center [123, 710] width 100 height 20
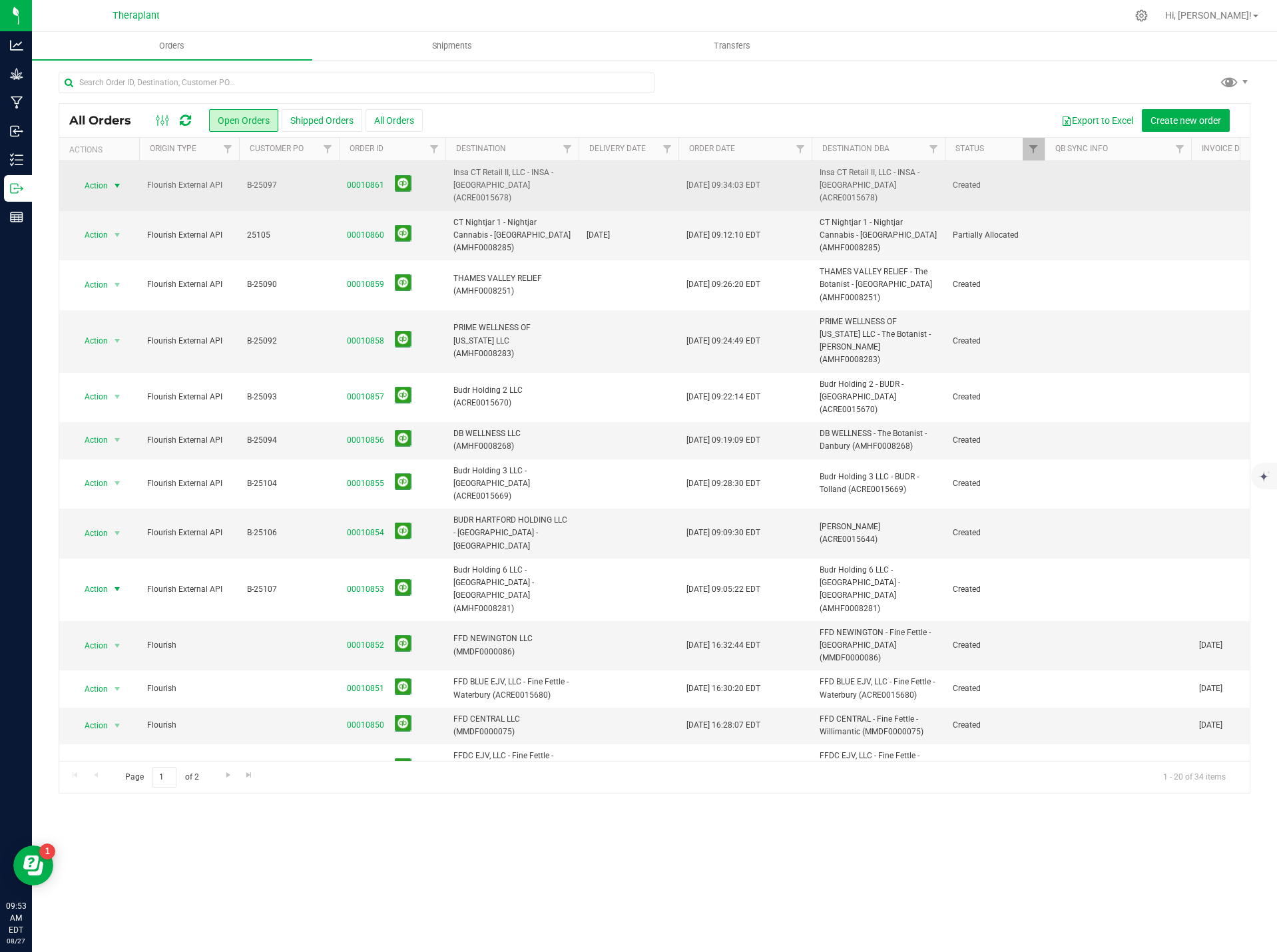
click at [113, 177] on span "select" at bounding box center [118, 186] width 17 height 19
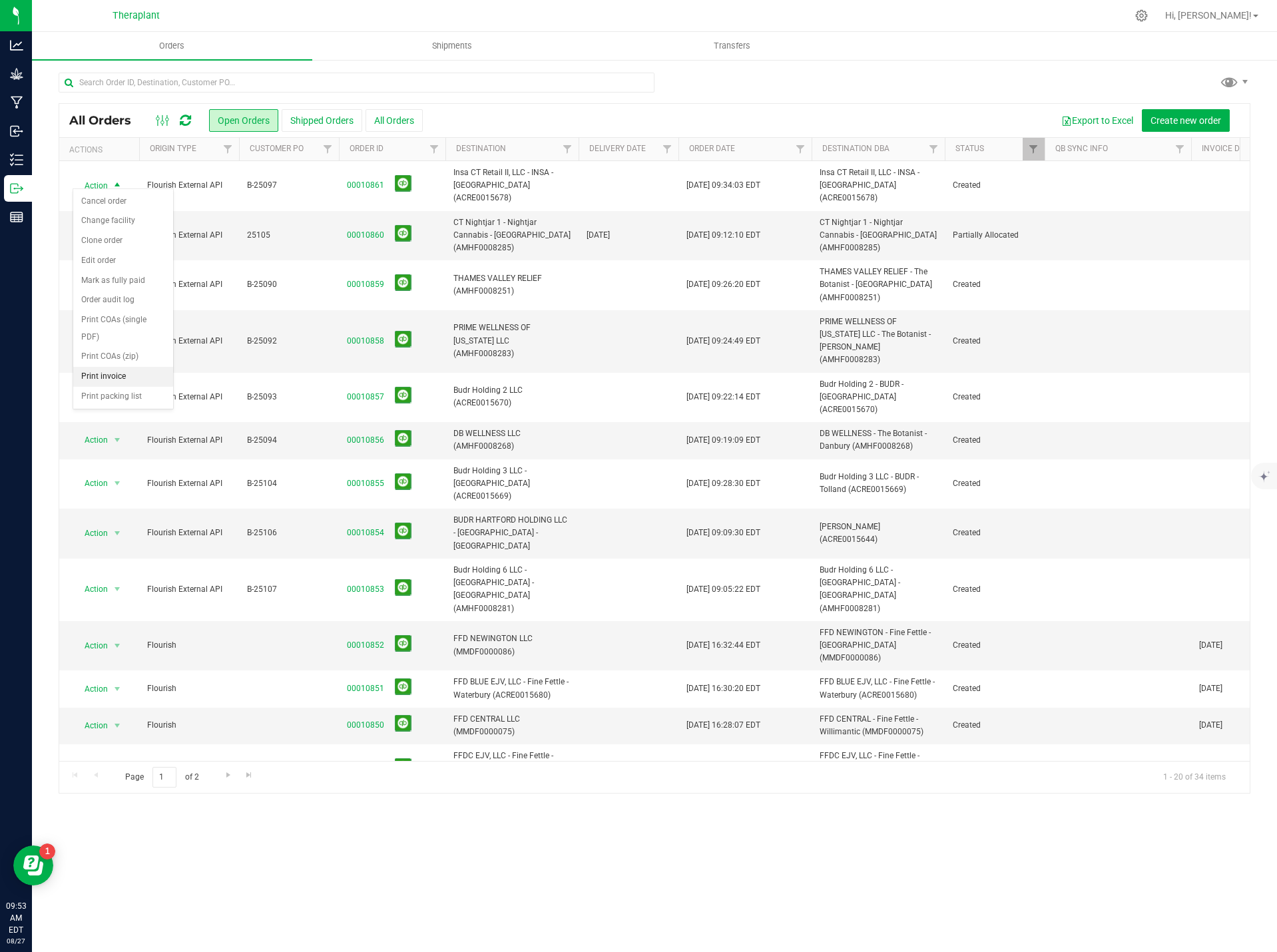
click at [128, 375] on li "Print invoice" at bounding box center [123, 377] width 100 height 20
click at [223, 780] on span "Go to the next page" at bounding box center [228, 775] width 11 height 11
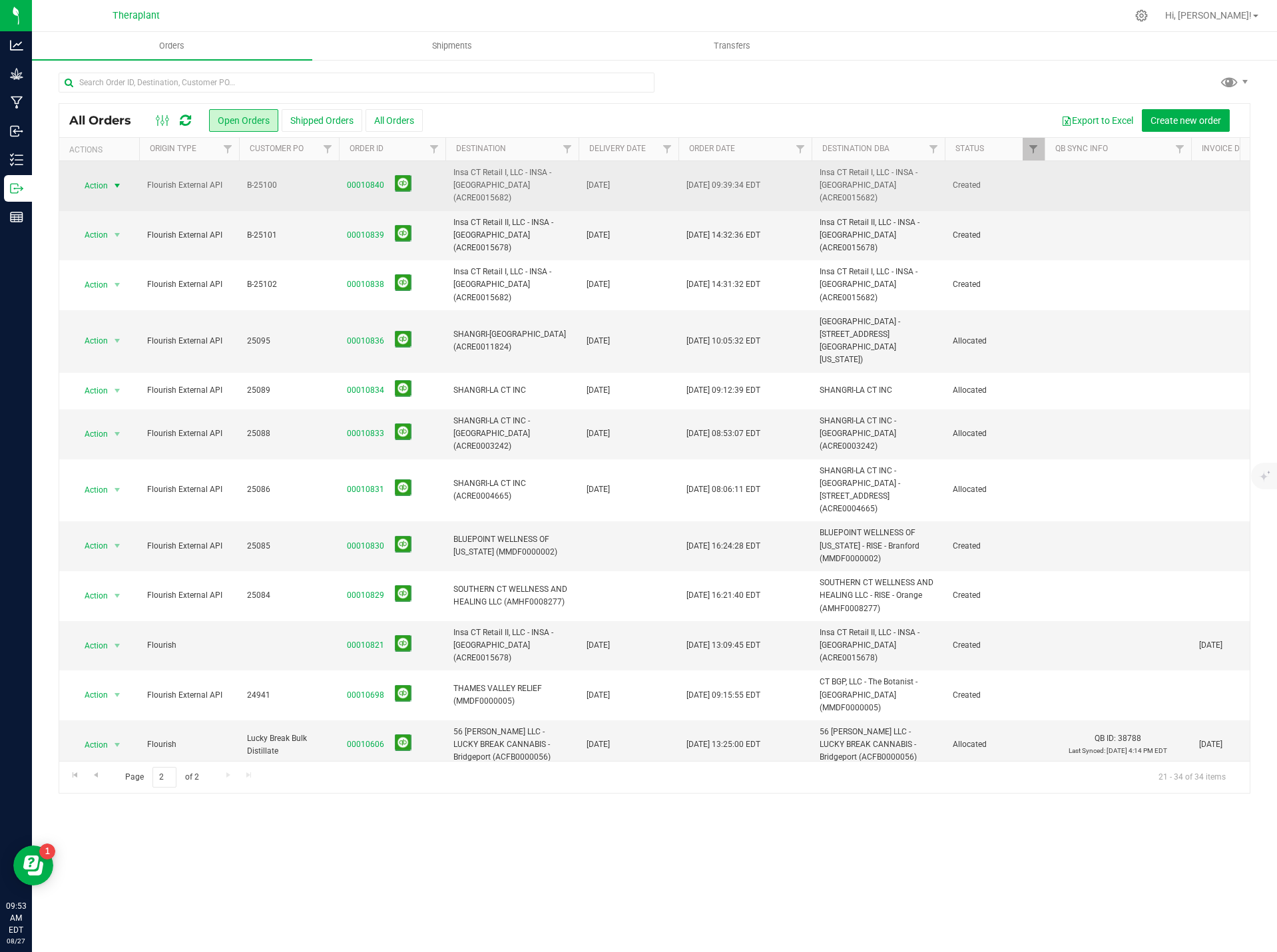
click at [114, 181] on span "select" at bounding box center [117, 186] width 11 height 11
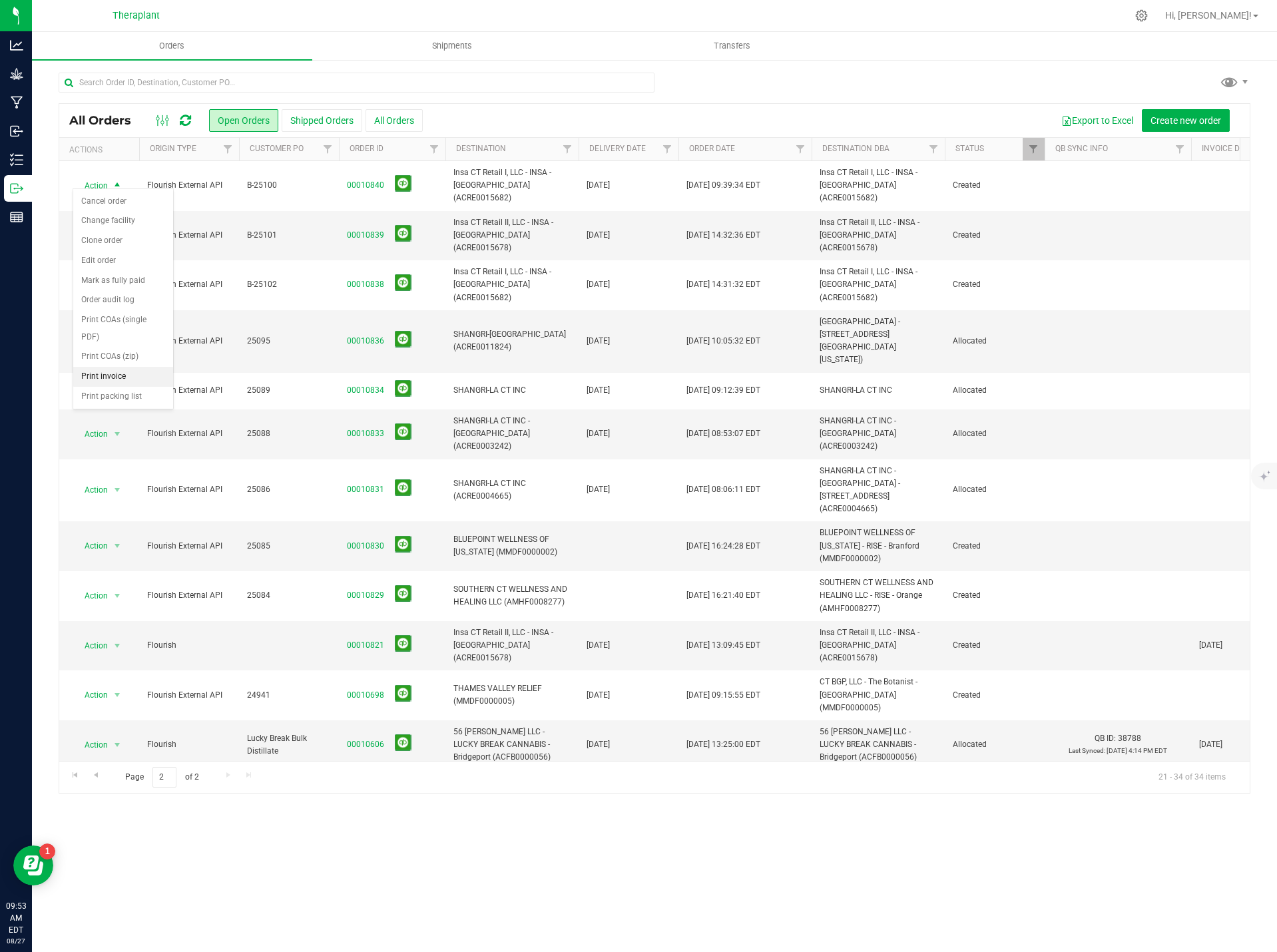
click at [141, 372] on li "Print invoice" at bounding box center [123, 377] width 100 height 20
click at [105, 226] on span "Action" at bounding box center [91, 235] width 36 height 19
click at [122, 411] on li "Print invoice" at bounding box center [123, 414] width 100 height 20
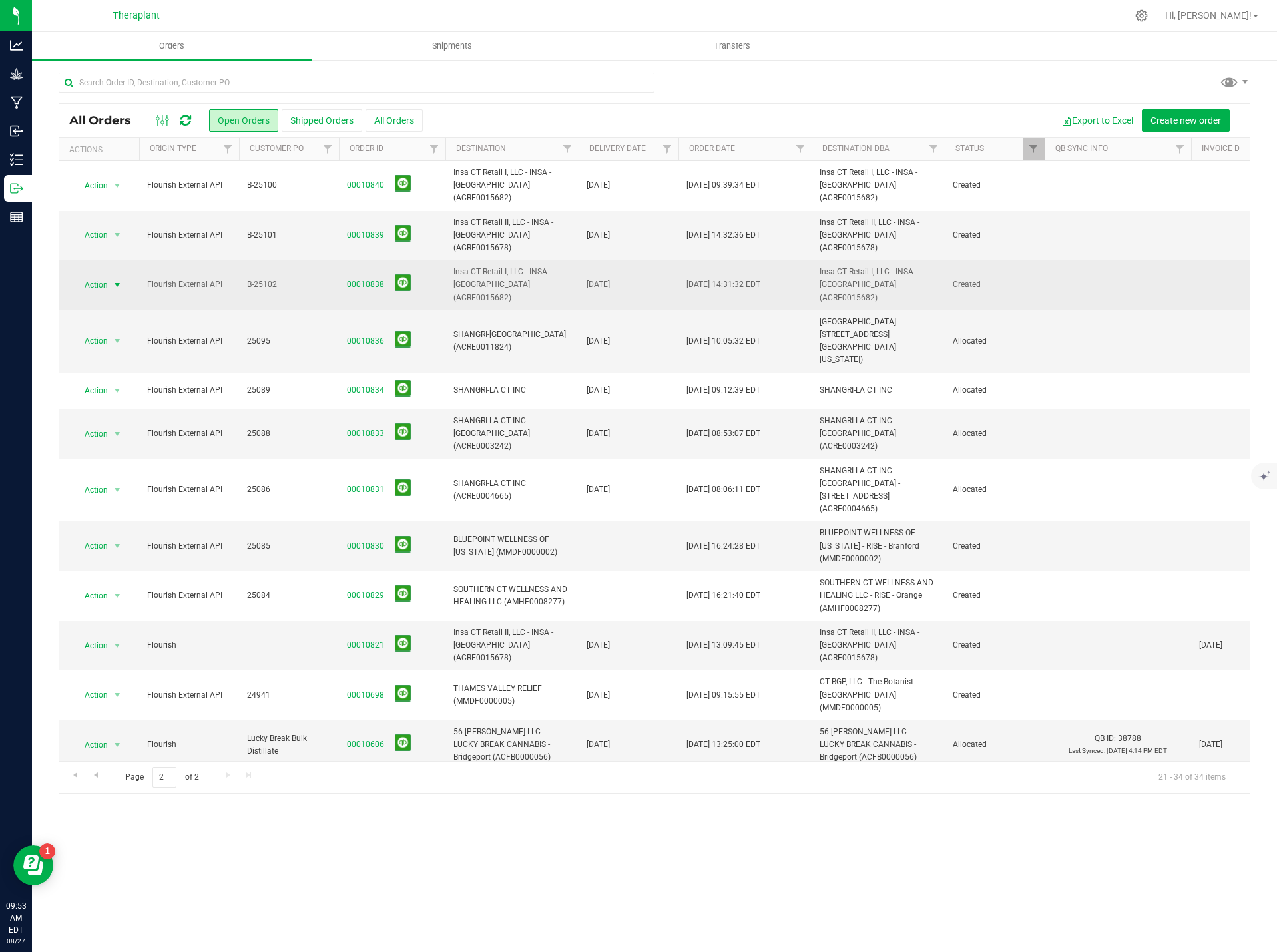
click at [87, 276] on span "Action" at bounding box center [91, 285] width 36 height 19
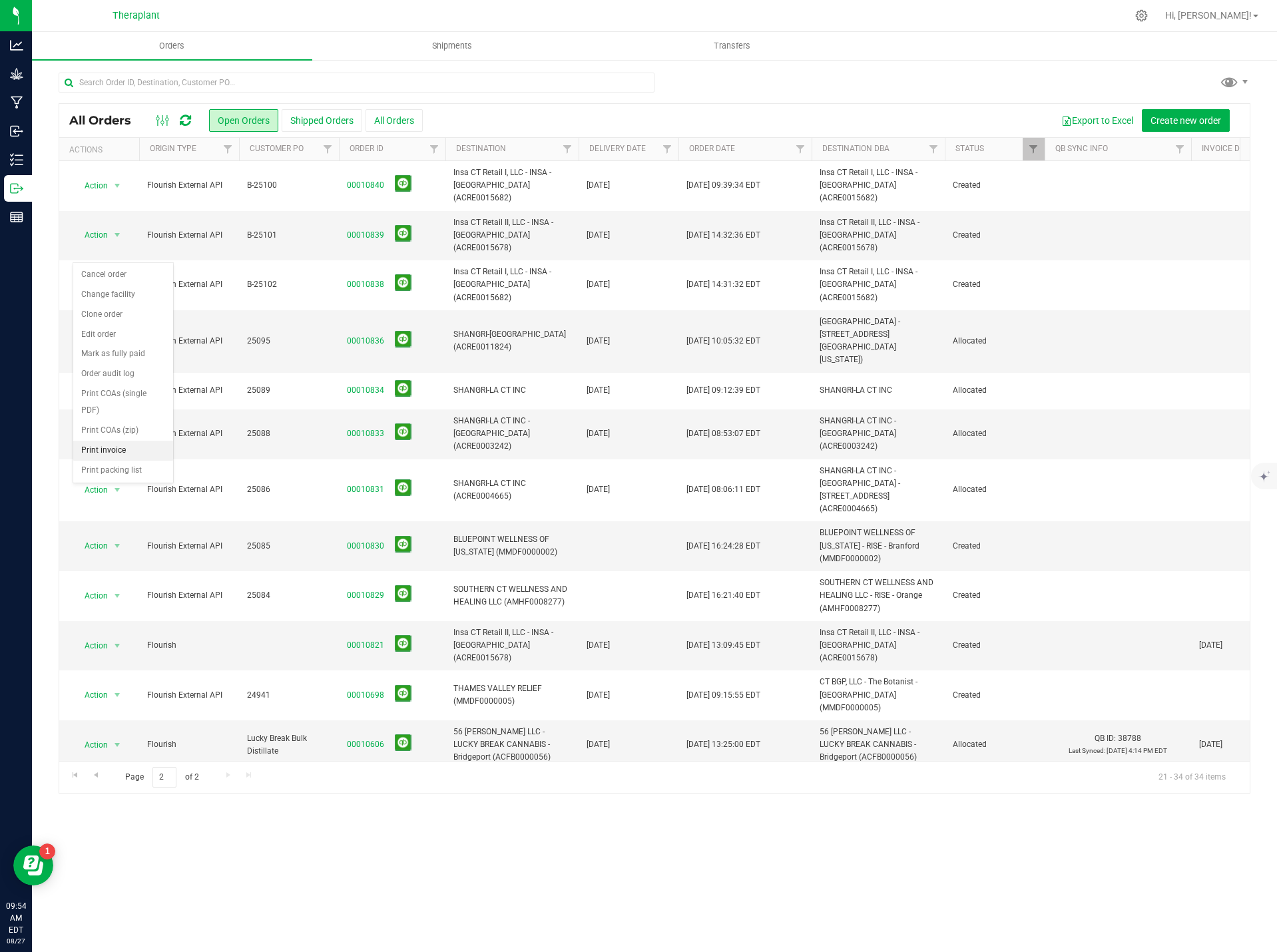
click at [110, 447] on li "Print invoice" at bounding box center [123, 450] width 100 height 20
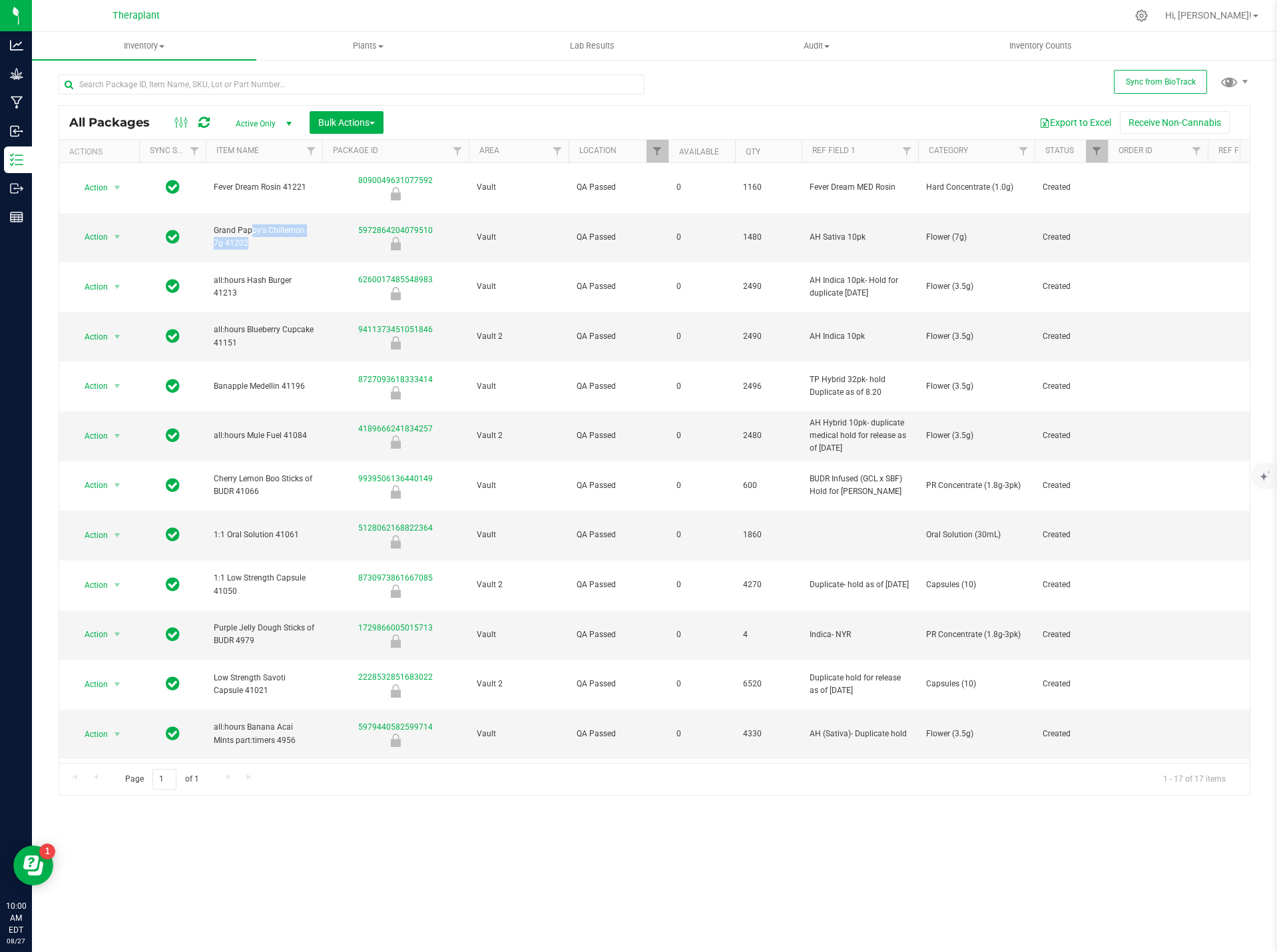
click at [205, 125] on icon at bounding box center [204, 122] width 11 height 14
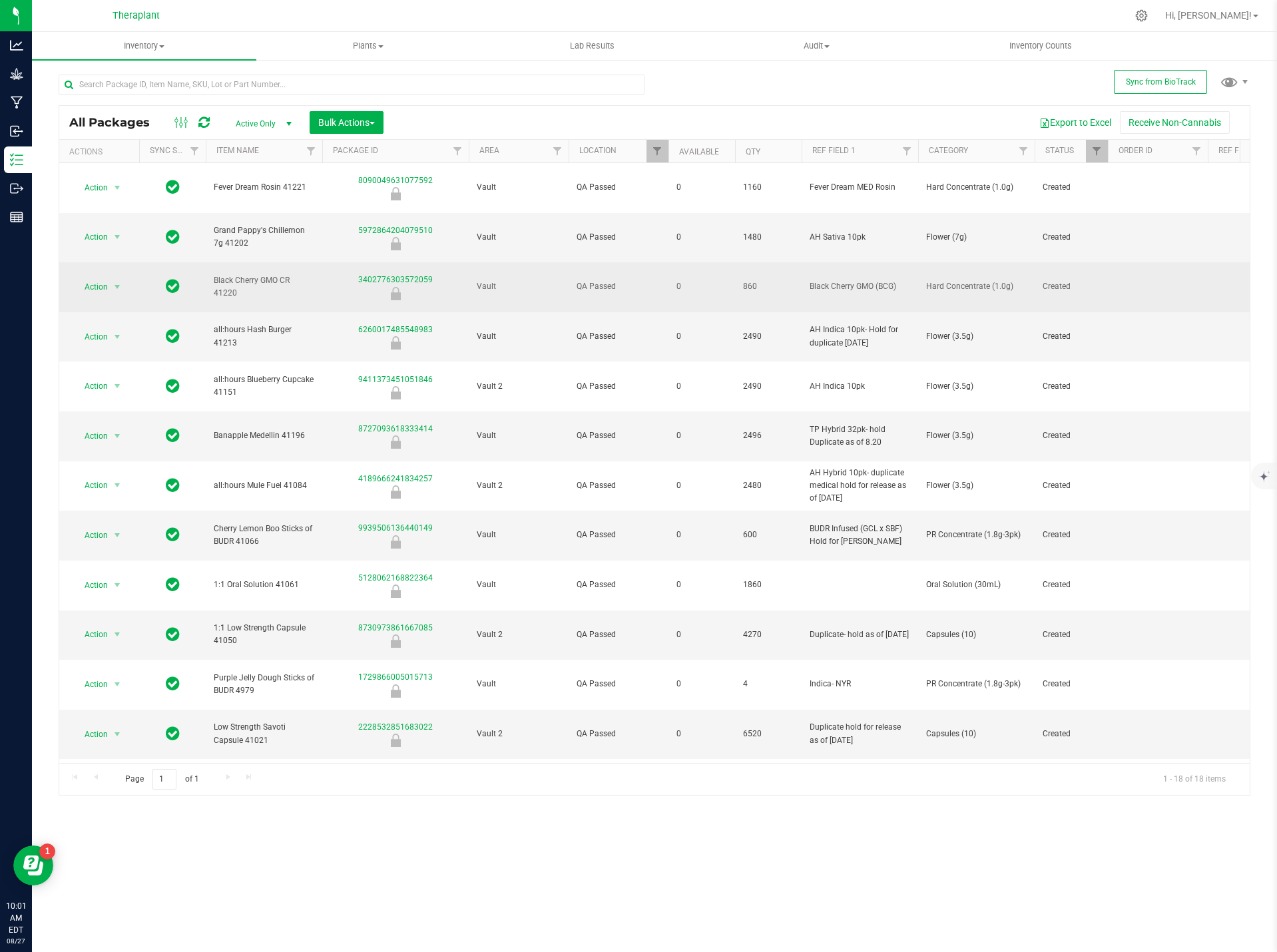
click at [238, 274] on span "Black Cherry GMO CR 41220" at bounding box center [264, 286] width 100 height 25
click at [959, 280] on span "Hard Concentrate (1.0g)" at bounding box center [976, 286] width 100 height 13
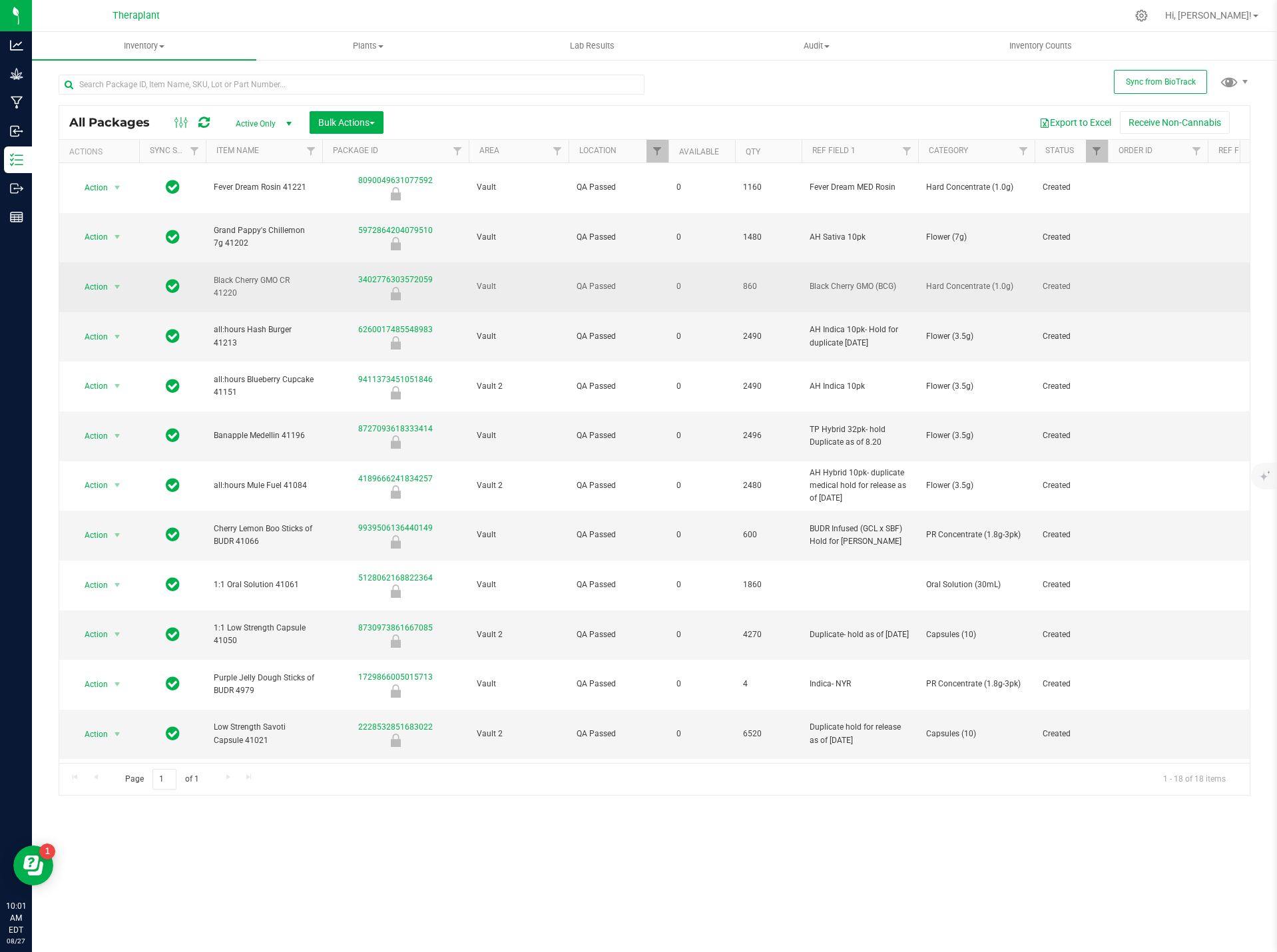
click at [959, 280] on span "Hard Concentrate (1.0g)" at bounding box center [976, 286] width 100 height 13
copy tr "Hard Concentrate (1.0g)"
click at [244, 274] on span "Black Cherry GMO CR 41220" at bounding box center [264, 286] width 100 height 25
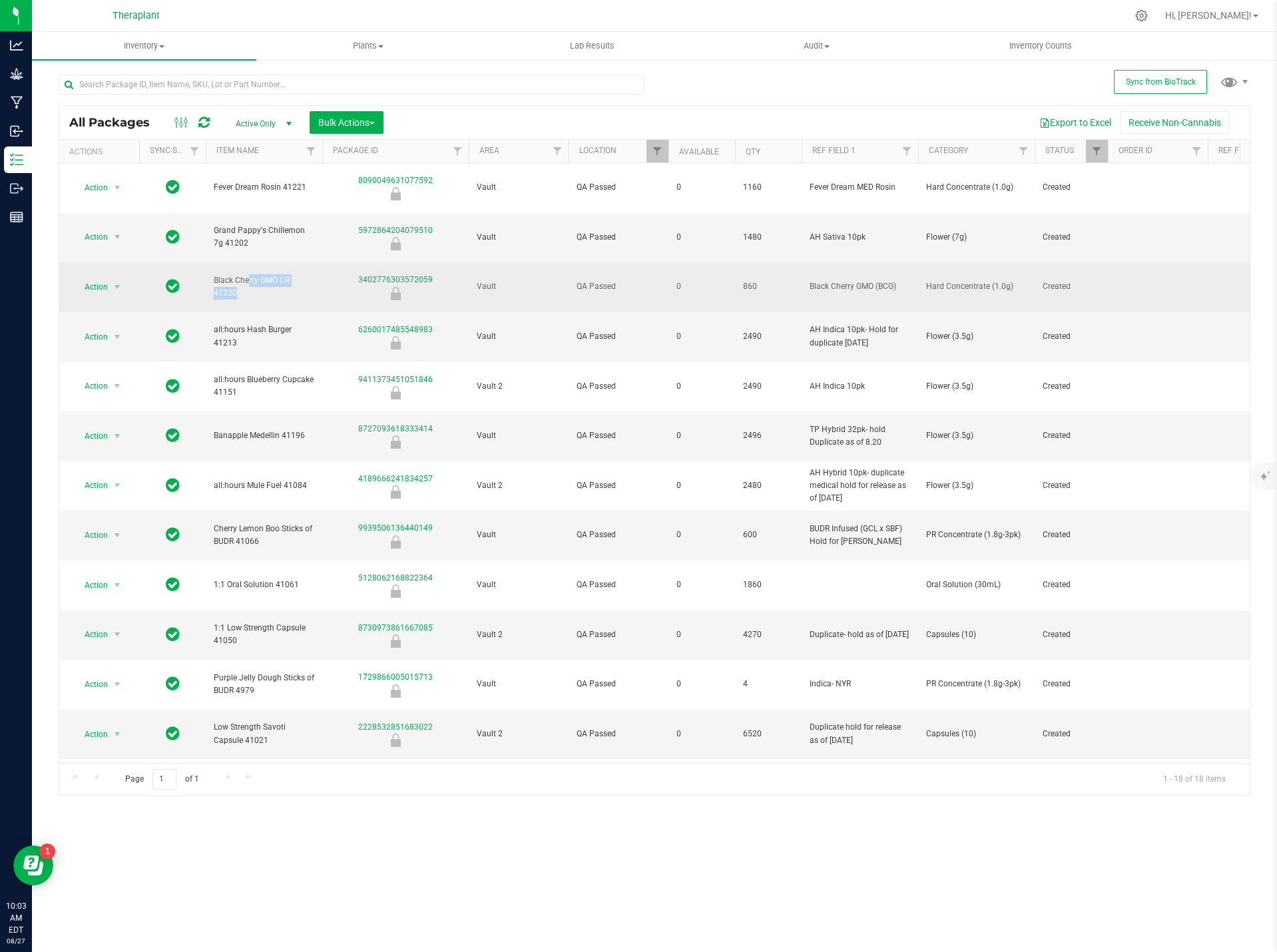
copy tr "Black Cherry GMO CR 41220"
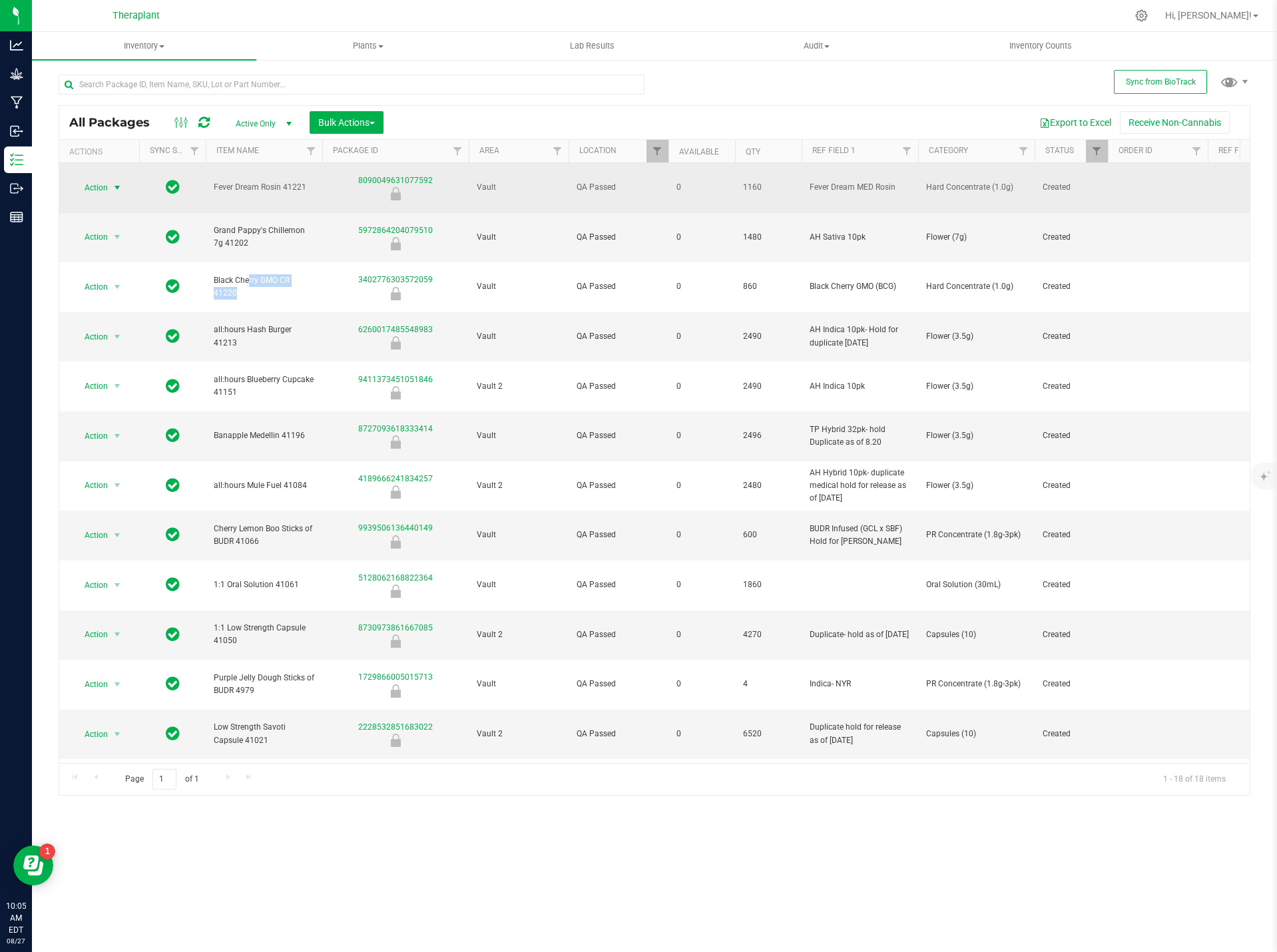
click at [119, 182] on span "select" at bounding box center [117, 187] width 11 height 11
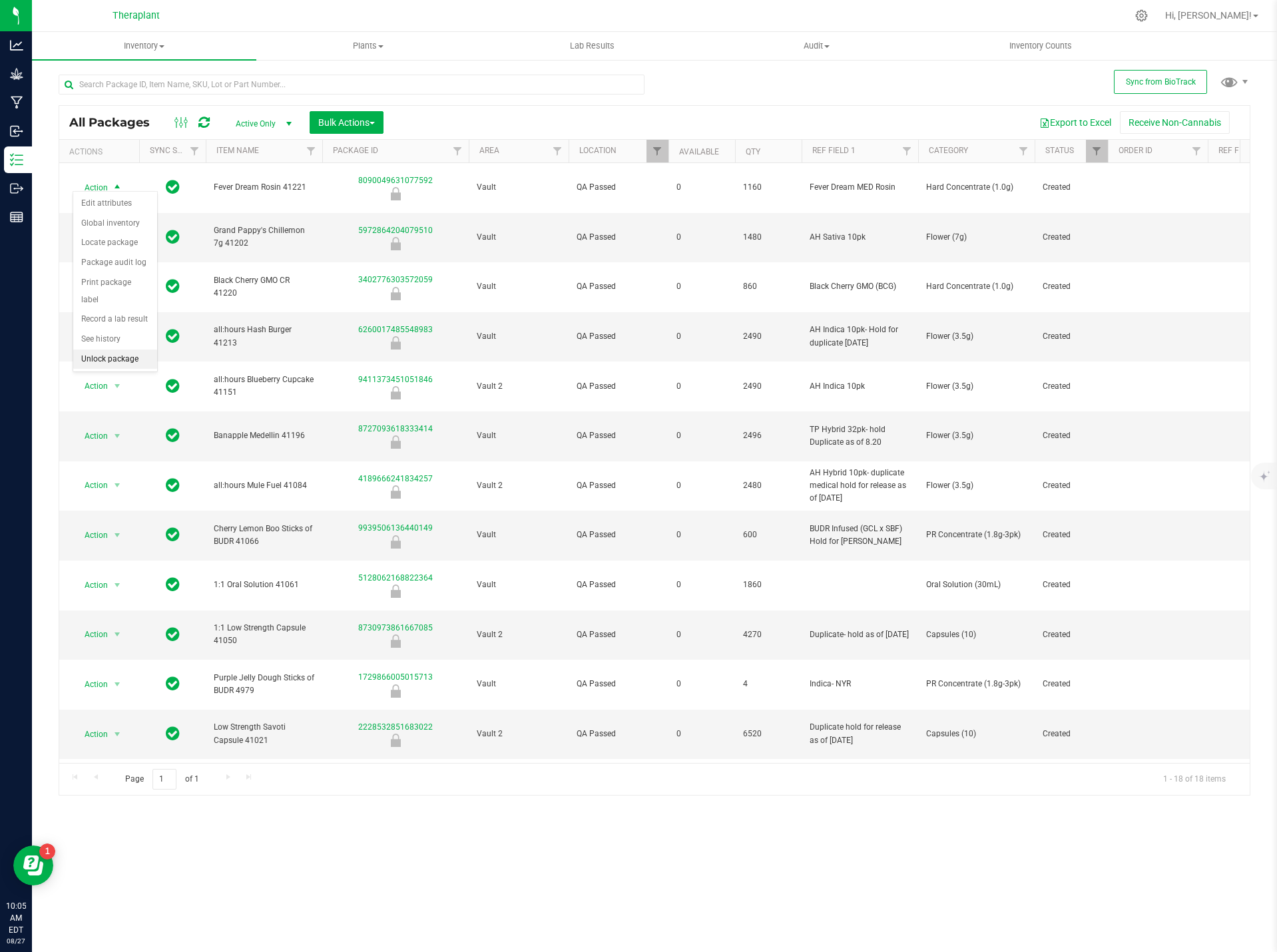
click at [131, 350] on li "Unlock package" at bounding box center [115, 360] width 84 height 20
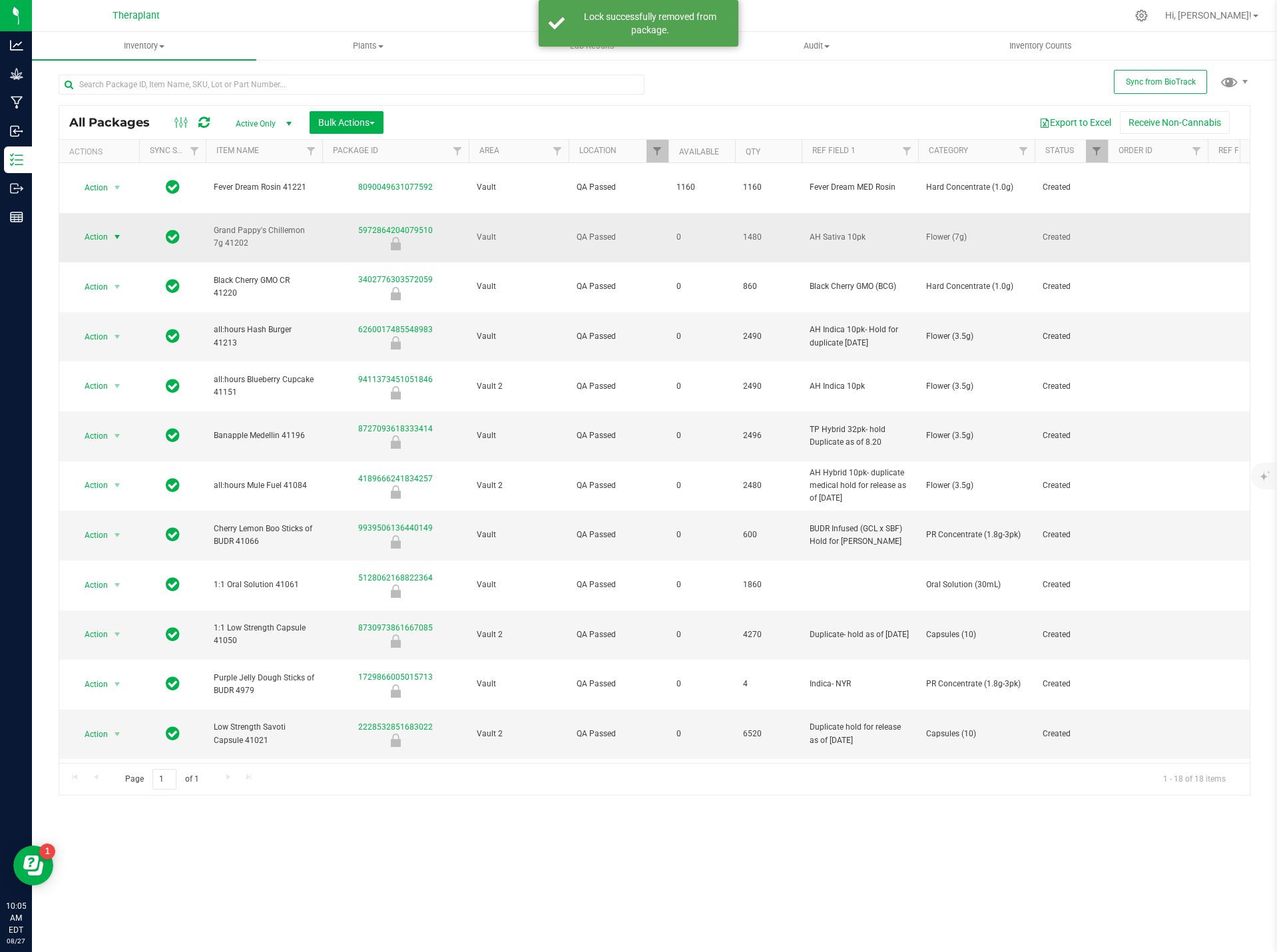
click at [107, 227] on span "Action" at bounding box center [91, 236] width 36 height 19
click at [127, 386] on li "Unlock package" at bounding box center [115, 396] width 84 height 20
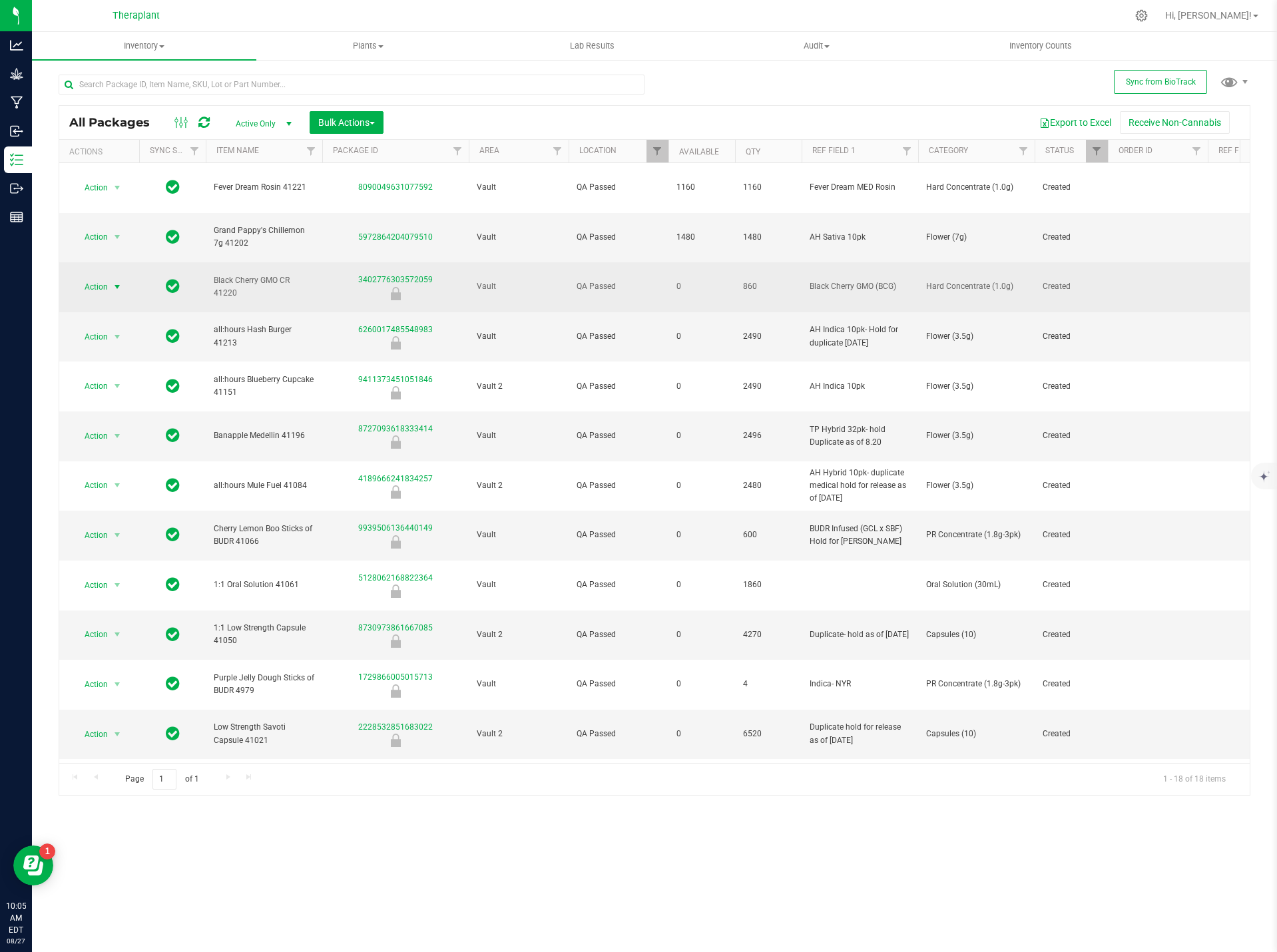
click at [120, 282] on span "select" at bounding box center [117, 287] width 11 height 11
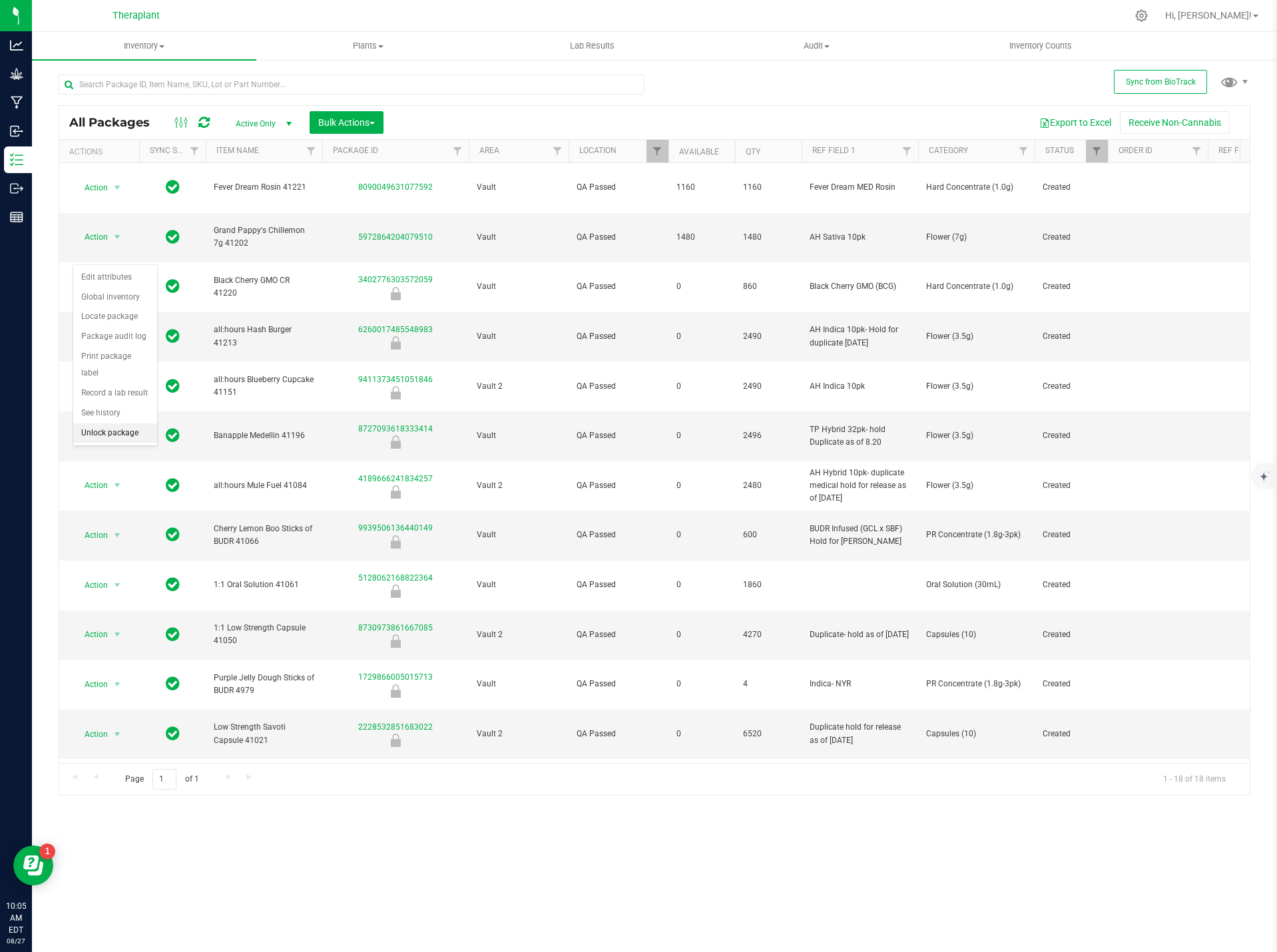
click at [133, 423] on li "Unlock package" at bounding box center [115, 433] width 84 height 20
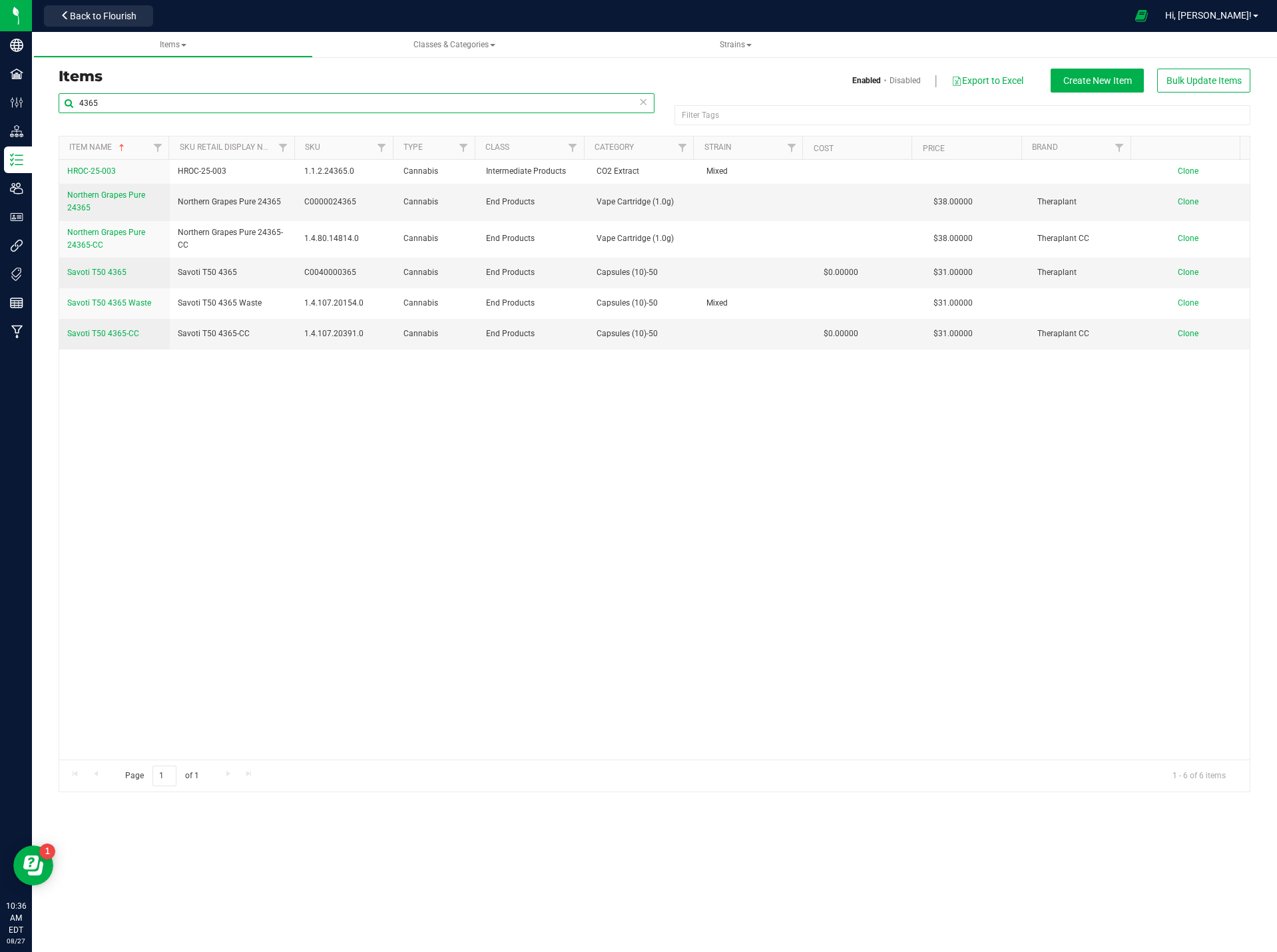
click at [158, 109] on input "4365" at bounding box center [357, 103] width 596 height 20
click at [142, 98] on input "4365" at bounding box center [357, 103] width 596 height 20
type input "41202"
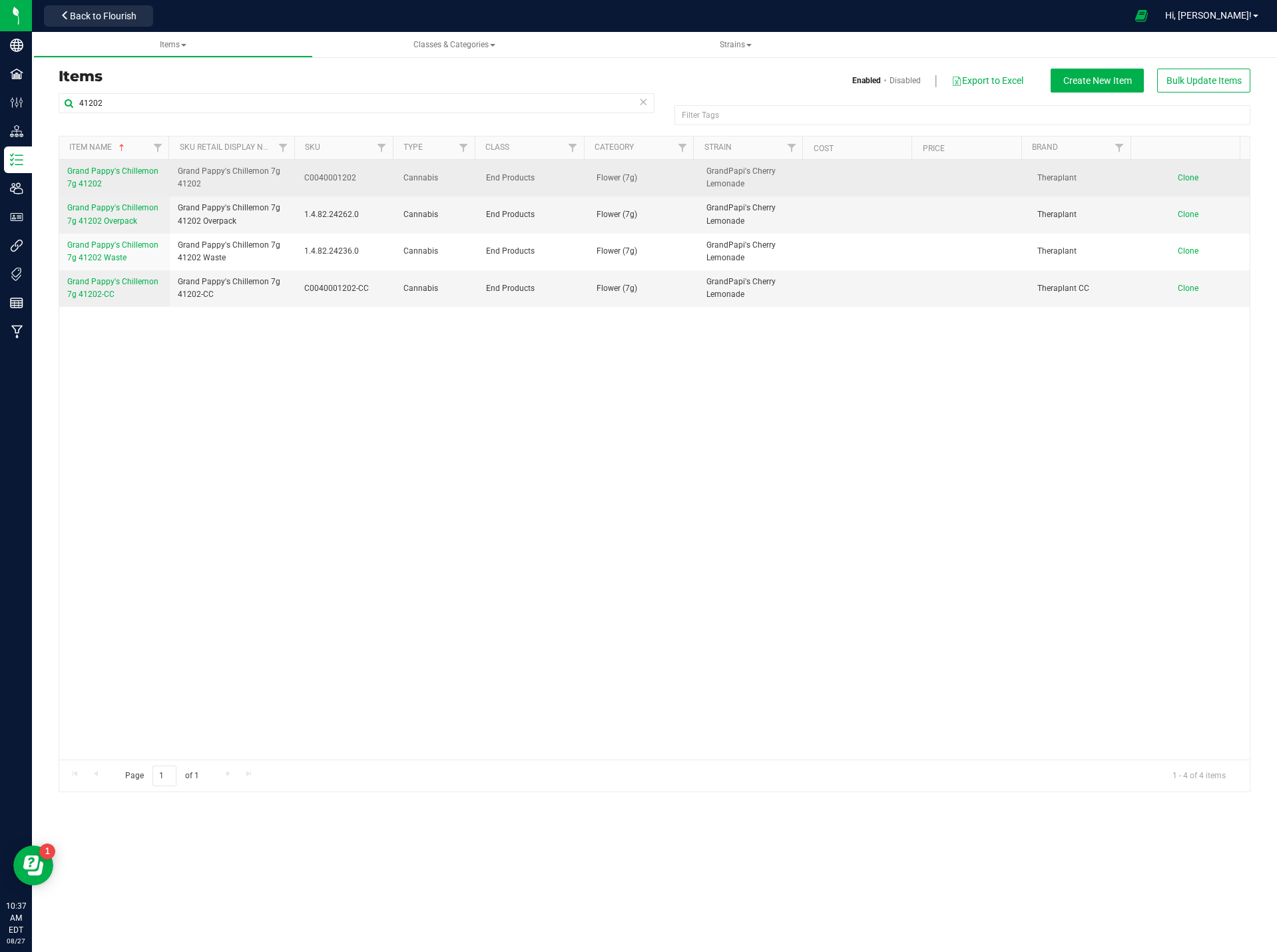
click at [110, 168] on span "Grand Pappy's Chillemon 7g 41202" at bounding box center [113, 177] width 91 height 22
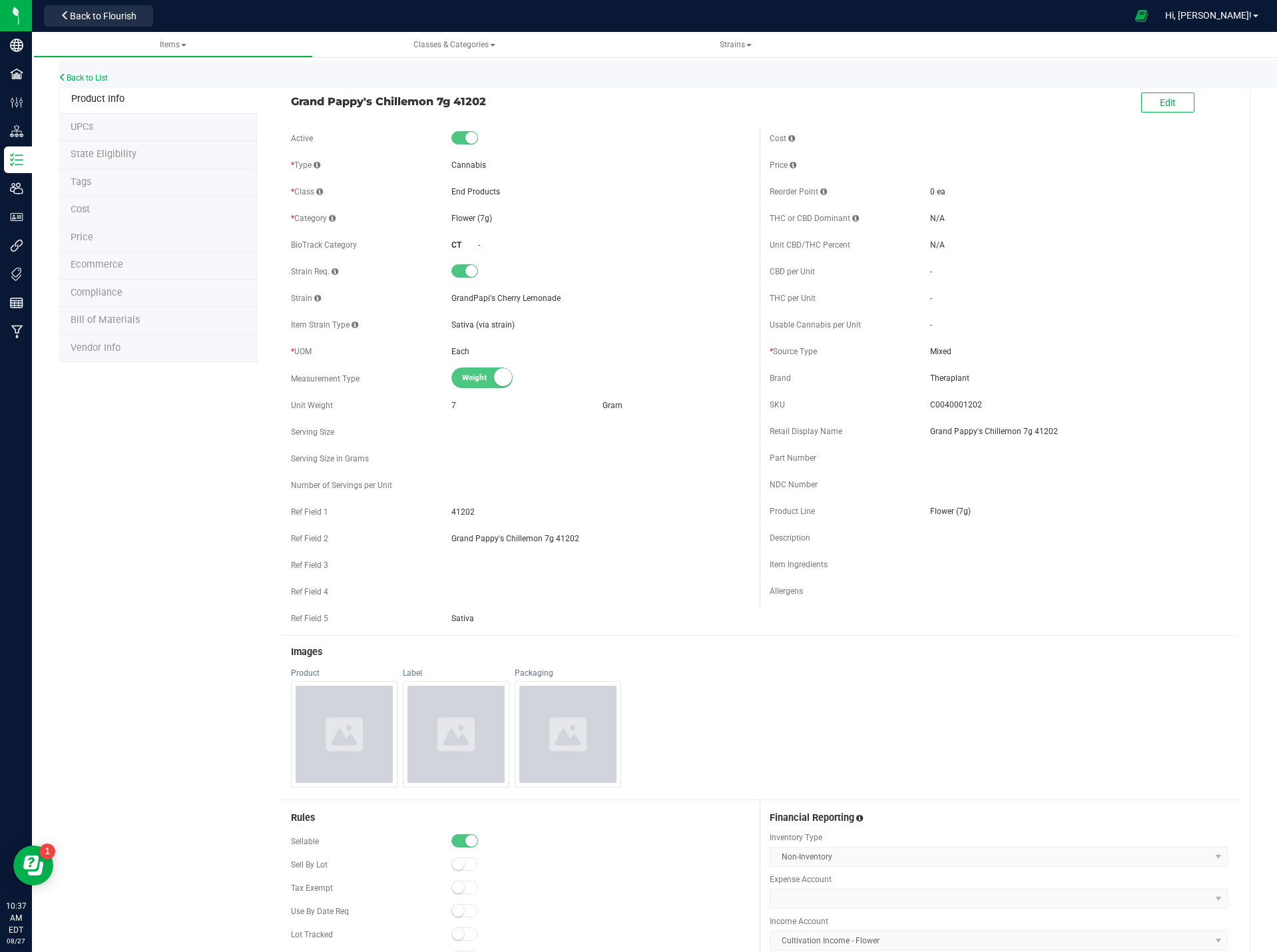
click at [116, 242] on li "Price" at bounding box center [158, 238] width 199 height 28
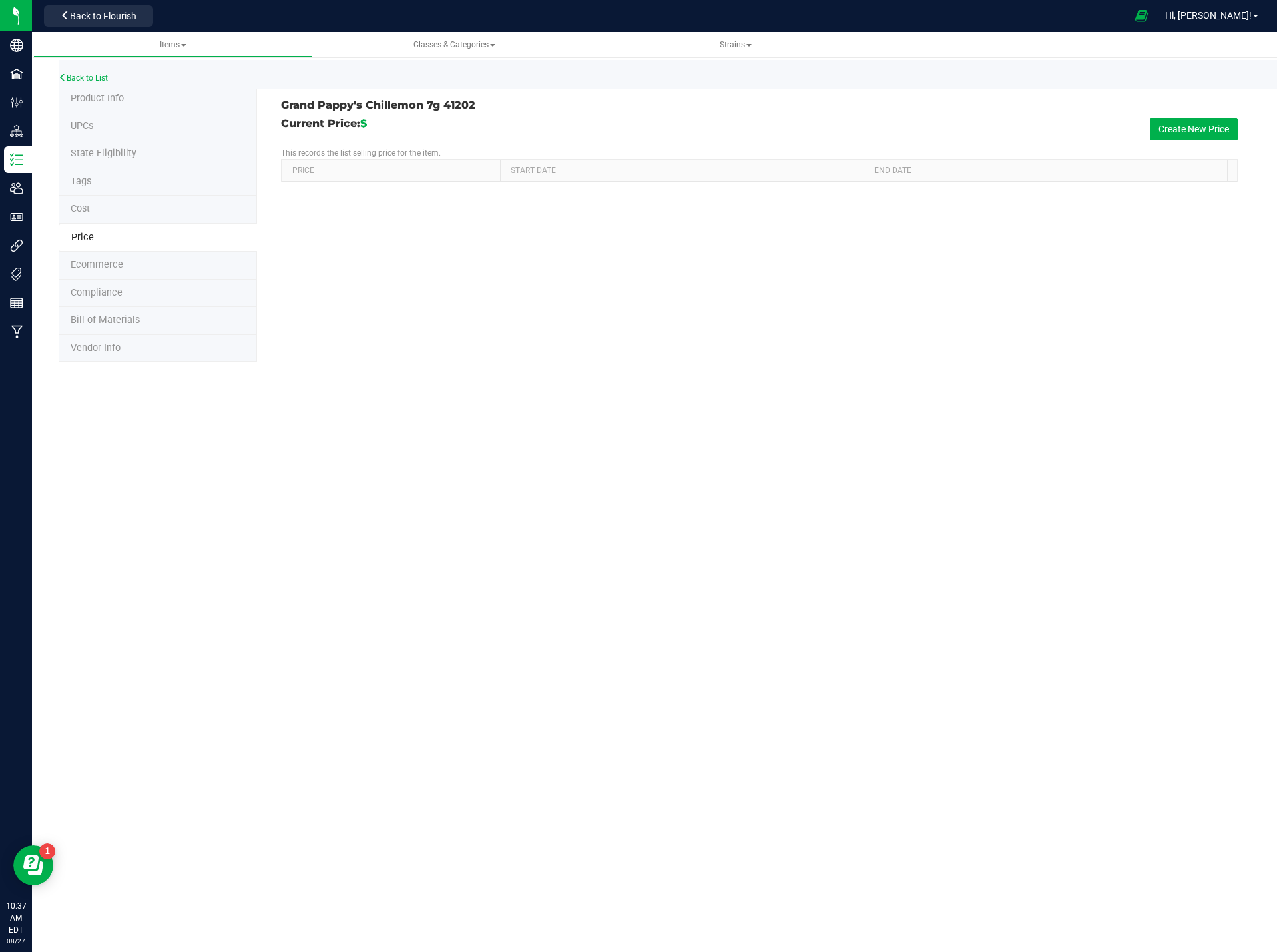
click at [1189, 116] on div "Grand Pappy's Chillemon 7g 41202 Current Price: $ Create New Price This records…" at bounding box center [753, 208] width 994 height 245
click at [1183, 128] on button "Create New Price" at bounding box center [1194, 129] width 88 height 23
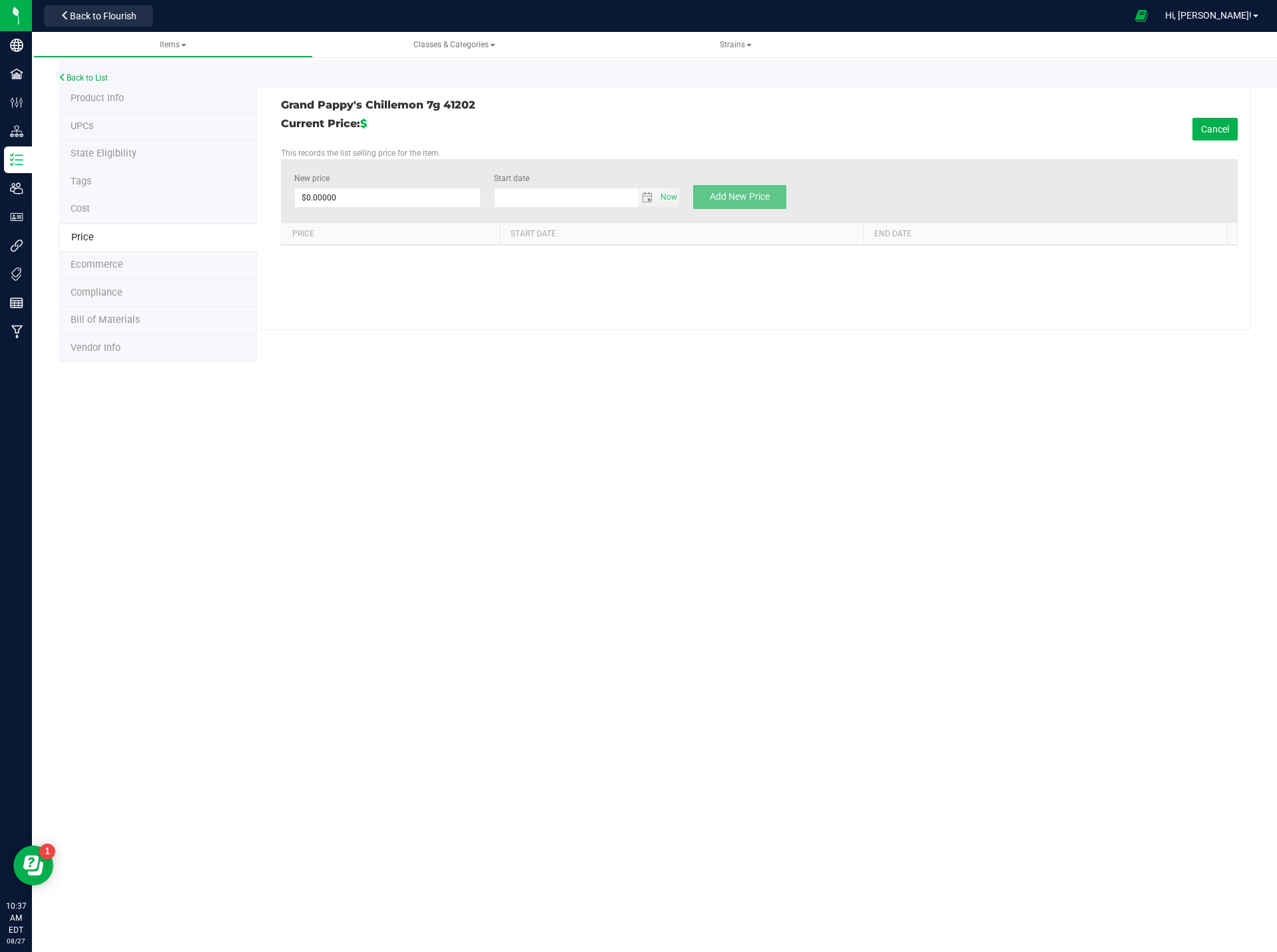
type input "[DATE]"
click at [366, 199] on span at bounding box center [387, 197] width 186 height 20
type input "32"
click at [649, 447] on div "Items Classes & Categories Strains Back to List Product Info UPCs State Eligibi…" at bounding box center [654, 492] width 1245 height 920
click at [756, 200] on span "Add New Price" at bounding box center [739, 196] width 60 height 11
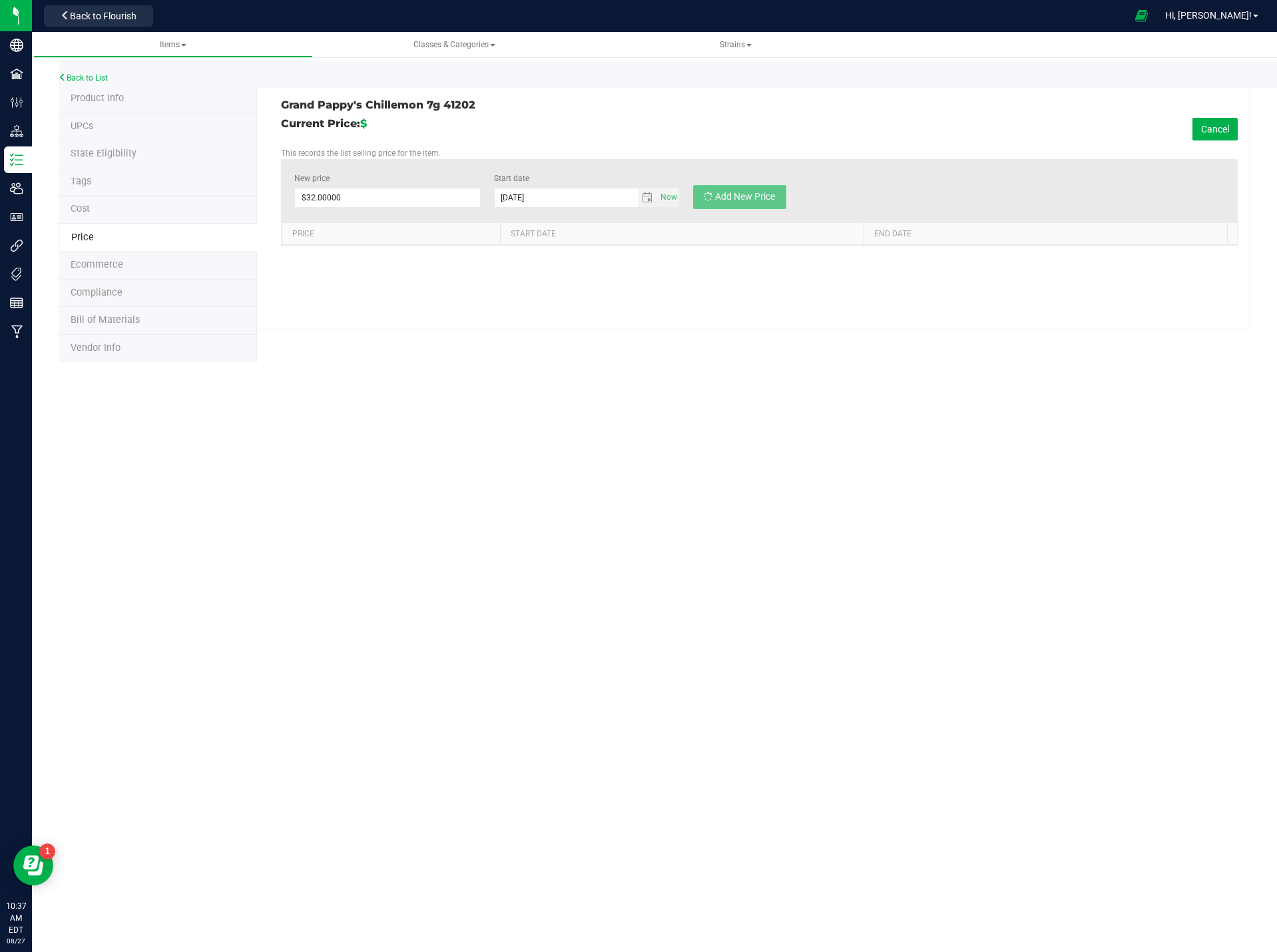
type input "$0.00000"
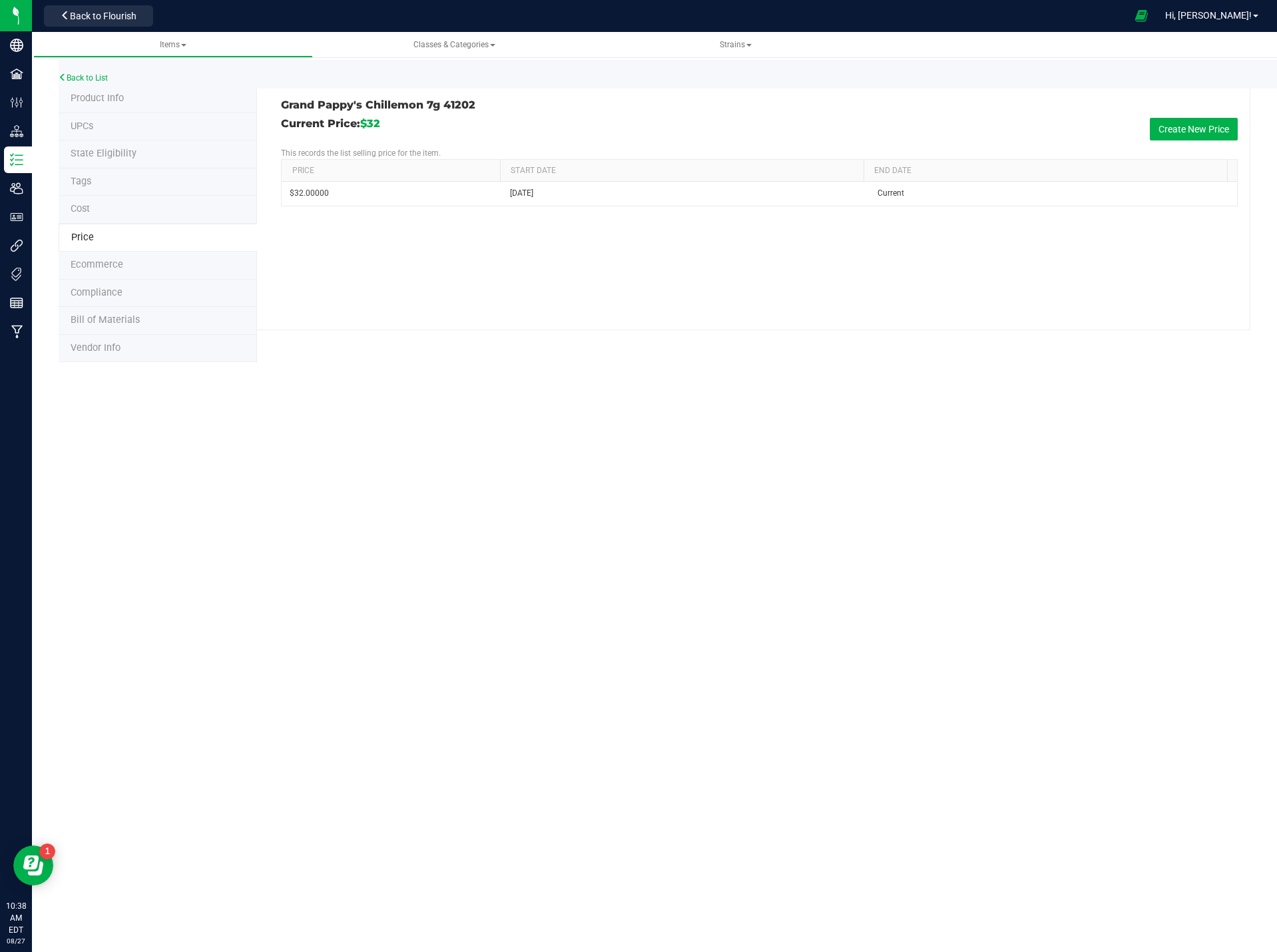
click at [128, 99] on li "Product Info" at bounding box center [158, 99] width 199 height 28
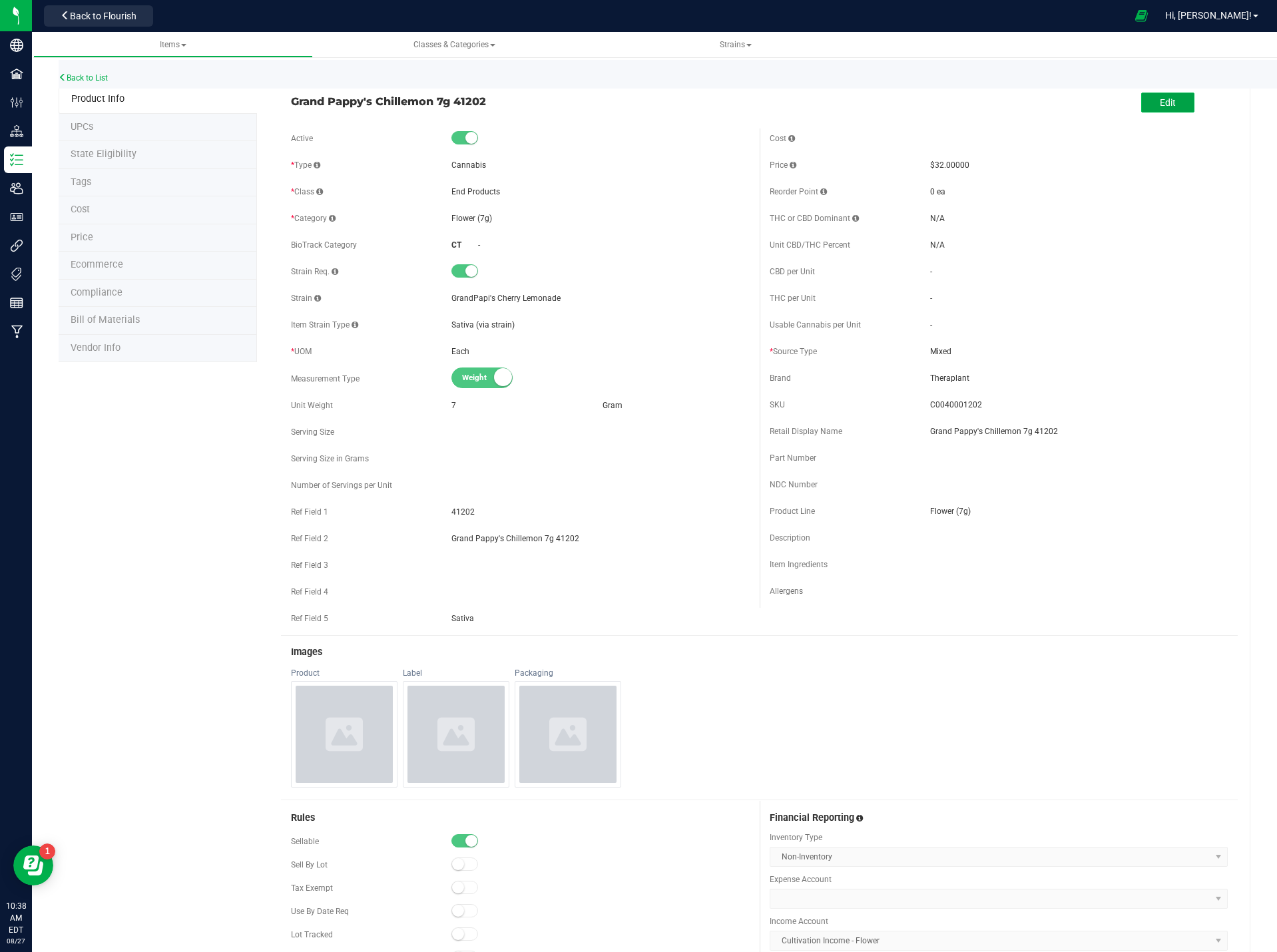
click at [1170, 103] on button "Edit" at bounding box center [1167, 102] width 53 height 20
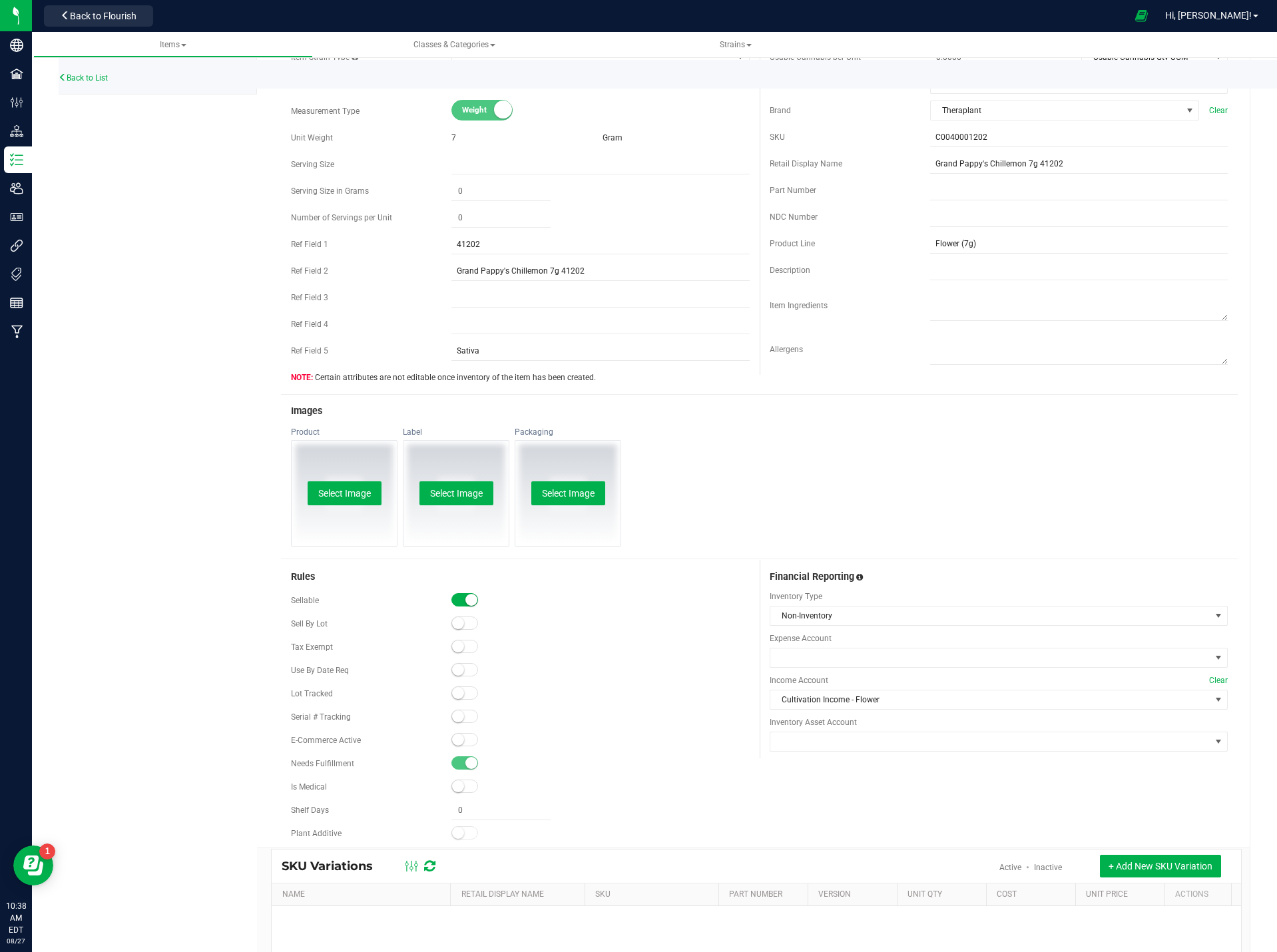
scroll to position [333, 0]
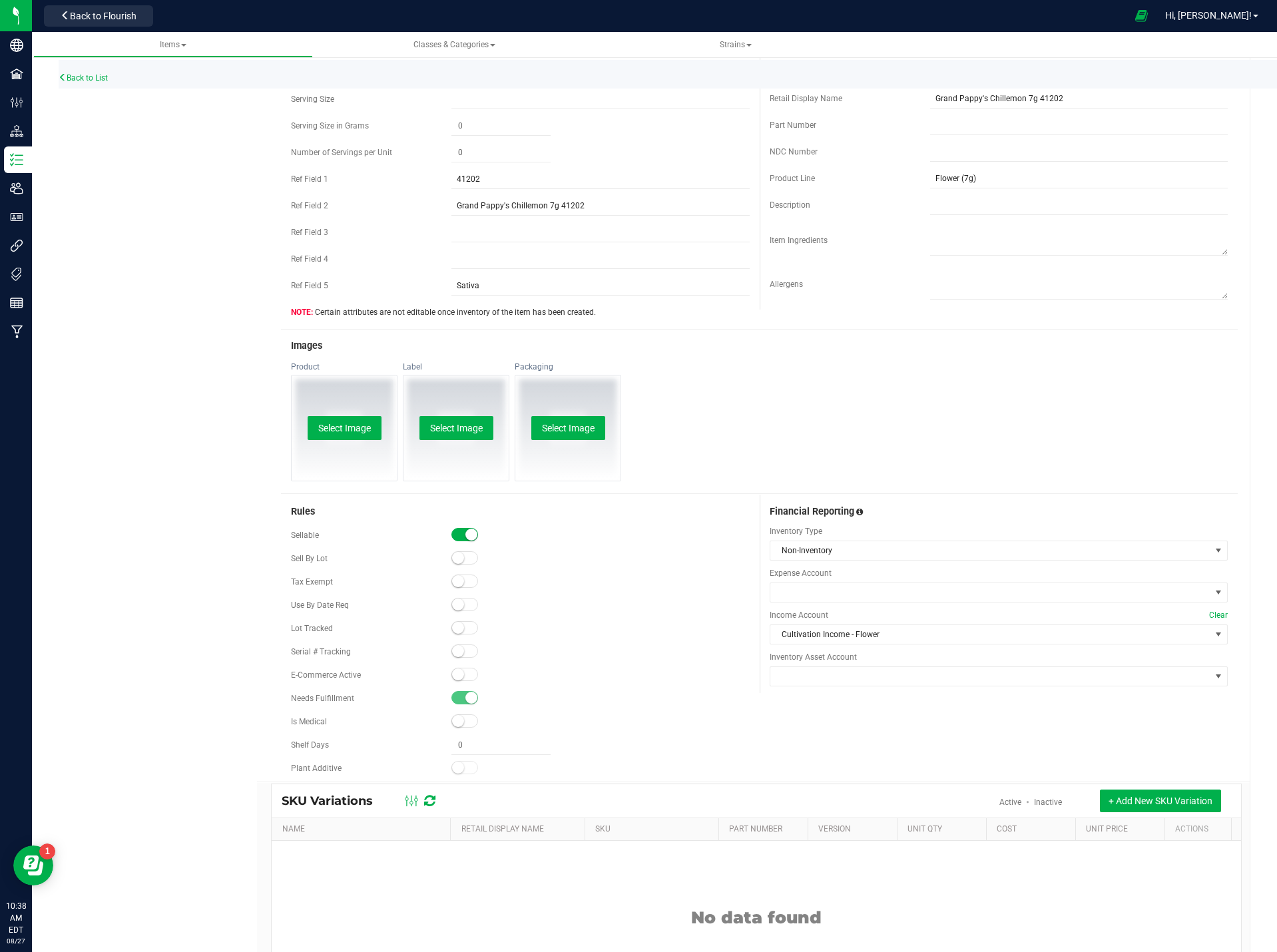
click at [456, 678] on small at bounding box center [458, 675] width 12 height 12
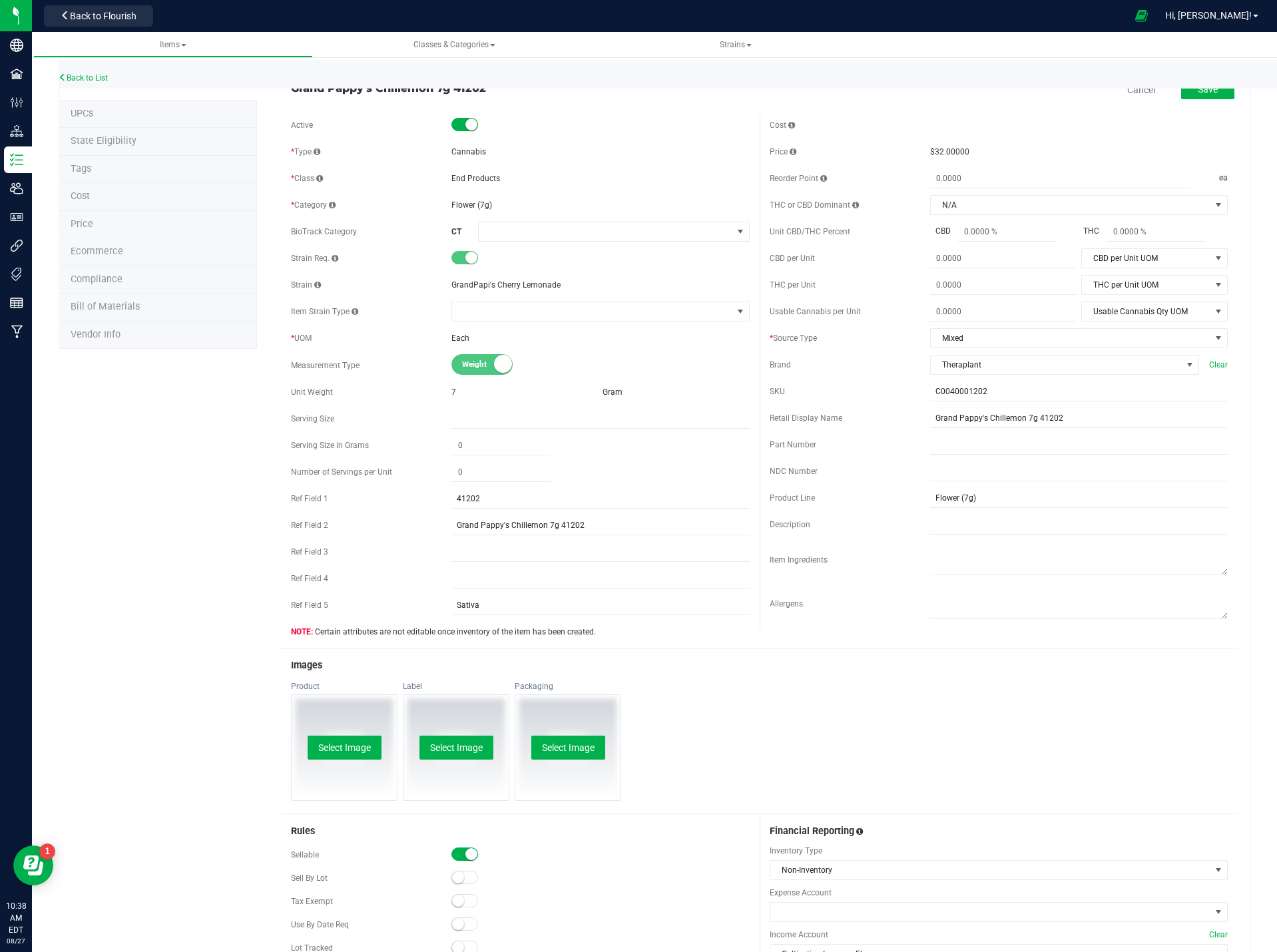
scroll to position [0, 0]
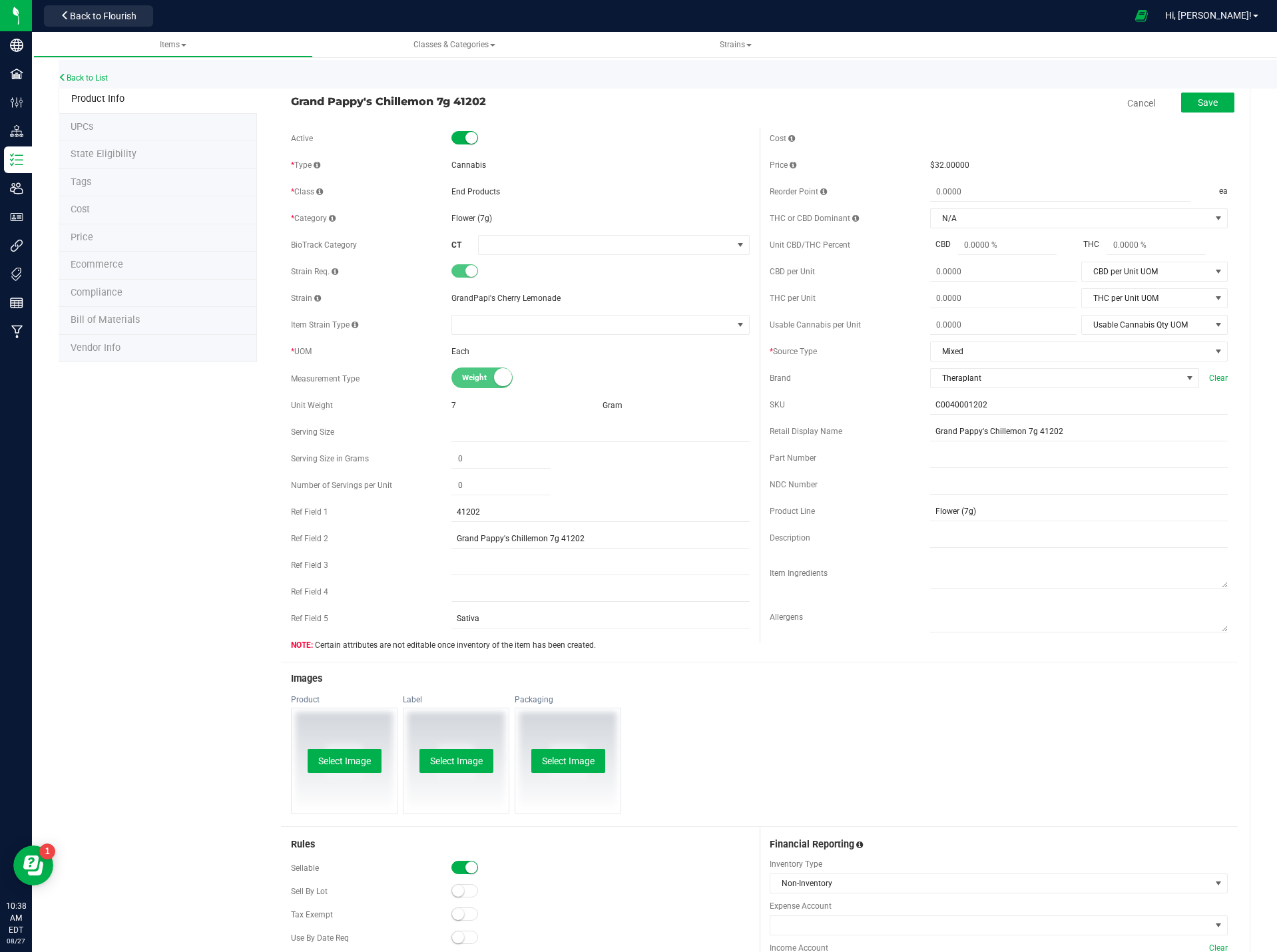
click at [1205, 113] on div "Save" at bounding box center [1198, 104] width 73 height 27
click at [1207, 99] on span "Save" at bounding box center [1207, 103] width 20 height 11
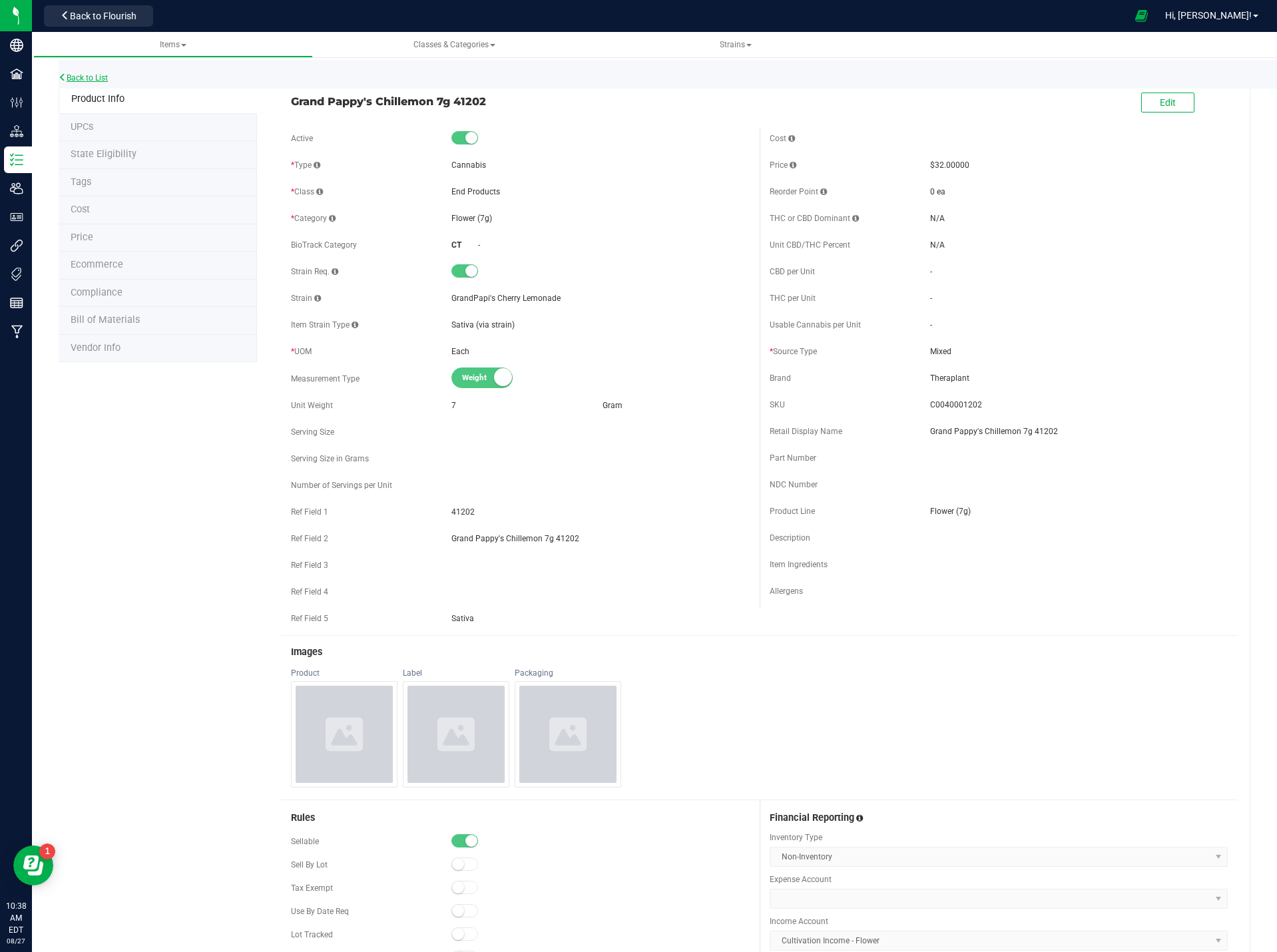
click at [82, 74] on link "Back to List" at bounding box center [83, 78] width 49 height 9
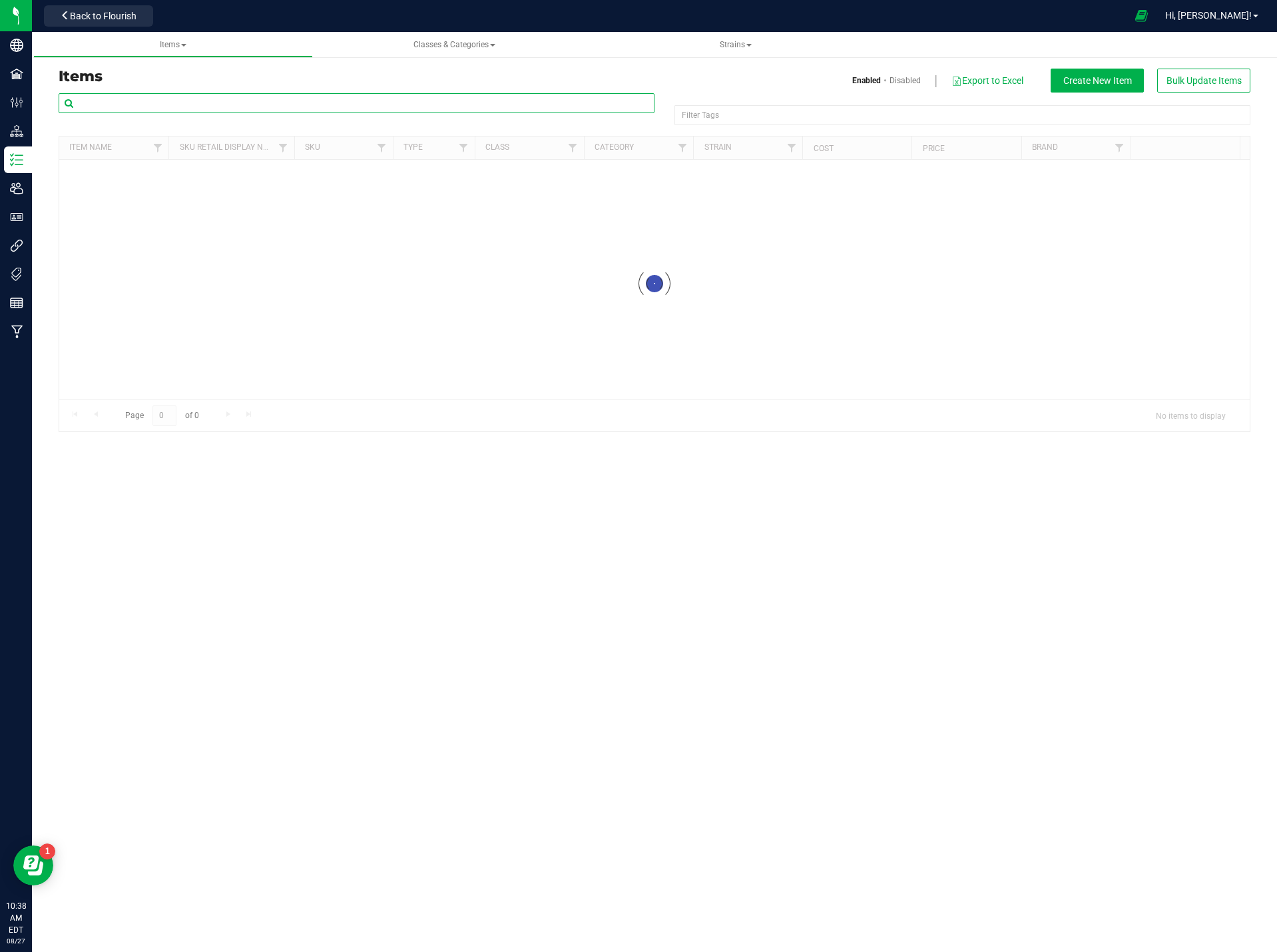
click at [245, 106] on input "text" at bounding box center [357, 103] width 596 height 20
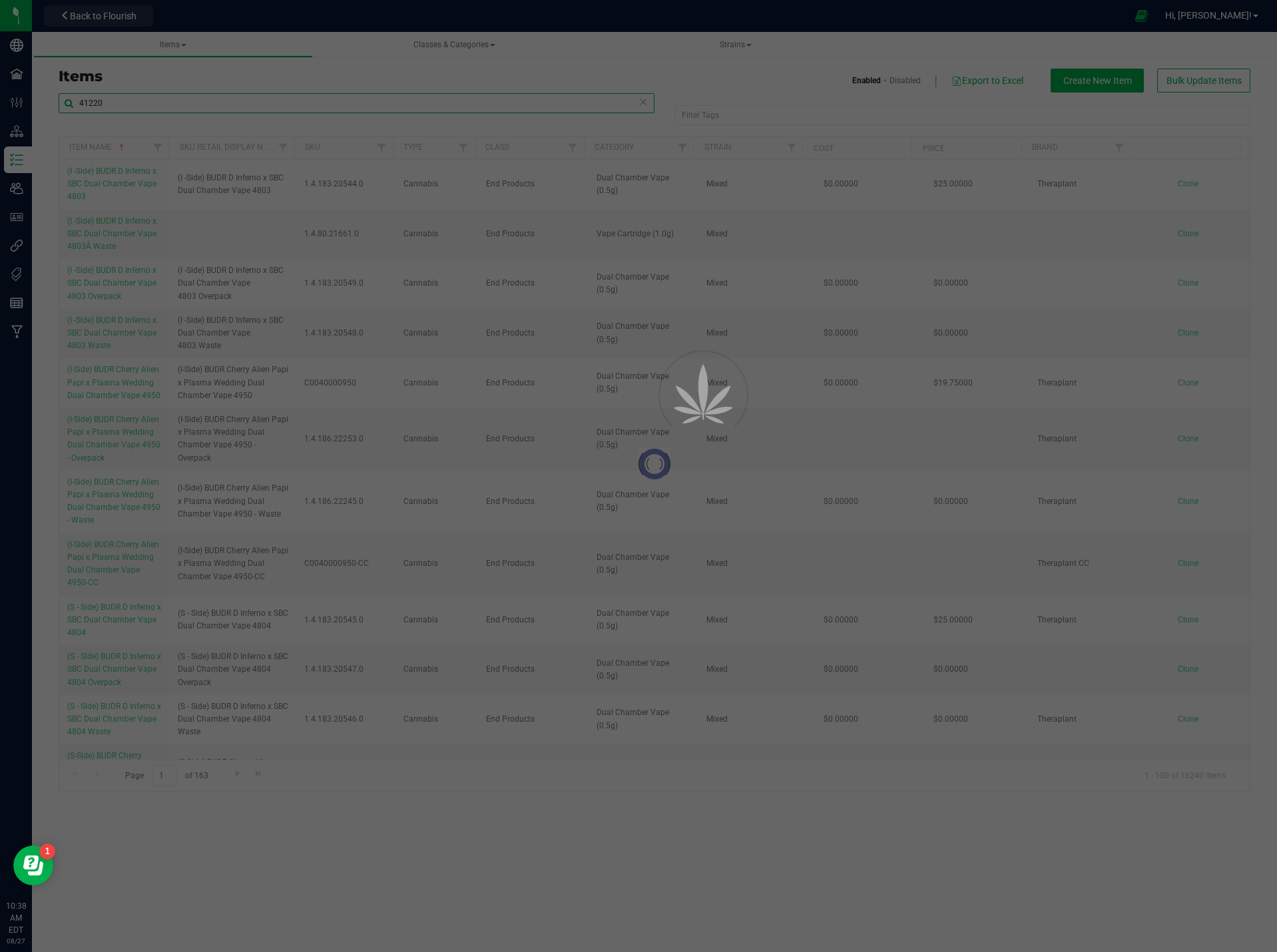
type input "41220"
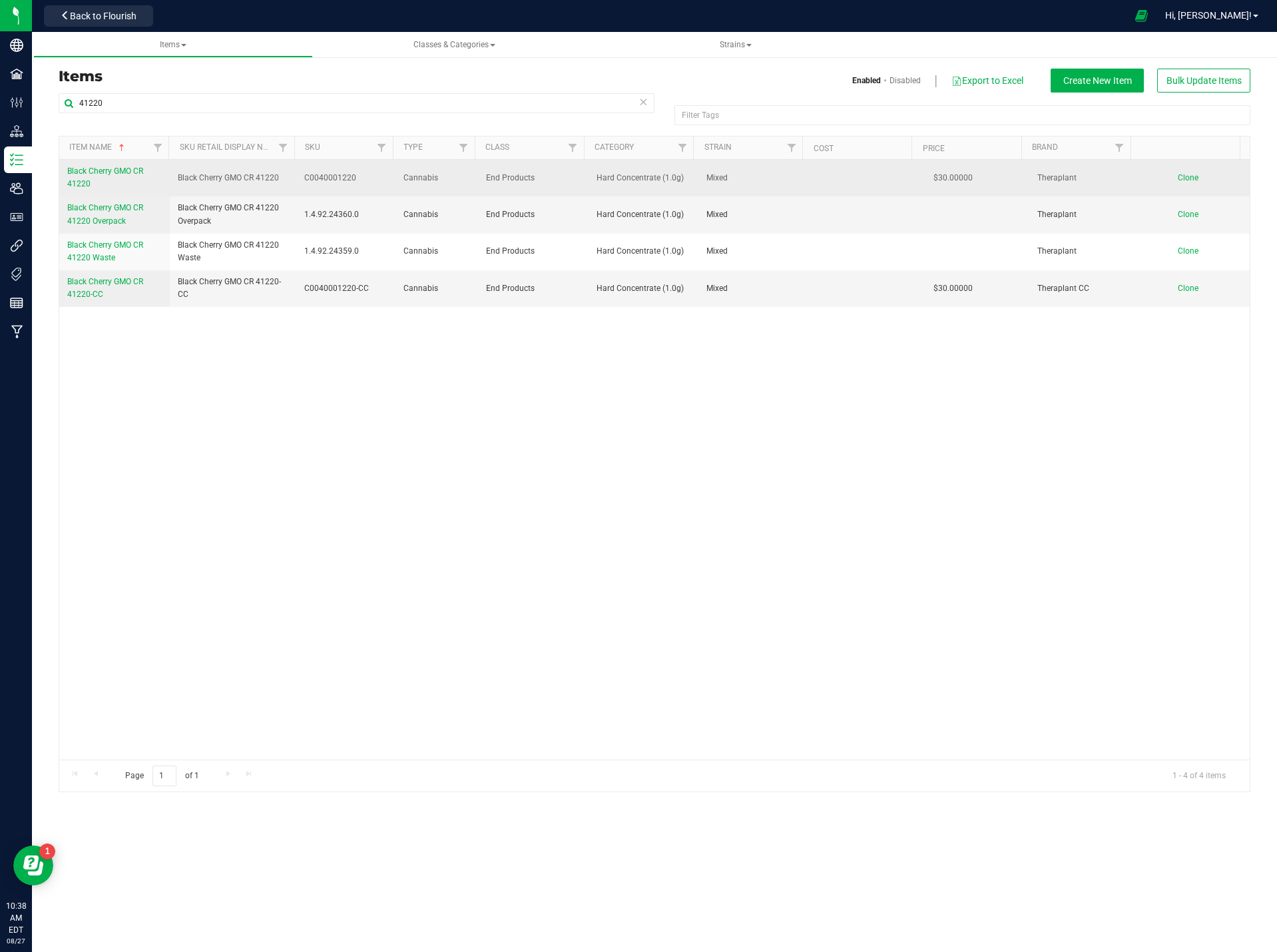
click at [94, 172] on span "Black Cherry GMO CR 41220" at bounding box center [105, 177] width 76 height 22
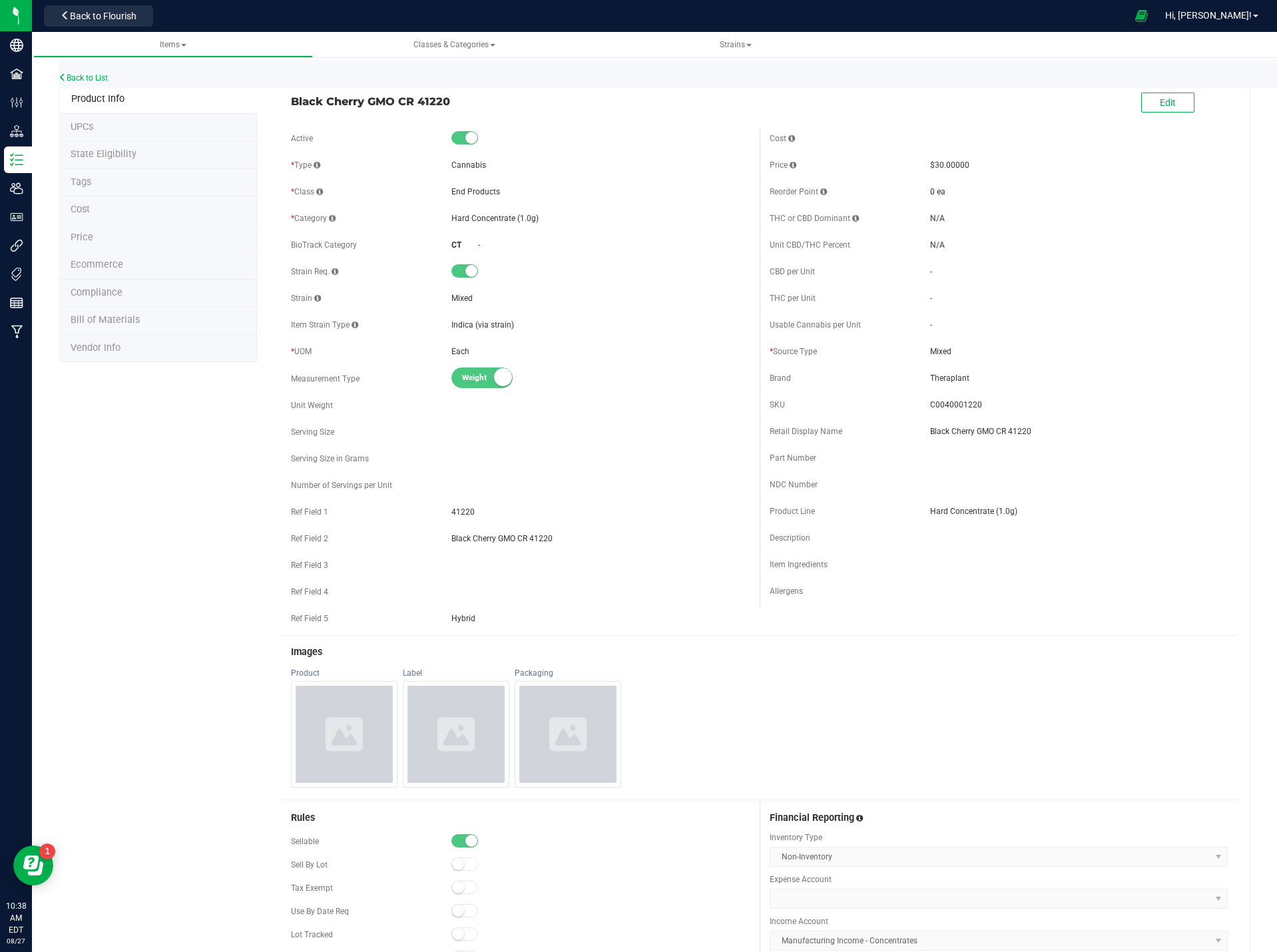
click at [122, 241] on li "Price" at bounding box center [158, 238] width 199 height 28
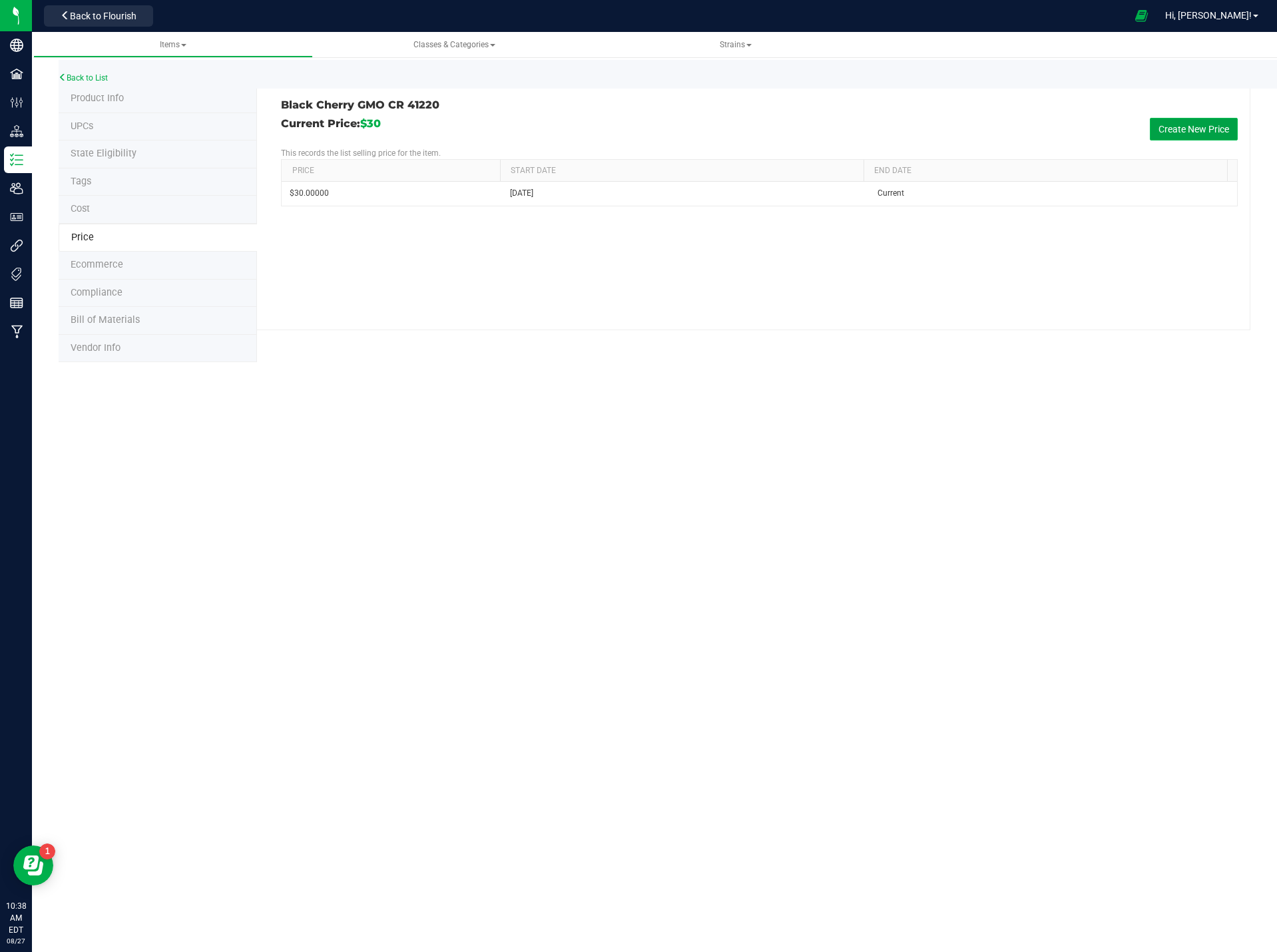
click at [1178, 132] on button "Create New Price" at bounding box center [1194, 129] width 88 height 23
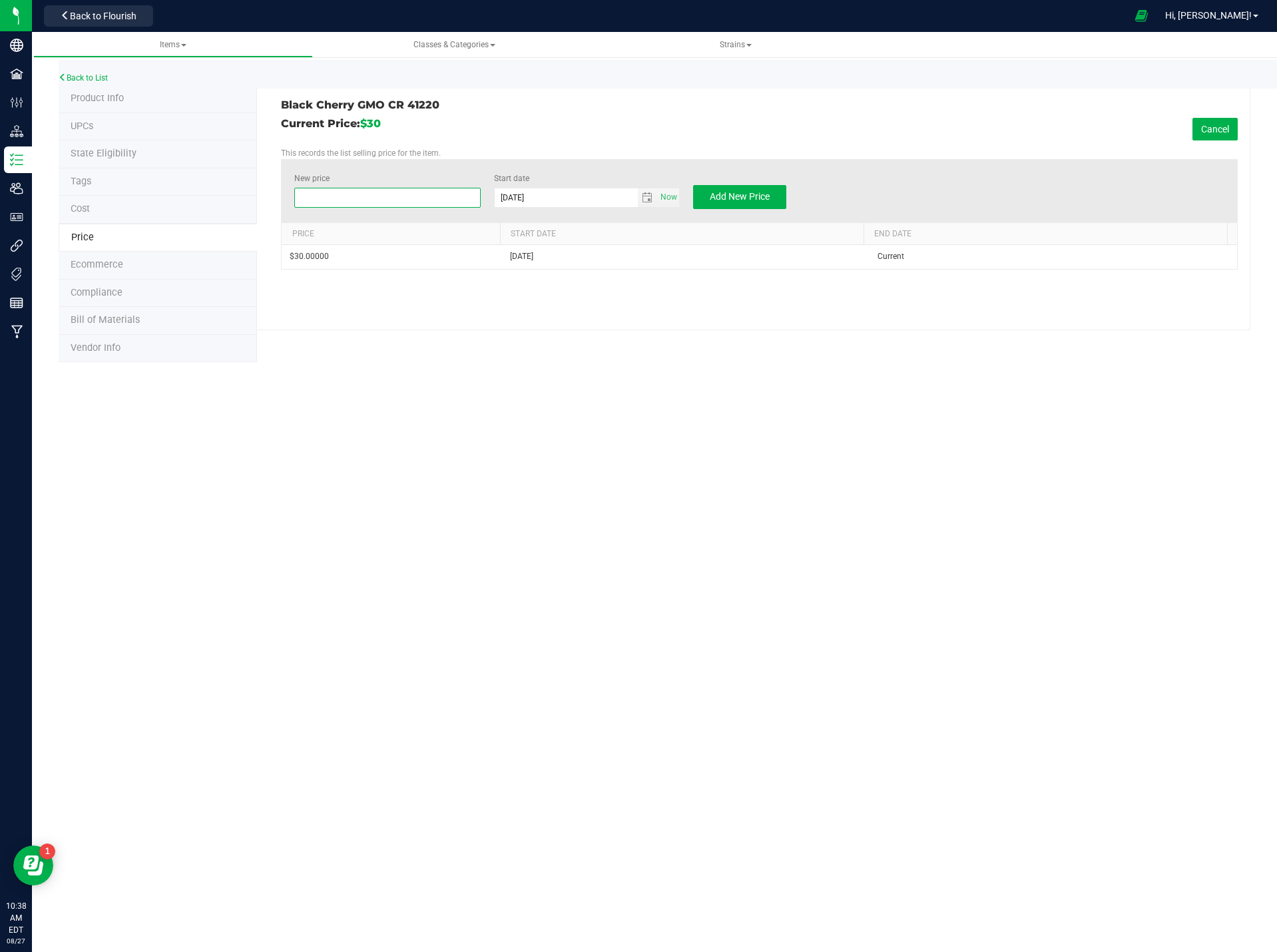
click at [376, 199] on span at bounding box center [387, 197] width 186 height 20
type input "27"
click at [515, 357] on div "Product Info UPCs State Eligibility Tags Cost Price Ecommerce Compliance Bill o…" at bounding box center [654, 224] width 1192 height 277
click at [770, 187] on button "Add New Price" at bounding box center [739, 197] width 93 height 24
type input "$0.00000"
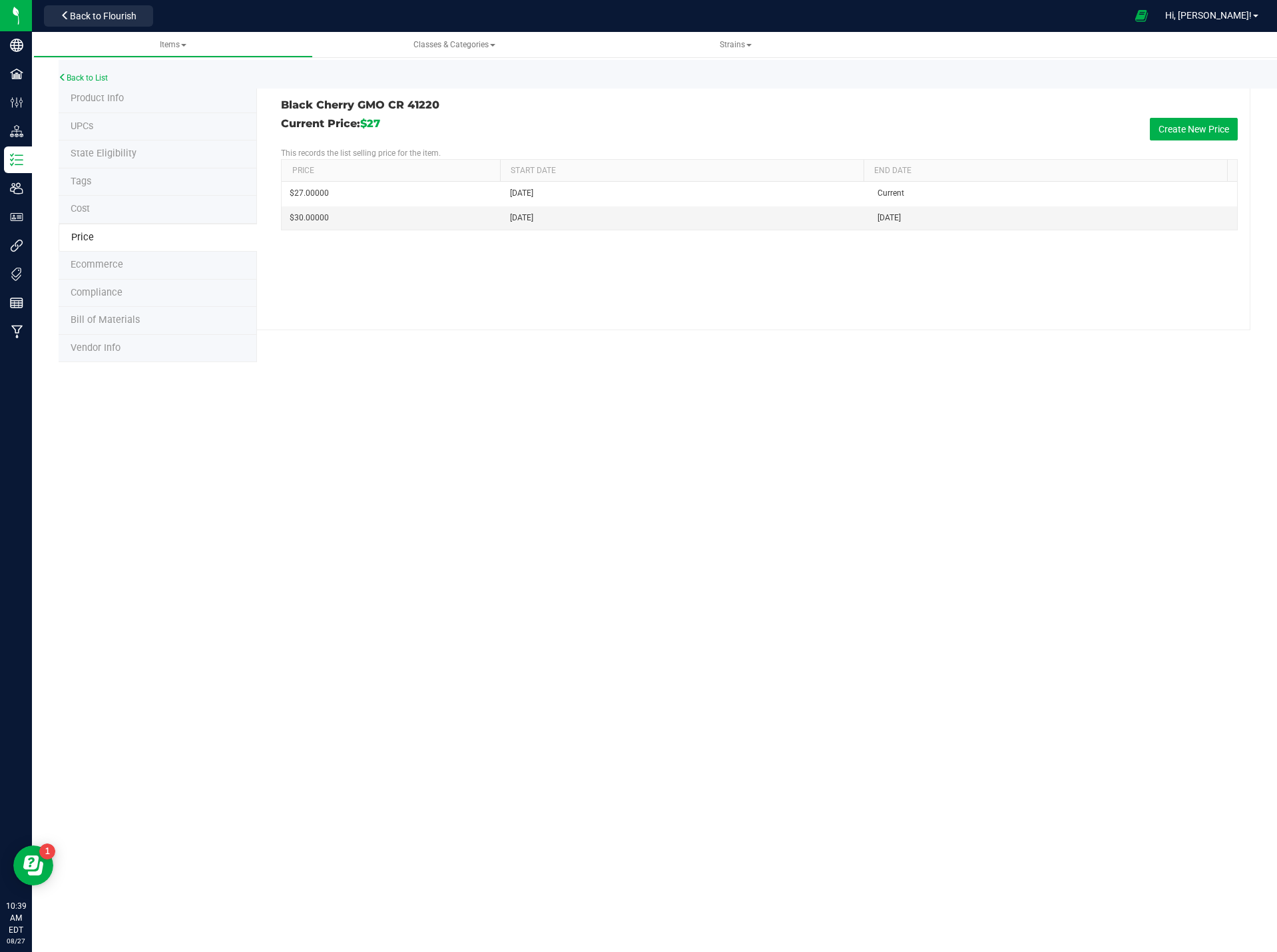
click at [97, 102] on span "Product Info" at bounding box center [97, 97] width 53 height 11
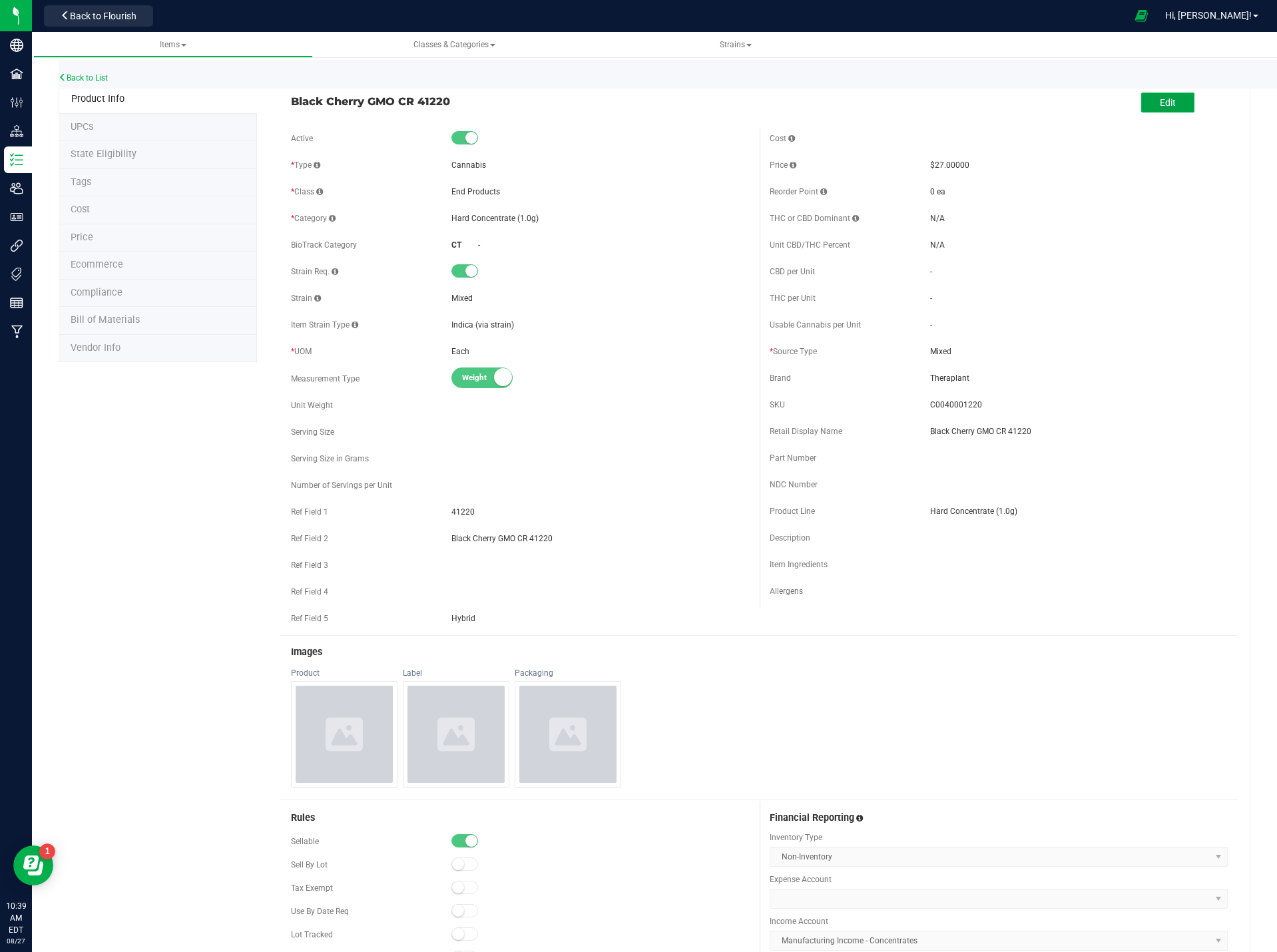
click at [1146, 104] on button "Edit" at bounding box center [1167, 102] width 53 height 20
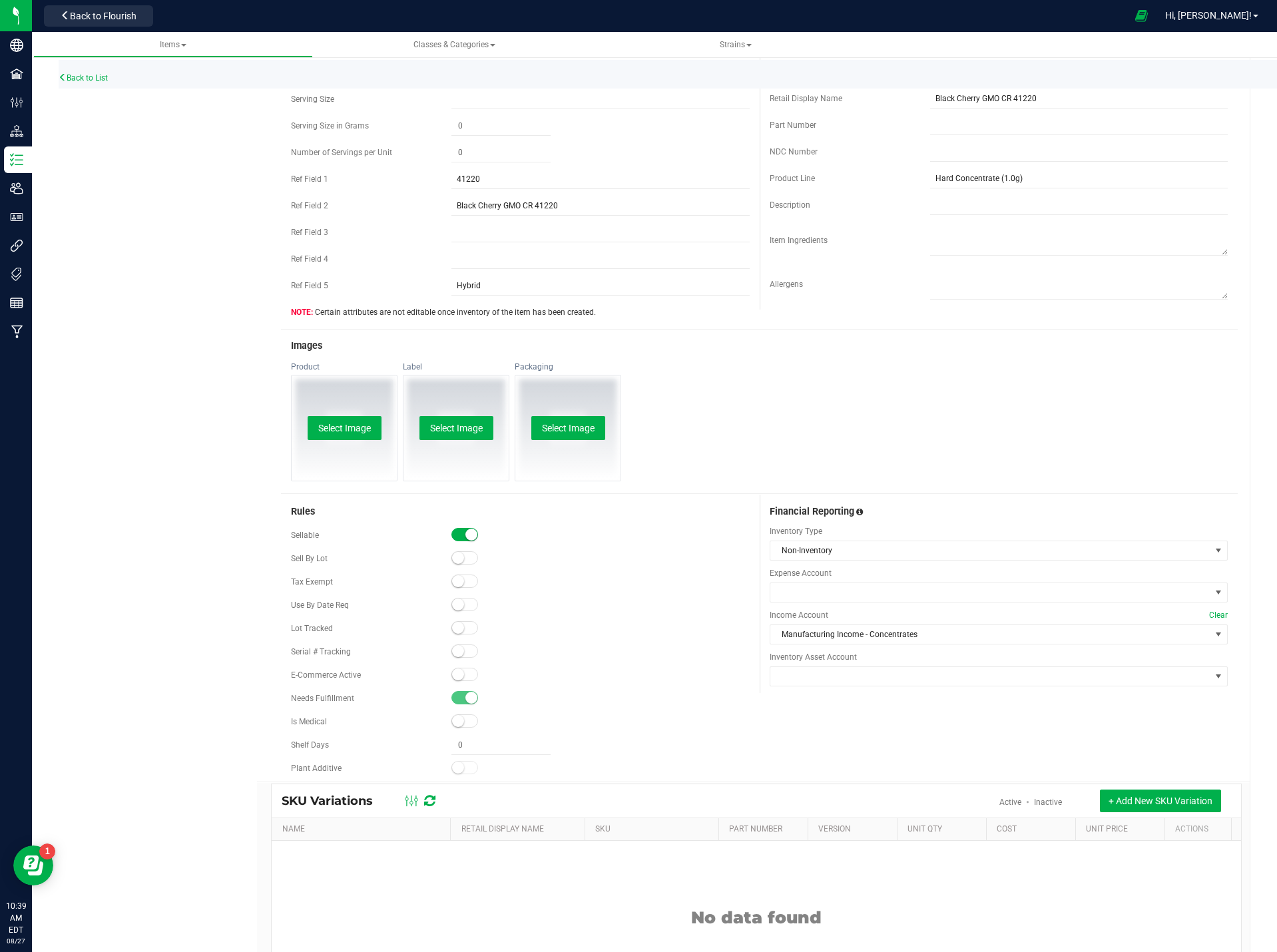
scroll to position [396, 0]
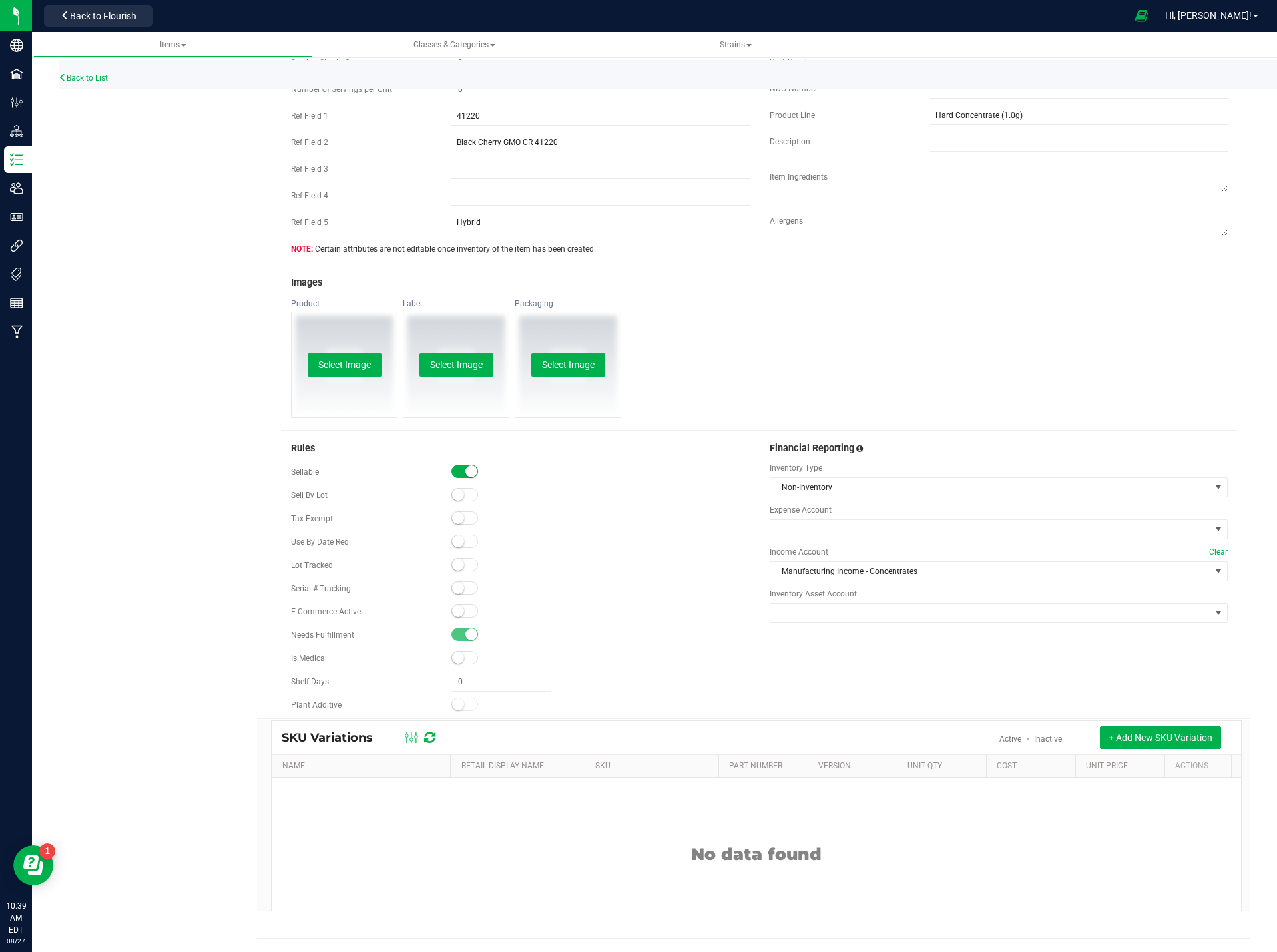
drag, startPoint x: 462, startPoint y: 607, endPoint x: 475, endPoint y: 598, distance: 15.8
click at [468, 604] on div "E-Commerce Active" at bounding box center [520, 612] width 458 height 20
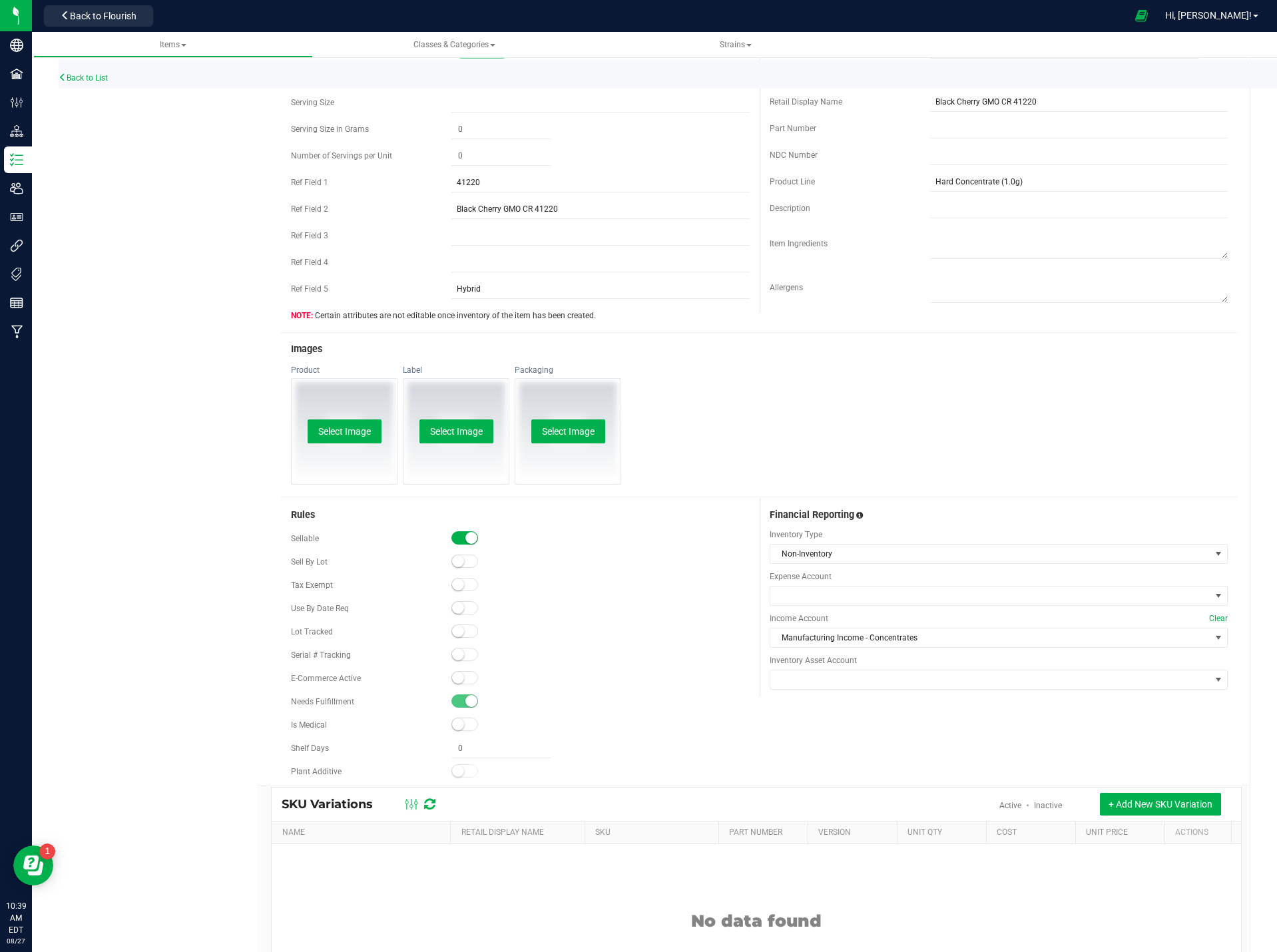
click at [454, 680] on small at bounding box center [458, 678] width 12 height 12
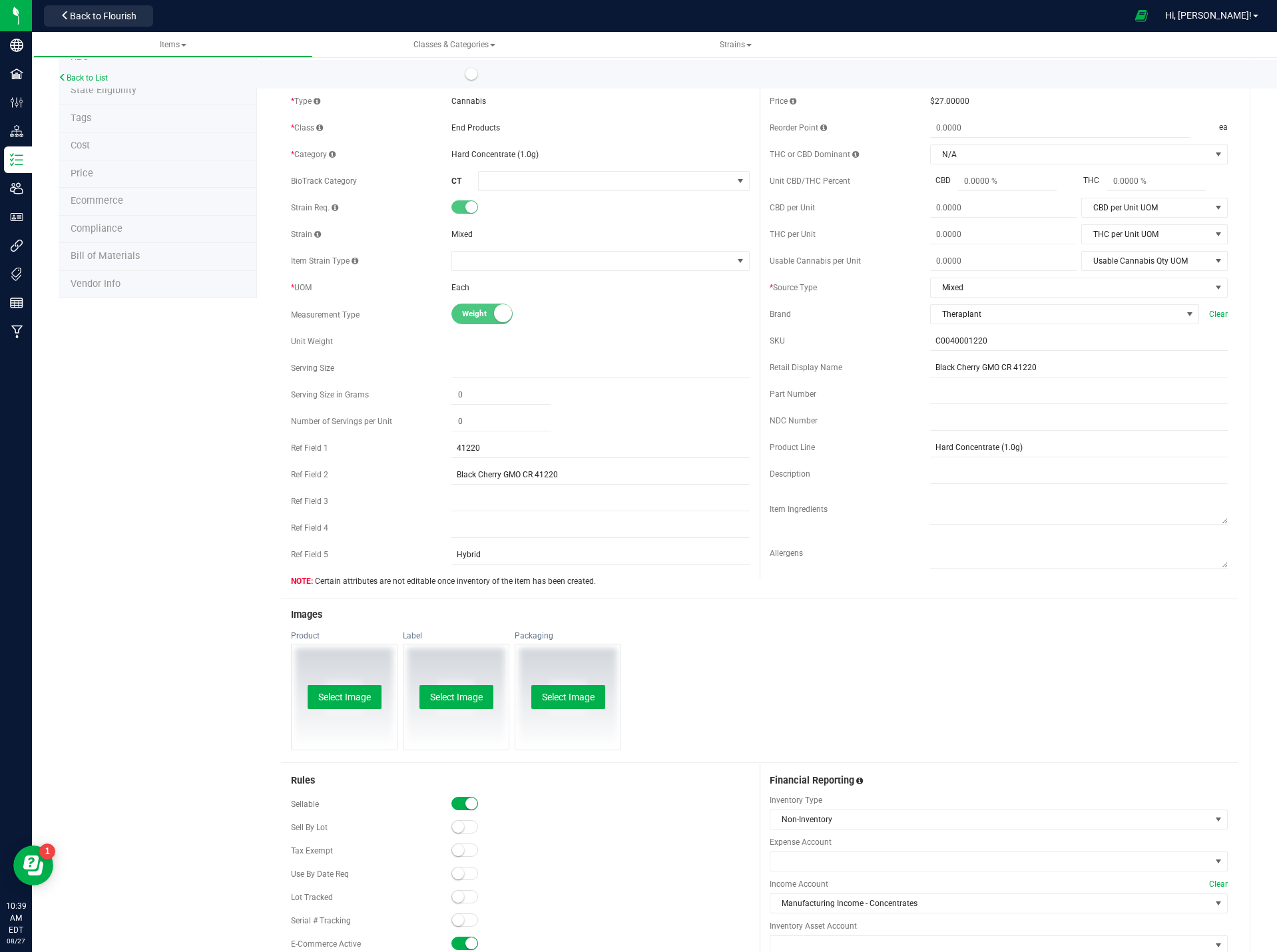
scroll to position [0, 0]
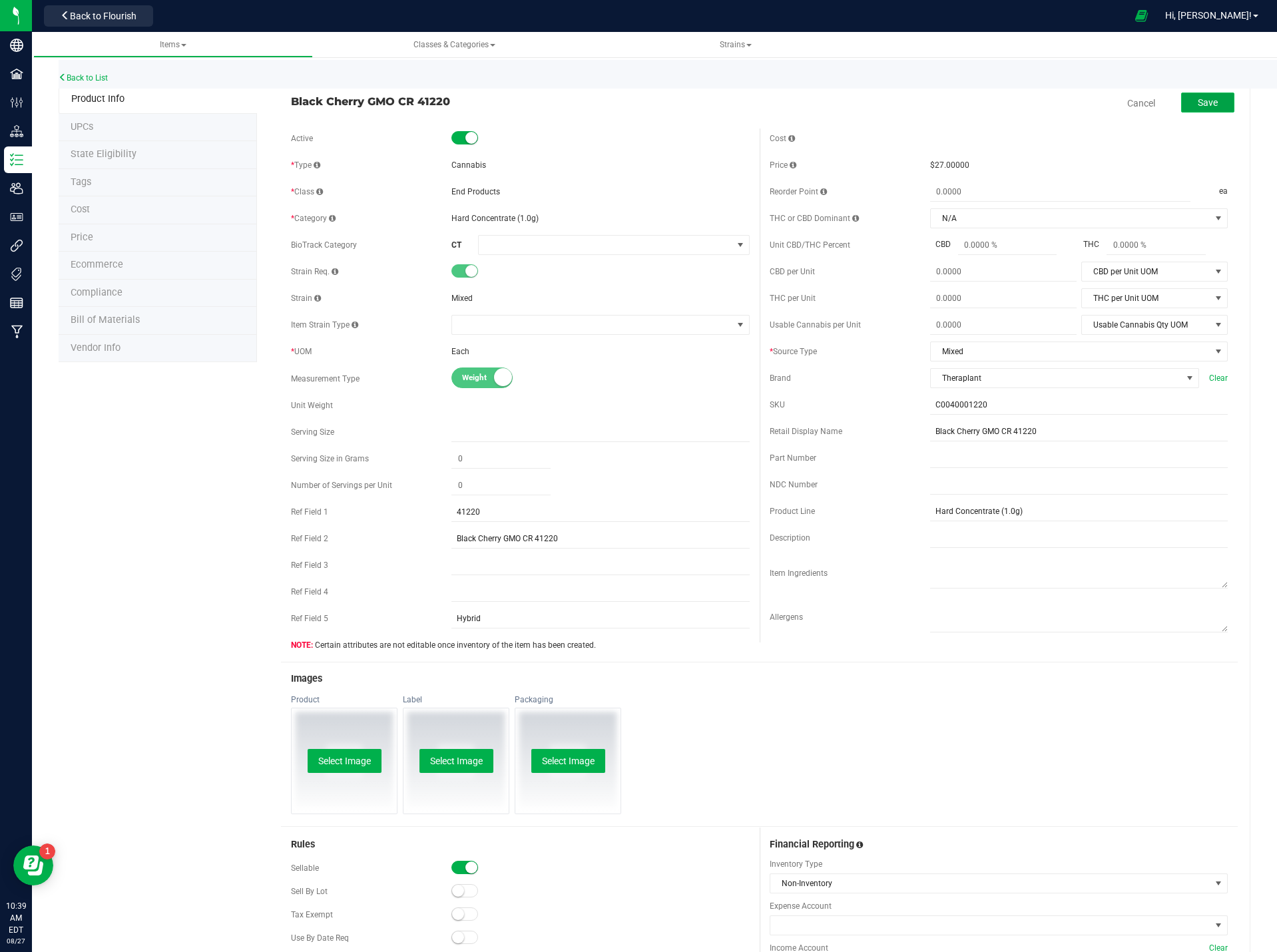
click at [1207, 104] on span "Save" at bounding box center [1207, 103] width 20 height 11
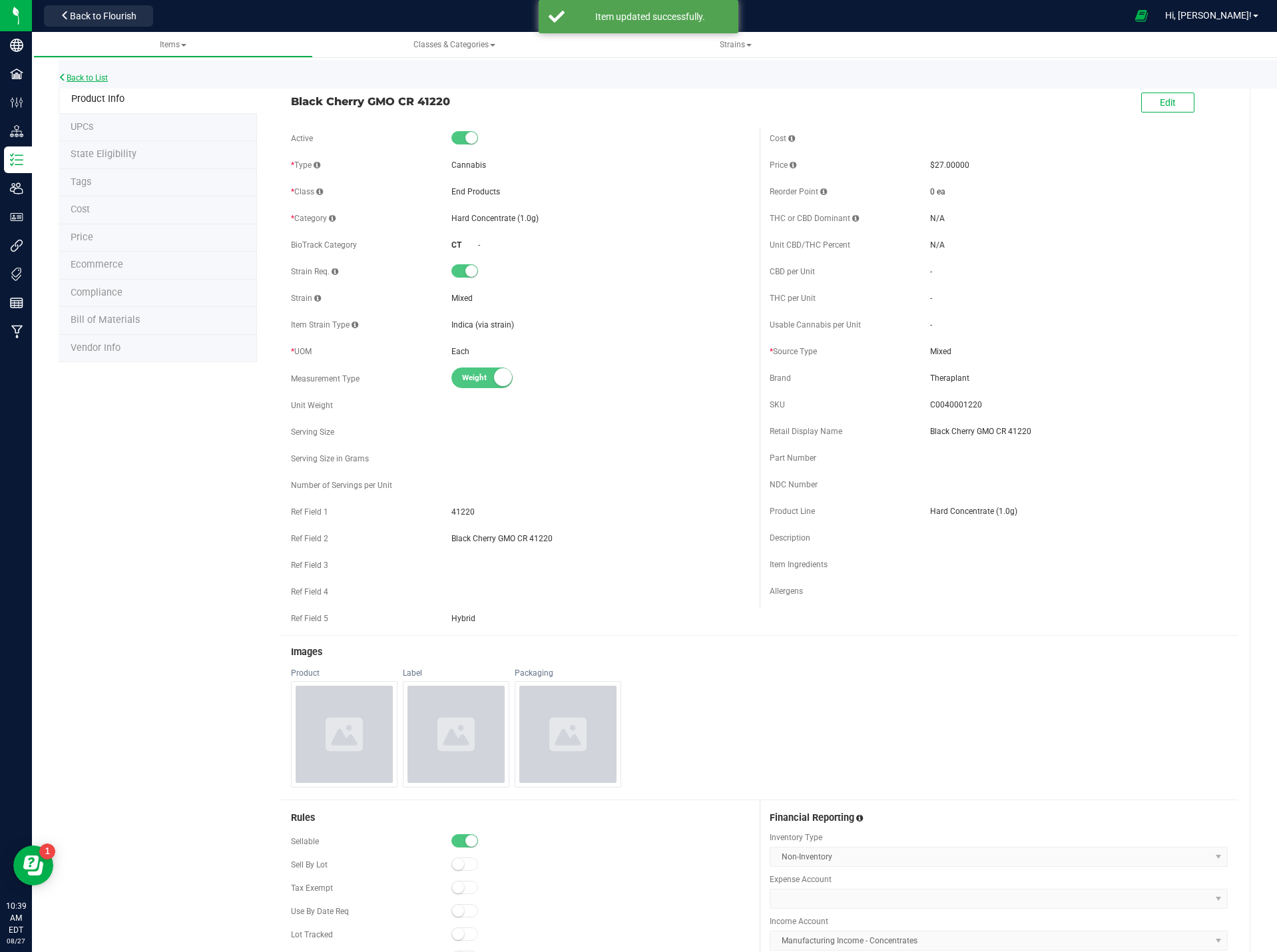
click at [97, 76] on link "Back to List" at bounding box center [83, 78] width 49 height 9
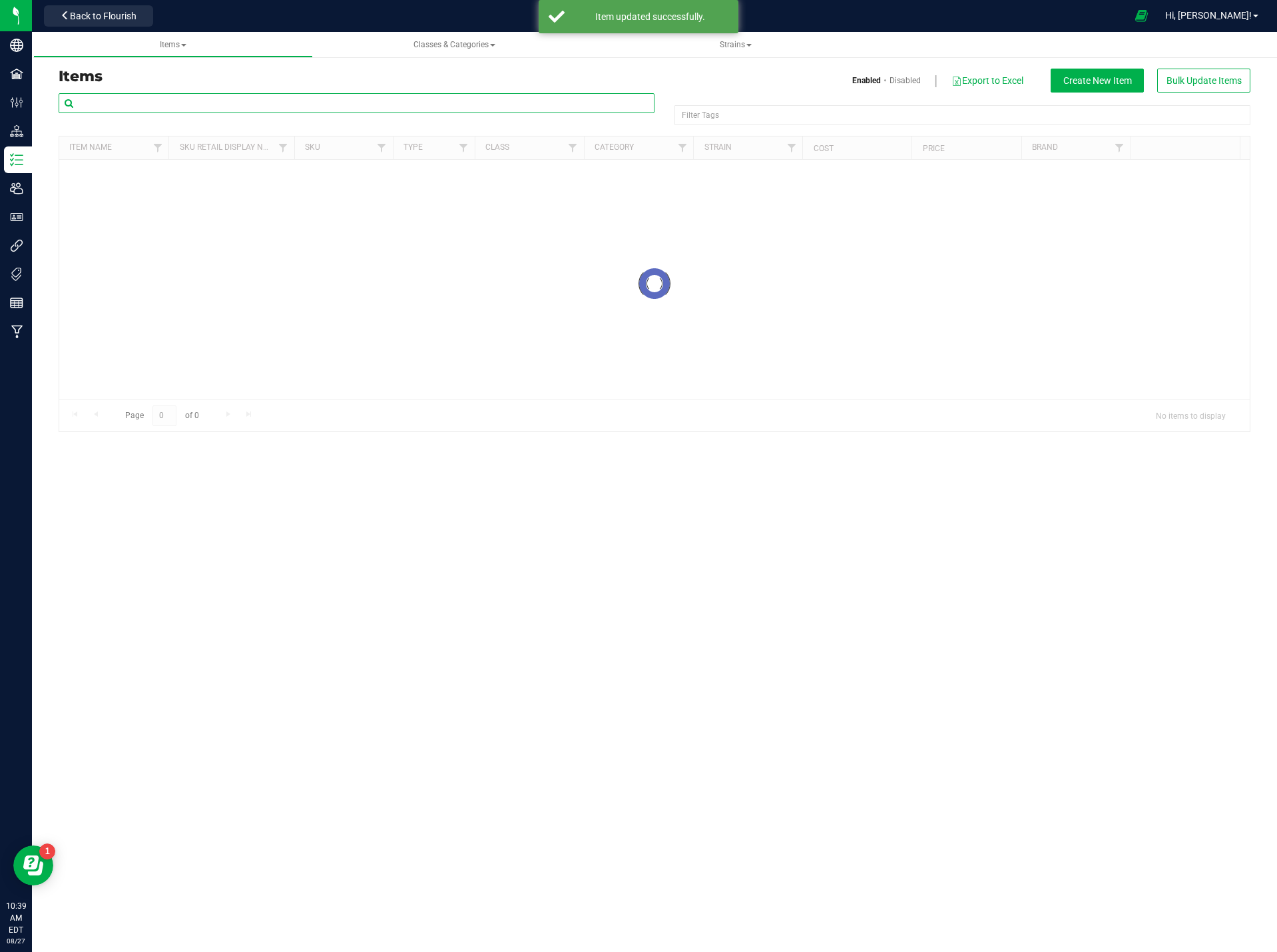
click at [249, 105] on input "text" at bounding box center [357, 103] width 596 height 20
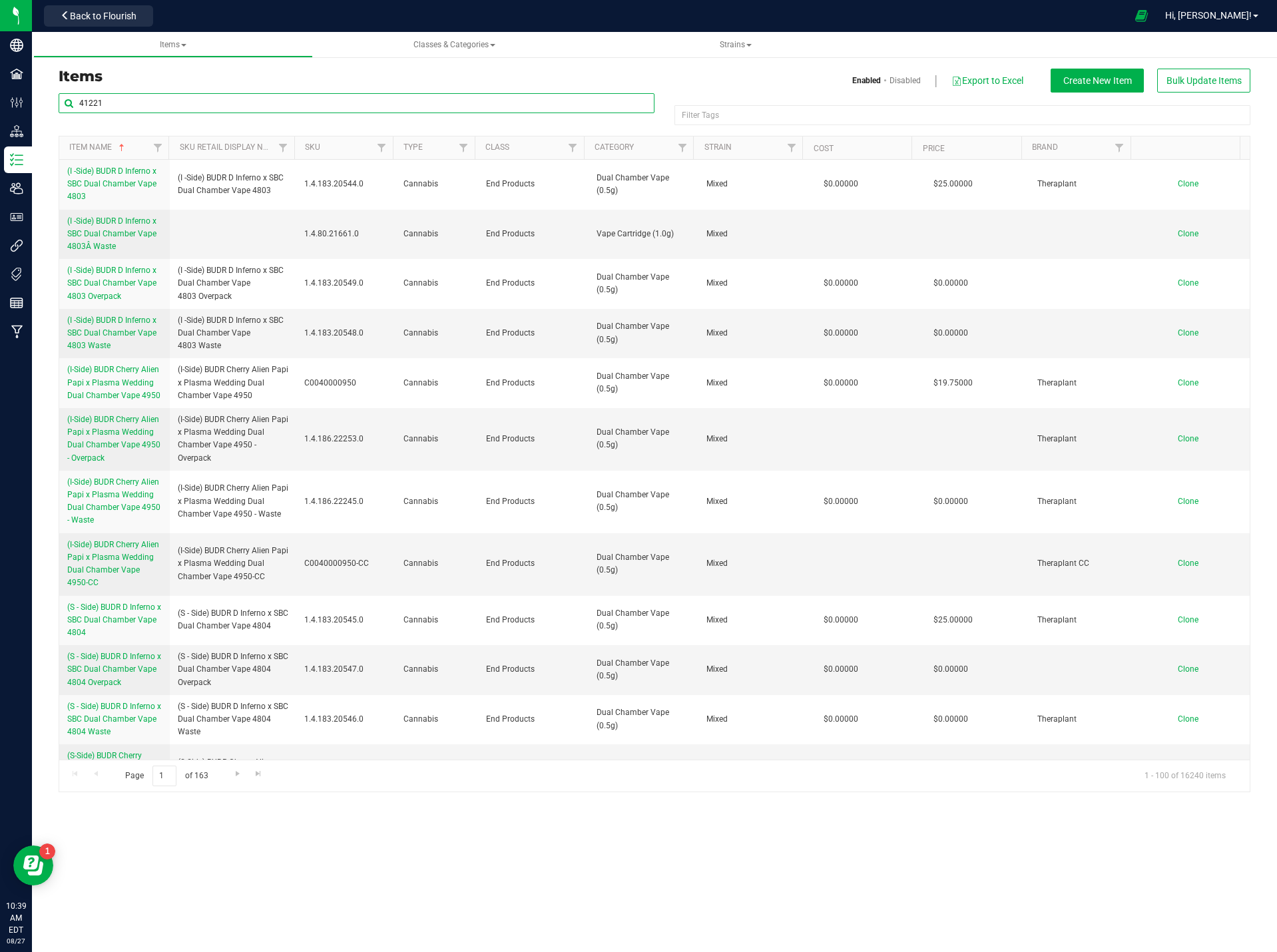
type input "41221"
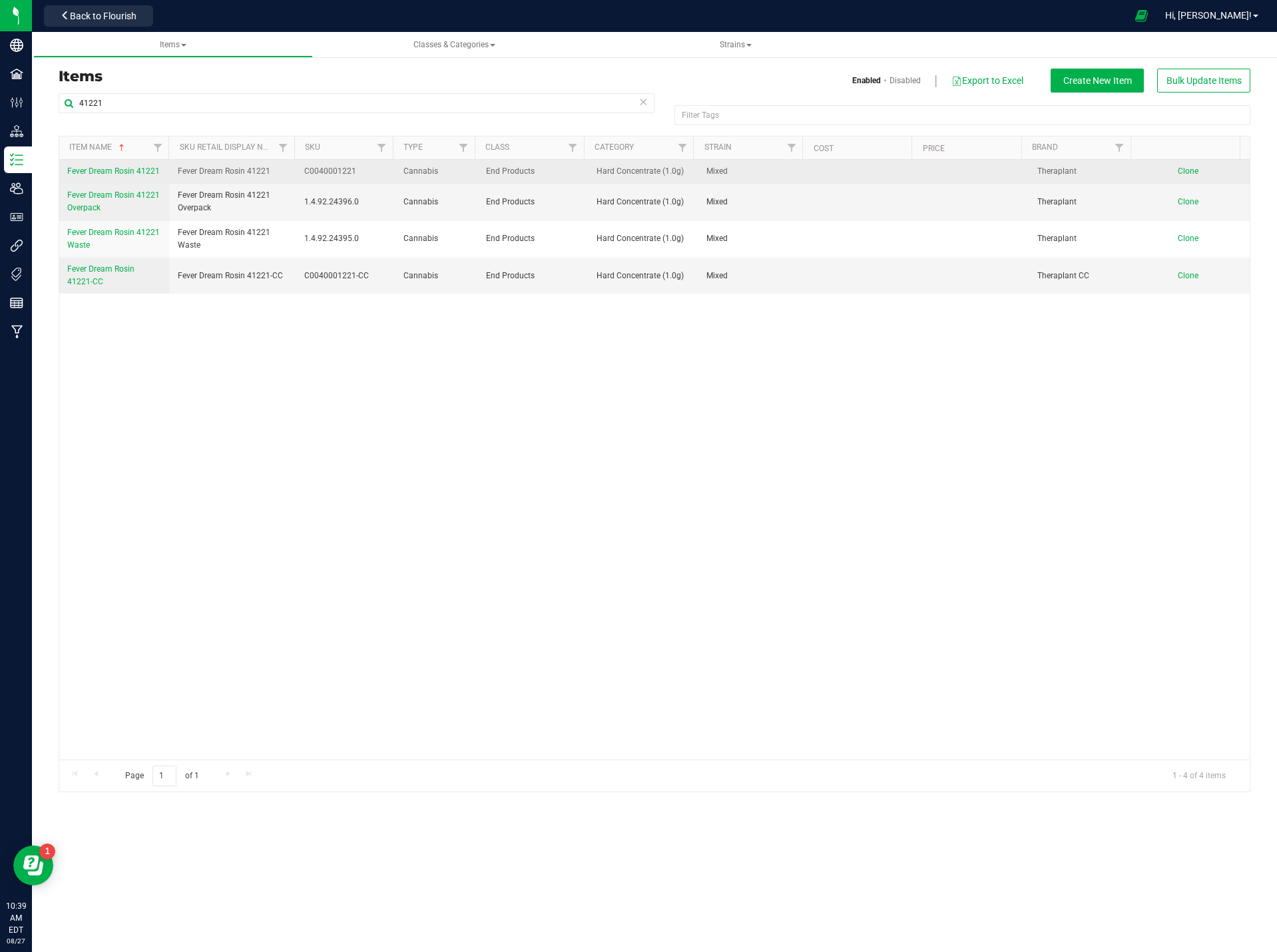
click at [120, 171] on span "Fever Dream Rosin 41221" at bounding box center [113, 171] width 92 height 9
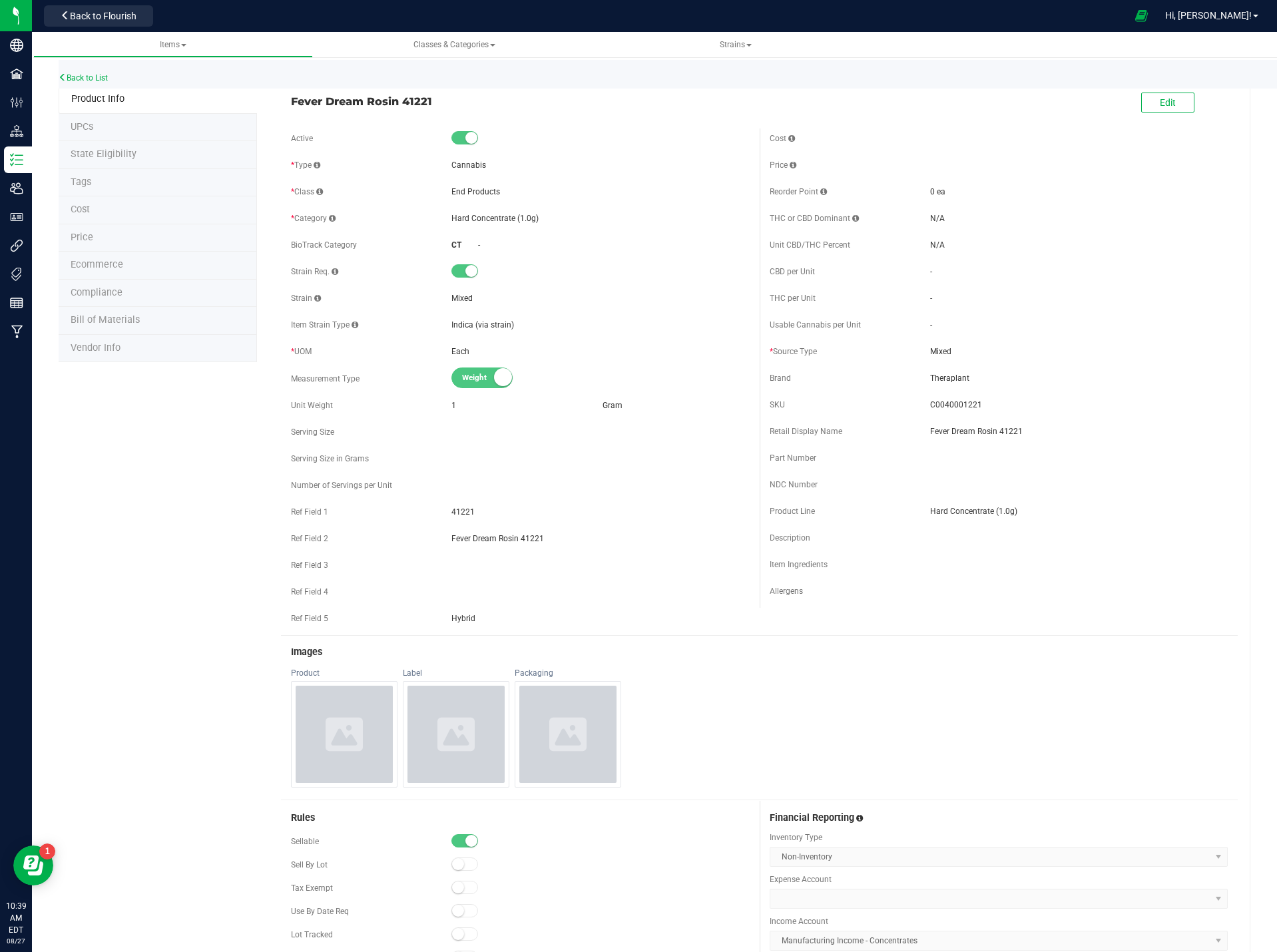
click at [84, 240] on span "Price" at bounding box center [82, 237] width 23 height 11
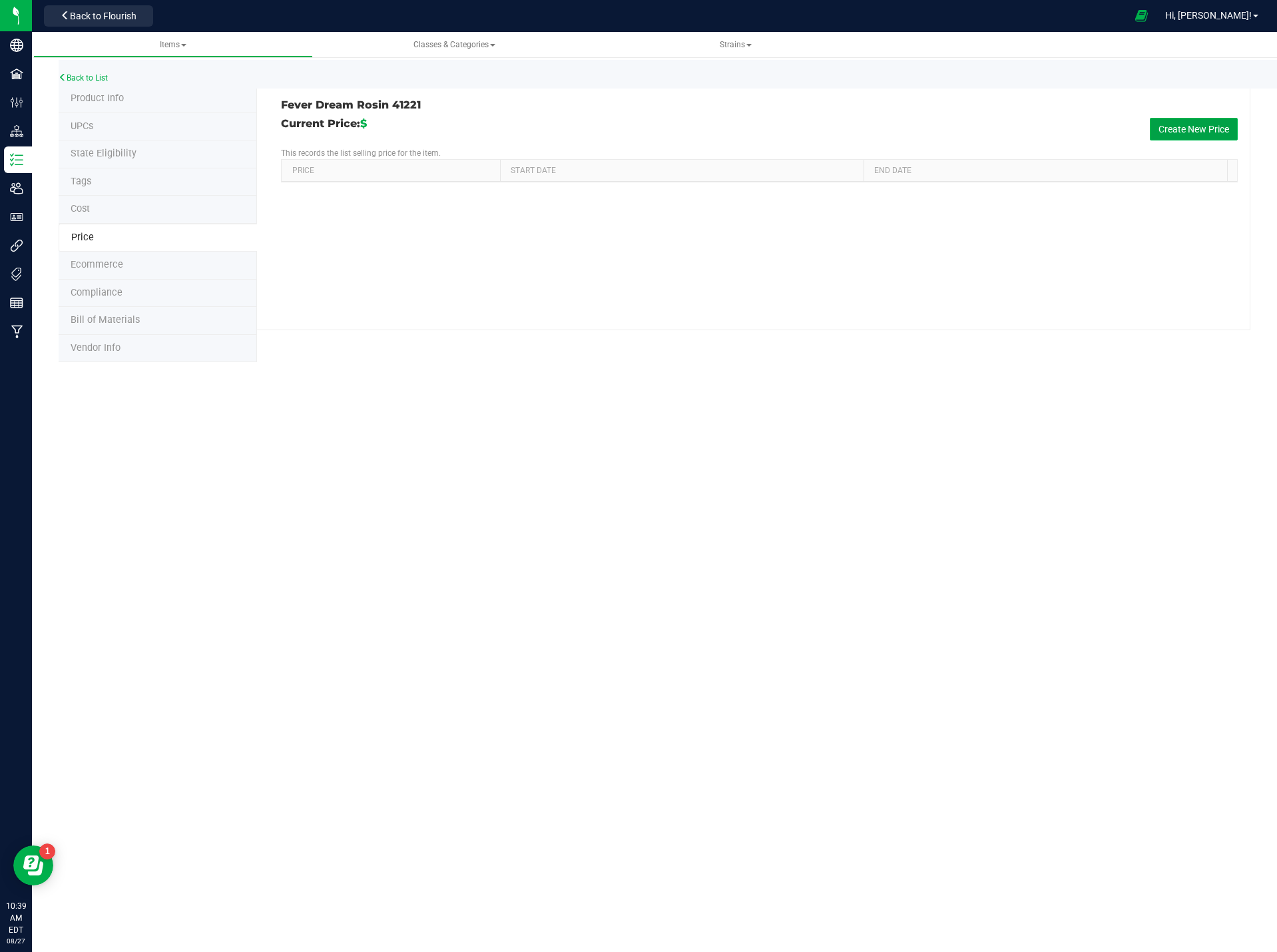
click at [1186, 129] on button "Create New Price" at bounding box center [1194, 129] width 88 height 23
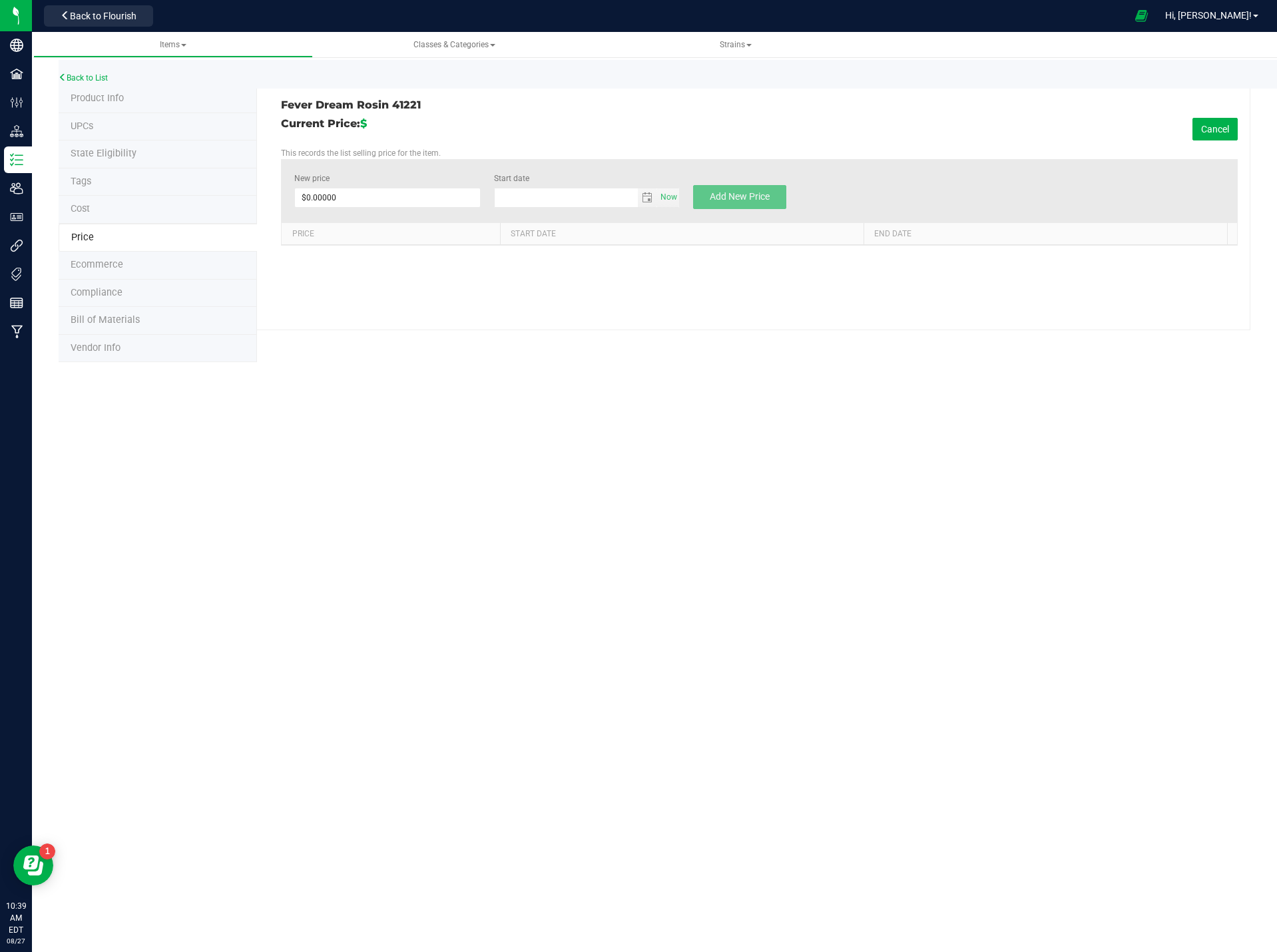
type input "[DATE]"
click at [370, 196] on span at bounding box center [387, 197] width 186 height 20
type input "30"
click at [671, 379] on div "Items Classes & Categories Strains Back to List Product Info UPCs State Eligibi…" at bounding box center [654, 212] width 1245 height 360
click at [741, 203] on button "Add New Price" at bounding box center [739, 197] width 93 height 24
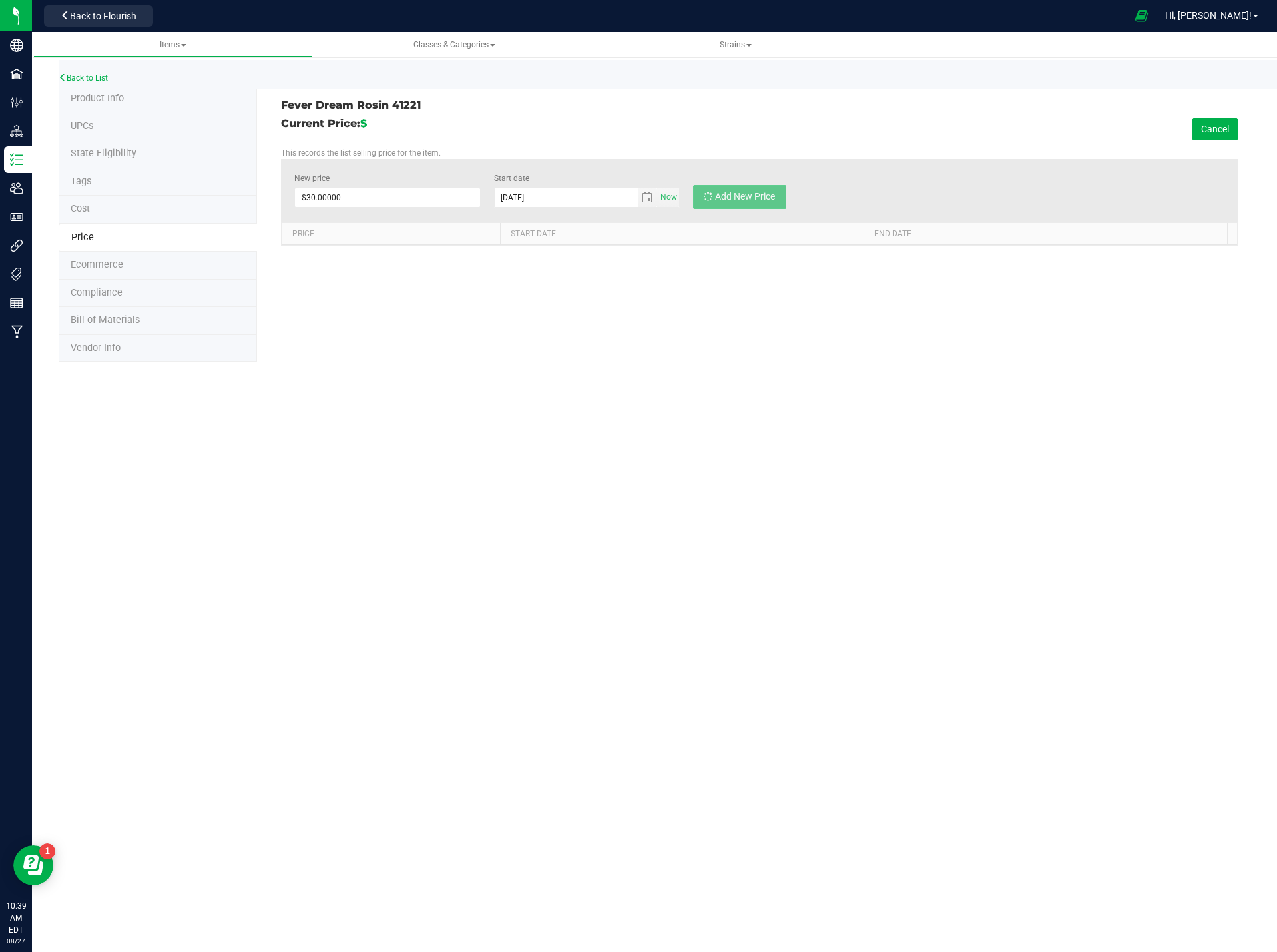
type input "$0.00000"
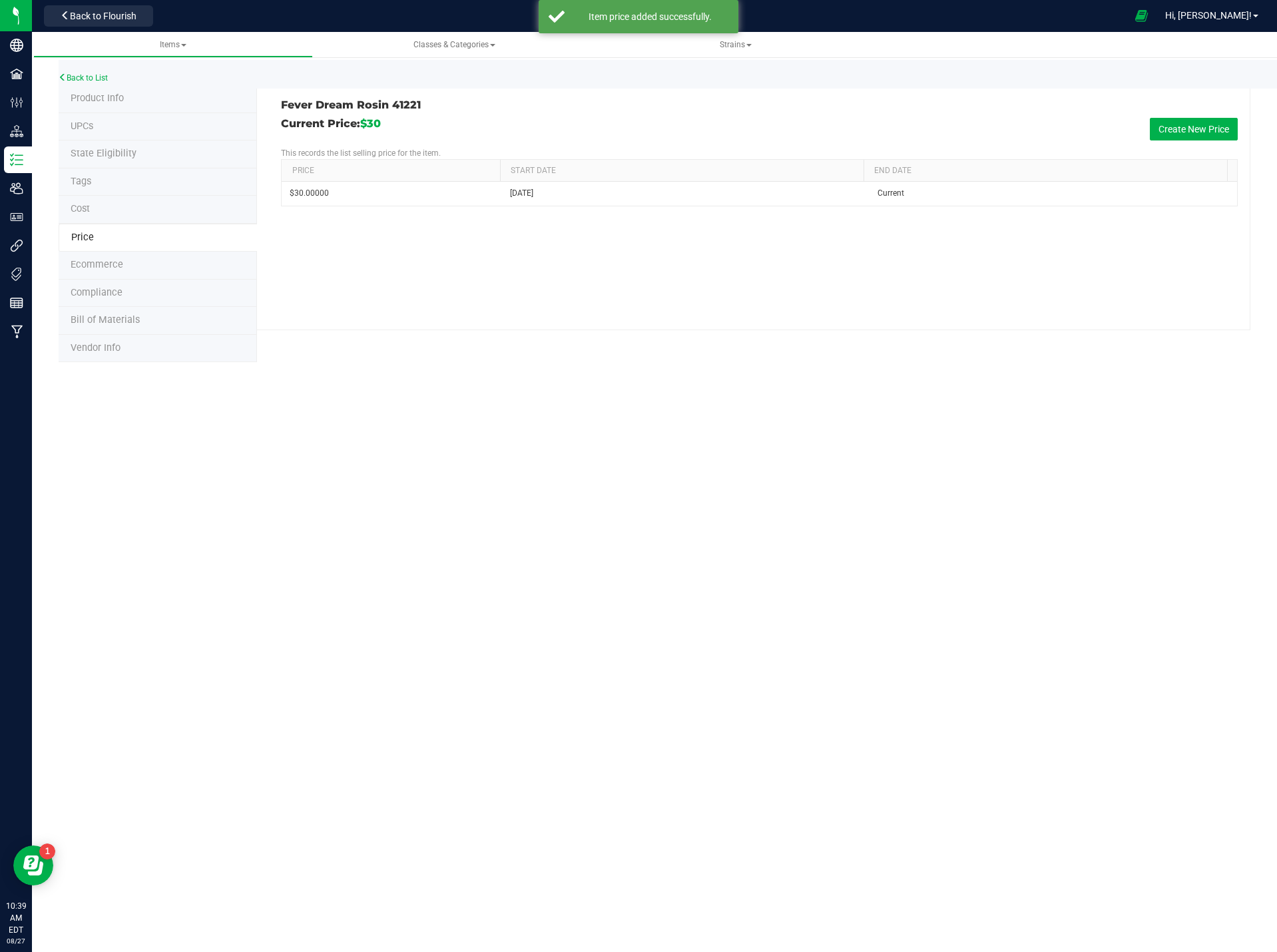
click at [101, 131] on li "UPCs" at bounding box center [158, 127] width 199 height 28
click at [116, 97] on span "Product Info" at bounding box center [97, 97] width 53 height 11
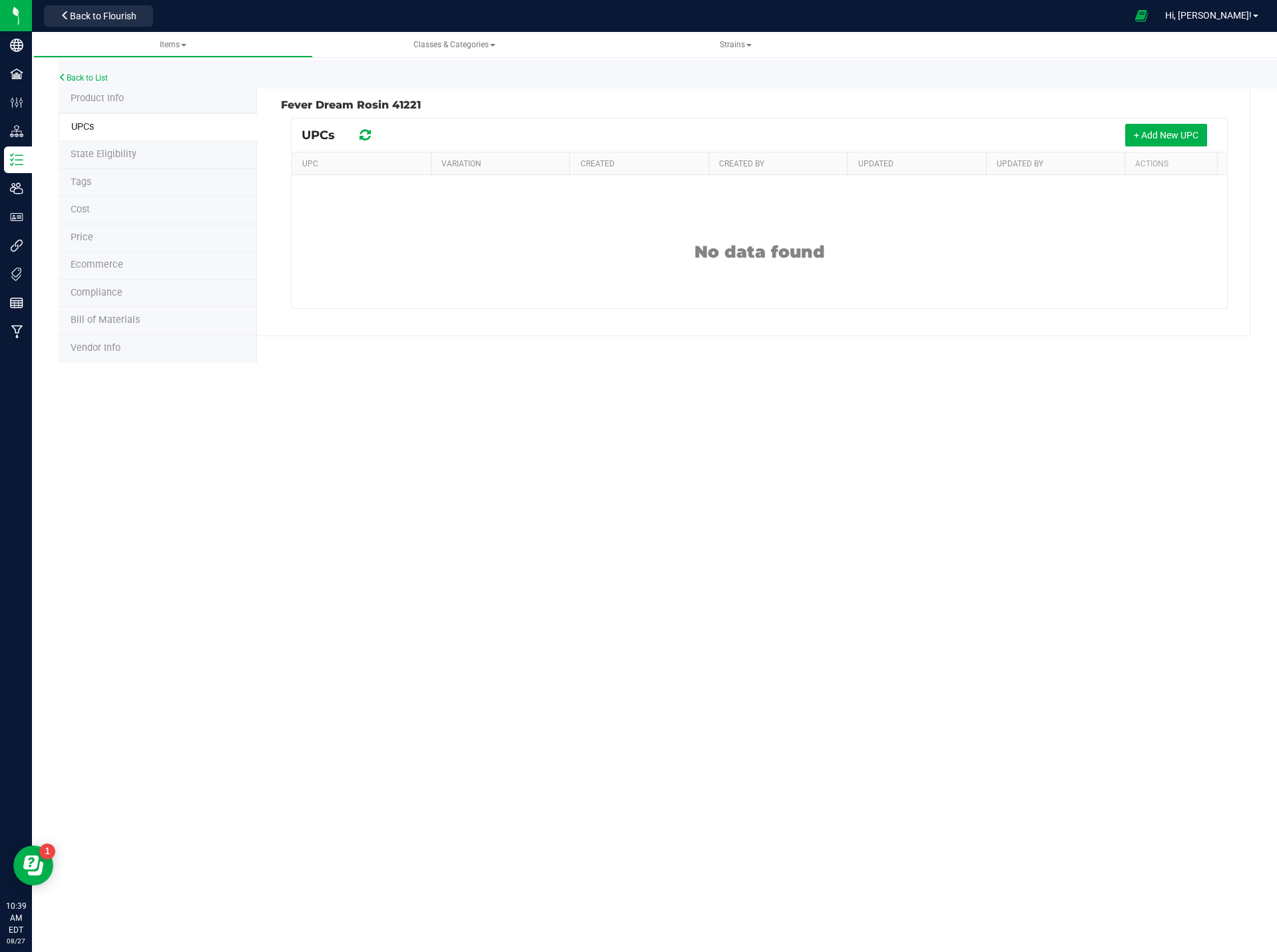
click at [120, 100] on span "Product Info" at bounding box center [97, 97] width 53 height 11
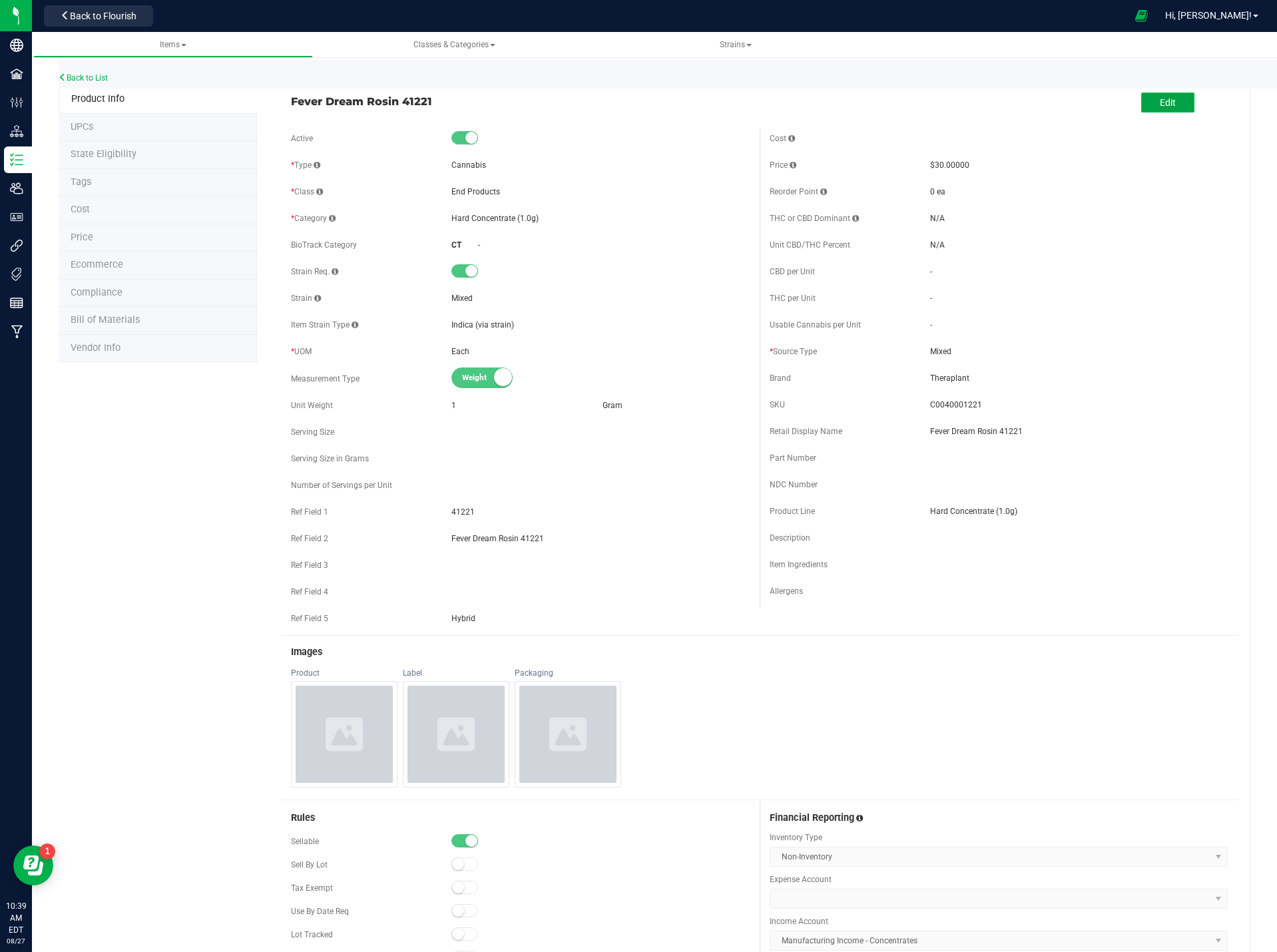
click at [1160, 98] on span "Edit" at bounding box center [1167, 103] width 16 height 11
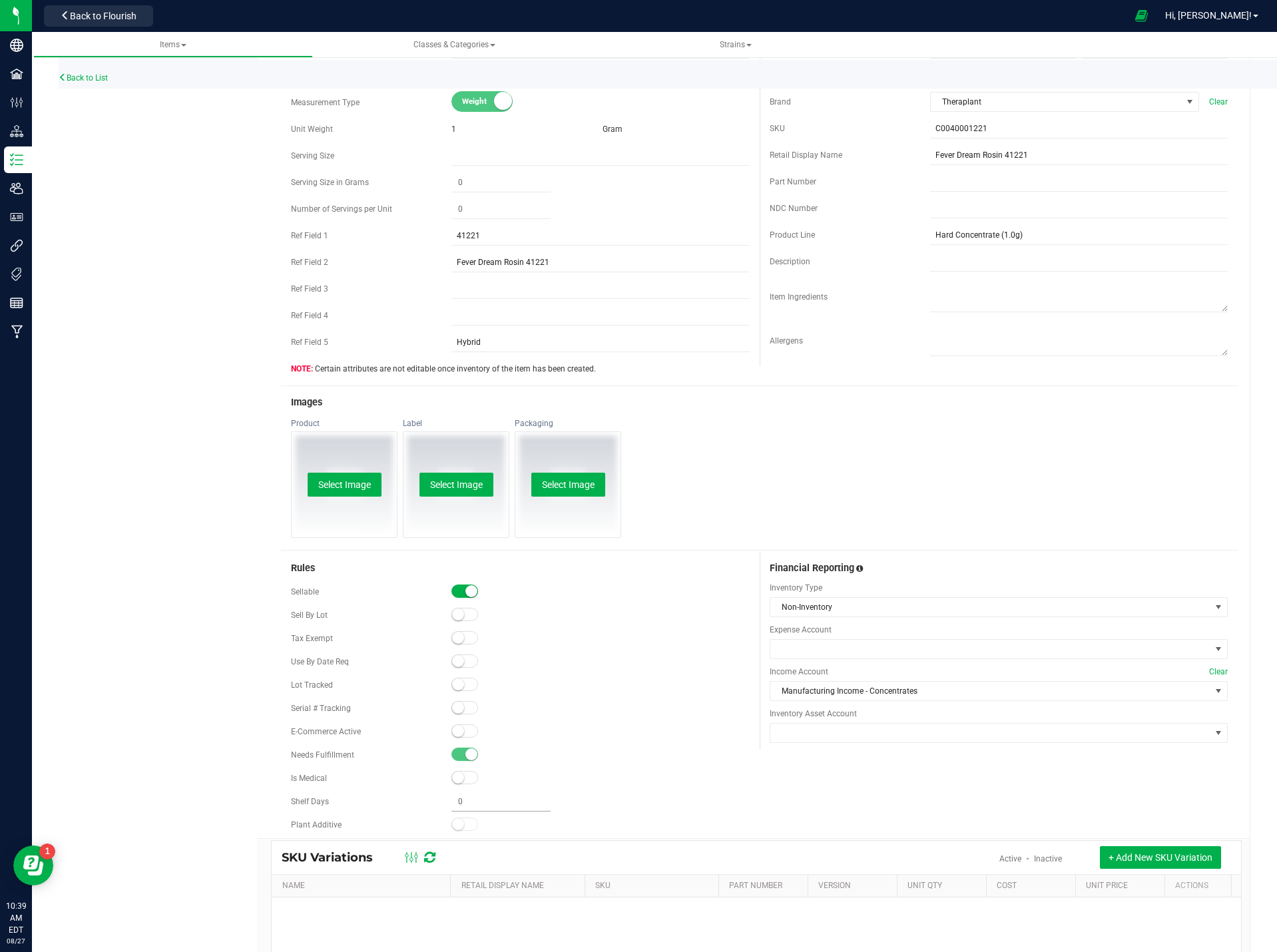
scroll to position [396, 0]
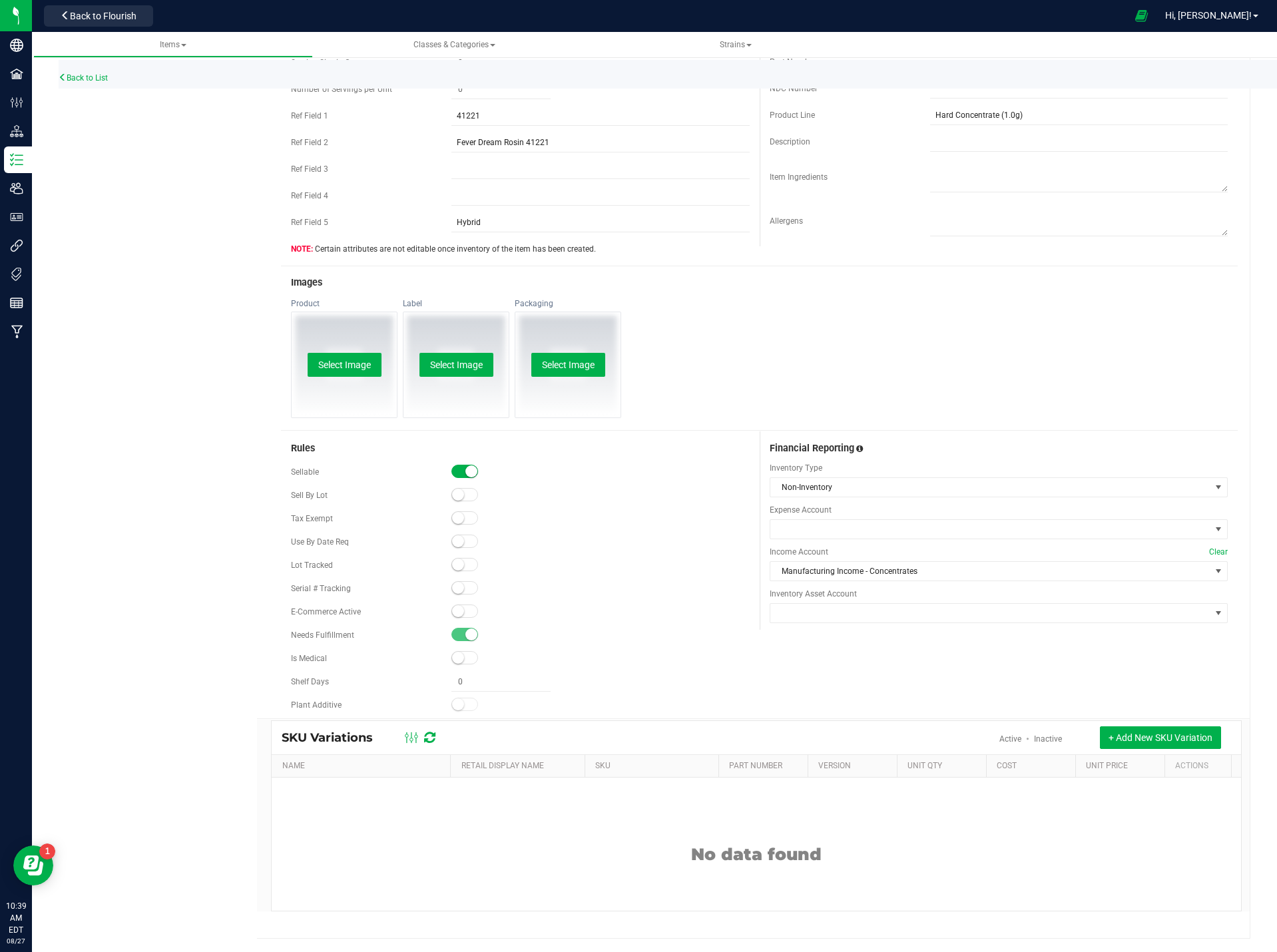
click at [462, 614] on span at bounding box center [464, 611] width 26 height 14
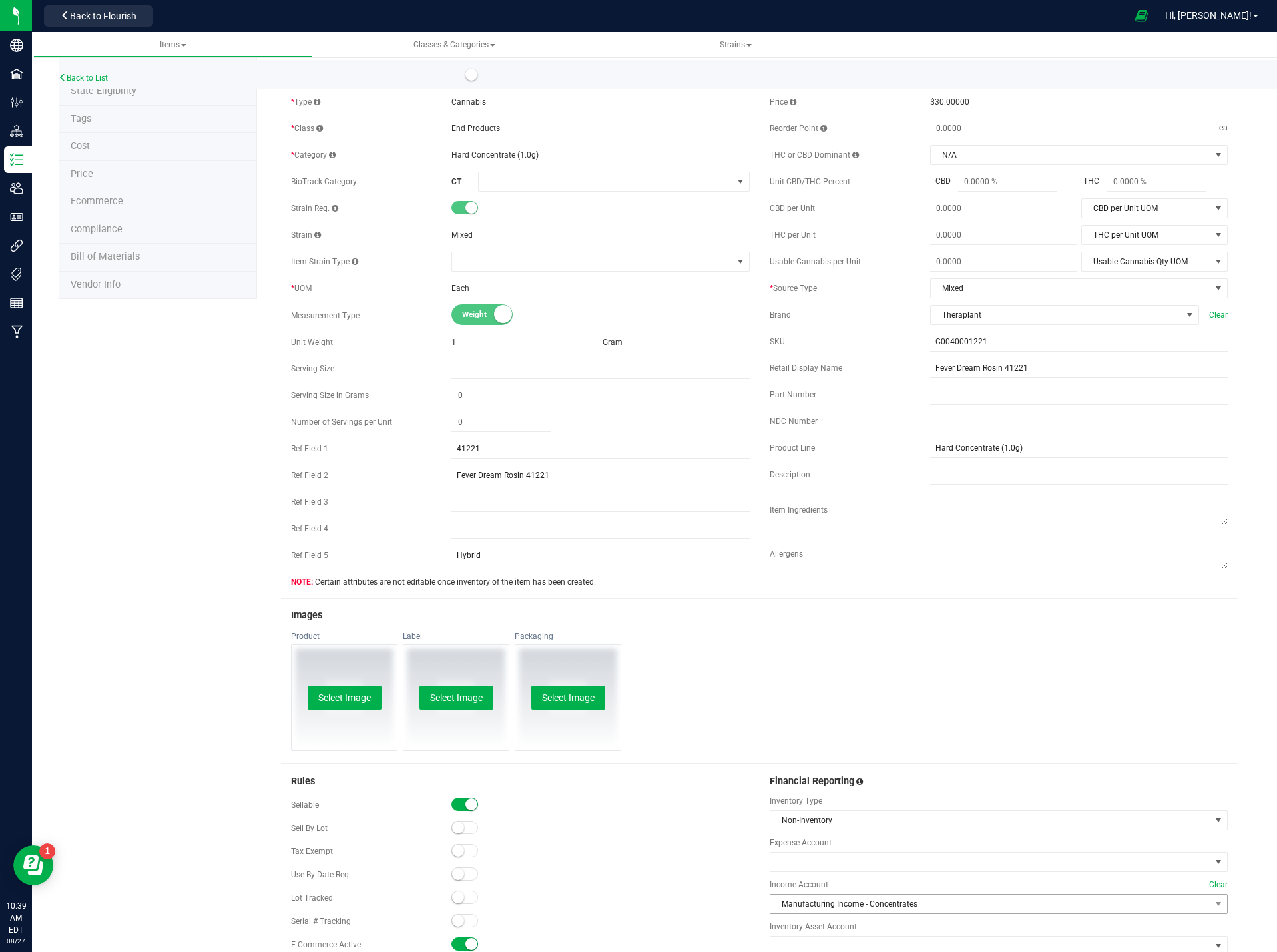
scroll to position [0, 0]
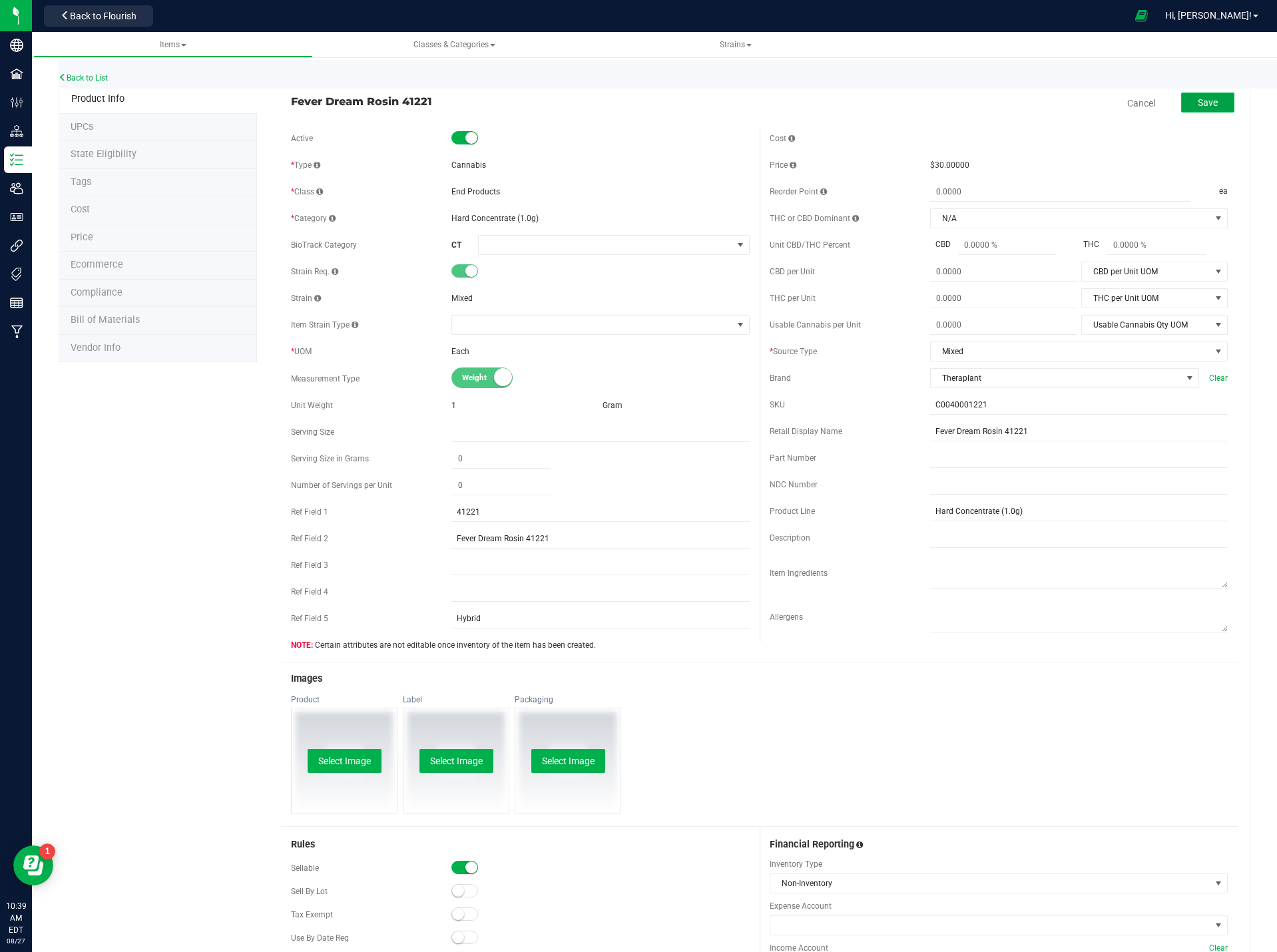
click at [1183, 100] on button "Save" at bounding box center [1207, 102] width 53 height 20
